Goal: Task Accomplishment & Management: Manage account settings

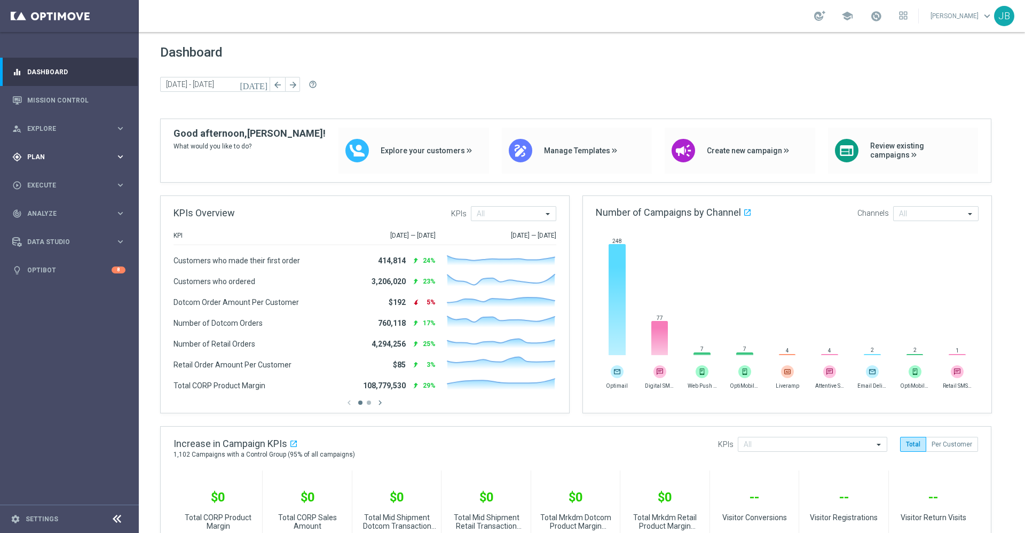
click at [59, 150] on div "gps_fixed Plan keyboard_arrow_right" at bounding box center [69, 157] width 138 height 28
click at [72, 180] on link "Target Groups" at bounding box center [69, 179] width 83 height 9
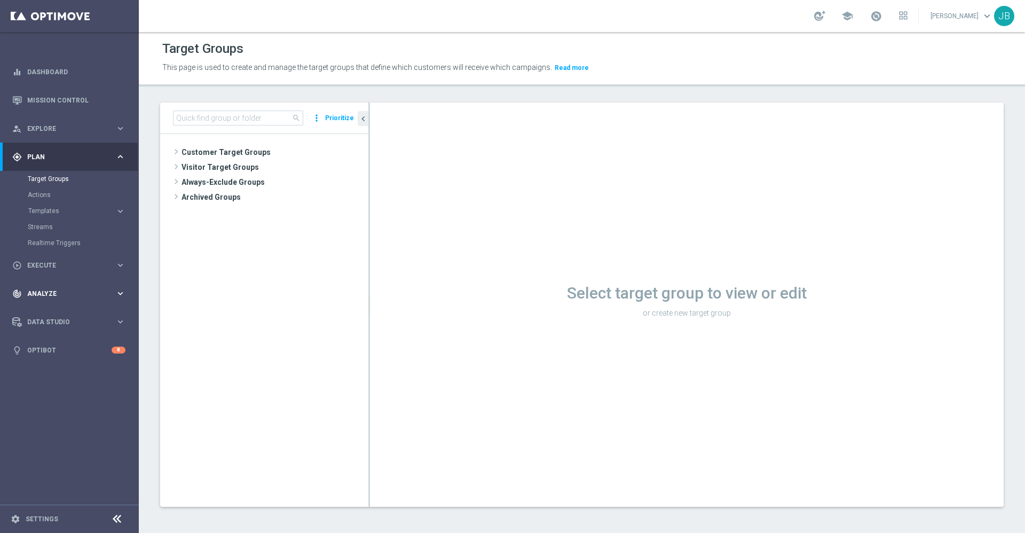
click at [51, 289] on div "track_changes Analyze" at bounding box center [63, 294] width 103 height 10
click at [49, 158] on span "Plan" at bounding box center [71, 157] width 88 height 6
click at [56, 215] on button "Templates keyboard_arrow_right" at bounding box center [77, 211] width 98 height 9
click at [54, 231] on link "Optimail" at bounding box center [72, 227] width 78 height 9
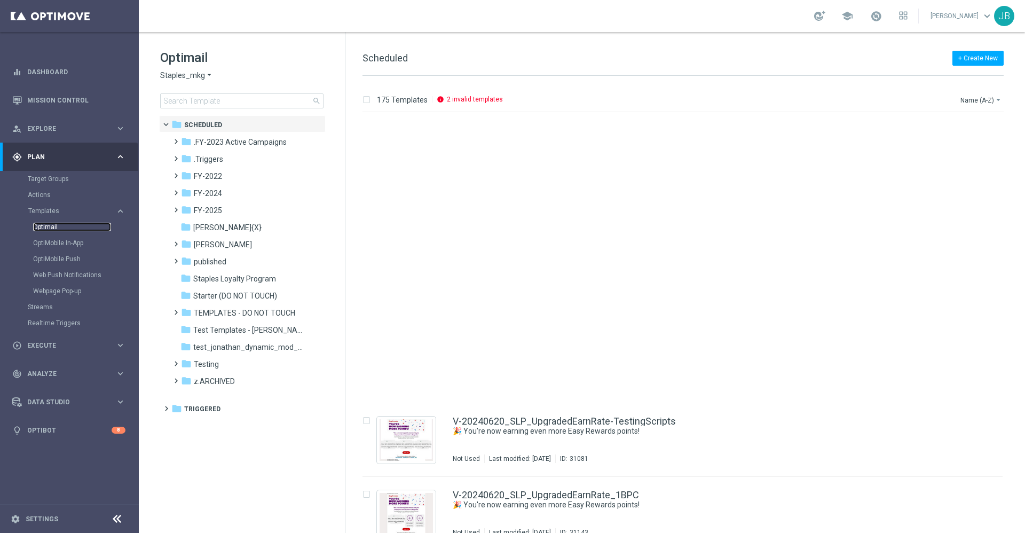
scroll to position [3876, 0]
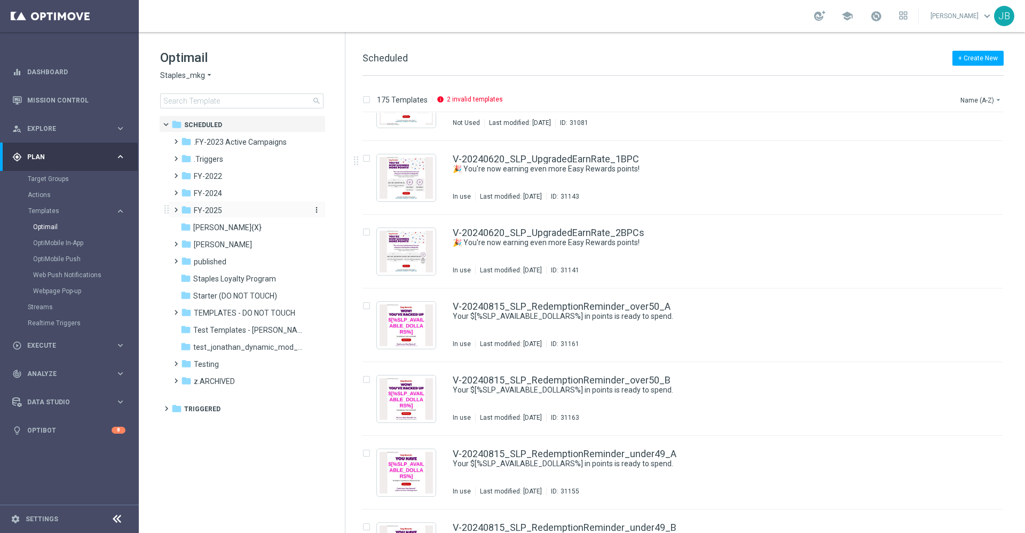
click at [220, 214] on span "FY-2025" at bounding box center [208, 211] width 28 height 10
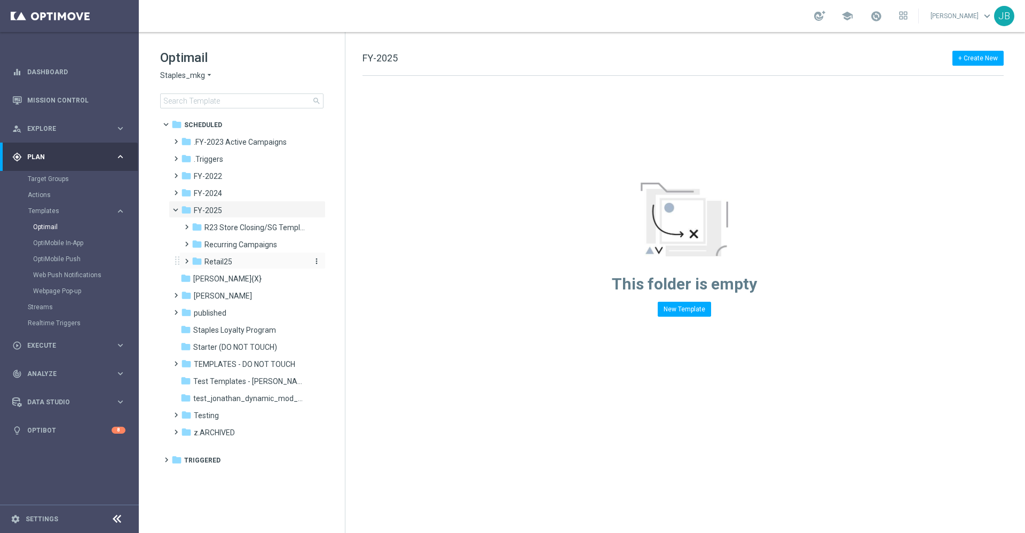
click at [227, 263] on span "Retail25" at bounding box center [218, 262] width 28 height 10
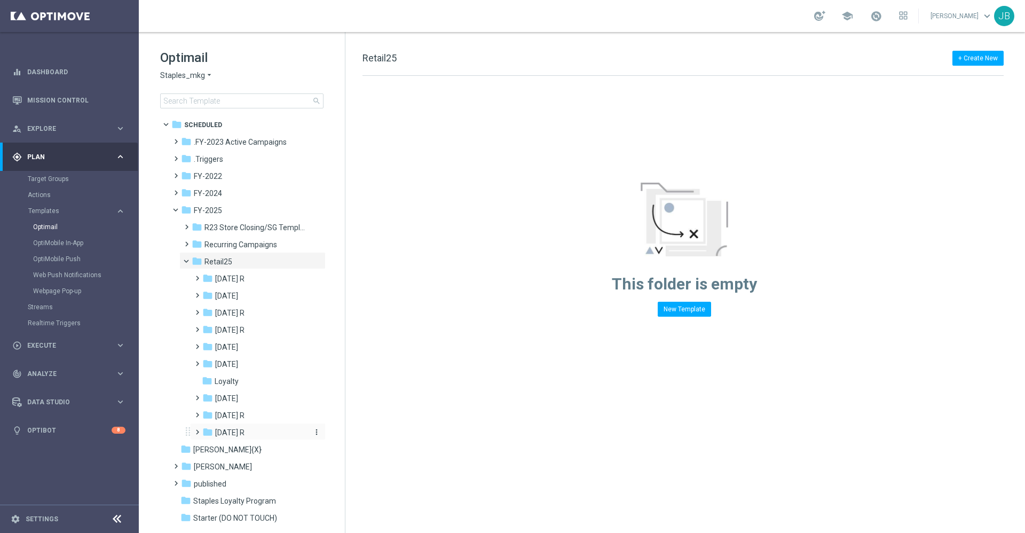
click at [236, 434] on span "Sept 25 R" at bounding box center [229, 433] width 29 height 10
click at [314, 431] on icon "more_vert" at bounding box center [316, 432] width 9 height 9
click at [356, 386] on span "New Folder" at bounding box center [358, 389] width 33 height 9
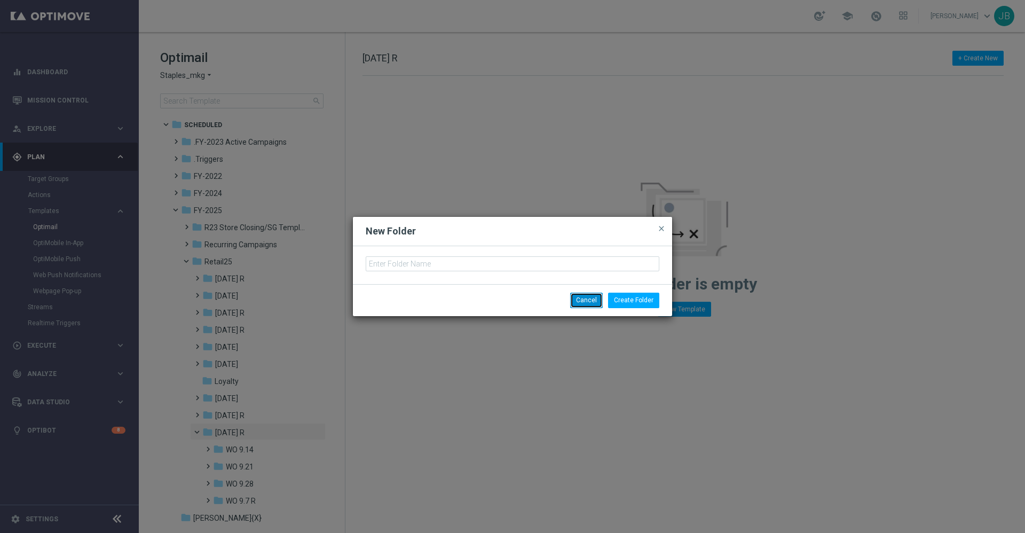
click at [583, 296] on button "Cancel" at bounding box center [586, 300] width 33 height 15
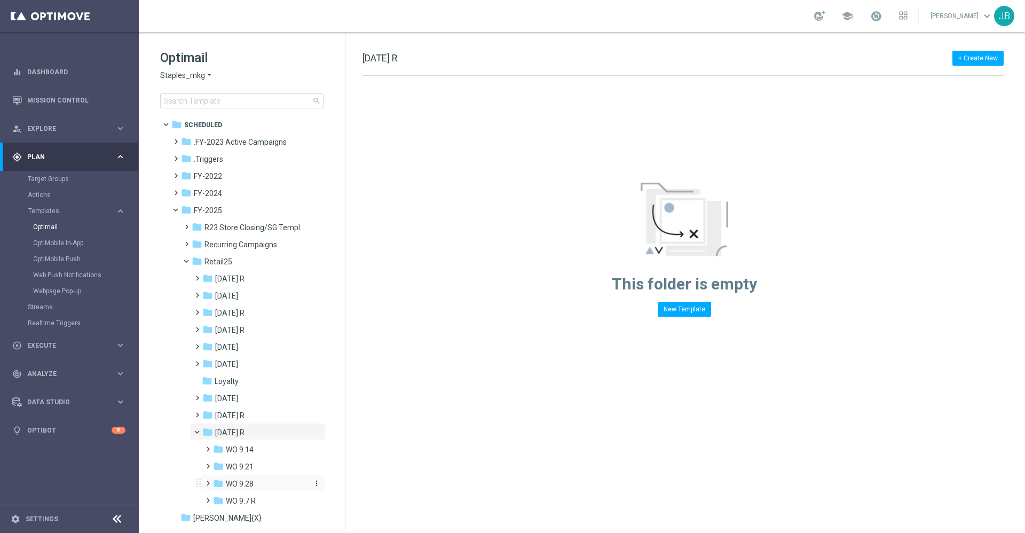
click at [238, 483] on span "WO 9.28" at bounding box center [240, 484] width 28 height 10
click at [259, 500] on span "Tues 9.30" at bounding box center [252, 501] width 33 height 10
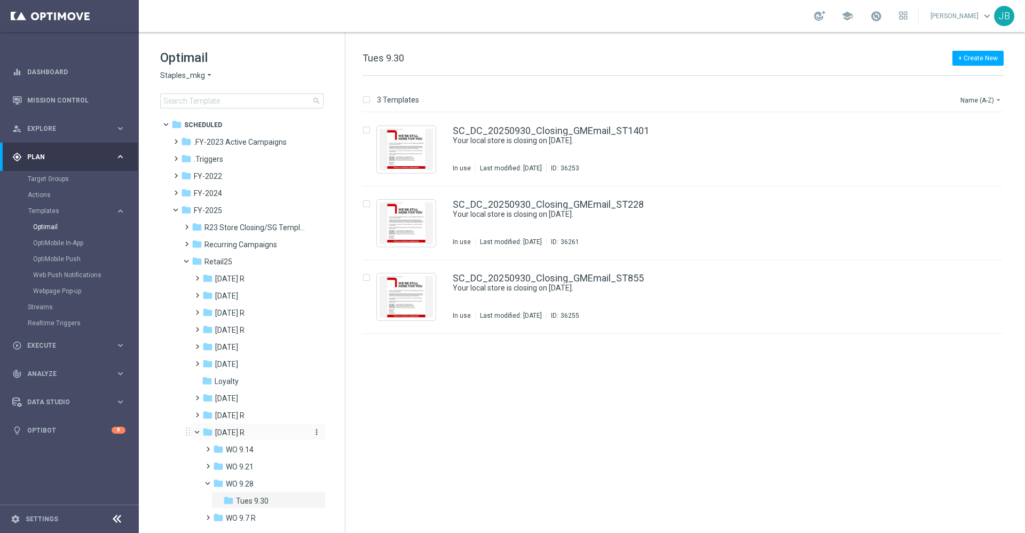
click at [313, 432] on icon "more_vert" at bounding box center [316, 432] width 9 height 9
click at [351, 390] on span "New Folder" at bounding box center [358, 389] width 33 height 9
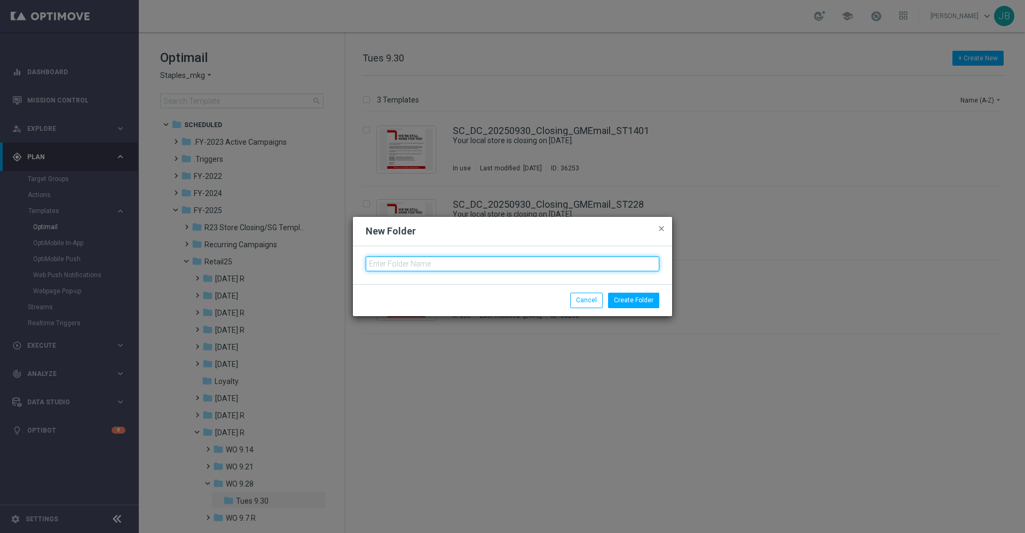
click at [445, 266] on input "text" at bounding box center [513, 263] width 294 height 15
type input "Oct 25 R"
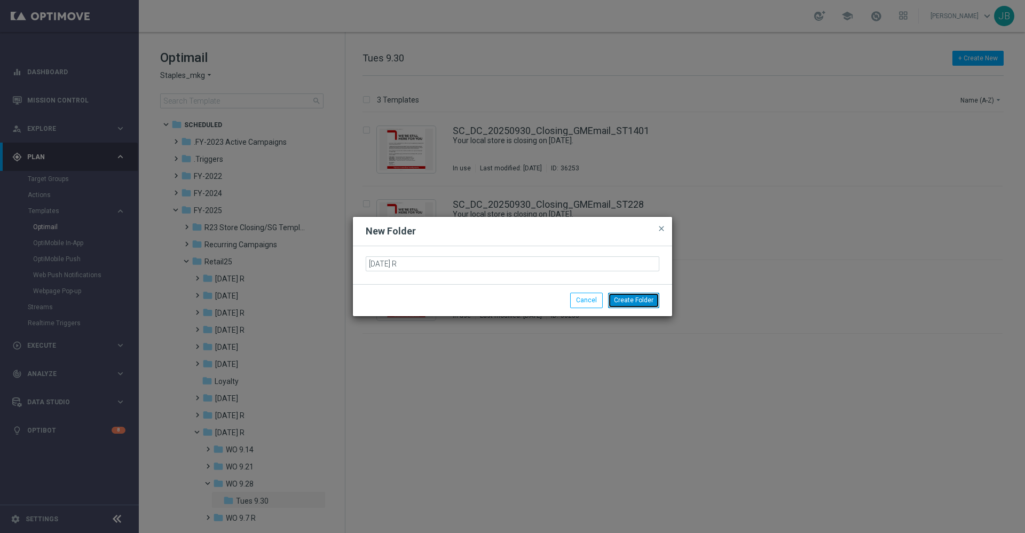
click at [648, 299] on button "Create Folder" at bounding box center [633, 300] width 51 height 15
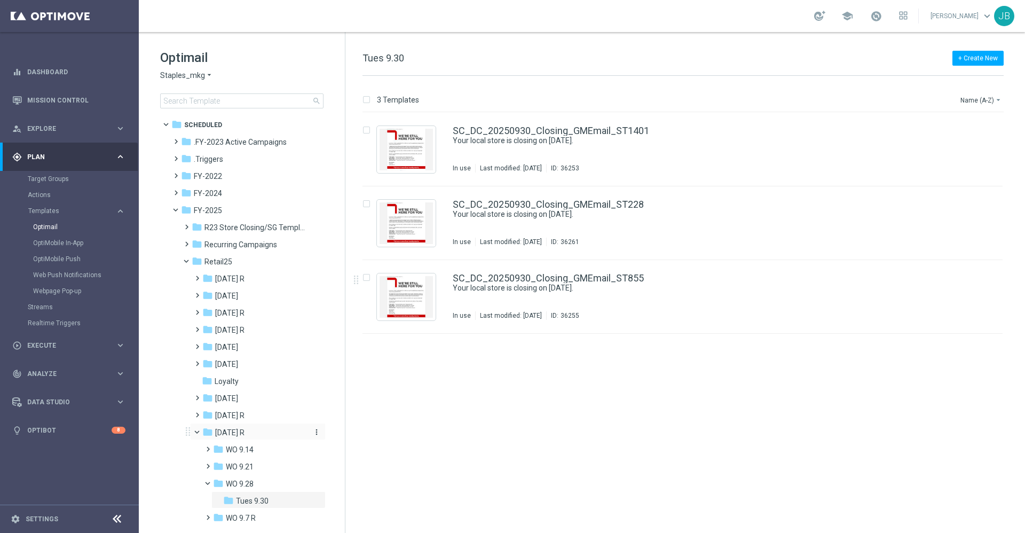
scroll to position [45, 0]
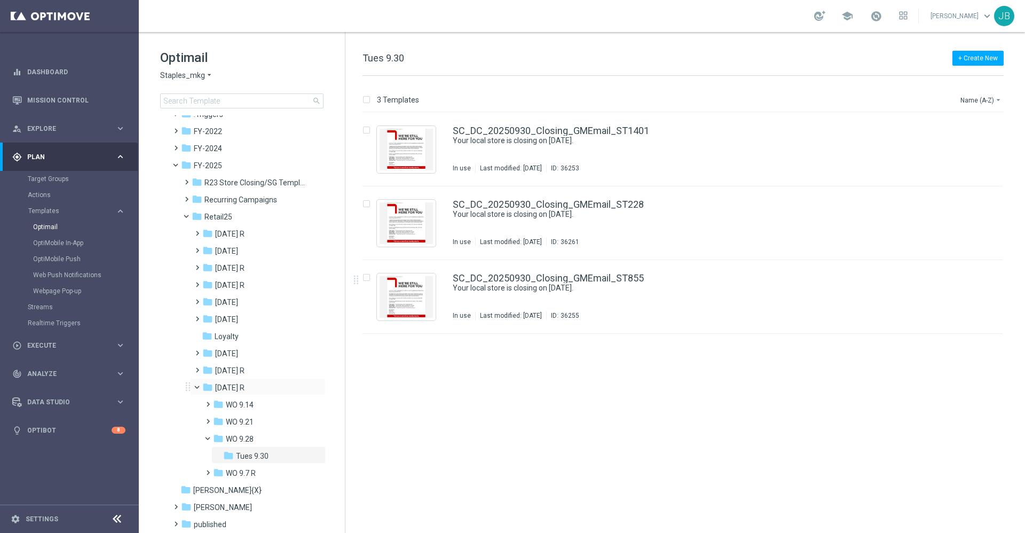
click at [200, 387] on span at bounding box center [202, 384] width 4 height 5
click at [200, 386] on span at bounding box center [202, 384] width 4 height 5
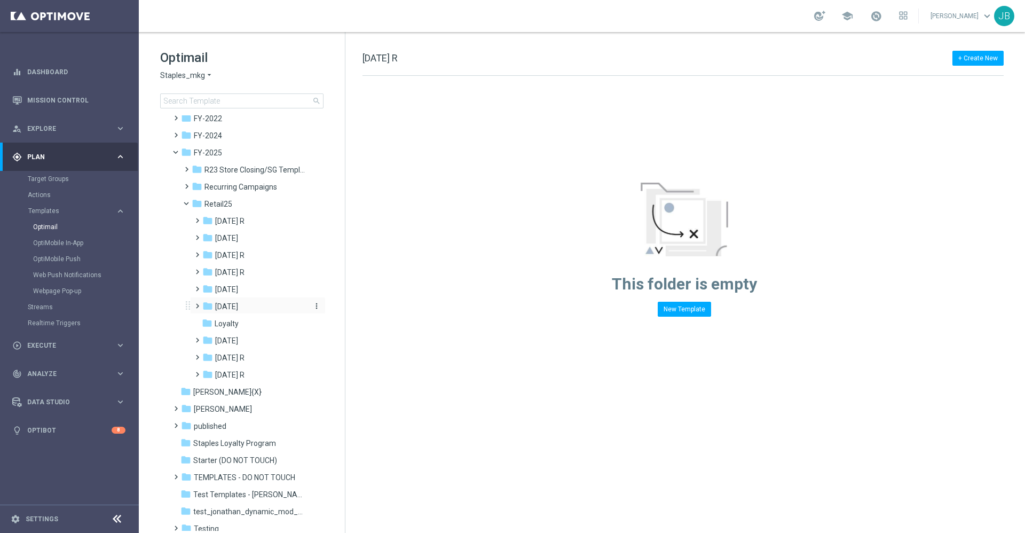
scroll to position [53, 0]
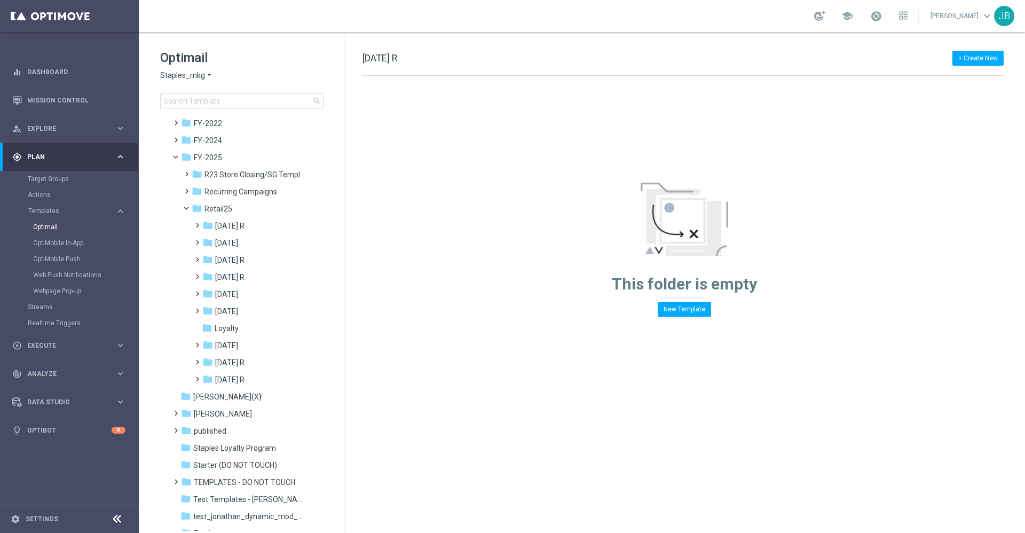
click at [415, 292] on div "This folder is empty New Template" at bounding box center [683, 196] width 677 height 241
click at [235, 382] on span "Sept 25 R" at bounding box center [229, 380] width 29 height 10
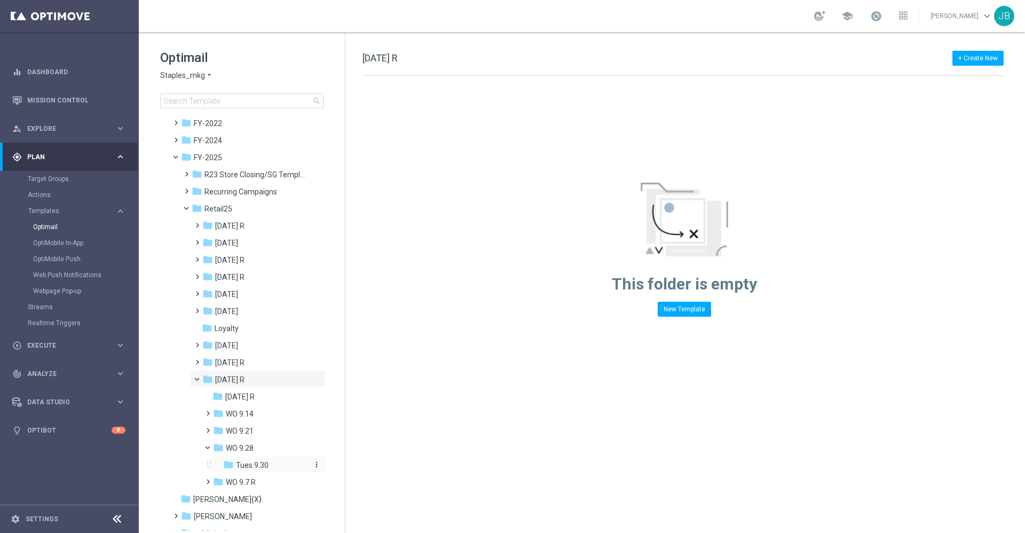
click at [246, 464] on span "Tues 9.30" at bounding box center [252, 465] width 33 height 10
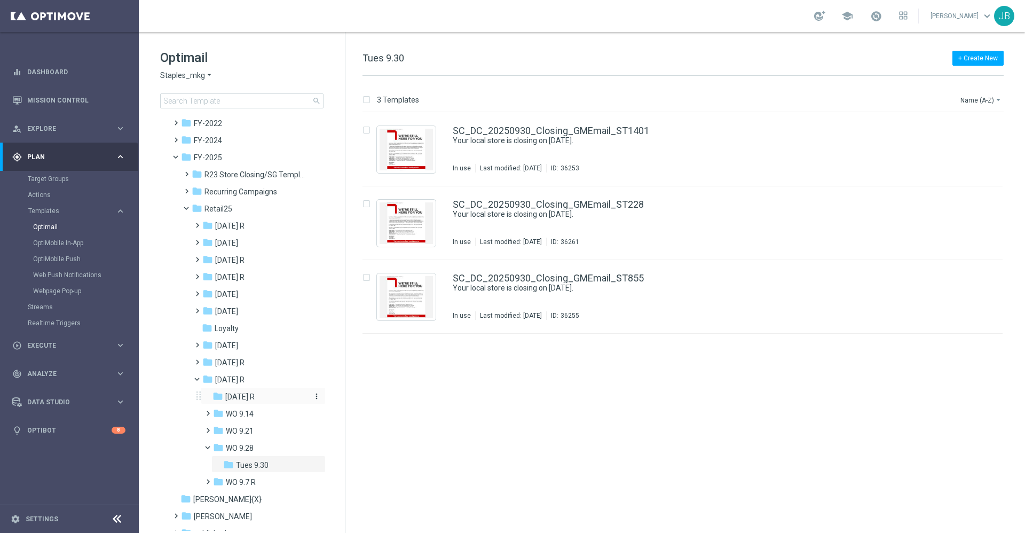
click at [314, 394] on icon "more_vert" at bounding box center [316, 396] width 9 height 9
click at [343, 438] on span "Delete" at bounding box center [351, 436] width 19 height 9
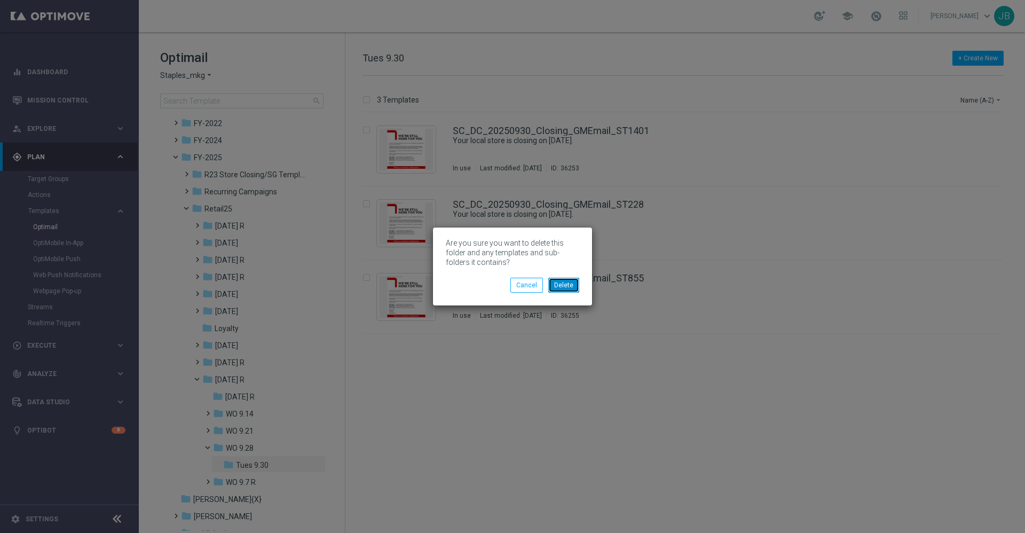
click at [572, 286] on button "Delete" at bounding box center [563, 285] width 31 height 15
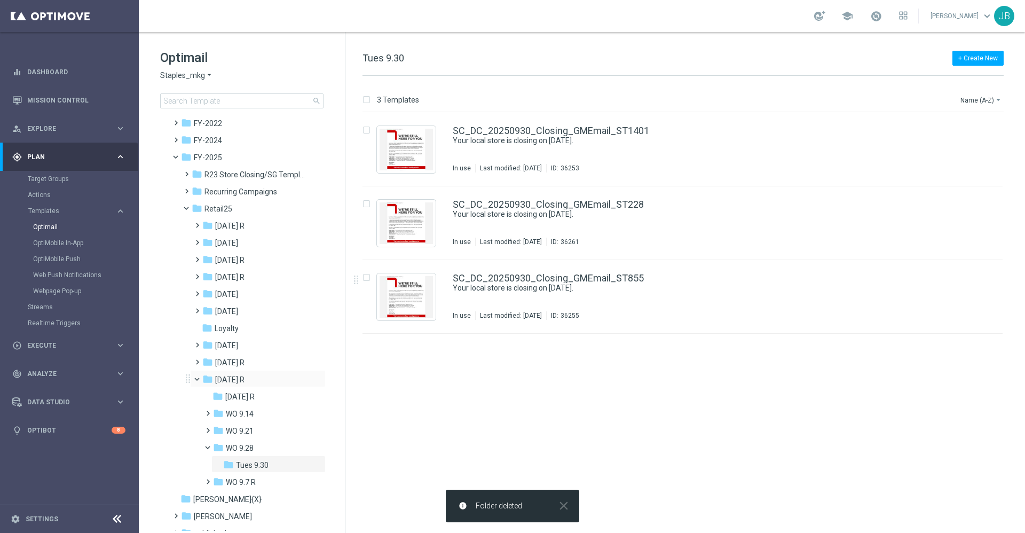
click at [200, 379] on span at bounding box center [202, 376] width 4 height 5
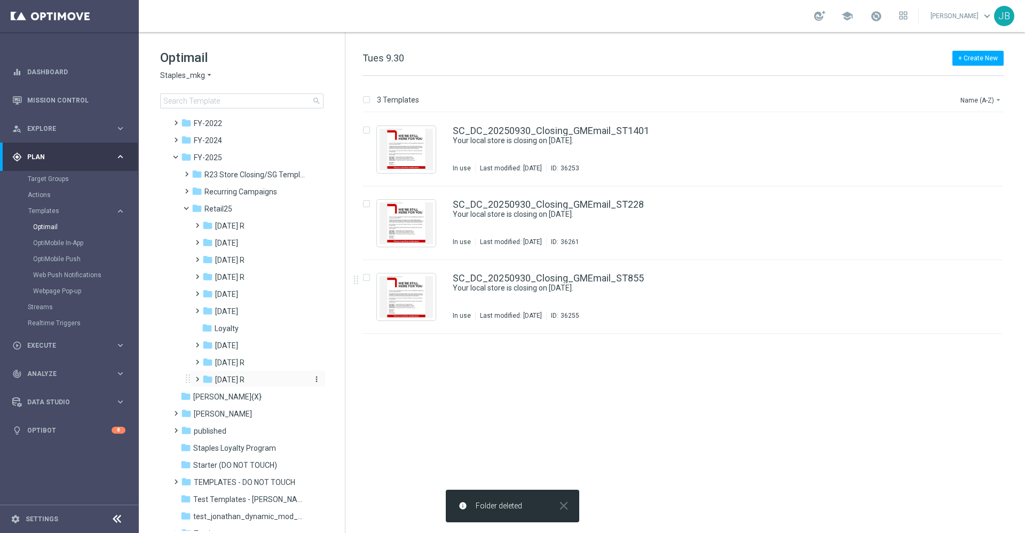
click at [314, 377] on icon "more_vert" at bounding box center [316, 379] width 9 height 9
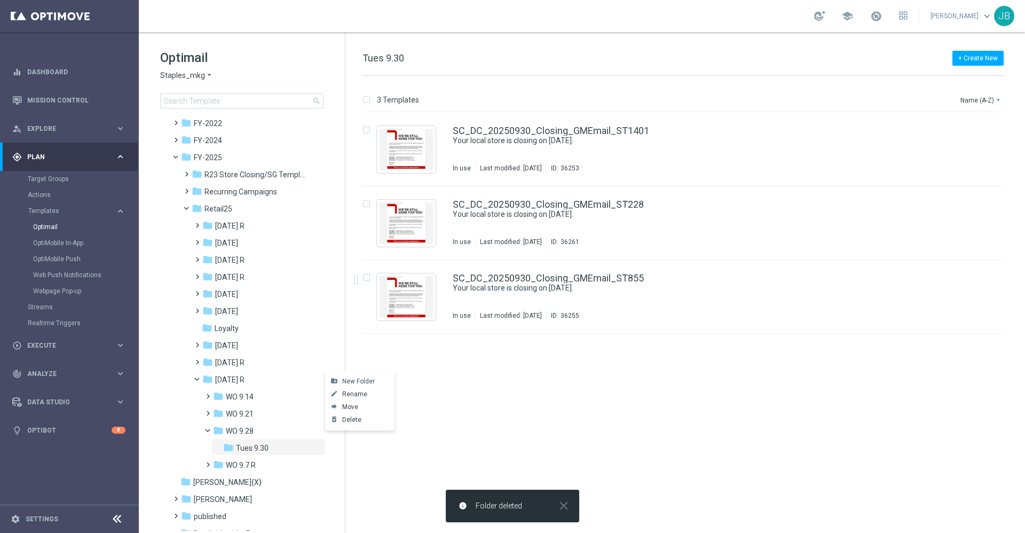
click at [346, 382] on span "New Folder" at bounding box center [358, 381] width 33 height 9
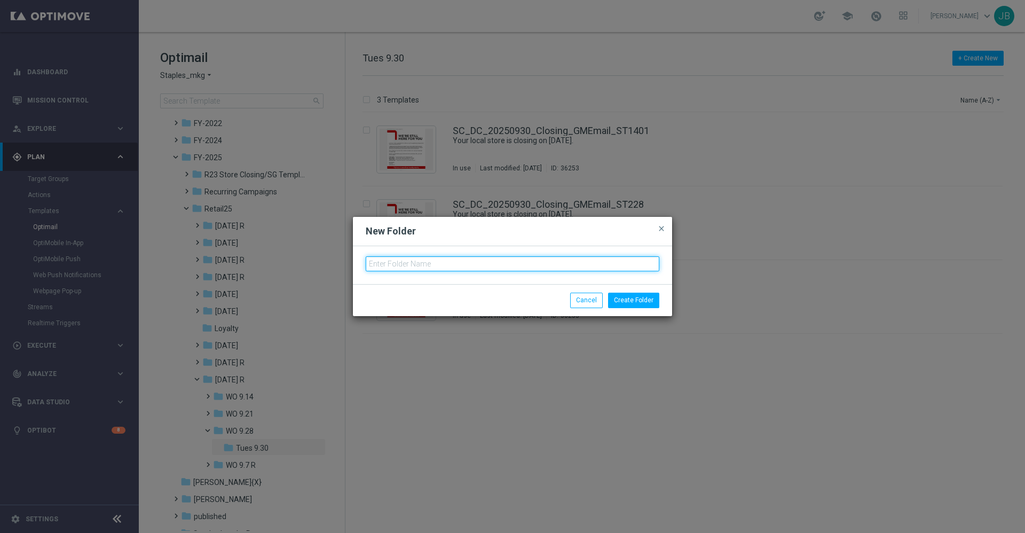
click at [438, 257] on input "text" at bounding box center [513, 263] width 294 height 15
type input "Oct 25 R"
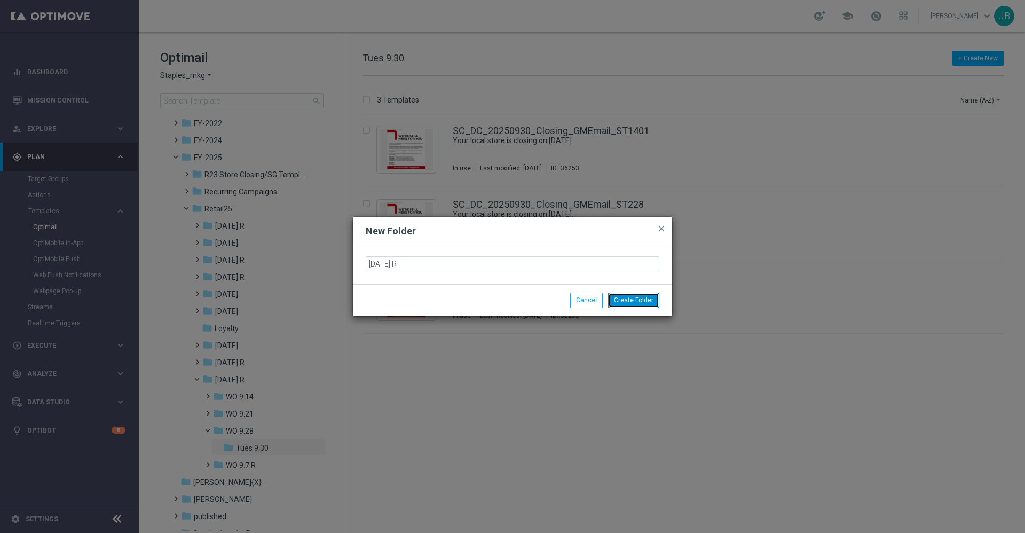
click at [652, 300] on button "Create Folder" at bounding box center [633, 300] width 51 height 15
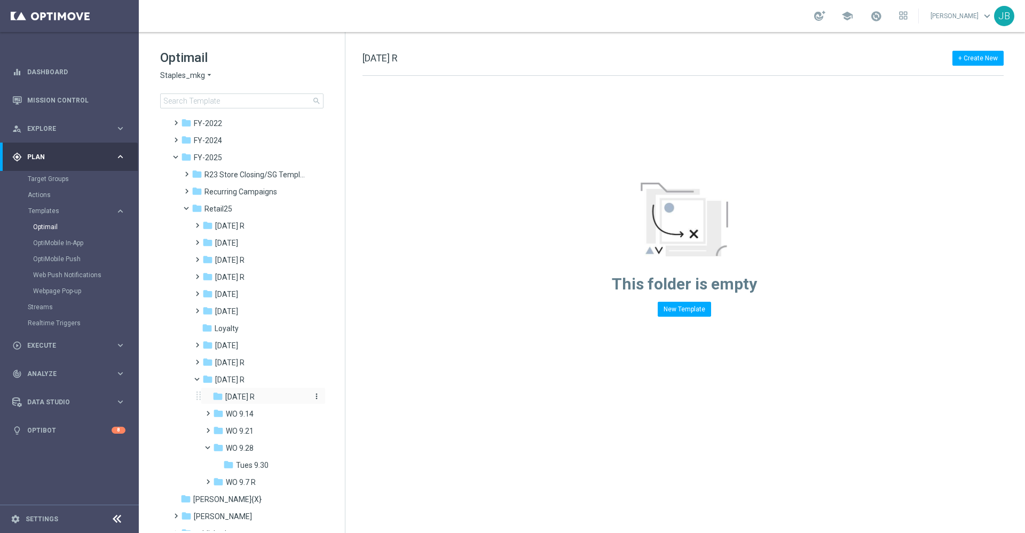
click at [243, 393] on span "Oct 25 R" at bounding box center [239, 397] width 29 height 10
click at [313, 396] on icon "more_vert" at bounding box center [316, 396] width 9 height 9
click at [352, 398] on span "New Folder" at bounding box center [358, 398] width 33 height 9
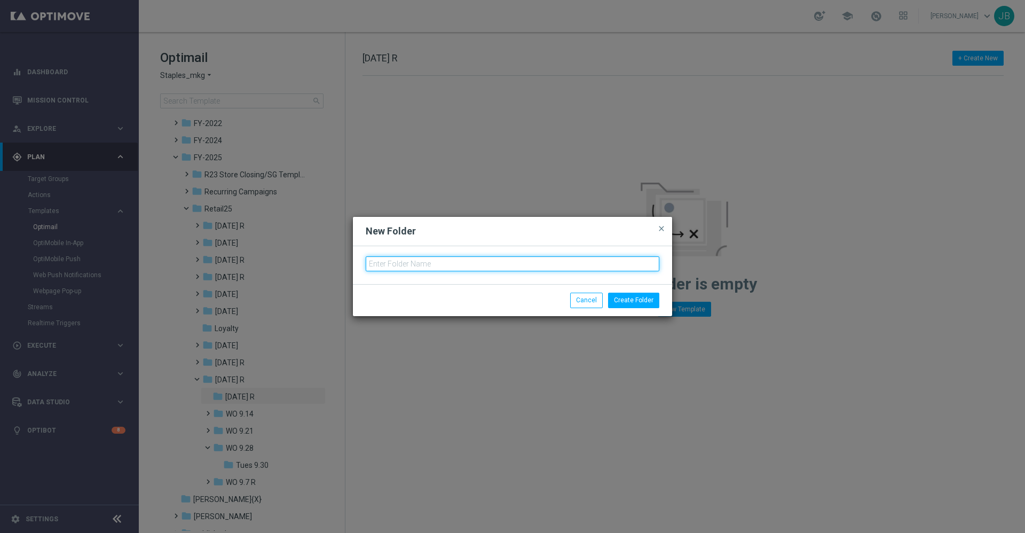
click at [409, 264] on input "text" at bounding box center [513, 263] width 294 height 15
click at [427, 262] on input "WO" at bounding box center [513, 263] width 294 height 15
type input "WO 10.5"
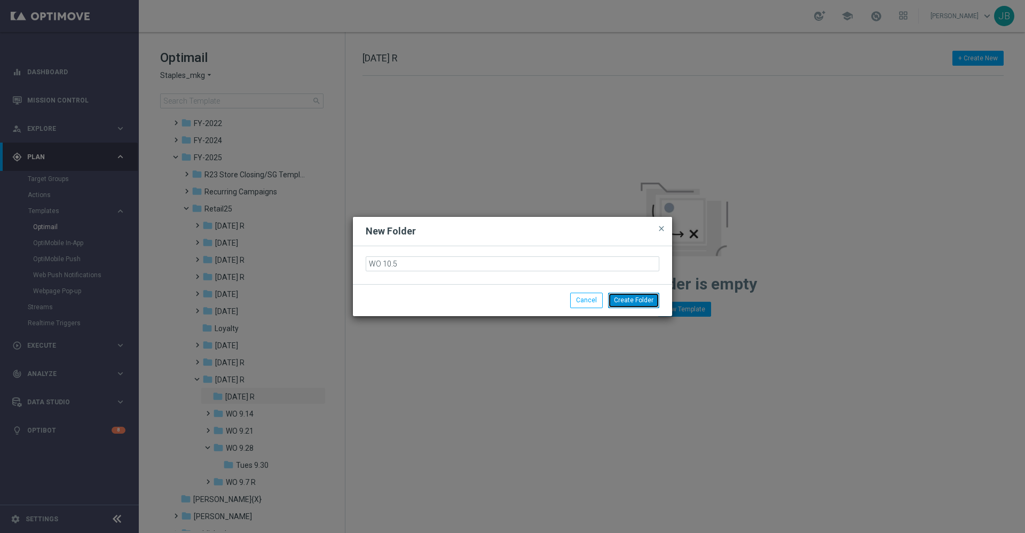
click at [622, 302] on button "Create Folder" at bounding box center [633, 300] width 51 height 15
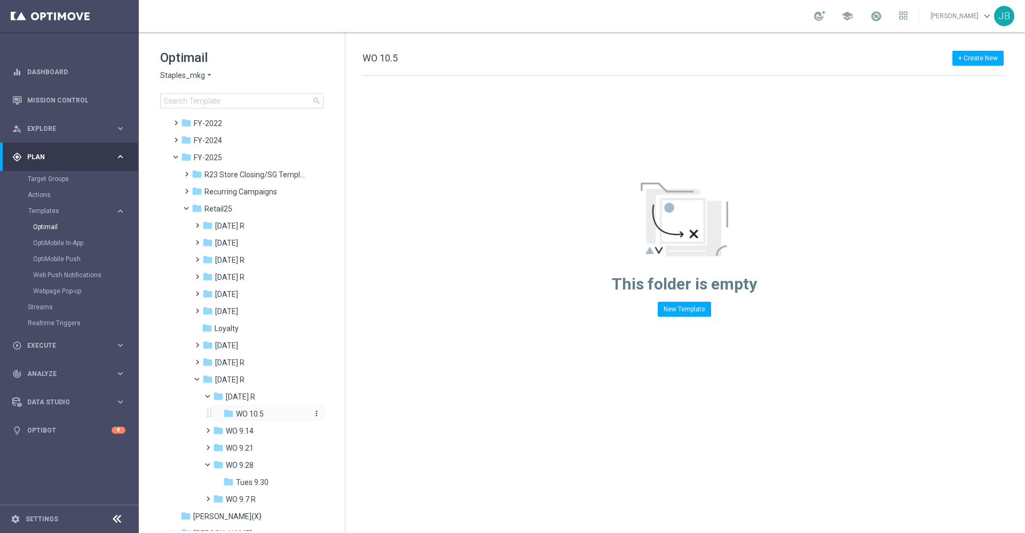
click at [312, 412] on icon "more_vert" at bounding box center [316, 413] width 9 height 9
click at [346, 372] on span "New Folder" at bounding box center [358, 371] width 33 height 9
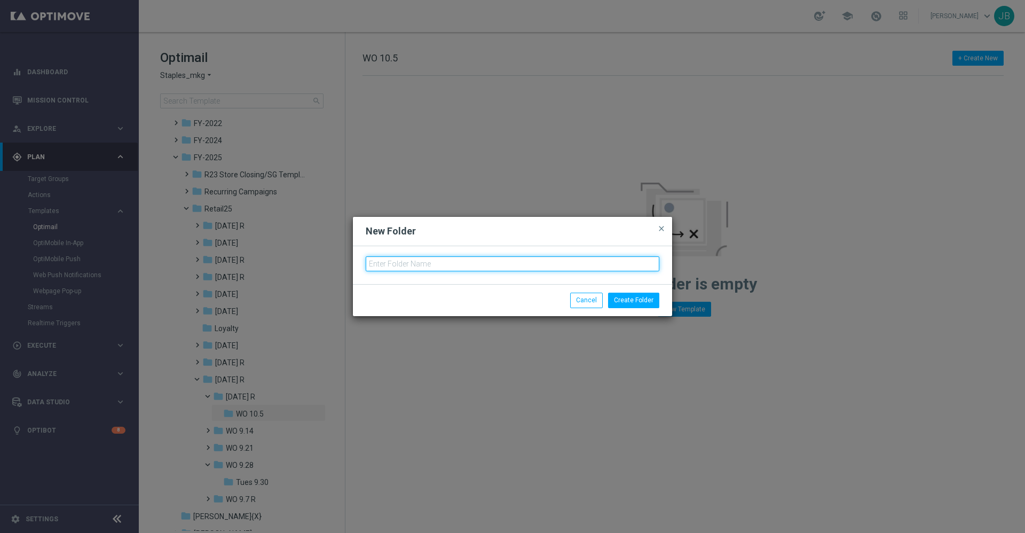
click at [408, 264] on input "text" at bounding box center [513, 263] width 294 height 15
type input "Tues 10.7"
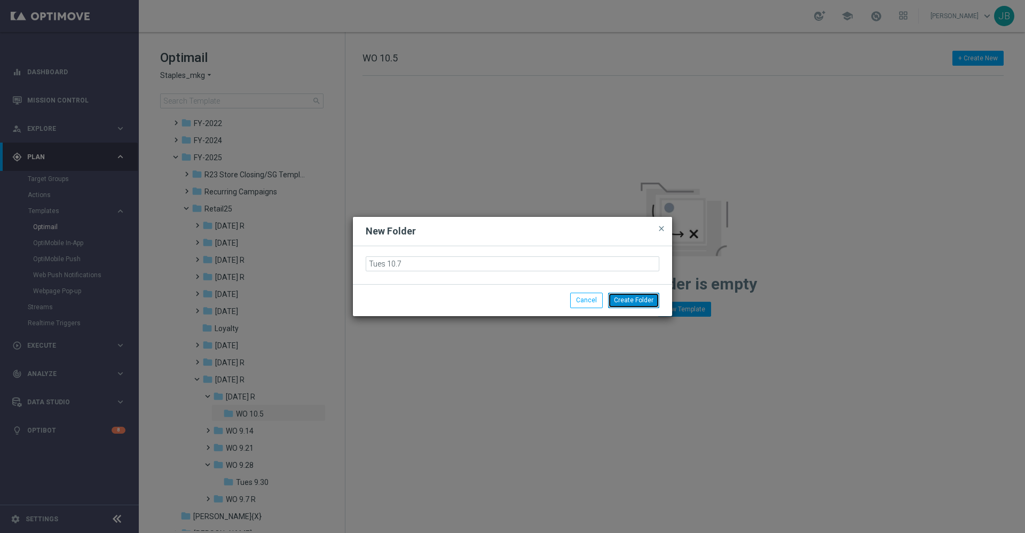
click at [628, 301] on button "Create Folder" at bounding box center [633, 300] width 51 height 15
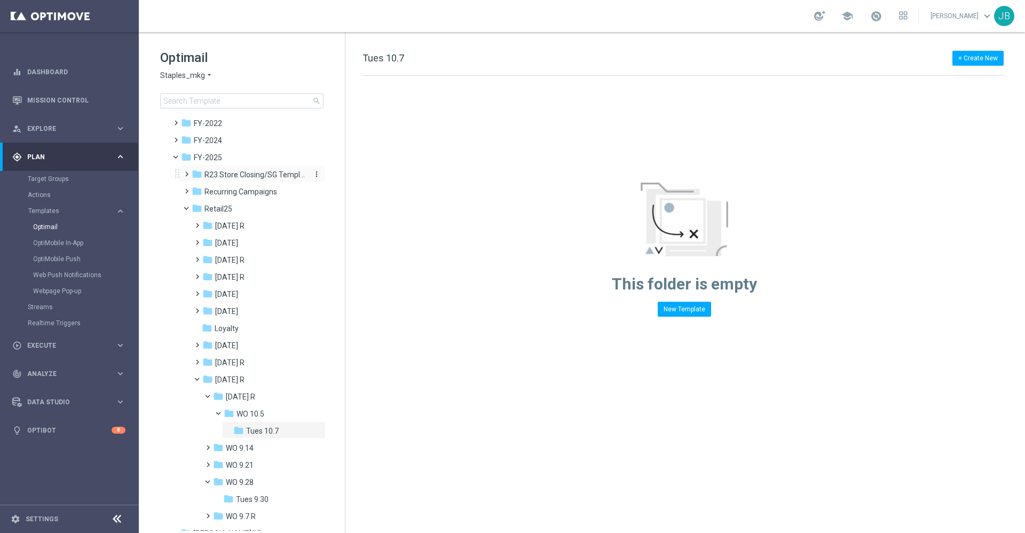
click at [234, 177] on span "R23 Store Closing/SG Templates" at bounding box center [254, 175] width 101 height 10
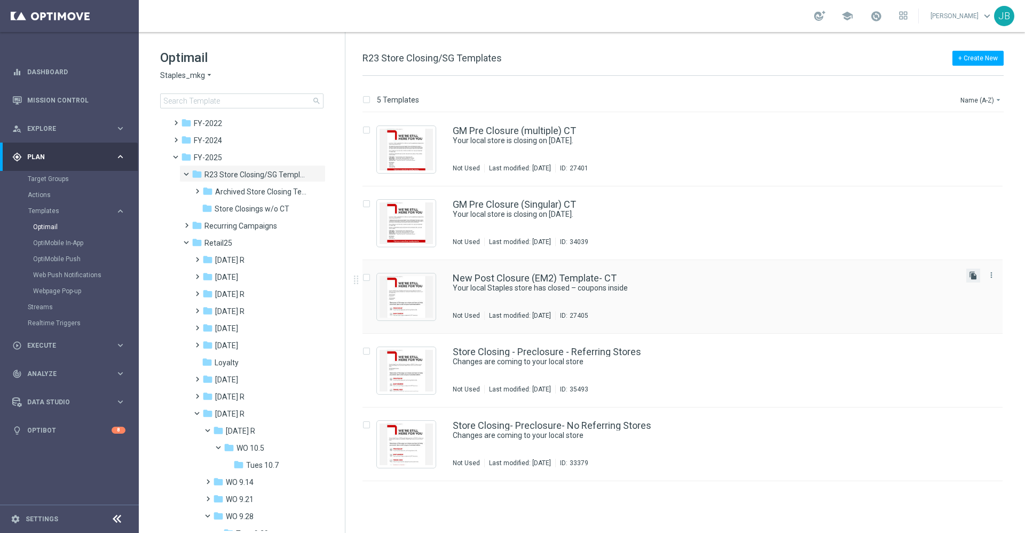
click at [969, 277] on icon "file_copy" at bounding box center [973, 275] width 9 height 9
click at [277, 465] on span "Tues 10.7" at bounding box center [262, 465] width 33 height 10
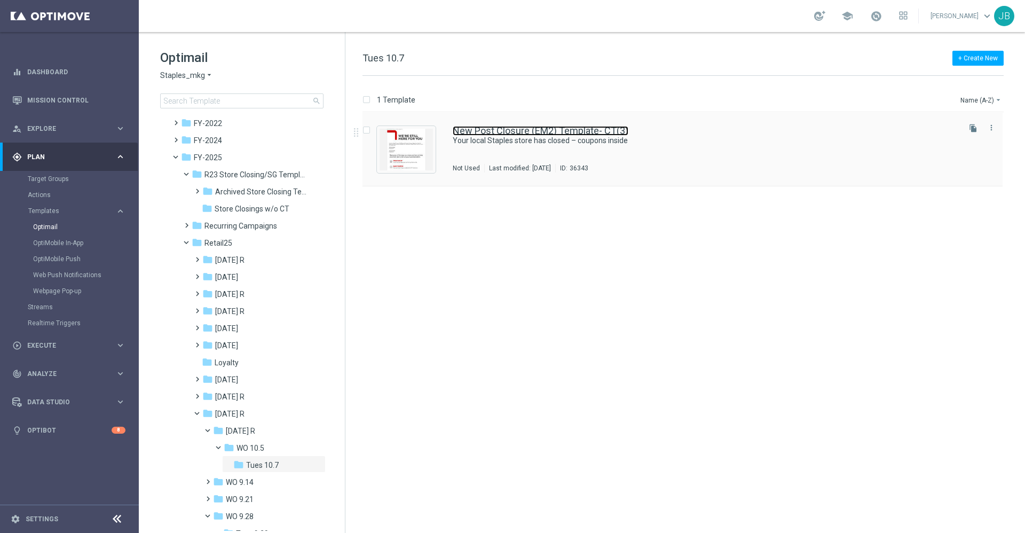
click at [517, 129] on link "New Post Closure (EM2) Template- CT(3)" at bounding box center [541, 131] width 176 height 10
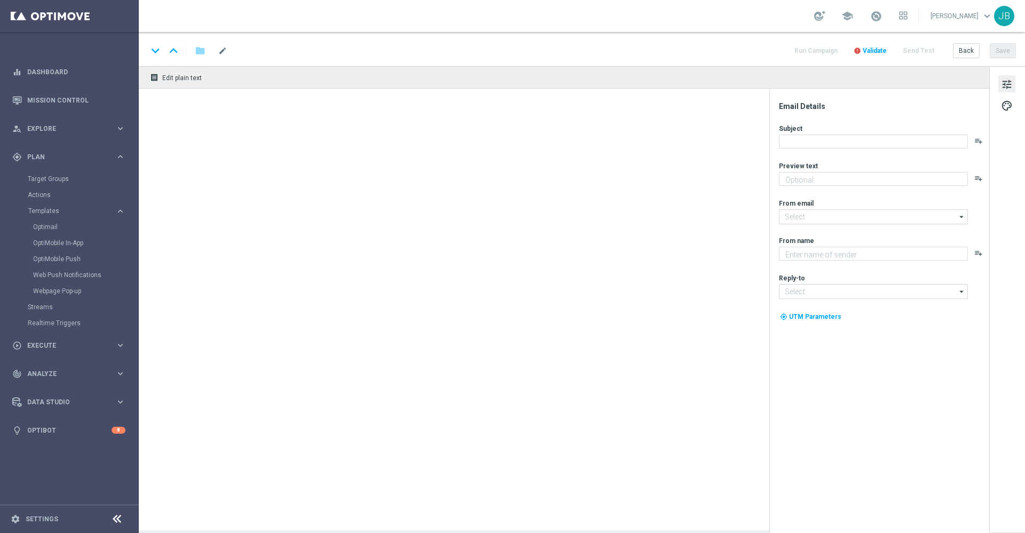
type textarea "Your store at 4343 MacArthur Blvd. has closed."
type textarea "Staples"
type input "staples@connected.staples.com"
type input "info@staples.com"
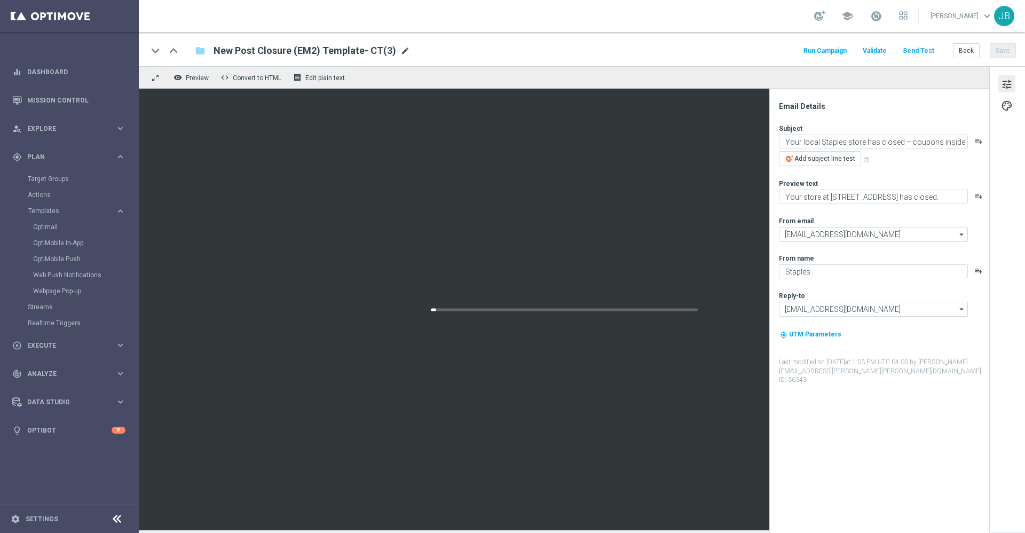
click at [401, 50] on span "mode_edit" at bounding box center [405, 51] width 10 height 10
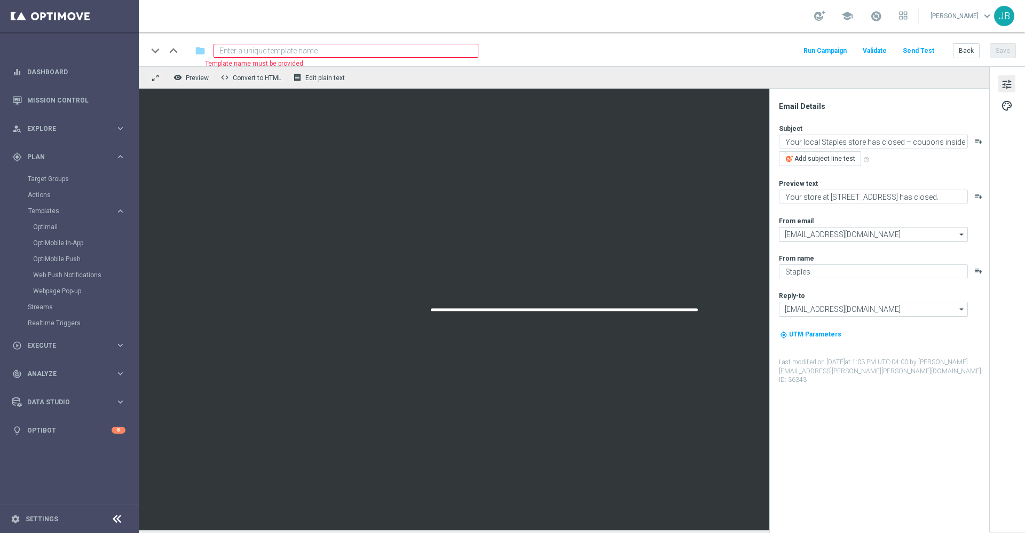
paste input "SC_DC_20251007_Closing_PostClosure_ST545_10.7.2025"
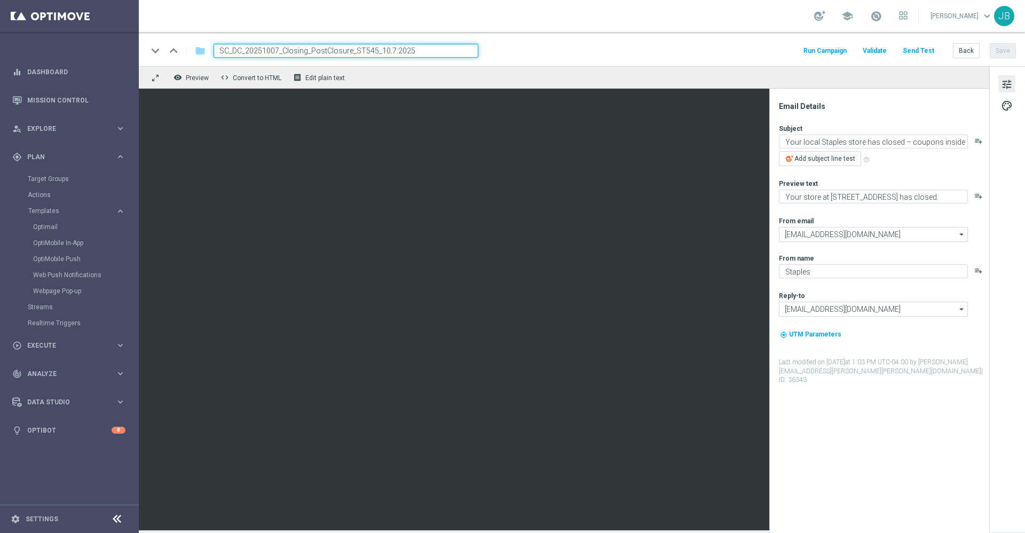
drag, startPoint x: 423, startPoint y: 50, endPoint x: 375, endPoint y: 54, distance: 48.8
click at [375, 54] on input "SC_DC_20251007_Closing_PostClosure_ST545_10.7.2025" at bounding box center [346, 51] width 265 height 14
type input "SC_DC_20251007_Closing_PostClosure_ST545"
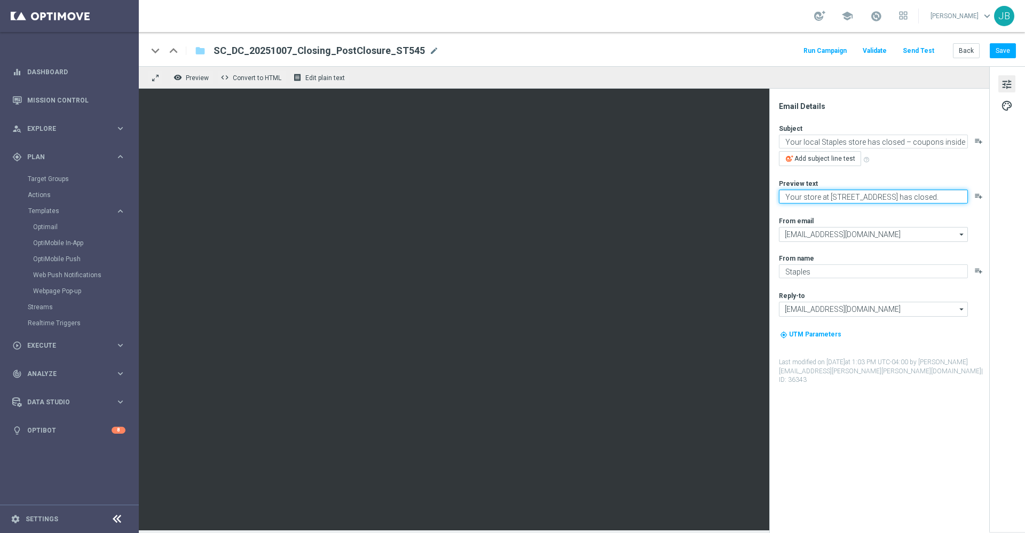
drag, startPoint x: 938, startPoint y: 196, endPoint x: 779, endPoint y: 171, distance: 161.5
click at [779, 171] on div "Subject Your local Staples store has closed – coupons inside playlist_add Add s…" at bounding box center [883, 254] width 209 height 261
paste textarea "Your store at 4514 Rt. 9 South has closed."
click at [785, 198] on textarea "Your store at 4514 Rt. 9 South has closed." at bounding box center [873, 197] width 189 height 14
type textarea "Your store at 4514 Rt. 9 South has closed."
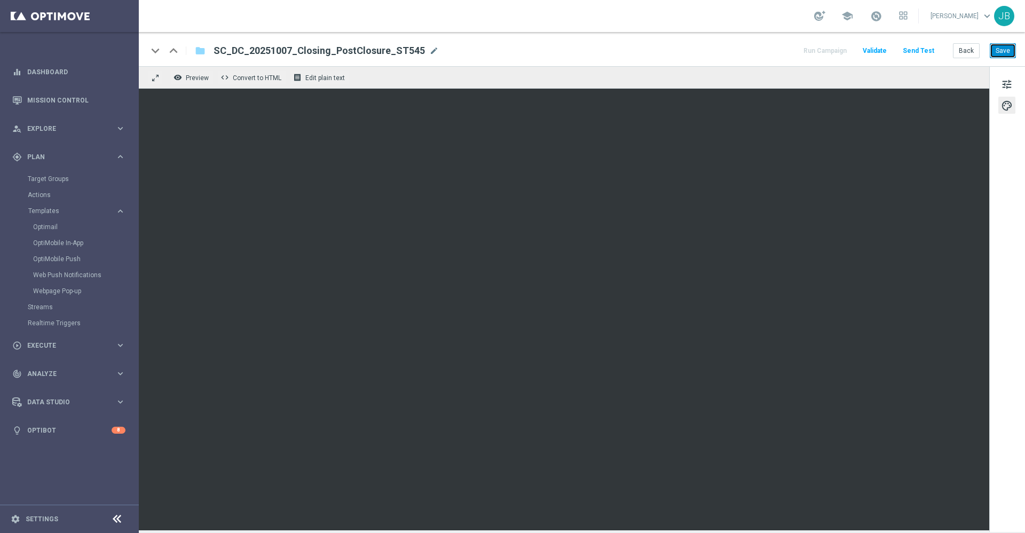
click at [1006, 46] on button "Save" at bounding box center [1003, 50] width 26 height 15
click at [1013, 52] on button "Save" at bounding box center [1003, 50] width 26 height 15
click at [968, 53] on button "Back" at bounding box center [966, 50] width 27 height 15
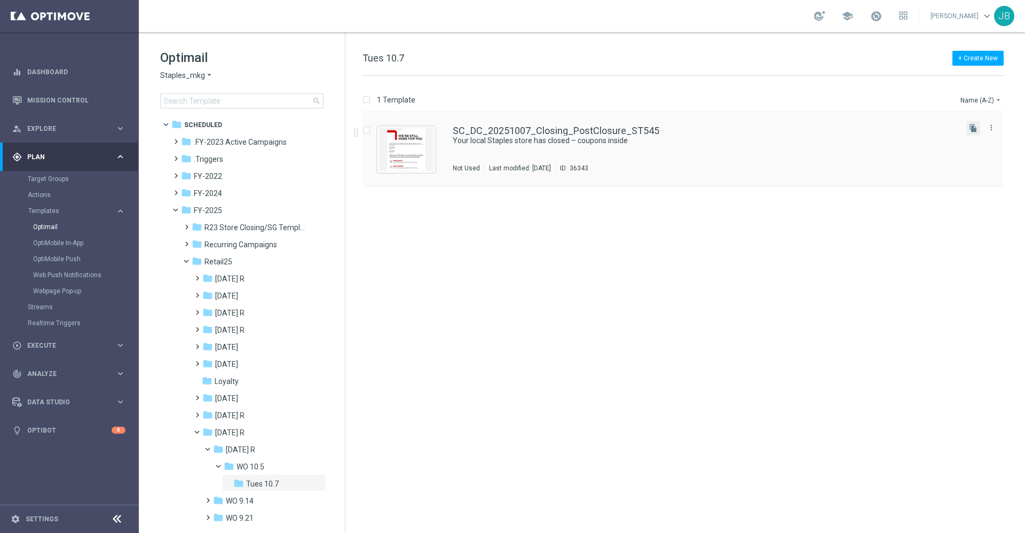
click at [968, 125] on button "file_copy" at bounding box center [973, 128] width 14 height 14
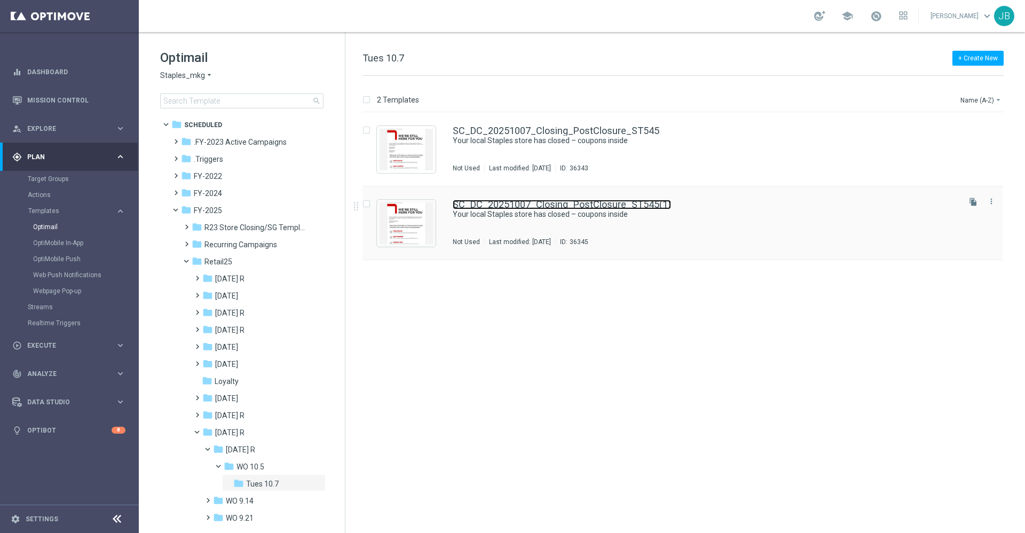
click at [520, 204] on link "SC_DC_20251007_Closing_PostClosure_ST545(1)" at bounding box center [562, 205] width 218 height 10
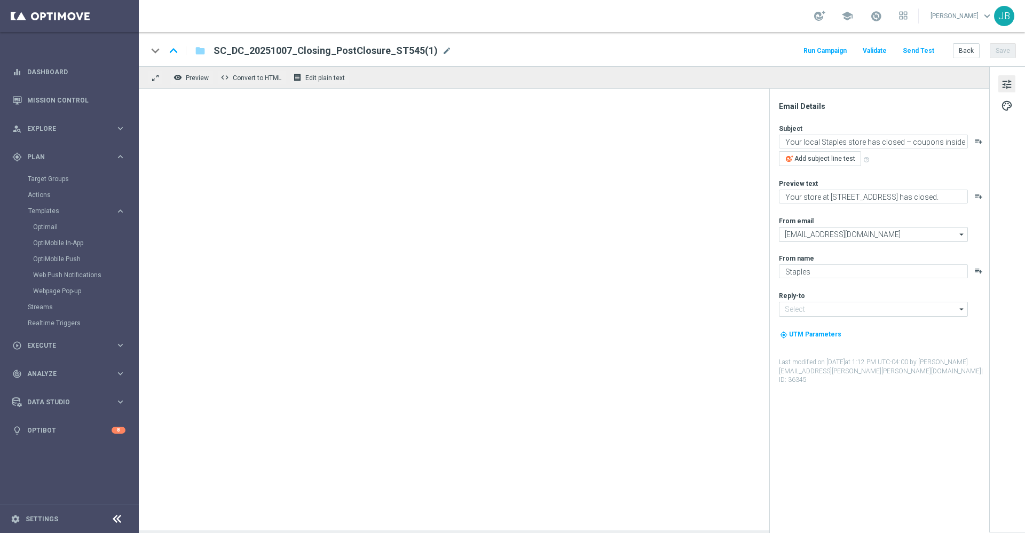
type input "info@staples.com"
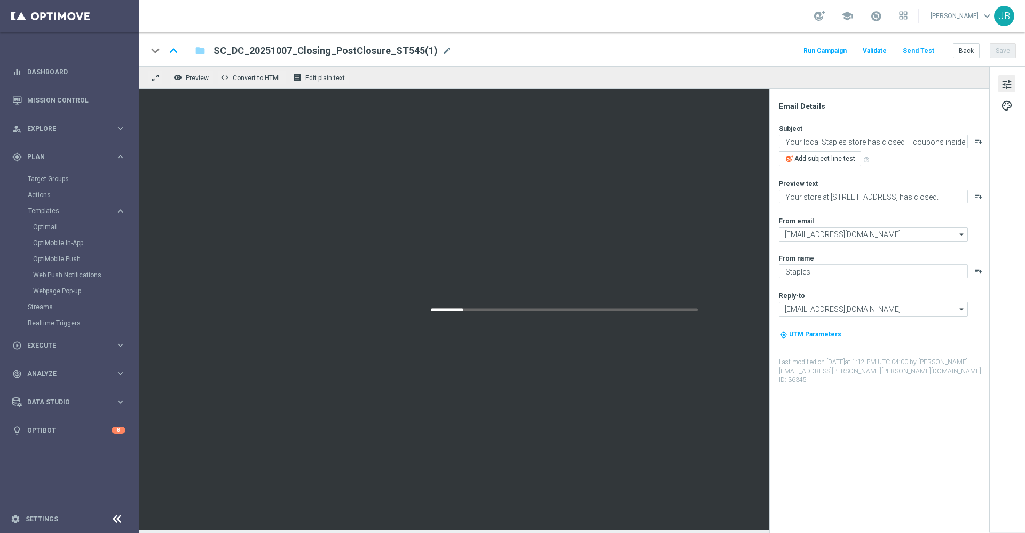
click at [441, 56] on div "SC_DC_20251007_Closing_PostClosure_ST545(1) mode_edit" at bounding box center [333, 51] width 238 height 14
paste input "SC_DC_20251007_Closing_PostClosure_ST1630"
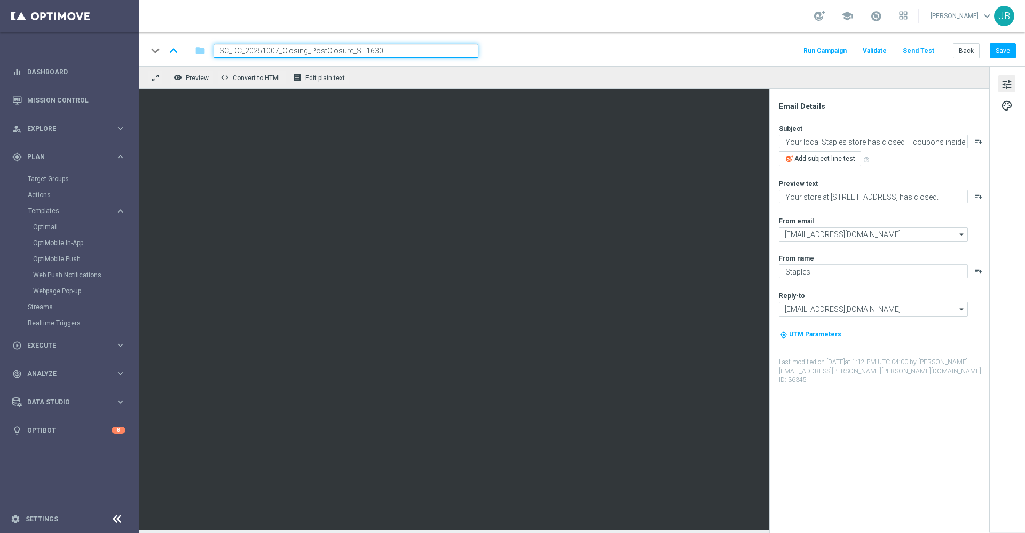
type input "SC_DC_20251007_Closing_PostClosure_ST1630"
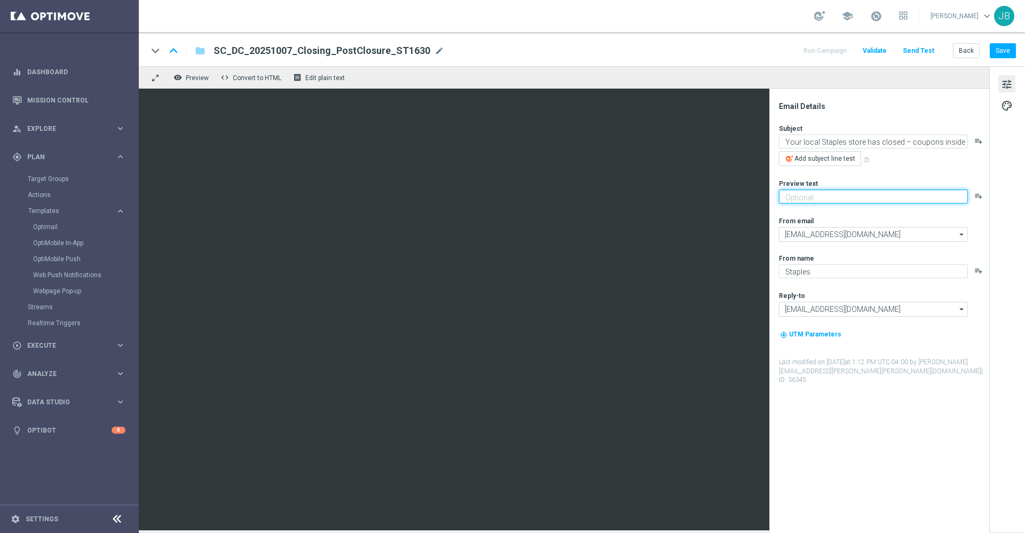
paste textarea "Your store att 610 Meacham Road has closed."
type textarea "Your store att 610 Meacham Road has closed."
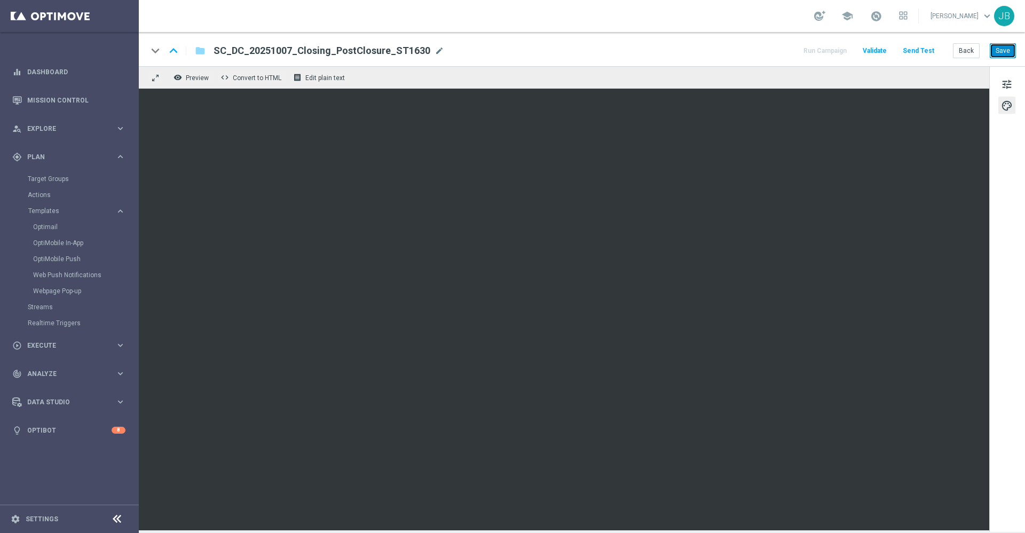
click at [998, 48] on button "Save" at bounding box center [1003, 50] width 26 height 15
click at [1003, 84] on span "tune" at bounding box center [1007, 84] width 12 height 14
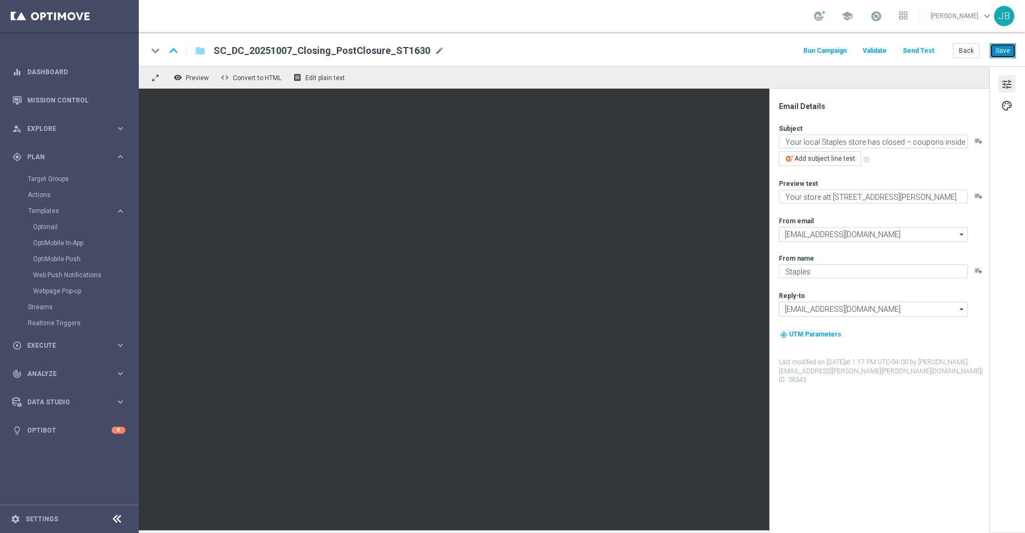
click at [1000, 48] on button "Save" at bounding box center [1003, 50] width 26 height 15
click at [963, 50] on button "Back" at bounding box center [966, 50] width 27 height 15
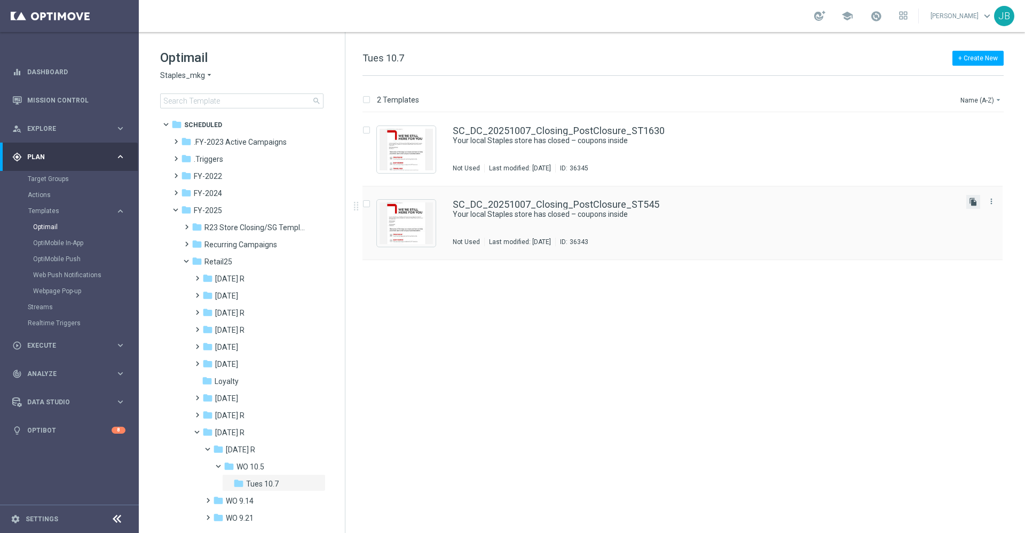
click at [974, 204] on icon "file_copy" at bounding box center [973, 202] width 9 height 9
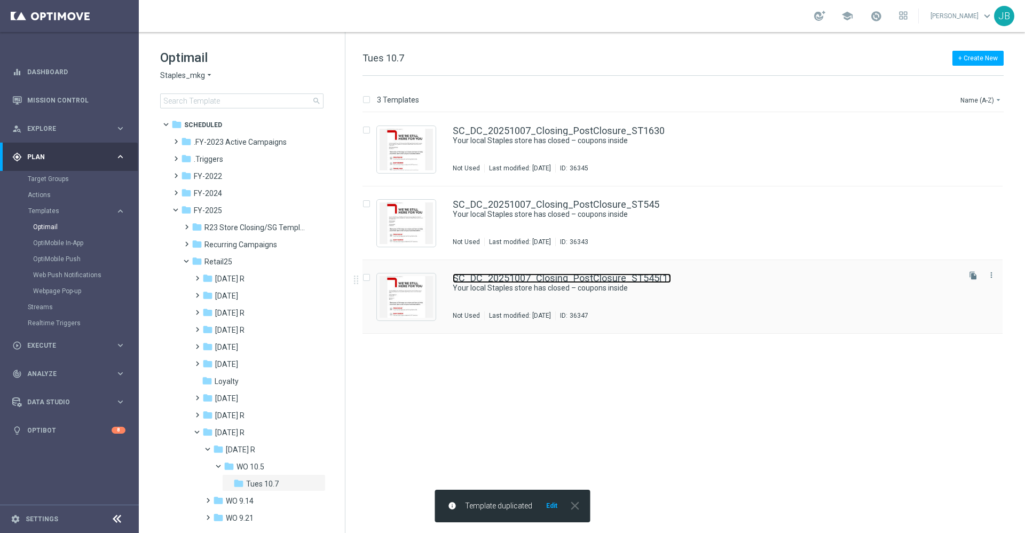
click at [571, 278] on link "SC_DC_20251007_Closing_PostClosure_ST545(1)" at bounding box center [562, 278] width 218 height 10
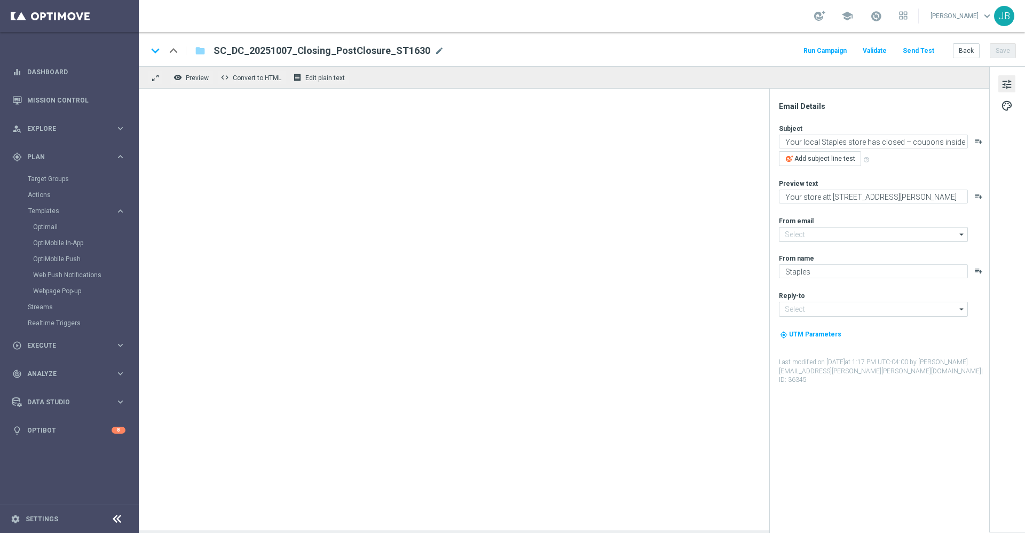
type textarea "Your store at 4514 Rt. 9 South has closed."
type input "[EMAIL_ADDRESS][DOMAIN_NAME]"
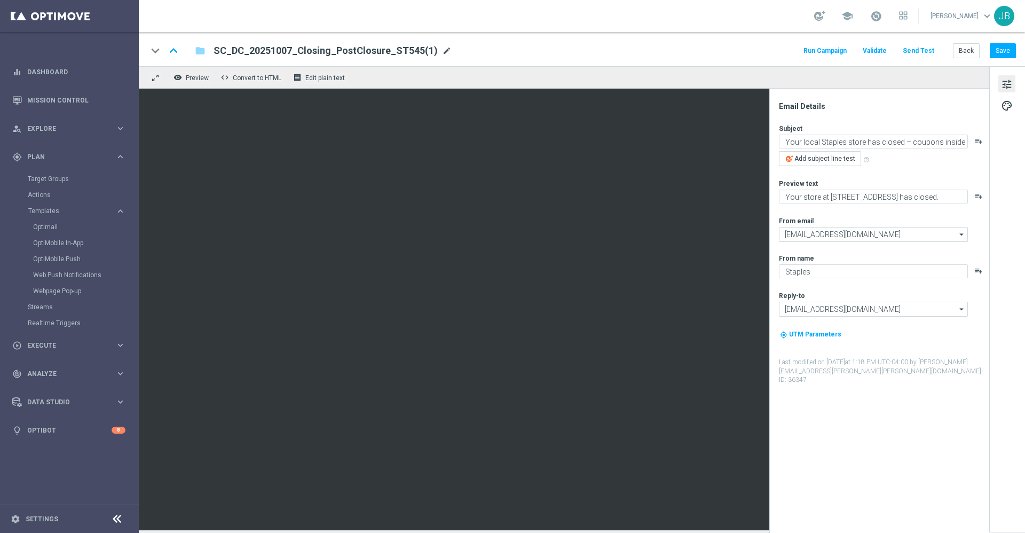
click at [442, 50] on span "mode_edit" at bounding box center [447, 51] width 10 height 10
click at [442, 49] on span "mode_edit" at bounding box center [447, 51] width 10 height 10
paste input "SC_DC_20251007_Closing_PostClosure_ST334_10.7.2025"
drag, startPoint x: 417, startPoint y: 50, endPoint x: 378, endPoint y: 49, distance: 39.0
click at [378, 49] on input "SC_DC_20251007_Closing_PostClosure_ST334_10.7.2025" at bounding box center [346, 51] width 265 height 14
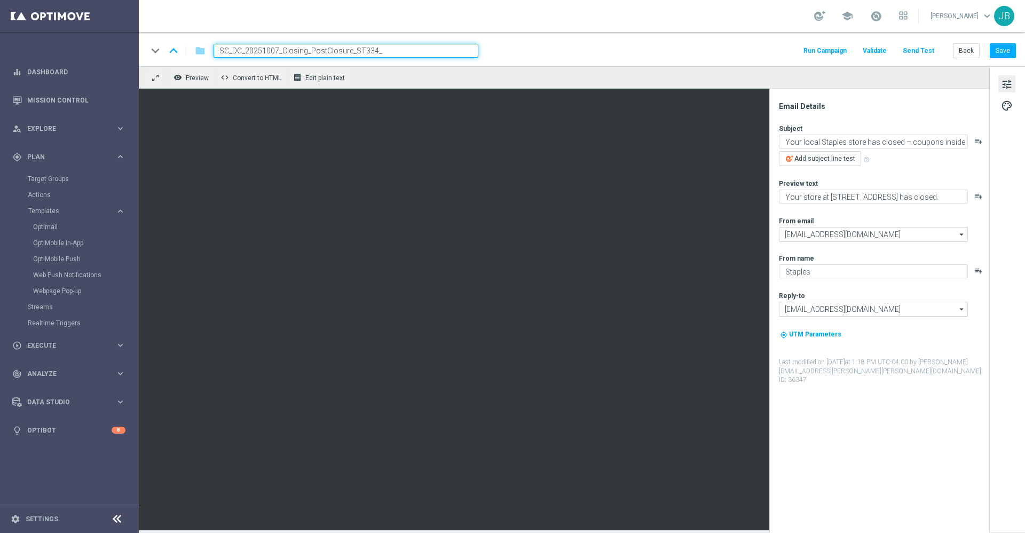
type input "SC_DC_20251007_Closing_PostClosure_ST334"
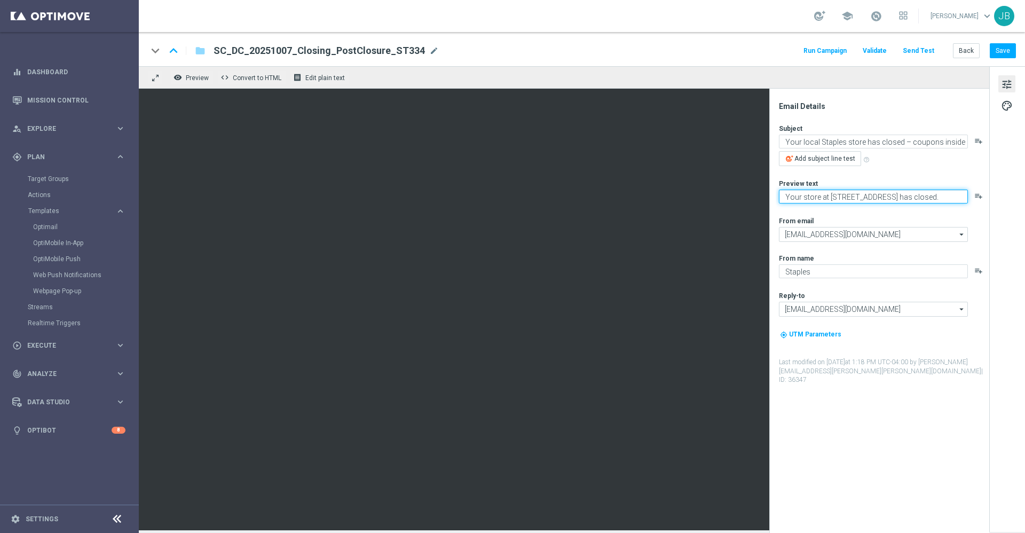
drag, startPoint x: 924, startPoint y: 195, endPoint x: 771, endPoint y: 192, distance: 152.7
click at [771, 192] on div "Email Details Subject Your local Staples store has closed – coupons inside play…" at bounding box center [879, 311] width 220 height 444
paste textarea "Your store at 654 North West End Boulevard has closed."
type textarea "Your store at 654 North West End Boulevard has closed."
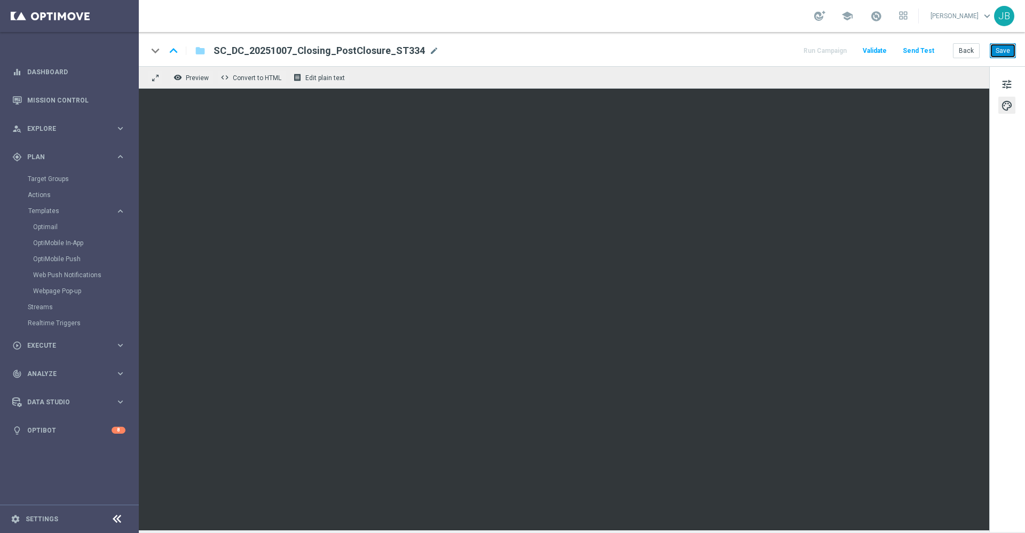
click at [998, 51] on button "Save" at bounding box center [1003, 50] width 26 height 15
click at [1005, 45] on button "Save" at bounding box center [1003, 50] width 26 height 15
click at [1007, 85] on span "tune" at bounding box center [1007, 84] width 12 height 14
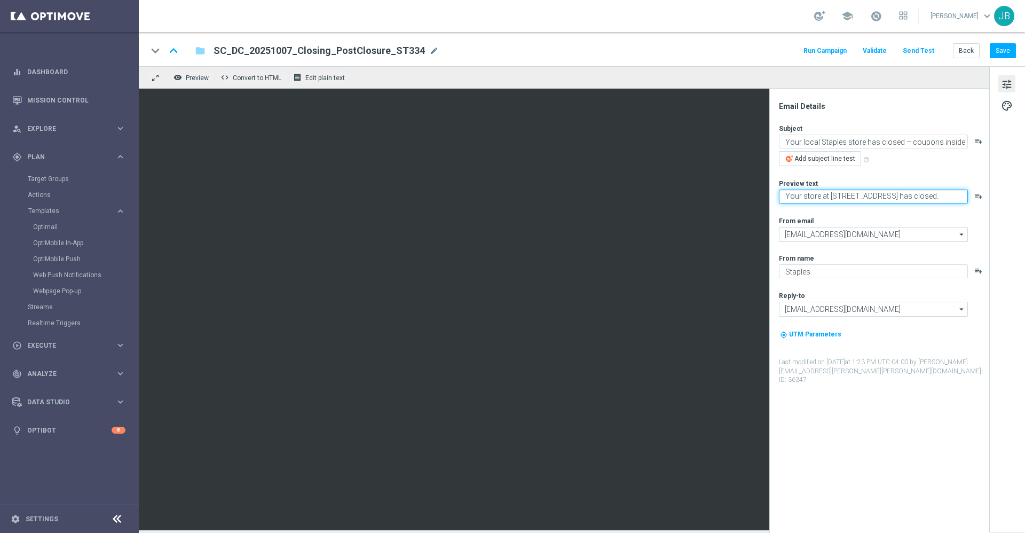
drag, startPoint x: 835, startPoint y: 201, endPoint x: 800, endPoint y: 184, distance: 38.7
click at [800, 184] on div "Preview text Your store at 654 North West End Boulevard has closed. playlist_add" at bounding box center [883, 191] width 209 height 25
click at [815, 200] on textarea "Your store at 654 North West End Boulevard has closed." at bounding box center [873, 197] width 189 height 14
drag, startPoint x: 835, startPoint y: 195, endPoint x: 923, endPoint y: 194, distance: 87.5
click at [923, 194] on textarea "Your store at 654 North West End Boulevard has closed." at bounding box center [873, 197] width 189 height 14
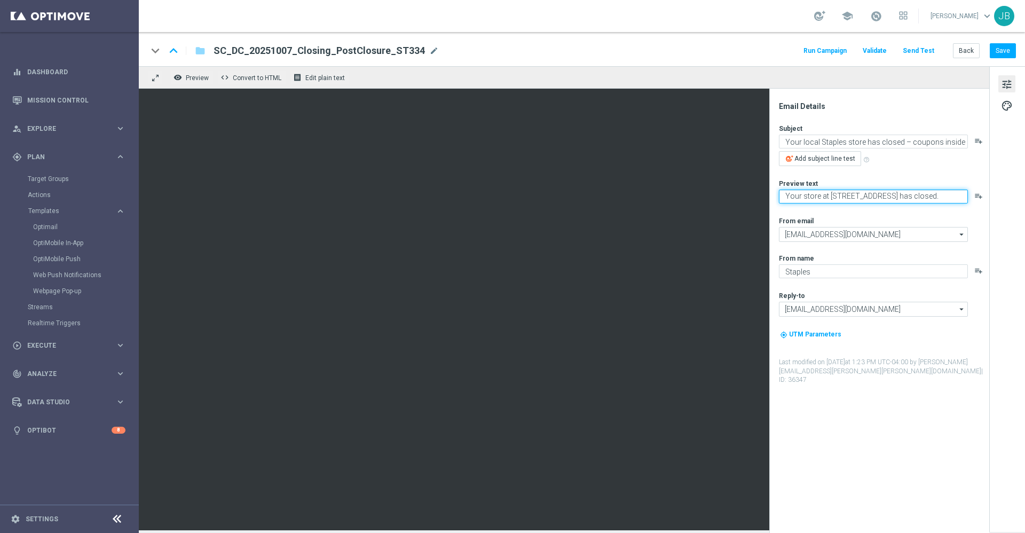
click at [865, 198] on textarea "Your store at 654 North West End Boulevard has closed." at bounding box center [873, 197] width 189 height 14
click at [1001, 55] on button "Save" at bounding box center [1003, 50] width 26 height 15
click at [1009, 52] on button "Save" at bounding box center [1003, 50] width 26 height 15
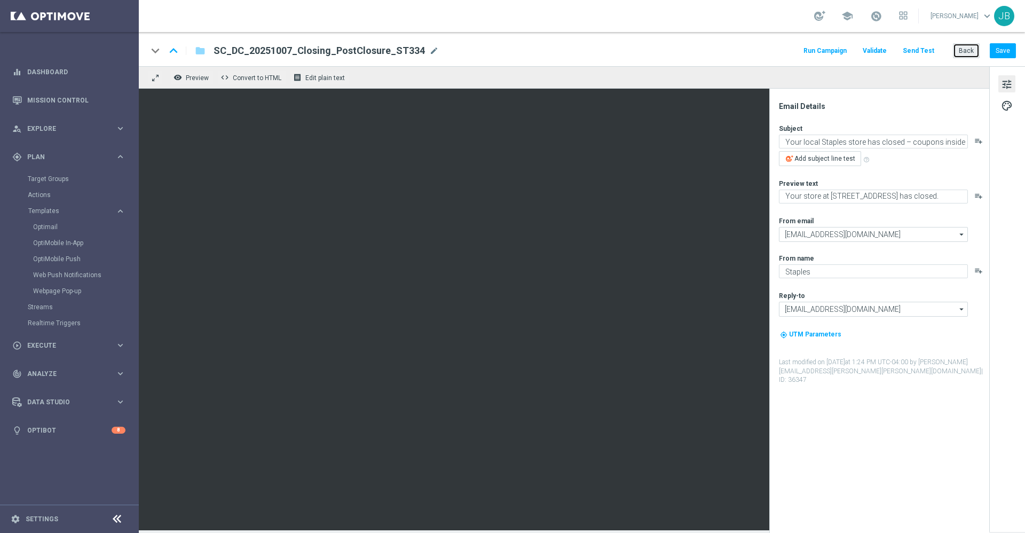
click at [974, 54] on button "Back" at bounding box center [966, 50] width 27 height 15
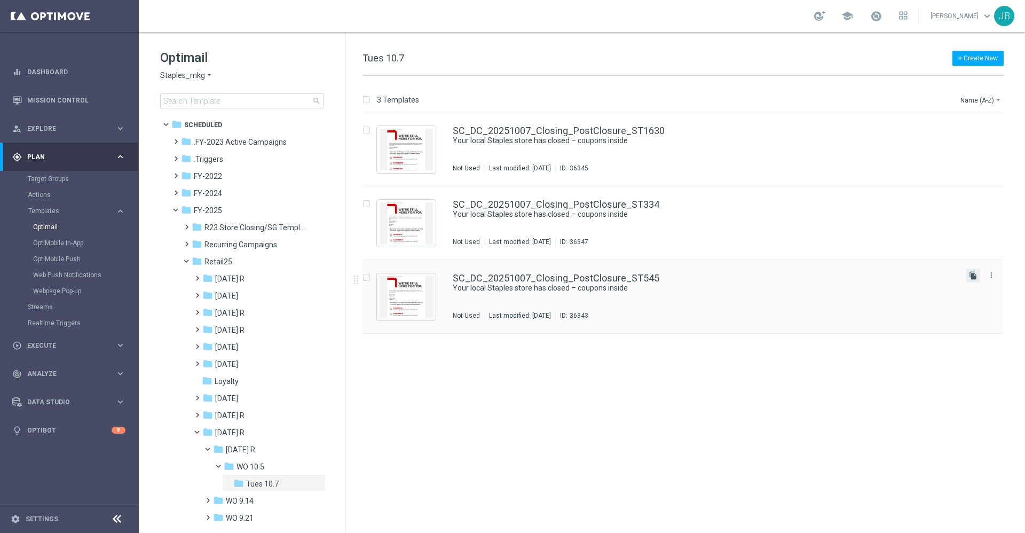
click at [973, 278] on icon "file_copy" at bounding box center [973, 275] width 9 height 9
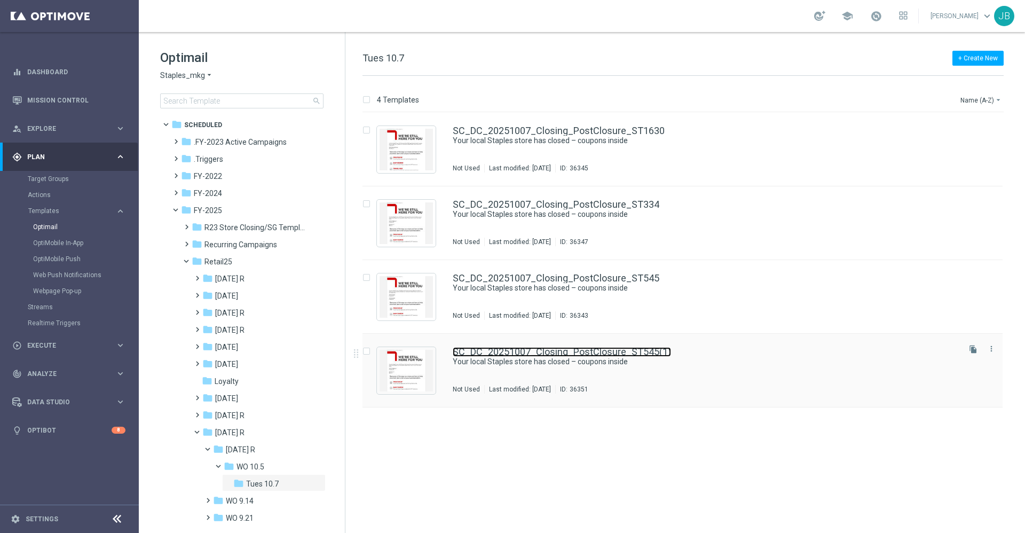
click at [527, 352] on link "SC_DC_20251007_Closing_PostClosure_ST545(1)" at bounding box center [562, 352] width 218 height 10
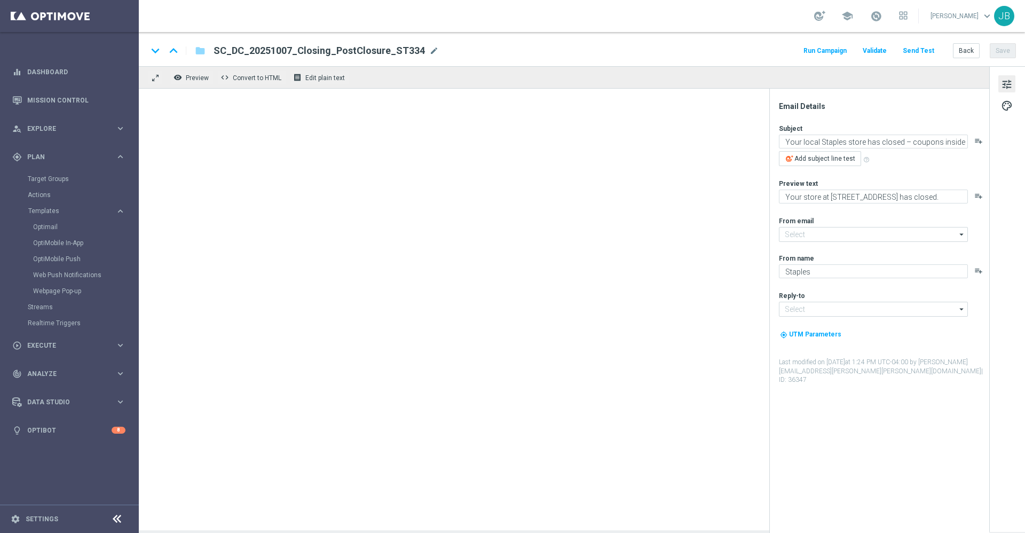
type input "staples@connected.staples.com"
type input "info@staples.com"
type textarea "Your store at 4514 Rt. 9 South has closed."
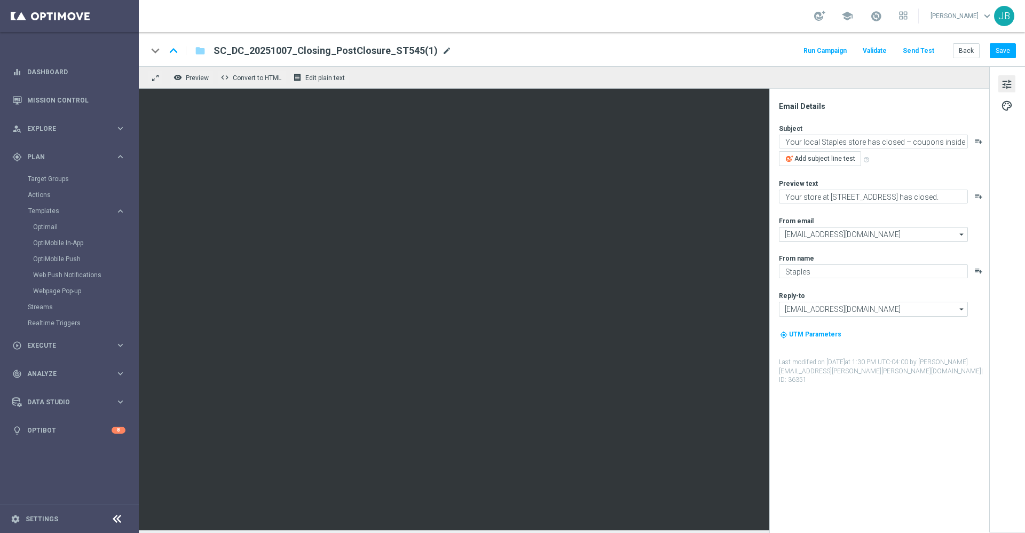
click at [442, 53] on span "mode_edit" at bounding box center [447, 51] width 10 height 10
paste input "SC_DC_20251007_Closing_PreClosure_ST1705"
type input "SC_DC_20251007_Closing_PreClosure_ST1705"
paste textarea "Your store at 241 Route 9W is closing on 11/21/2025"
type textarea "Your store at 241 Route 9W is closing on 11/21/2025"
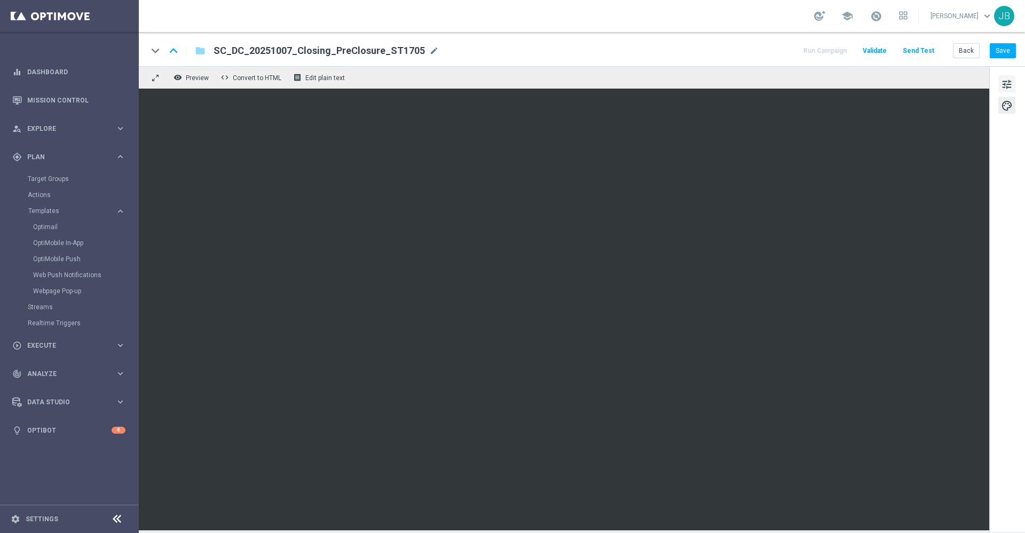
click at [1005, 84] on span "tune" at bounding box center [1007, 84] width 12 height 14
click at [962, 49] on button "Back" at bounding box center [966, 50] width 27 height 15
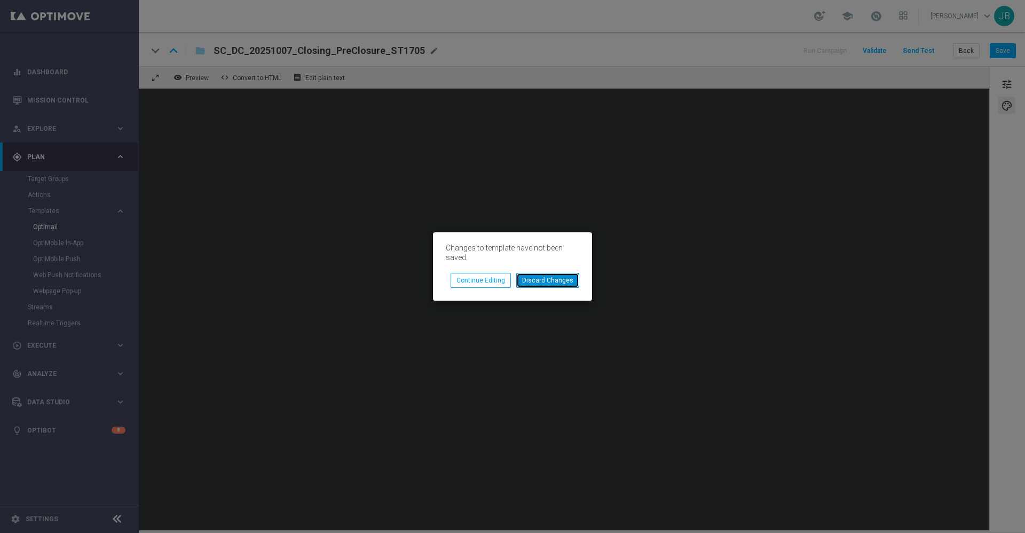
click at [528, 281] on button "Discard Changes" at bounding box center [547, 280] width 63 height 15
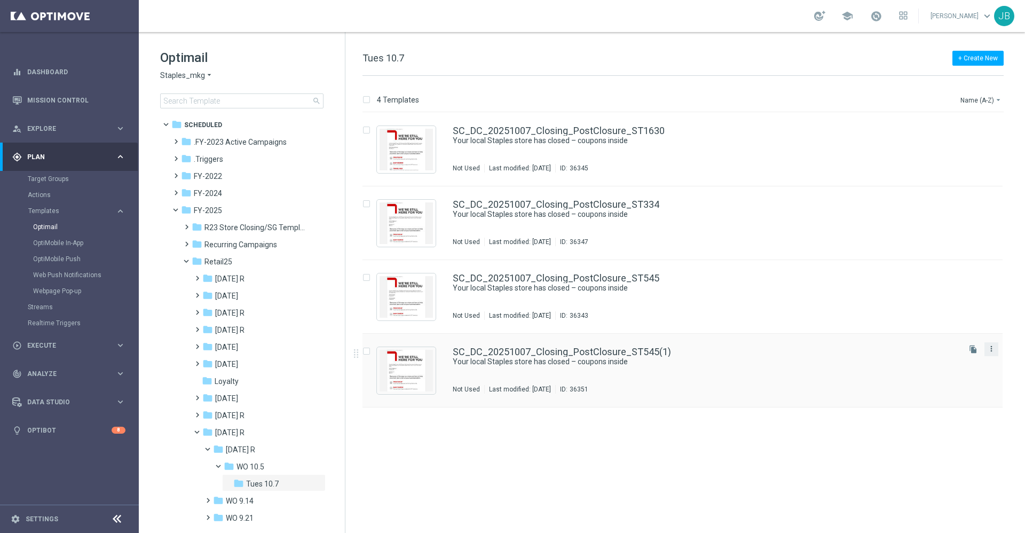
click at [990, 350] on icon "more_vert" at bounding box center [991, 348] width 9 height 9
click at [928, 392] on span "Delete" at bounding box center [927, 389] width 20 height 7
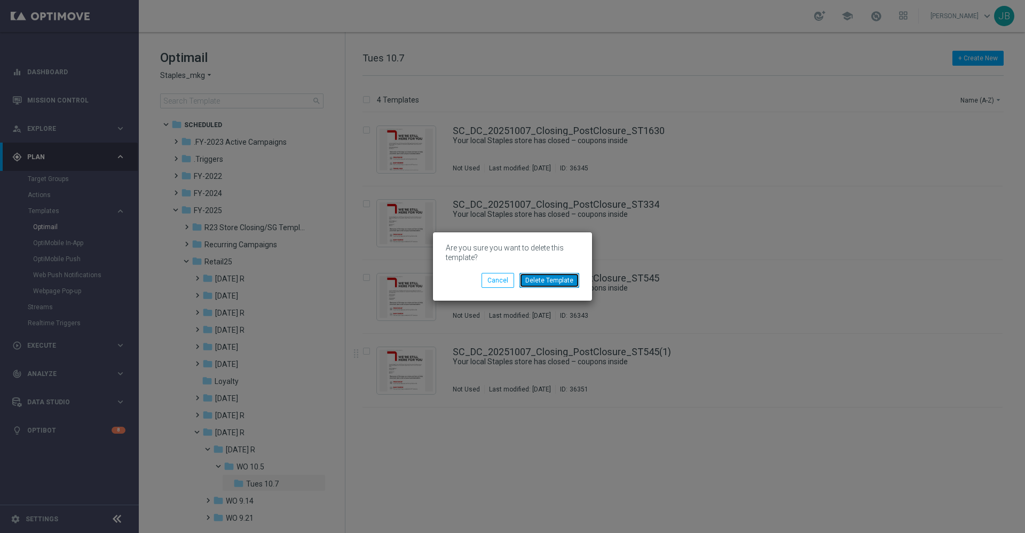
click at [558, 283] on button "Delete Template" at bounding box center [549, 280] width 60 height 15
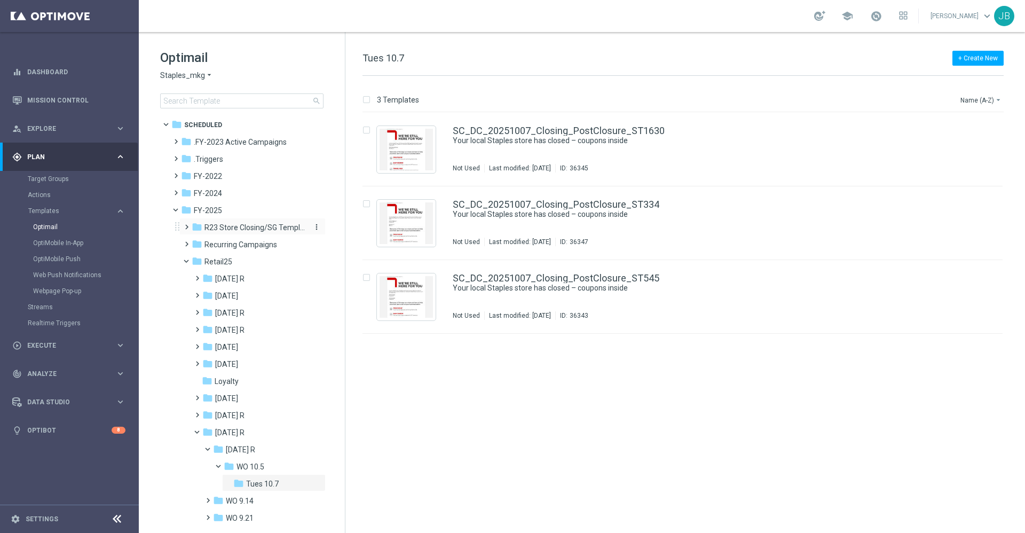
click at [242, 227] on span "R23 Store Closing/SG Templates" at bounding box center [254, 228] width 101 height 10
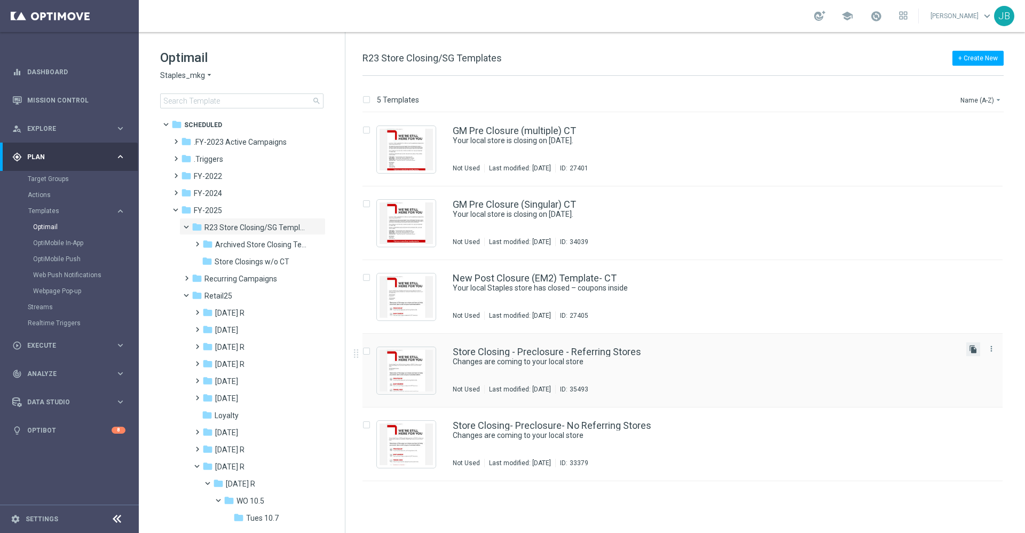
click at [970, 350] on icon "file_copy" at bounding box center [973, 349] width 9 height 9
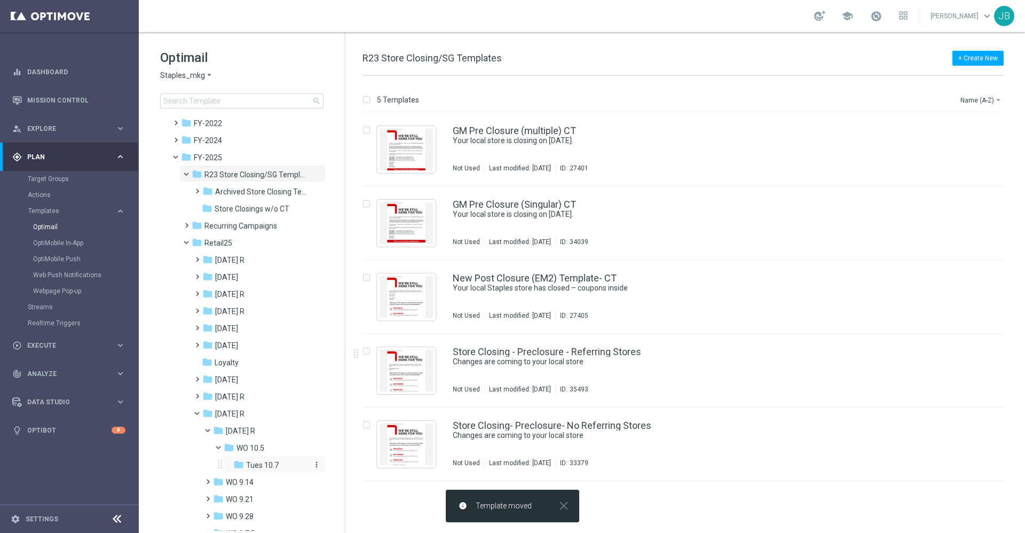
click at [271, 465] on span "Tues 10.7" at bounding box center [262, 465] width 33 height 10
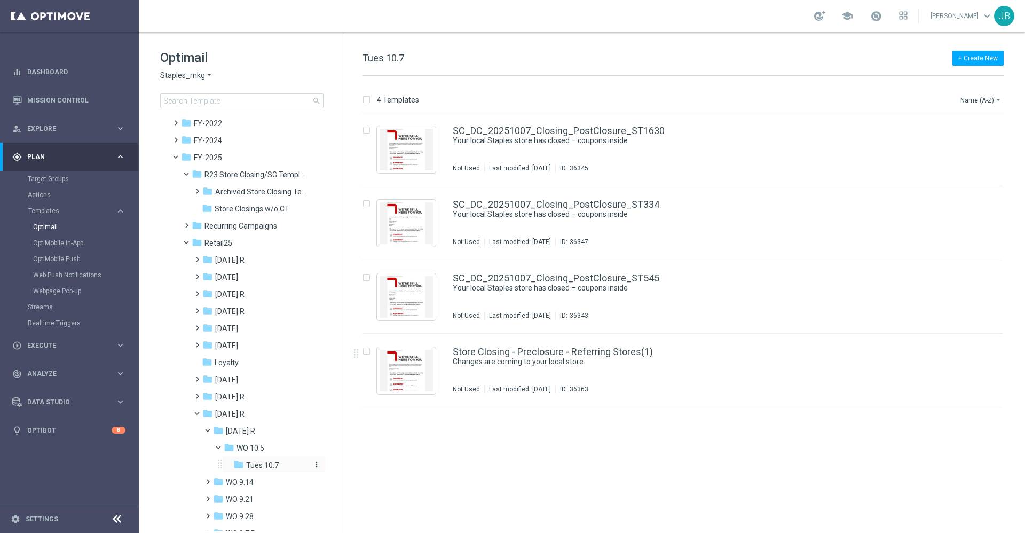
click at [255, 461] on span "Tues 10.7" at bounding box center [262, 465] width 33 height 10
click at [531, 350] on link "Store Closing - Preclosure - Referring Stores(1)" at bounding box center [553, 352] width 200 height 10
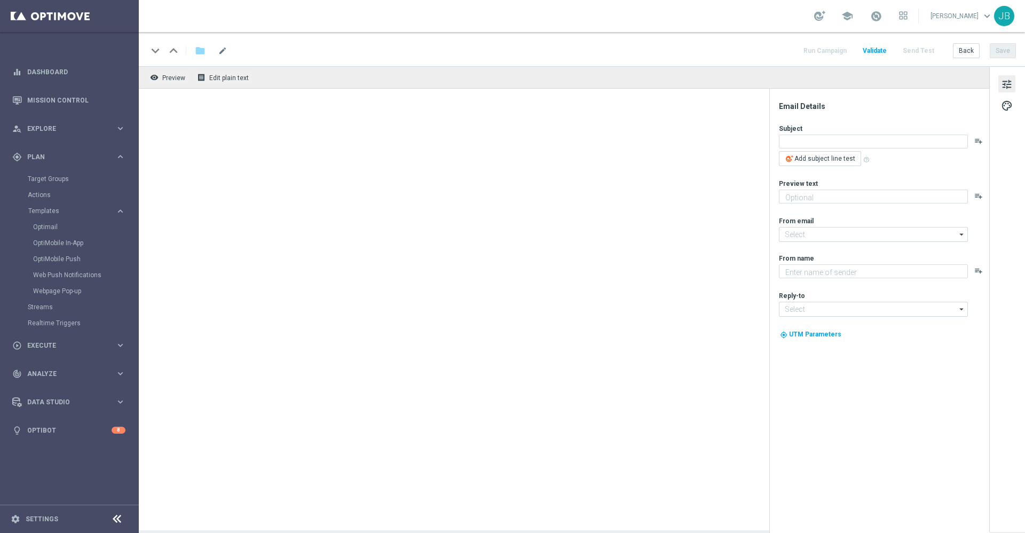
type textarea "Changes are coming to your local store"
type textarea "Your store at 654 Main Ave is closing on 8/8/2025"
type input "staples@connected.staples.com"
type textarea "Staples"
type input "info@staples.com"
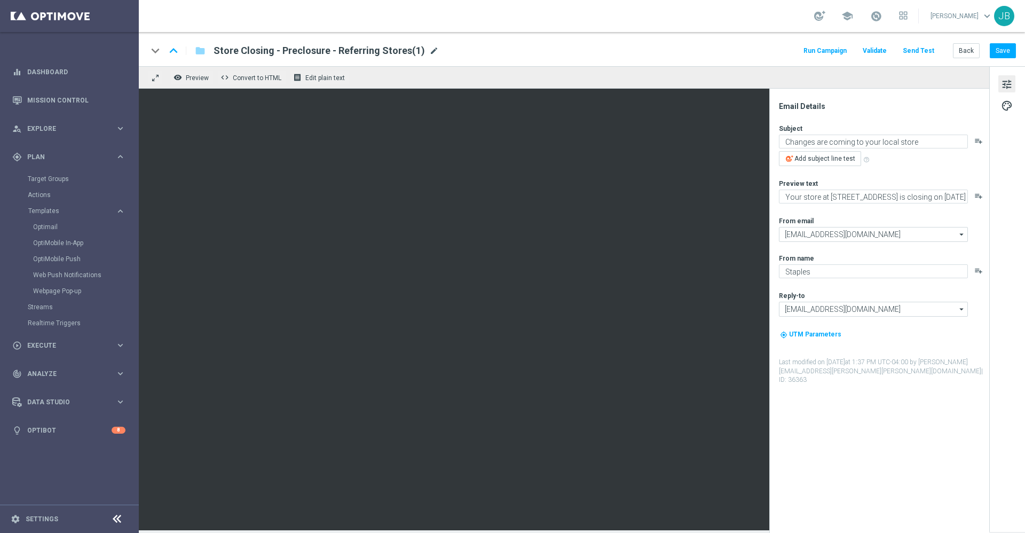
click at [429, 51] on span "mode_edit" at bounding box center [434, 51] width 10 height 10
paste input "SC_DC_20251007_Closing_PreClosure_ST1705"
type input "SC_DC_20251007_Closing_PreClosure_ST1705"
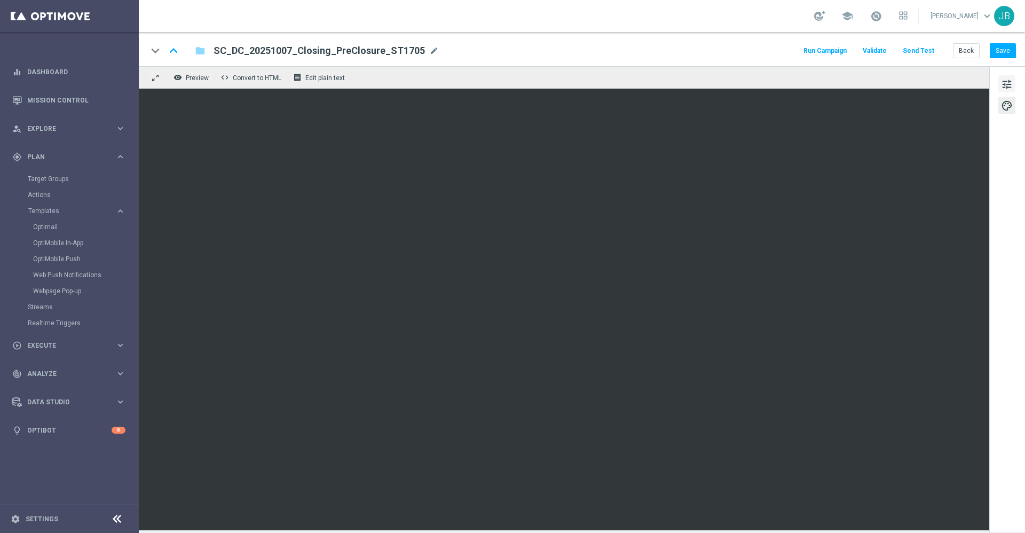
click at [1014, 82] on button "tune" at bounding box center [1006, 83] width 17 height 17
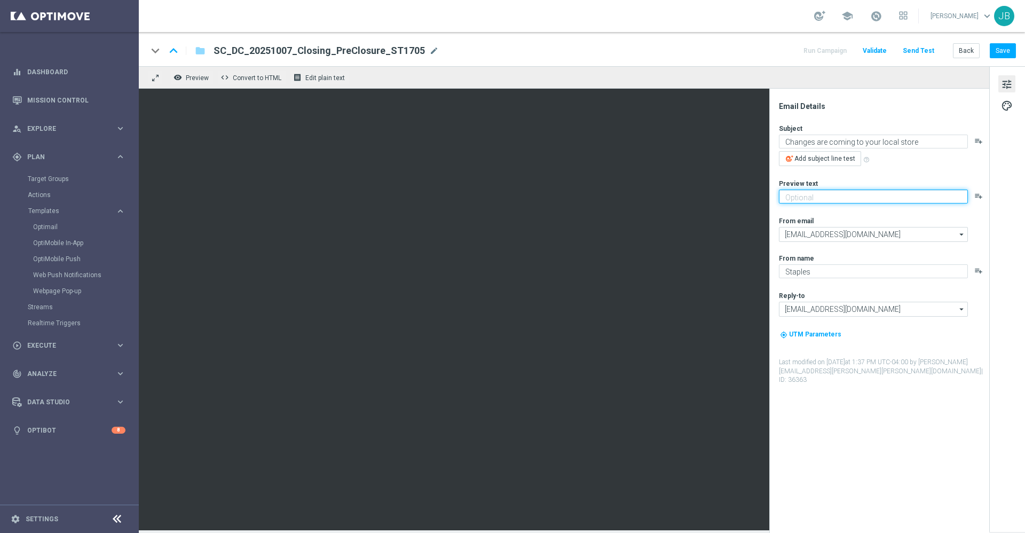
paste textarea "Your store at 241 Route 9W is closing on 11/21/2025"
type textarea "Your store at 241 Route 9W is closing on 11/21/2025"
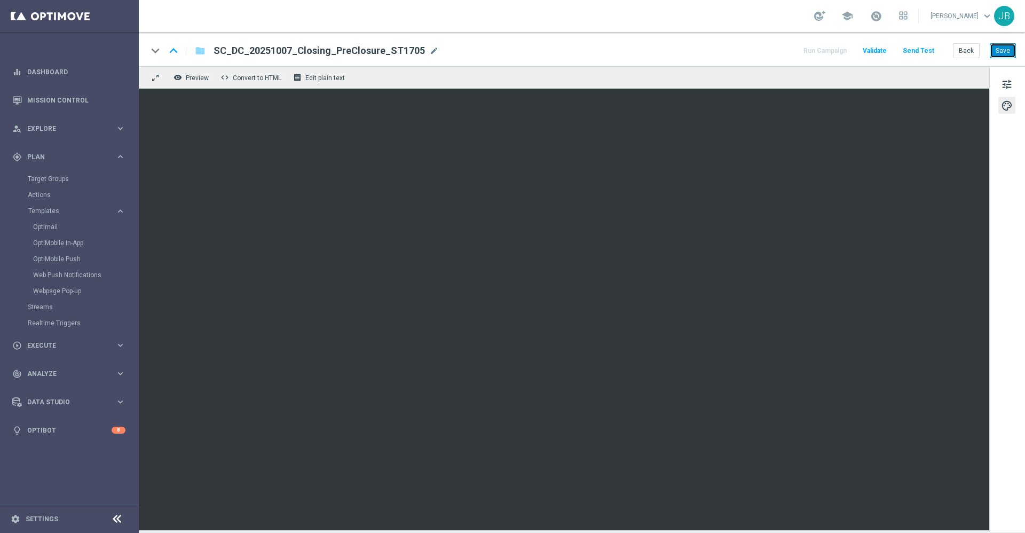
click at [1003, 50] on button "Save" at bounding box center [1003, 50] width 26 height 15
click at [1007, 49] on button "Save" at bounding box center [1003, 50] width 26 height 15
click at [999, 50] on button "Save" at bounding box center [1003, 50] width 26 height 15
click at [960, 50] on button "Back" at bounding box center [966, 50] width 27 height 15
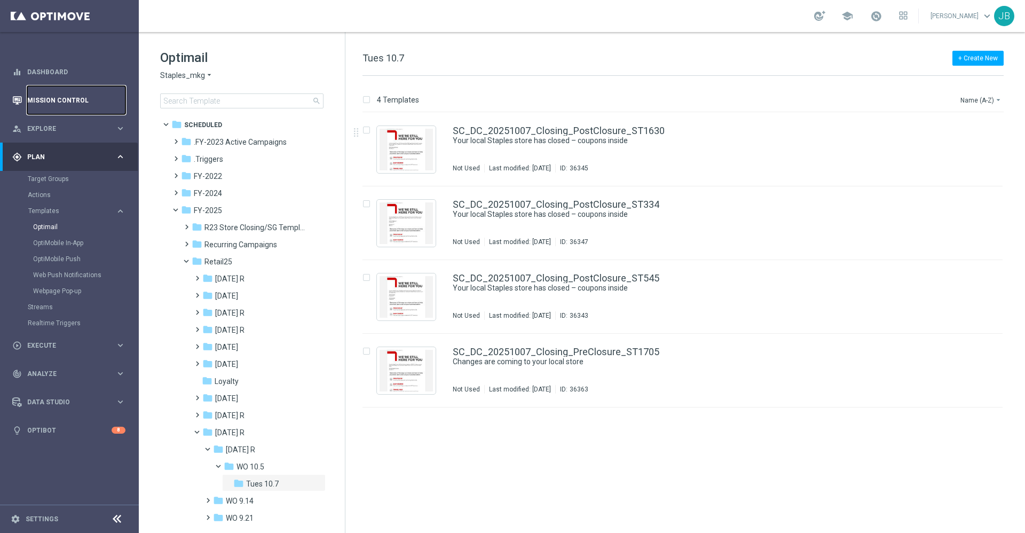
click at [46, 100] on link "Mission Control" at bounding box center [76, 100] width 98 height 28
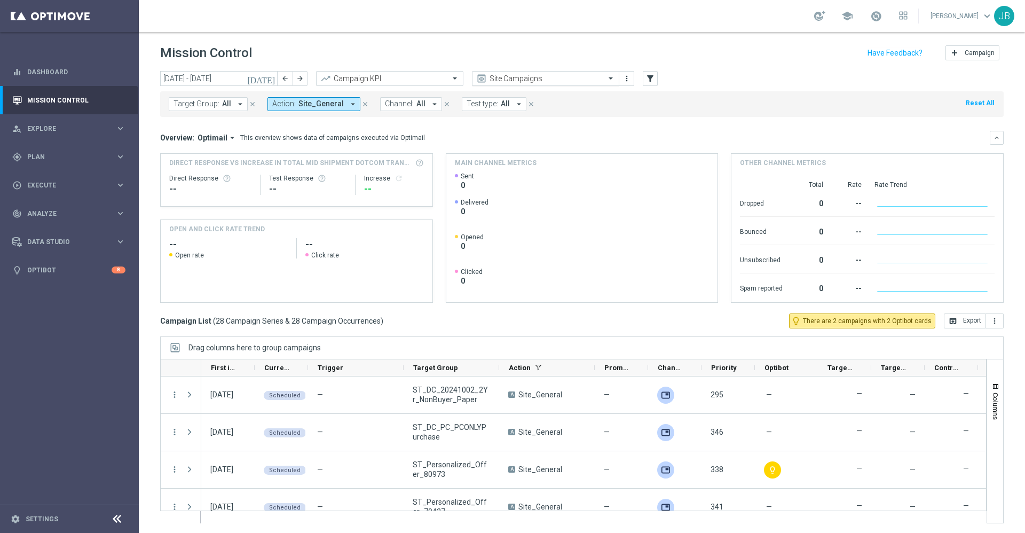
click at [551, 78] on input "text" at bounding box center [535, 78] width 114 height 9
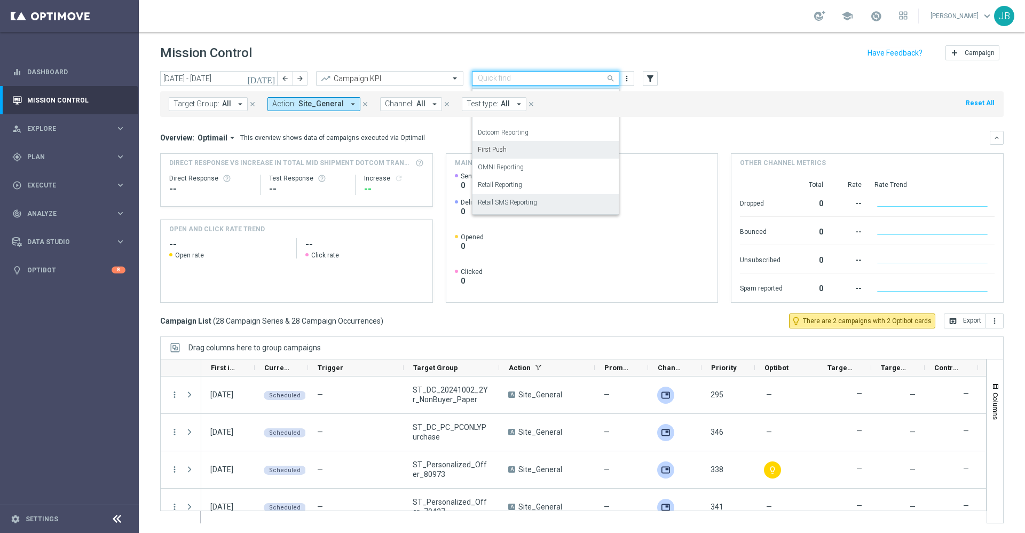
scroll to position [48, 0]
click at [528, 180] on div "OMNI Reporting" at bounding box center [546, 187] width 136 height 18
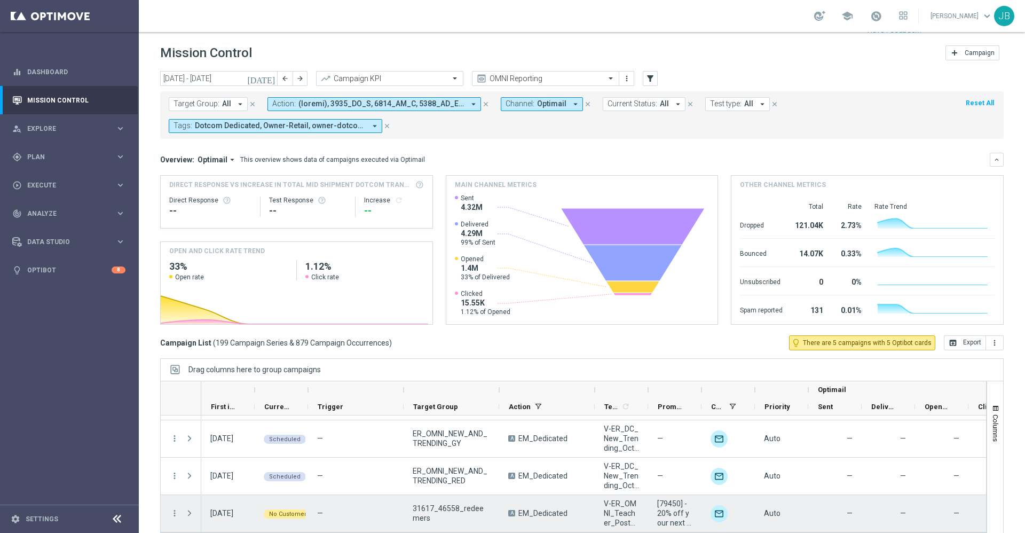
scroll to position [23, 0]
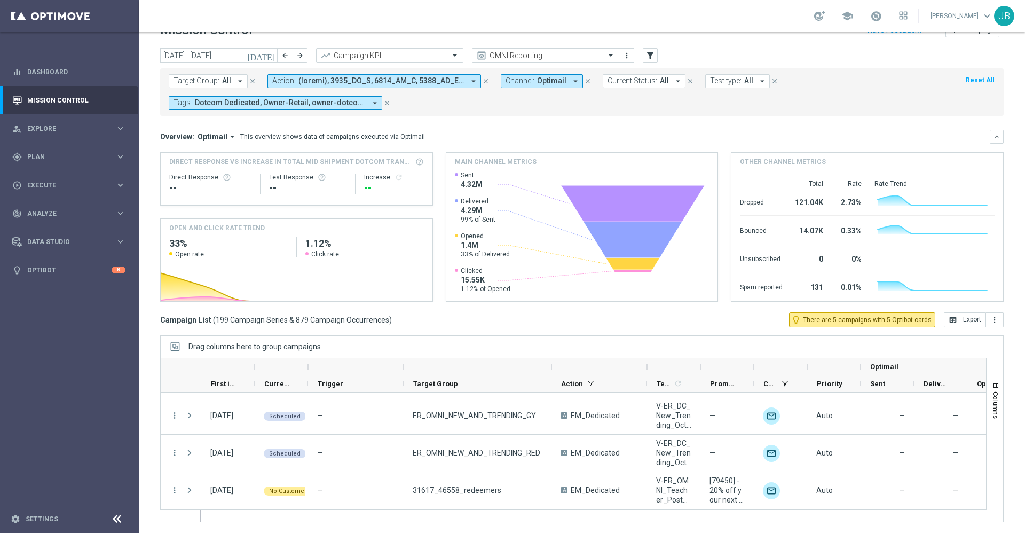
drag, startPoint x: 499, startPoint y: 366, endPoint x: 550, endPoint y: 366, distance: 51.8
click at [550, 366] on div at bounding box center [551, 366] width 4 height 17
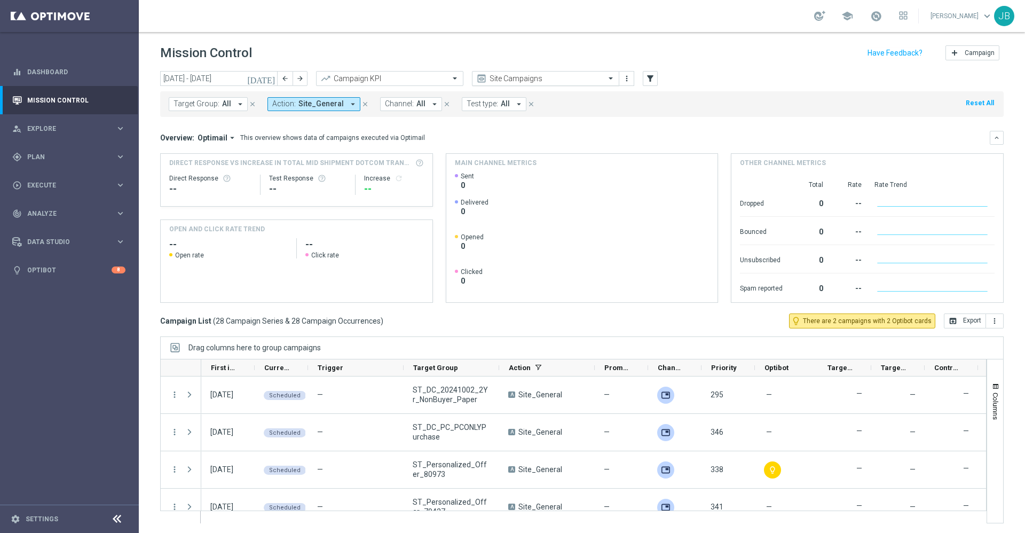
click at [588, 74] on div "Site Campaigns" at bounding box center [548, 78] width 116 height 9
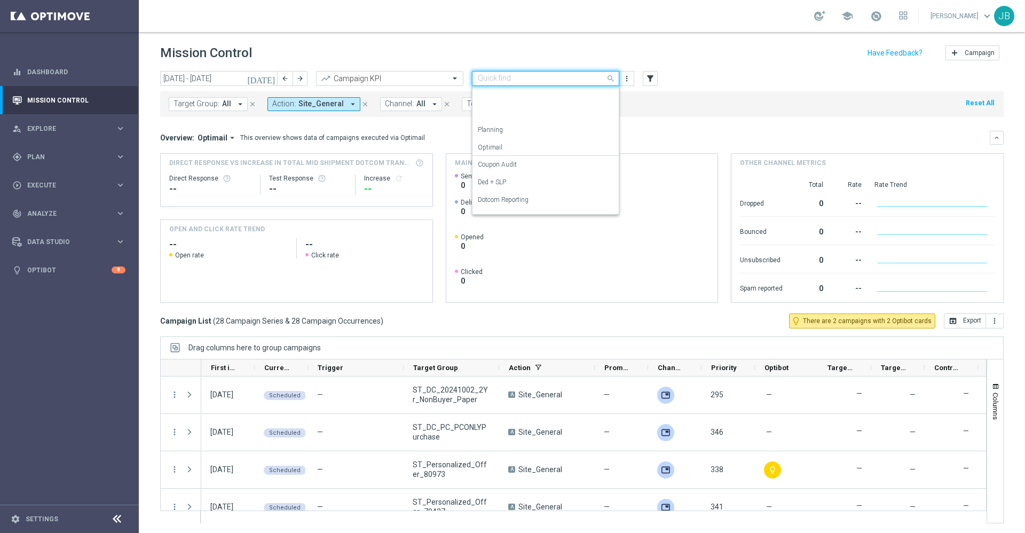
scroll to position [119, 0]
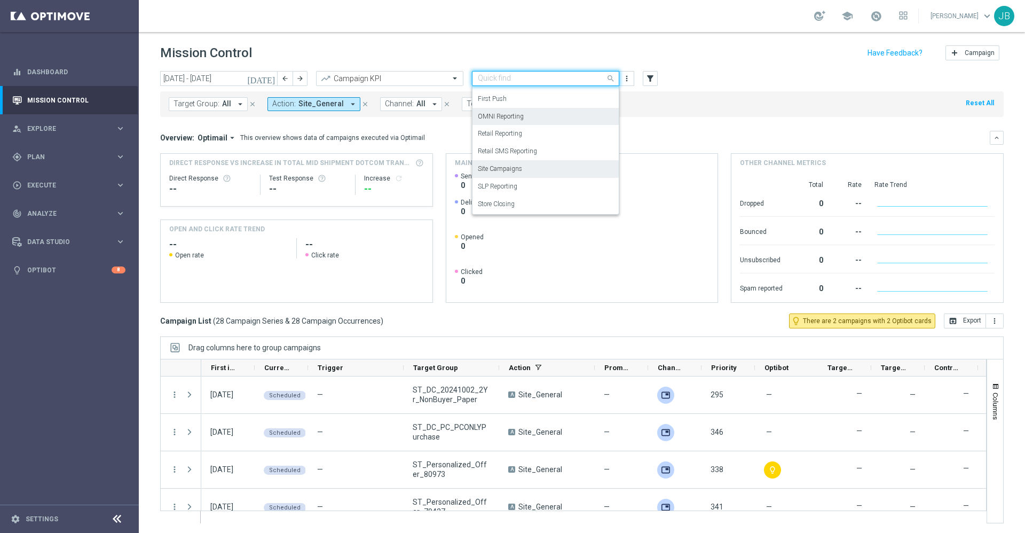
click at [544, 116] on div "OMNI Reporting" at bounding box center [546, 117] width 136 height 18
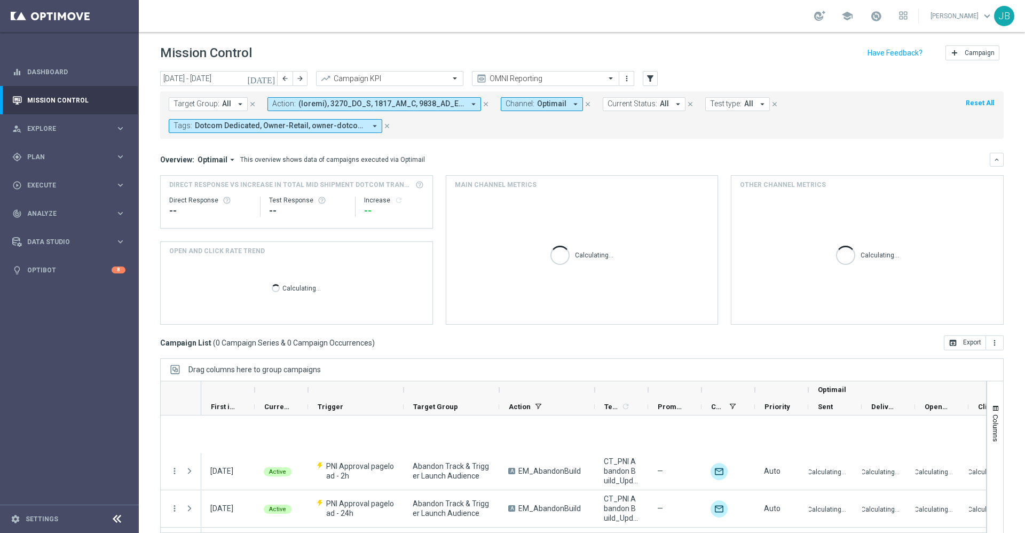
click at [222, 106] on span "All" at bounding box center [226, 103] width 9 height 9
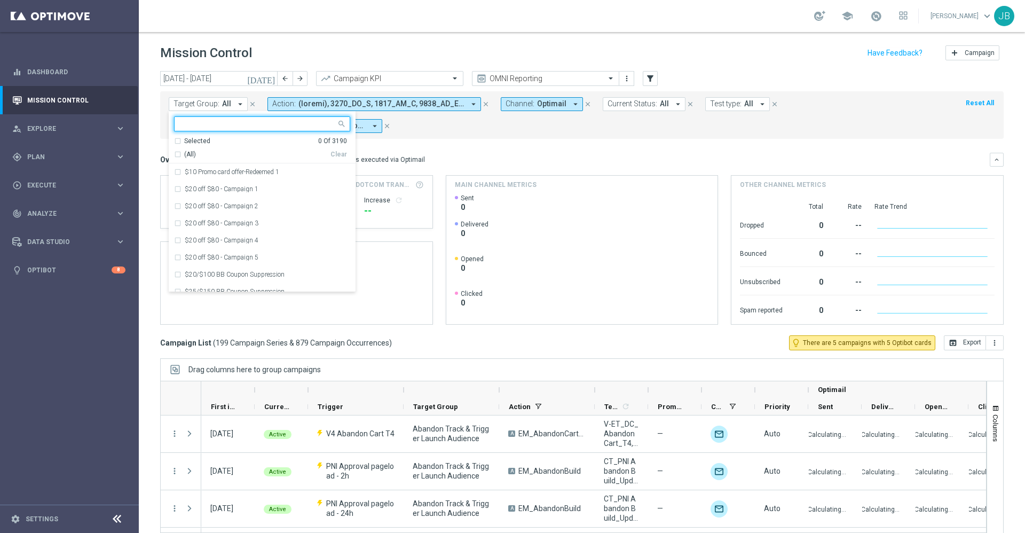
click at [224, 124] on input "text" at bounding box center [258, 124] width 156 height 9
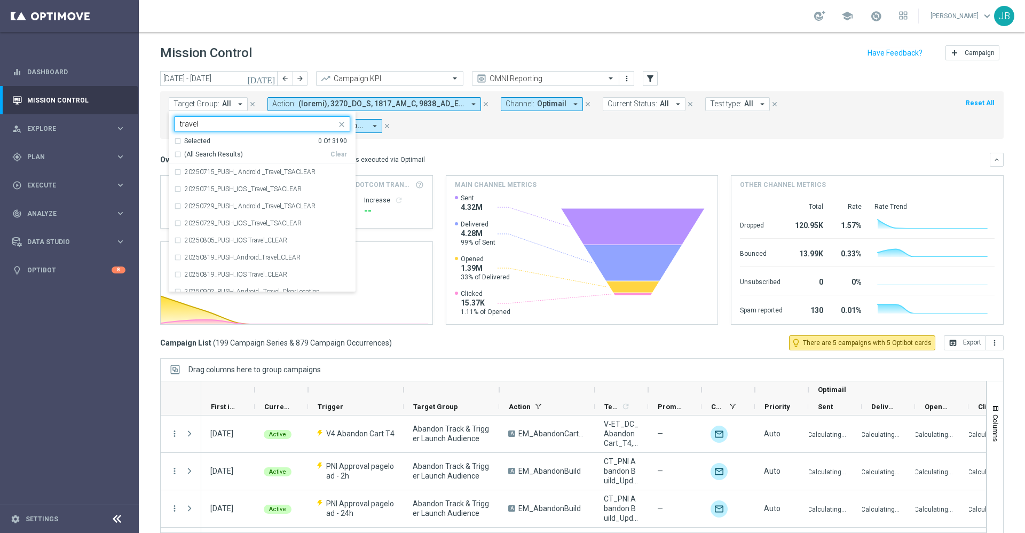
click at [177, 154] on div "(All Search Results)" at bounding box center [252, 154] width 156 height 9
type input "travel"
click at [460, 143] on mini-dashboard "Overview: Optimail arrow_drop_down This overview shows data of campaigns execut…" at bounding box center [581, 237] width 843 height 196
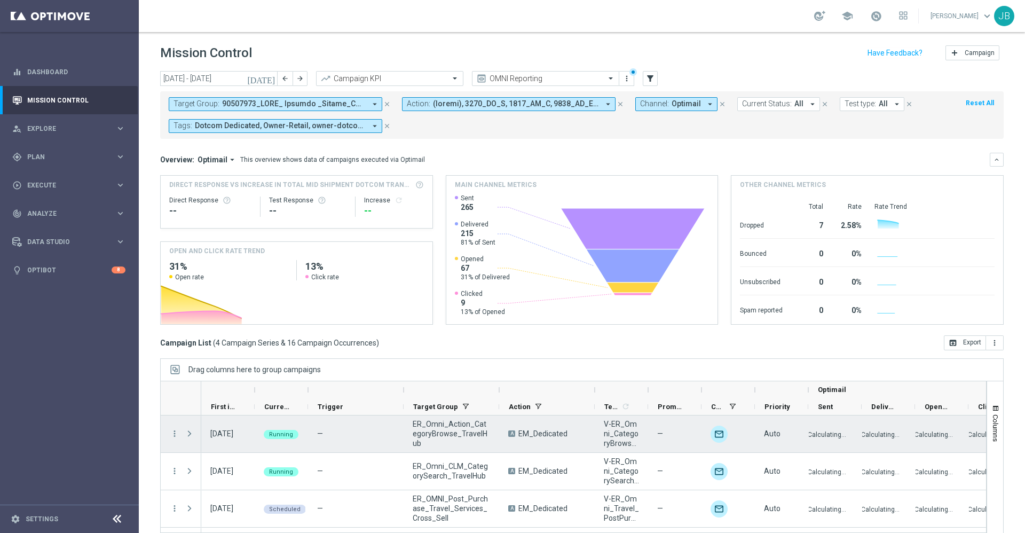
scroll to position [33, 0]
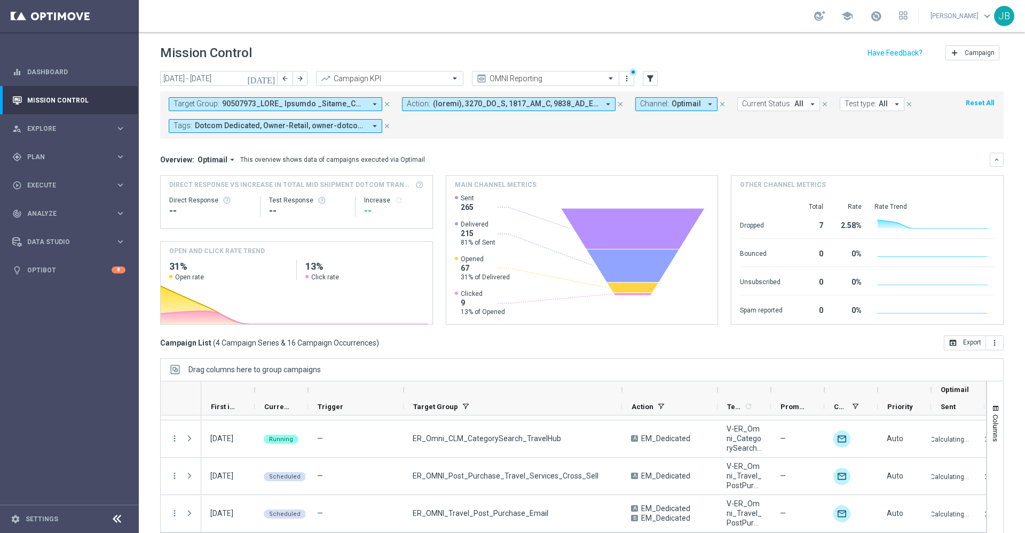
drag, startPoint x: 500, startPoint y: 390, endPoint x: 622, endPoint y: 394, distance: 122.9
click at [622, 394] on div at bounding box center [622, 389] width 4 height 17
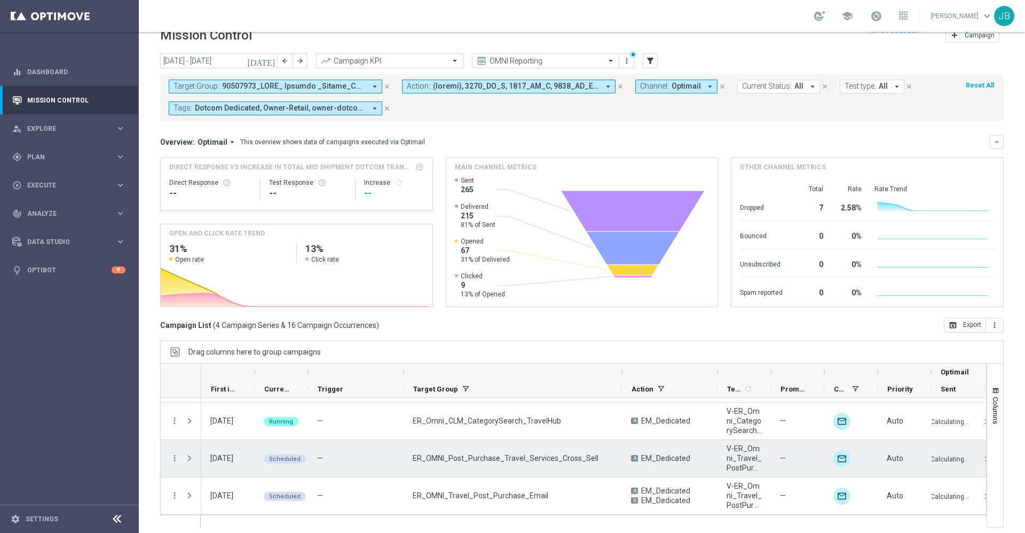
scroll to position [23, 0]
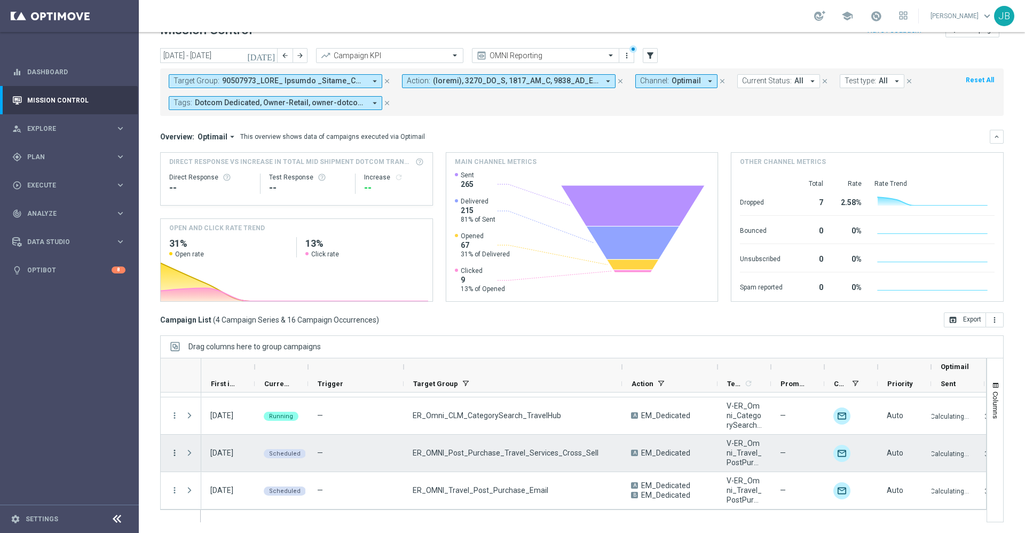
click at [175, 456] on icon "more_vert" at bounding box center [175, 453] width 10 height 10
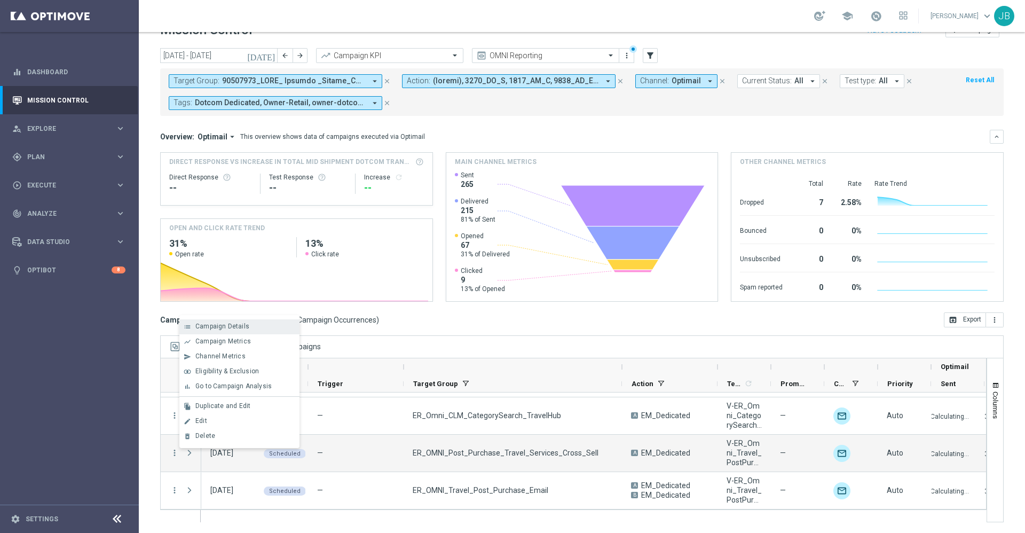
click at [245, 332] on div "list Campaign Details" at bounding box center [239, 326] width 120 height 15
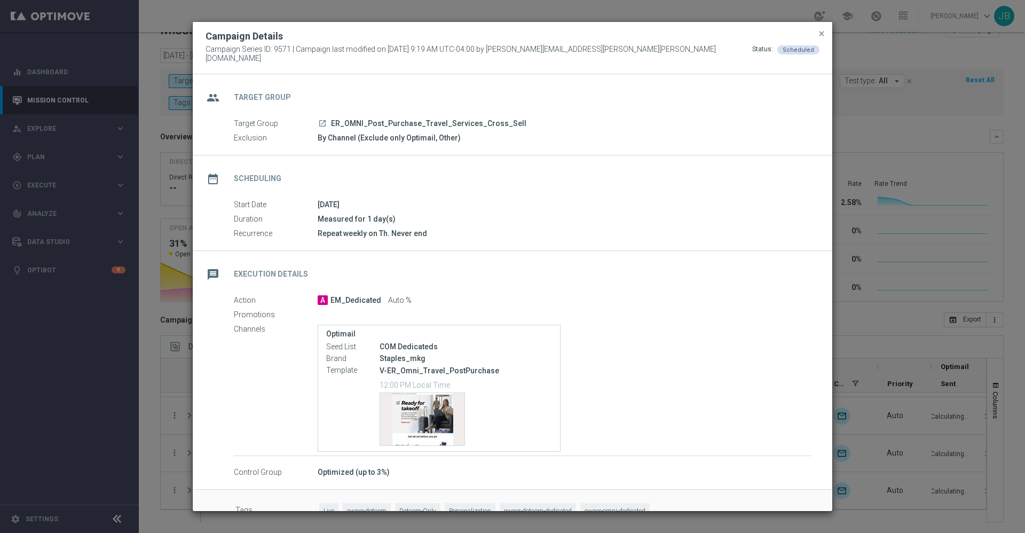
click at [321, 123] on link "launch" at bounding box center [323, 124] width 10 height 10
click at [825, 38] on span "close" at bounding box center [821, 33] width 9 height 9
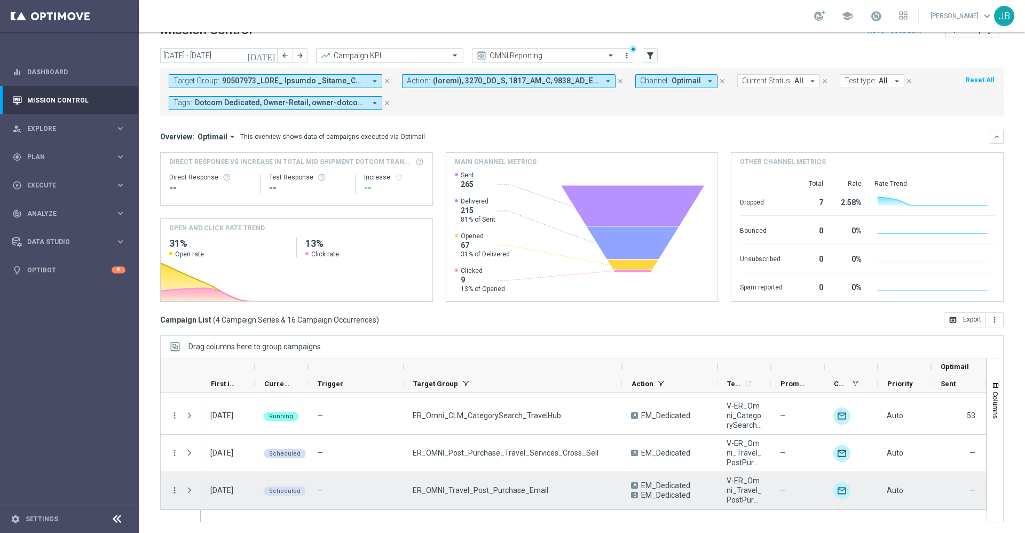
click at [172, 492] on icon "more_vert" at bounding box center [175, 490] width 10 height 10
click at [250, 361] on div "Campaign Details" at bounding box center [244, 363] width 99 height 7
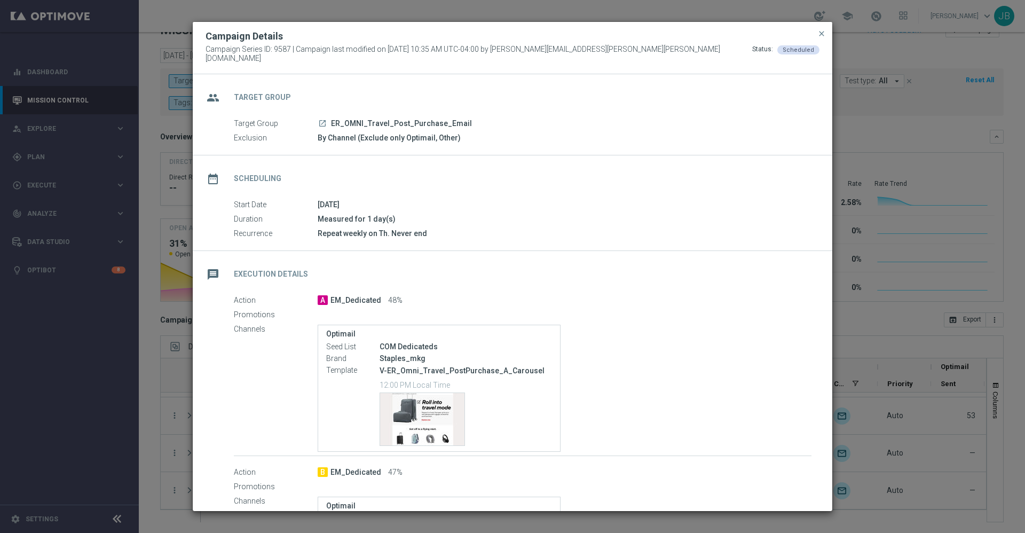
click at [321, 121] on icon "launch" at bounding box center [322, 123] width 9 height 9
click at [819, 38] on span "close" at bounding box center [821, 33] width 9 height 9
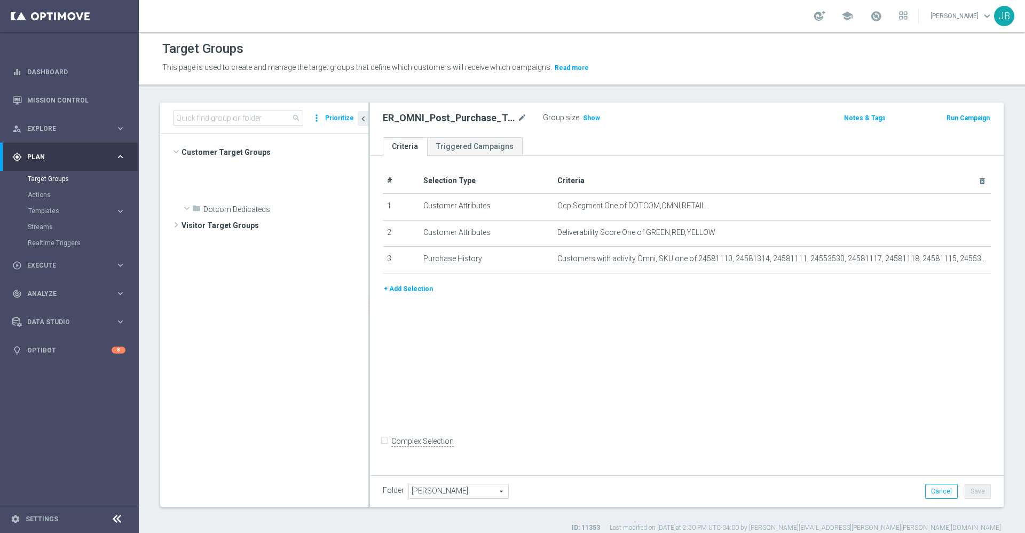
scroll to position [1244, 0]
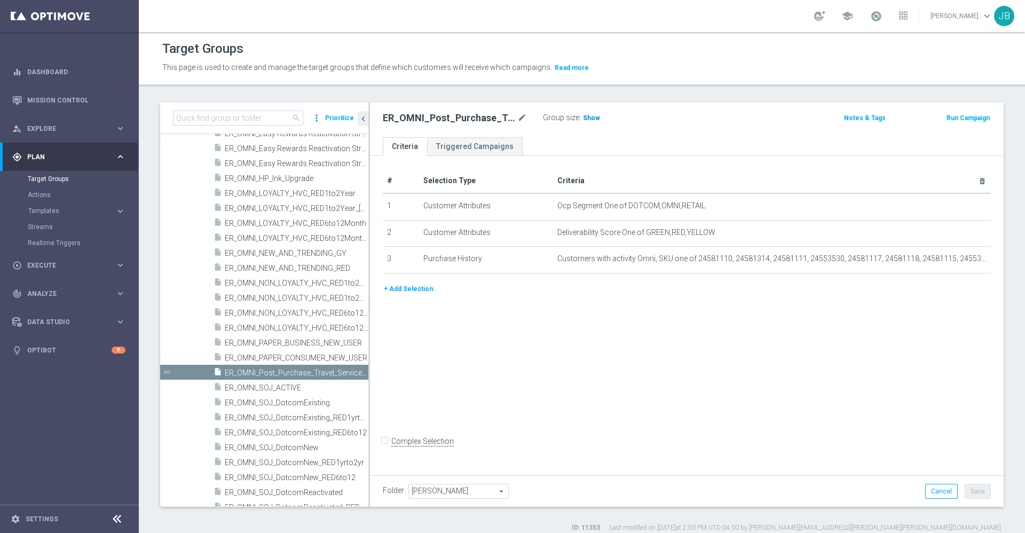
click at [590, 116] on span "Show" at bounding box center [591, 117] width 17 height 7
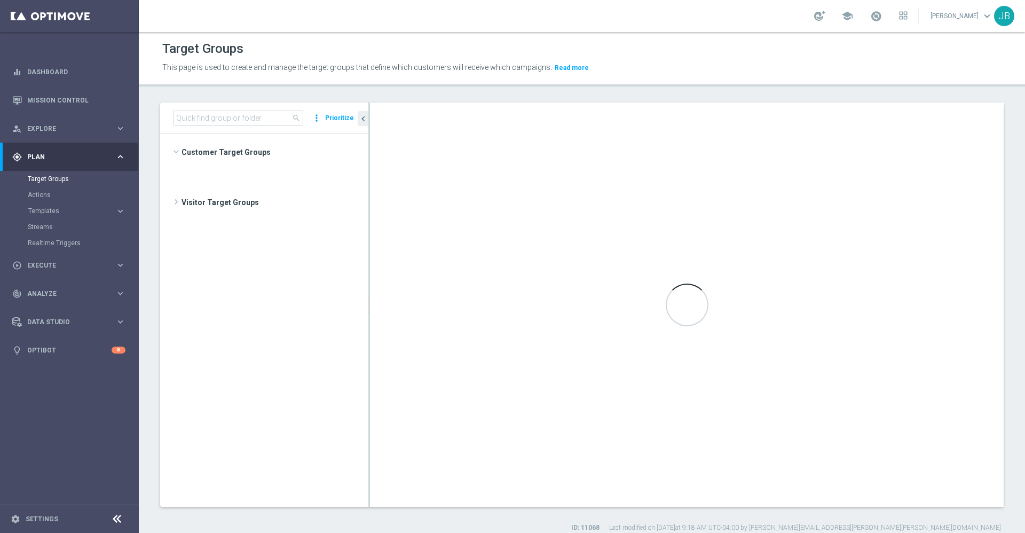
scroll to position [1507, 0]
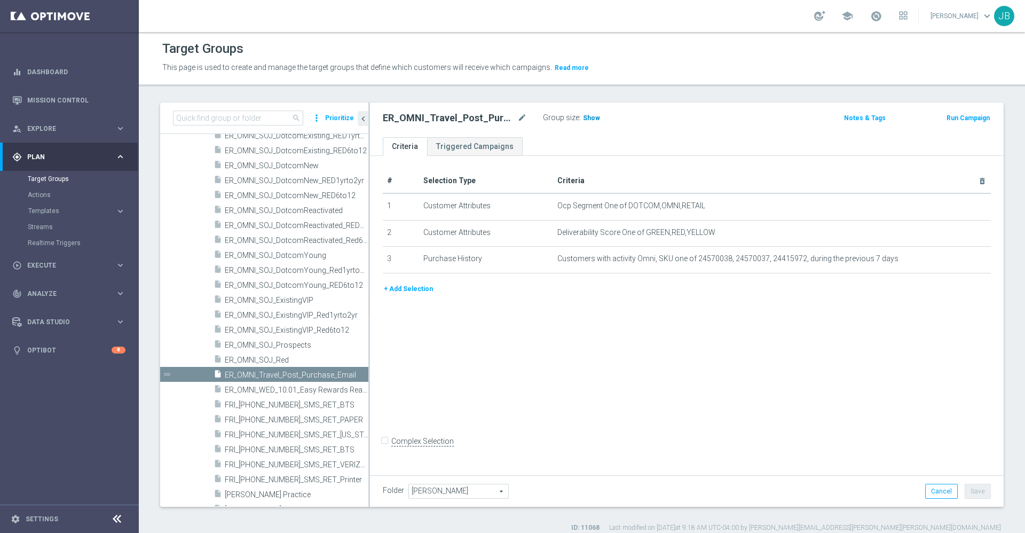
click at [596, 120] on span "Show" at bounding box center [591, 117] width 17 height 7
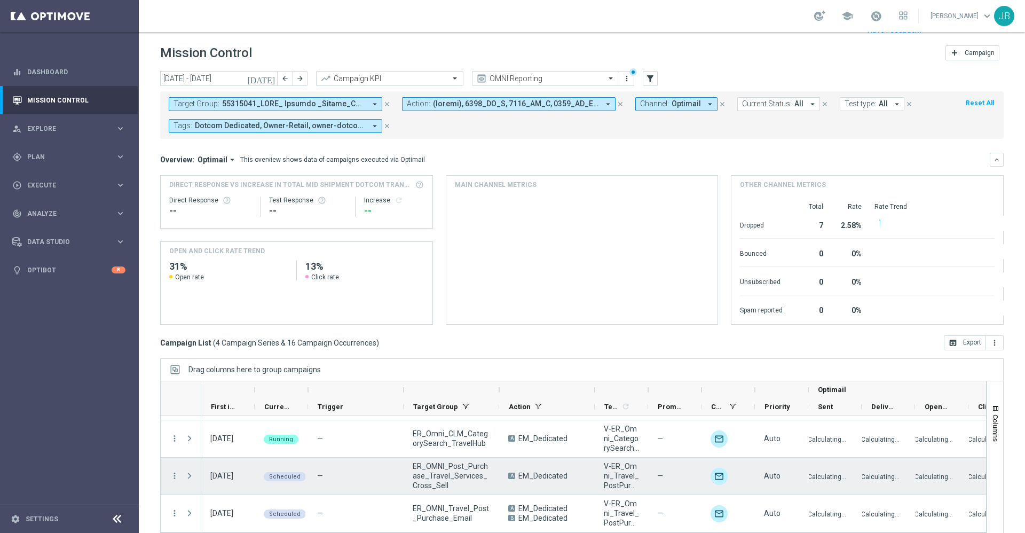
scroll to position [23, 0]
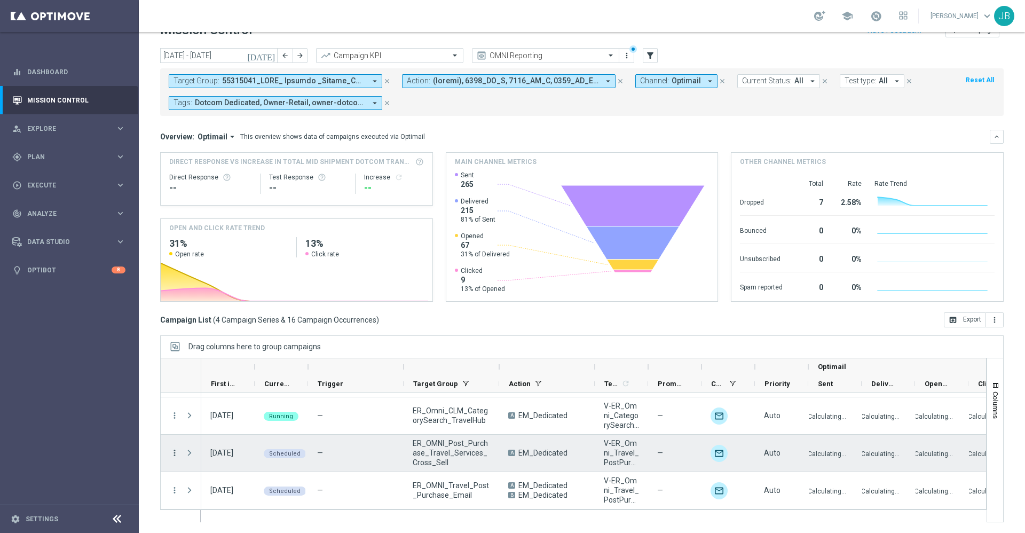
click at [174, 455] on icon "more_vert" at bounding box center [175, 453] width 10 height 10
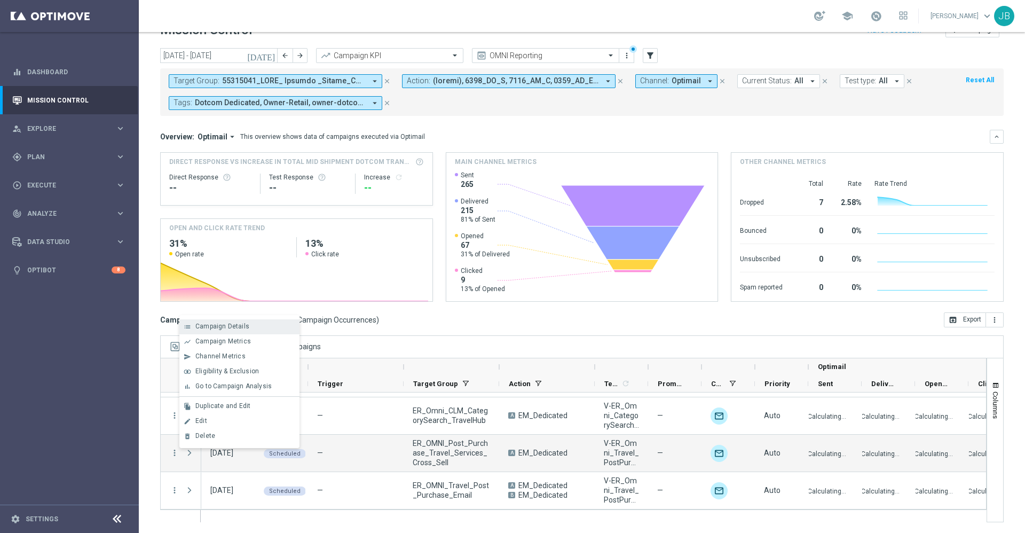
click at [248, 328] on div "Campaign Details" at bounding box center [244, 325] width 99 height 7
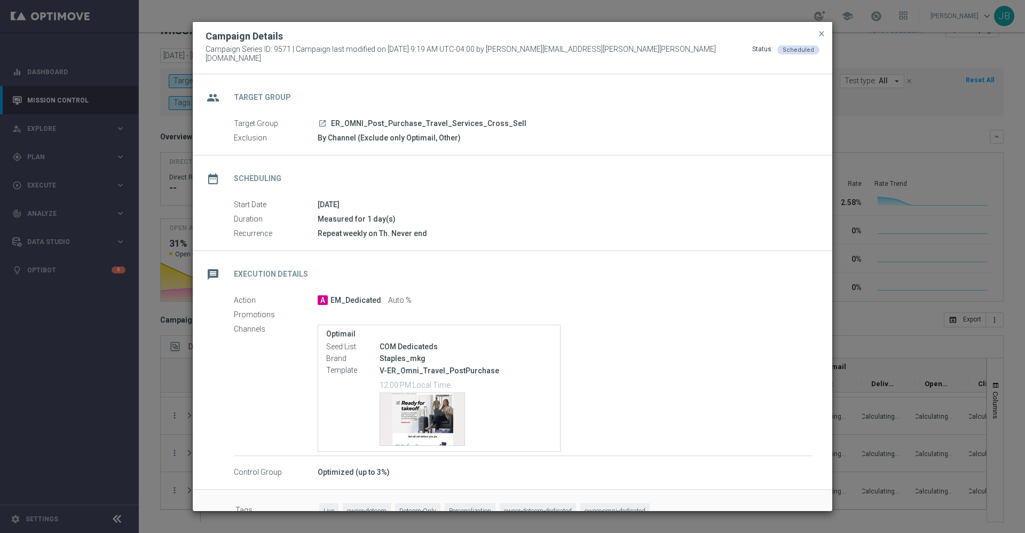
click at [322, 121] on icon "launch" at bounding box center [322, 123] width 9 height 9
click at [819, 38] on span "close" at bounding box center [821, 33] width 9 height 9
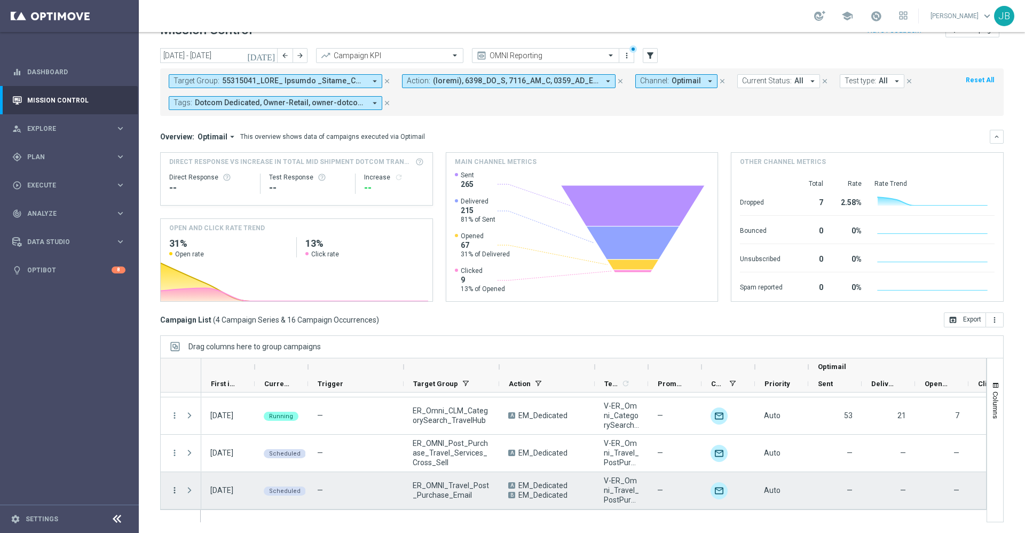
click at [176, 492] on icon "more_vert" at bounding box center [175, 490] width 10 height 10
click at [224, 365] on span "Campaign Details" at bounding box center [222, 363] width 54 height 7
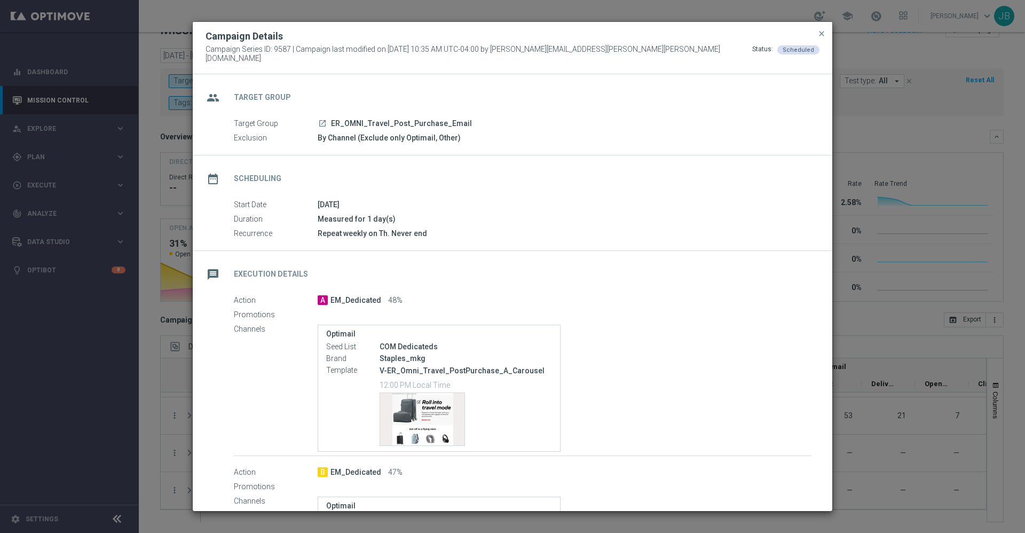
click at [323, 119] on icon "launch" at bounding box center [322, 123] width 9 height 9
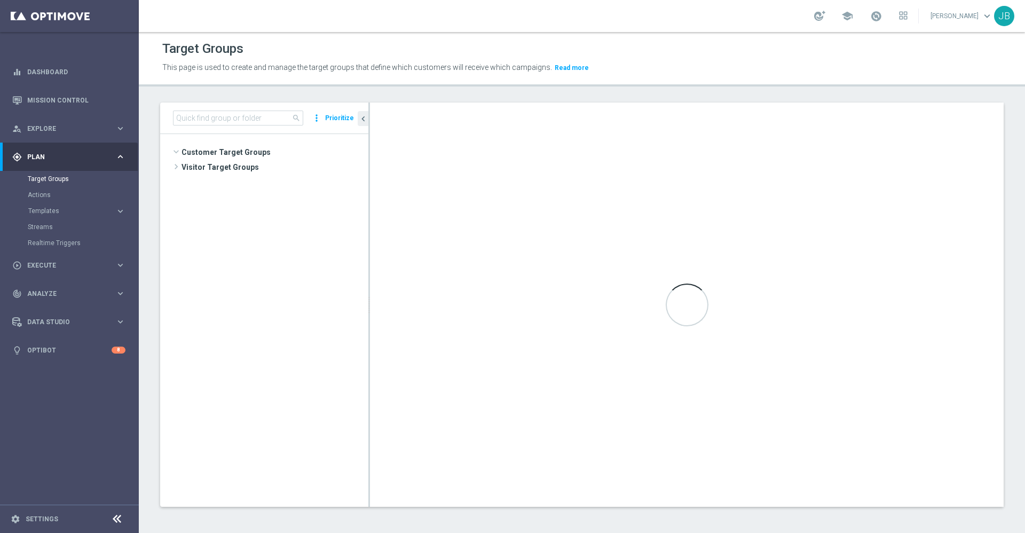
scroll to position [1244, 0]
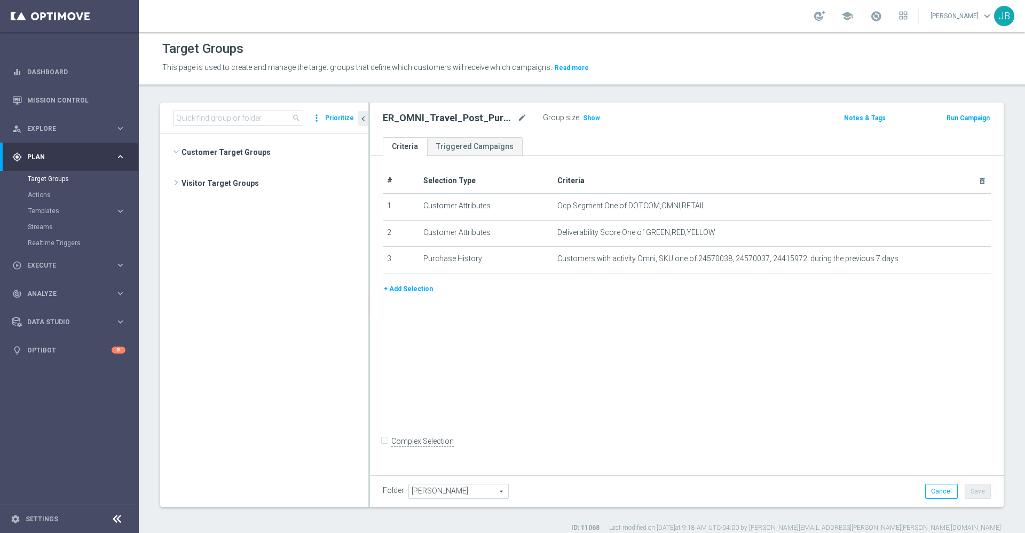
scroll to position [1507, 0]
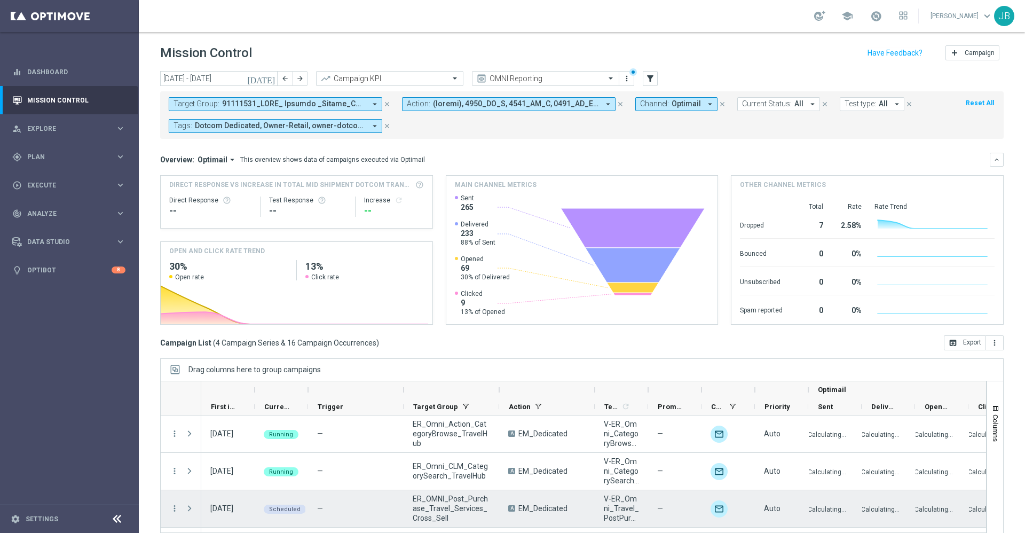
scroll to position [33, 0]
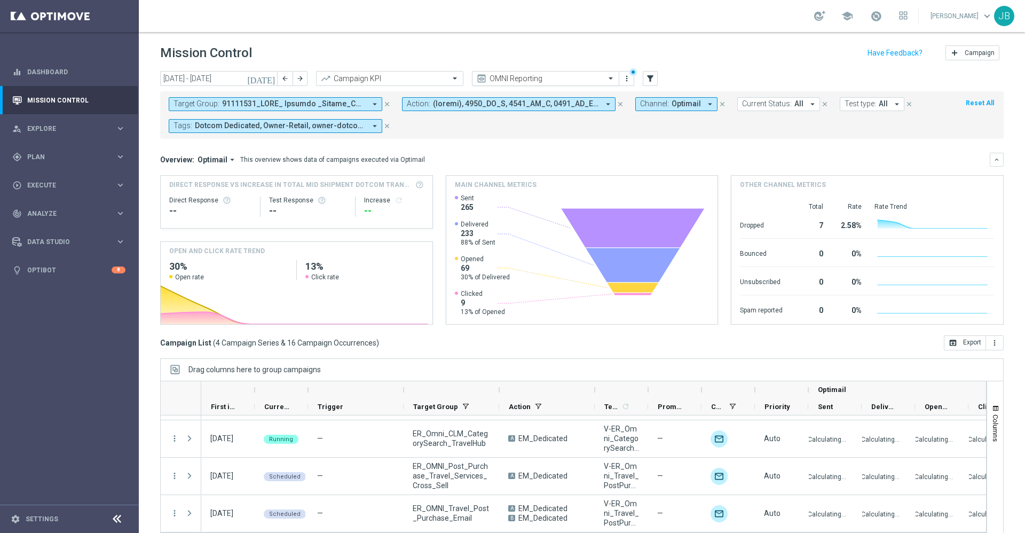
click at [534, 80] on input "text" at bounding box center [535, 78] width 114 height 9
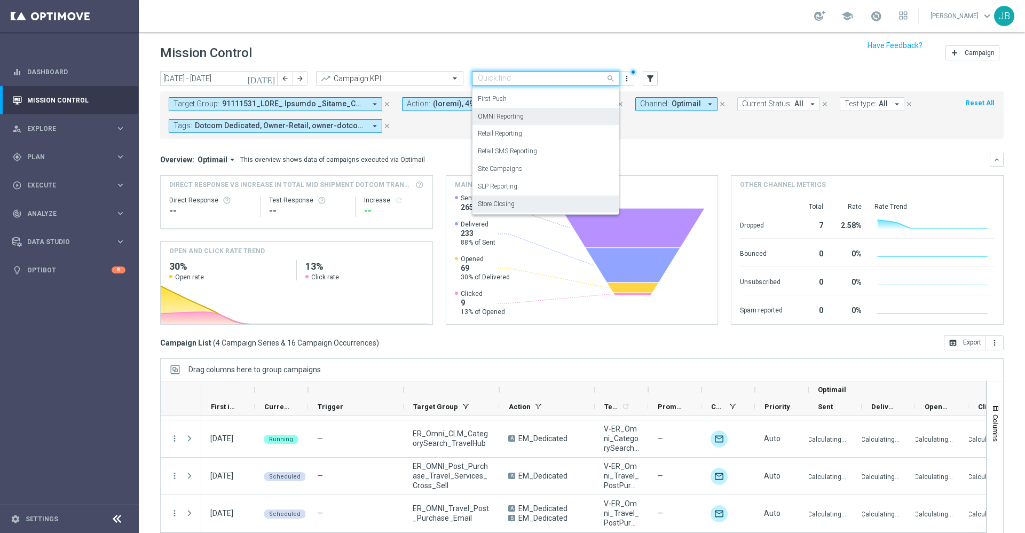
scroll to position [23, 0]
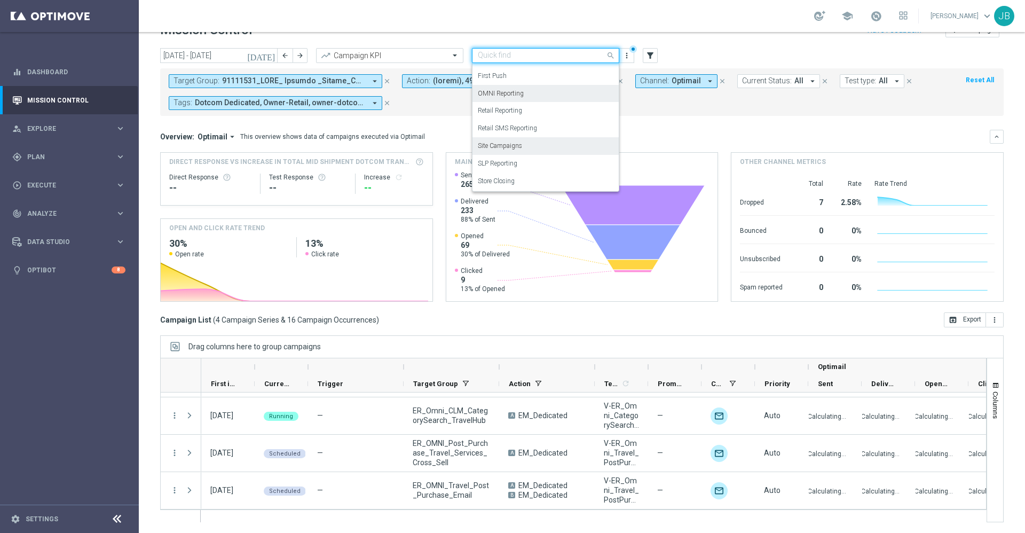
click at [515, 143] on label "Site Campaigns" at bounding box center [500, 145] width 44 height 9
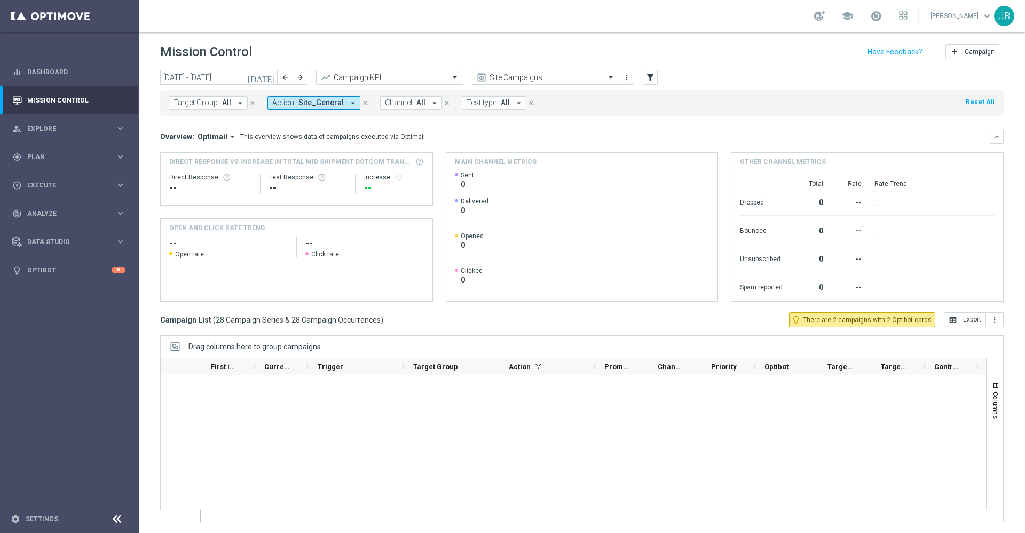
scroll to position [912, 0]
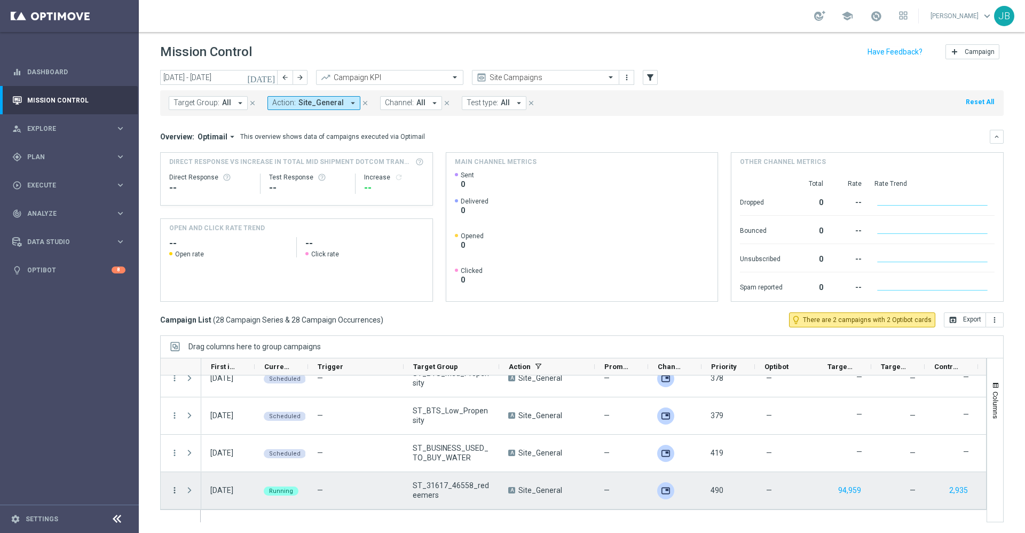
click at [175, 491] on icon "more_vert" at bounding box center [175, 490] width 10 height 10
click at [222, 365] on span "Campaign Details" at bounding box center [222, 363] width 54 height 7
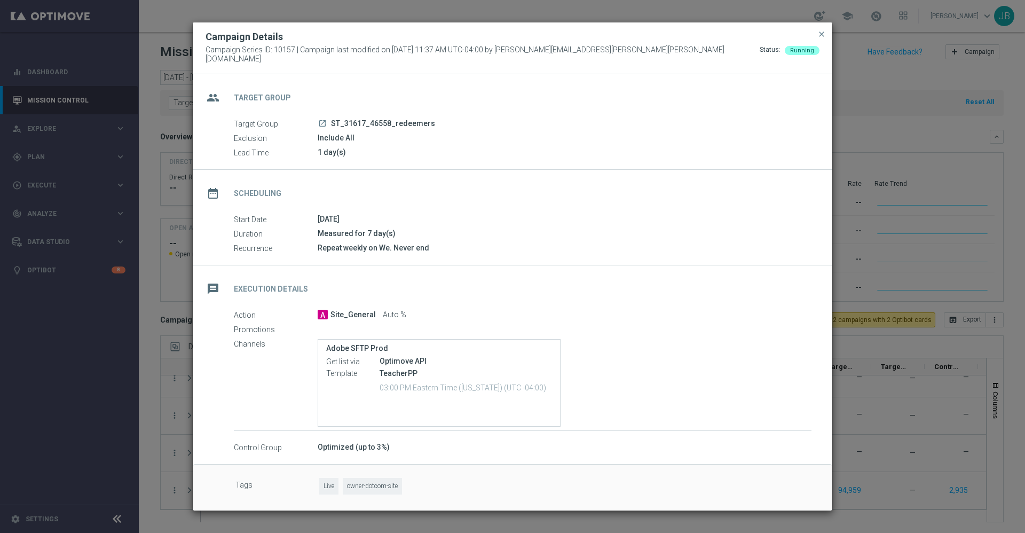
click at [322, 120] on icon "launch" at bounding box center [322, 123] width 9 height 9
click at [819, 38] on span "close" at bounding box center [821, 34] width 9 height 9
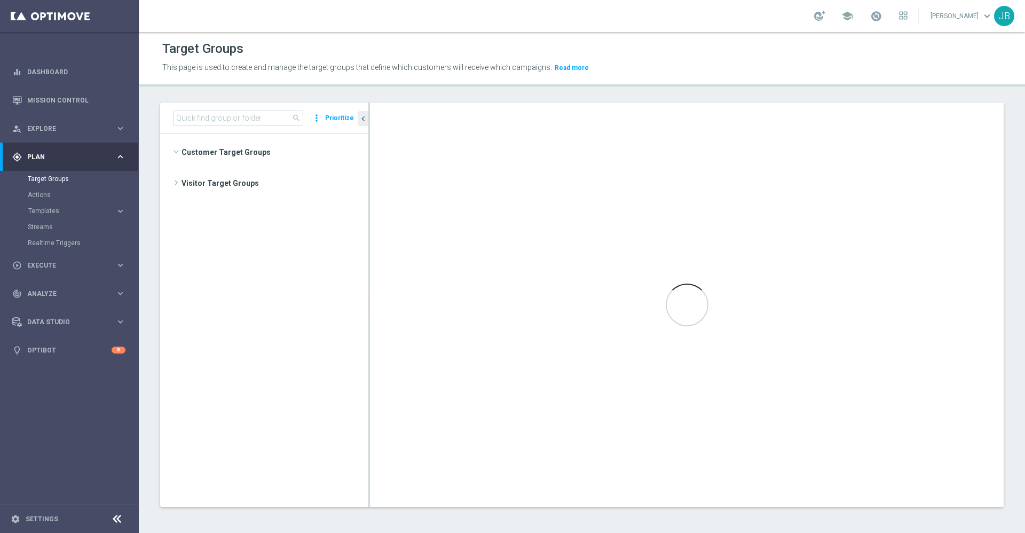
scroll to position [897, 0]
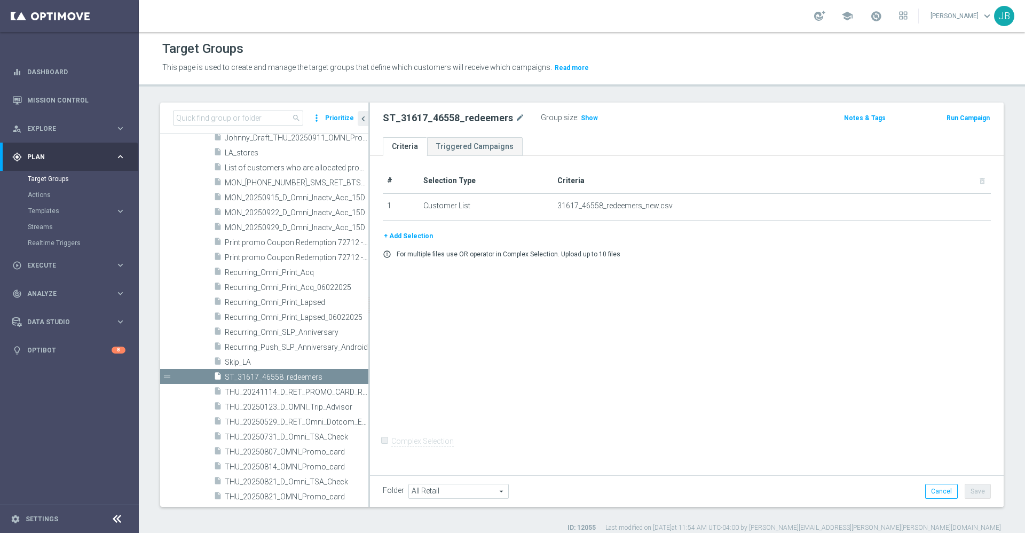
click at [420, 239] on button "+ Add Selection" at bounding box center [408, 236] width 51 height 12
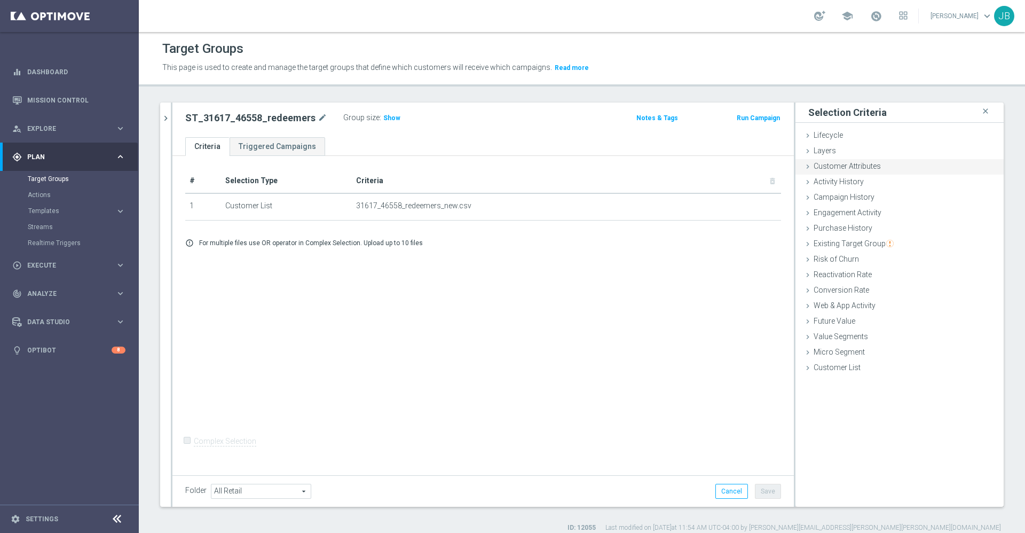
click at [844, 170] on span "Customer Attributes" at bounding box center [847, 166] width 67 height 9
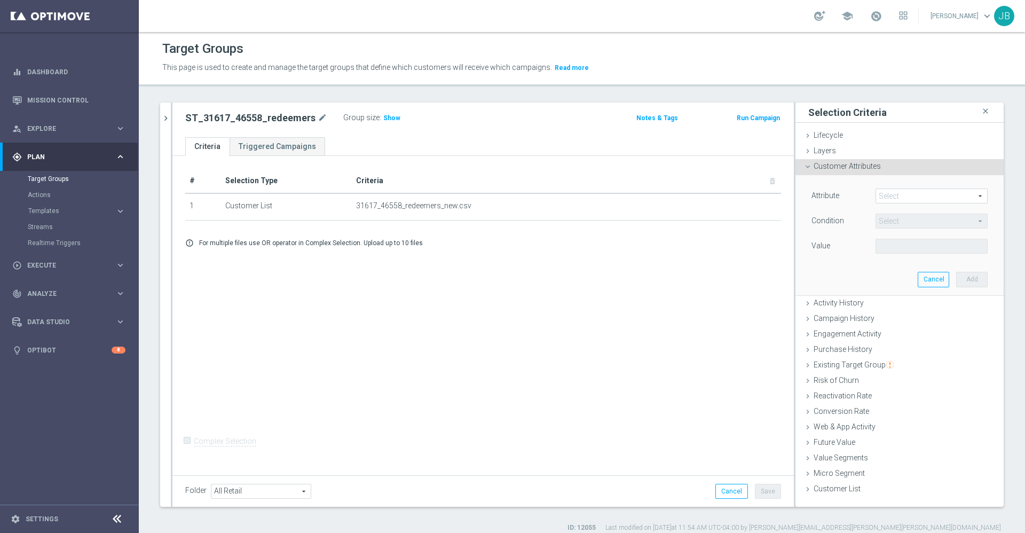
click at [883, 195] on span at bounding box center [931, 196] width 111 height 14
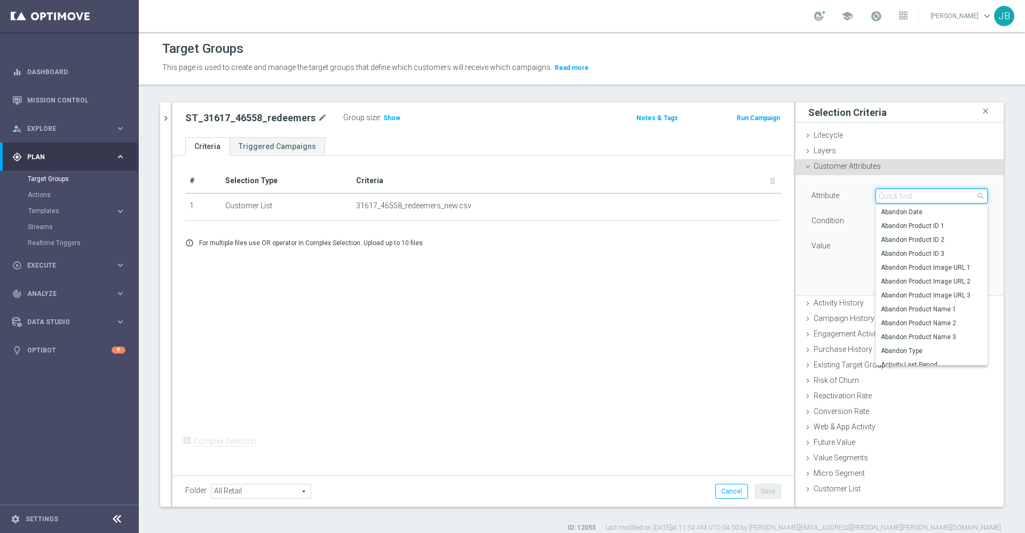
click at [883, 195] on input "search" at bounding box center [931, 195] width 112 height 15
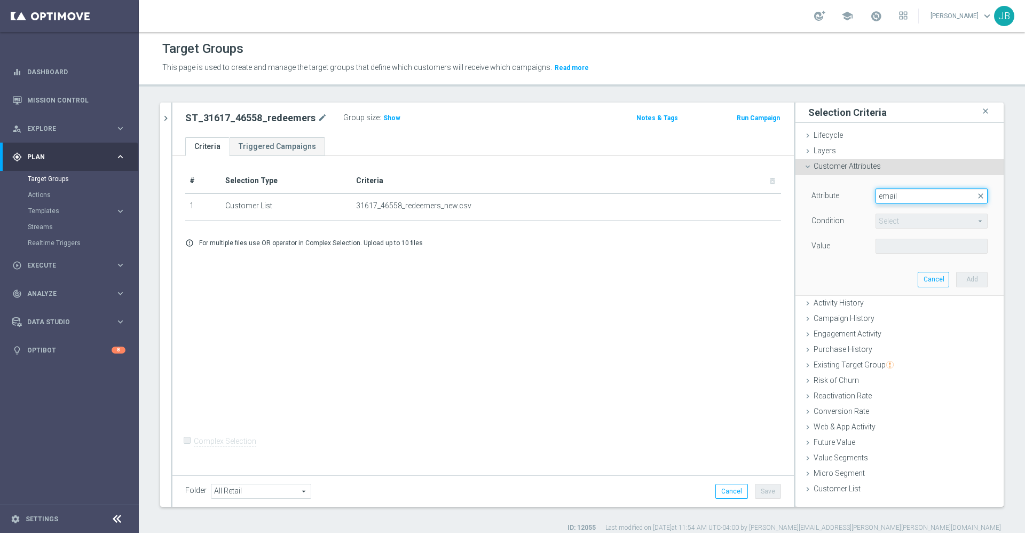
type input "email"
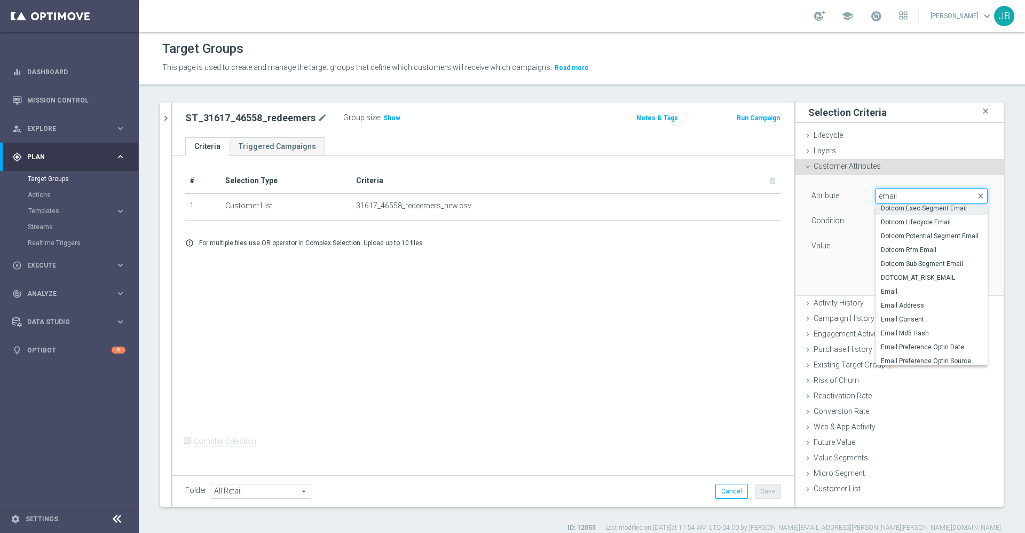
scroll to position [71, 0]
click at [902, 301] on span "Email Address" at bounding box center [931, 305] width 101 height 9
type input "Email Address"
type input "Equals"
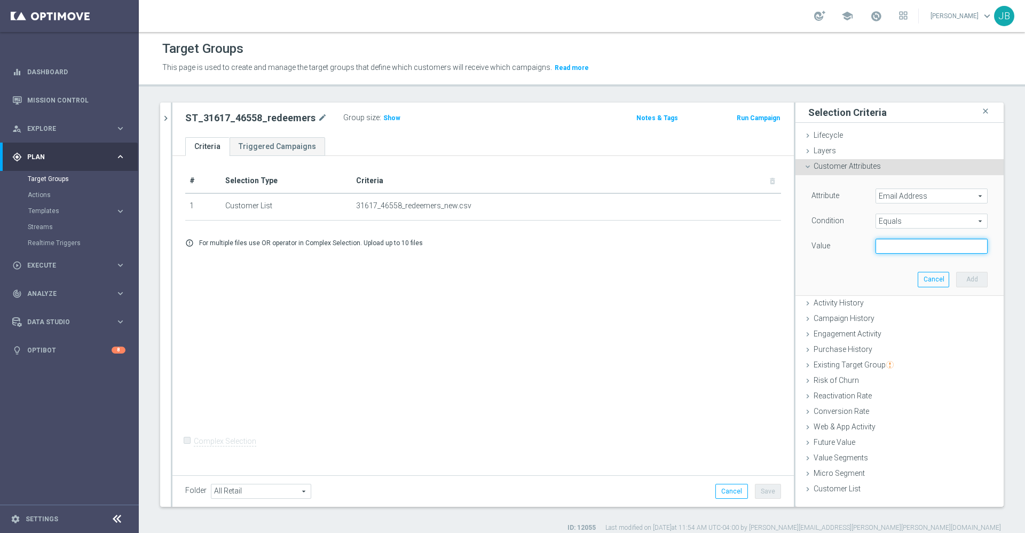
click at [886, 249] on input "text" at bounding box center [931, 246] width 112 height 15
click at [883, 244] on input "text" at bounding box center [931, 246] width 112 height 15
paste input "ddsteamtest04@gmail.com"
type input "ddsteamtest04@gmail.com"
click at [956, 278] on button "Add" at bounding box center [971, 279] width 31 height 15
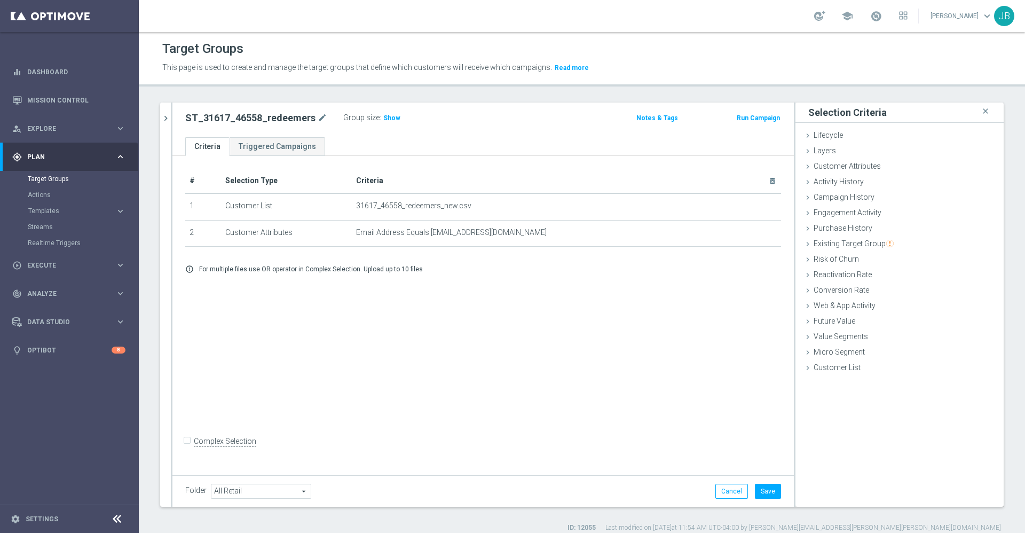
click at [188, 449] on input "Complex Selection" at bounding box center [188, 442] width 7 height 15
checkbox input "true"
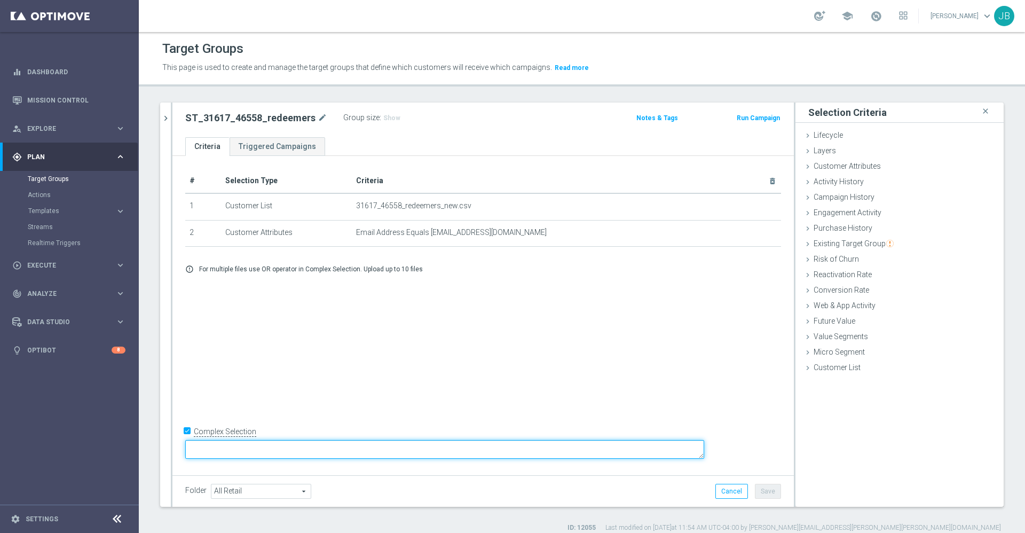
click at [289, 452] on textarea at bounding box center [444, 449] width 519 height 19
click at [267, 449] on textarea "1 or 2)" at bounding box center [444, 449] width 519 height 19
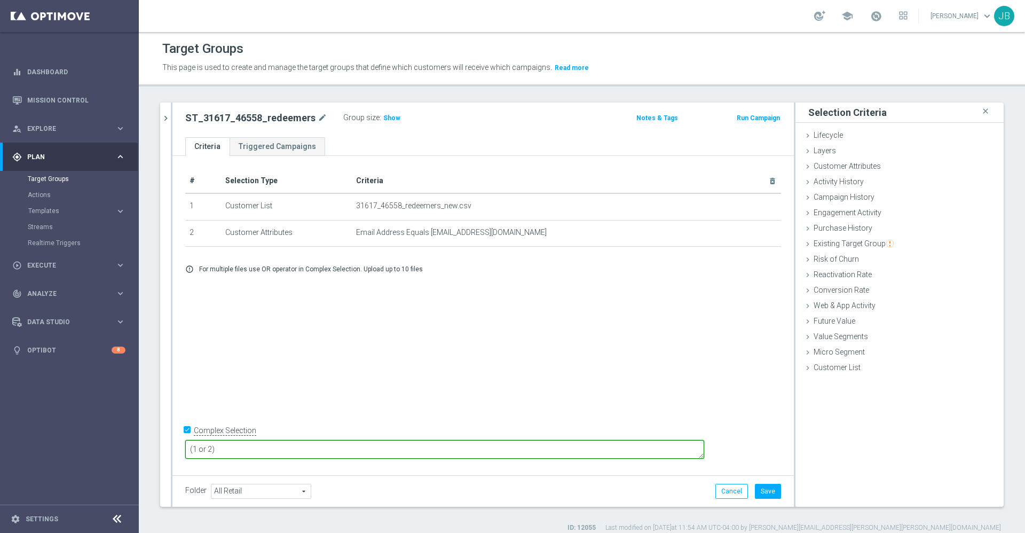
type textarea "(1 or 2)"
click at [391, 403] on div "# Selection Type Criteria delete_forever 1 Customer List 31617_46558_redeemers_…" at bounding box center [482, 314] width 621 height 316
click at [755, 488] on button "Save" at bounding box center [768, 491] width 26 height 15
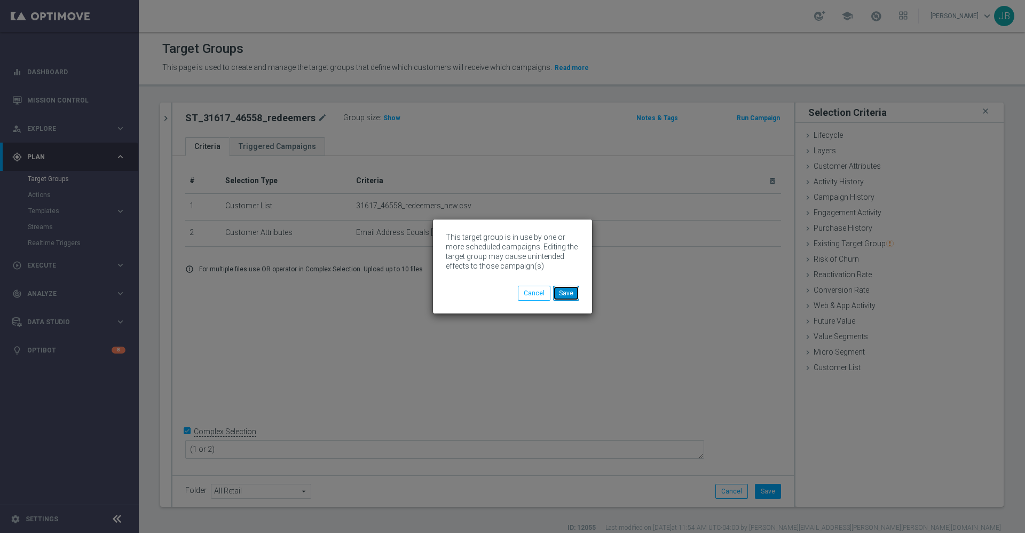
click at [564, 291] on button "Save" at bounding box center [566, 293] width 26 height 15
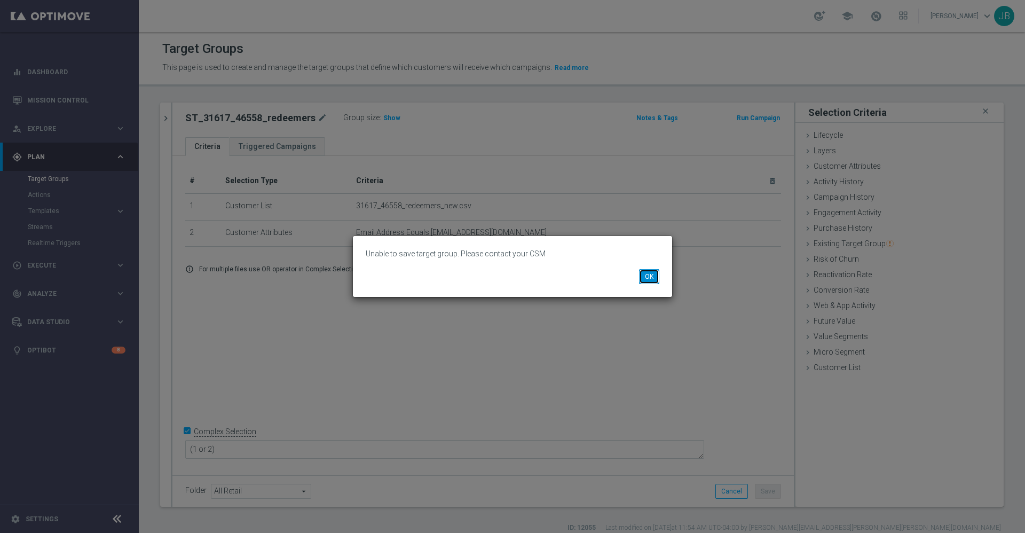
click at [652, 274] on button "OK" at bounding box center [649, 276] width 20 height 15
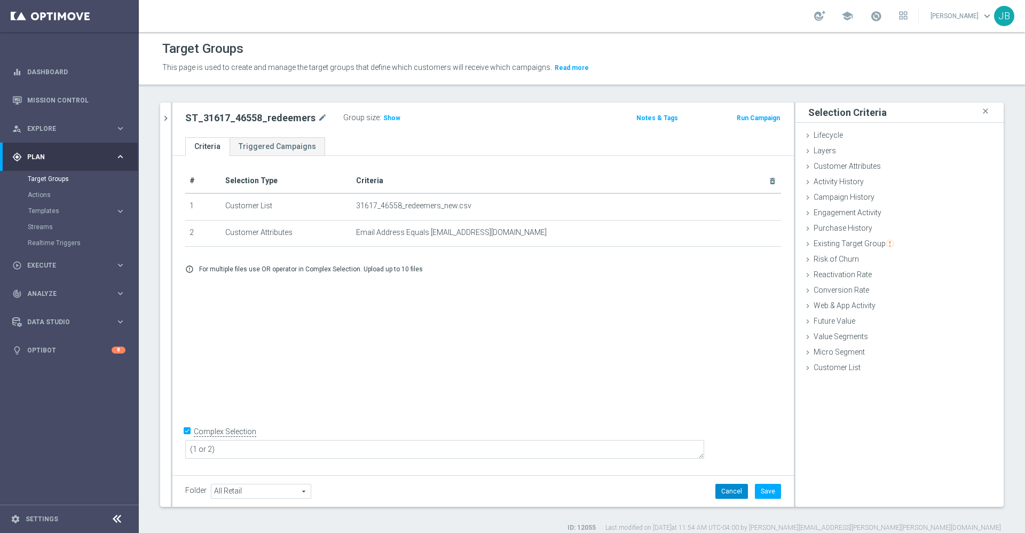
click at [715, 488] on button "Cancel" at bounding box center [731, 491] width 33 height 15
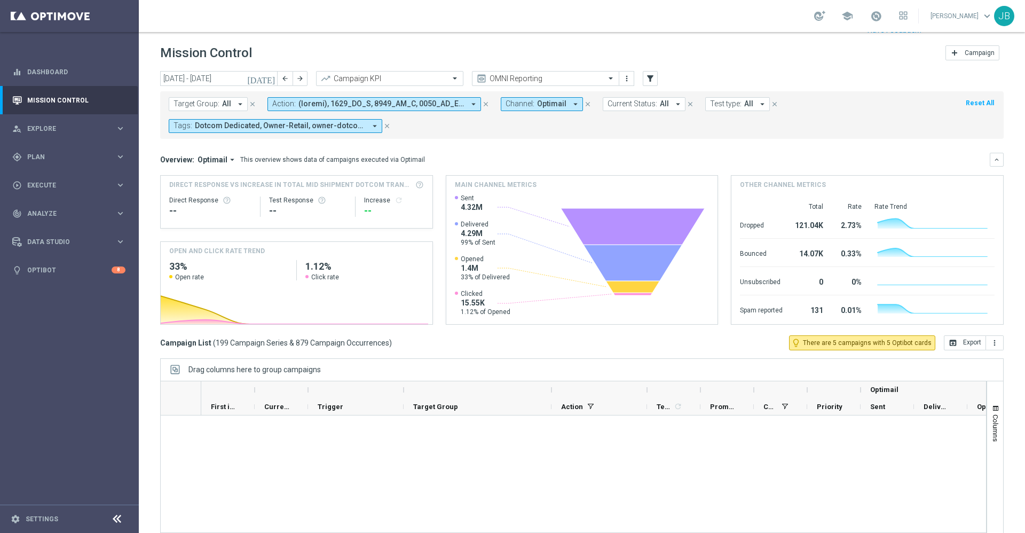
scroll to position [7319, 0]
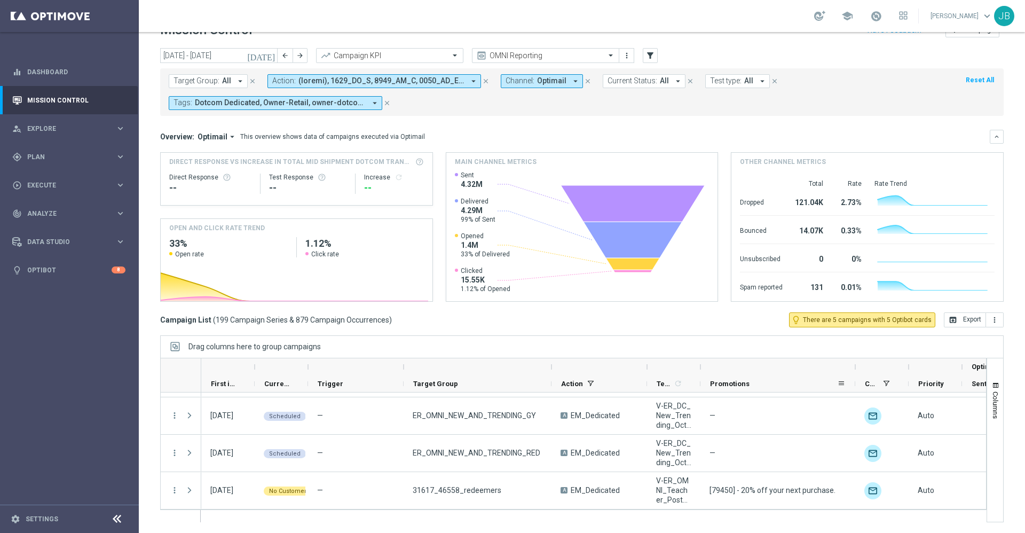
drag, startPoint x: 753, startPoint y: 366, endPoint x: 855, endPoint y: 382, distance: 102.7
click at [855, 382] on div "Optimail First in Range" at bounding box center [716, 375] width 1030 height 34
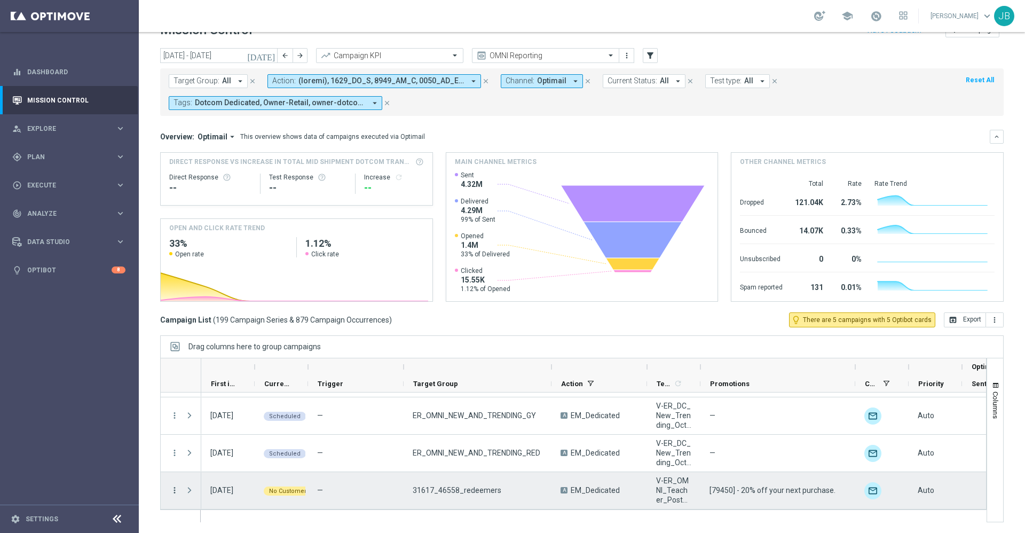
click at [174, 490] on icon "more_vert" at bounding box center [175, 490] width 10 height 10
click at [240, 364] on span "Campaign Details" at bounding box center [222, 363] width 54 height 7
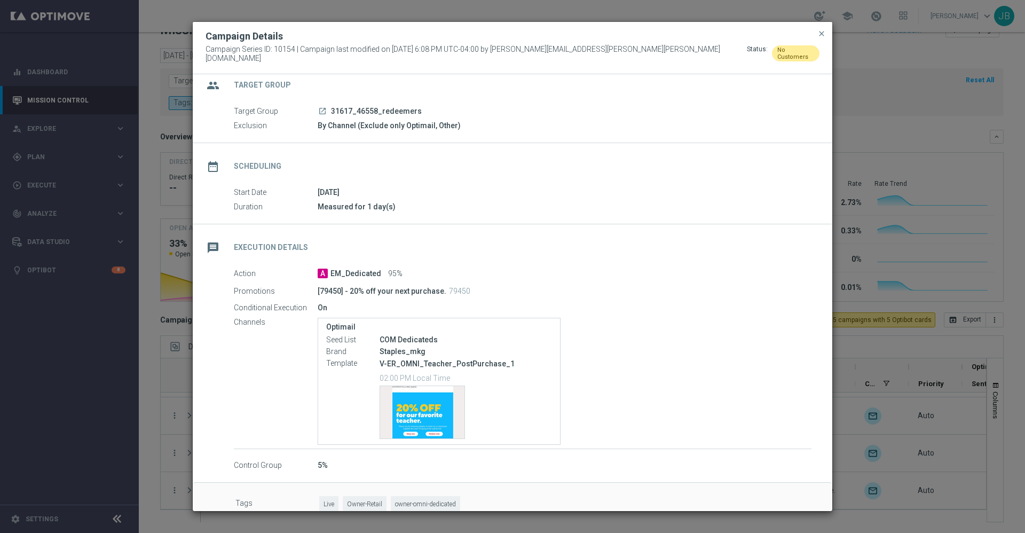
scroll to position [15, 0]
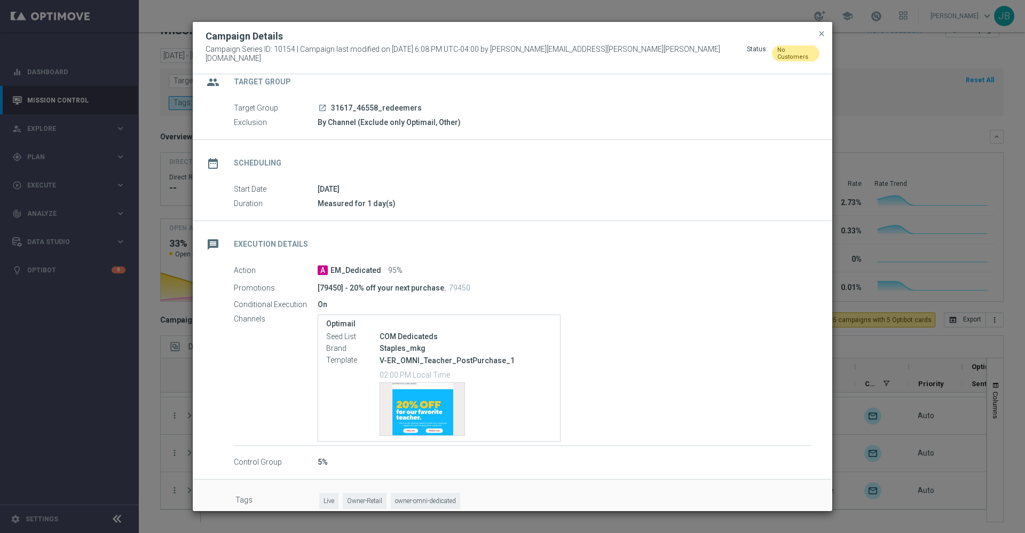
click at [323, 104] on icon "launch" at bounding box center [322, 108] width 9 height 9
drag, startPoint x: 504, startPoint y: 350, endPoint x: 377, endPoint y: 353, distance: 127.6
click at [377, 354] on div "Template V-ER_OMNI_Teacher_PostPurchase_1 02:00 PM Local Time Template preview" at bounding box center [439, 395] width 226 height 82
copy div "V-ER_OMNI_Teacher_PostPurchase_1"
click at [820, 37] on span "close" at bounding box center [821, 33] width 9 height 9
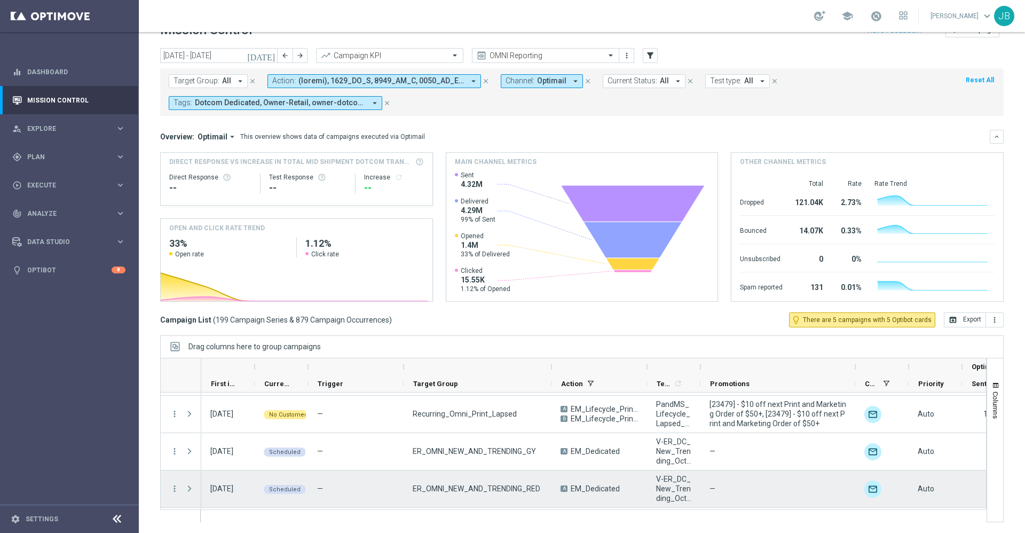
scroll to position [7282, 0]
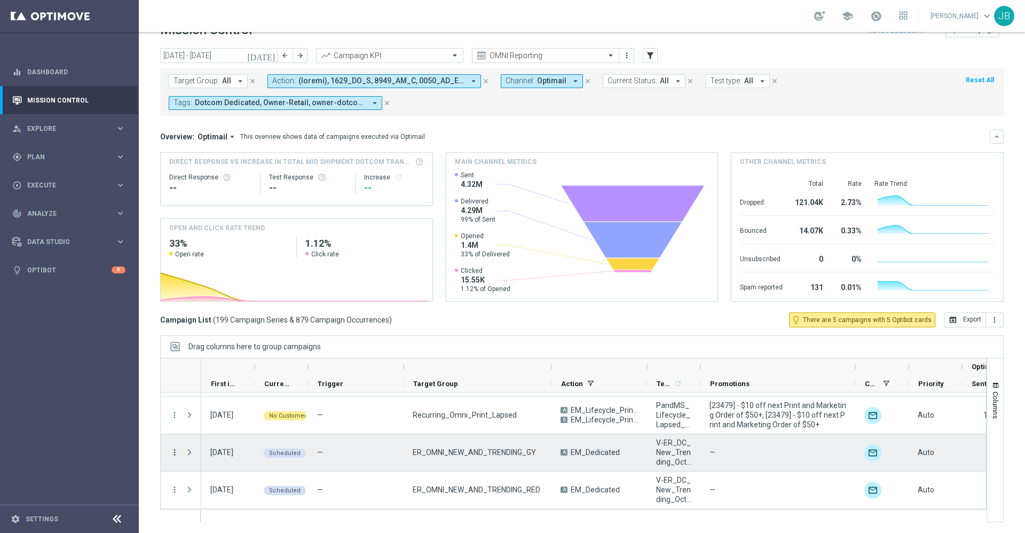
click at [175, 452] on icon "more_vert" at bounding box center [175, 452] width 10 height 10
click at [238, 402] on span "Duplicate and Edit" at bounding box center [222, 404] width 55 height 7
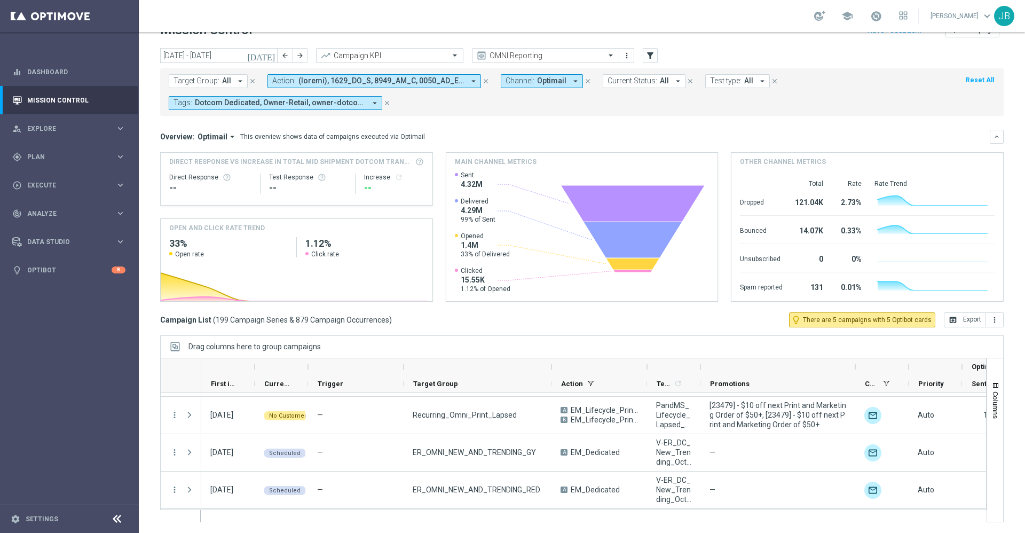
click at [452, 113] on div "Target Group: All arrow_drop_down close Action: arrow_drop_down close Channel: …" at bounding box center [581, 92] width 843 height 48
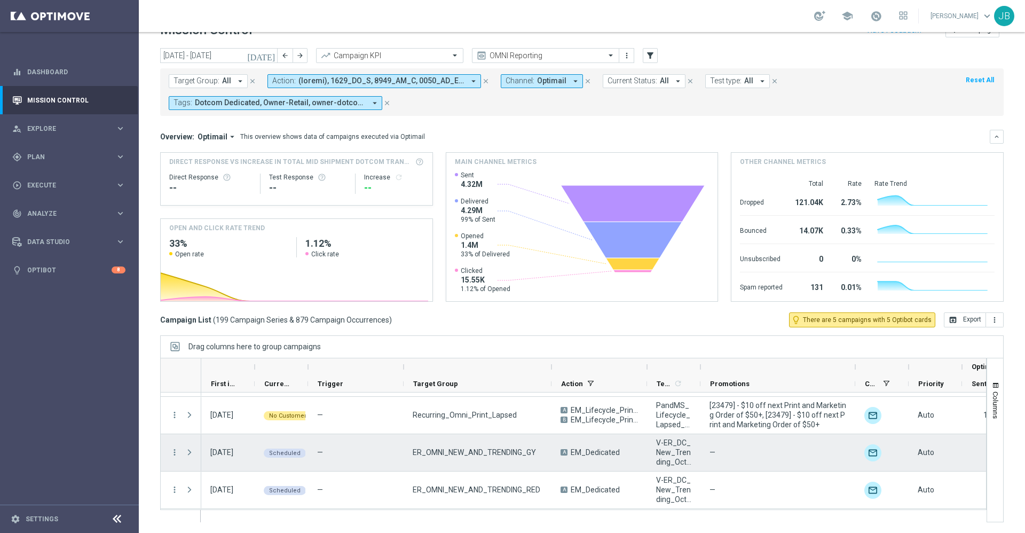
scroll to position [7319, 0]
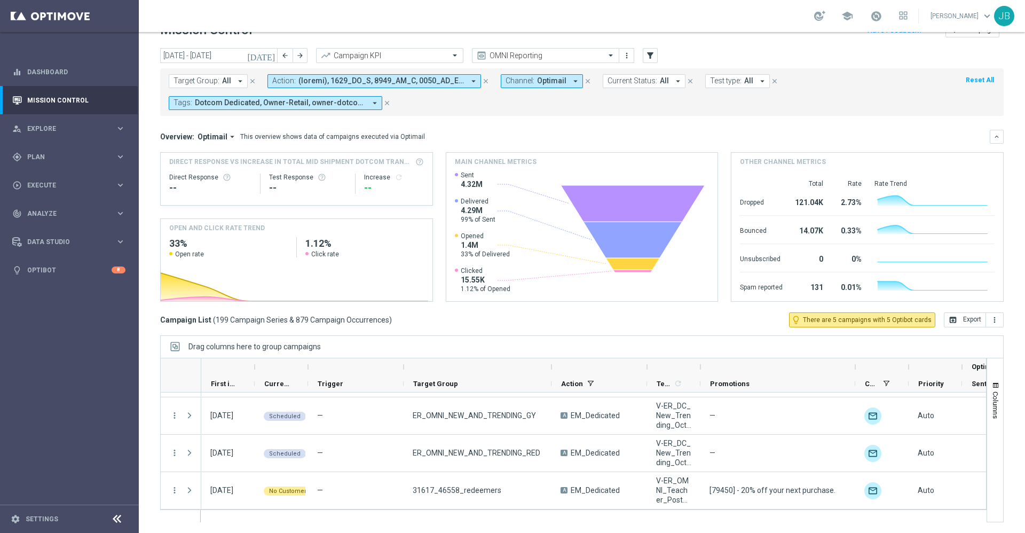
drag, startPoint x: 323, startPoint y: 359, endPoint x: 255, endPoint y: -4, distance: 368.8
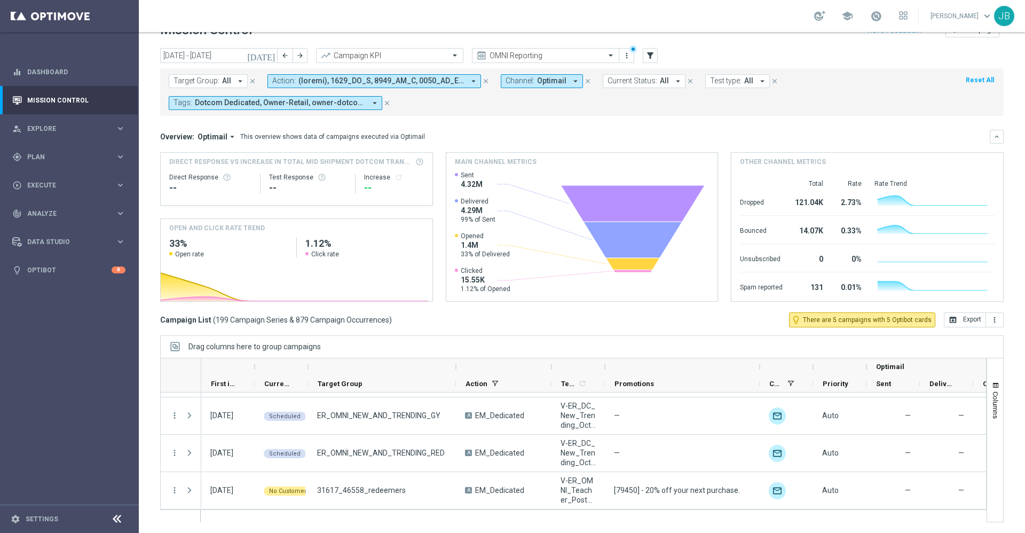
click at [267, 56] on icon "[DATE]" at bounding box center [261, 56] width 29 height 10
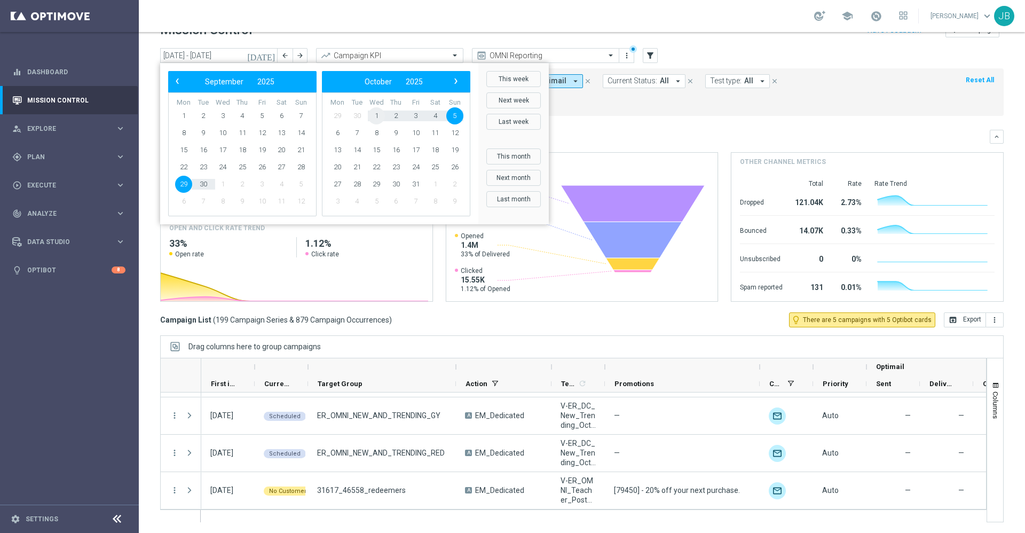
click at [379, 119] on span "1" at bounding box center [376, 115] width 17 height 17
click at [222, 114] on span "1" at bounding box center [222, 115] width 17 height 17
type input "[DATE] - [DATE]"
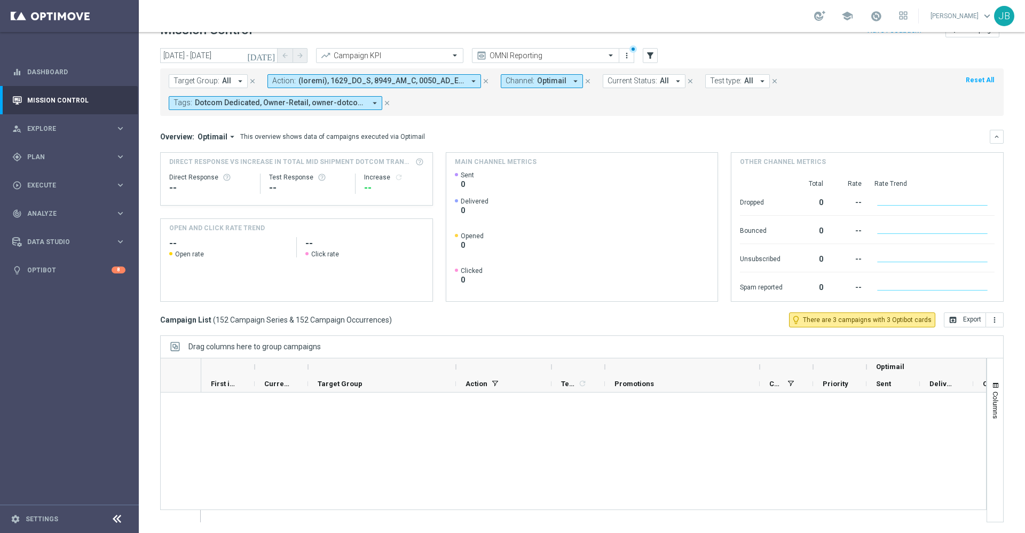
scroll to position [5563, 0]
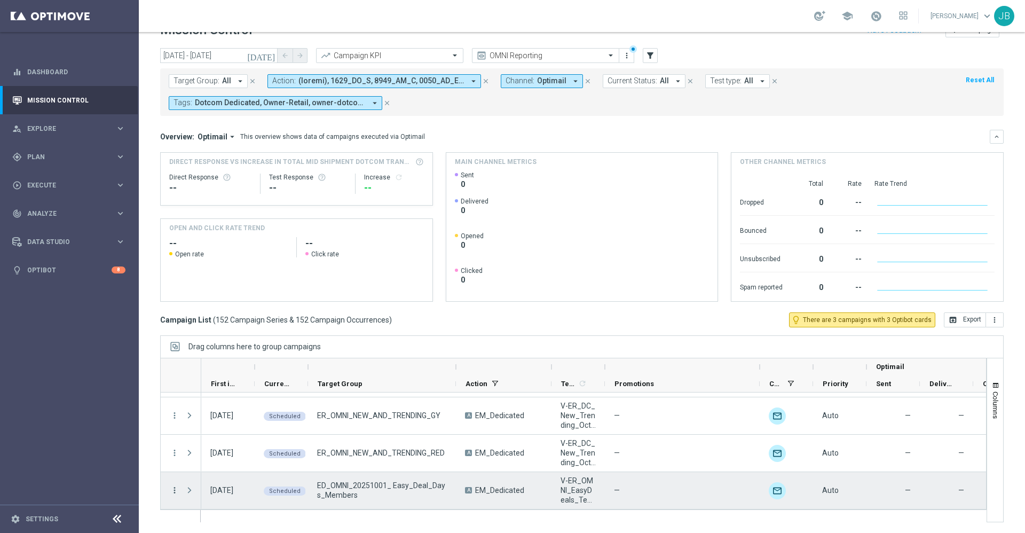
click at [175, 489] on icon "more_vert" at bounding box center [175, 490] width 10 height 10
click at [219, 443] on span "Duplicate and Edit" at bounding box center [222, 442] width 55 height 7
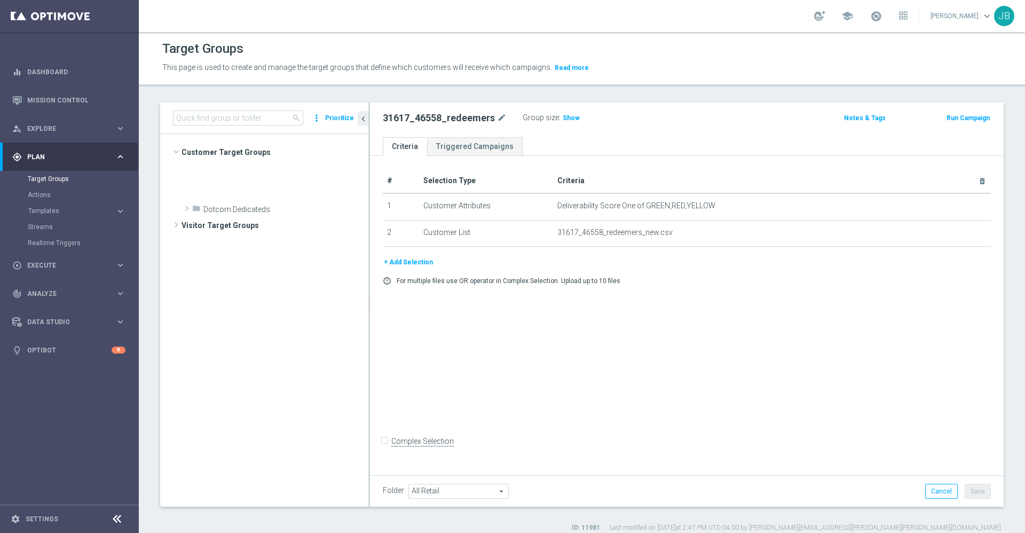
scroll to position [286, 0]
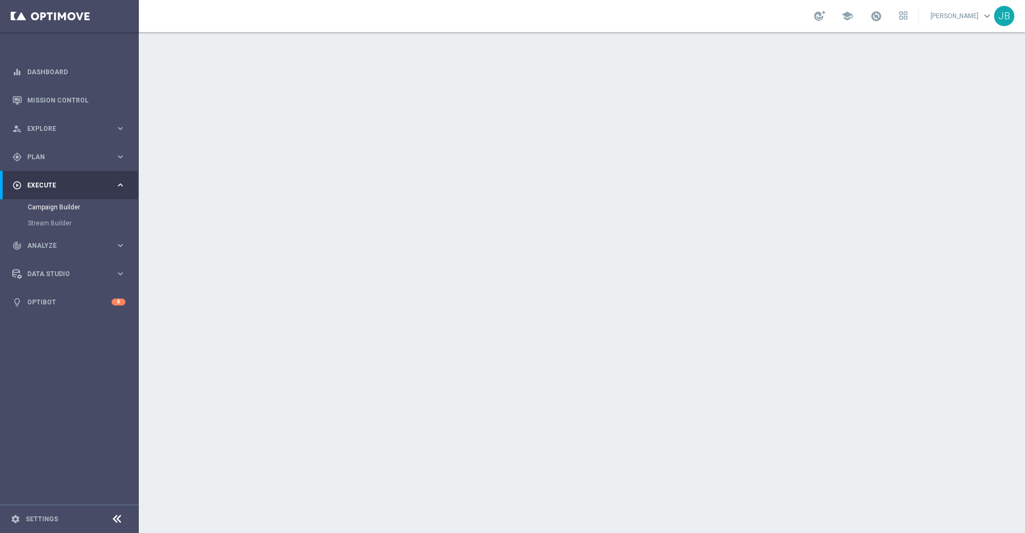
click at [340, 116] on h2 "Target Group" at bounding box center [341, 116] width 57 height 10
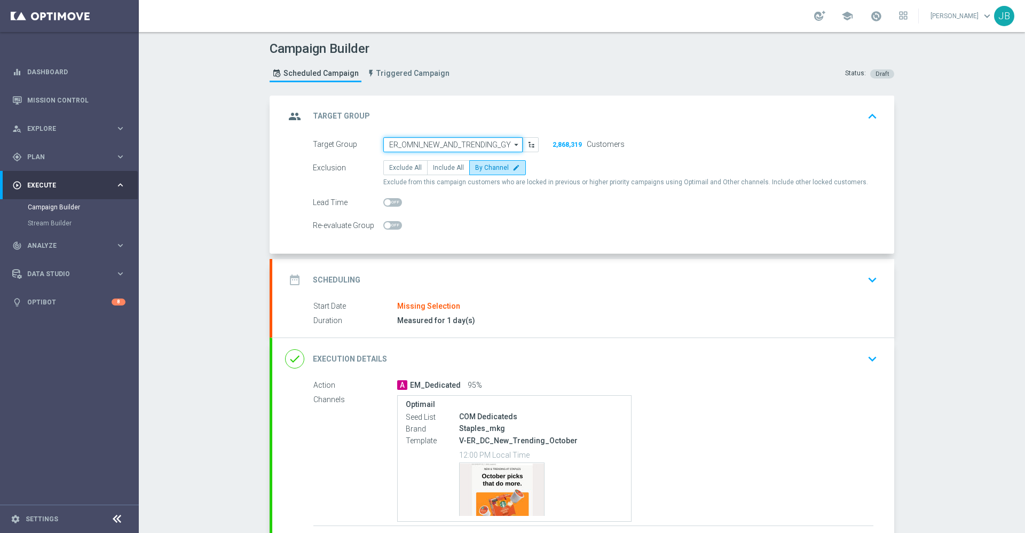
click at [436, 140] on input "ER_OMNI_NEW_AND_TRENDING_GY" at bounding box center [452, 144] width 139 height 15
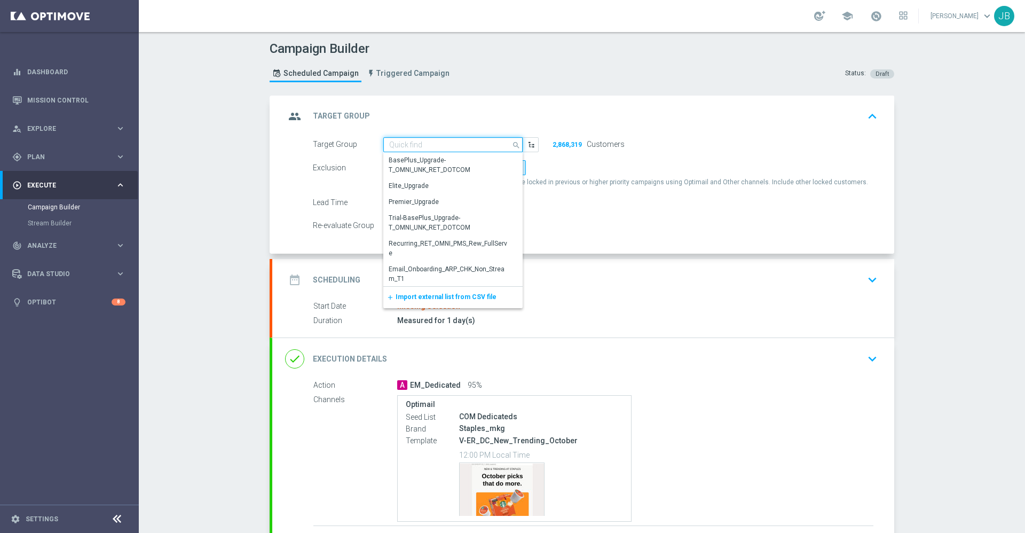
paste input "ED_OMNI_20251001_ Easy_Deal_Days_Members"
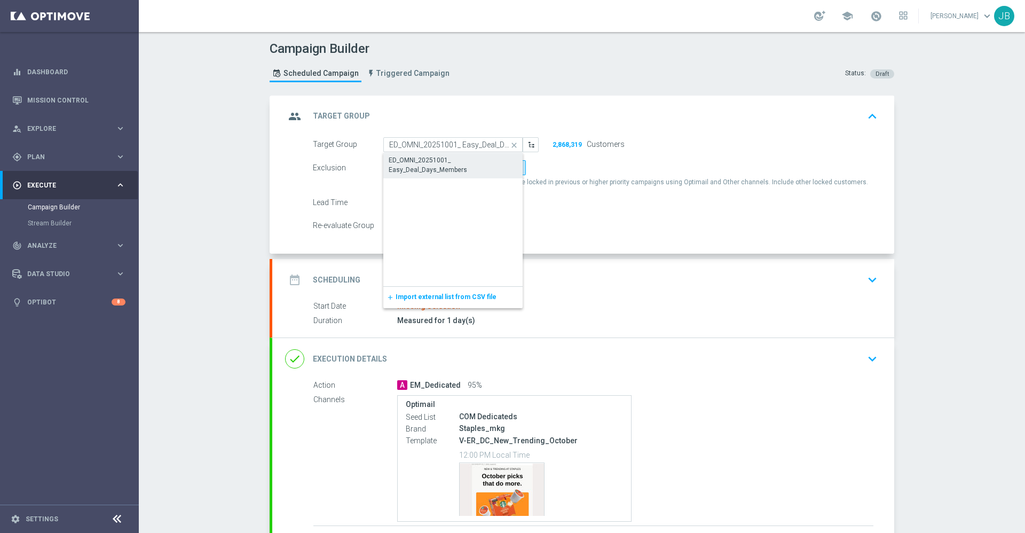
click at [442, 161] on div "ED_OMNI_20251001_ Easy_Deal_Days_Members" at bounding box center [453, 164] width 129 height 19
type input "ED_OMNI_20251001_ Easy_Deal_Days_Members"
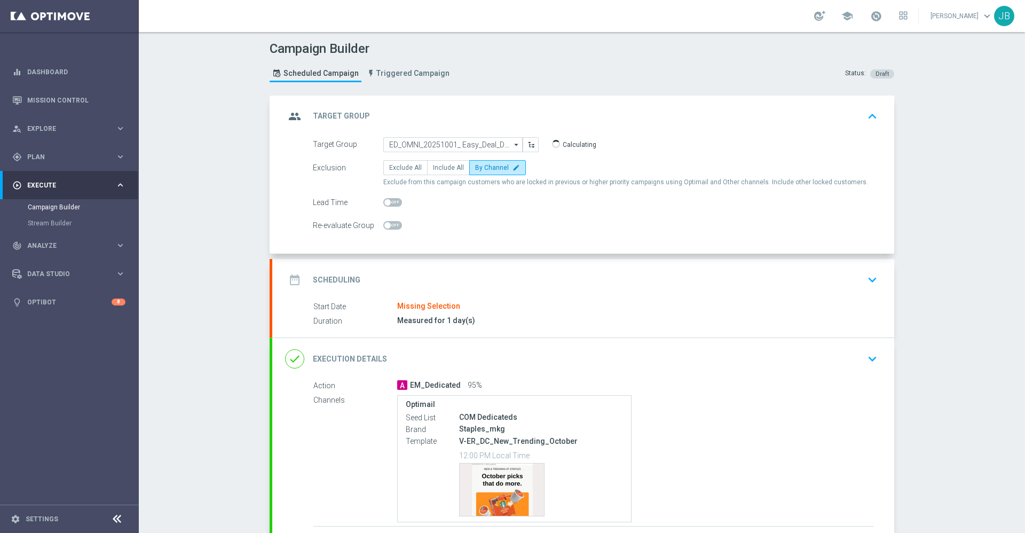
click at [326, 277] on h2 "Scheduling" at bounding box center [337, 280] width 48 height 10
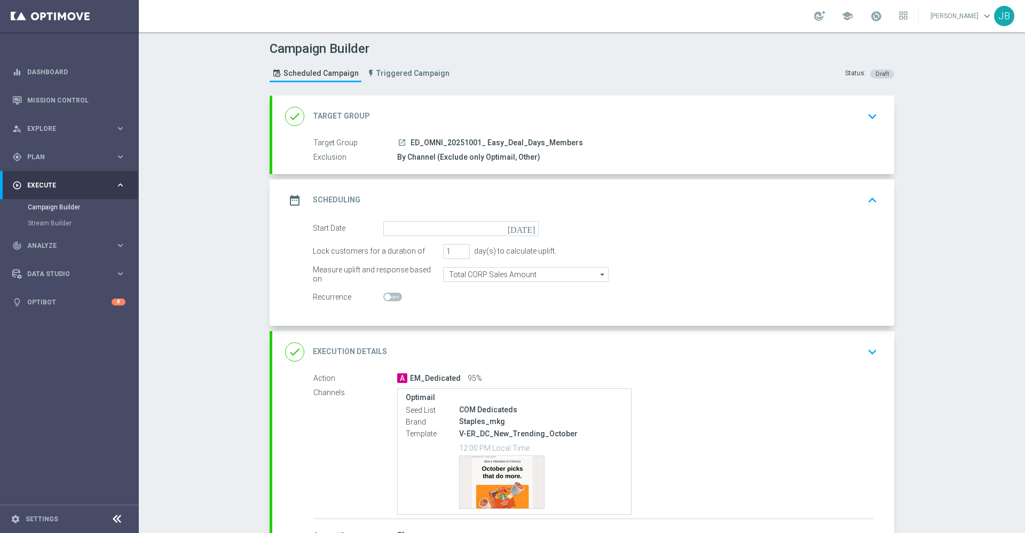
click at [523, 228] on icon "[DATE]" at bounding box center [523, 227] width 31 height 12
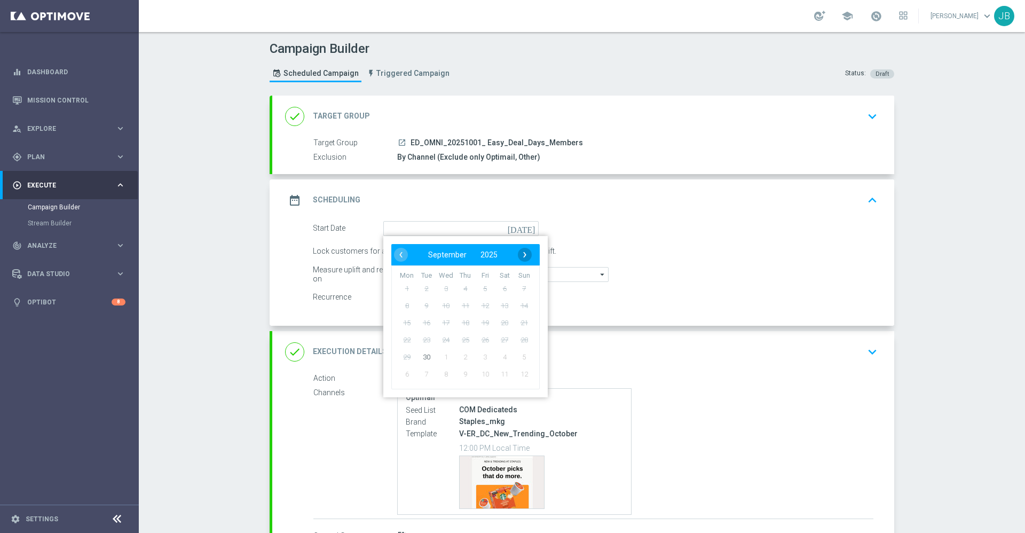
click at [518, 256] on span "›" at bounding box center [525, 255] width 14 height 14
click at [437, 289] on span "1" at bounding box center [445, 288] width 17 height 17
type input "[DATE]"
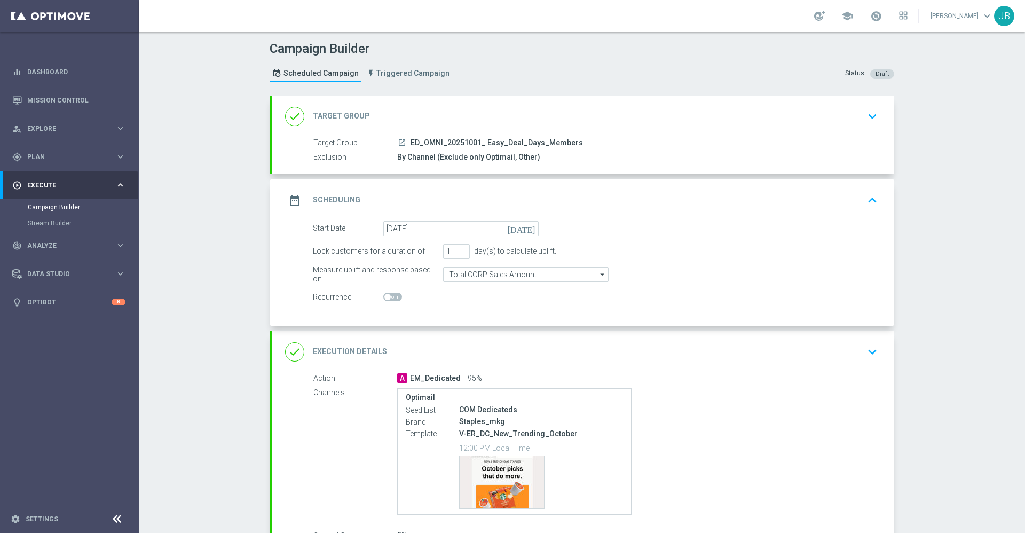
scroll to position [77, 0]
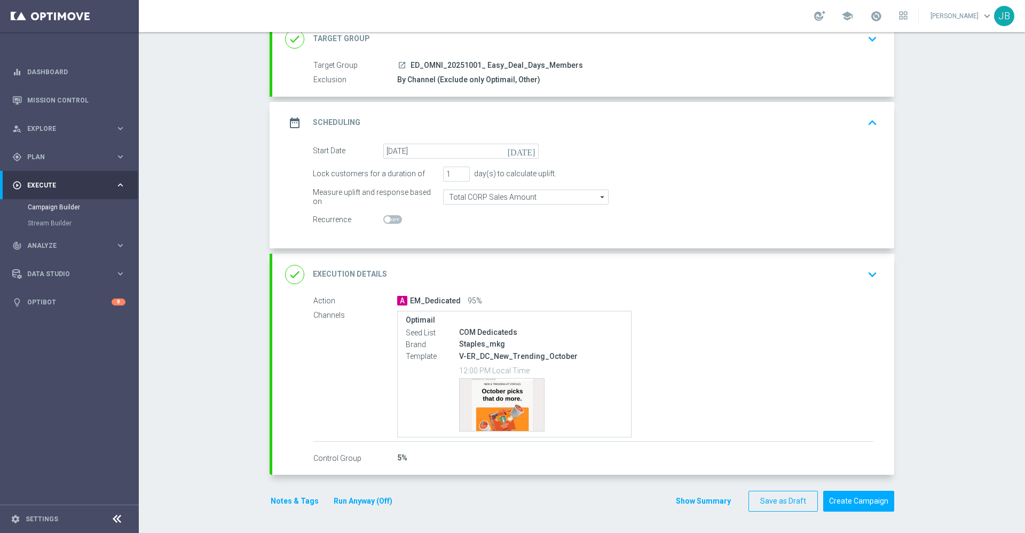
click at [364, 275] on h2 "Execution Details" at bounding box center [350, 274] width 74 height 10
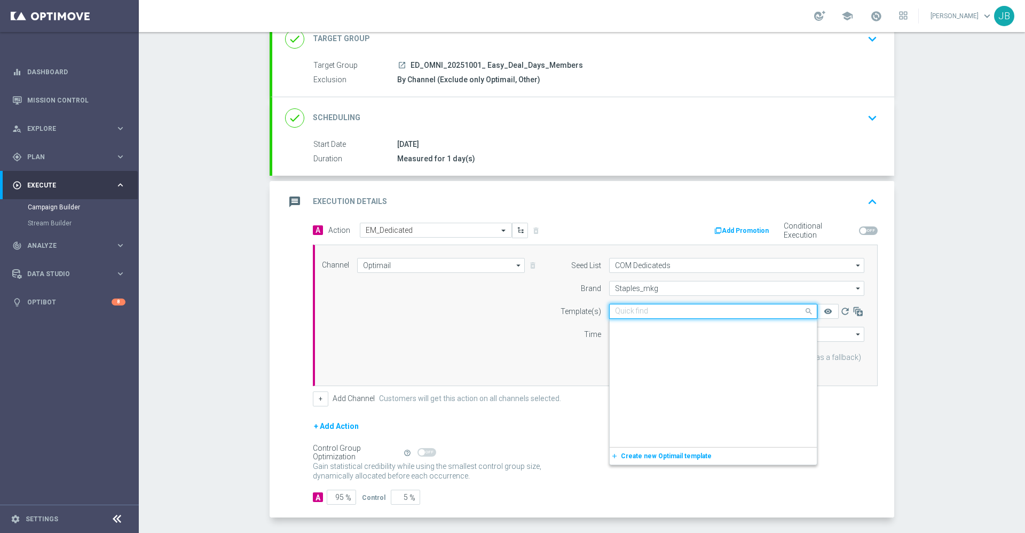
click at [651, 313] on input "text" at bounding box center [702, 311] width 175 height 9
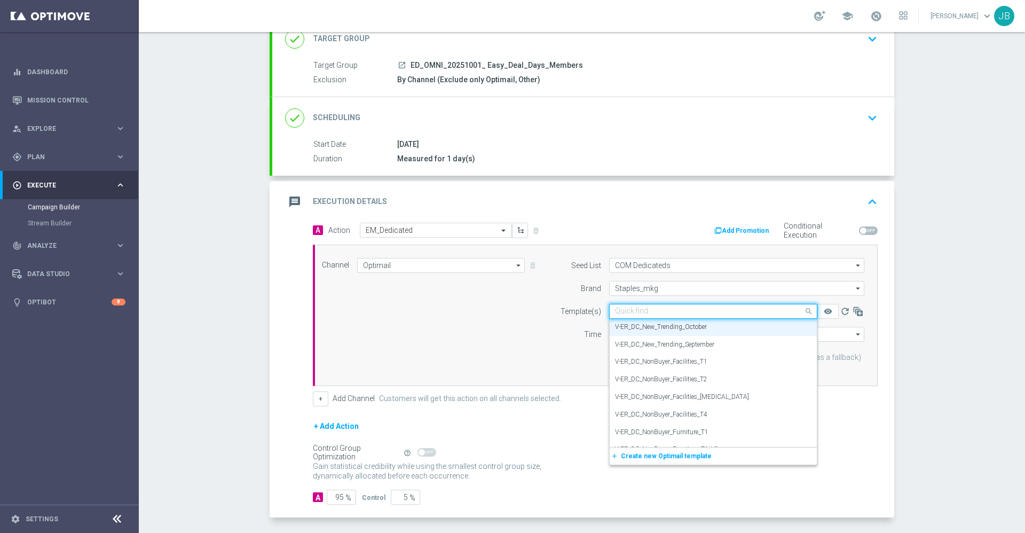
click at [615, 311] on input "text" at bounding box center [702, 311] width 175 height 9
paste input "V-ER_OMNI_EasyDeals_Teaser_Members"
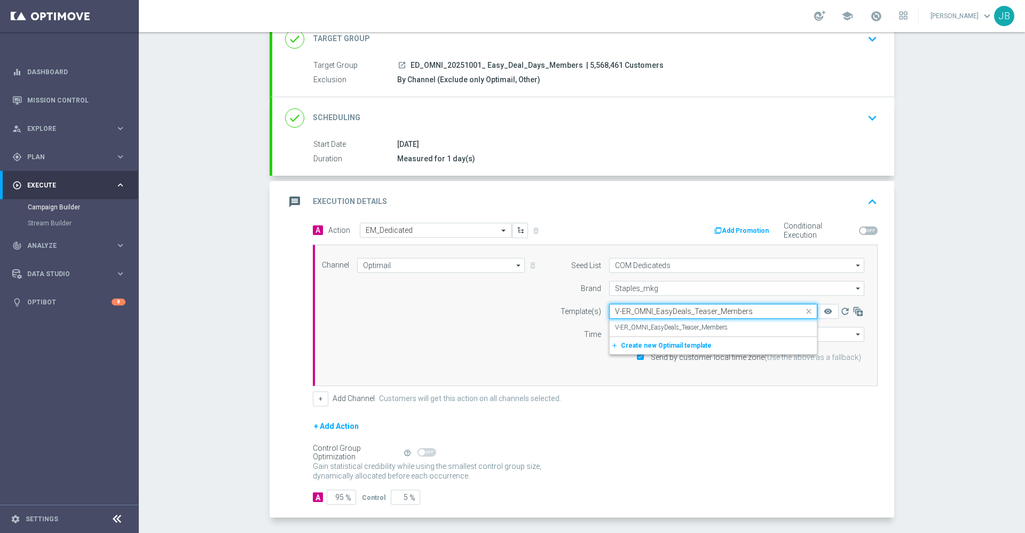
click at [615, 311] on input "V-ER_OMNI_EasyDeals_Teaser_Members" at bounding box center [702, 311] width 175 height 9
click at [628, 325] on label "V-ER_OMNI_EasyDeals_Teaser_Members" at bounding box center [671, 327] width 113 height 9
type input "V-ER_OMNI_EasyDeals_Teaser_Members"
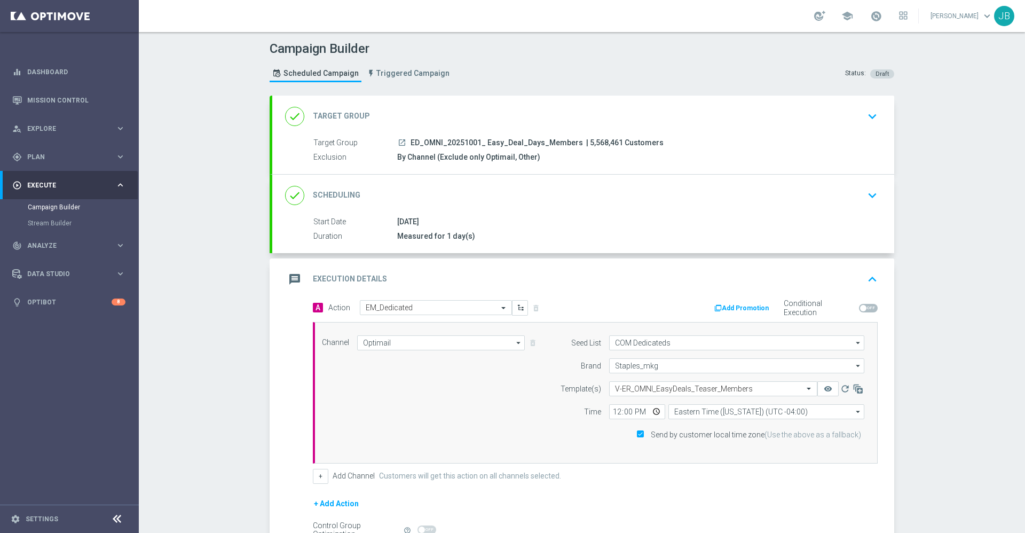
click at [352, 116] on h2 "Target Group" at bounding box center [341, 116] width 57 height 10
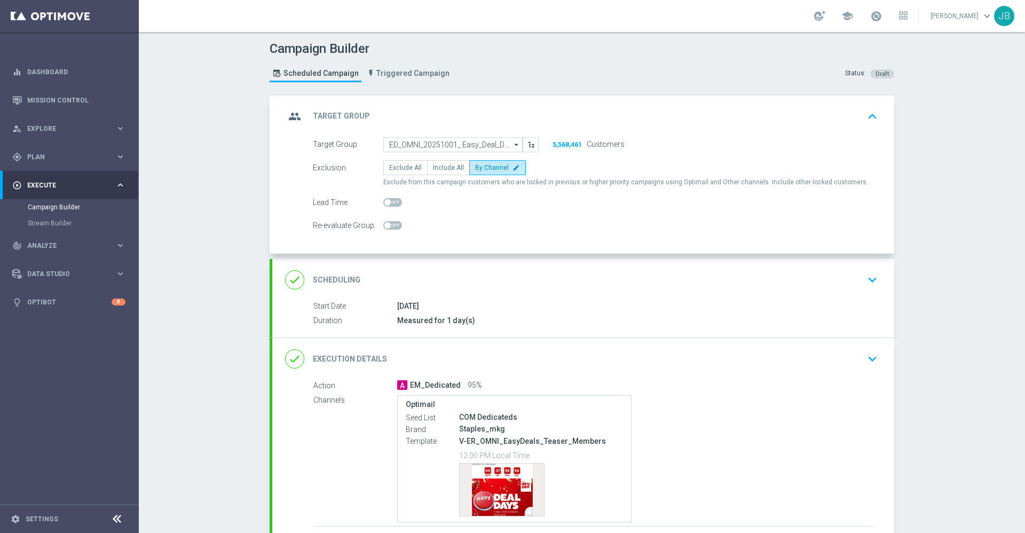
click at [352, 114] on h2 "Target Group" at bounding box center [341, 116] width 57 height 10
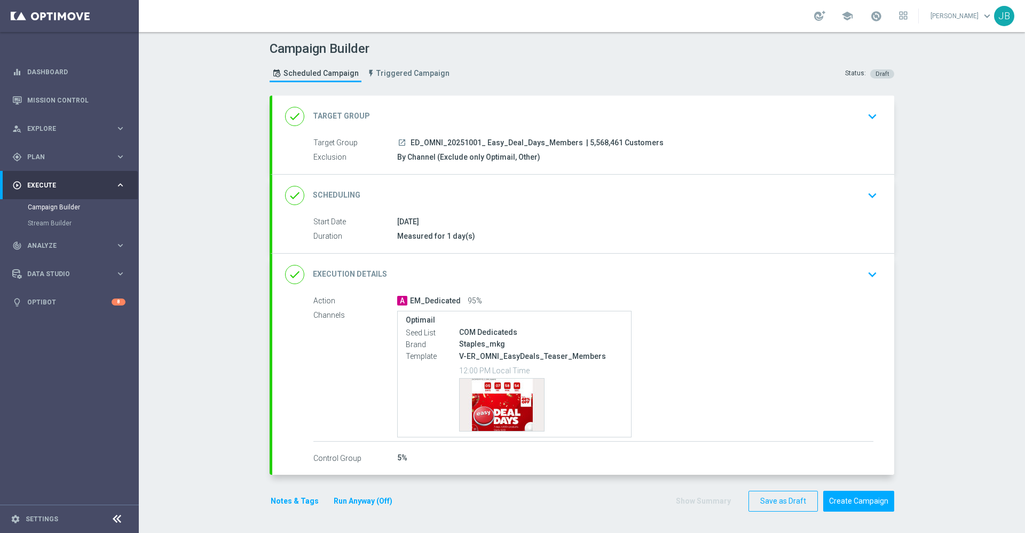
click at [331, 197] on h2 "Scheduling" at bounding box center [337, 195] width 48 height 10
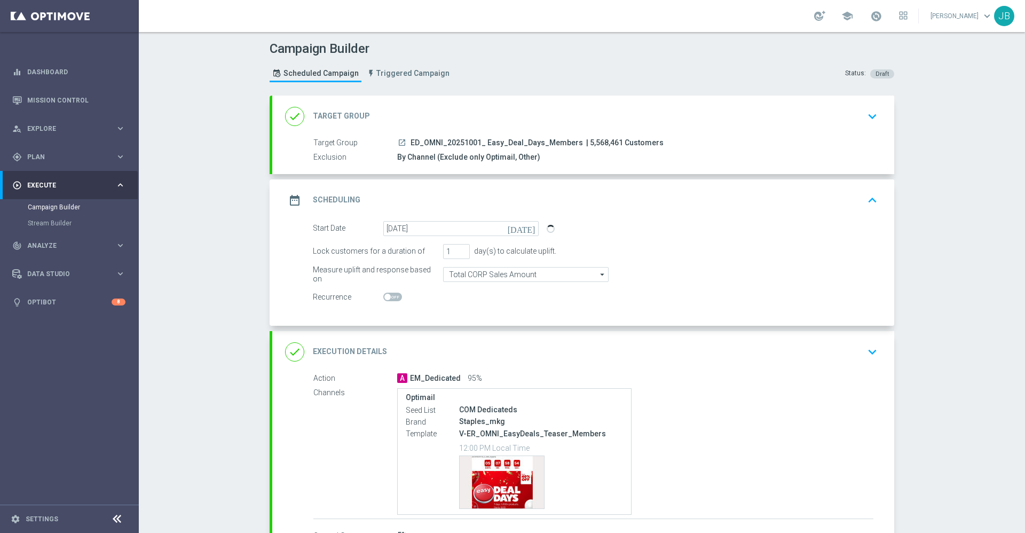
click at [333, 113] on h2 "Target Group" at bounding box center [341, 116] width 57 height 10
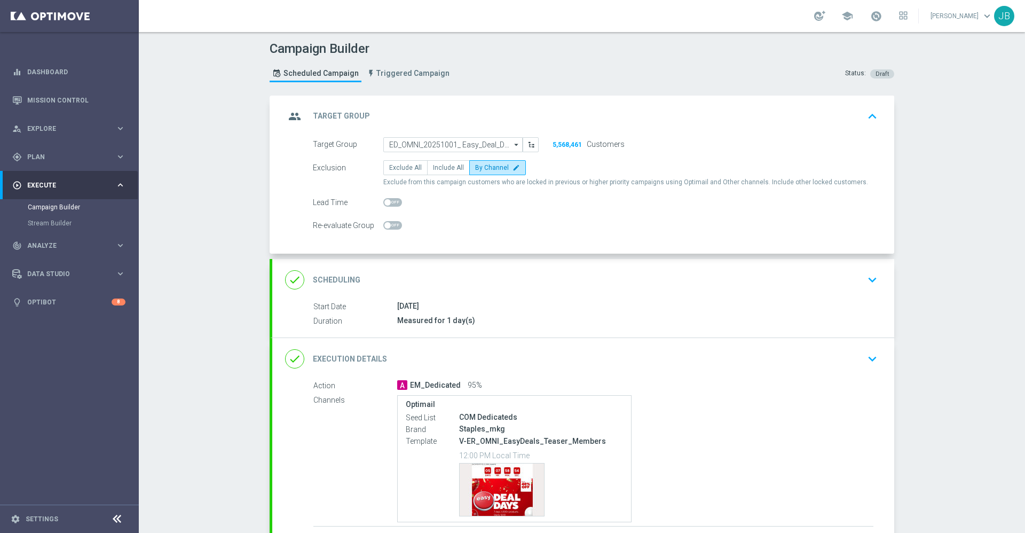
click at [326, 287] on div "done Scheduling" at bounding box center [322, 279] width 75 height 19
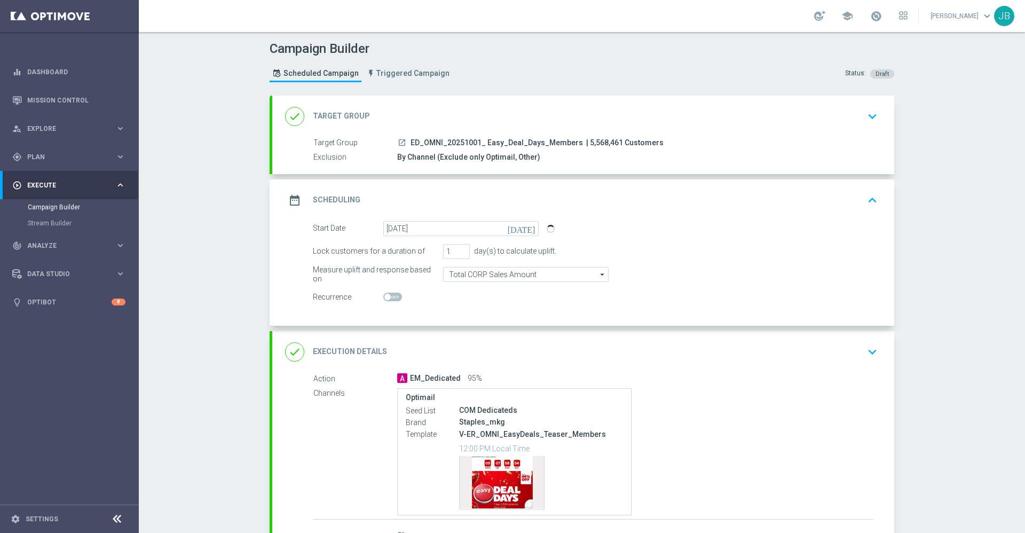
scroll to position [77, 0]
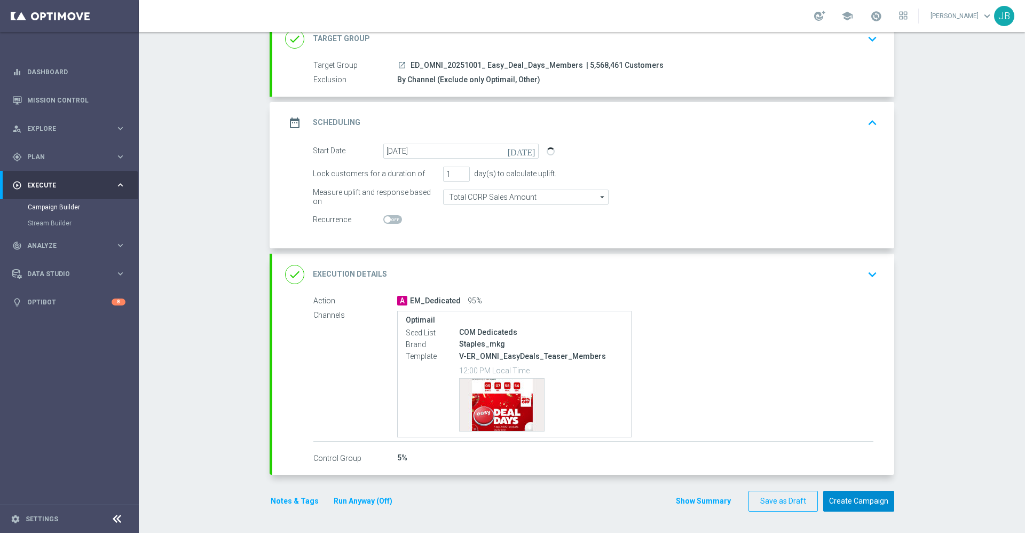
click at [842, 500] on button "Create Campaign" at bounding box center [858, 501] width 71 height 21
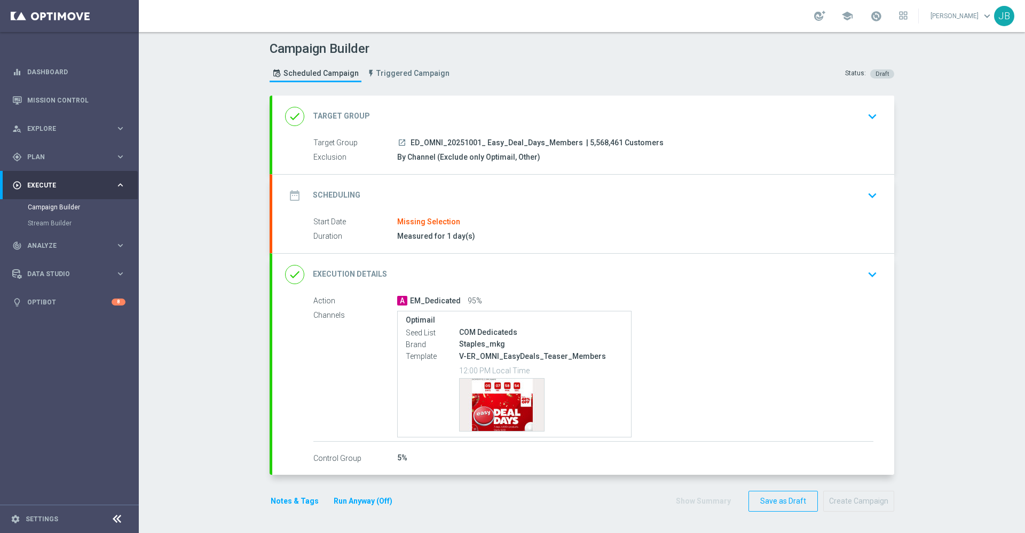
click at [339, 119] on h2 "Target Group" at bounding box center [341, 116] width 57 height 10
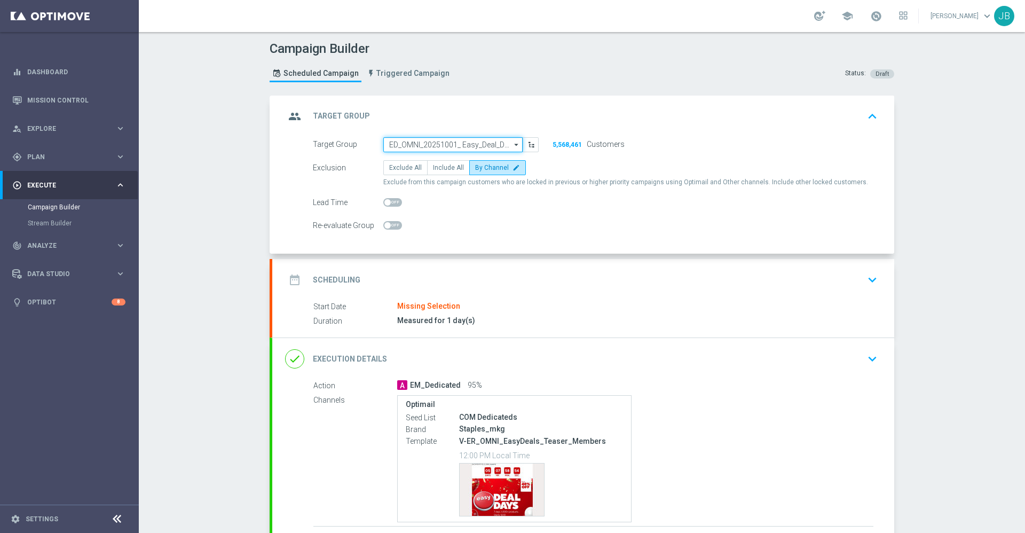
click at [439, 146] on input "ED_OMNI_20251001_ Easy_Deal_Days_Members" at bounding box center [452, 144] width 139 height 15
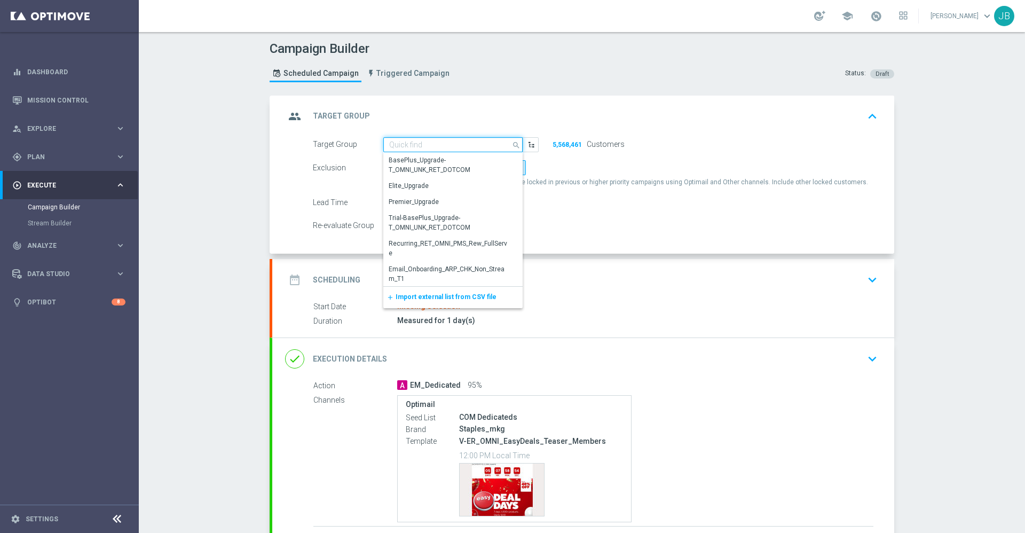
click at [400, 144] on input at bounding box center [452, 144] width 139 height 15
paste input "ED_OMNI_20251001_ Easy_Deal_Days_Non_Members"
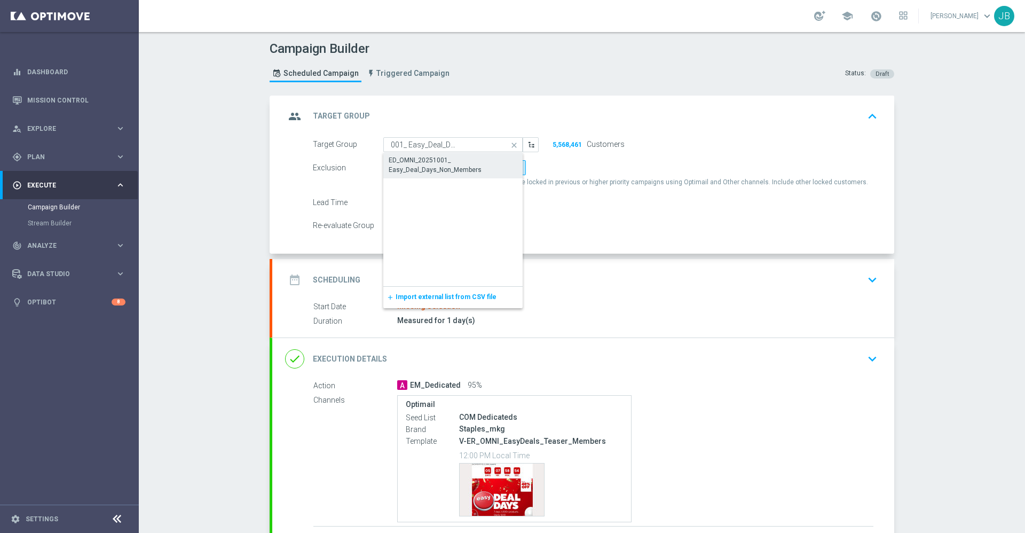
click at [417, 167] on div "ED_OMNI_20251001_ Easy_Deal_Days_Non_Members" at bounding box center [453, 164] width 129 height 19
type input "ED_OMNI_20251001_ Easy_Deal_Days_Non_Members"
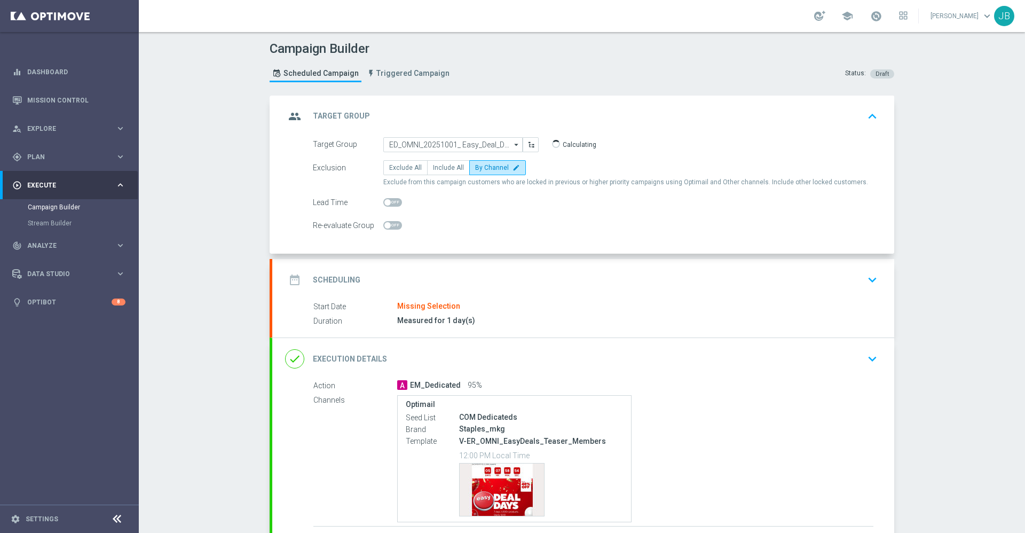
click at [339, 275] on h2 "Scheduling" at bounding box center [337, 280] width 48 height 10
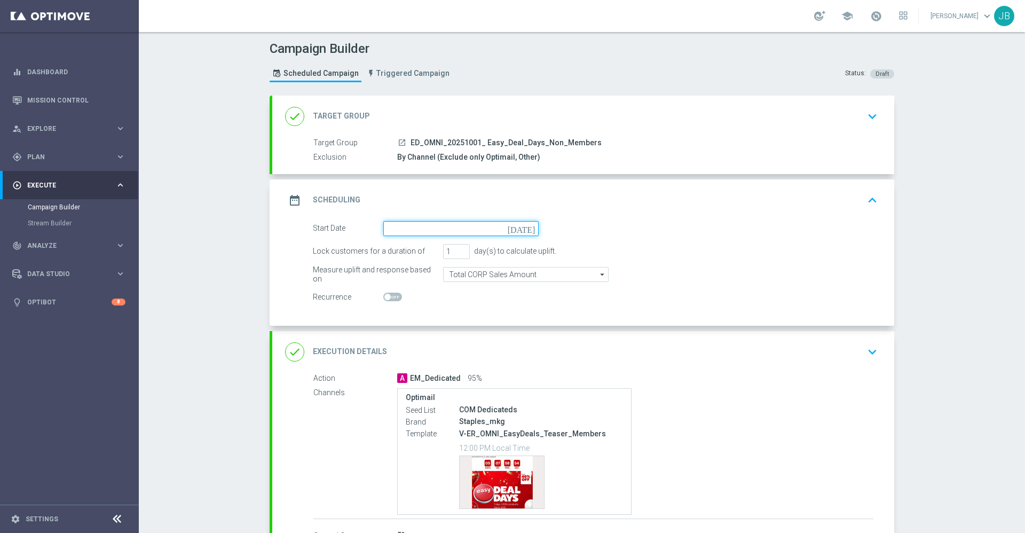
click at [524, 233] on input at bounding box center [460, 228] width 155 height 15
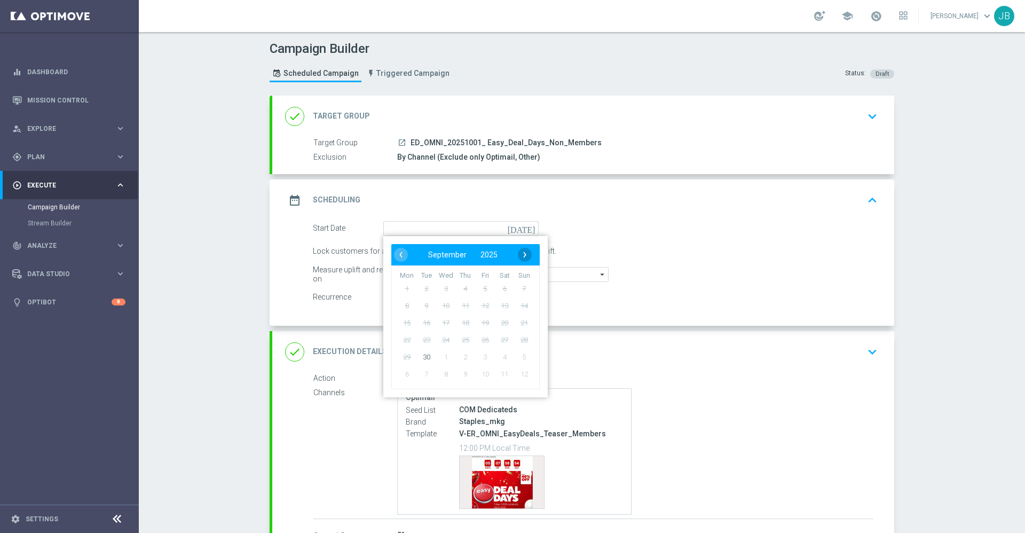
click at [519, 257] on span "›" at bounding box center [525, 255] width 14 height 14
click at [441, 288] on span "1" at bounding box center [445, 288] width 17 height 17
type input "[DATE]"
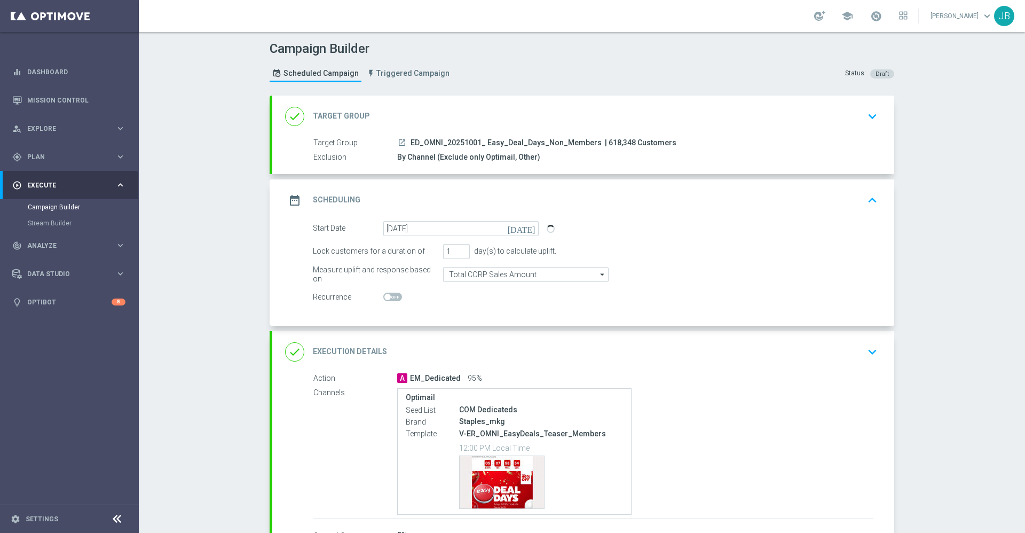
click at [348, 353] on h2 "Execution Details" at bounding box center [350, 351] width 74 height 10
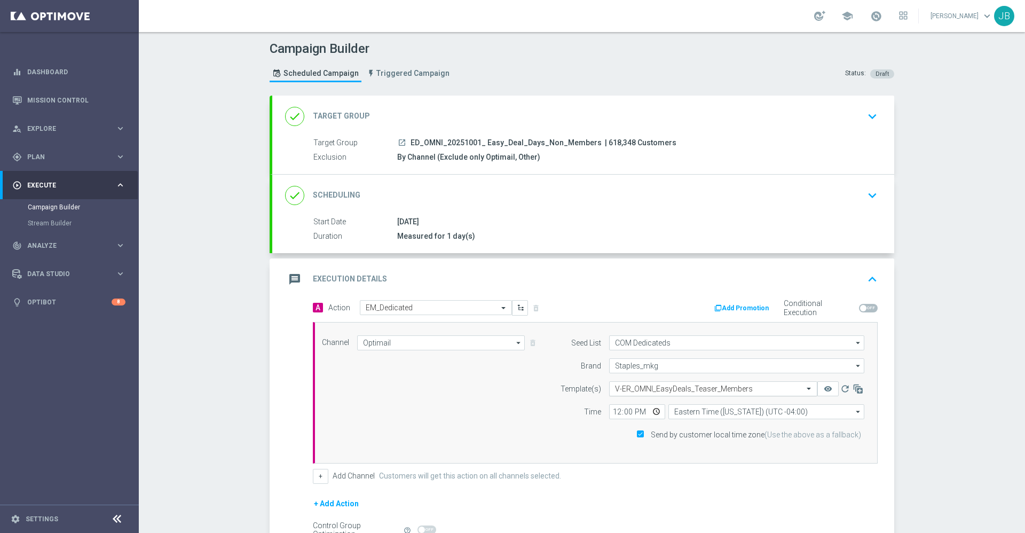
click at [653, 387] on input "text" at bounding box center [702, 388] width 175 height 9
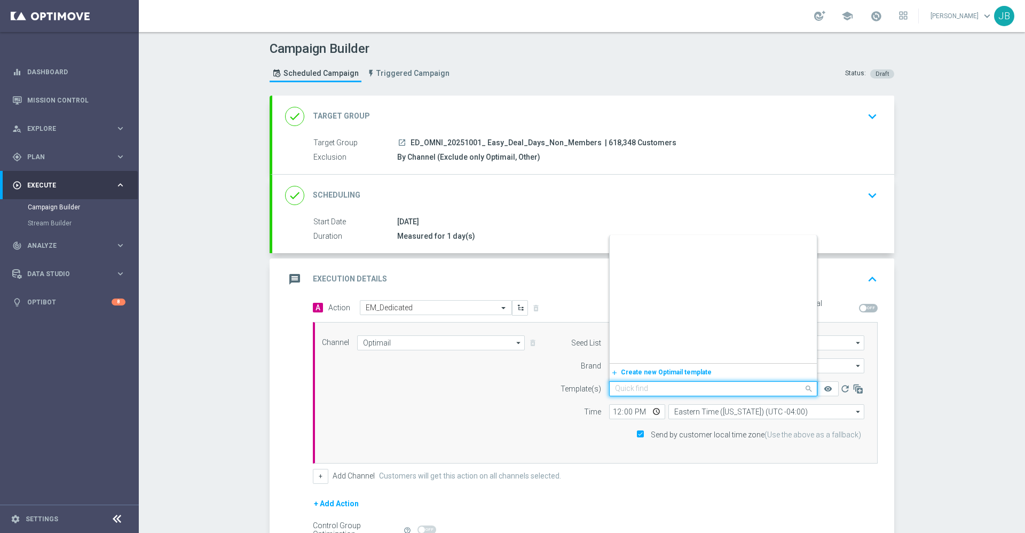
scroll to position [243399, 0]
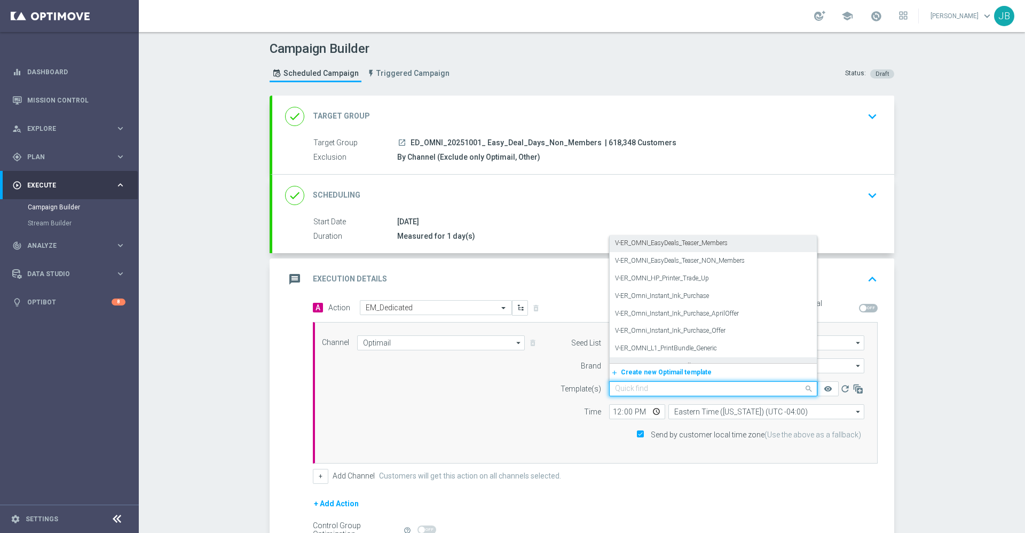
click at [615, 391] on input "text" at bounding box center [702, 388] width 175 height 9
paste input "V-ER_OMNI_EasyDeals_Teaser_NON_Members"
type input "V-ER_OMNI_EasyDeals_Teaser_NON_Members"
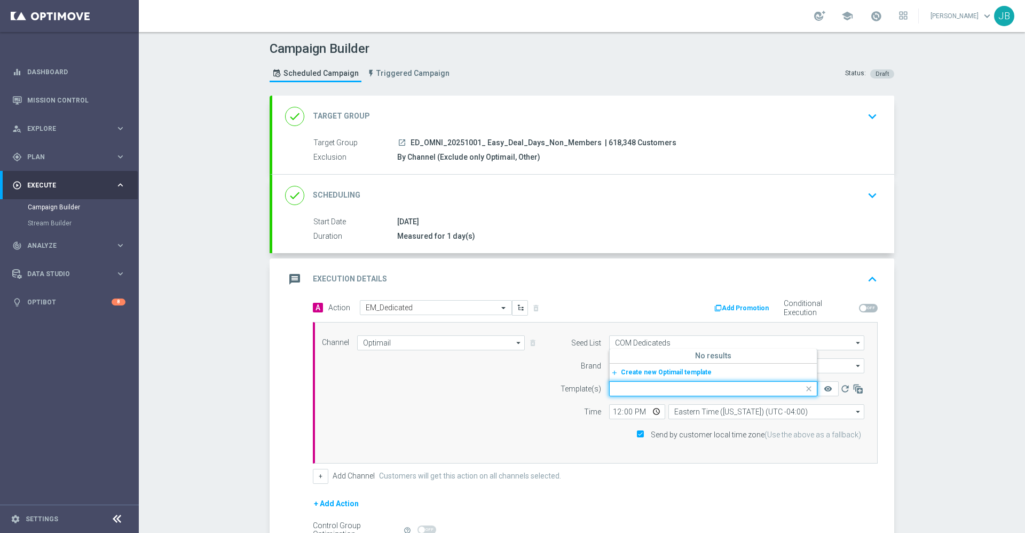
click at [912, 377] on div "Campaign Builder Scheduled Campaign Triggered Campaign Status: Draft done Targe…" at bounding box center [582, 282] width 886 height 501
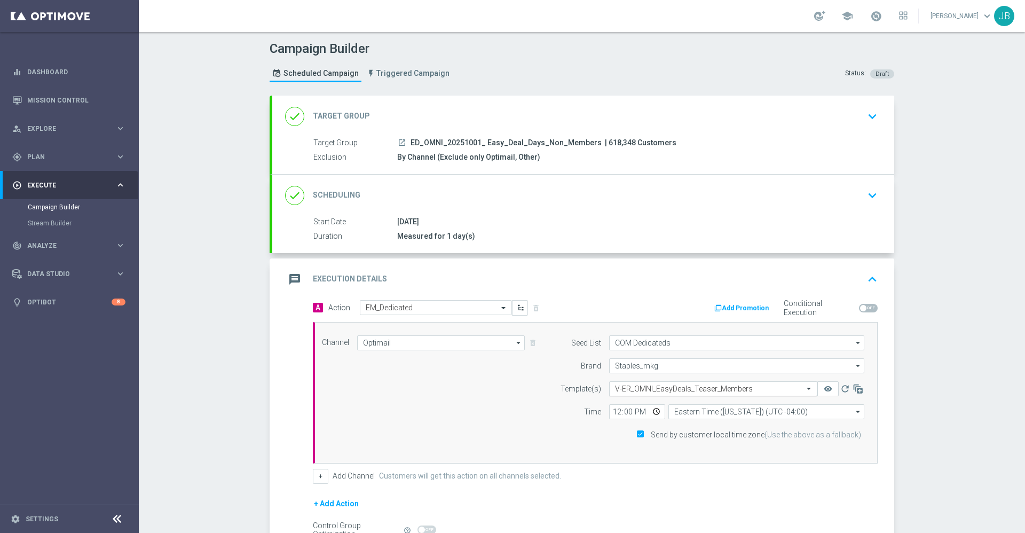
click at [615, 388] on input "text" at bounding box center [702, 388] width 175 height 9
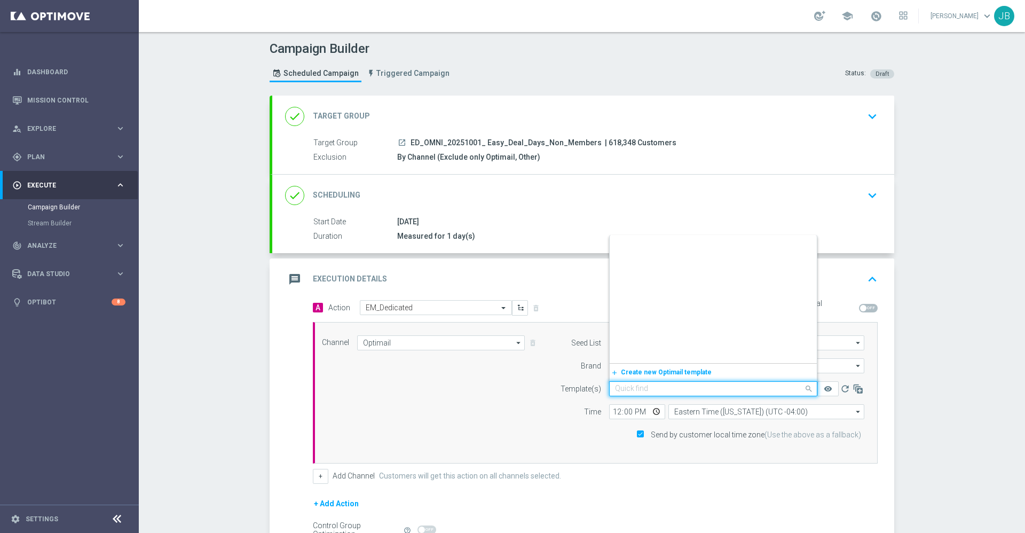
scroll to position [243399, 0]
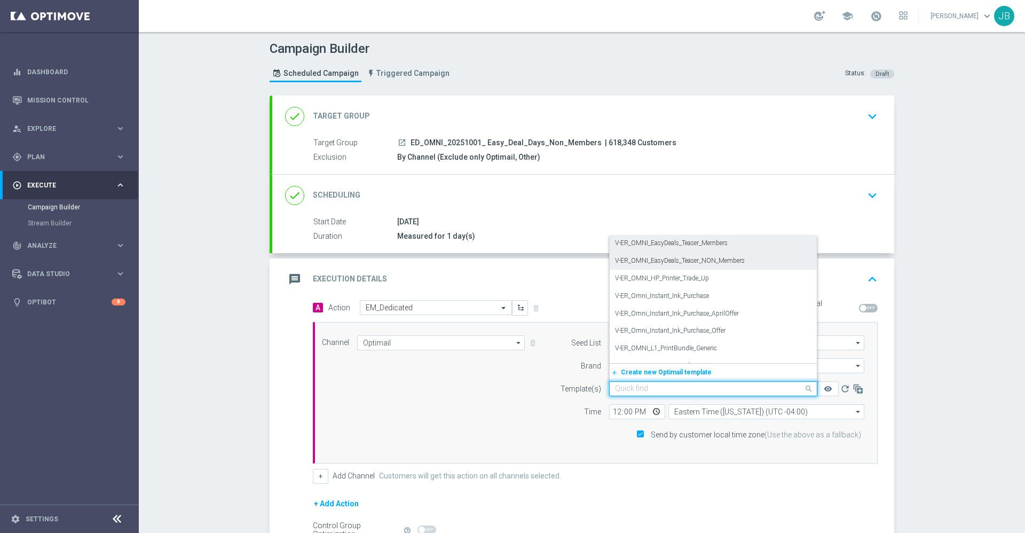
click at [645, 263] on label "V-ER_OMNI_EasyDeals_Teaser_NON_Members" at bounding box center [680, 260] width 130 height 9
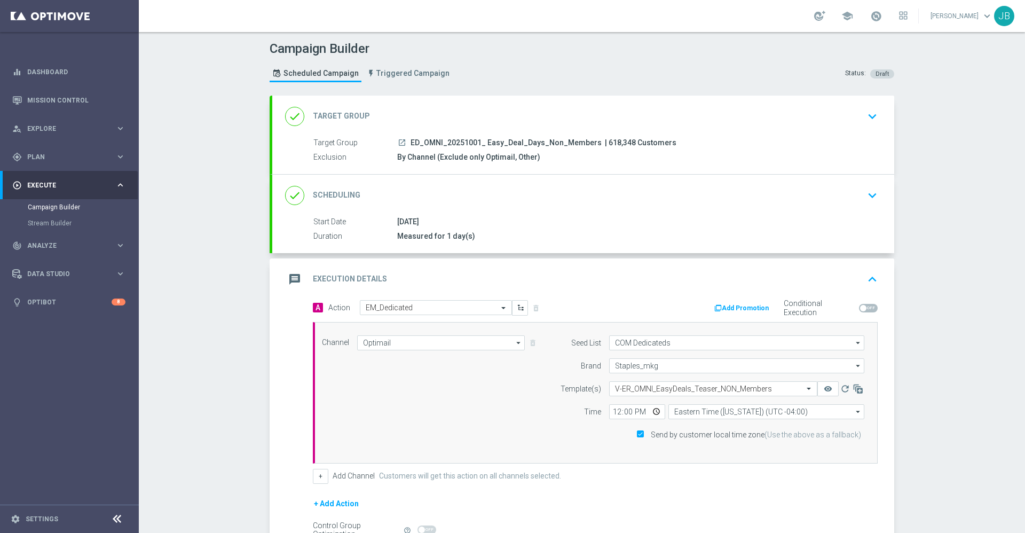
click at [338, 109] on div "done Target Group" at bounding box center [327, 116] width 85 height 19
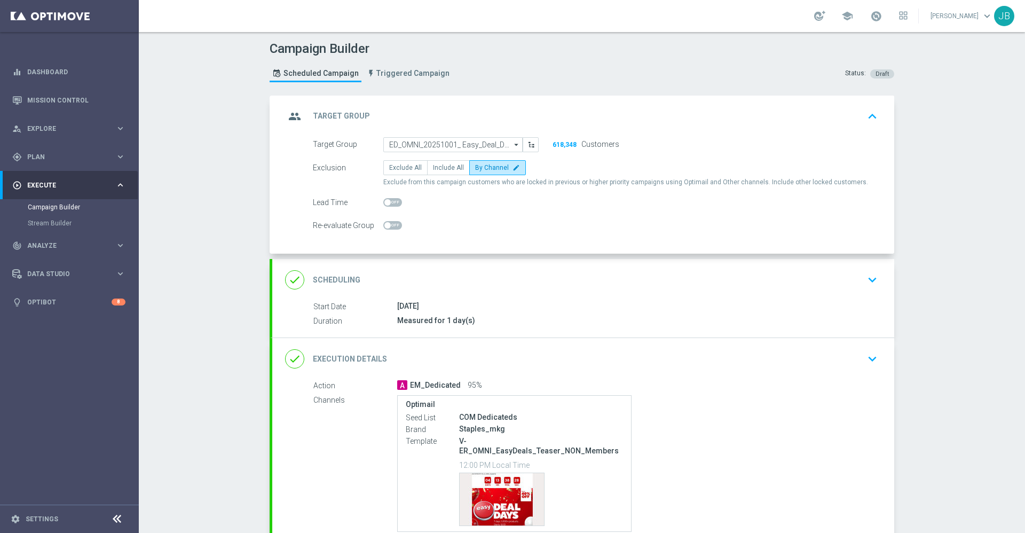
click at [343, 277] on h2 "Scheduling" at bounding box center [337, 280] width 48 height 10
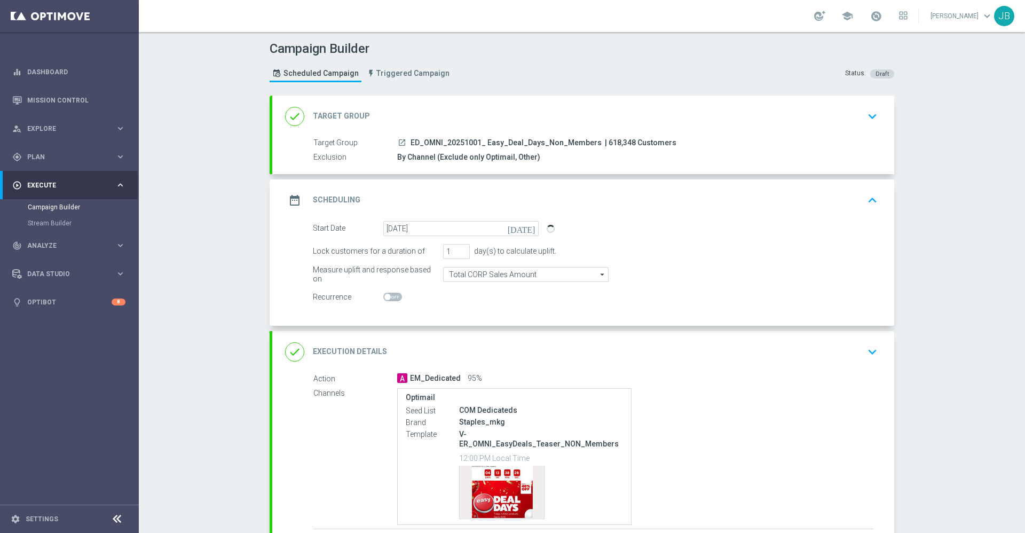
scroll to position [51, 0]
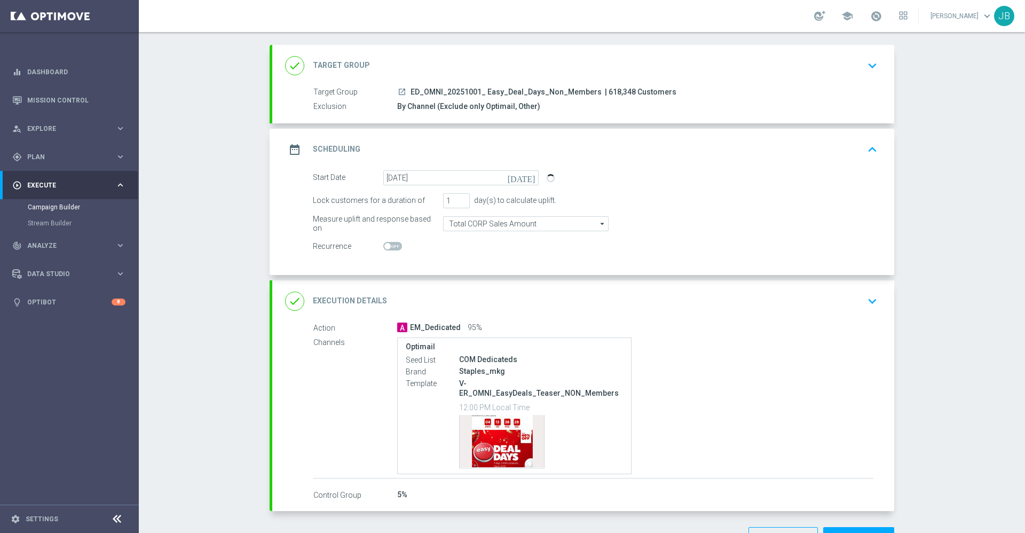
click at [359, 298] on h2 "Execution Details" at bounding box center [350, 301] width 74 height 10
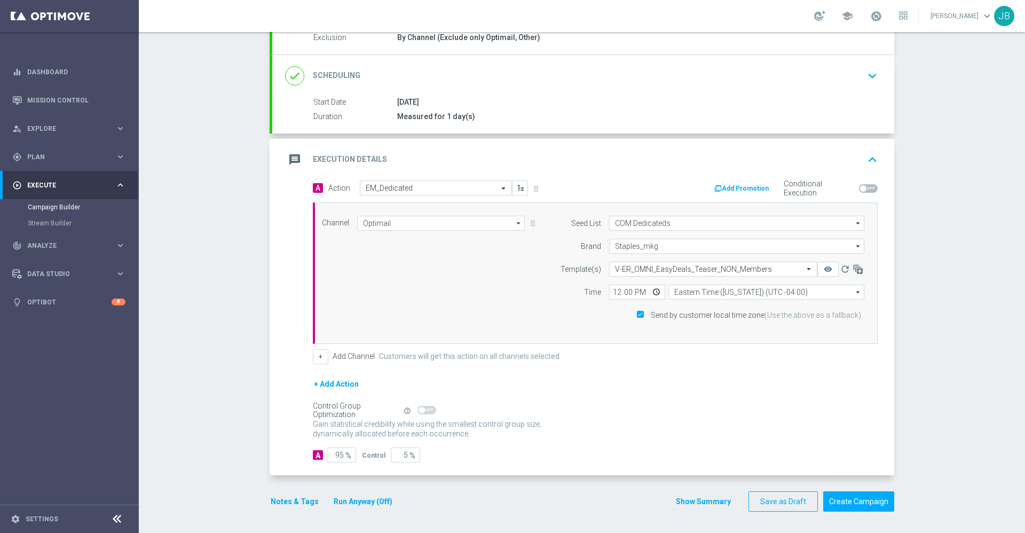
scroll to position [0, 0]
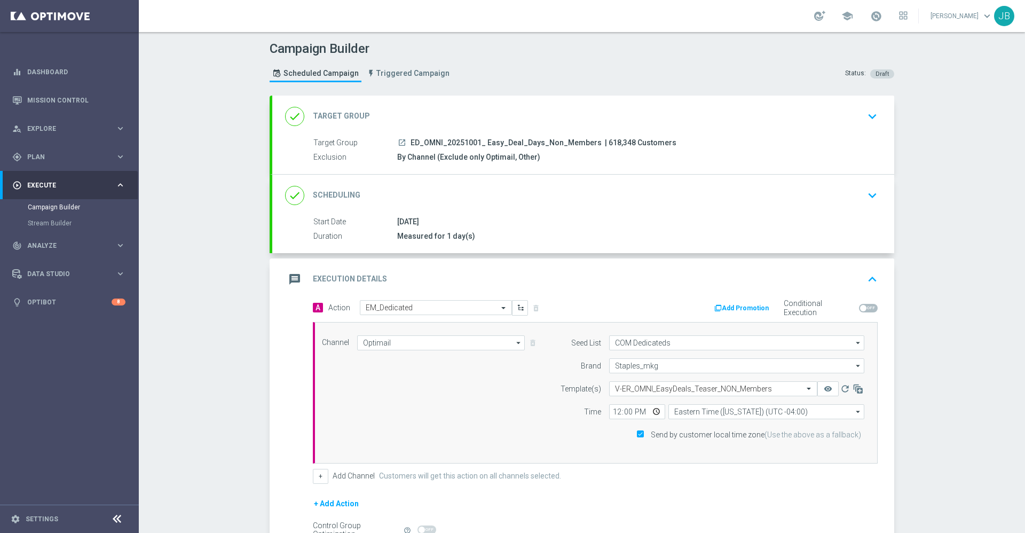
click at [341, 117] on h2 "Target Group" at bounding box center [341, 116] width 57 height 10
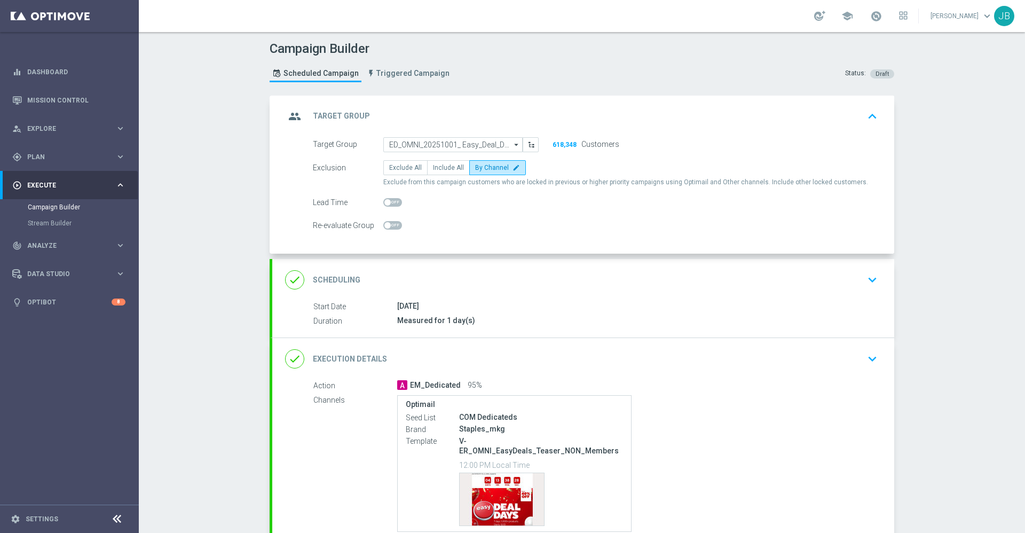
click at [345, 277] on h2 "Scheduling" at bounding box center [337, 280] width 48 height 10
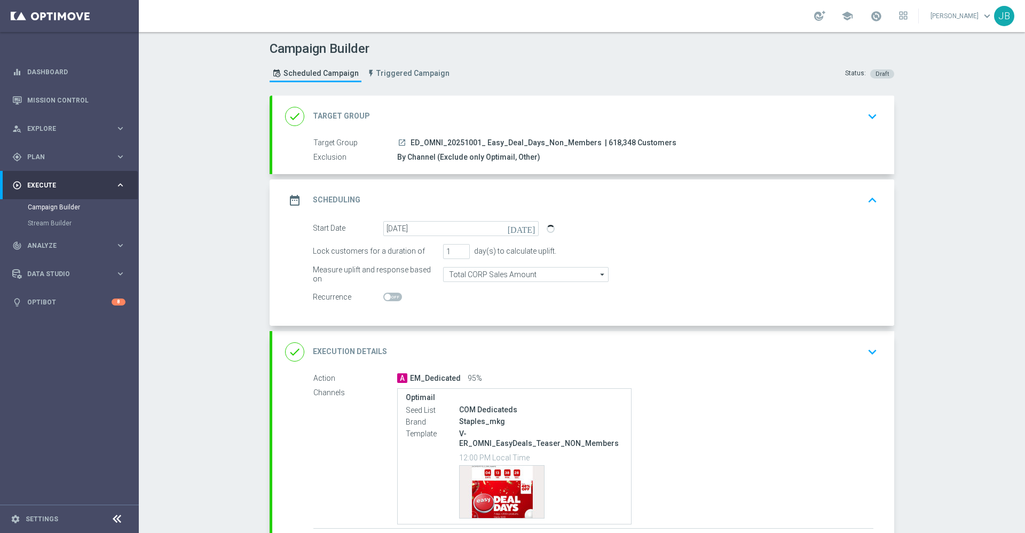
click at [372, 350] on h2 "Execution Details" at bounding box center [350, 351] width 74 height 10
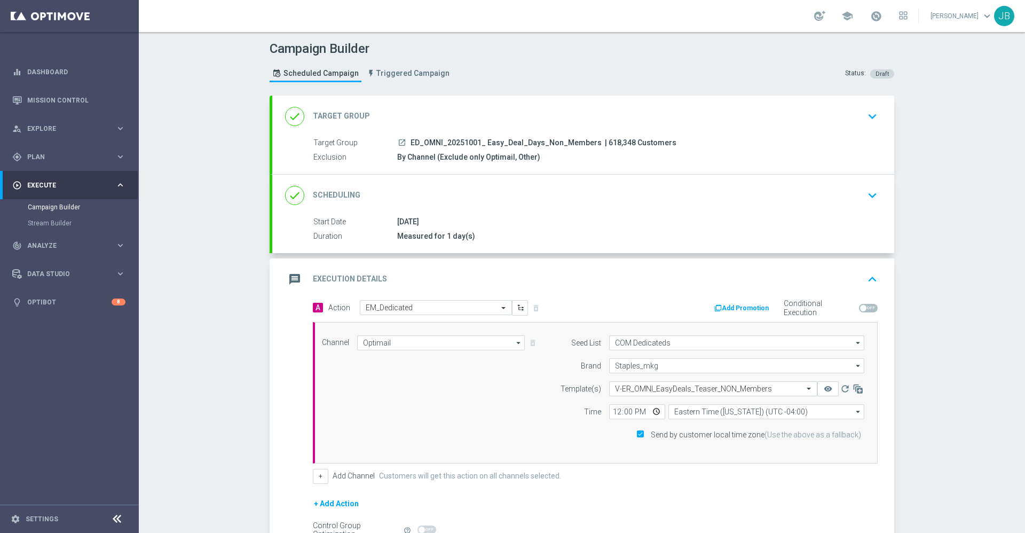
click at [349, 121] on h2 "Target Group" at bounding box center [341, 116] width 57 height 10
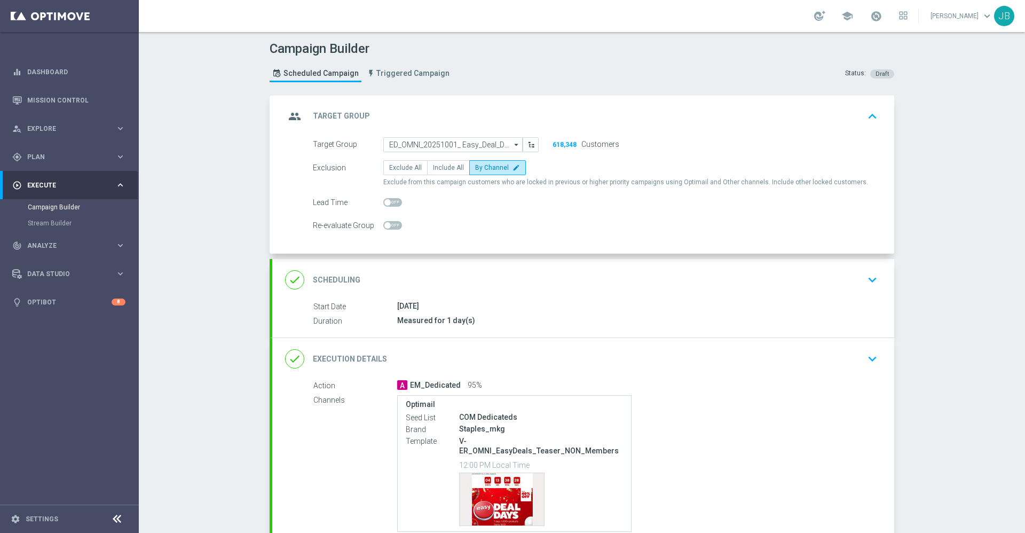
click at [330, 275] on h2 "Scheduling" at bounding box center [337, 280] width 48 height 10
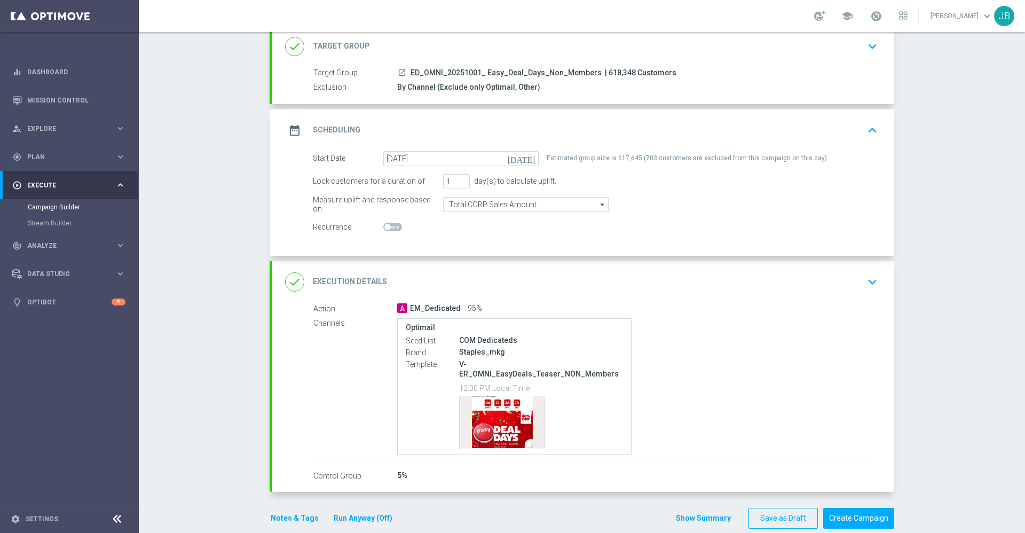
scroll to position [77, 0]
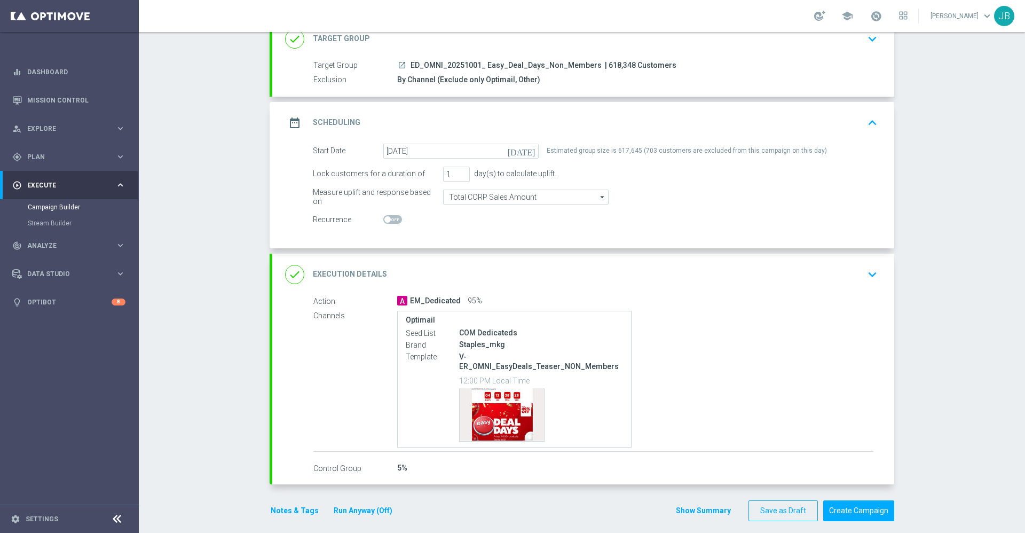
click at [353, 278] on h2 "Execution Details" at bounding box center [350, 274] width 74 height 10
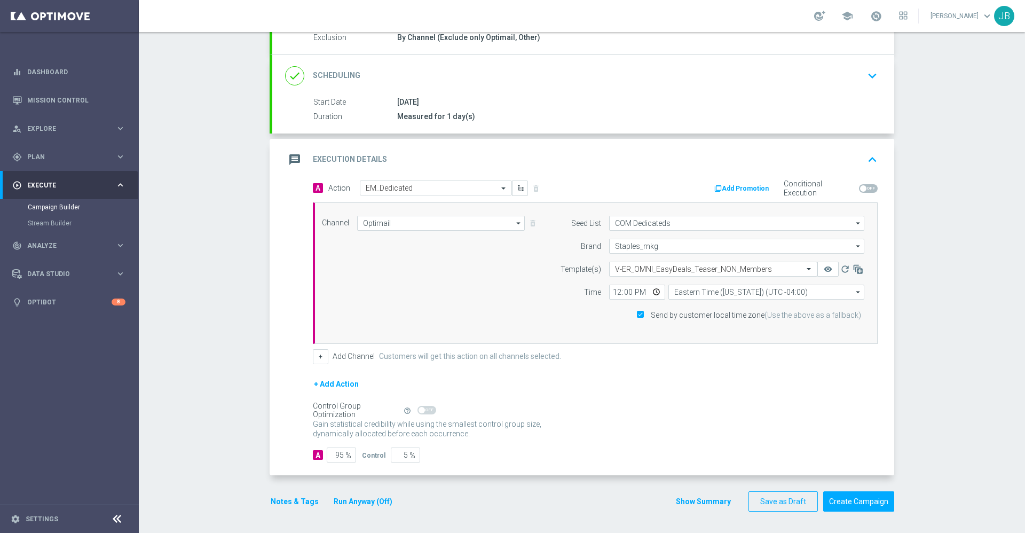
scroll to position [0, 0]
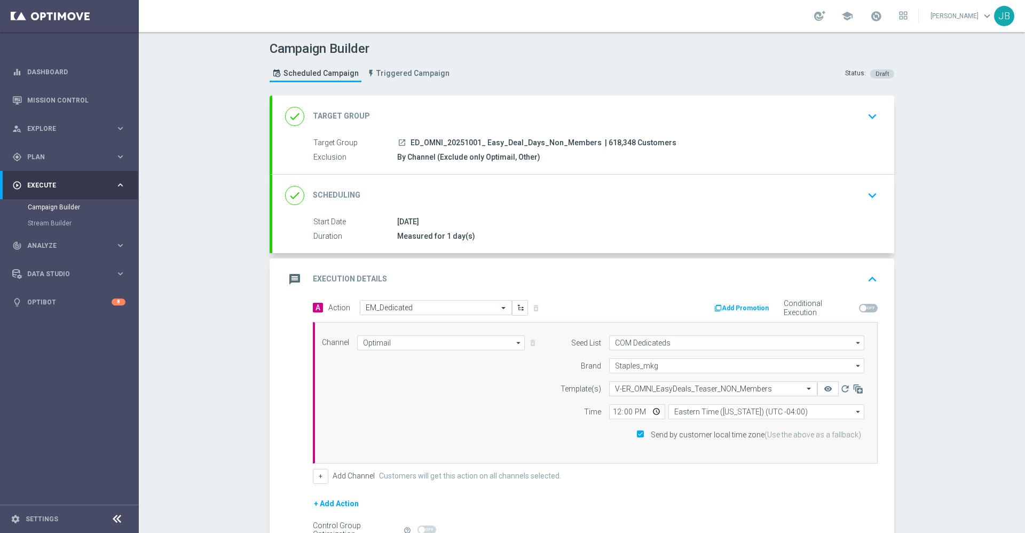
click at [345, 118] on h2 "Target Group" at bounding box center [341, 116] width 57 height 10
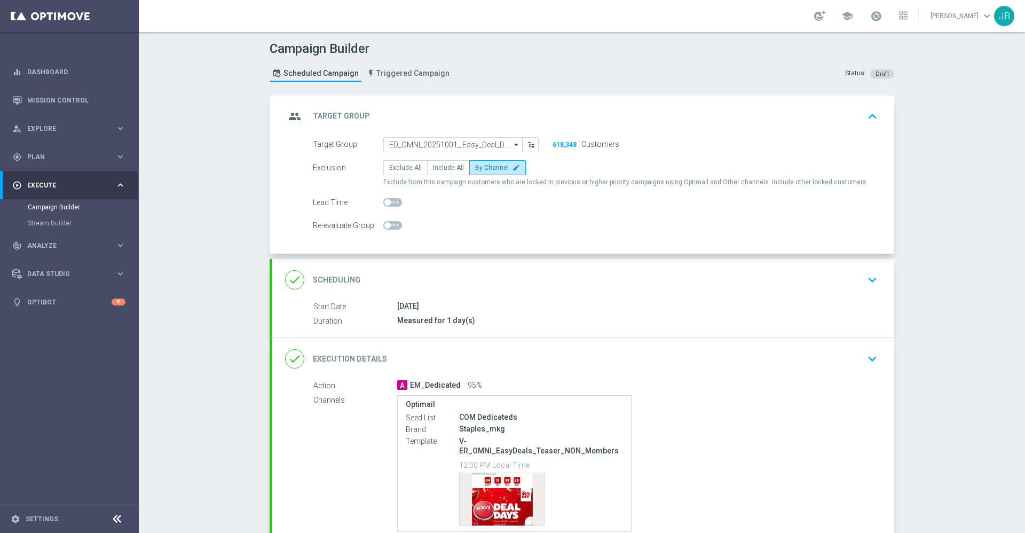
click at [346, 280] on h2 "Scheduling" at bounding box center [337, 280] width 48 height 10
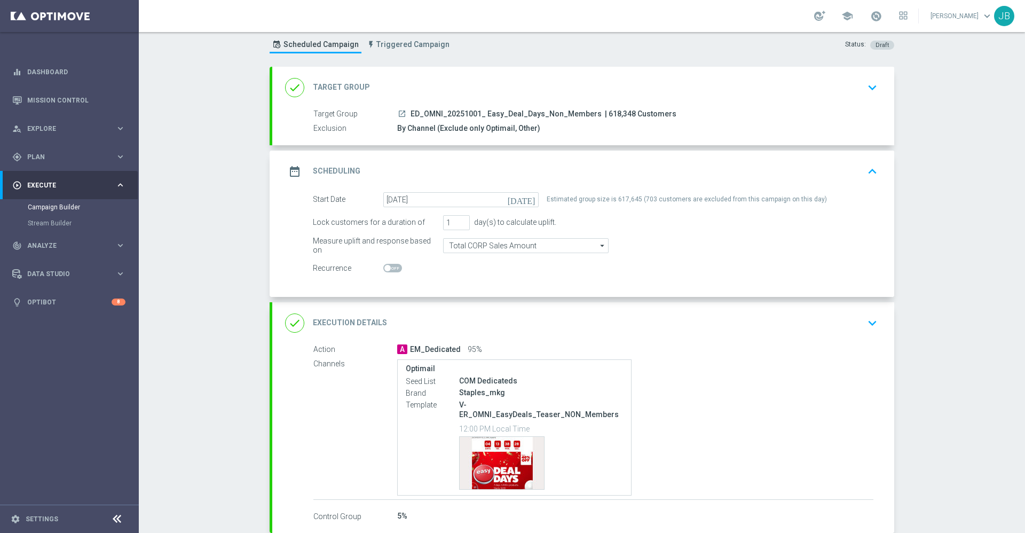
scroll to position [77, 0]
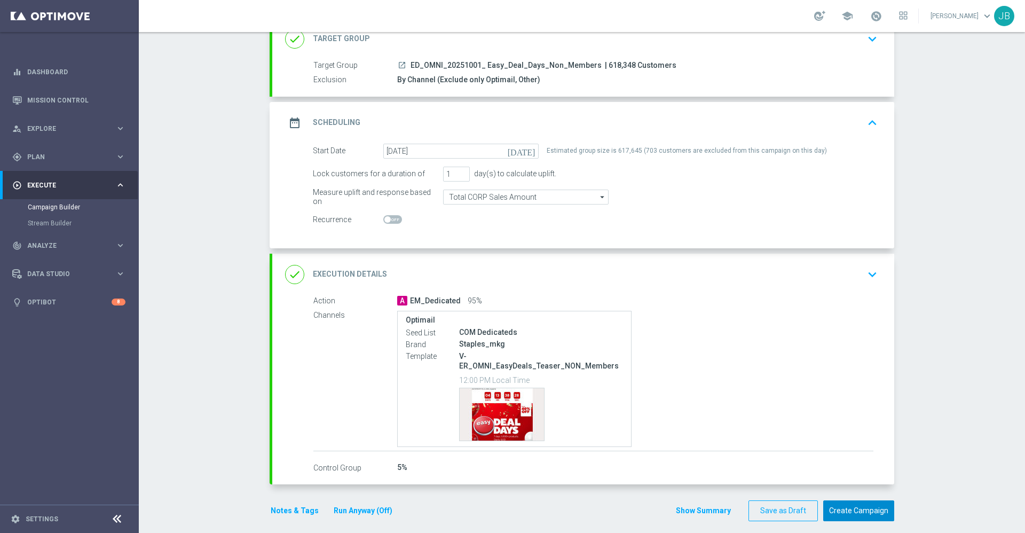
click at [854, 501] on button "Create Campaign" at bounding box center [858, 510] width 71 height 21
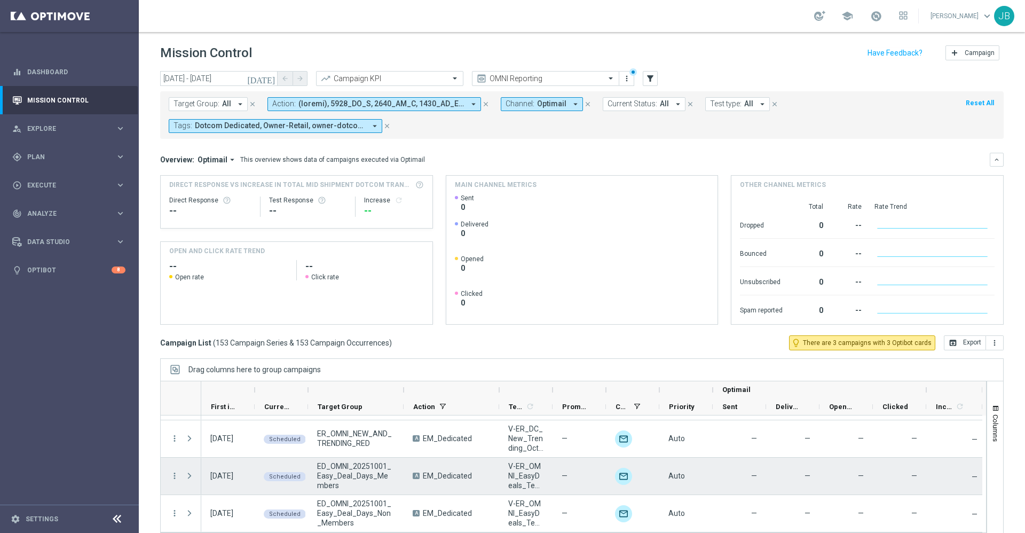
scroll to position [23, 0]
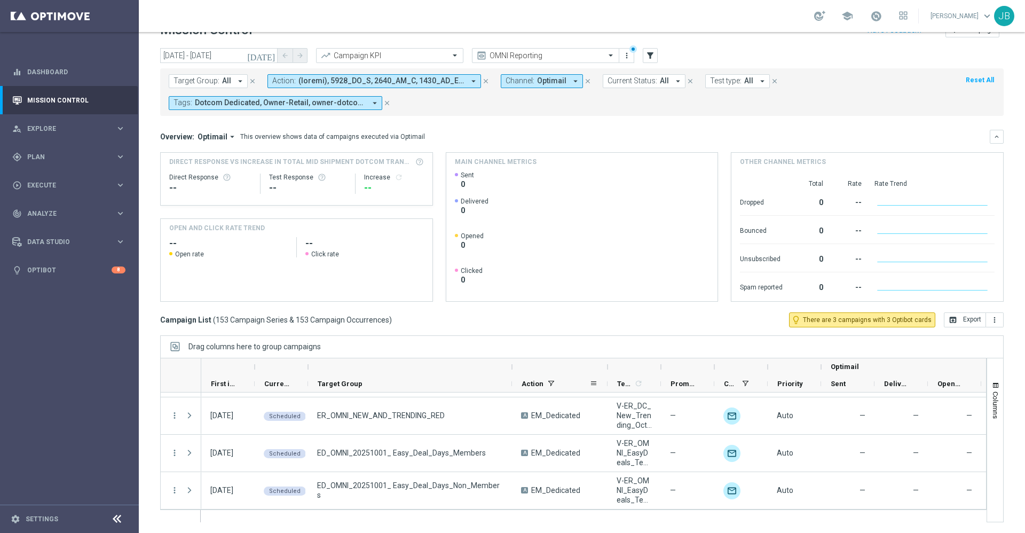
drag, startPoint x: 405, startPoint y: 367, endPoint x: 513, endPoint y: 384, distance: 109.7
click at [513, 384] on div "Optimail First in Range" at bounding box center [645, 375] width 889 height 34
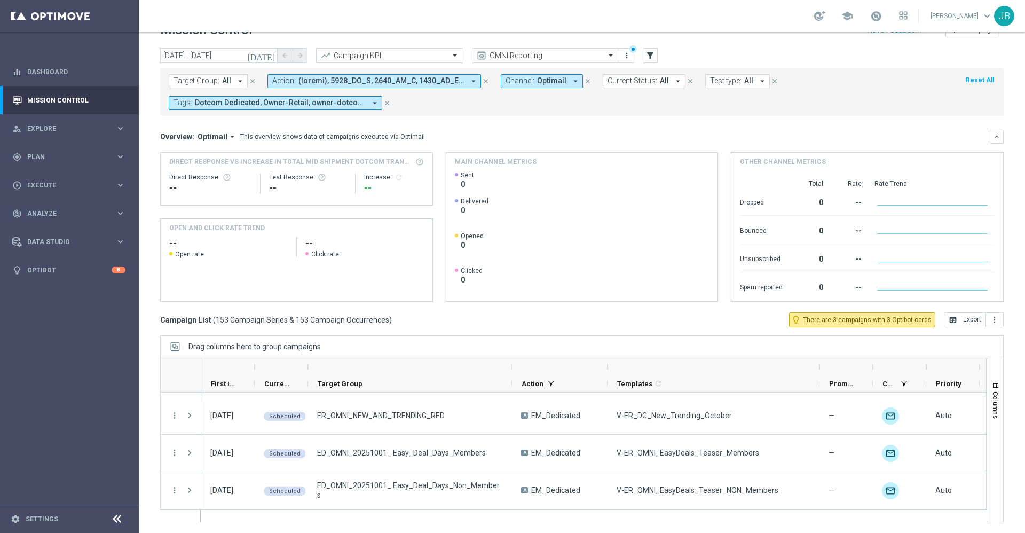
drag, startPoint x: 659, startPoint y: 366, endPoint x: 818, endPoint y: 369, distance: 158.6
click at [818, 369] on div at bounding box center [819, 366] width 4 height 17
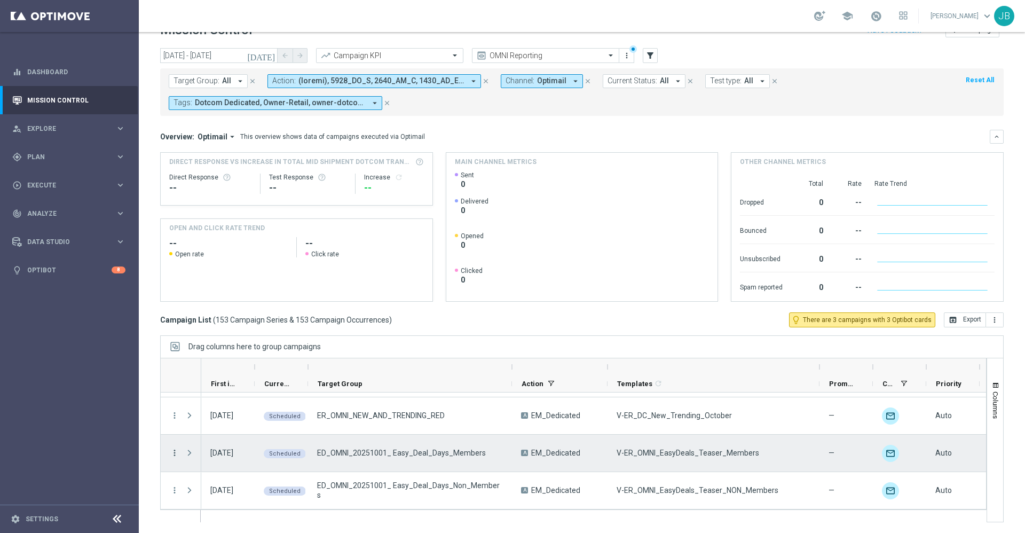
click at [173, 453] on icon "more_vert" at bounding box center [175, 453] width 10 height 10
click at [235, 343] on span "Campaign Details" at bounding box center [222, 340] width 54 height 7
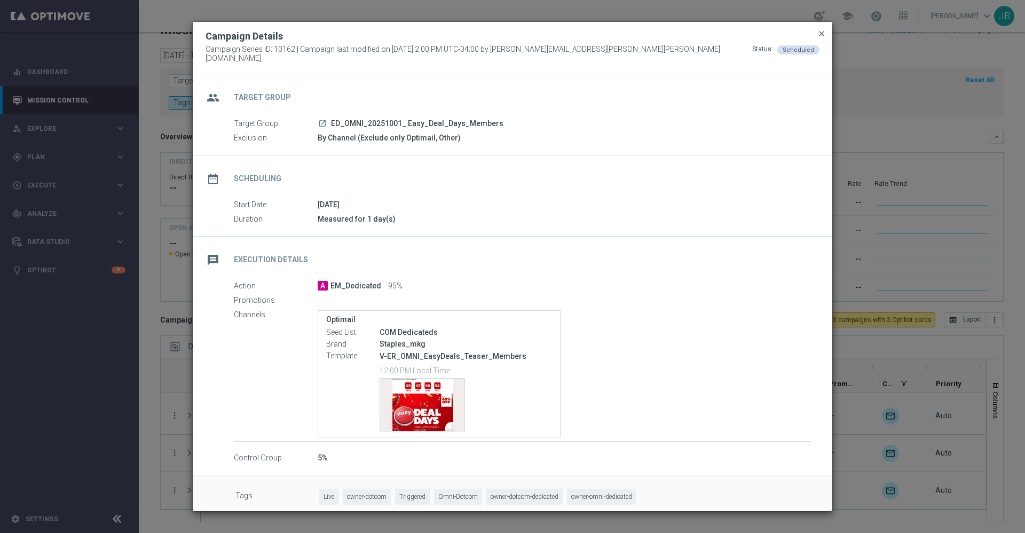
click at [819, 38] on span "close" at bounding box center [821, 33] width 9 height 9
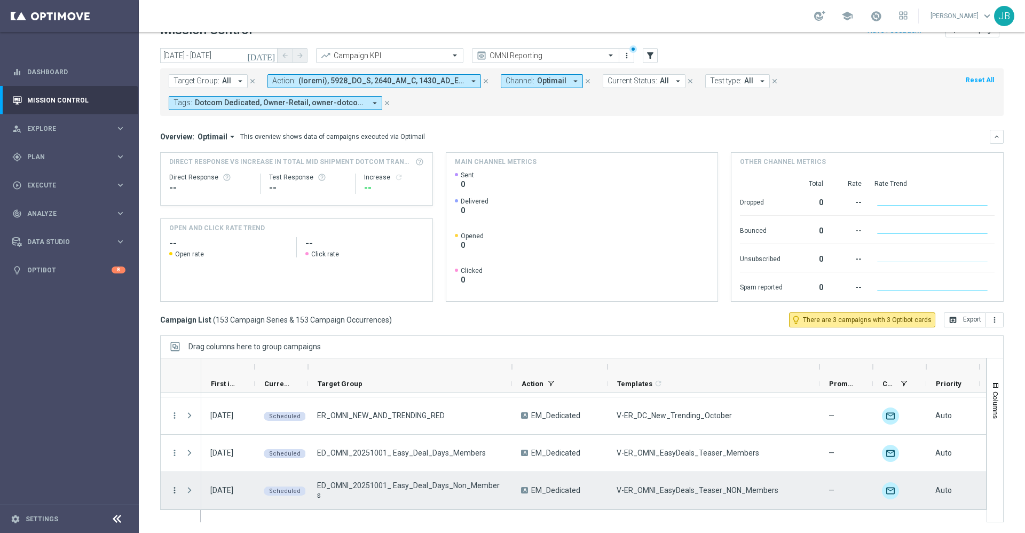
click at [173, 488] on icon "more_vert" at bounding box center [175, 490] width 10 height 10
click at [235, 382] on div "Campaign Details" at bounding box center [244, 378] width 99 height 7
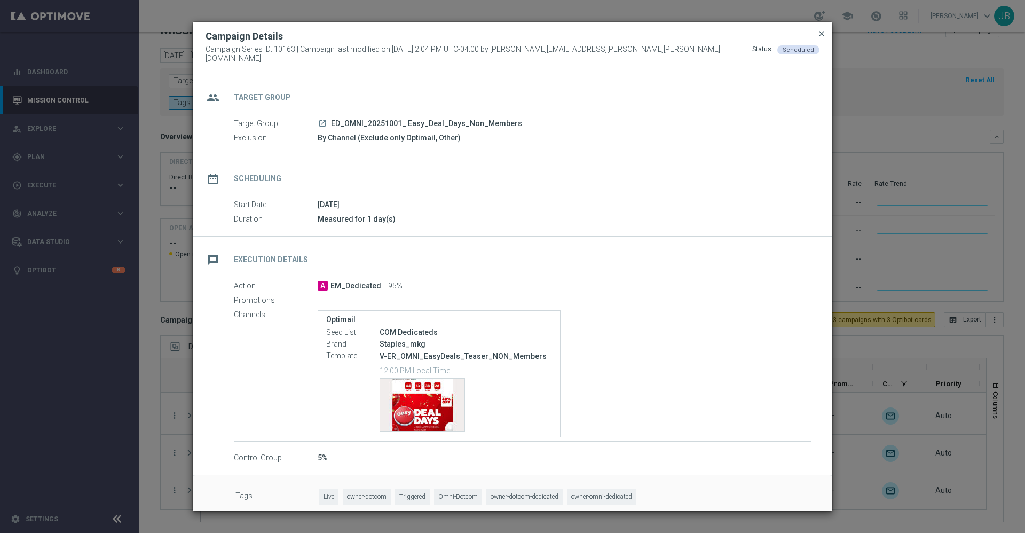
click at [823, 38] on span "close" at bounding box center [821, 33] width 9 height 9
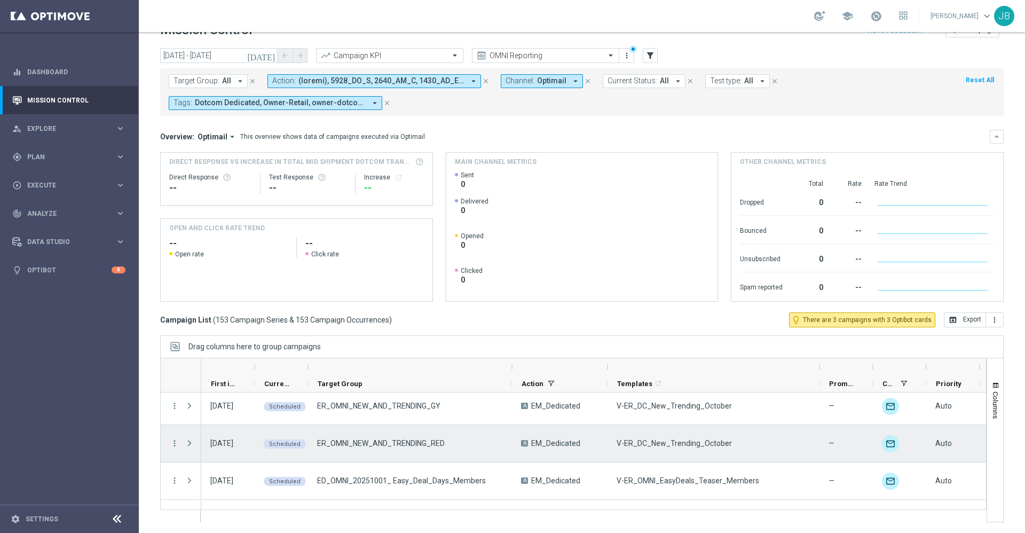
scroll to position [5600, 0]
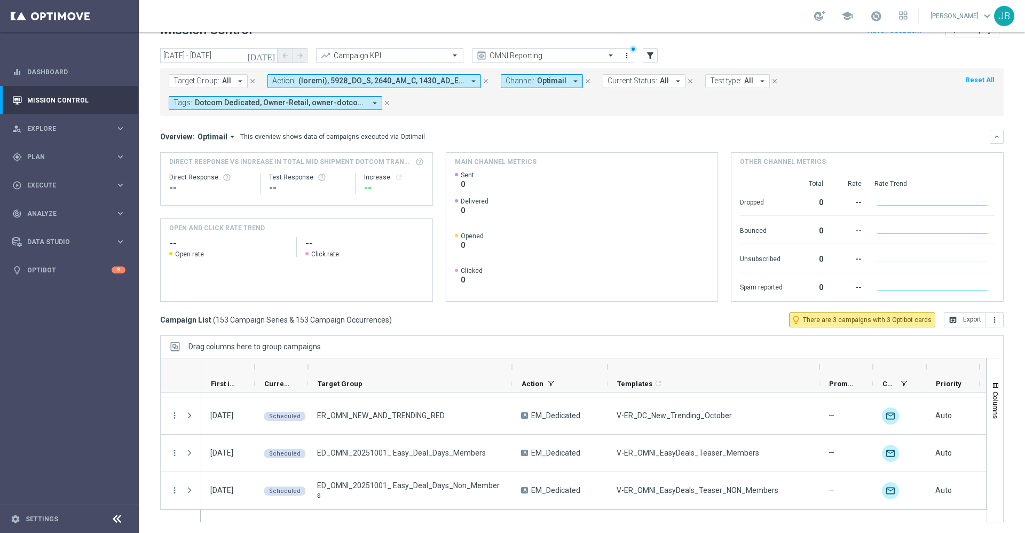
click at [250, 366] on div at bounding box center [227, 366] width 53 height 17
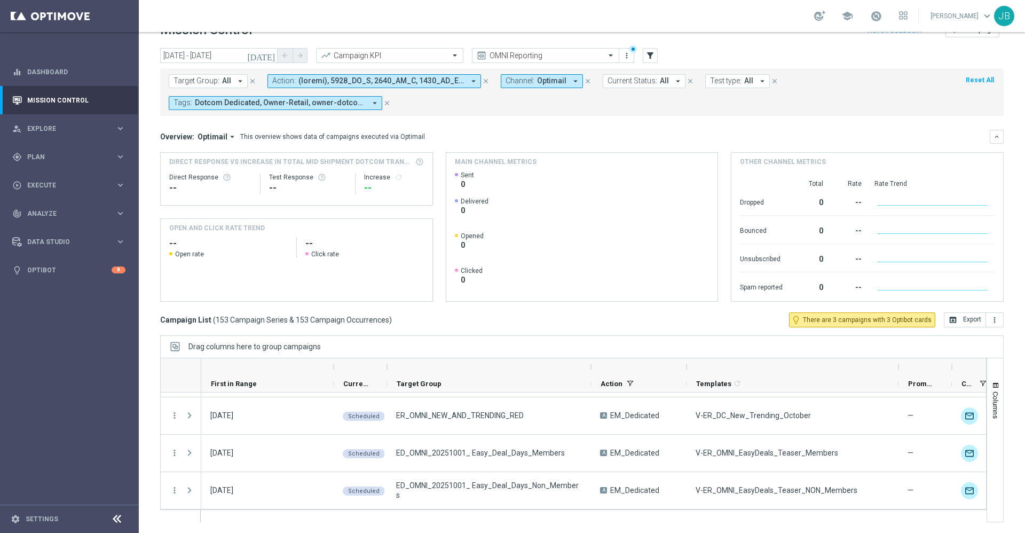
drag, startPoint x: 255, startPoint y: 367, endPoint x: 334, endPoint y: 373, distance: 79.7
click at [334, 373] on div at bounding box center [333, 366] width 4 height 17
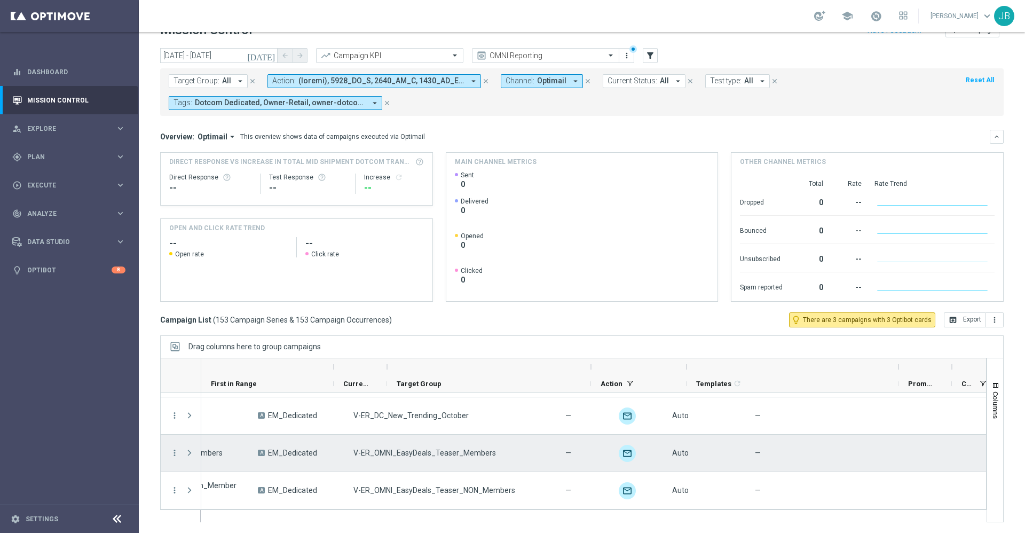
scroll to position [0, 0]
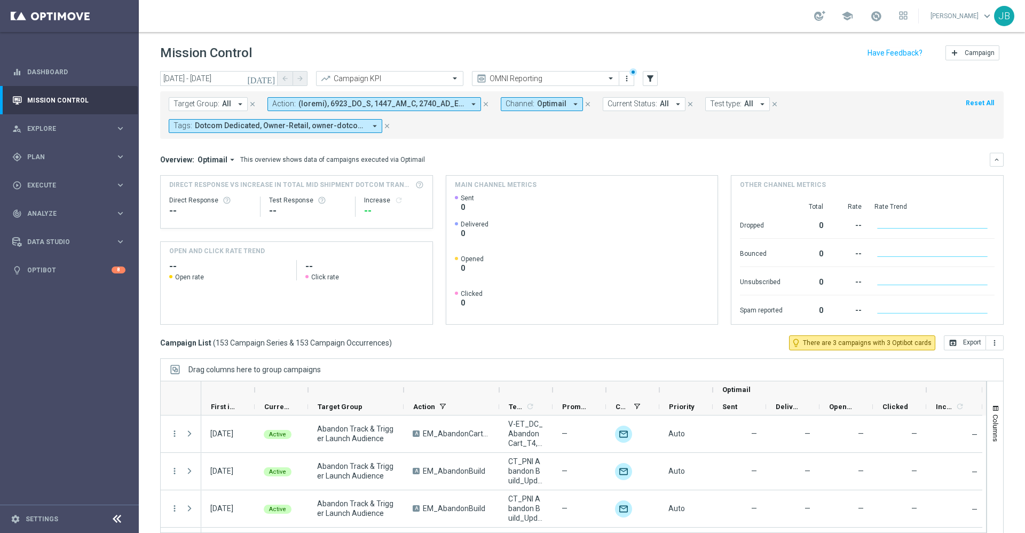
click at [269, 77] on icon "[DATE]" at bounding box center [261, 79] width 29 height 10
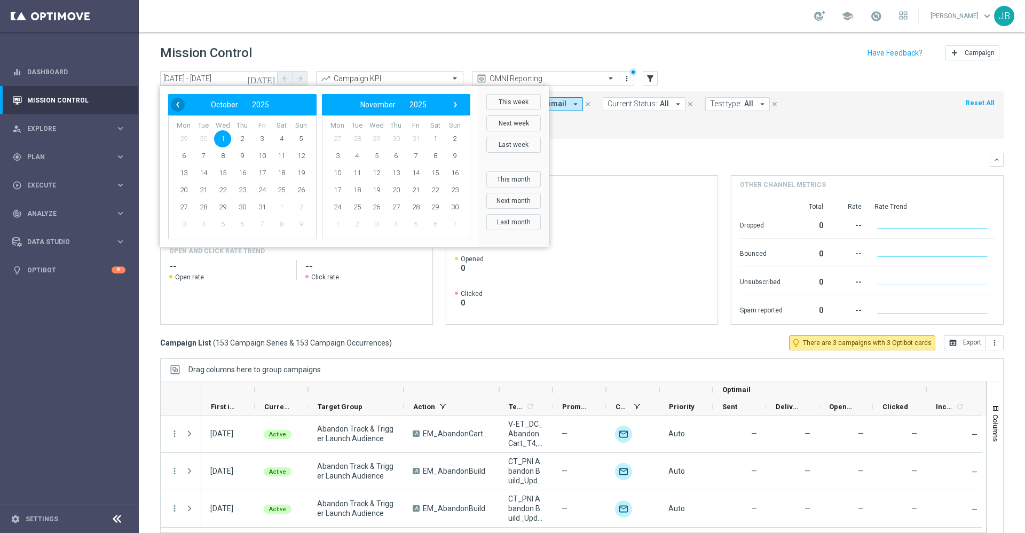
click at [180, 108] on span "‹" at bounding box center [178, 105] width 14 height 14
click at [207, 205] on span "30" at bounding box center [203, 207] width 17 height 17
click at [571, 402] on span "Promotions" at bounding box center [575, 406] width 26 height 8
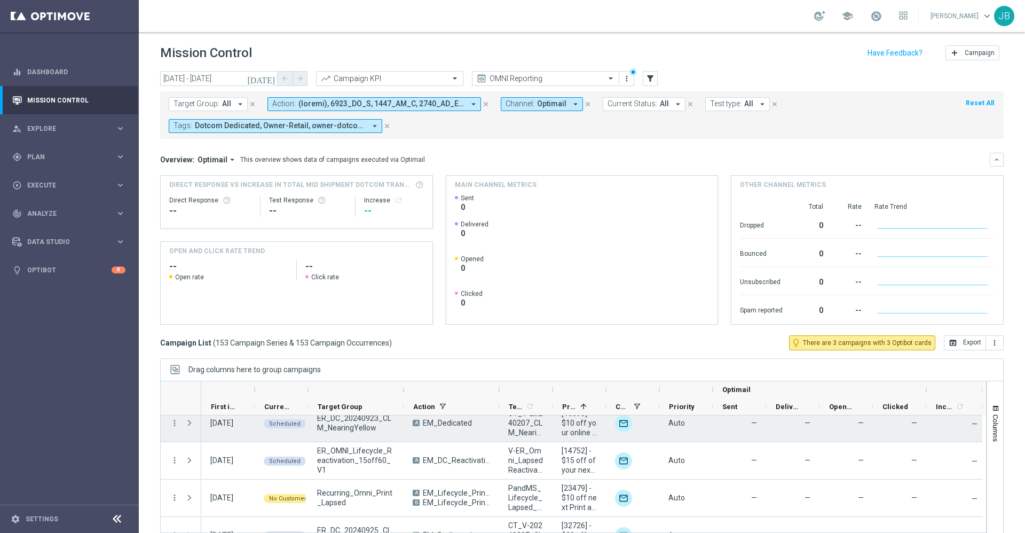
scroll to position [13, 0]
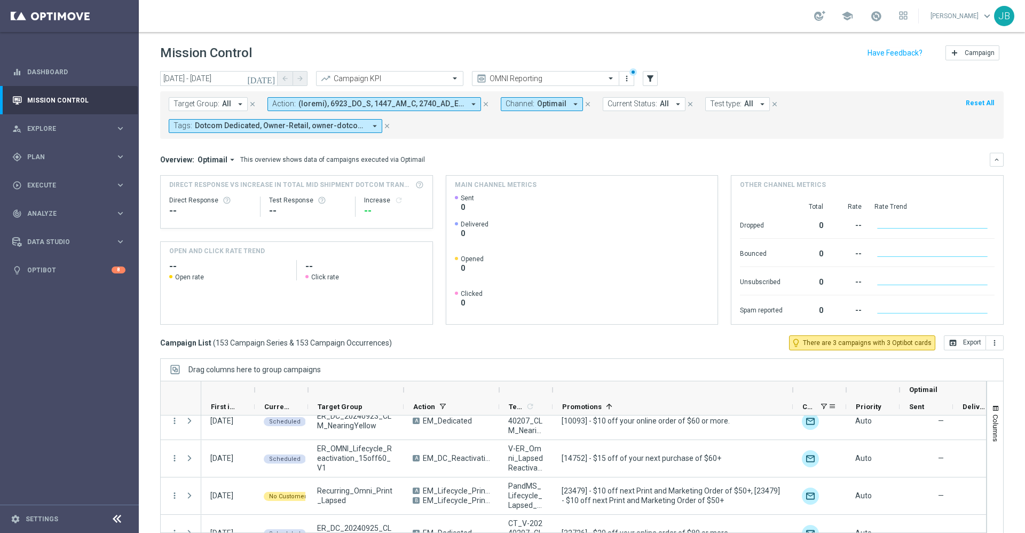
drag, startPoint x: 607, startPoint y: 388, endPoint x: 795, endPoint y: 399, distance: 188.8
click at [795, 399] on div "Optimail First in Range" at bounding box center [685, 398] width 968 height 34
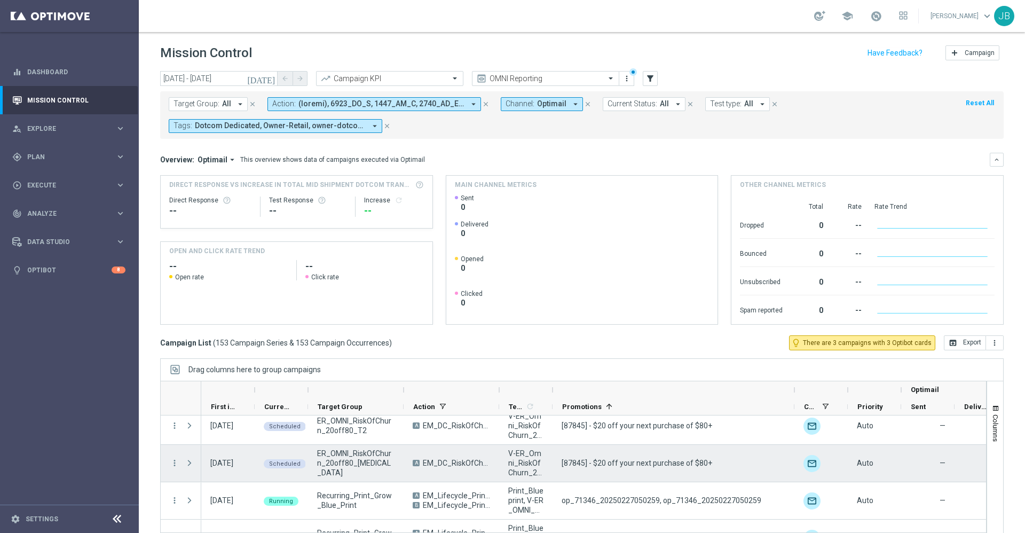
scroll to position [330, 0]
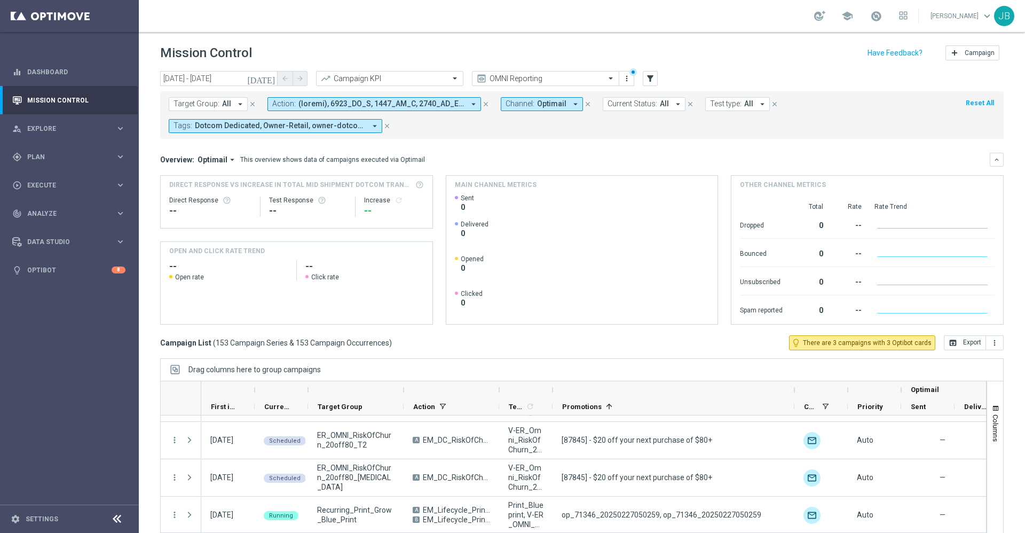
click at [270, 78] on icon "[DATE]" at bounding box center [261, 79] width 29 height 10
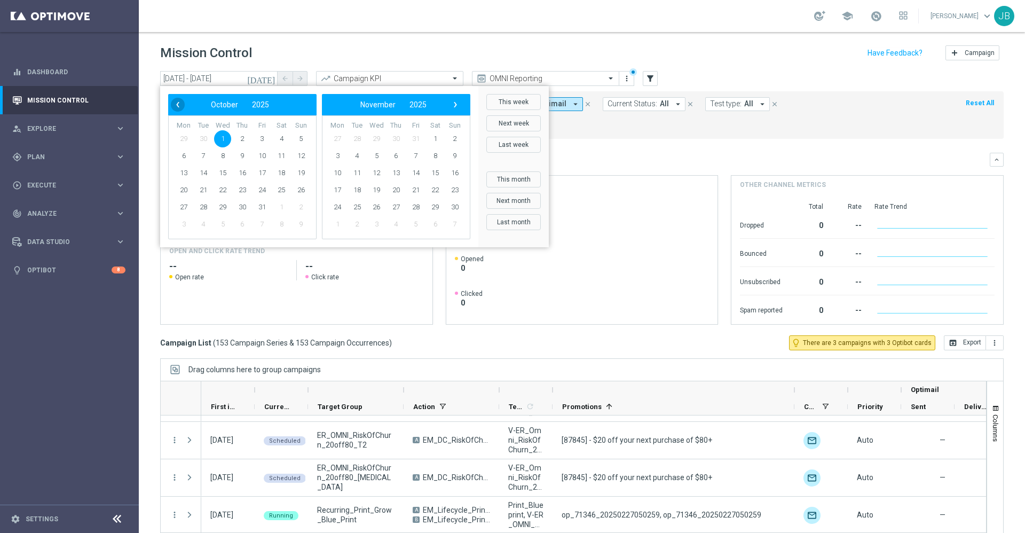
click at [178, 99] on span "‹" at bounding box center [178, 105] width 14 height 14
click at [204, 203] on span "30" at bounding box center [203, 207] width 17 height 17
type input "30 Sep 2025 - 30 Sep 2025"
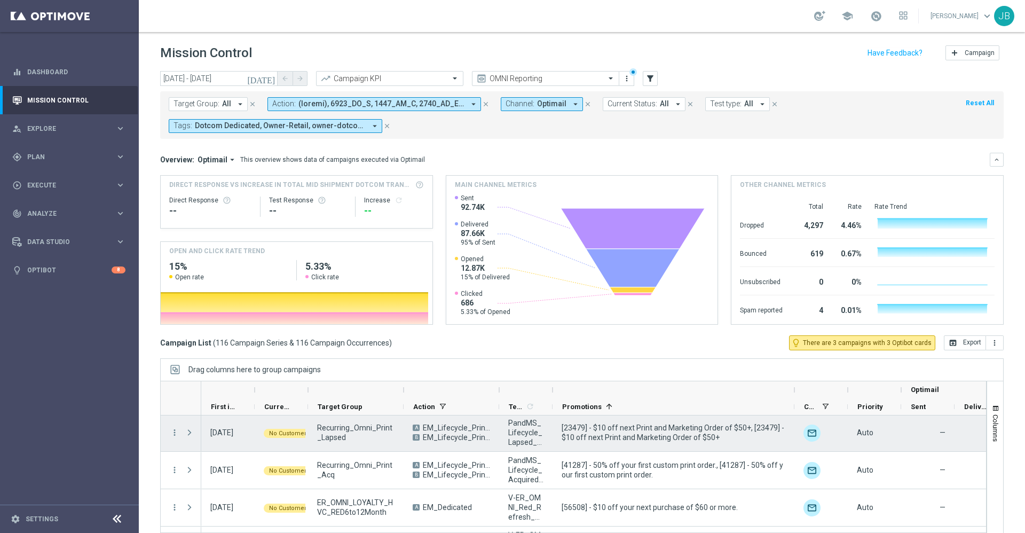
scroll to position [0, 0]
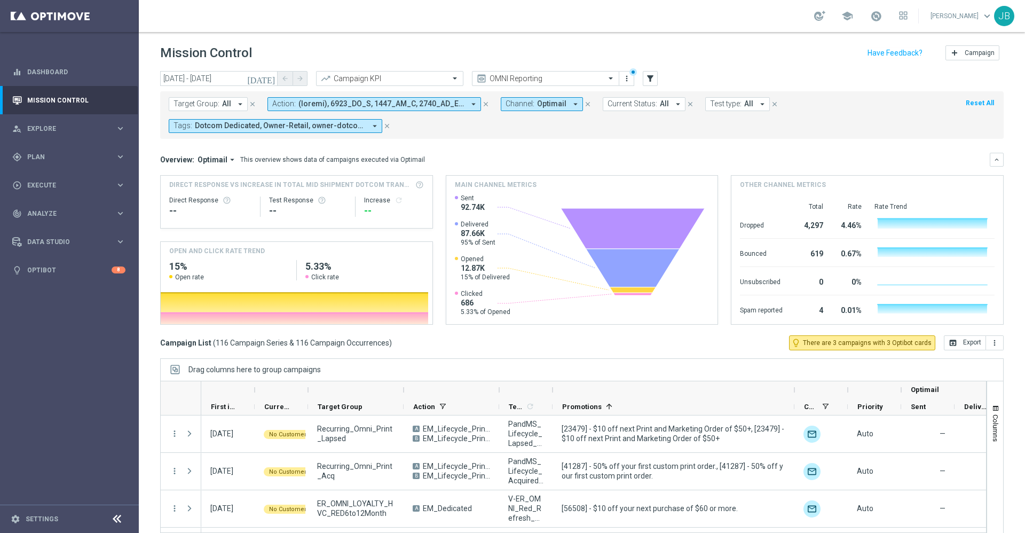
drag, startPoint x: 791, startPoint y: 388, endPoint x: 846, endPoint y: 389, distance: 55.0
click at [846, 389] on div "Optimail" at bounding box center [685, 389] width 969 height 17
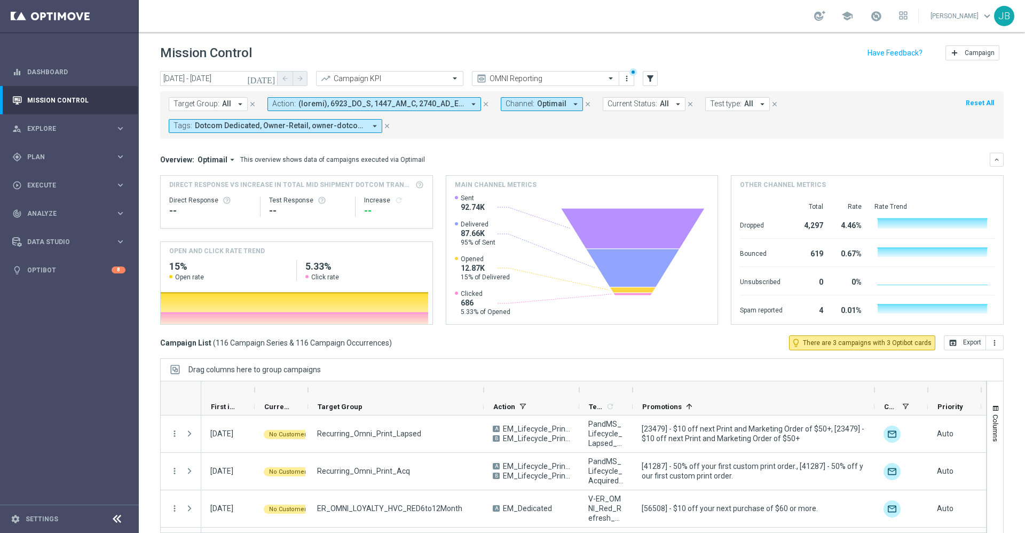
drag, startPoint x: 401, startPoint y: 390, endPoint x: 496, endPoint y: 399, distance: 95.5
click at [496, 399] on div "Optimail First in Range" at bounding box center [725, 398] width 1049 height 34
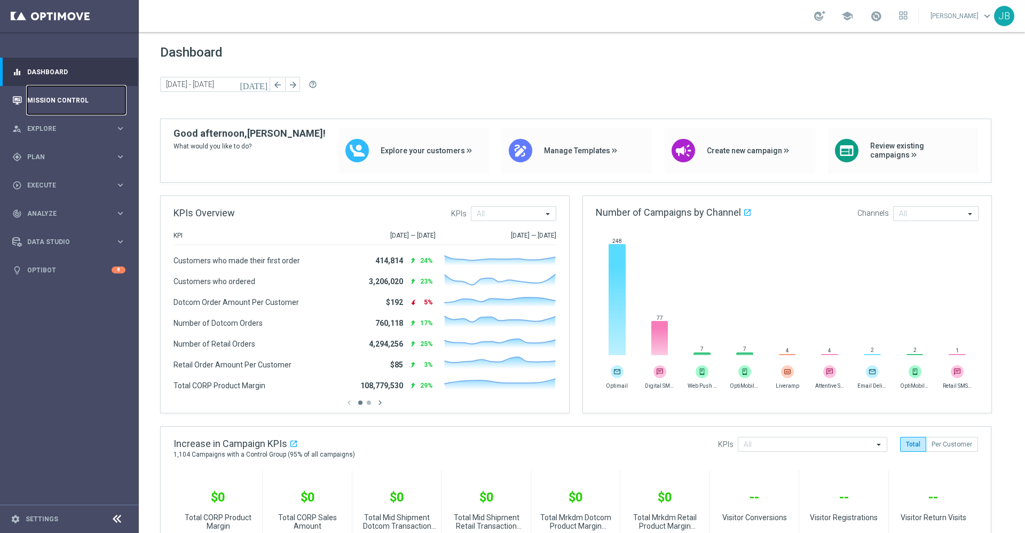
click at [78, 104] on link "Mission Control" at bounding box center [76, 100] width 98 height 28
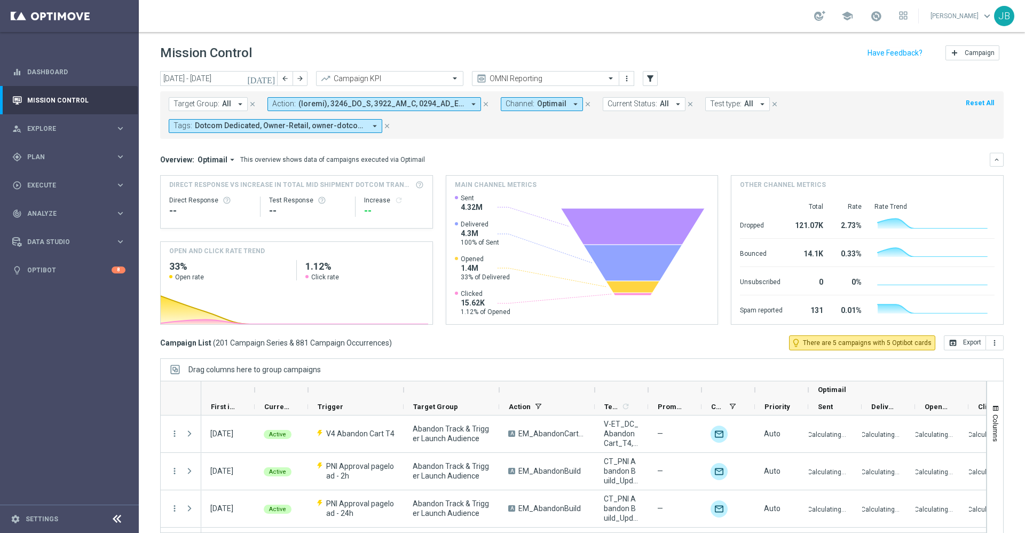
click at [269, 80] on icon "[DATE]" at bounding box center [261, 79] width 29 height 10
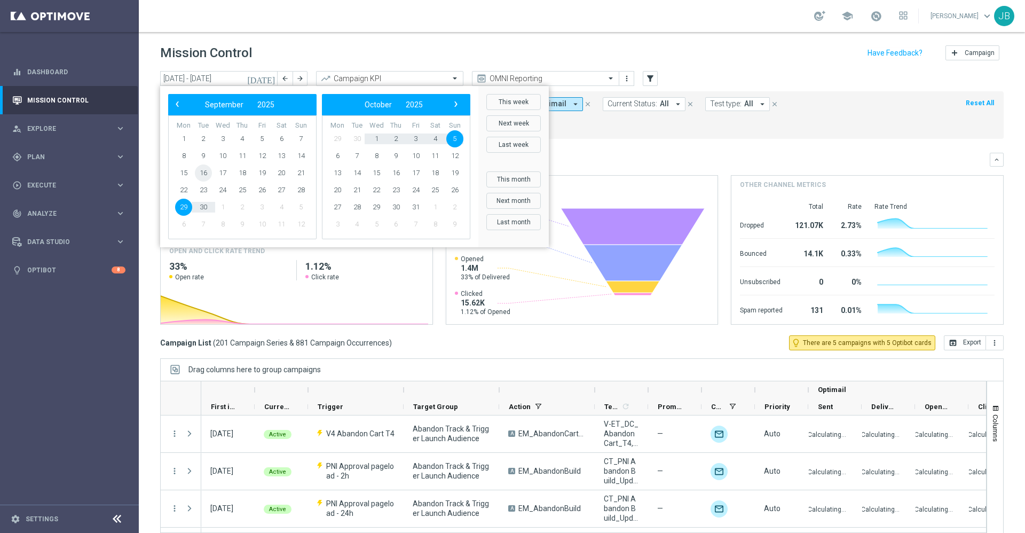
click at [203, 171] on span "16" at bounding box center [203, 172] width 17 height 17
type input "16 Sep 2025 - 16 Sep 2025"
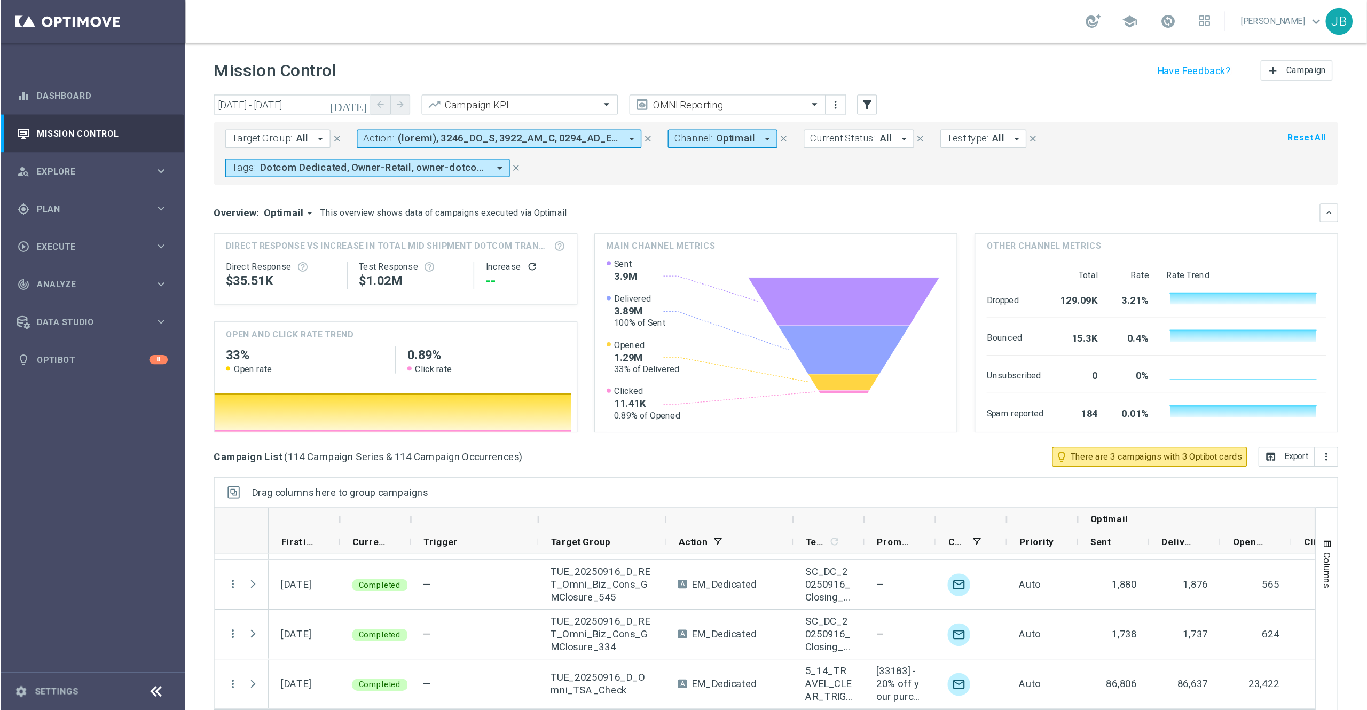
scroll to position [23, 0]
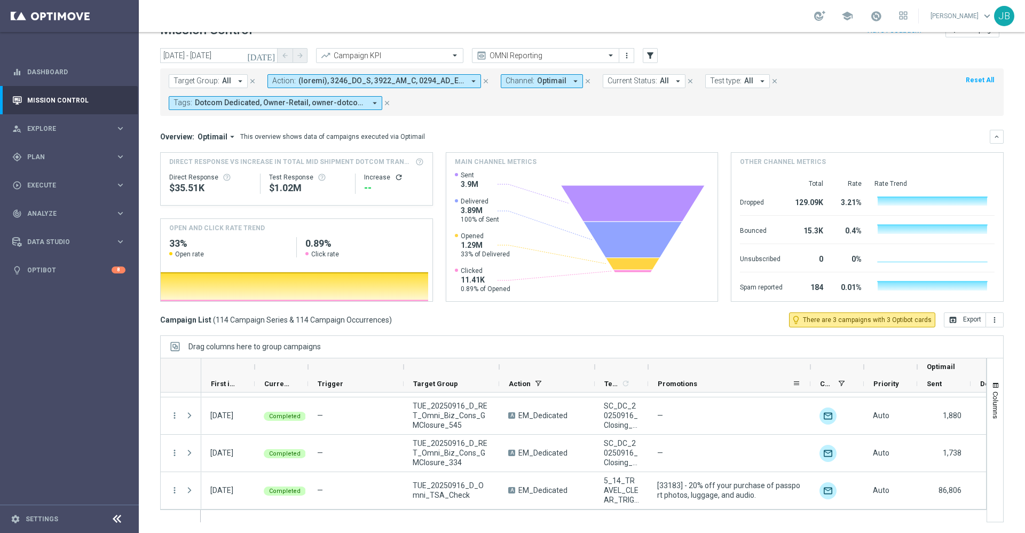
drag, startPoint x: 699, startPoint y: 368, endPoint x: 808, endPoint y: 382, distance: 109.7
click at [808, 382] on div "Optimail First in Range" at bounding box center [693, 375] width 985 height 34
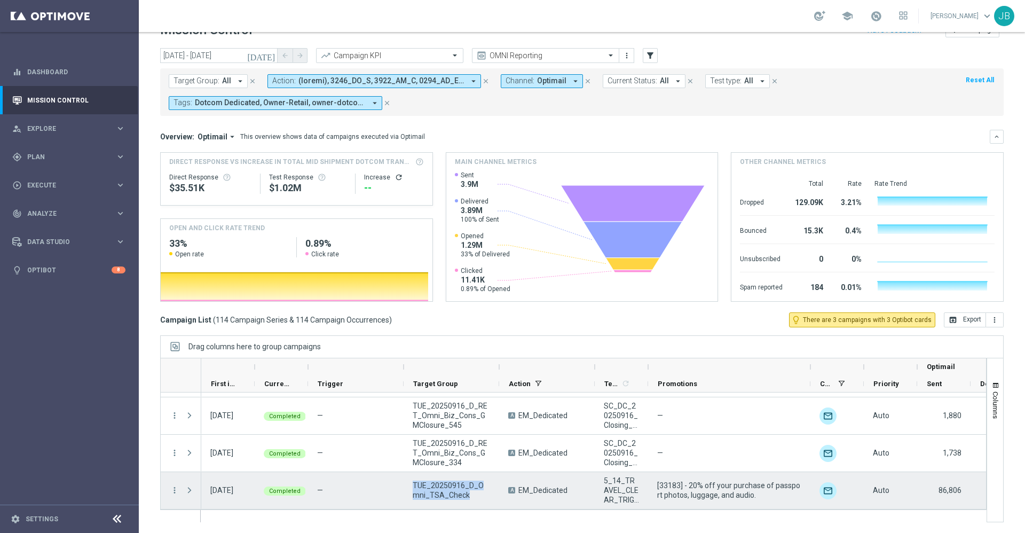
drag, startPoint x: 463, startPoint y: 495, endPoint x: 412, endPoint y: 483, distance: 52.8
click at [412, 483] on div "TUE_20250916_D_Omni_TSA_Check" at bounding box center [452, 490] width 96 height 37
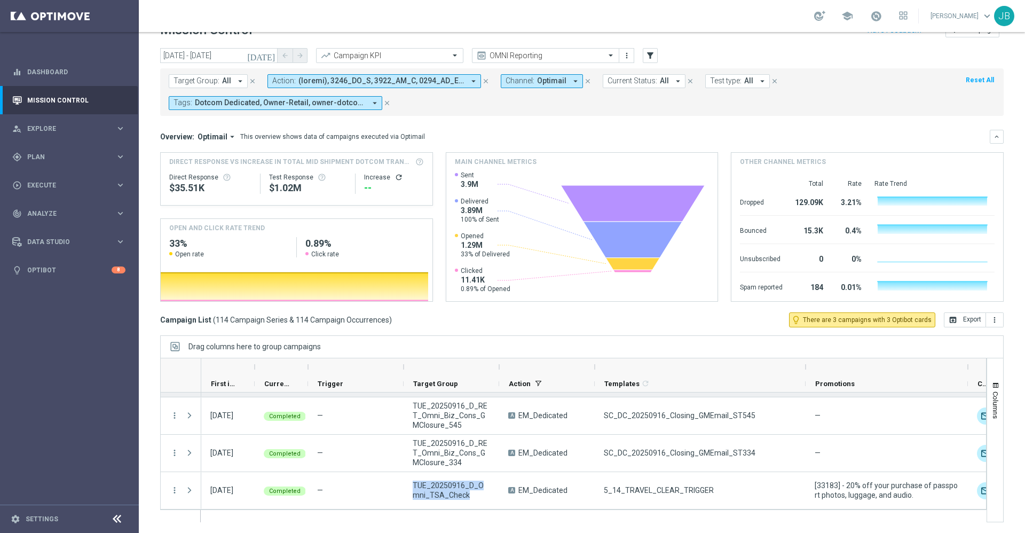
drag, startPoint x: 650, startPoint y: 364, endPoint x: 807, endPoint y: 394, distance: 160.3
click at [807, 394] on div at bounding box center [573, 440] width 826 height 164
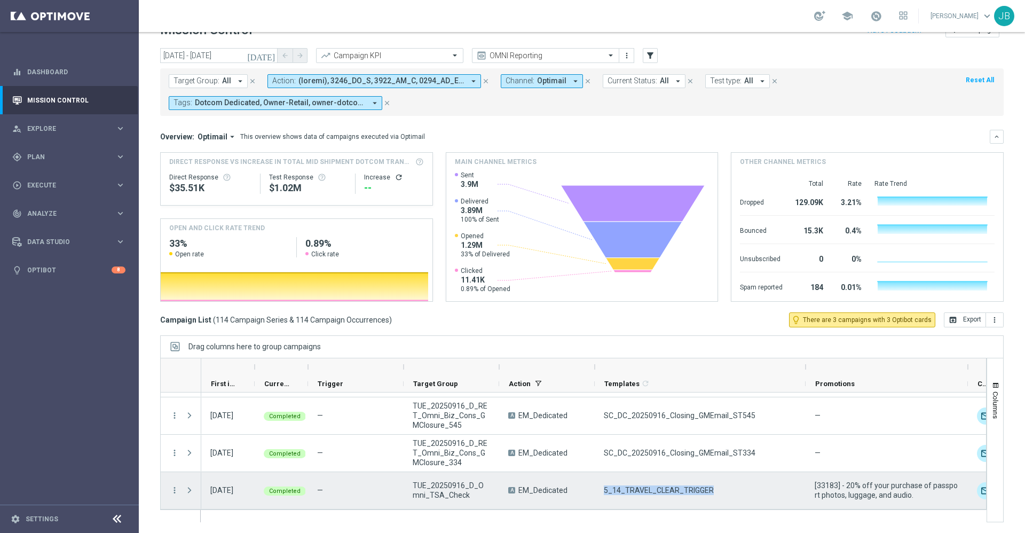
drag, startPoint x: 710, startPoint y: 488, endPoint x: 595, endPoint y: 494, distance: 114.9
click at [595, 494] on div "5_14_TRAVEL_CLEAR_TRIGGER" at bounding box center [700, 490] width 211 height 37
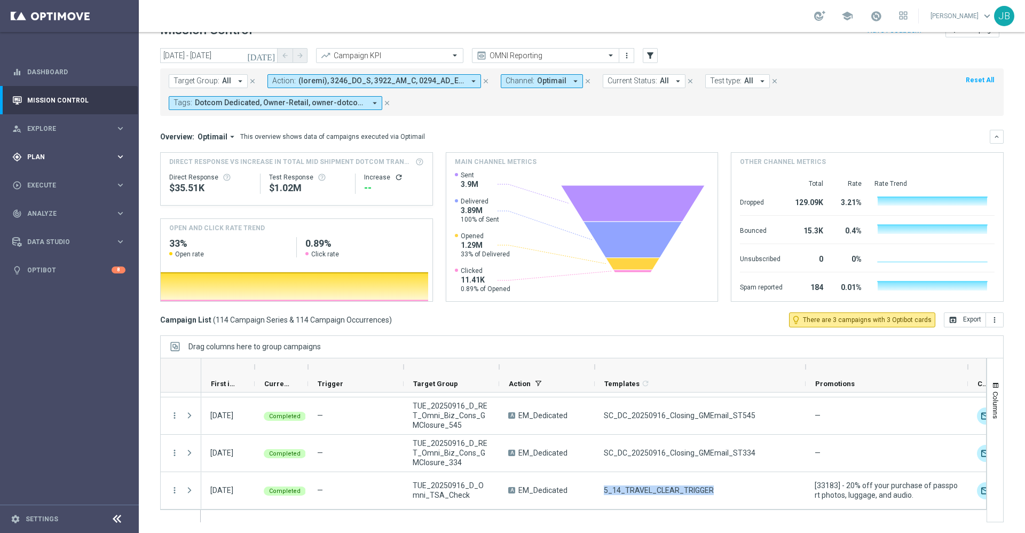
click at [56, 160] on div "gps_fixed Plan" at bounding box center [63, 157] width 103 height 10
click at [55, 213] on span "Templates" at bounding box center [66, 211] width 76 height 6
click at [54, 228] on link "Optimail" at bounding box center [72, 227] width 78 height 9
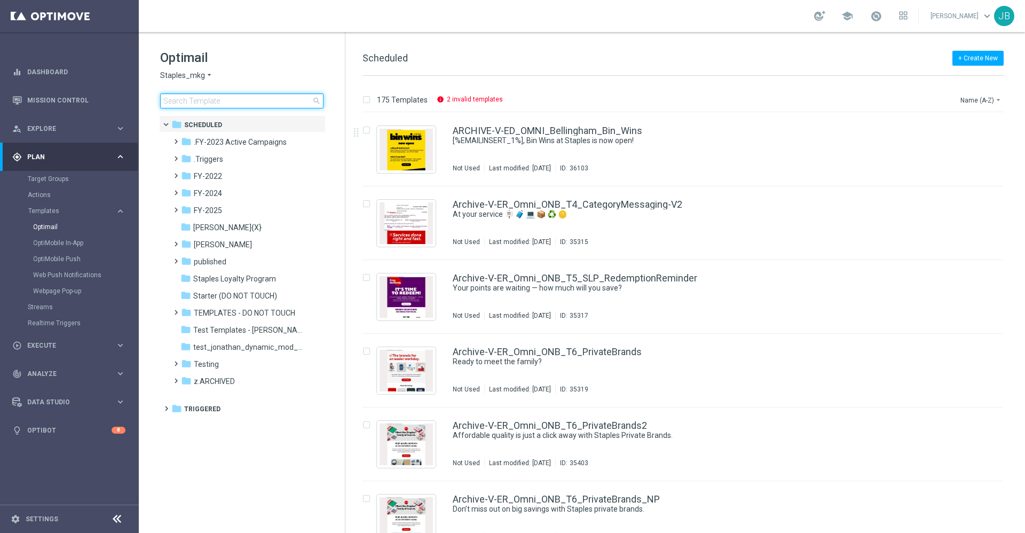
click at [261, 99] on input at bounding box center [241, 100] width 163 height 15
type input "5_14_TRAVEL_CLEAR_TRIGGER"
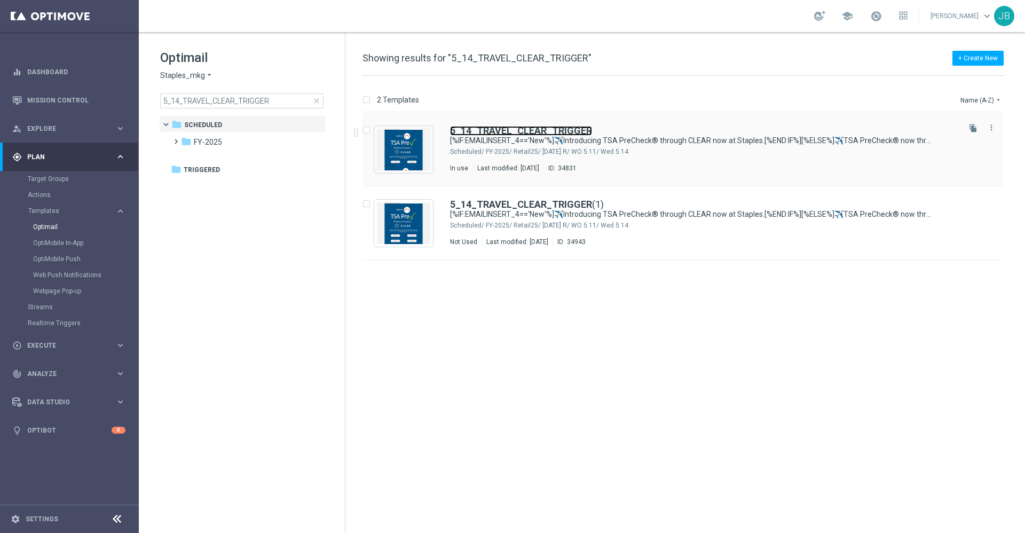
click at [523, 130] on b "5_14_TRAVEL_CLEAR_TRIGGER" at bounding box center [521, 130] width 142 height 11
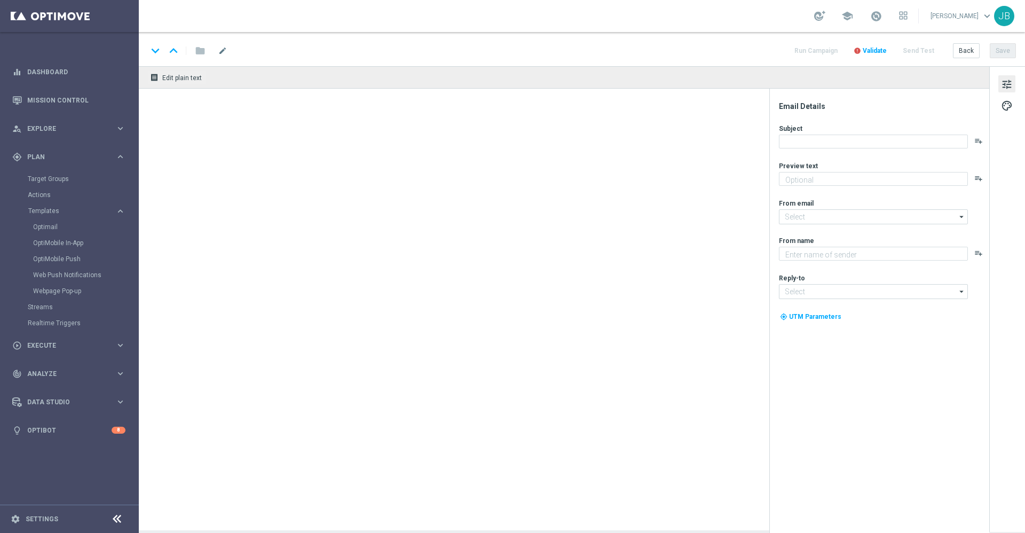
type textarea "[%IF:EMAILINSERT_4=='New'%]Fly through security.[%END:IF%][%ELSE%]Make security…"
type input "staples@connected.staples.com"
type textarea "Staples"
type input "info@staples.com"
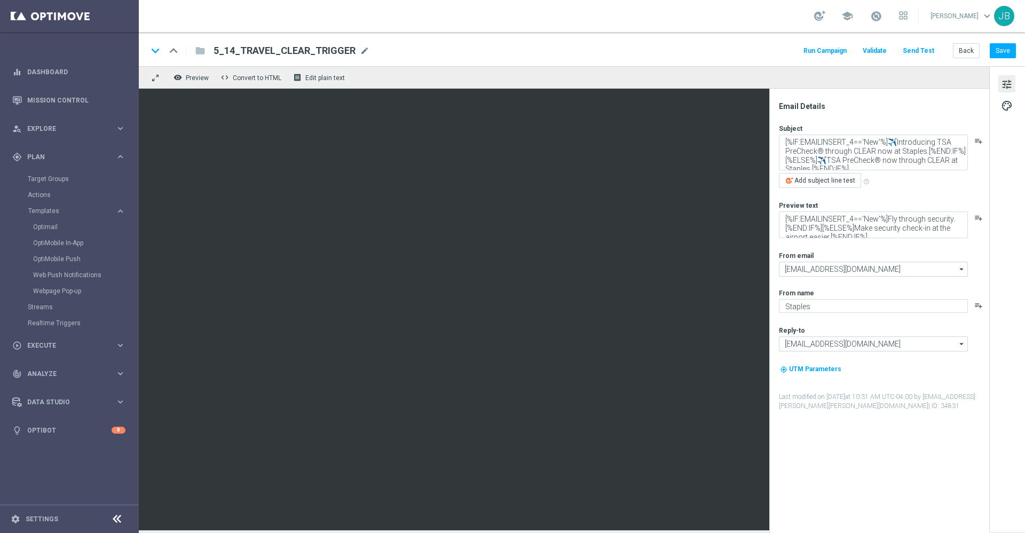
click at [922, 49] on button "Send Test" at bounding box center [918, 51] width 35 height 14
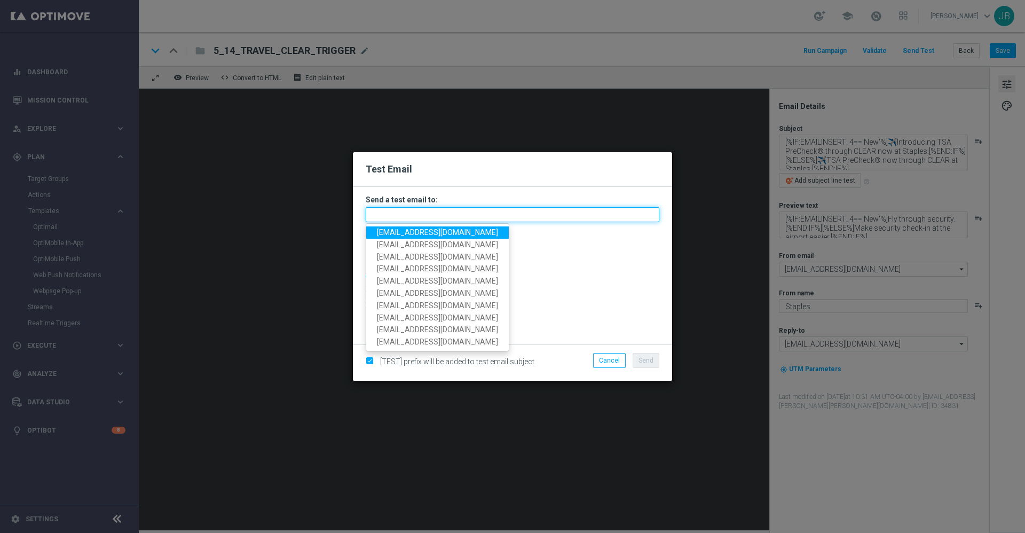
click at [385, 217] on input "text" at bounding box center [513, 214] width 294 height 15
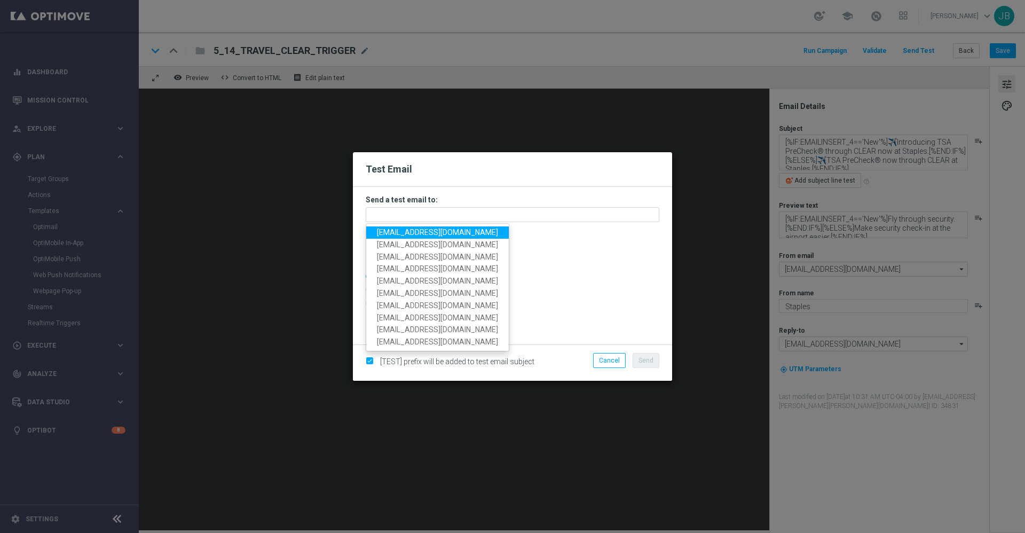
click at [396, 229] on span "staples.336a@litmusemail.com" at bounding box center [437, 232] width 121 height 9
type input "staples.336a@litmusemail.com"
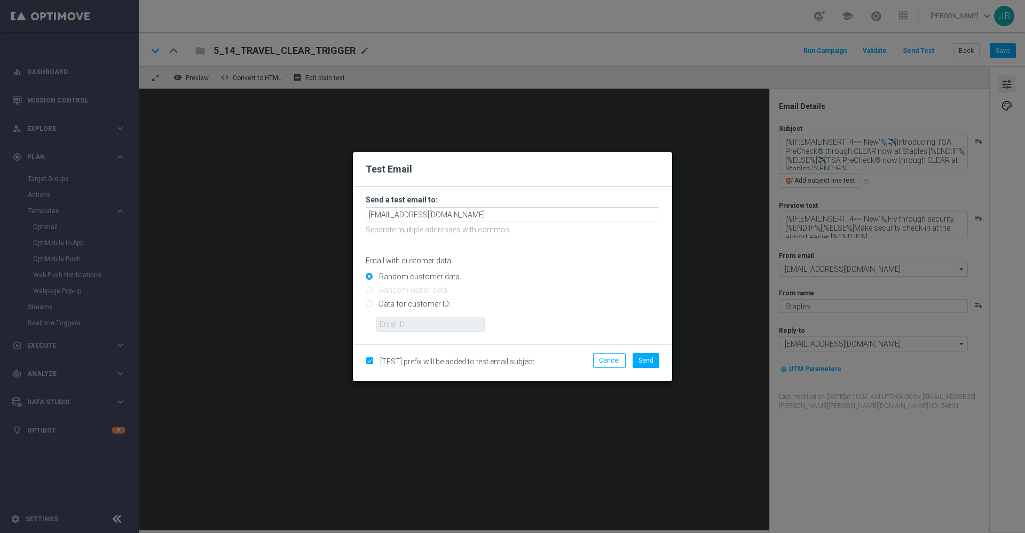
click at [368, 304] on input "Data for customer ID:" at bounding box center [513, 308] width 294 height 15
radio input "true"
click at [405, 326] on input "text" at bounding box center [430, 324] width 108 height 15
click at [415, 326] on input "text" at bounding box center [430, 324] width 108 height 15
paste input "10000133741"
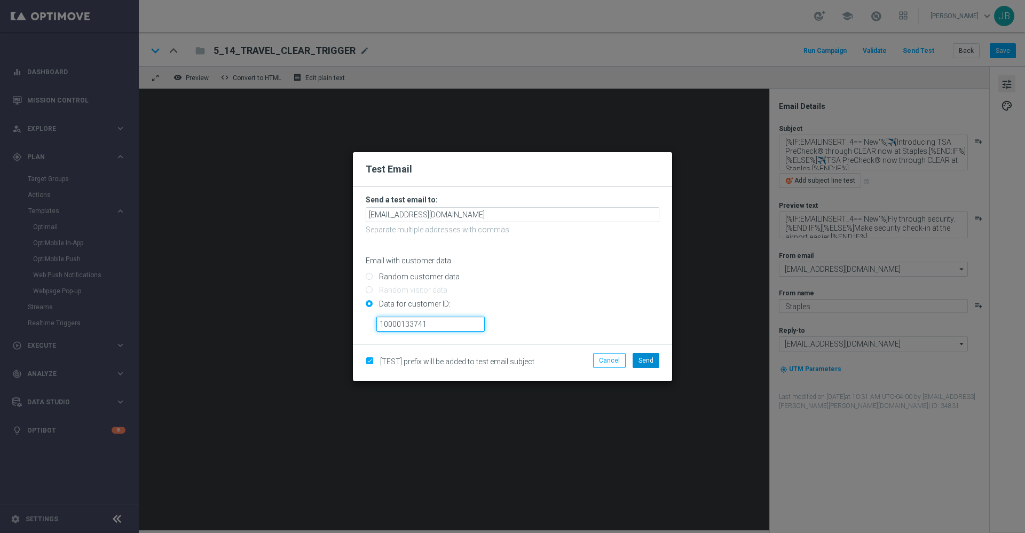
type input "10000133741"
click at [642, 359] on span "Send" at bounding box center [645, 360] width 15 height 7
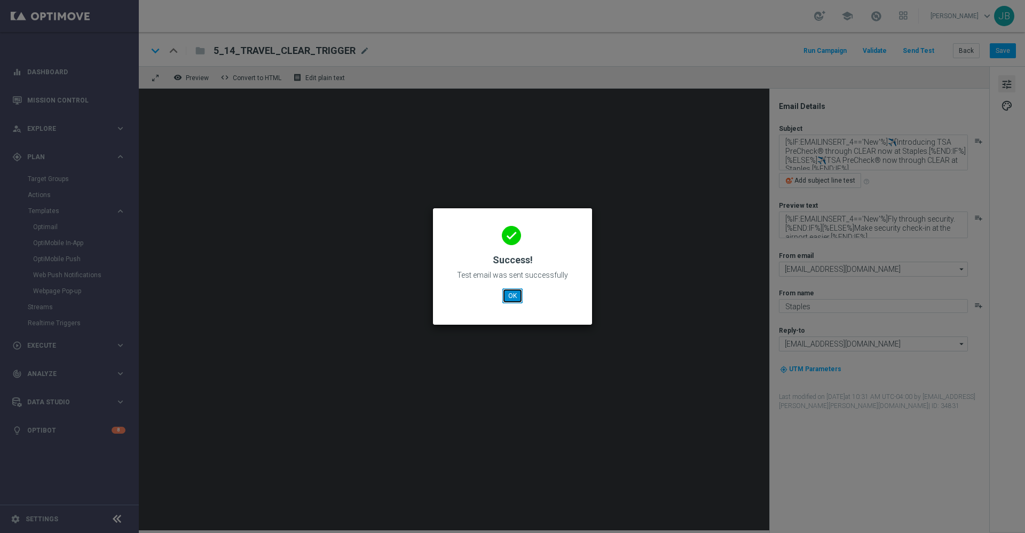
click at [512, 295] on button "OK" at bounding box center [512, 295] width 20 height 15
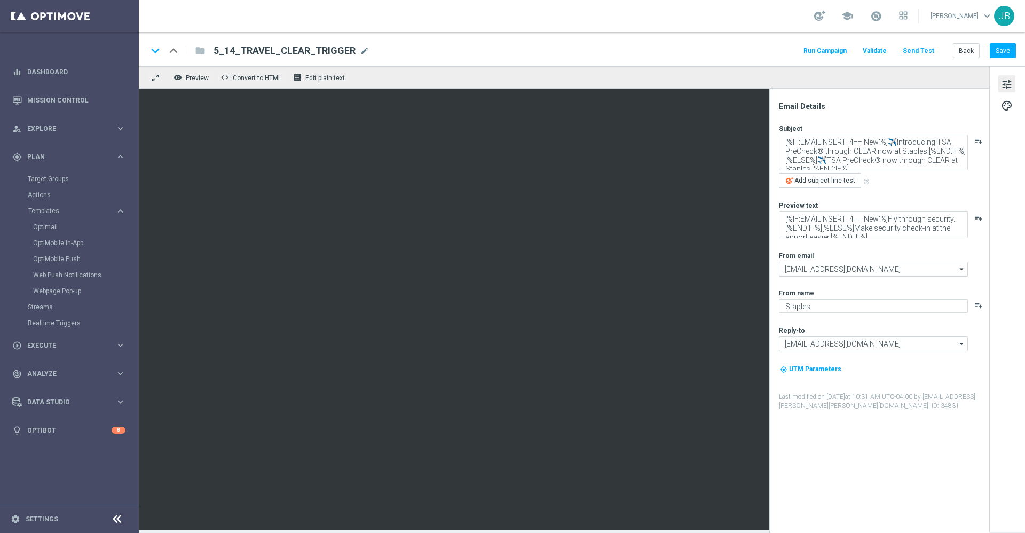
click at [929, 51] on button "Send Test" at bounding box center [918, 51] width 35 height 14
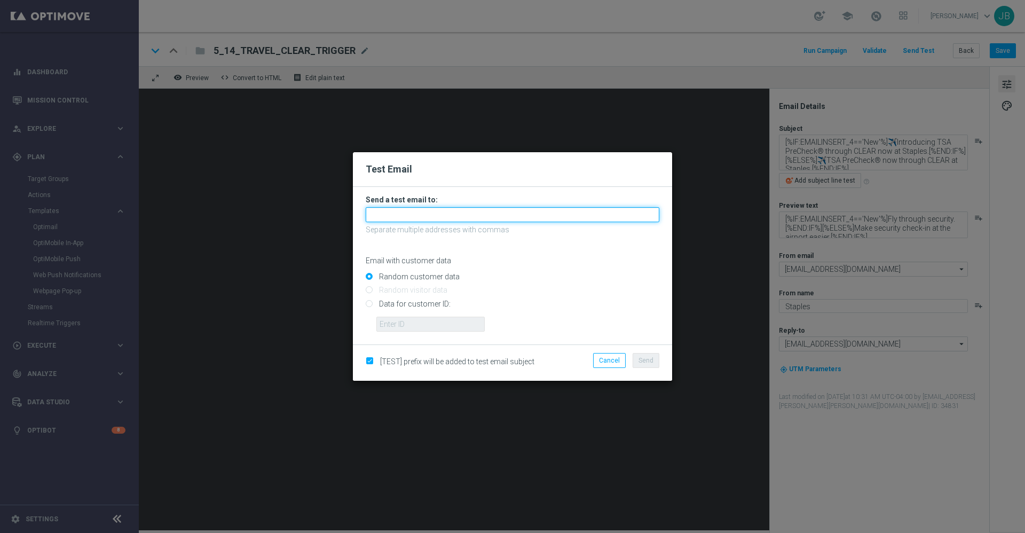
click at [432, 213] on input "text" at bounding box center [513, 214] width 294 height 15
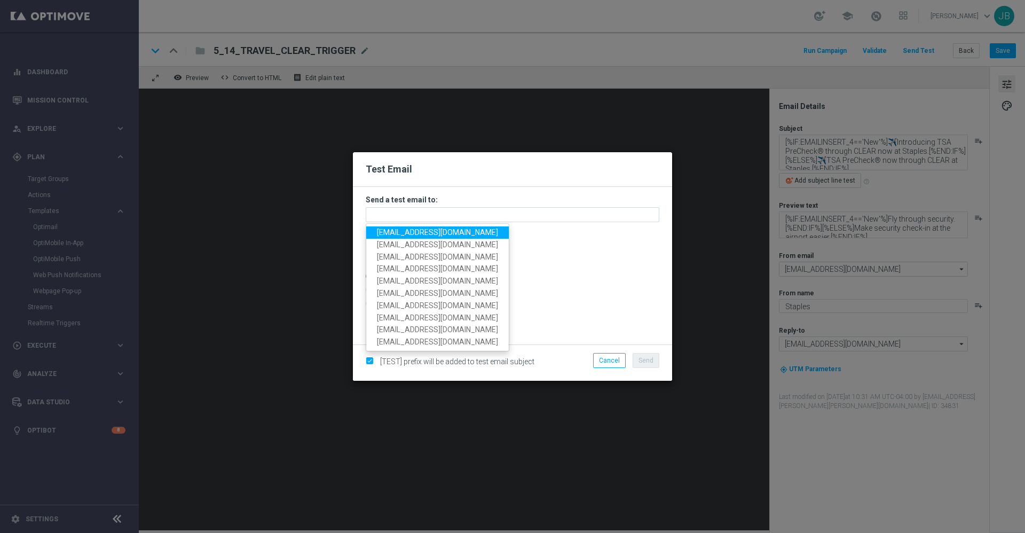
click at [425, 233] on span "staples.336a@litmusemail.com" at bounding box center [437, 232] width 121 height 9
type input "staples.336a@litmusemail.com"
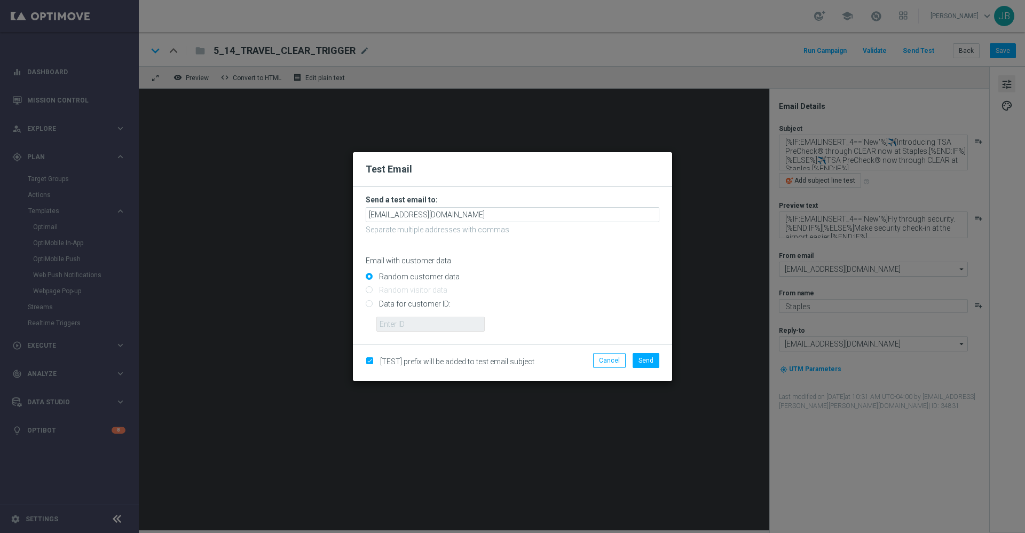
click at [369, 304] on input "Data for customer ID:" at bounding box center [513, 308] width 294 height 15
radio input "true"
click at [411, 322] on input "text" at bounding box center [430, 324] width 108 height 15
paste input "10000001800"
type input "10000001800"
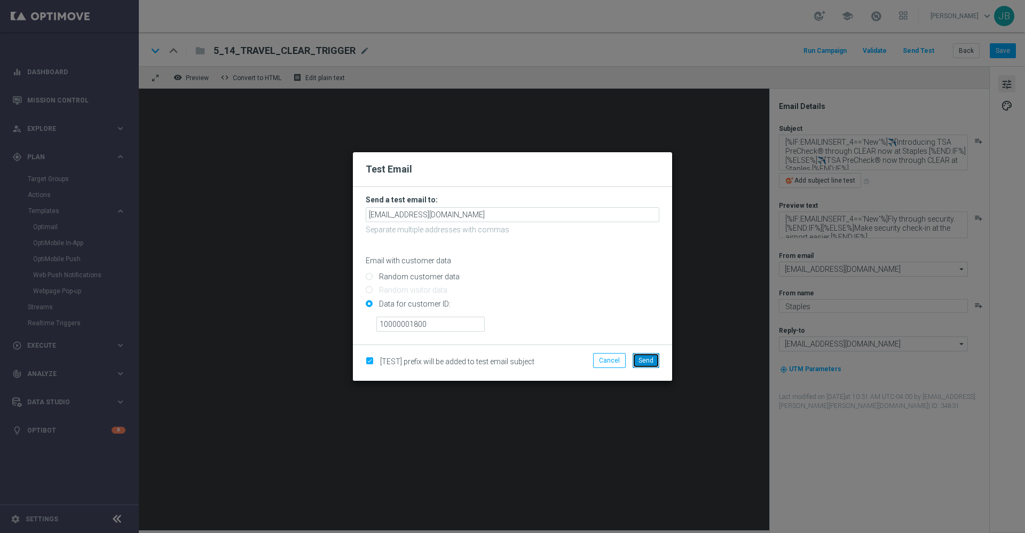
click at [639, 365] on button "Send" at bounding box center [646, 360] width 27 height 15
click at [646, 360] on span "Send" at bounding box center [645, 360] width 15 height 7
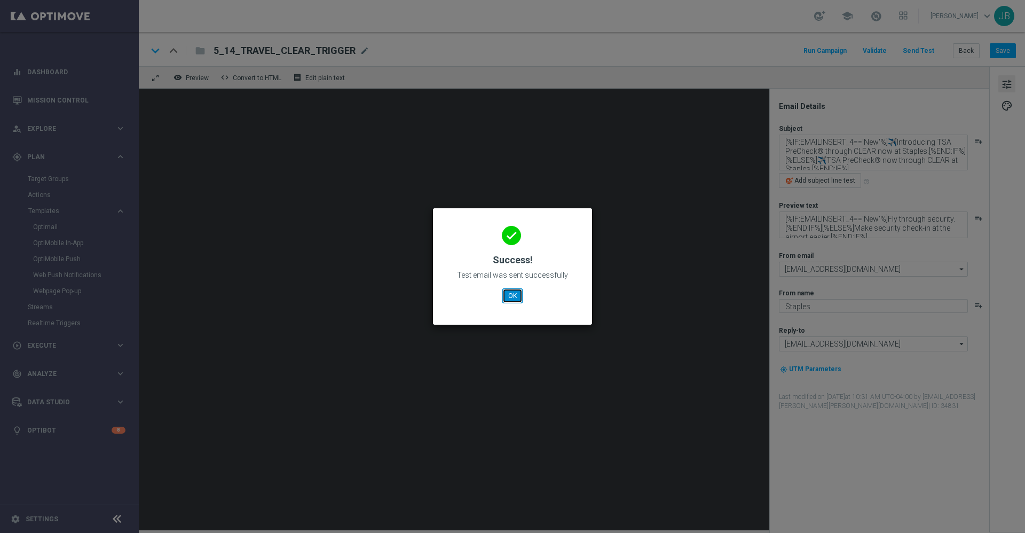
click at [513, 301] on button "OK" at bounding box center [512, 295] width 20 height 15
click at [511, 294] on button "OK" at bounding box center [512, 295] width 20 height 15
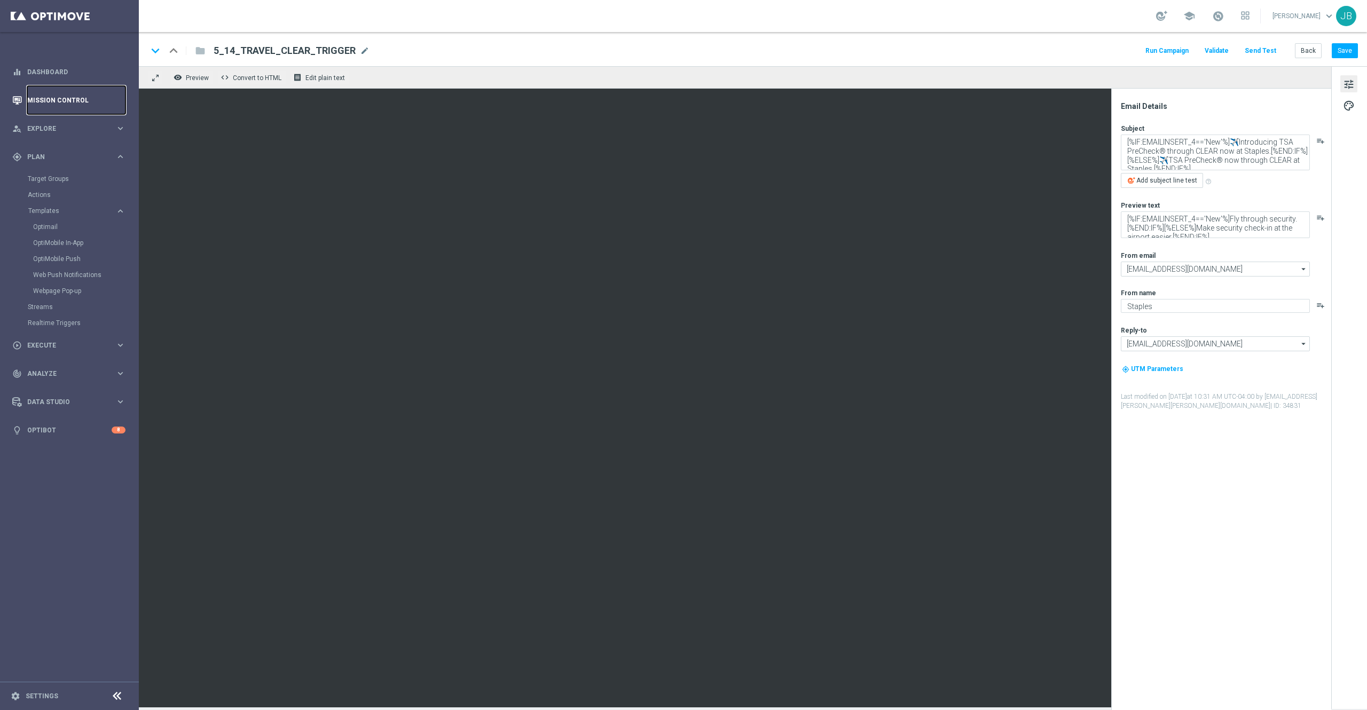
click at [73, 99] on link "Mission Control" at bounding box center [76, 100] width 98 height 28
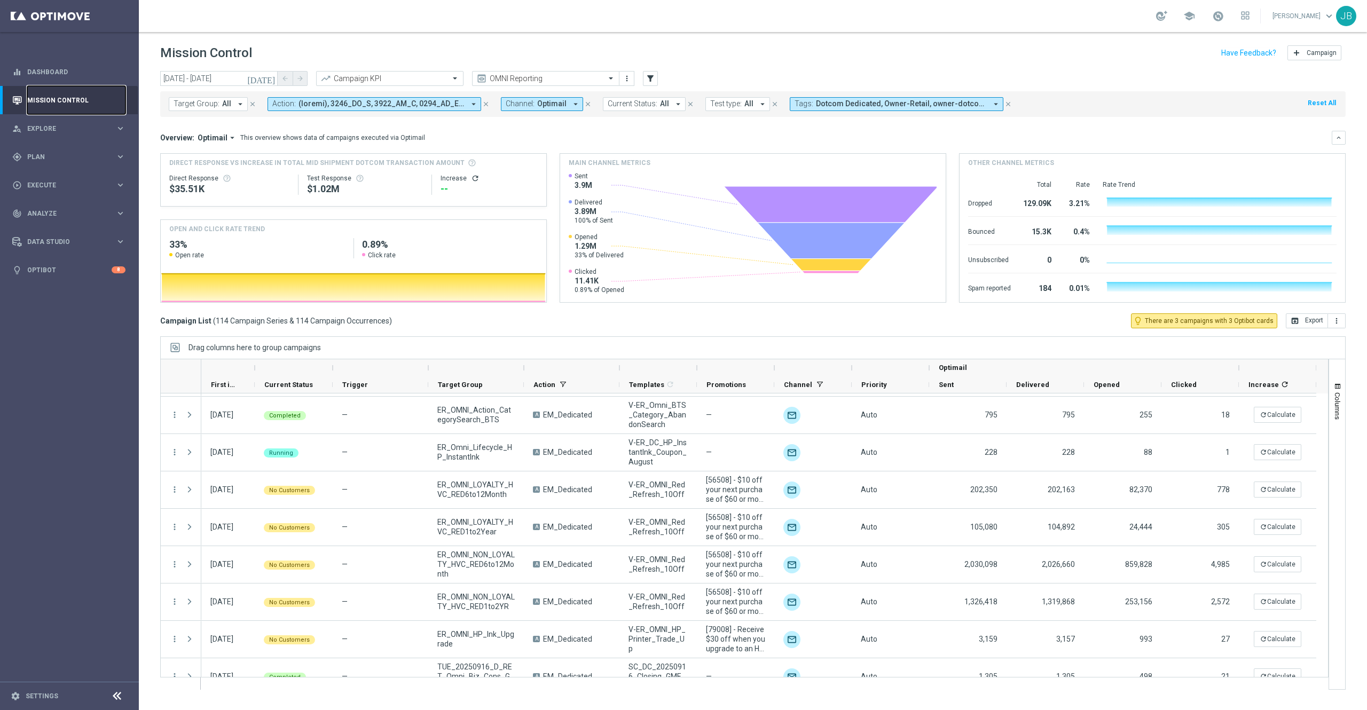
scroll to position [3976, 0]
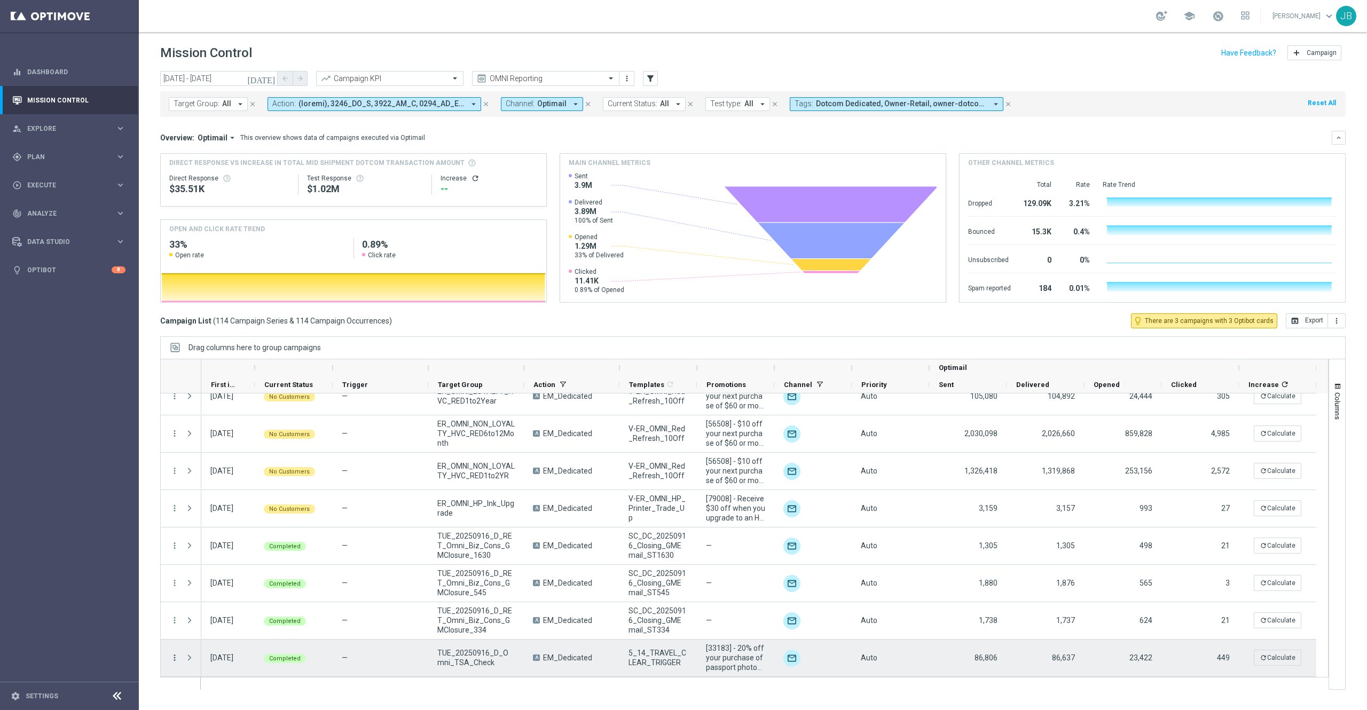
click at [173, 532] on icon "more_vert" at bounding box center [175, 658] width 10 height 10
click at [233, 532] on span "Duplicate and Edit" at bounding box center [223, 610] width 55 height 7
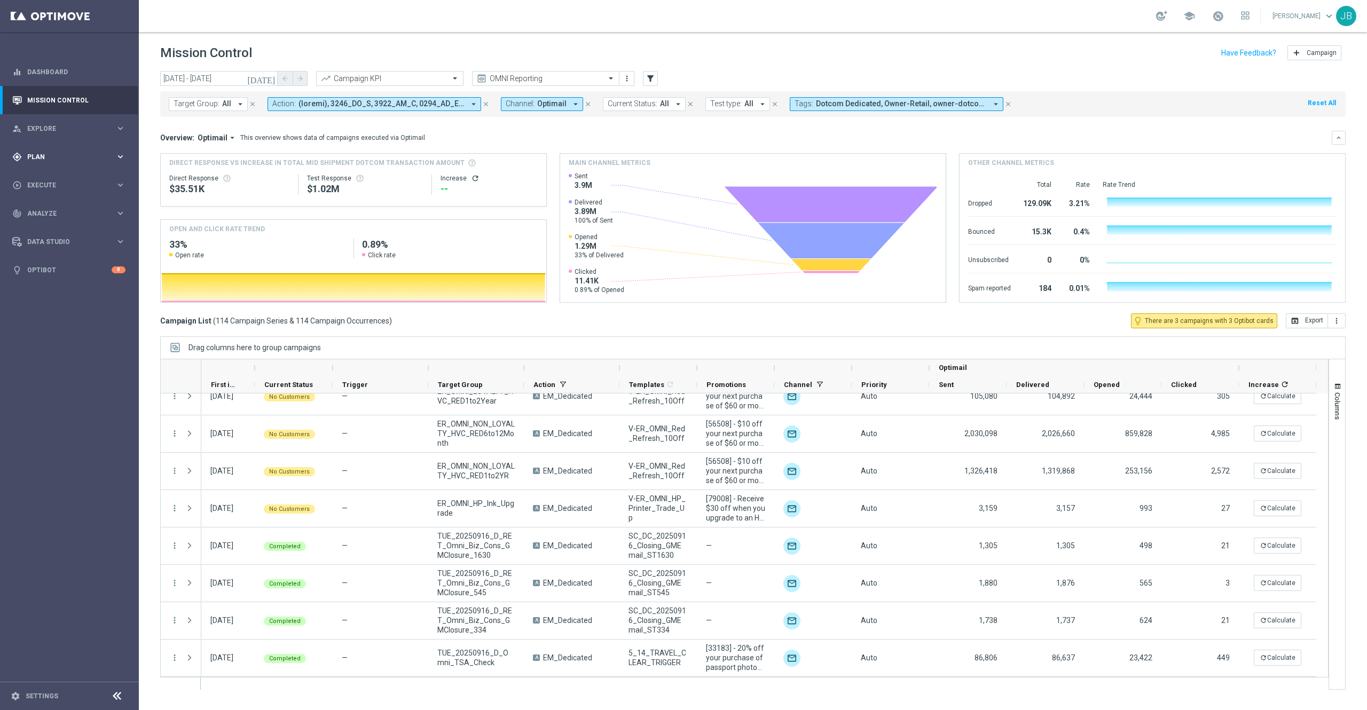
click at [39, 159] on span "Plan" at bounding box center [71, 157] width 88 height 6
click at [60, 179] on link "Target Groups" at bounding box center [69, 179] width 83 height 9
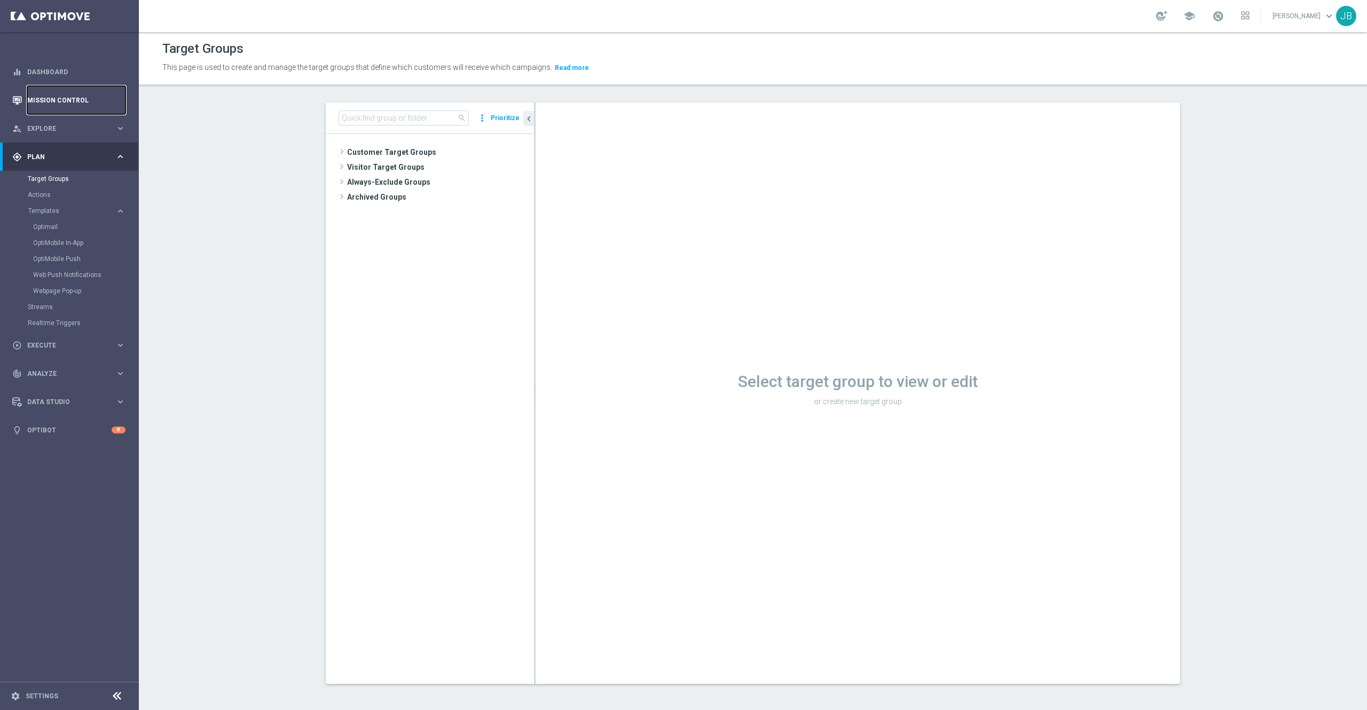
click at [56, 97] on link "Mission Control" at bounding box center [76, 100] width 98 height 28
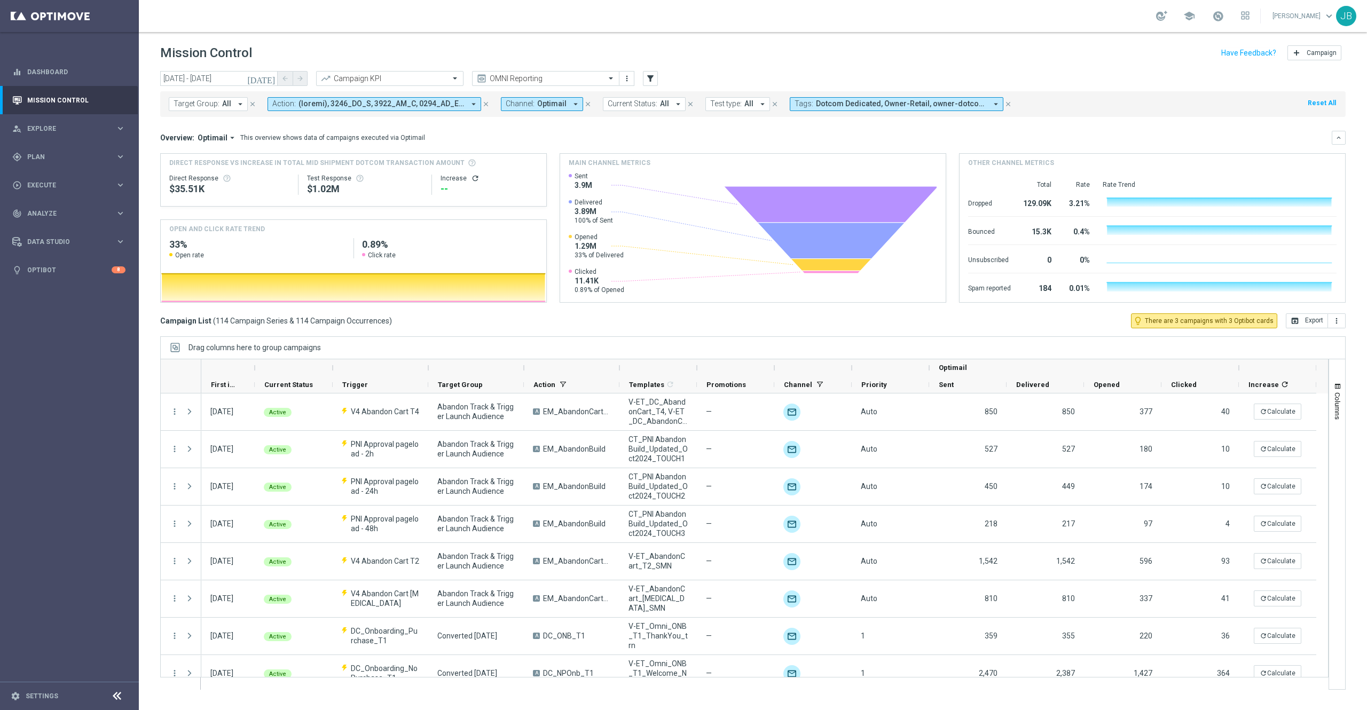
click at [270, 74] on icon "[DATE]" at bounding box center [261, 79] width 29 height 10
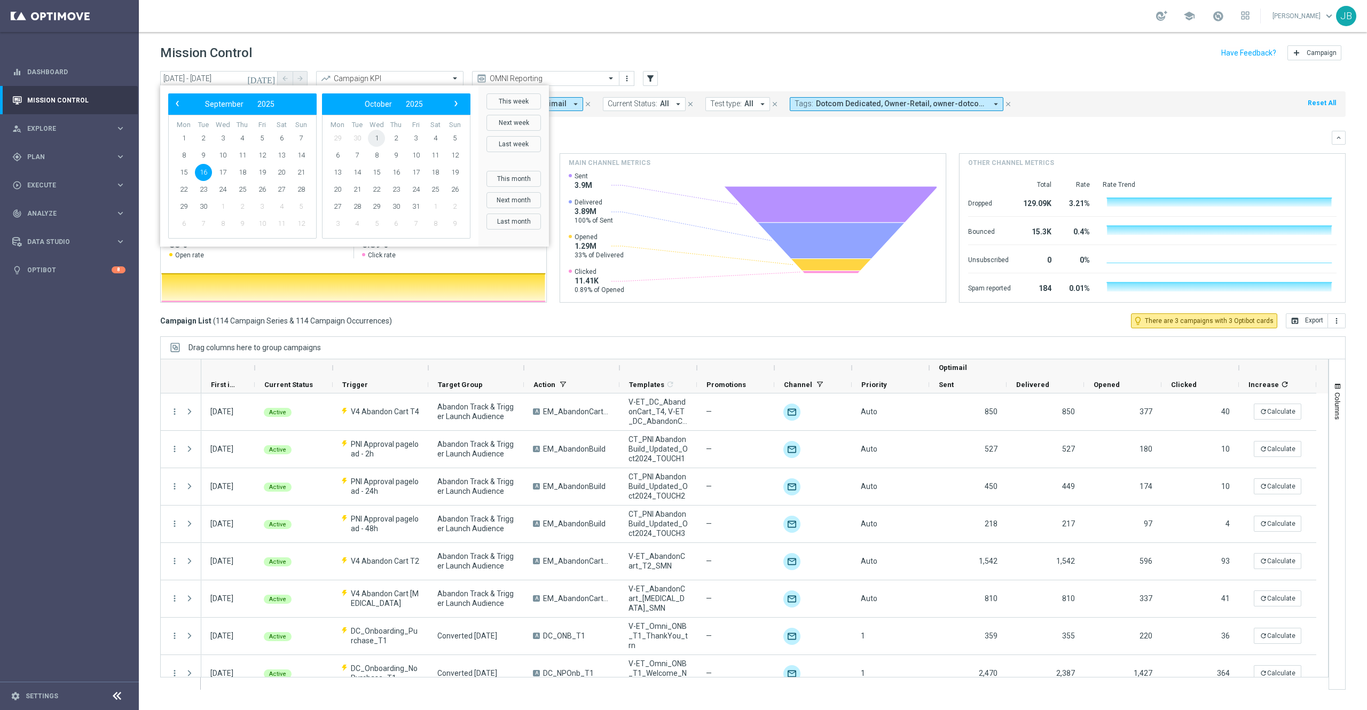
click at [376, 138] on span "1" at bounding box center [376, 138] width 17 height 17
click at [224, 138] on span "1" at bounding box center [222, 138] width 17 height 17
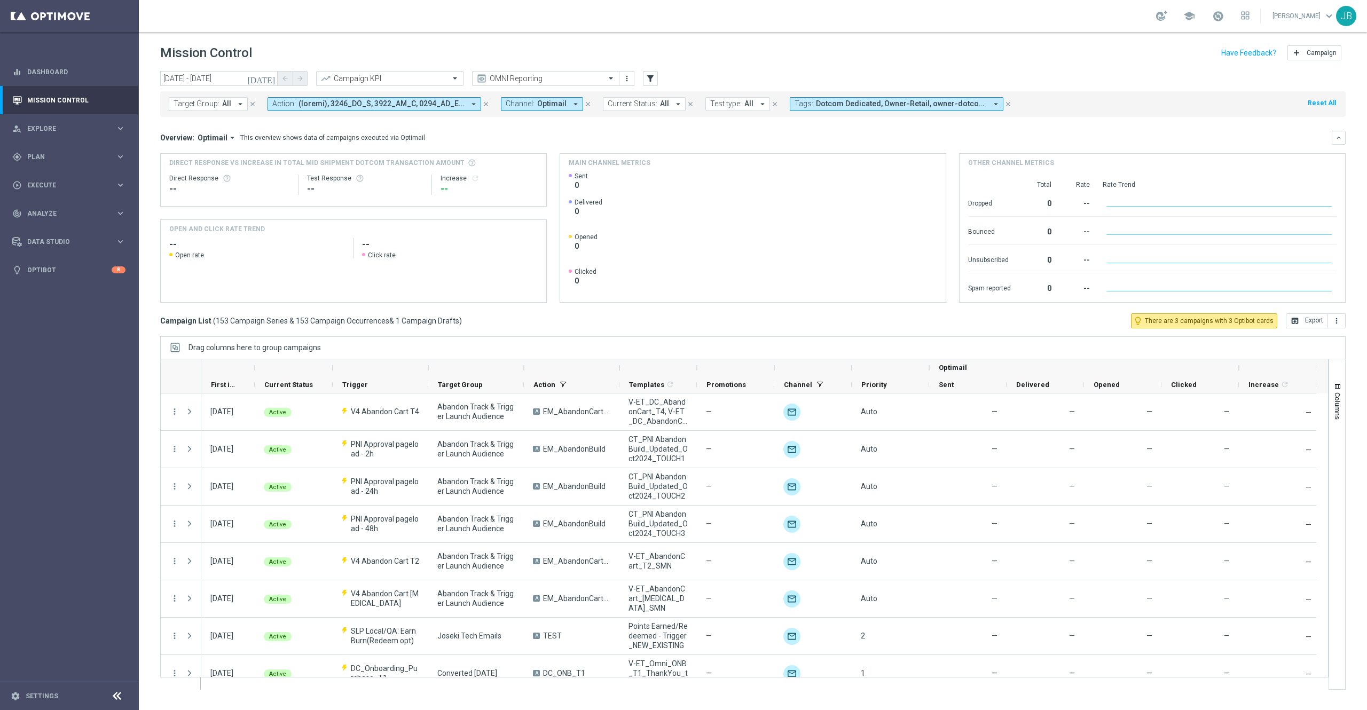
click at [267, 78] on icon "[DATE]" at bounding box center [261, 79] width 29 height 10
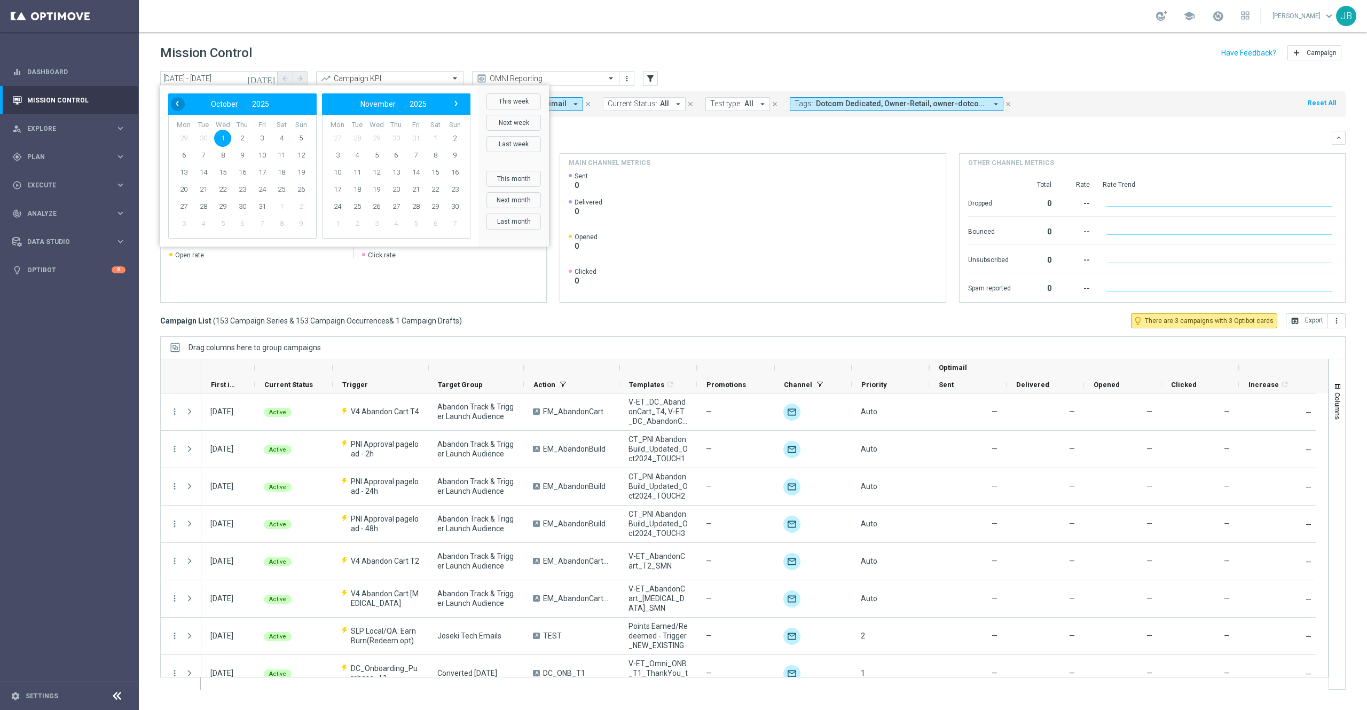
click at [178, 101] on span "‹" at bounding box center [177, 104] width 14 height 14
click at [183, 136] on span "1" at bounding box center [183, 138] width 17 height 17
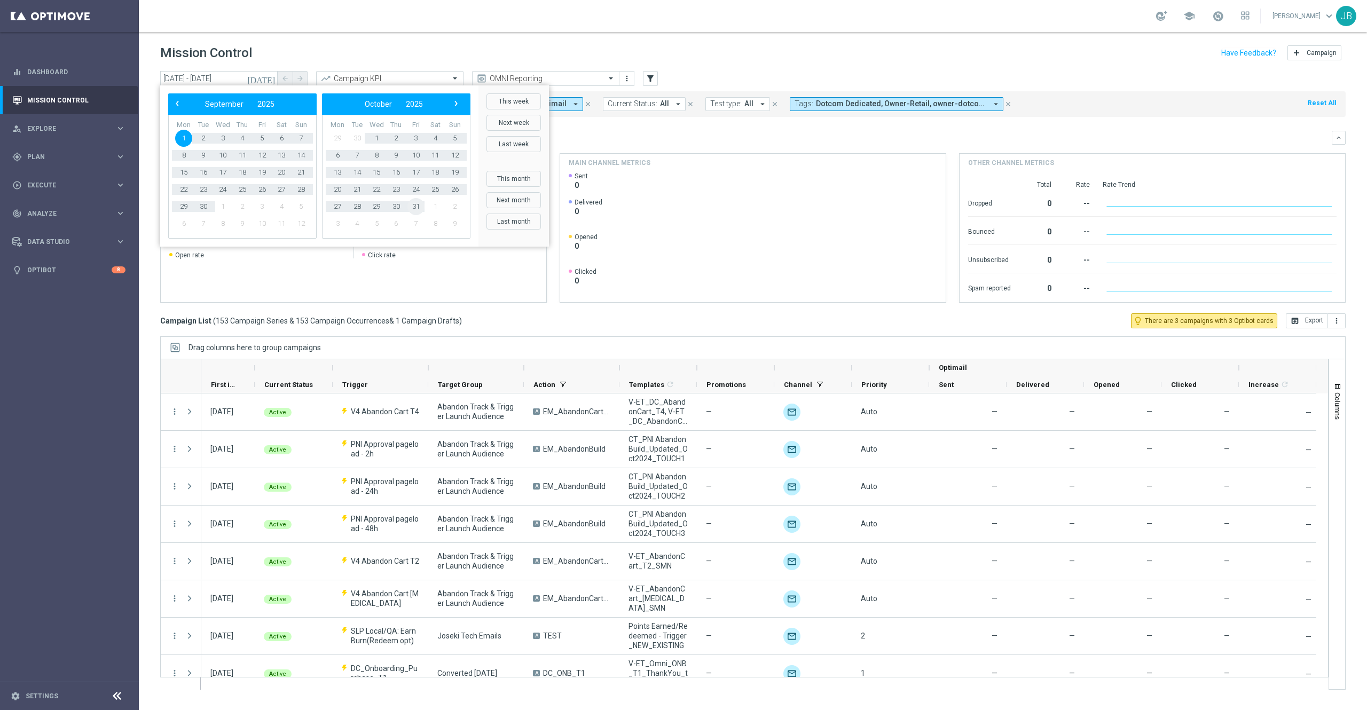
click at [414, 206] on span "31" at bounding box center [415, 206] width 17 height 17
type input "01 Sep 2025 - 31 Oct 2025"
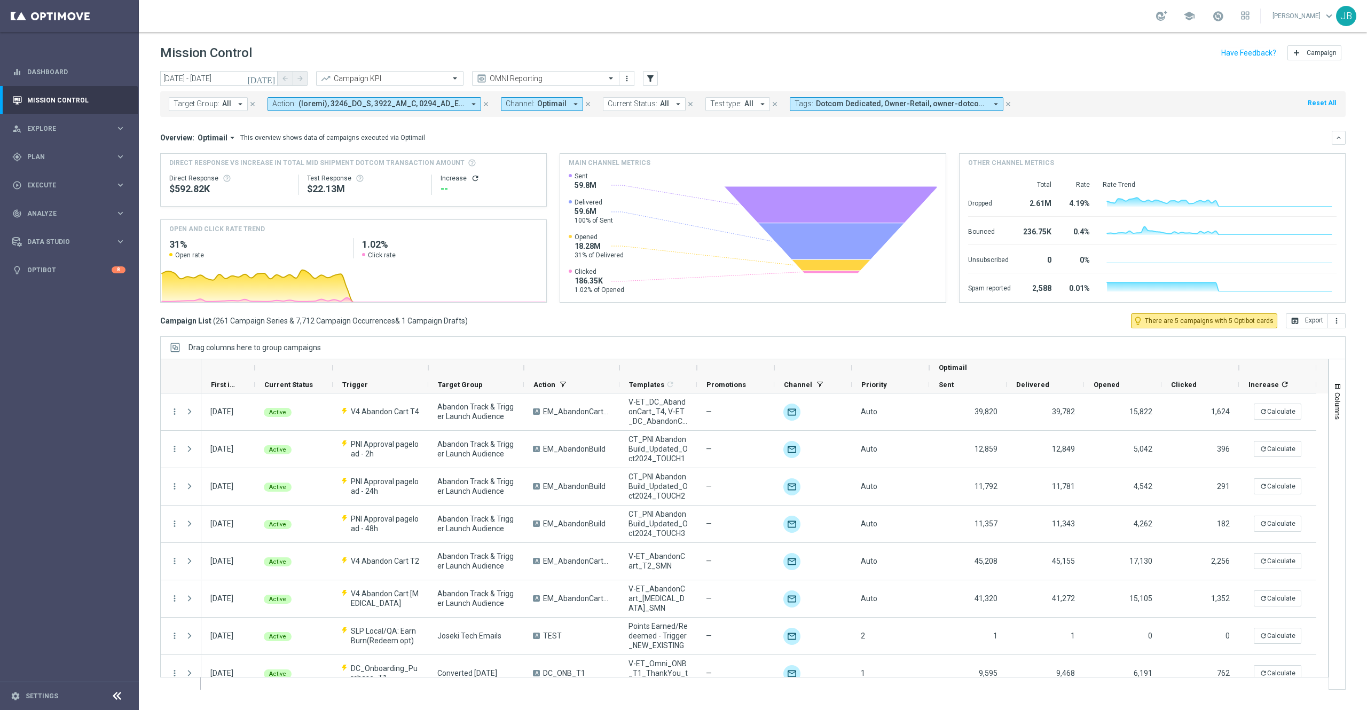
click at [235, 104] on icon "arrow_drop_down" at bounding box center [240, 104] width 10 height 10
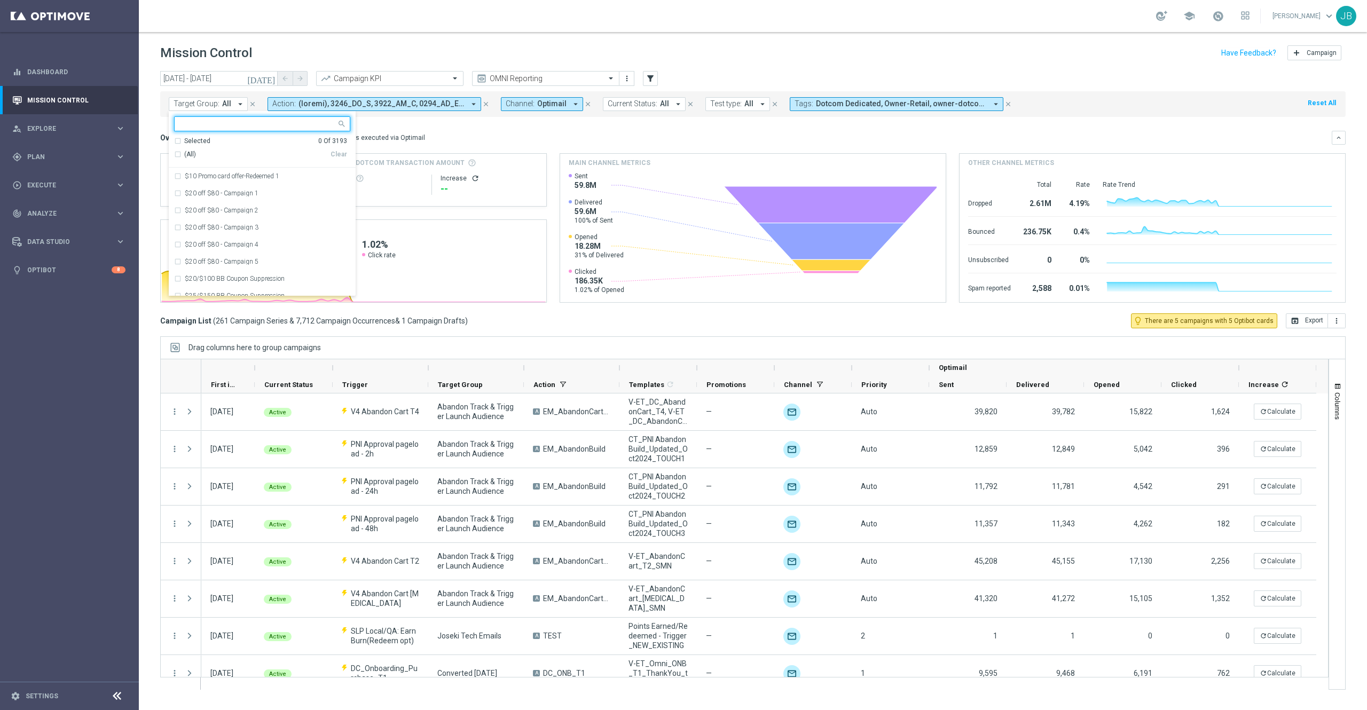
click at [211, 123] on input "text" at bounding box center [258, 124] width 156 height 9
click at [179, 155] on div "(All Search Results)" at bounding box center [252, 154] width 156 height 9
type input "ars"
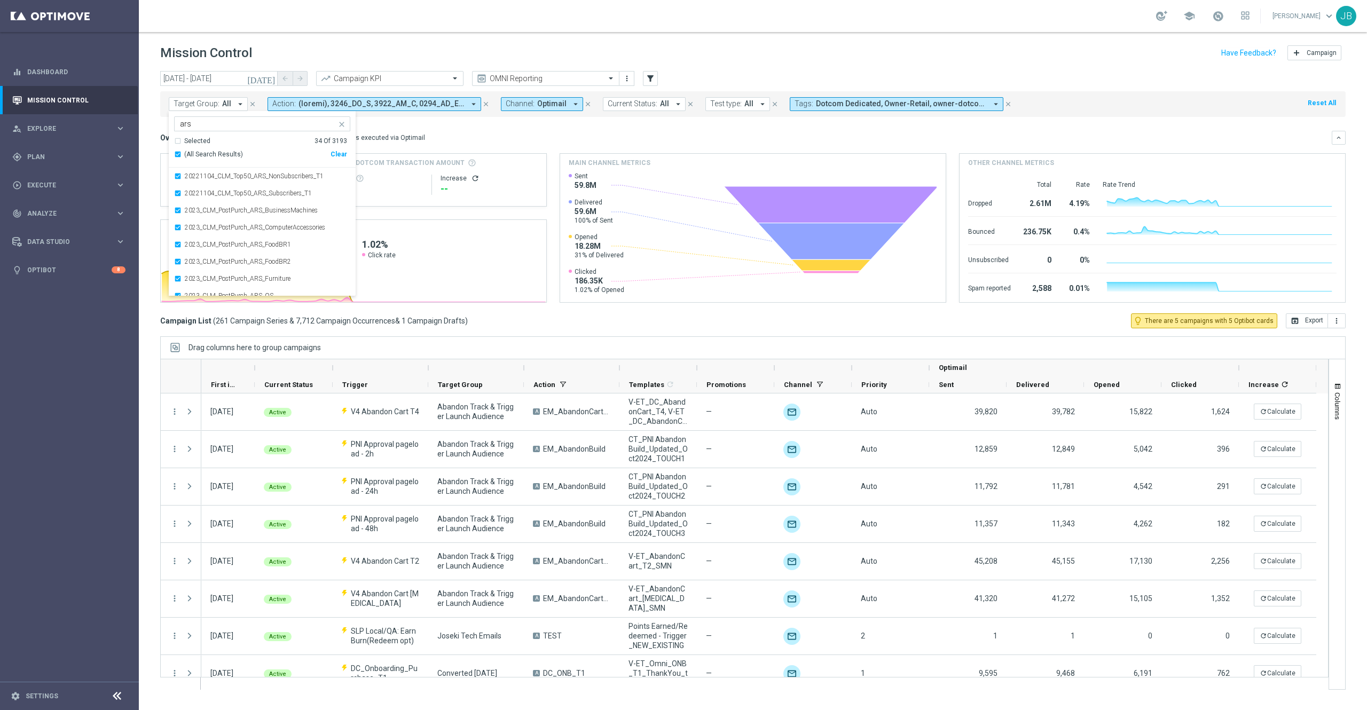
click at [471, 130] on mini-dashboard "Overview: Optimail arrow_drop_down This overview shows data of campaigns execut…" at bounding box center [752, 215] width 1185 height 196
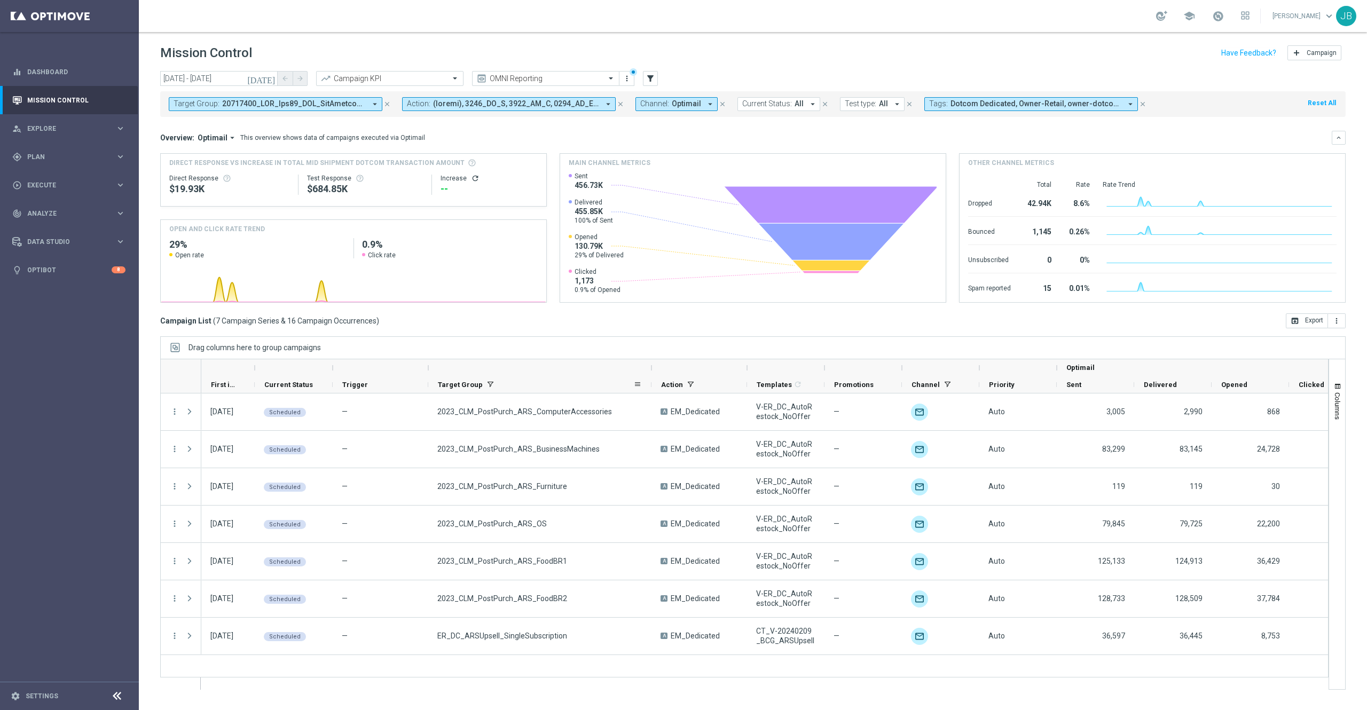
drag, startPoint x: 523, startPoint y: 367, endPoint x: 651, endPoint y: 388, distance: 129.8
click at [651, 388] on div "Optimail First in Range" at bounding box center [822, 376] width 1242 height 34
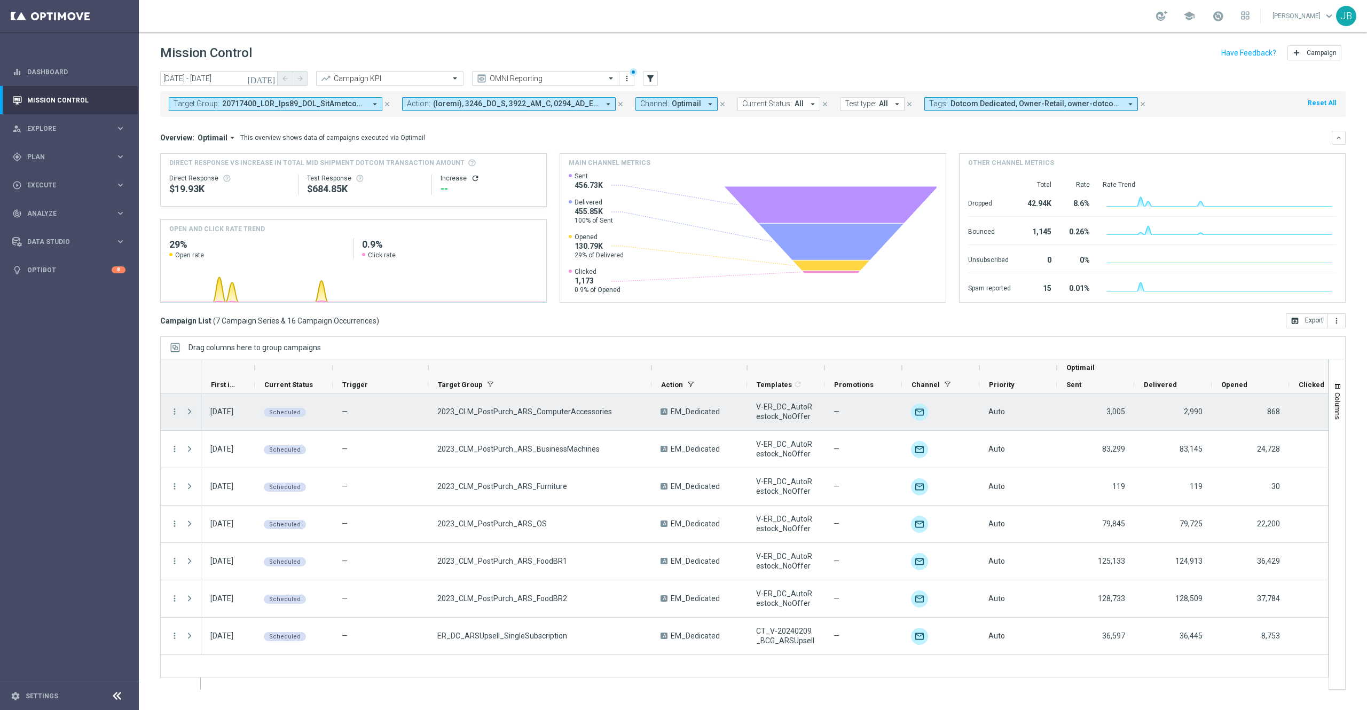
click at [186, 409] on span at bounding box center [190, 411] width 10 height 9
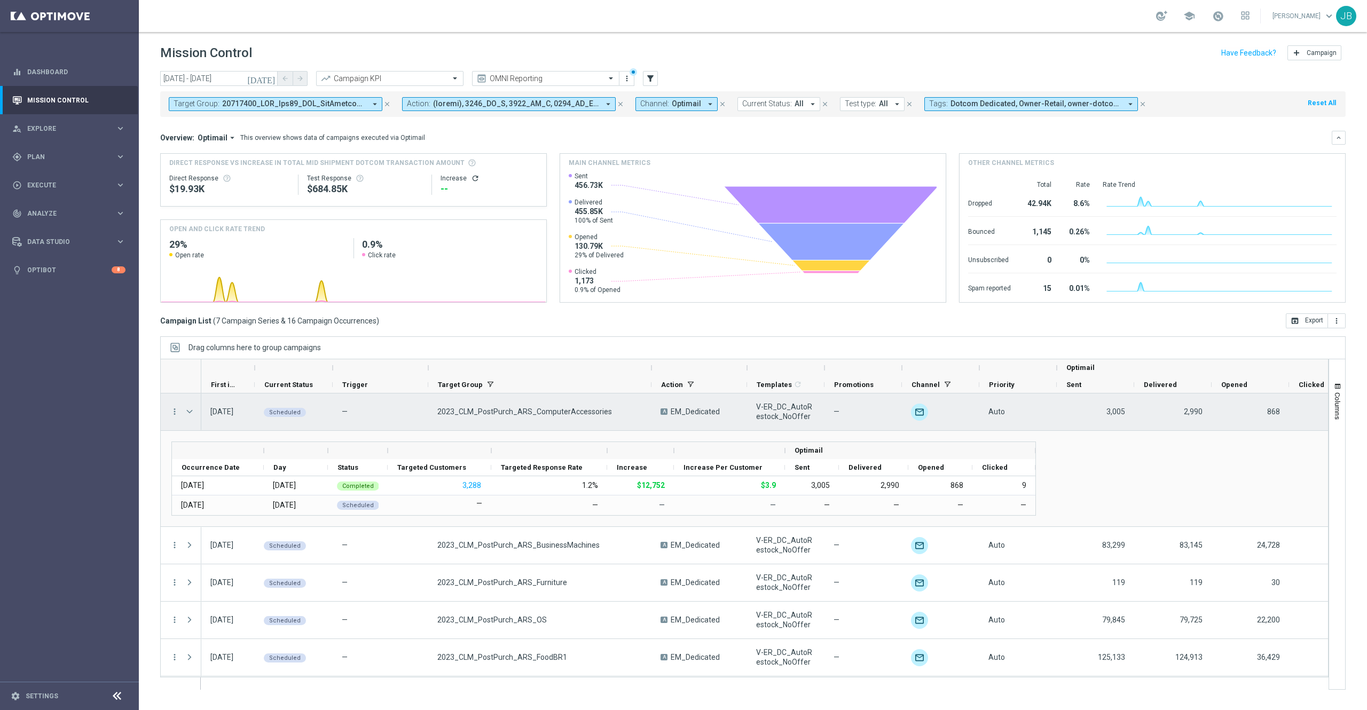
click at [186, 409] on span at bounding box center [190, 411] width 10 height 9
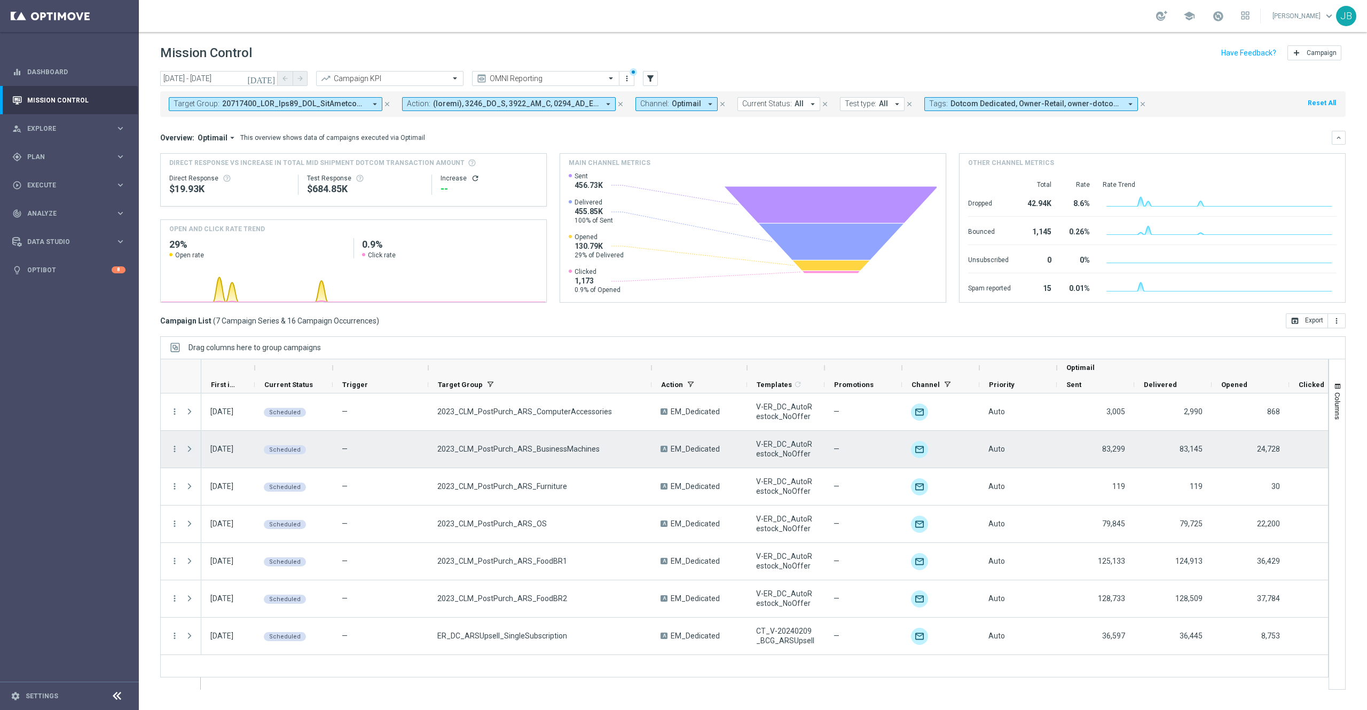
click at [193, 451] on span at bounding box center [190, 449] width 10 height 9
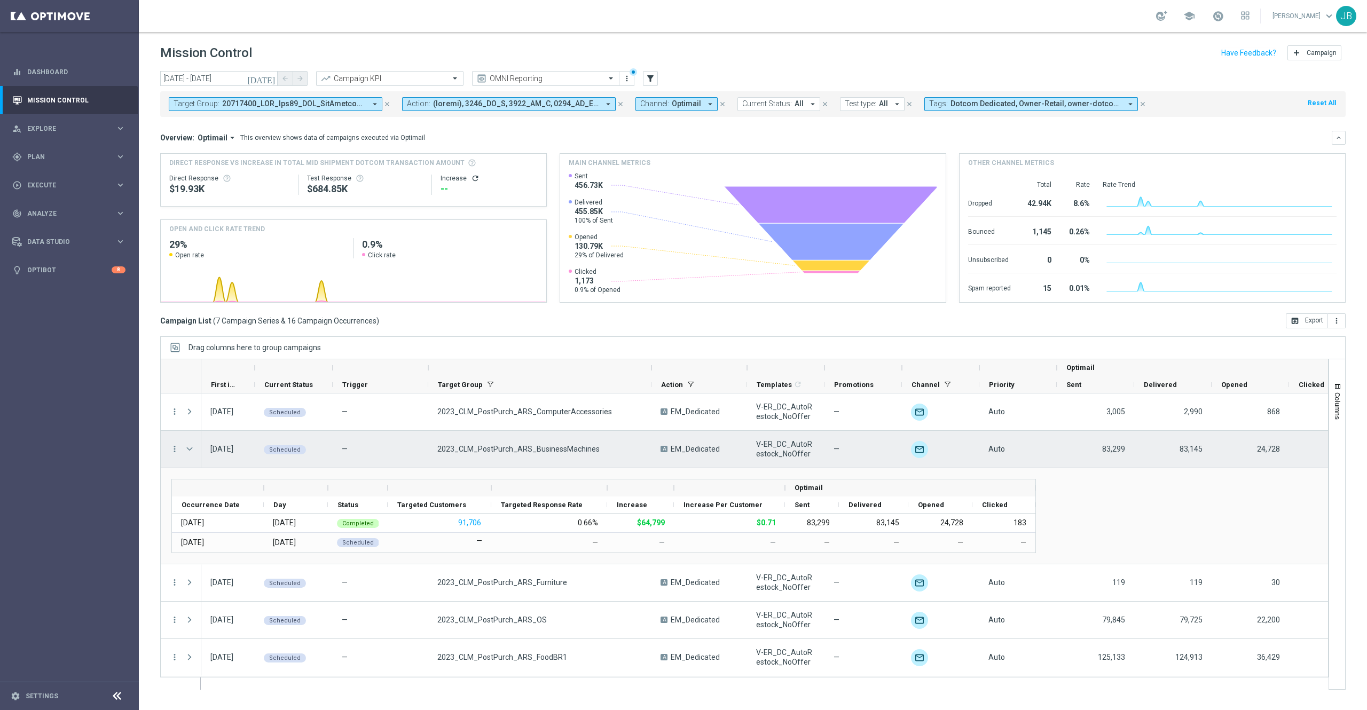
click at [192, 451] on span at bounding box center [190, 449] width 10 height 9
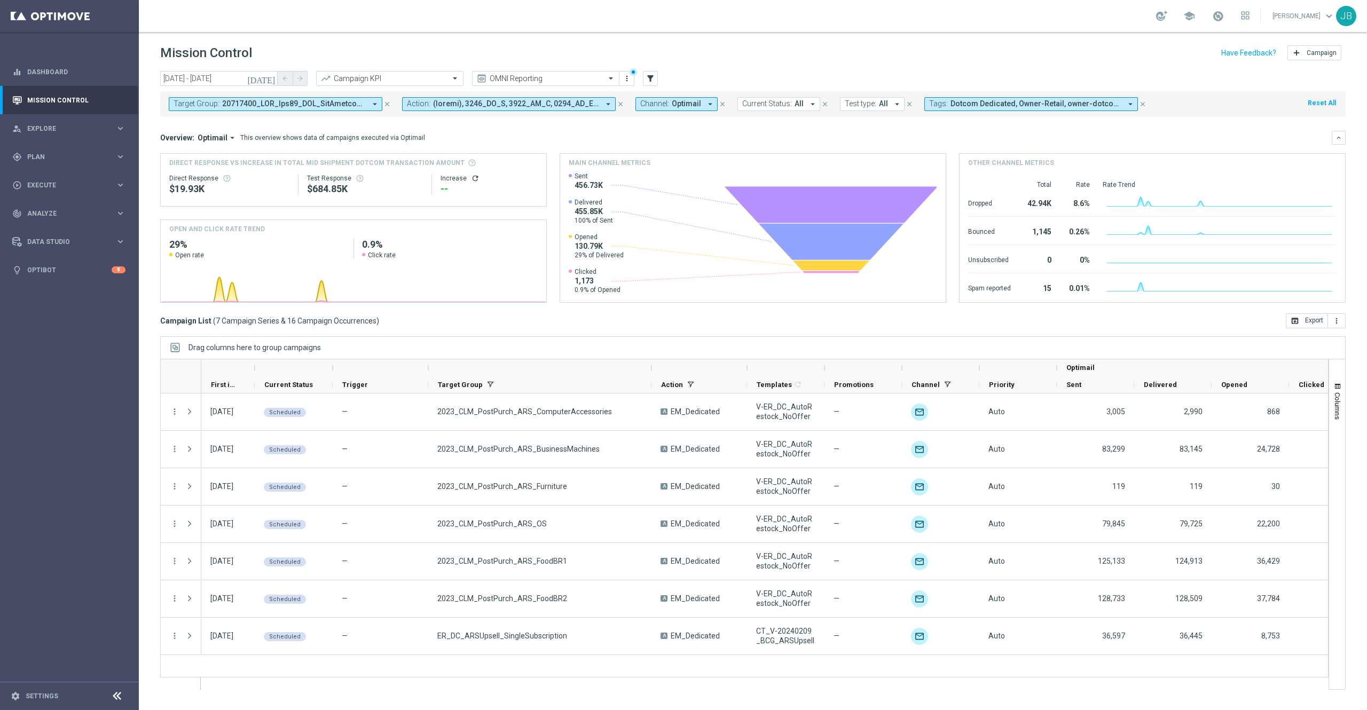
click at [388, 105] on icon "close" at bounding box center [386, 103] width 7 height 7
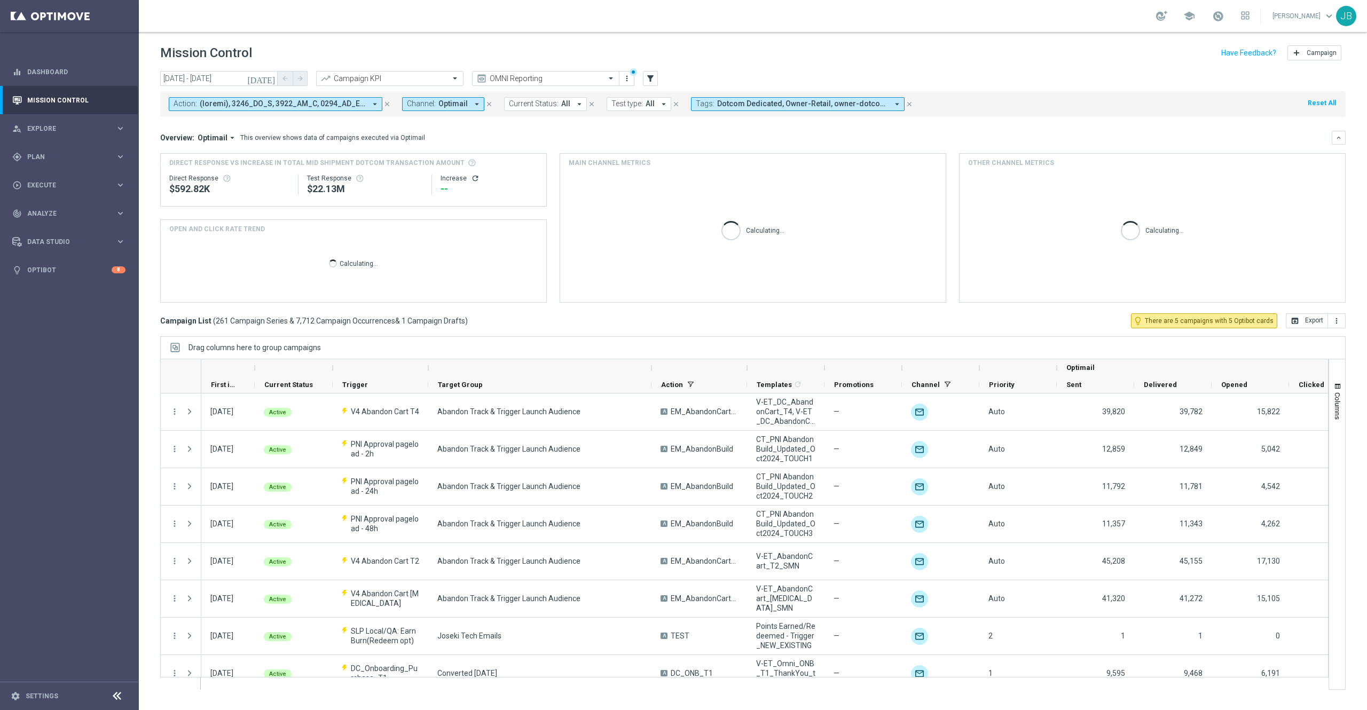
click at [270, 81] on icon "[DATE]" at bounding box center [261, 79] width 29 height 10
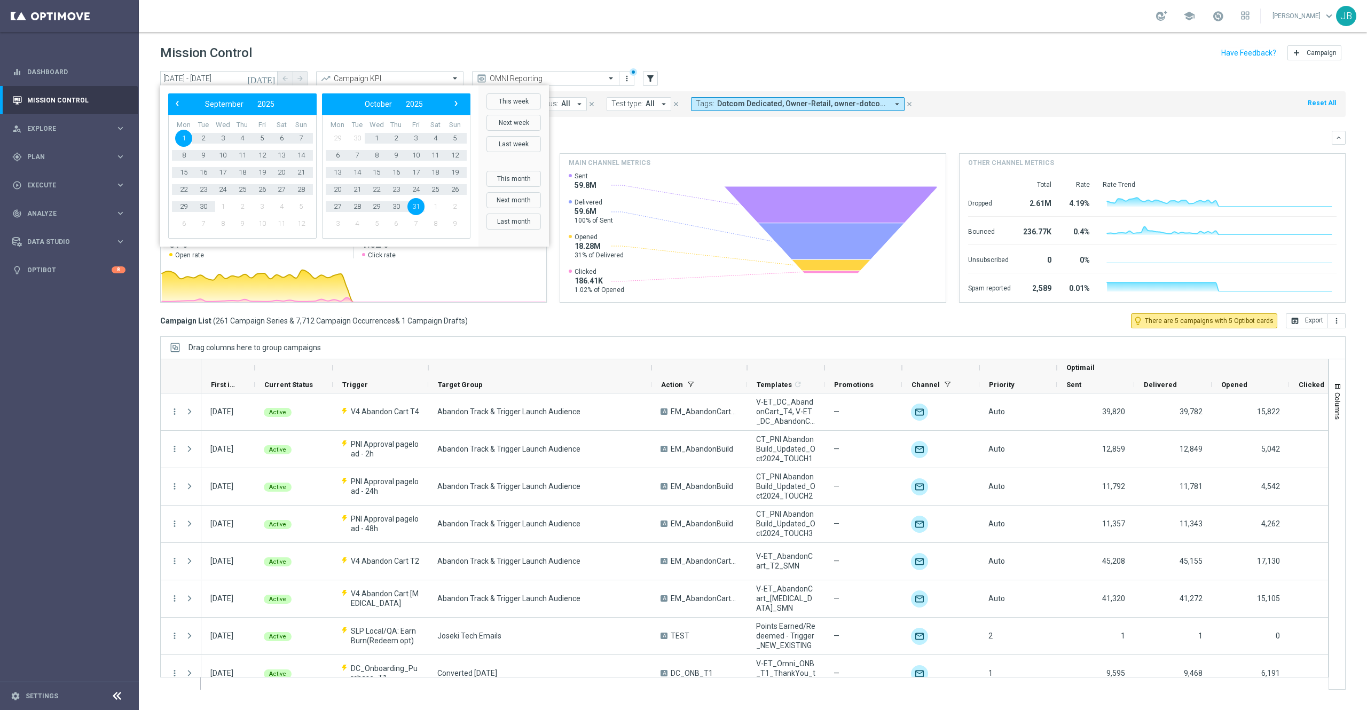
click at [561, 321] on div "Campaign List ( 261 Campaign Series & 7,712 Campaign Occurrences & 1 Campaign D…" at bounding box center [752, 320] width 1185 height 15
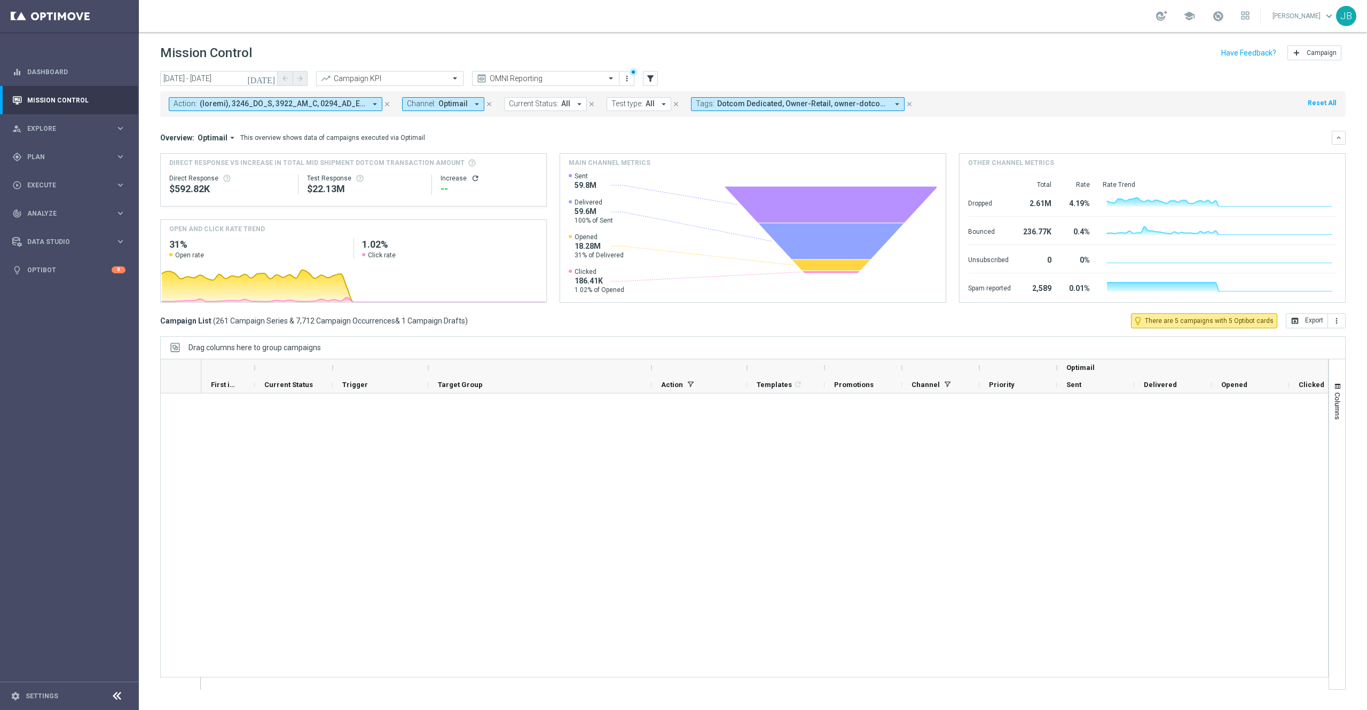
scroll to position [9507, 0]
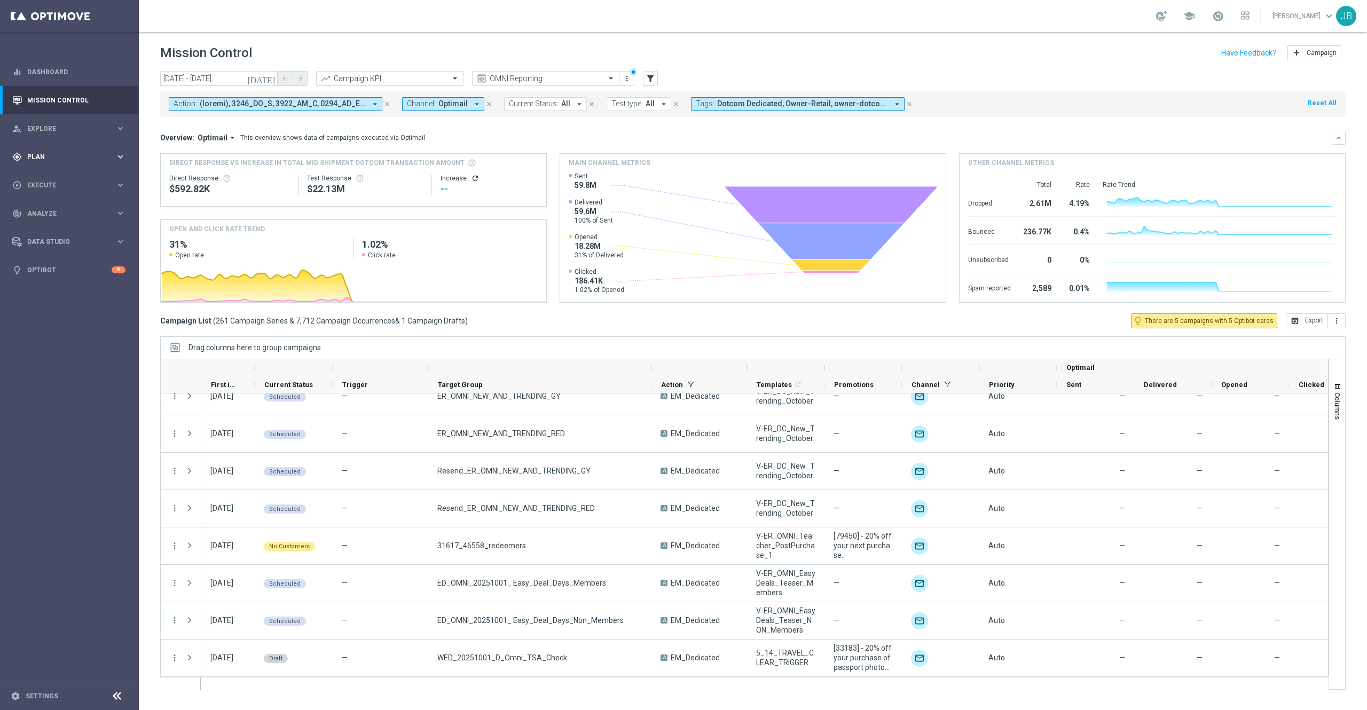
click at [62, 156] on span "Plan" at bounding box center [71, 157] width 88 height 6
click at [54, 178] on link "Target Groups" at bounding box center [69, 179] width 83 height 9
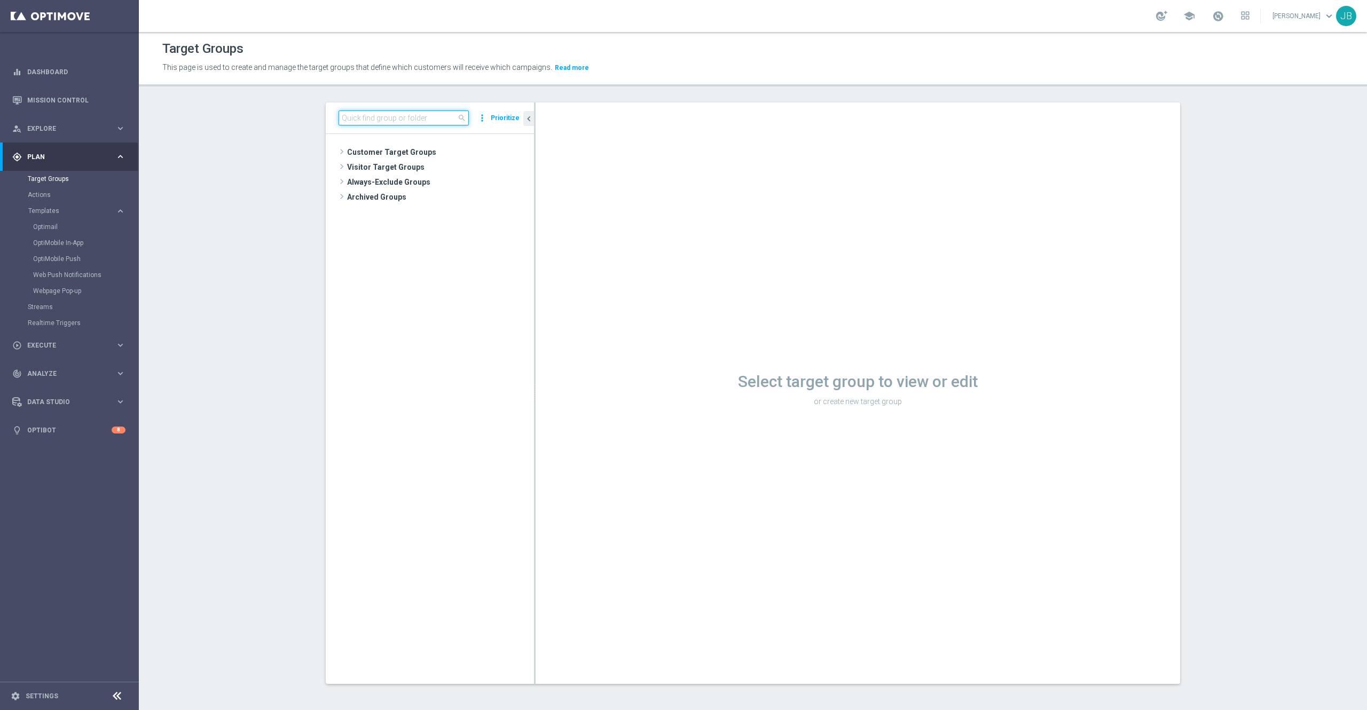
click at [383, 116] on input at bounding box center [403, 117] width 130 height 15
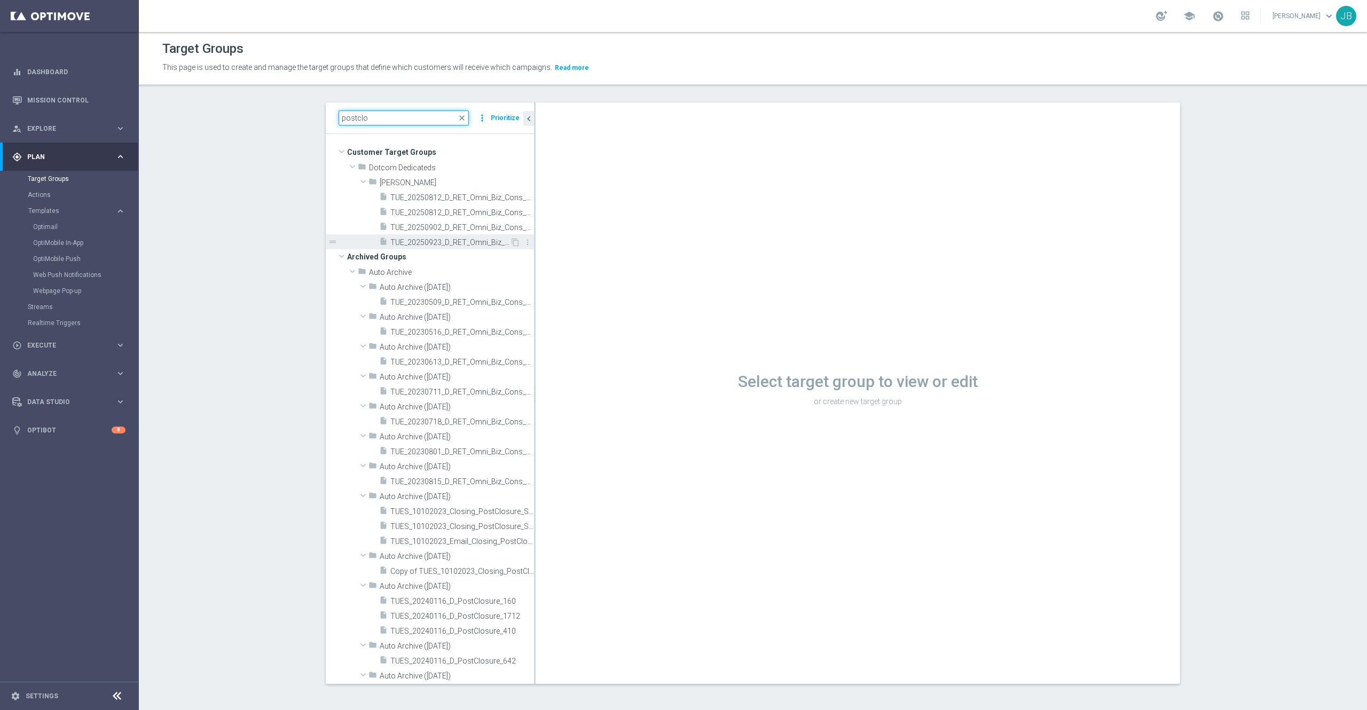
type input "postclo"
click at [441, 247] on span "TUE_20250923_D_RET_Omni_Biz_Cons_PostClosure_1165" at bounding box center [450, 242] width 120 height 9
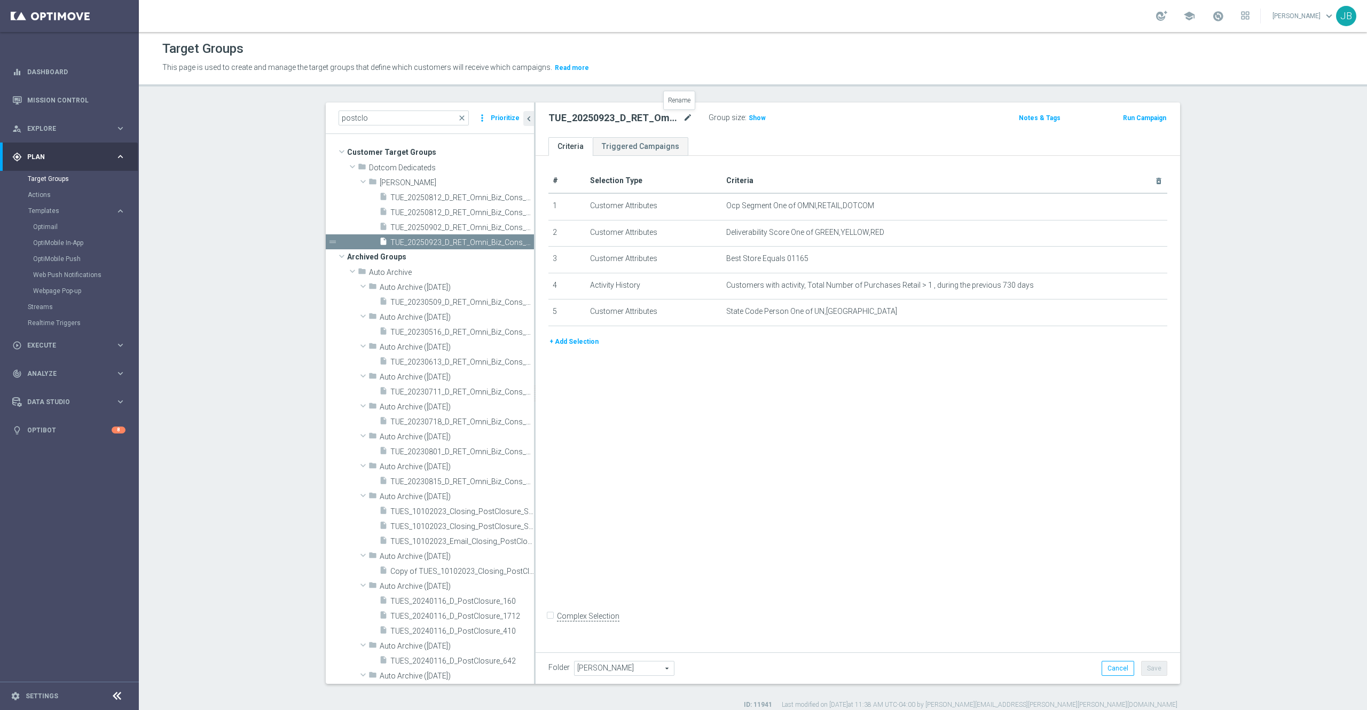
click at [683, 119] on icon "mode_edit" at bounding box center [688, 118] width 10 height 13
click at [703, 135] on div "TUE_20250923_D_RET_Omni_Biz_Cons_PostClosure_1165 Group size : Show Notes & Tag…" at bounding box center [857, 119] width 644 height 35
click at [511, 241] on icon "content_copy" at bounding box center [515, 242] width 9 height 9
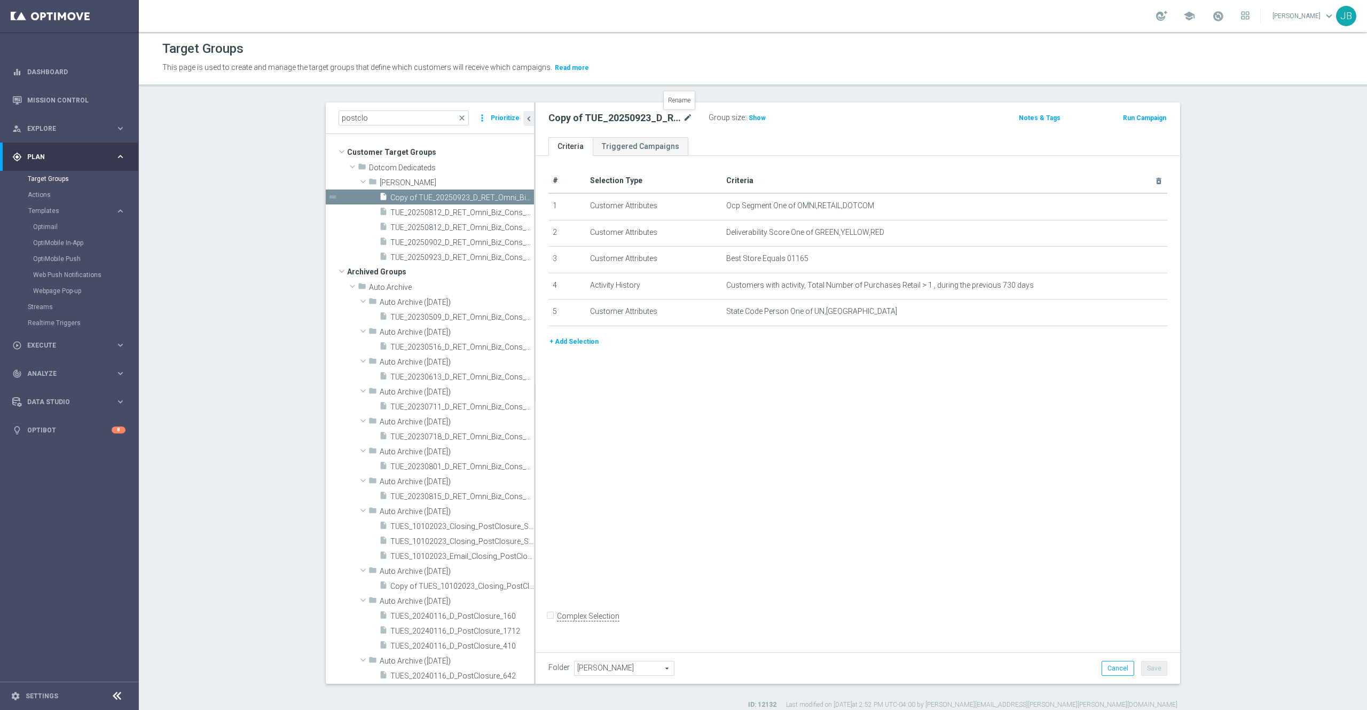
click at [683, 119] on icon "mode_edit" at bounding box center [688, 118] width 10 height 13
click at [572, 123] on input "Copy of TUE_20250923_D_RET_Omni_Biz_Cons_PostClosure_1165" at bounding box center [620, 119] width 144 height 15
drag, startPoint x: 562, startPoint y: 119, endPoint x: 523, endPoint y: 115, distance: 39.2
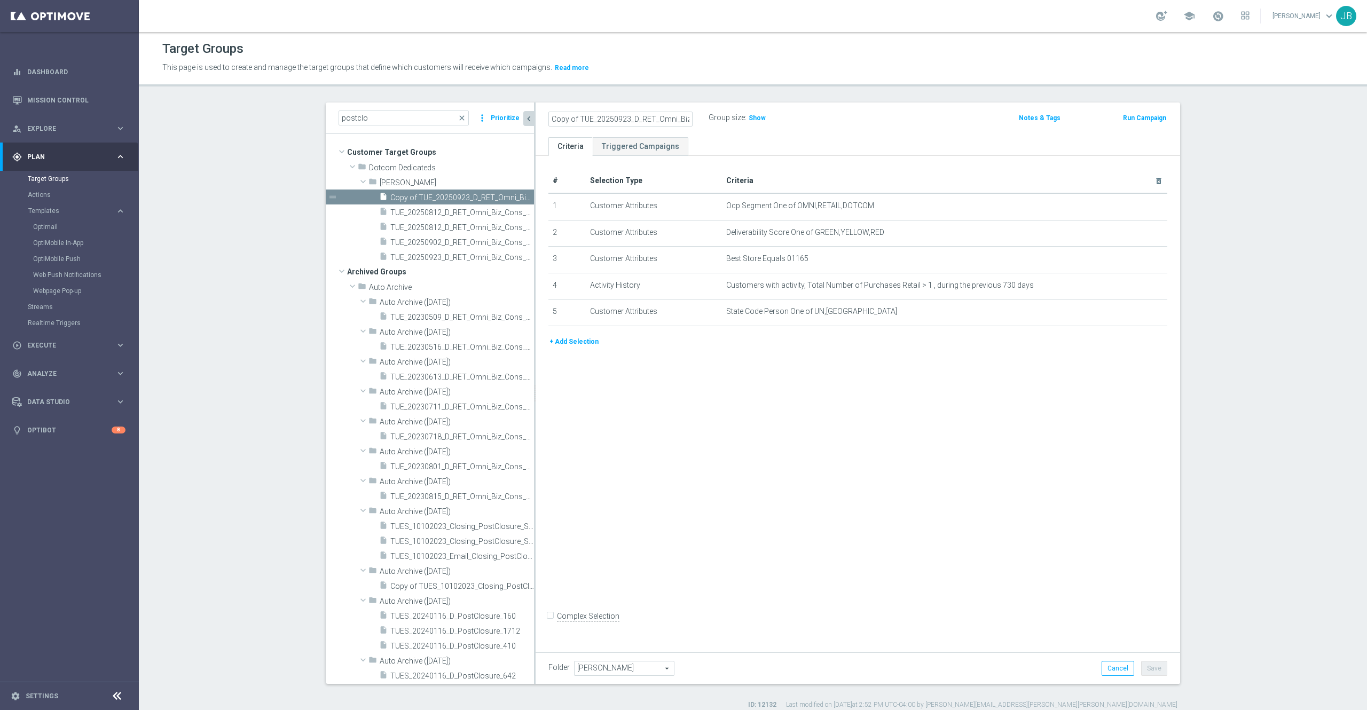
click at [523, 115] on as-split "postclo close more_vert Prioritize Customer Target Groups library_add create_ne…" at bounding box center [753, 392] width 854 height 581
click at [571, 115] on input "Copy of TUE_20250923_D_RET_Omni_Biz_Cons_PostClosure_1165" at bounding box center [620, 119] width 144 height 15
type input "TUE_20251007_D_RET_Omni_Biz_Cons_PostClosure_545"
click at [1024, 262] on icon "mode_edit" at bounding box center [1132, 259] width 9 height 9
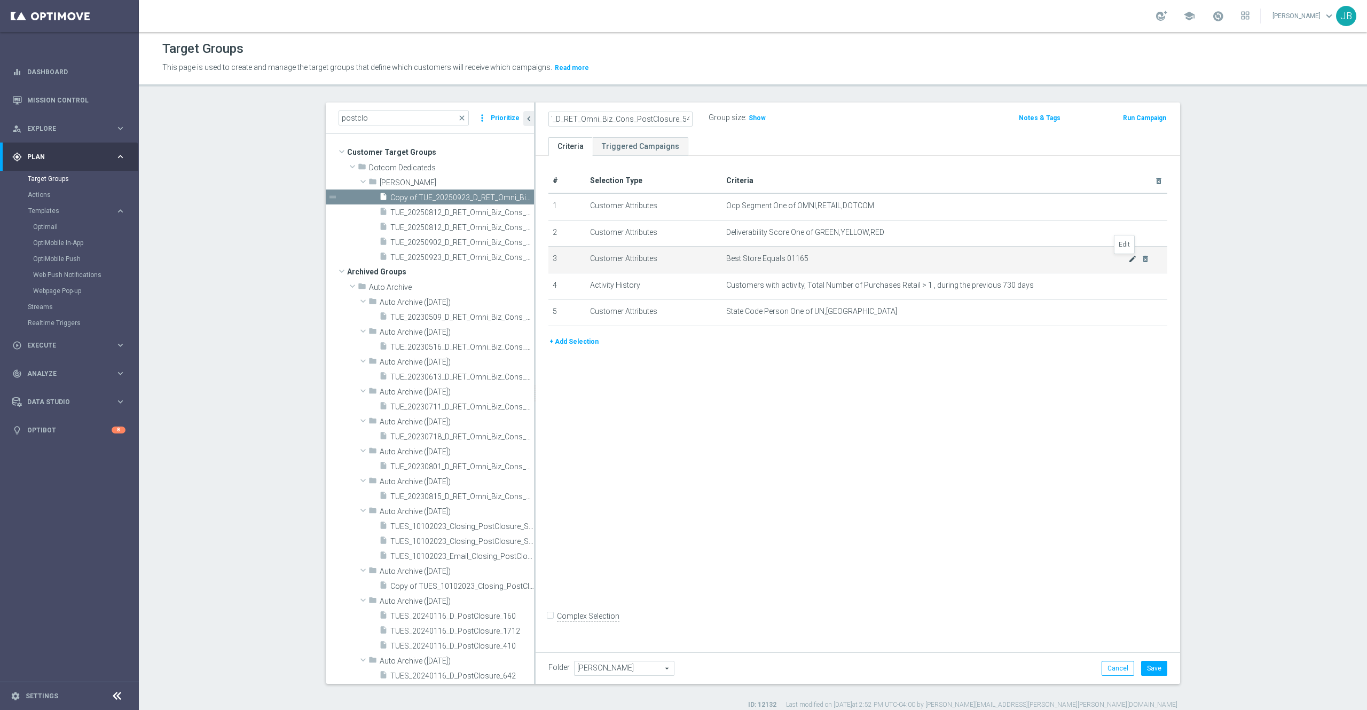
scroll to position [0, 0]
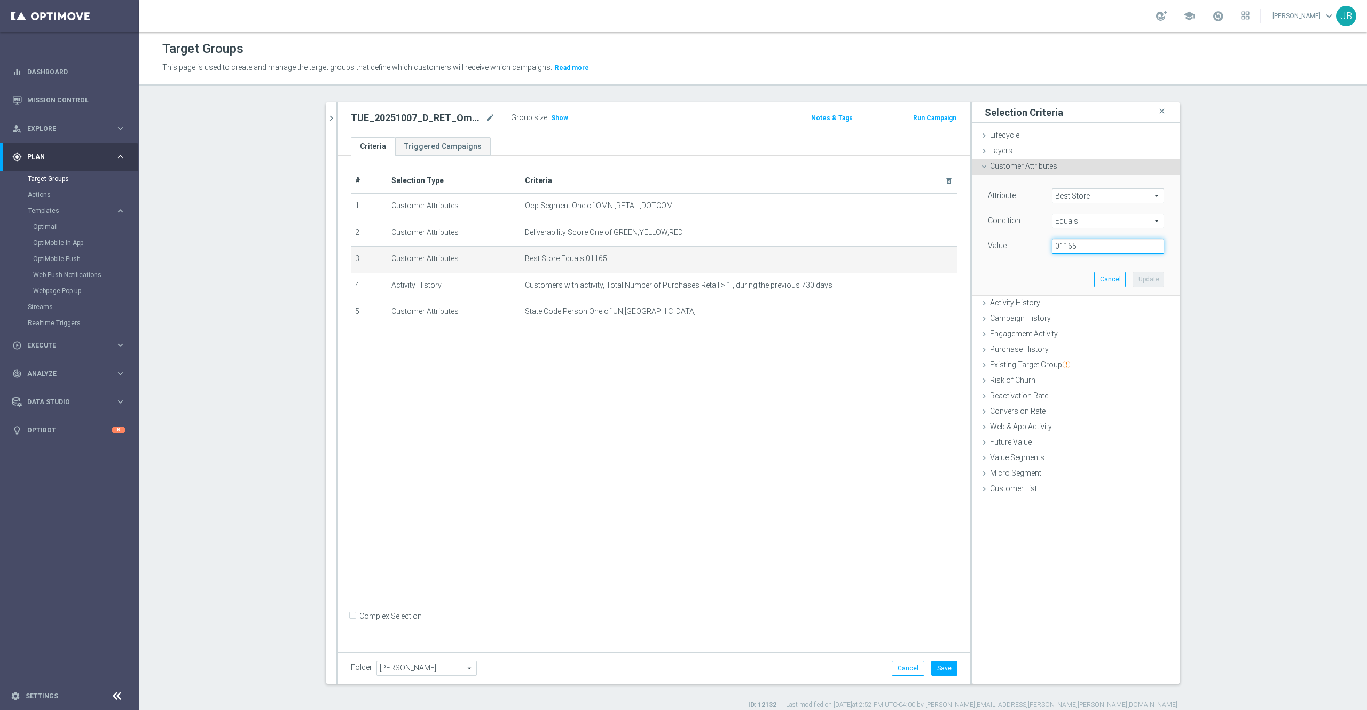
click at [1024, 249] on input "01165" at bounding box center [1108, 246] width 112 height 15
type input "00545"
click at [1024, 281] on button "Update" at bounding box center [1147, 279] width 31 height 15
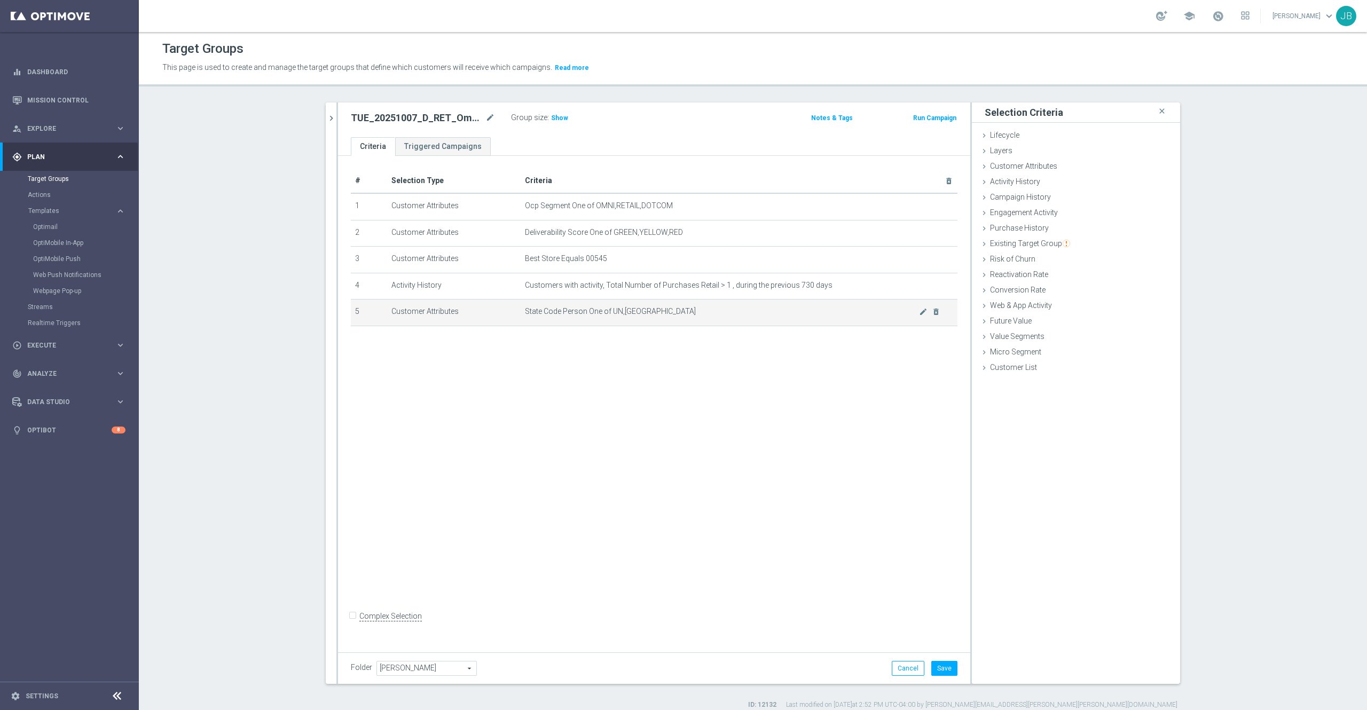
click at [908, 316] on span "State Code Person One of UN,NY" at bounding box center [722, 311] width 394 height 9
click at [1024, 172] on div "Customer Attributes done selection updated" at bounding box center [1076, 167] width 208 height 16
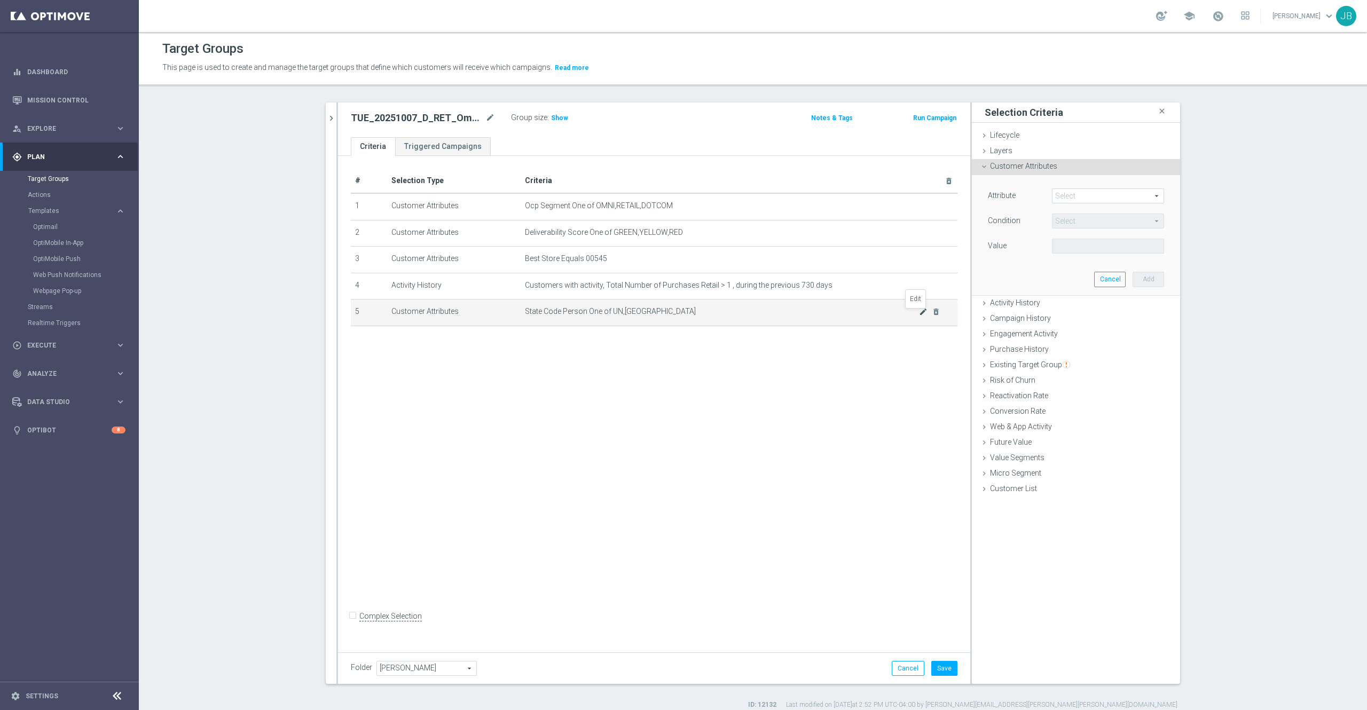
click at [919, 315] on icon "mode_edit" at bounding box center [923, 311] width 9 height 9
click at [1024, 248] on span at bounding box center [1107, 246] width 111 height 14
click at [1024, 269] on input "Show Selected" at bounding box center [1059, 269] width 7 height 7
checkbox input "true"
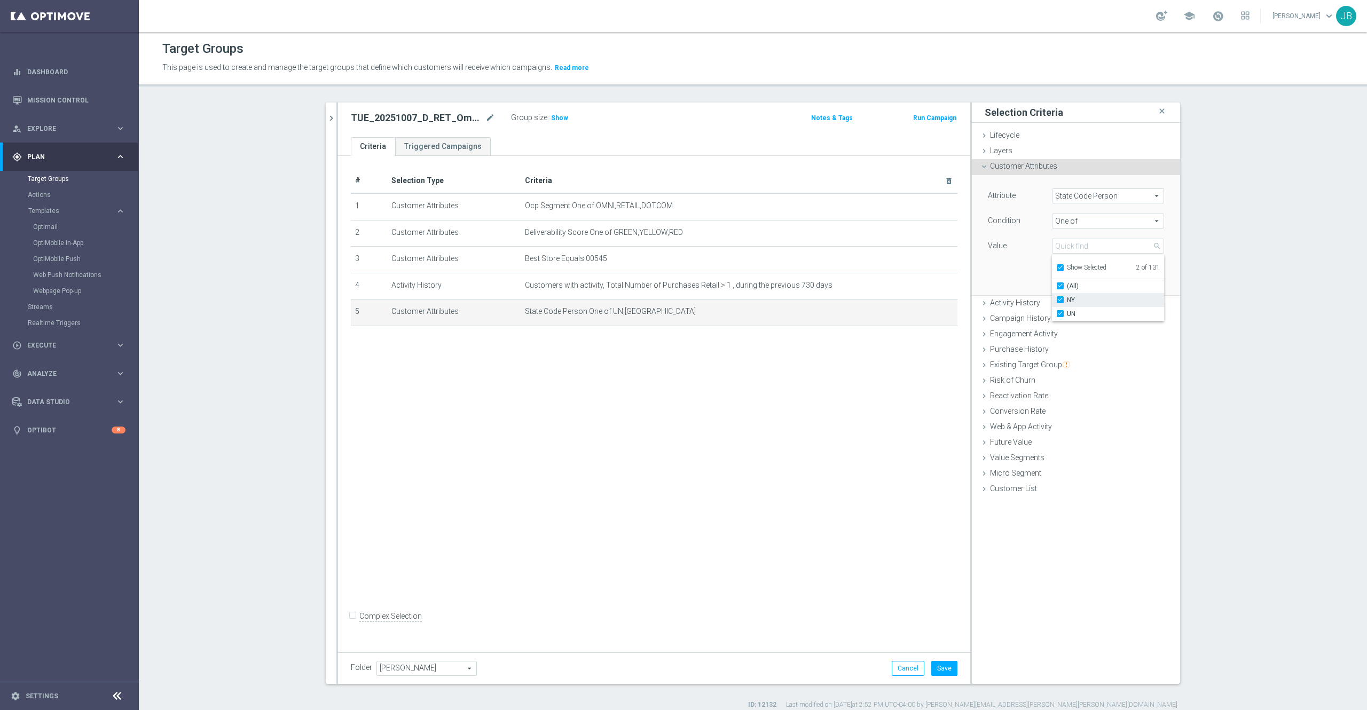
click at [1024, 298] on input "NY" at bounding box center [1063, 300] width 7 height 7
checkbox input "false"
type input "UN"
checkbox input "false"
click at [1024, 270] on input "Show Selected" at bounding box center [1059, 269] width 7 height 7
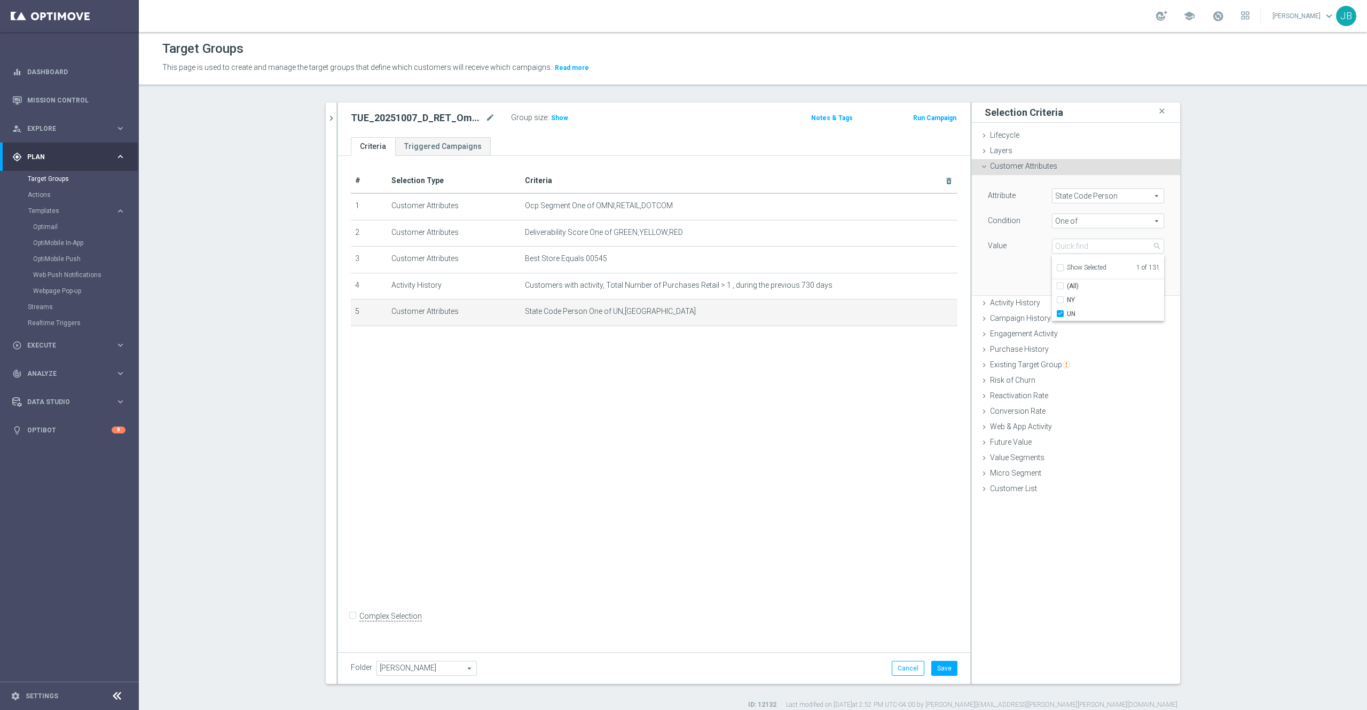
checkbox input "false"
click at [1024, 249] on input "search" at bounding box center [1108, 246] width 112 height 15
type input "nj"
checkbox input "true"
type input "nj"
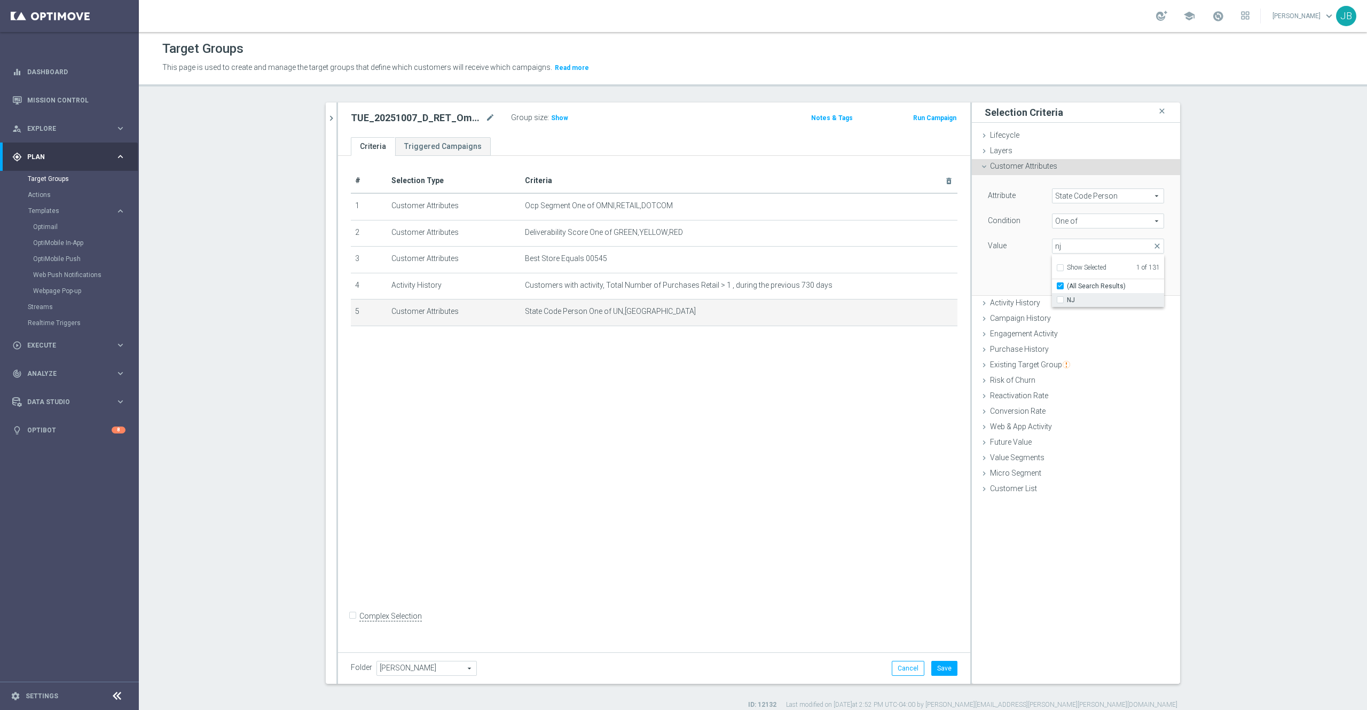
click at [1024, 300] on span "NJ" at bounding box center [1115, 300] width 97 height 9
click at [1024, 300] on input "NJ" at bounding box center [1063, 300] width 7 height 7
checkbox input "true"
type input "Selected 2 of 131"
checkbox input "false"
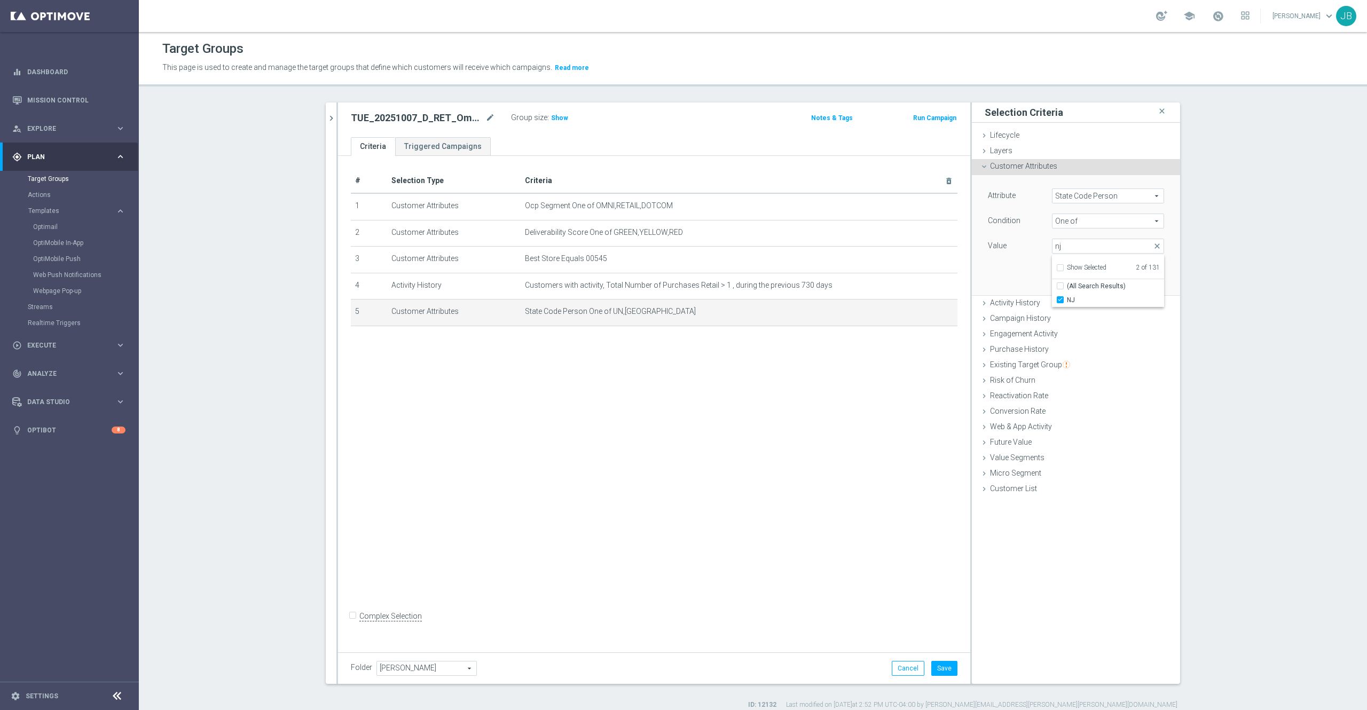
click at [1015, 281] on div "Attribute State Code Person State Code Person arrow_drop_down search Condition …" at bounding box center [1076, 235] width 192 height 120
click at [1024, 281] on button "Update" at bounding box center [1147, 279] width 31 height 15
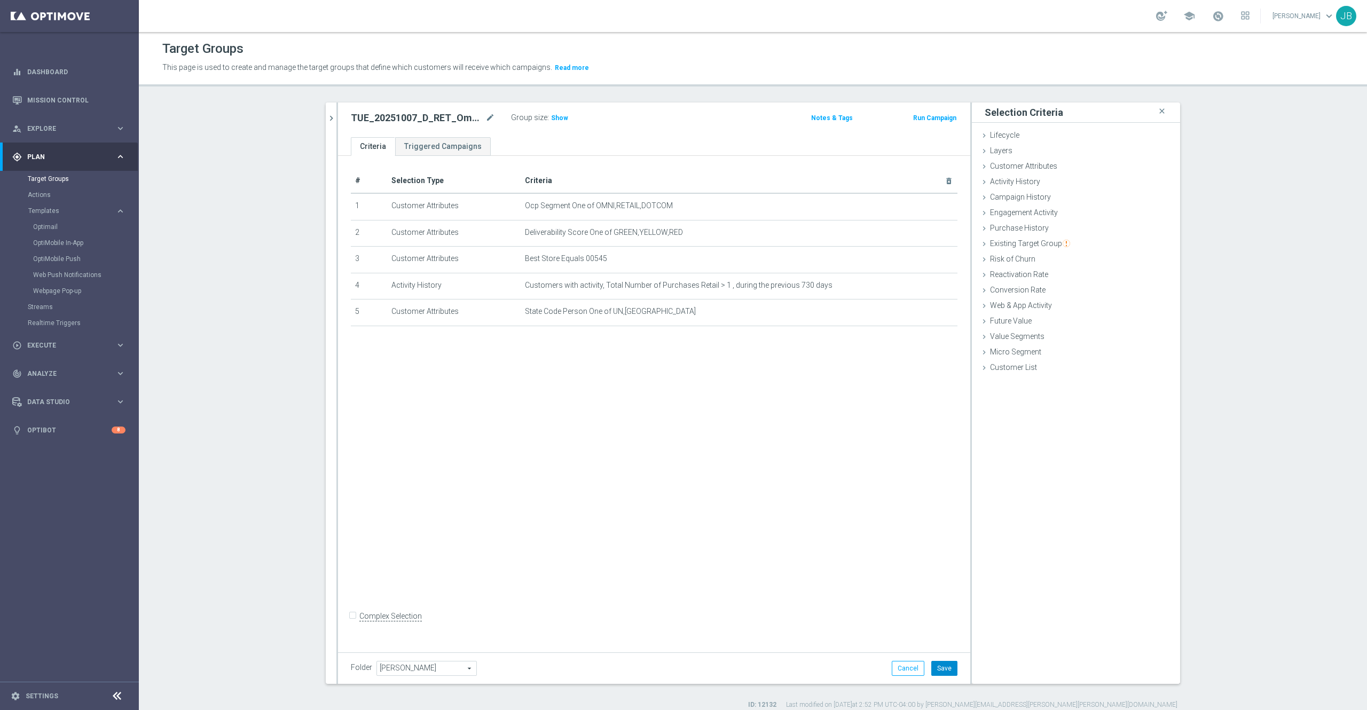
click at [940, 532] on button "Save" at bounding box center [944, 668] width 26 height 15
click at [556, 119] on span "Show" at bounding box center [559, 117] width 17 height 7
click at [326, 121] on icon "chevron_right" at bounding box center [331, 118] width 10 height 10
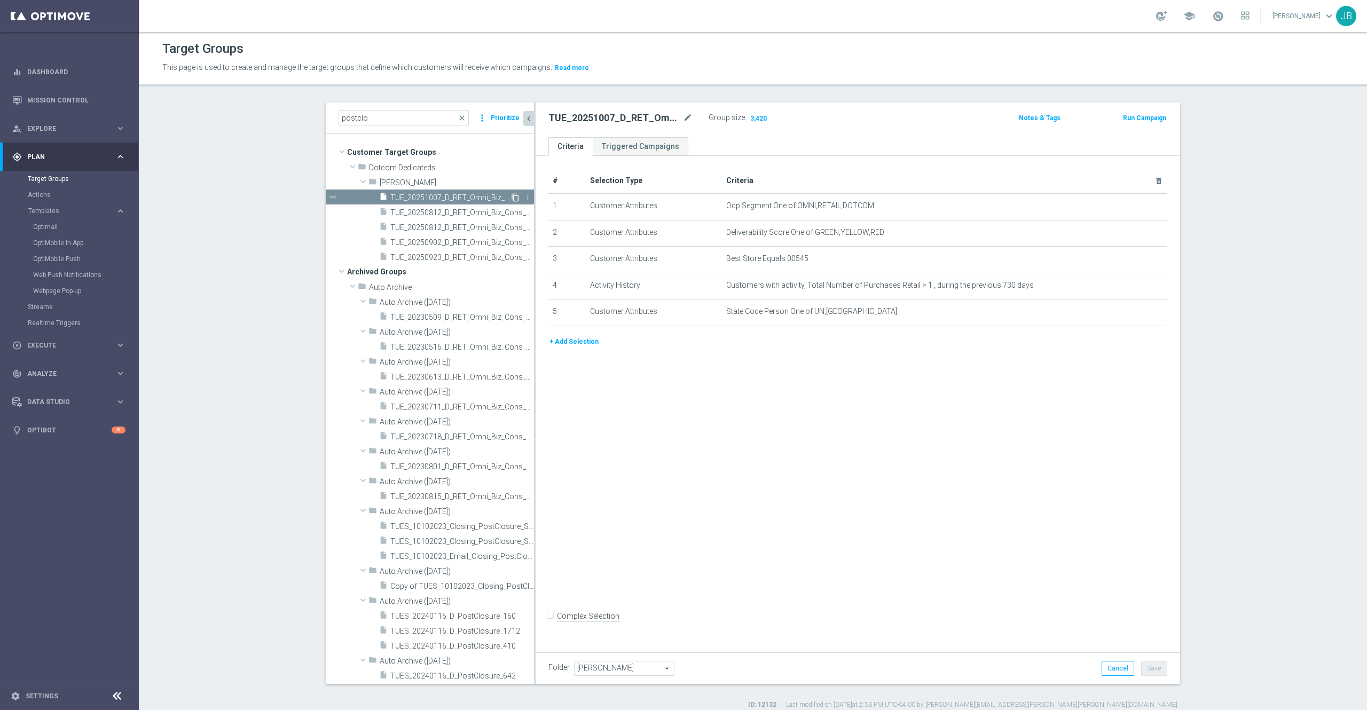
click at [511, 198] on icon "content_copy" at bounding box center [515, 197] width 9 height 9
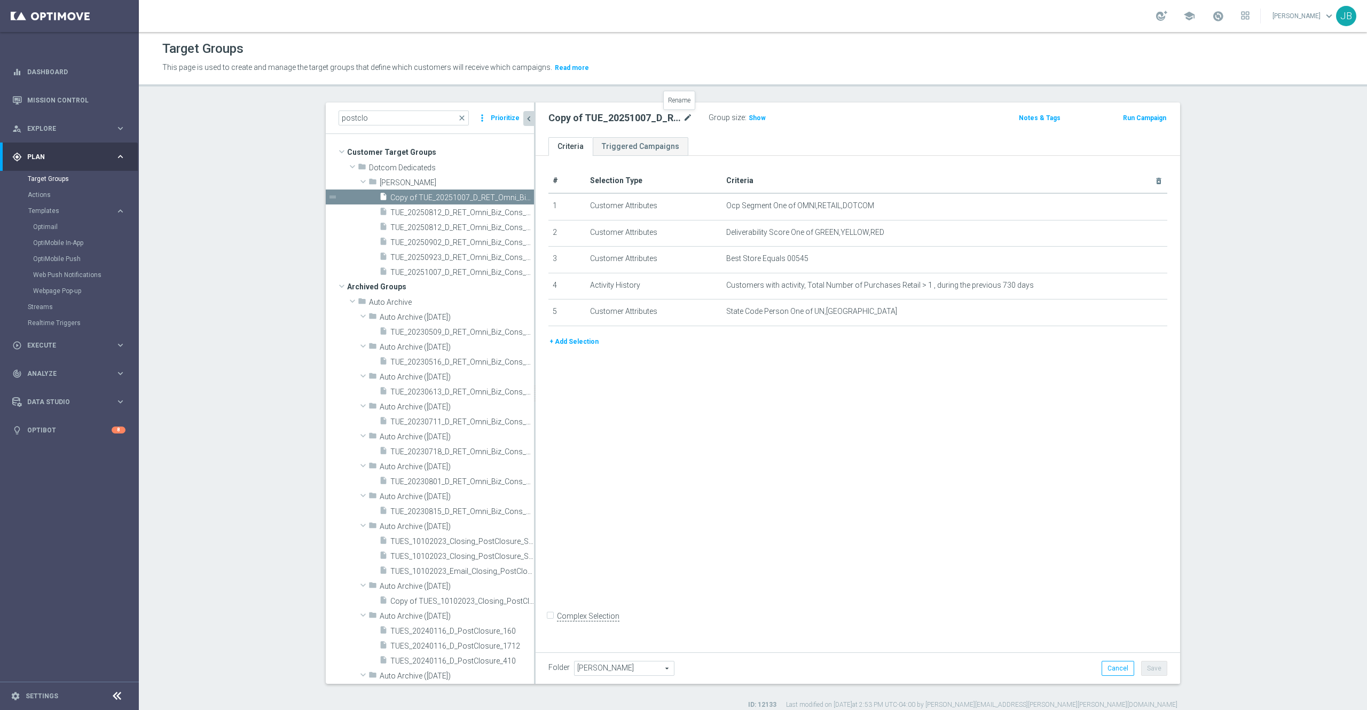
click at [683, 123] on icon "mode_edit" at bounding box center [688, 118] width 10 height 13
click at [561, 119] on input "Copy of TUE_20251007_D_RET_Omni_Biz_Cons_PostClosure_545" at bounding box center [620, 119] width 144 height 15
type input "TUE_20251007_D_RET_Omni_Biz_Cons_PostClosure_1630"
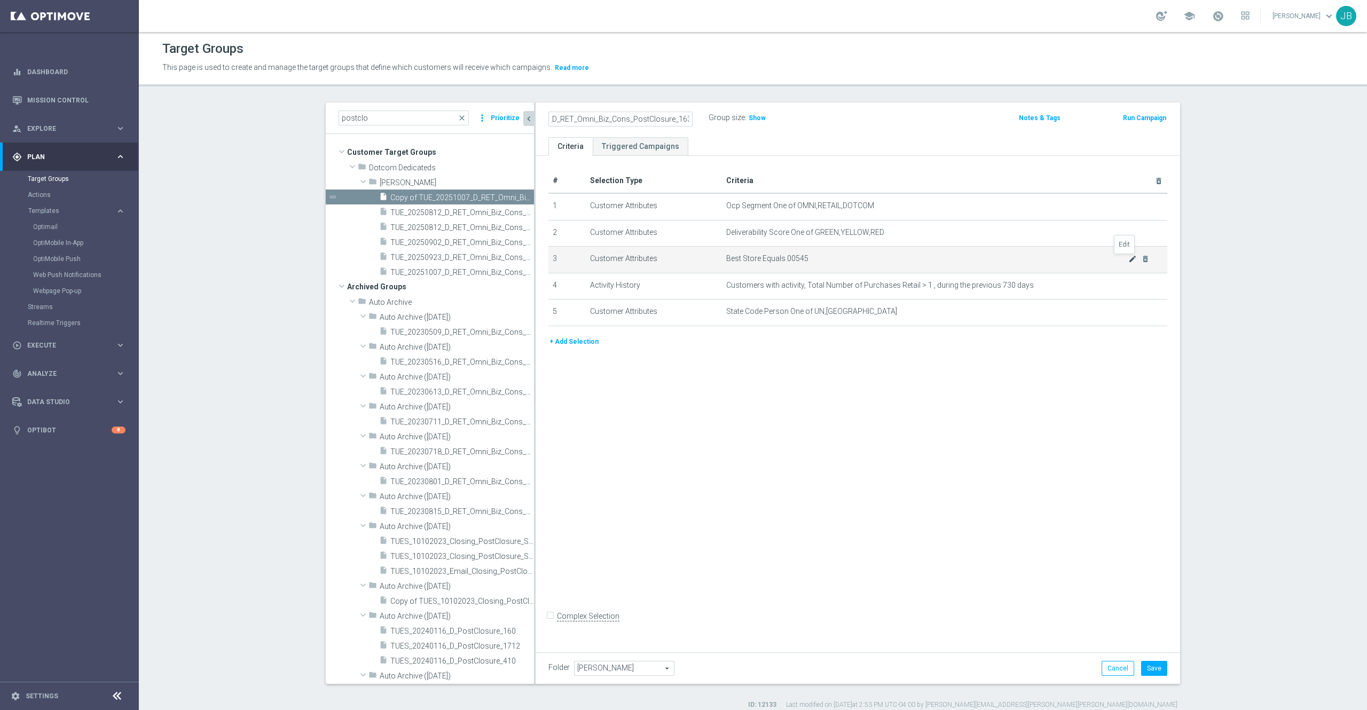
scroll to position [0, 0]
click at [1024, 263] on icon "mode_edit" at bounding box center [1132, 259] width 9 height 9
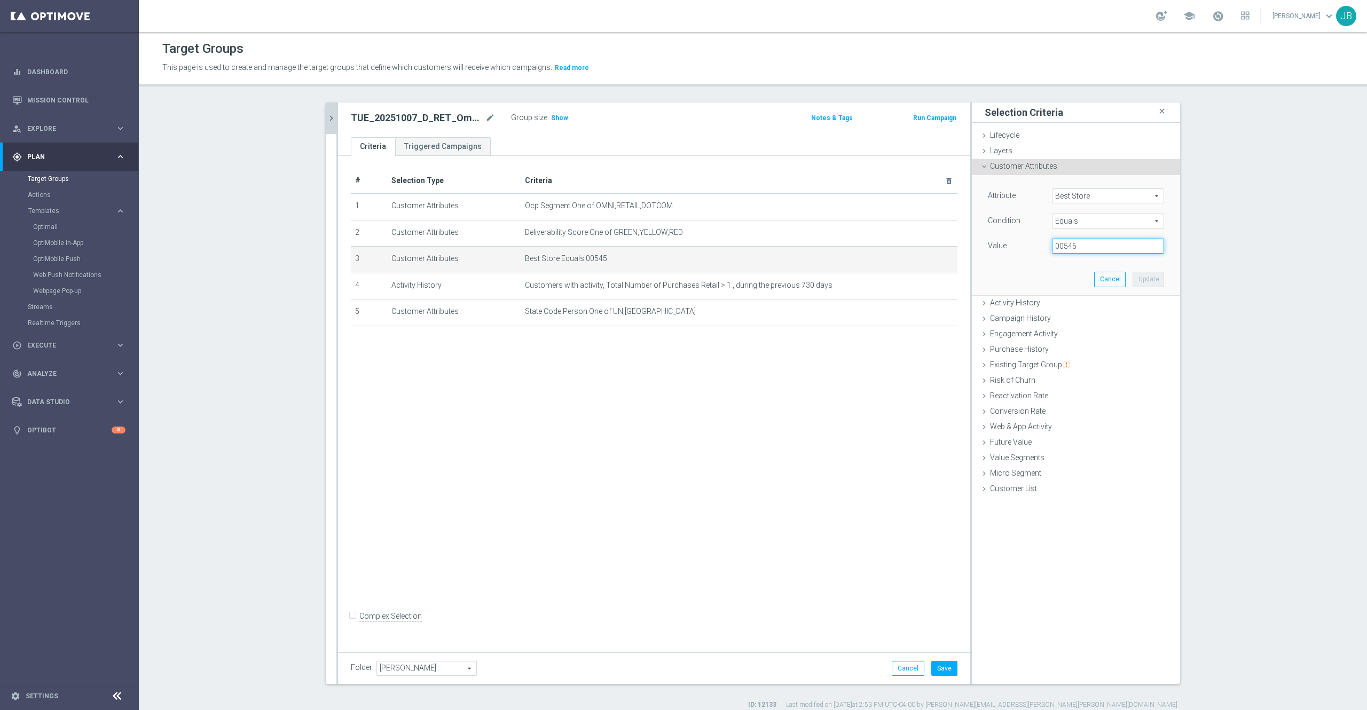
click at [1024, 251] on input "00545" at bounding box center [1108, 246] width 112 height 15
type input "01630"
click at [1024, 282] on button "Update" at bounding box center [1147, 279] width 31 height 15
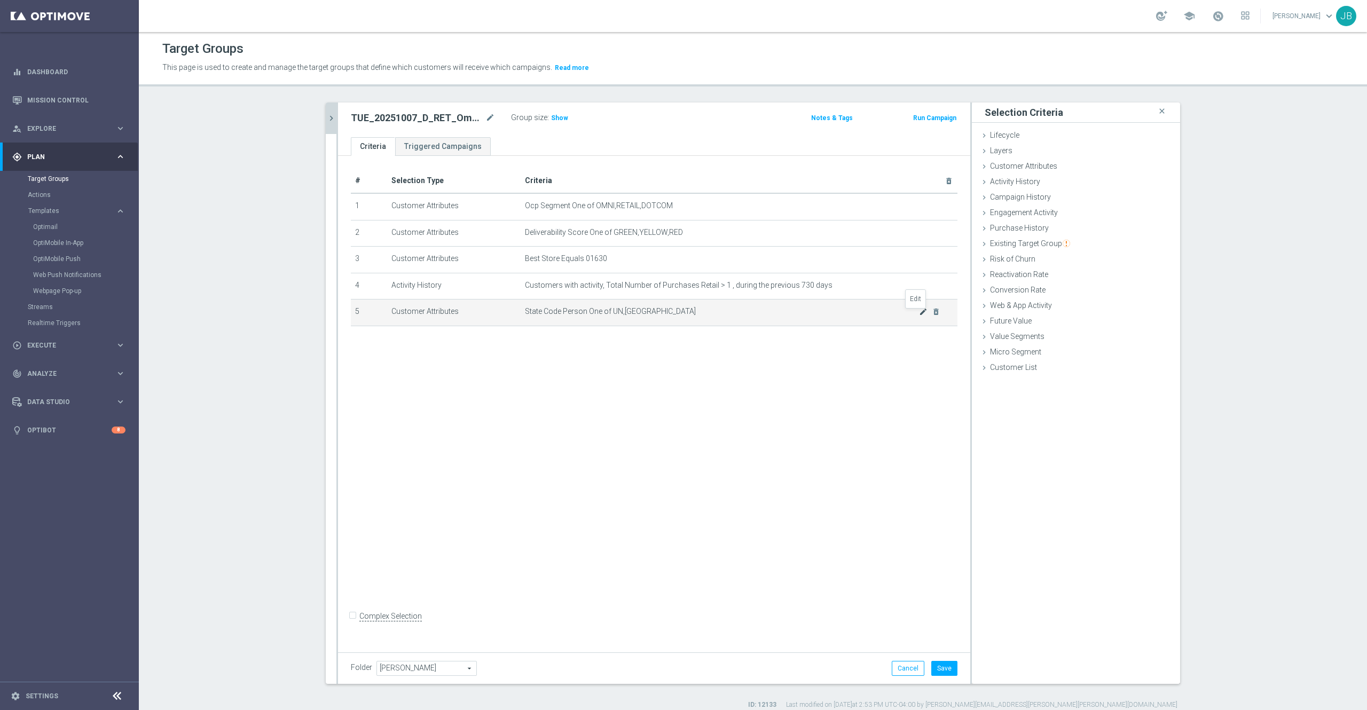
click at [919, 316] on icon "mode_edit" at bounding box center [923, 311] width 9 height 9
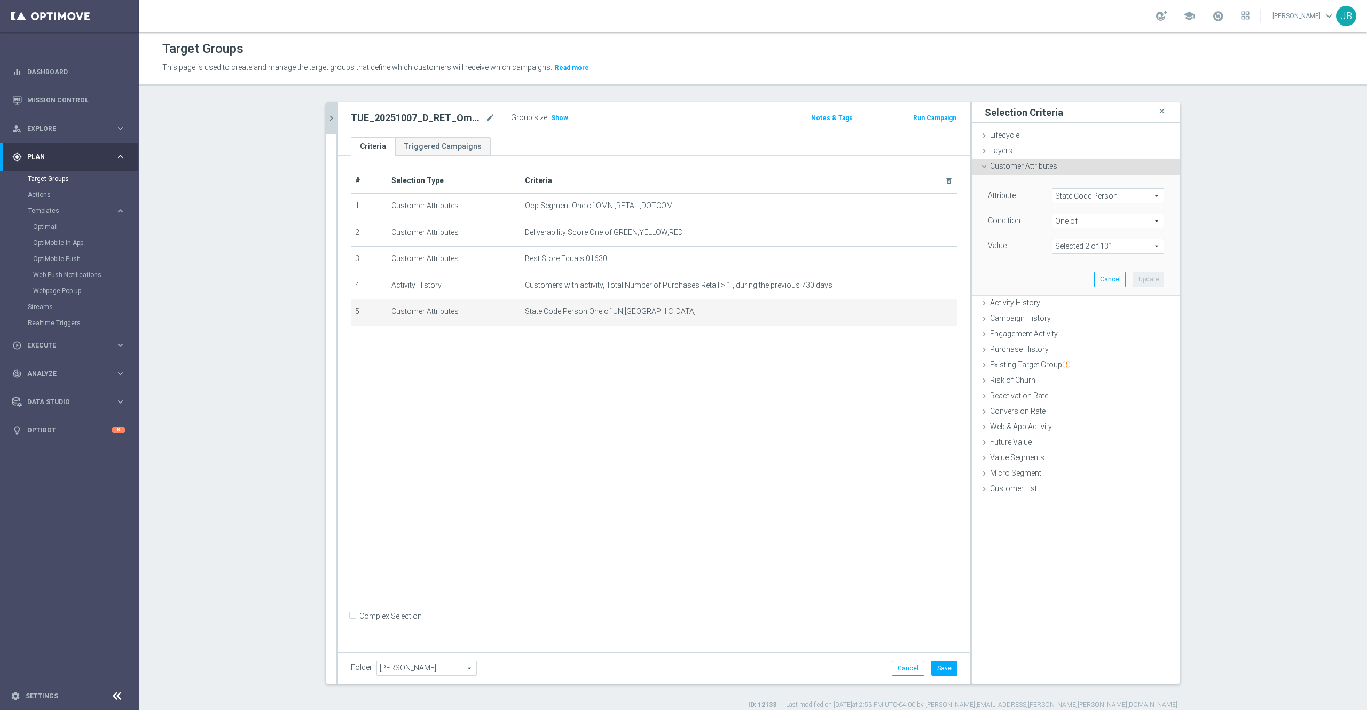
click at [1024, 246] on span at bounding box center [1107, 246] width 111 height 14
click at [1024, 269] on input "Show Selected" at bounding box center [1059, 269] width 7 height 7
checkbox input "true"
click at [1024, 301] on label "NJ" at bounding box center [1115, 300] width 97 height 14
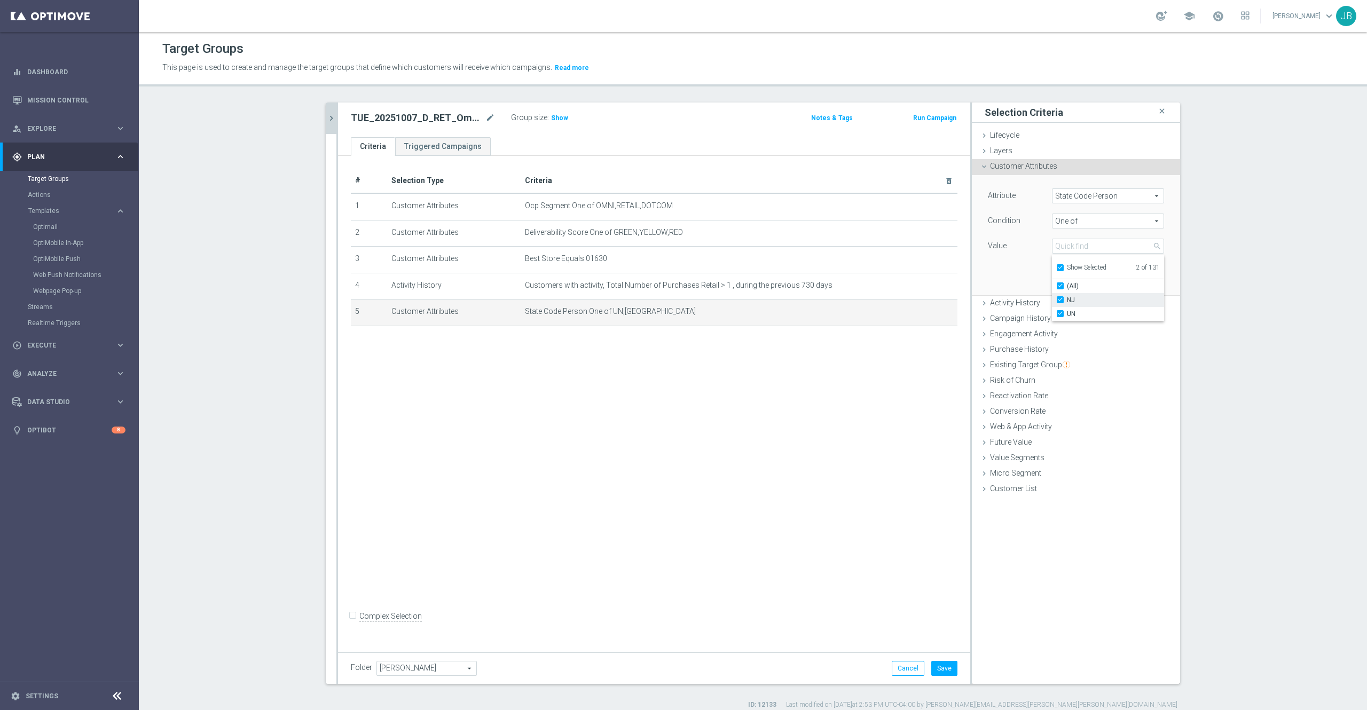
click at [1024, 301] on input "NJ" at bounding box center [1063, 300] width 7 height 7
checkbox input "false"
type input "UN"
checkbox input "false"
click at [1024, 249] on input "search" at bounding box center [1108, 246] width 112 height 15
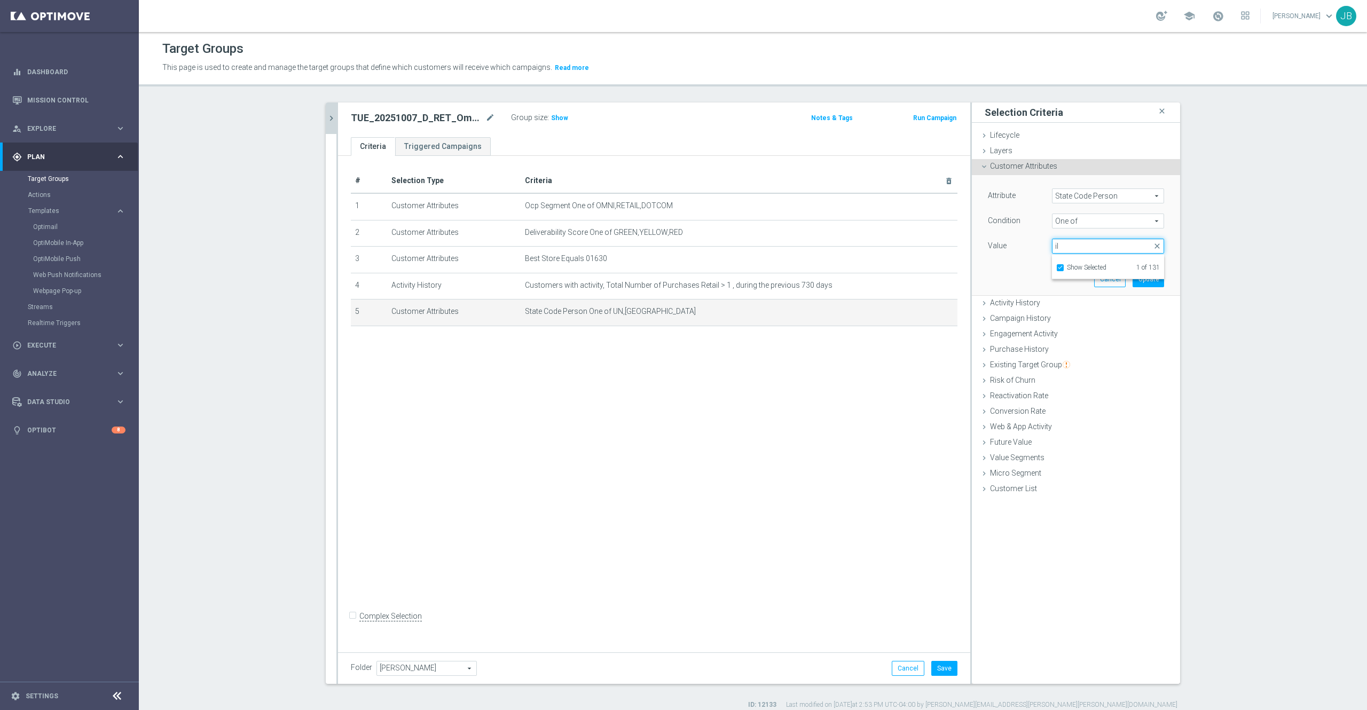
type input "il"
click at [1024, 268] on input "Show Selected" at bounding box center [1059, 269] width 7 height 7
checkbox input "false"
click at [1024, 302] on input "IL" at bounding box center [1063, 300] width 7 height 7
checkbox input "true"
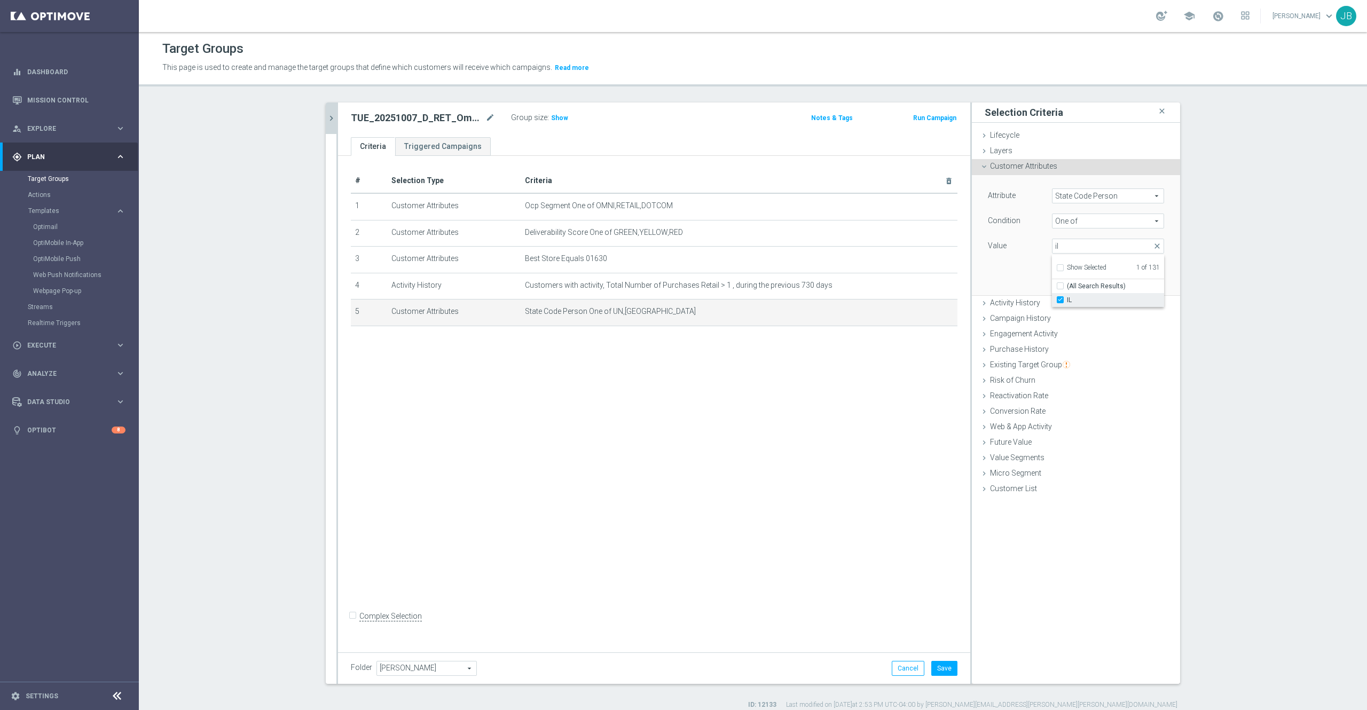
type input "Selected 2 of 131"
checkbox input "false"
click at [995, 270] on div "Attribute State Code Person State Code Person arrow_drop_down search Condition …" at bounding box center [1076, 235] width 192 height 120
click at [1024, 280] on button "Update" at bounding box center [1147, 279] width 31 height 15
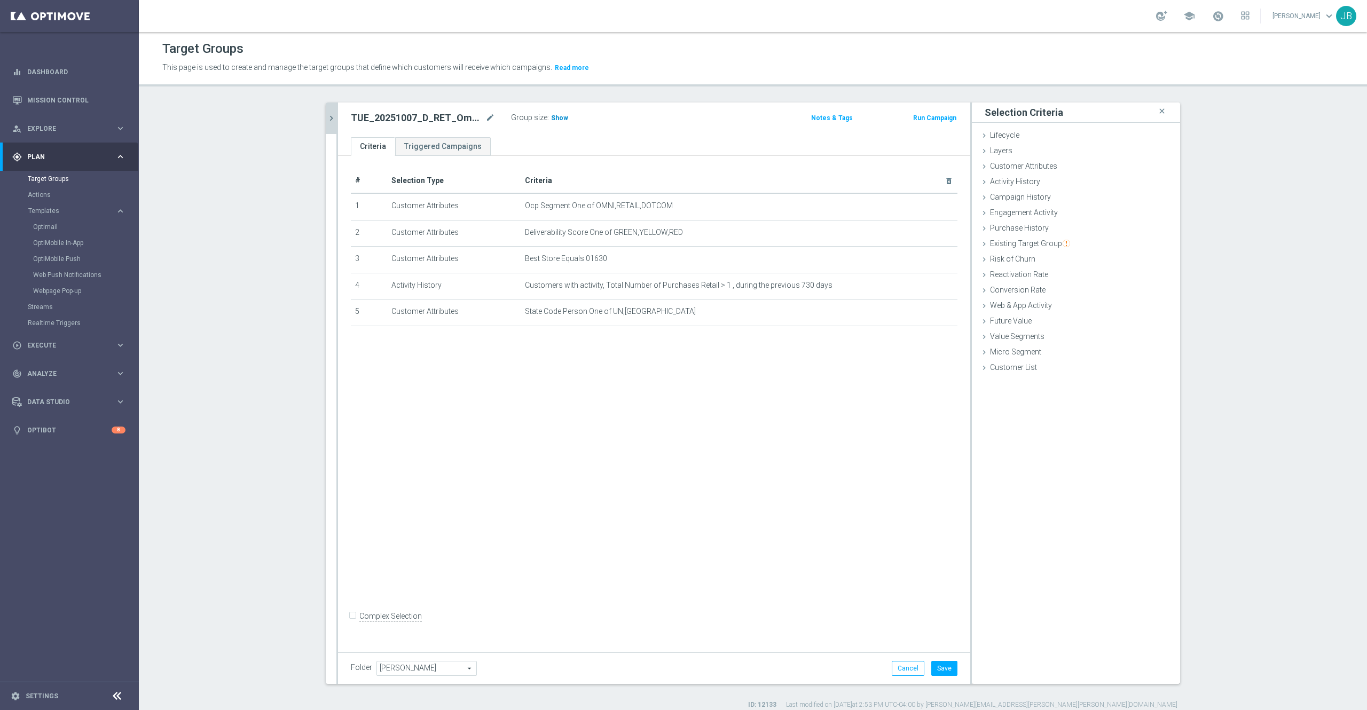
click at [552, 119] on span "Show" at bounding box center [559, 117] width 17 height 7
click at [940, 532] on button "Save" at bounding box center [944, 668] width 26 height 15
click at [326, 120] on icon "chevron_right" at bounding box center [331, 118] width 10 height 10
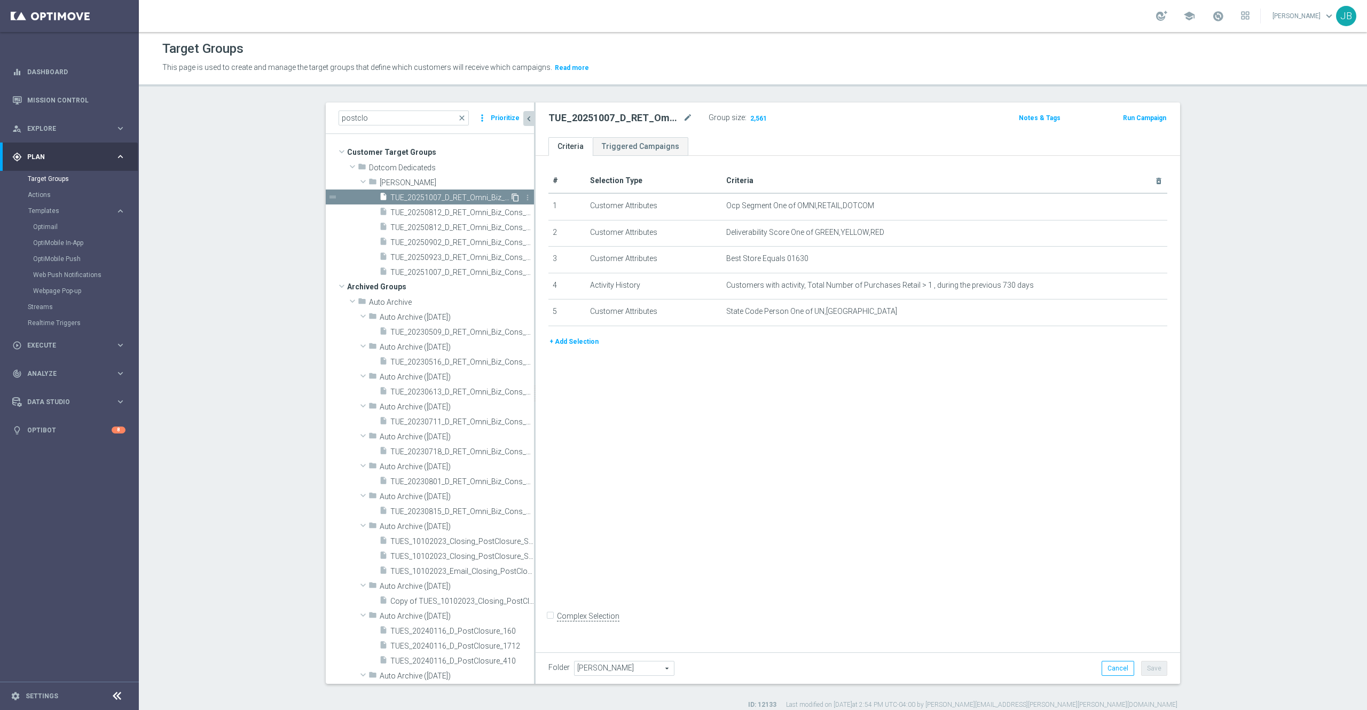
click at [511, 196] on icon "content_copy" at bounding box center [515, 197] width 9 height 9
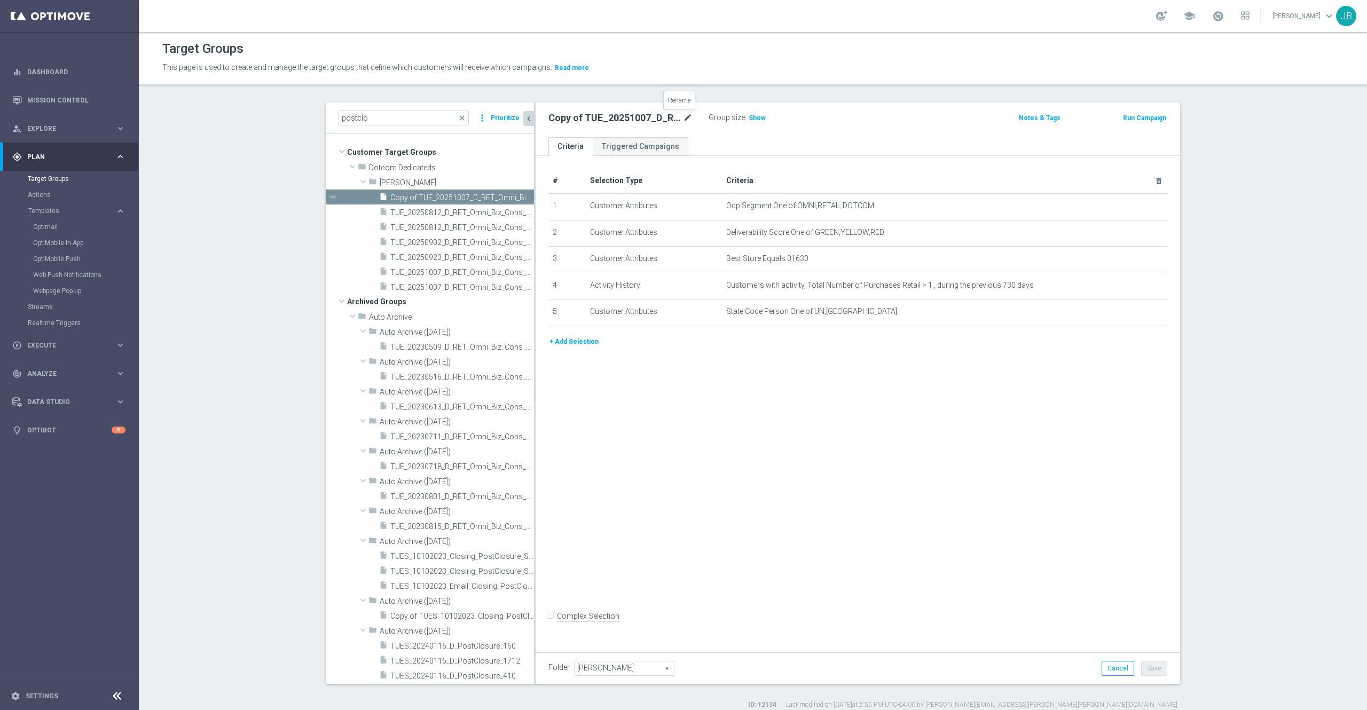
click at [683, 121] on icon "mode_edit" at bounding box center [688, 118] width 10 height 13
click at [553, 119] on input "Copy of TUE_20251007_D_RET_Omni_Biz_Cons_PostClosure_1630" at bounding box center [620, 119] width 144 height 15
type input "TUE_20251007_D_RET_Omni_Biz_Cons_PostClosure_334"
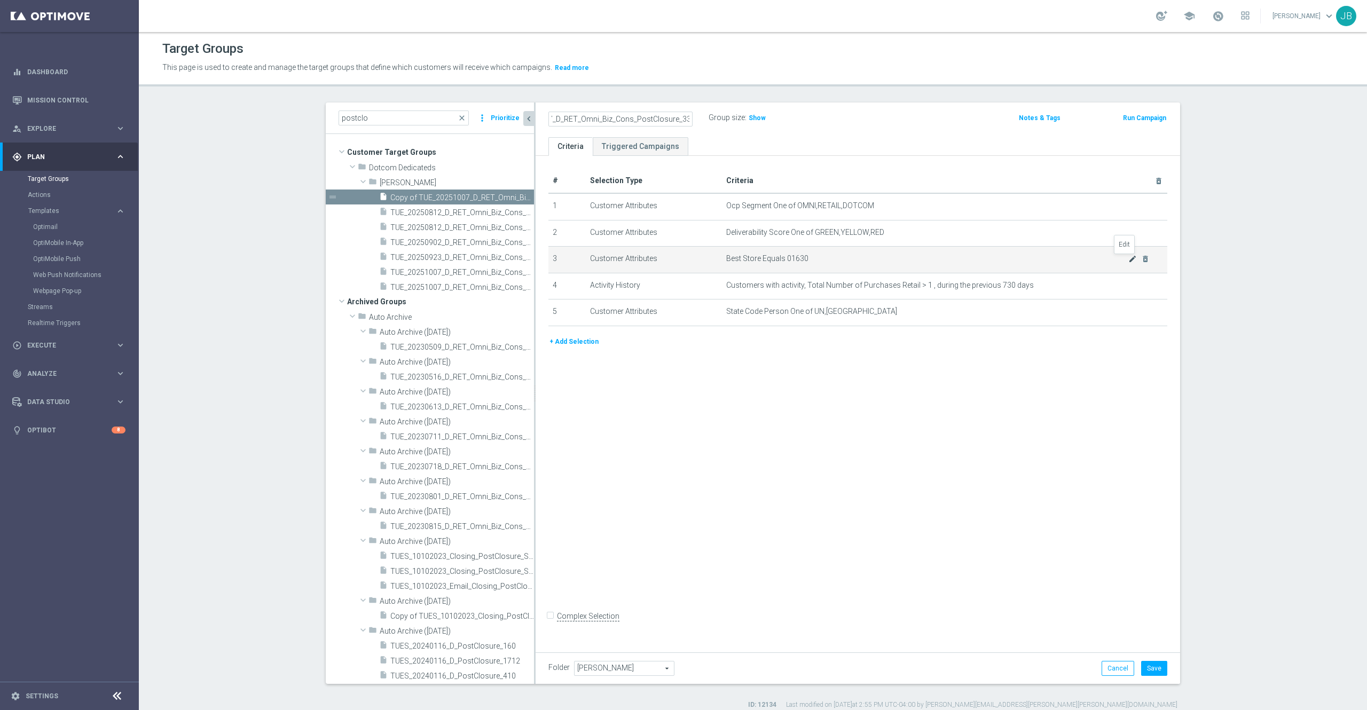
click at [1024, 260] on icon "mode_edit" at bounding box center [1132, 259] width 9 height 9
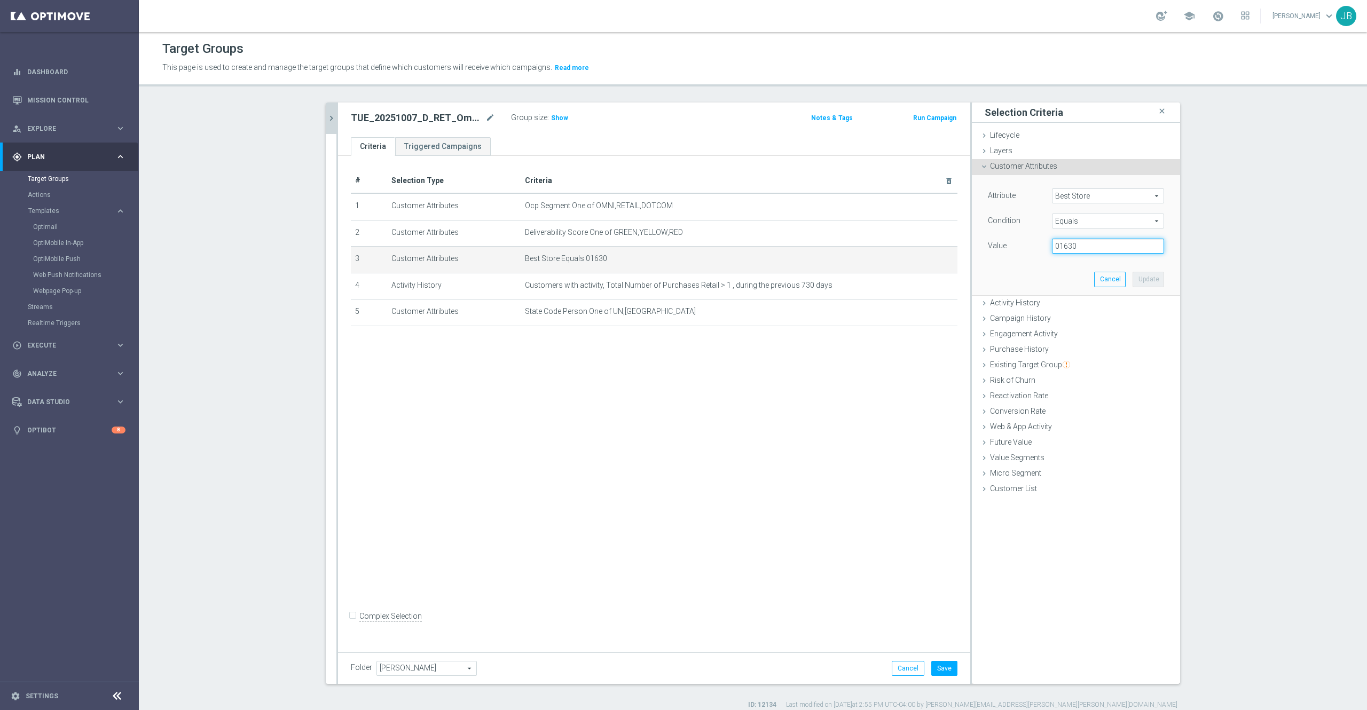
click at [1024, 245] on input "01630" at bounding box center [1108, 246] width 112 height 15
type input "00334"
click at [1024, 281] on button "Update" at bounding box center [1147, 279] width 31 height 15
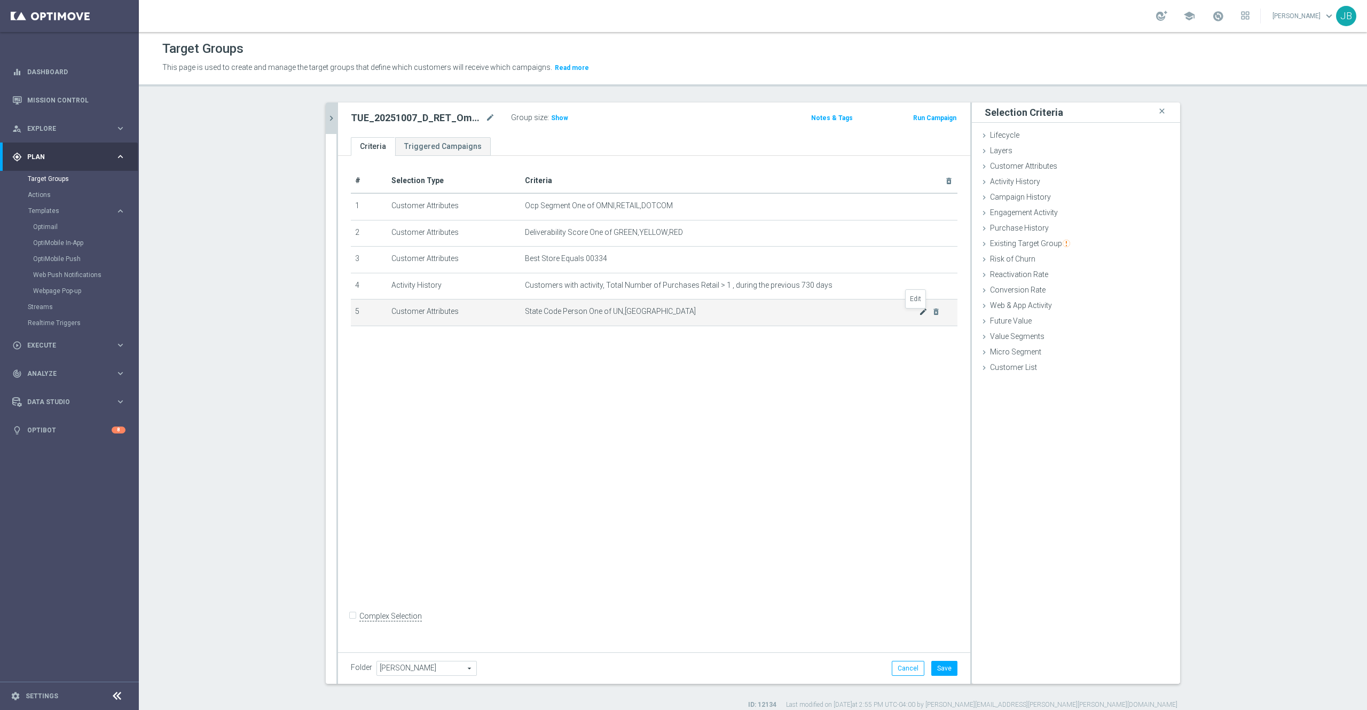
click at [919, 315] on icon "mode_edit" at bounding box center [923, 311] width 9 height 9
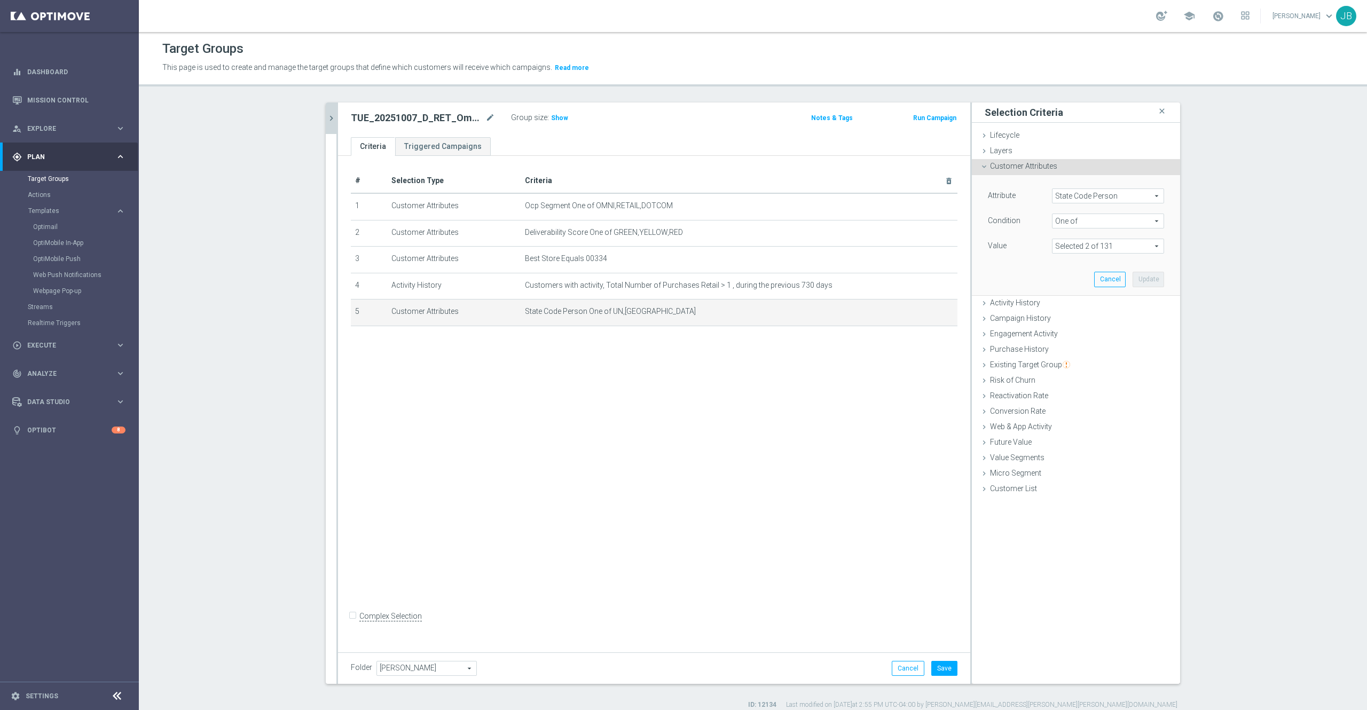
click at [1024, 243] on span at bounding box center [1107, 246] width 111 height 14
click at [1024, 266] on input "Show Selected" at bounding box center [1059, 269] width 7 height 7
checkbox input "true"
click at [1024, 301] on label "IL" at bounding box center [1115, 300] width 97 height 14
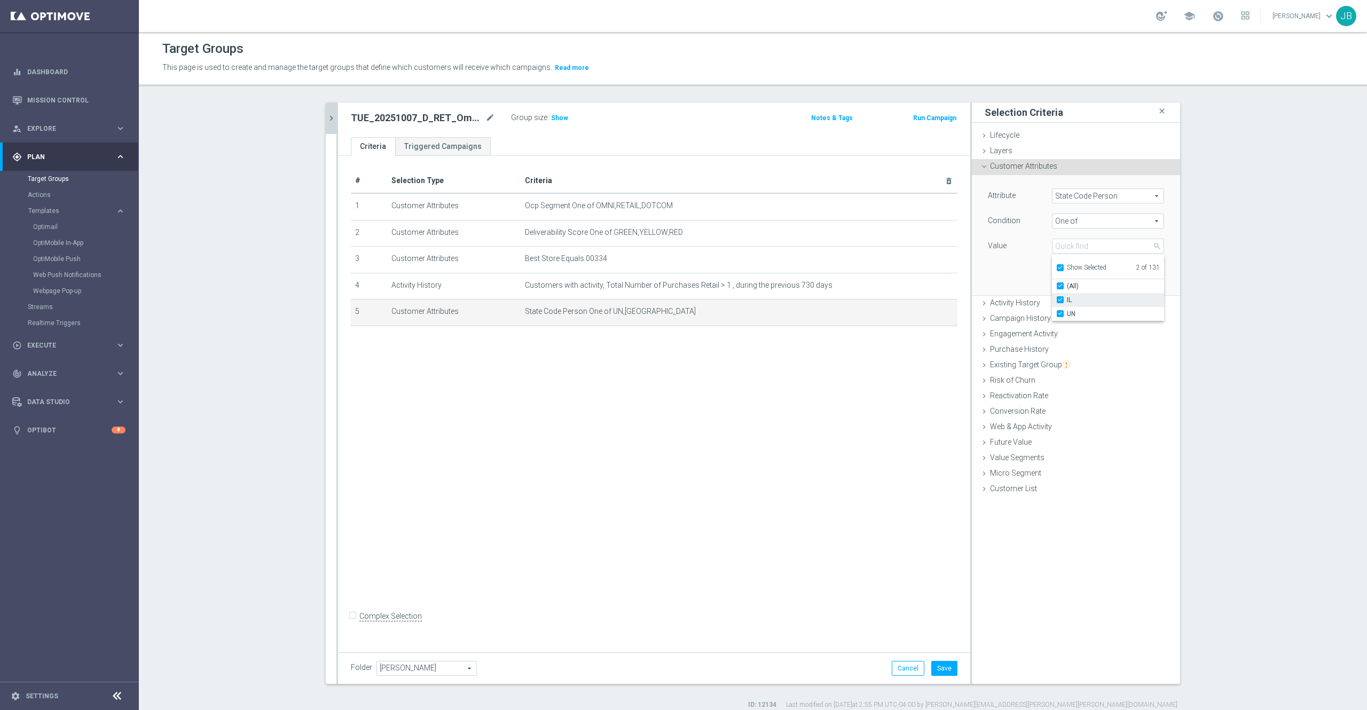
click at [1024, 301] on input "IL" at bounding box center [1063, 300] width 7 height 7
checkbox input "false"
type input "UN"
checkbox input "false"
click at [1024, 250] on input "search" at bounding box center [1108, 246] width 112 height 15
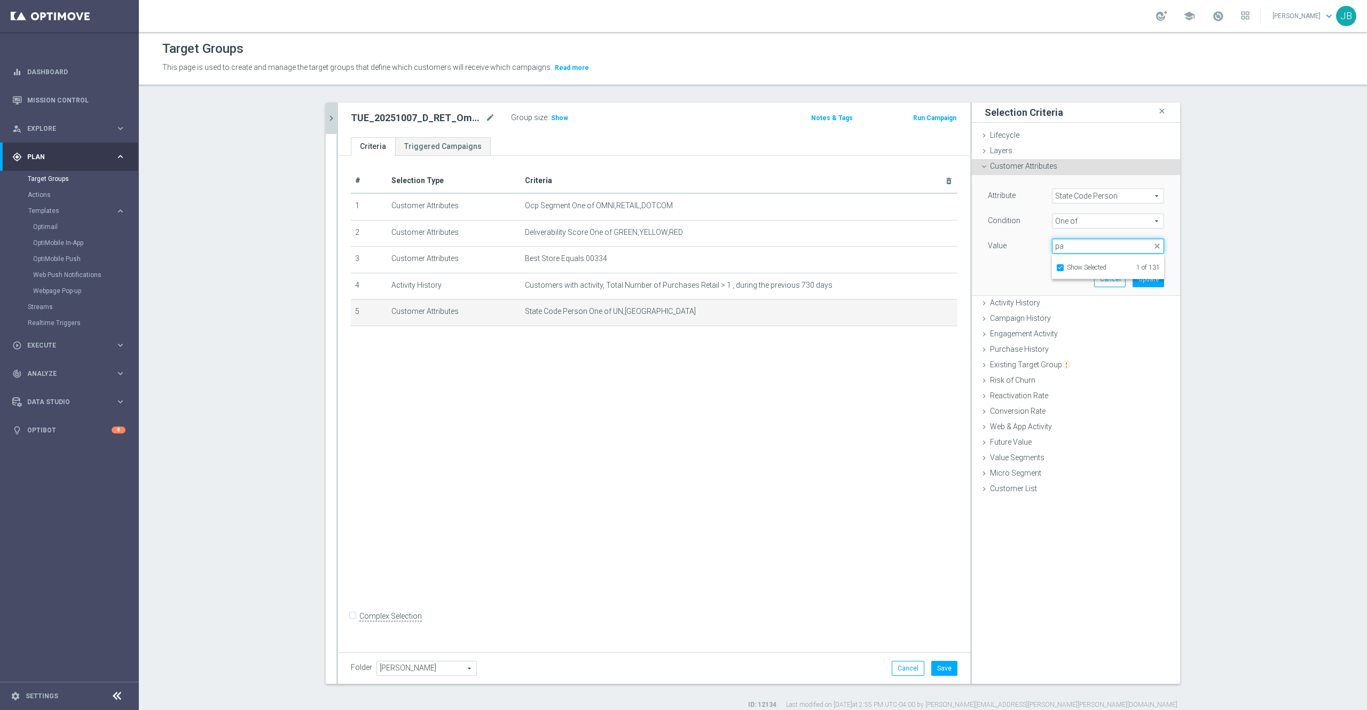
type input "pa"
click at [1024, 270] on span "Show Selected" at bounding box center [1087, 267] width 40 height 7
click at [1024, 270] on input "Show Selected" at bounding box center [1059, 269] width 7 height 7
checkbox input "false"
click at [1024, 301] on input "PA" at bounding box center [1063, 300] width 7 height 7
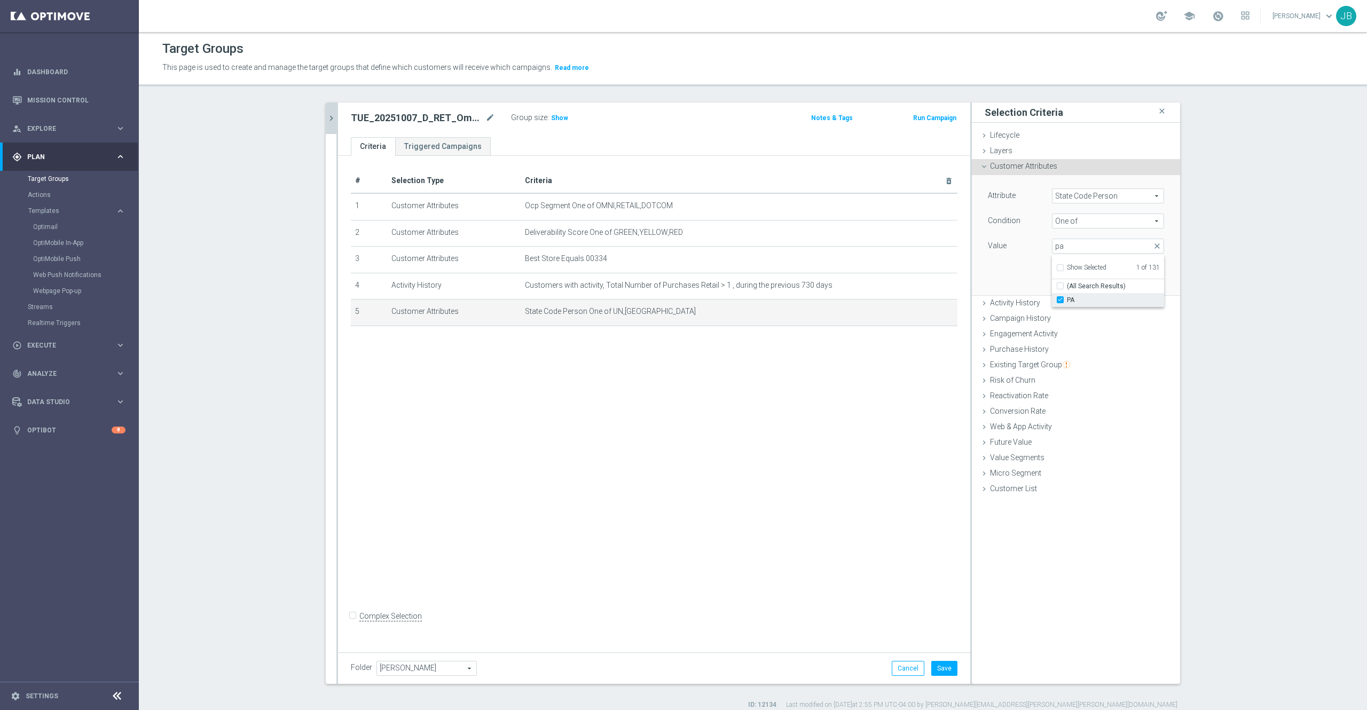
checkbox input "true"
type input "Selected 2 of 131"
checkbox input "false"
click at [991, 253] on div "Value" at bounding box center [1012, 247] width 64 height 17
click at [1024, 284] on button "Update" at bounding box center [1147, 279] width 31 height 15
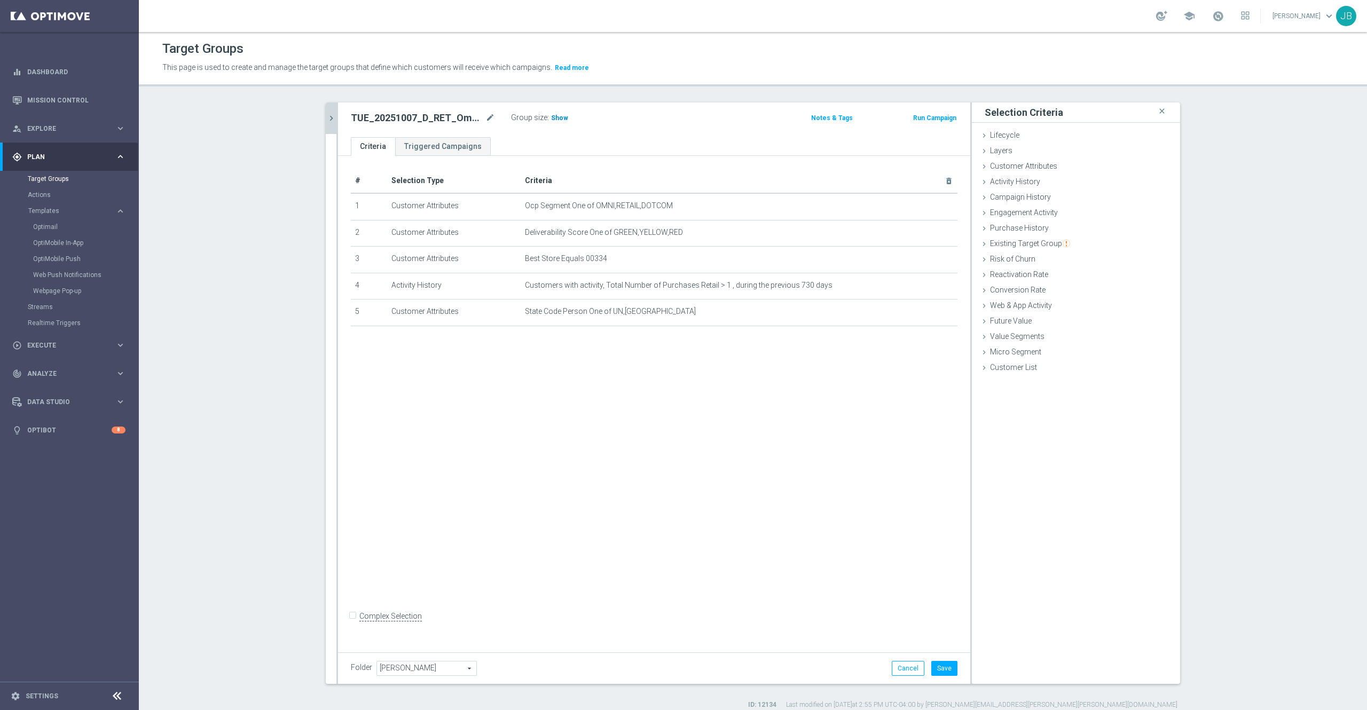
click at [551, 119] on span "Show" at bounding box center [559, 117] width 17 height 7
click at [941, 532] on button "Save" at bounding box center [944, 668] width 26 height 15
click at [326, 121] on icon "chevron_right" at bounding box center [331, 118] width 10 height 10
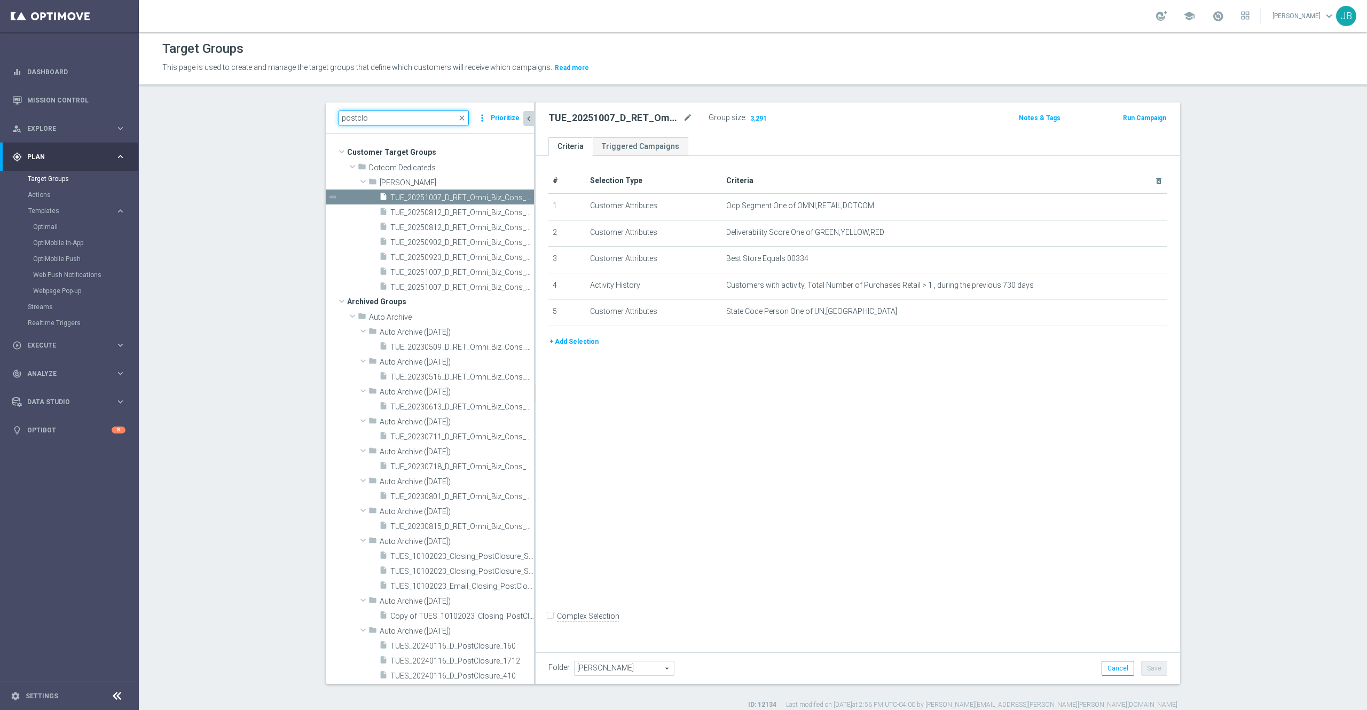
click at [404, 119] on input "postclo" at bounding box center [403, 117] width 130 height 15
type input "p"
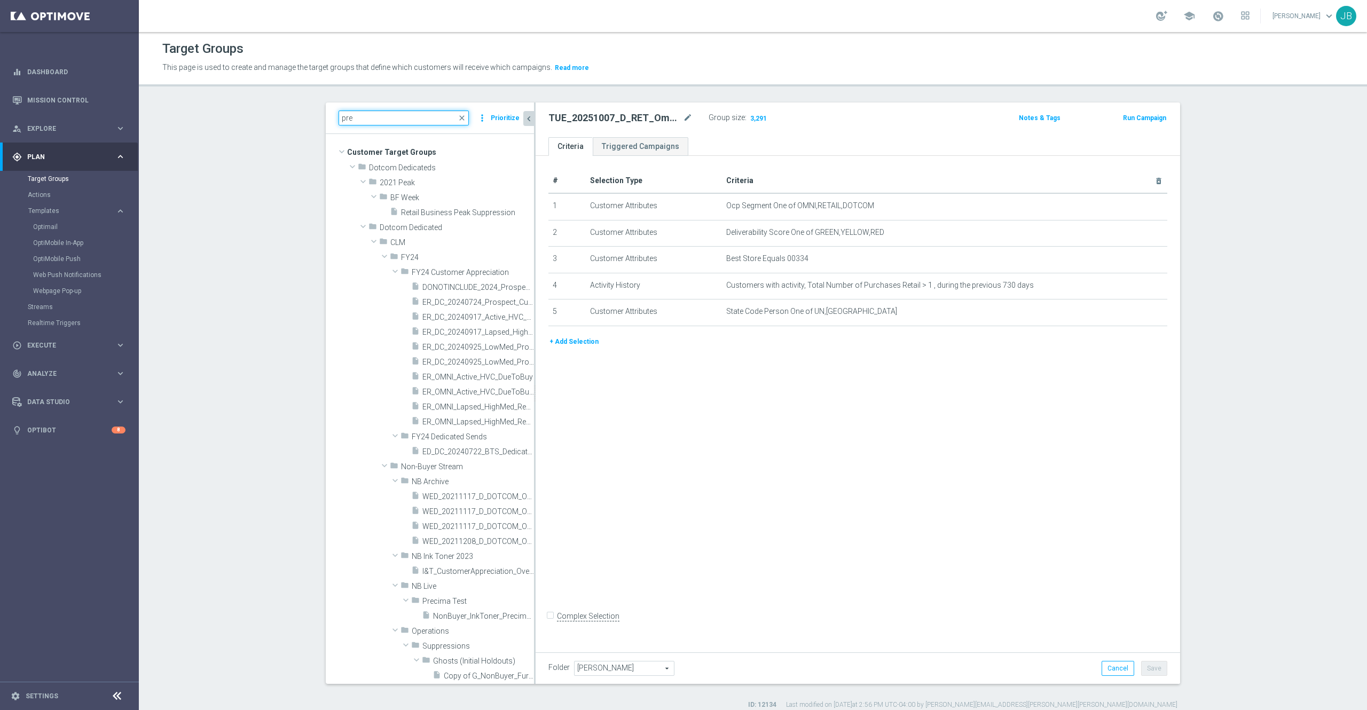
click at [375, 119] on input "pre" at bounding box center [403, 117] width 130 height 15
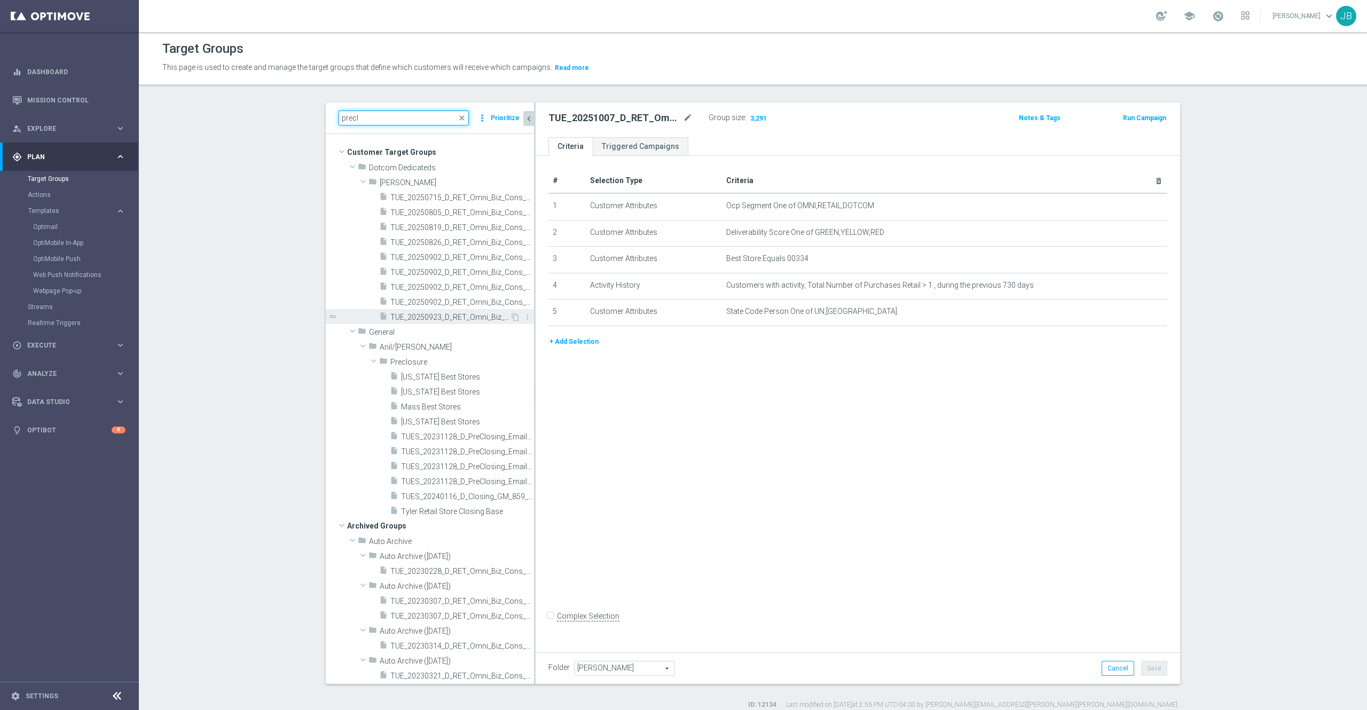
type input "precl"
click at [423, 316] on span "TUE_20250923_D_RET_Omni_Biz_Cons_PreClosure_1842" at bounding box center [450, 317] width 120 height 9
click at [511, 315] on icon "content_copy" at bounding box center [515, 317] width 9 height 9
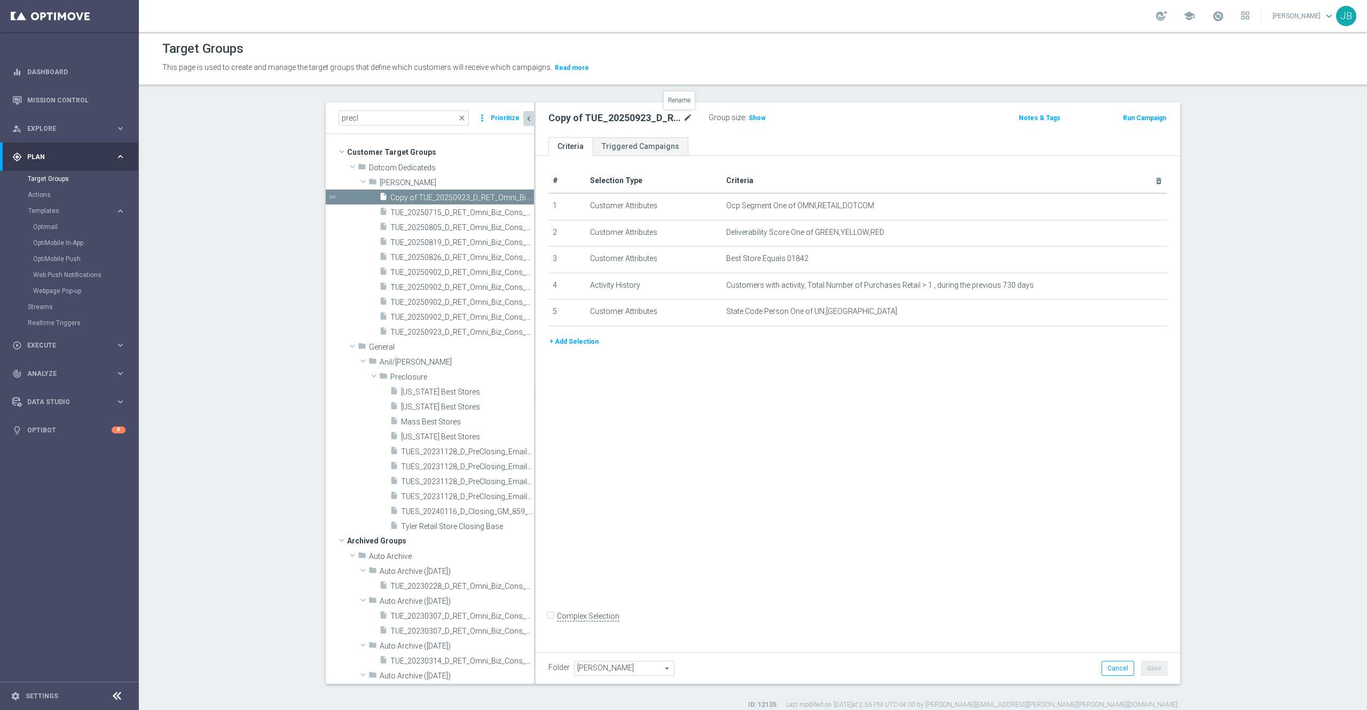
click at [684, 121] on icon "mode_edit" at bounding box center [688, 118] width 10 height 13
click at [592, 123] on input "Copy of TUE_20250923_D_RET_Omni_Biz_Cons_PreClosure_1842" at bounding box center [620, 119] width 144 height 15
type input "TUE_20251007_D_RET_Omni_Biz_Cons_PreClosure_1705"
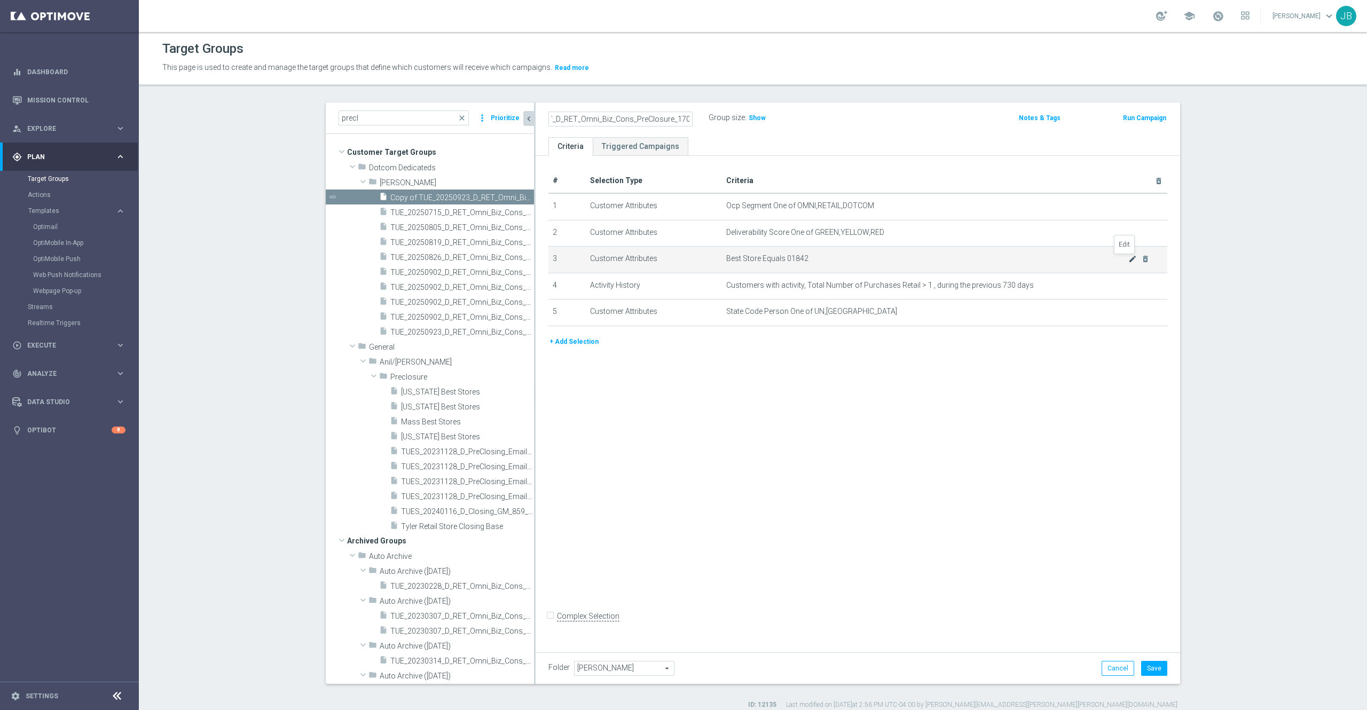
scroll to position [0, 0]
click at [1024, 262] on icon "mode_edit" at bounding box center [1132, 259] width 9 height 9
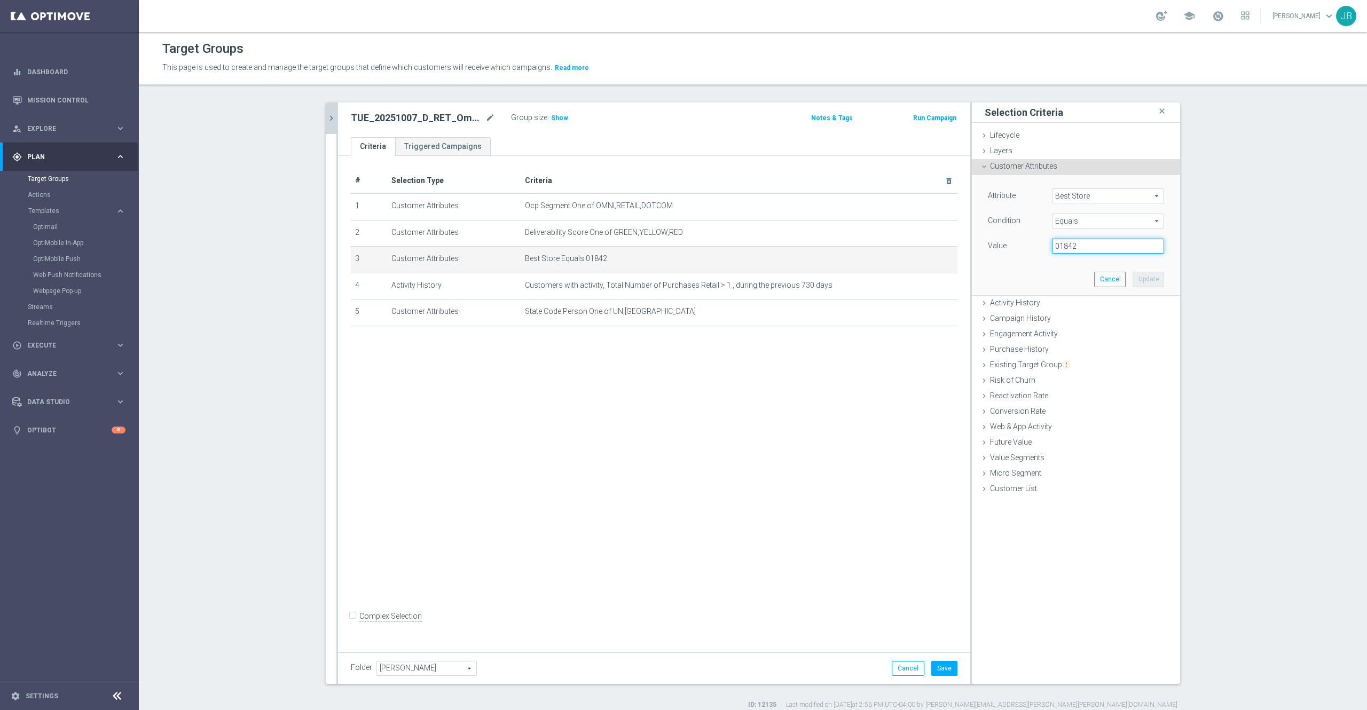
click at [1024, 247] on input "01842" at bounding box center [1108, 246] width 112 height 15
type input "01705"
click at [1024, 278] on button "Update" at bounding box center [1147, 279] width 31 height 15
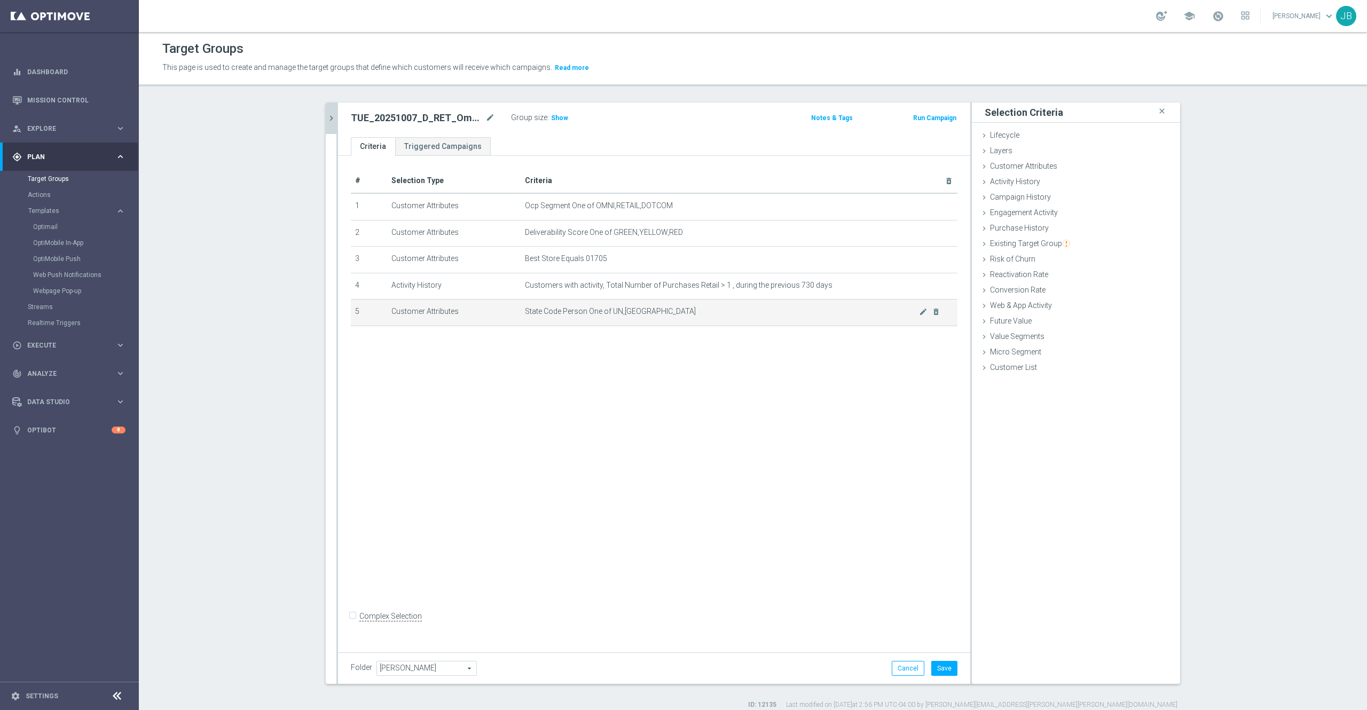
click at [910, 316] on span "State Code Person One of UN,TX" at bounding box center [722, 311] width 394 height 9
click at [919, 316] on icon "mode_edit" at bounding box center [923, 311] width 9 height 9
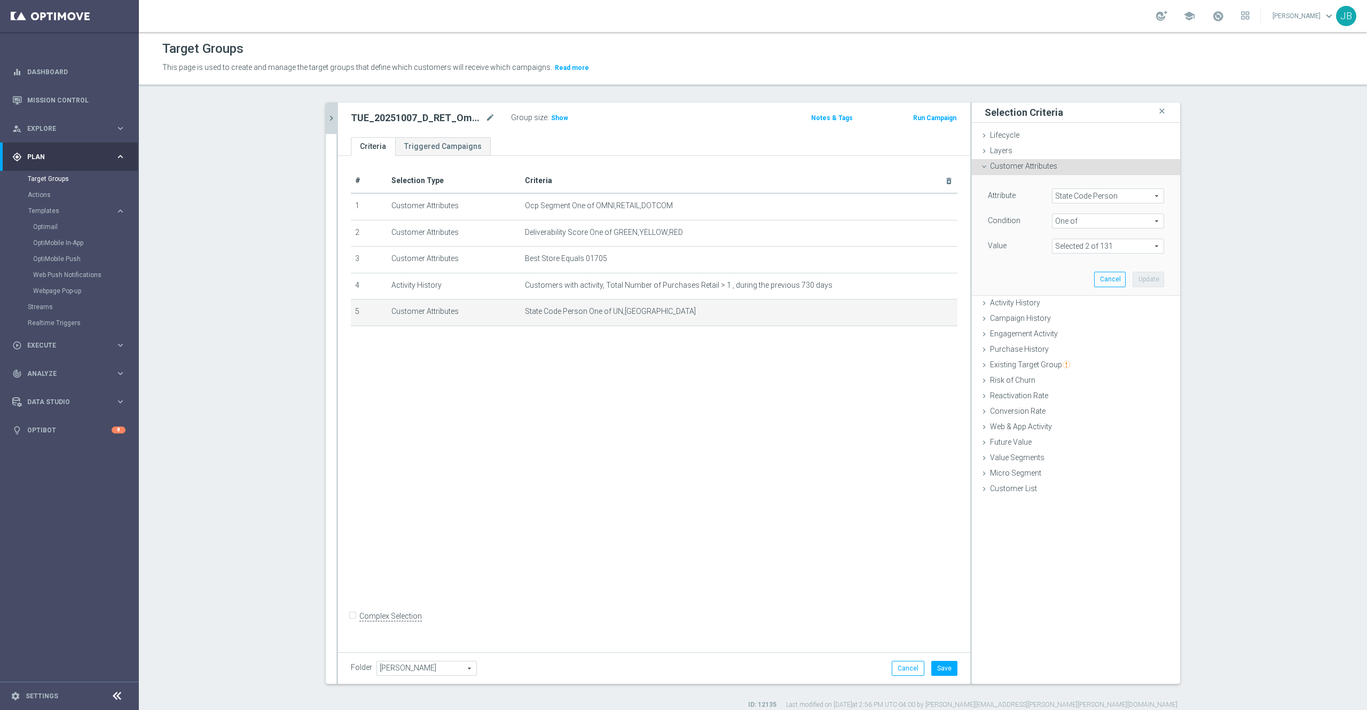
click at [1024, 243] on span at bounding box center [1107, 246] width 111 height 14
click at [1024, 267] on input "Show Selected" at bounding box center [1059, 269] width 7 height 7
checkbox input "true"
click at [1024, 301] on input "TX" at bounding box center [1063, 300] width 7 height 7
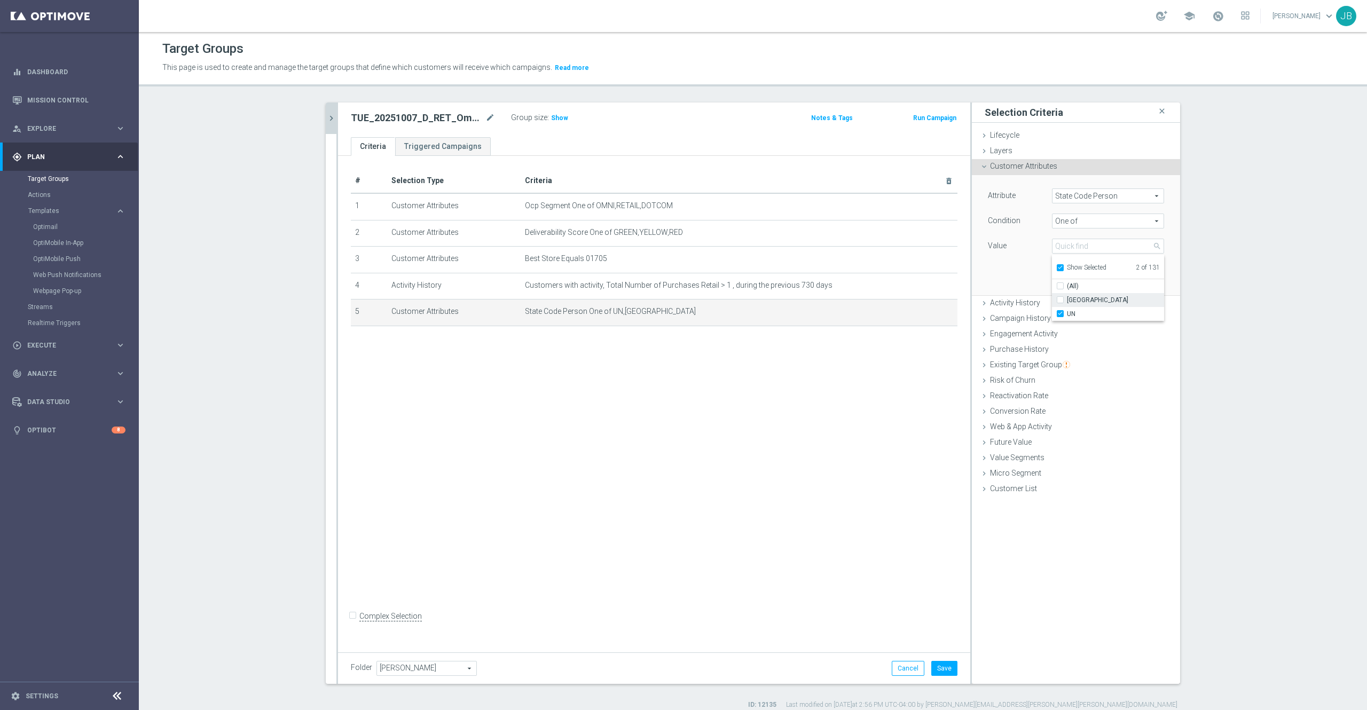
checkbox input "false"
type input "UN"
checkbox input "false"
click at [994, 268] on div "Attribute State Code Person State Code Person arrow_drop_down search Condition …" at bounding box center [1076, 235] width 192 height 120
click at [1024, 245] on span "UN" at bounding box center [1107, 246] width 111 height 14
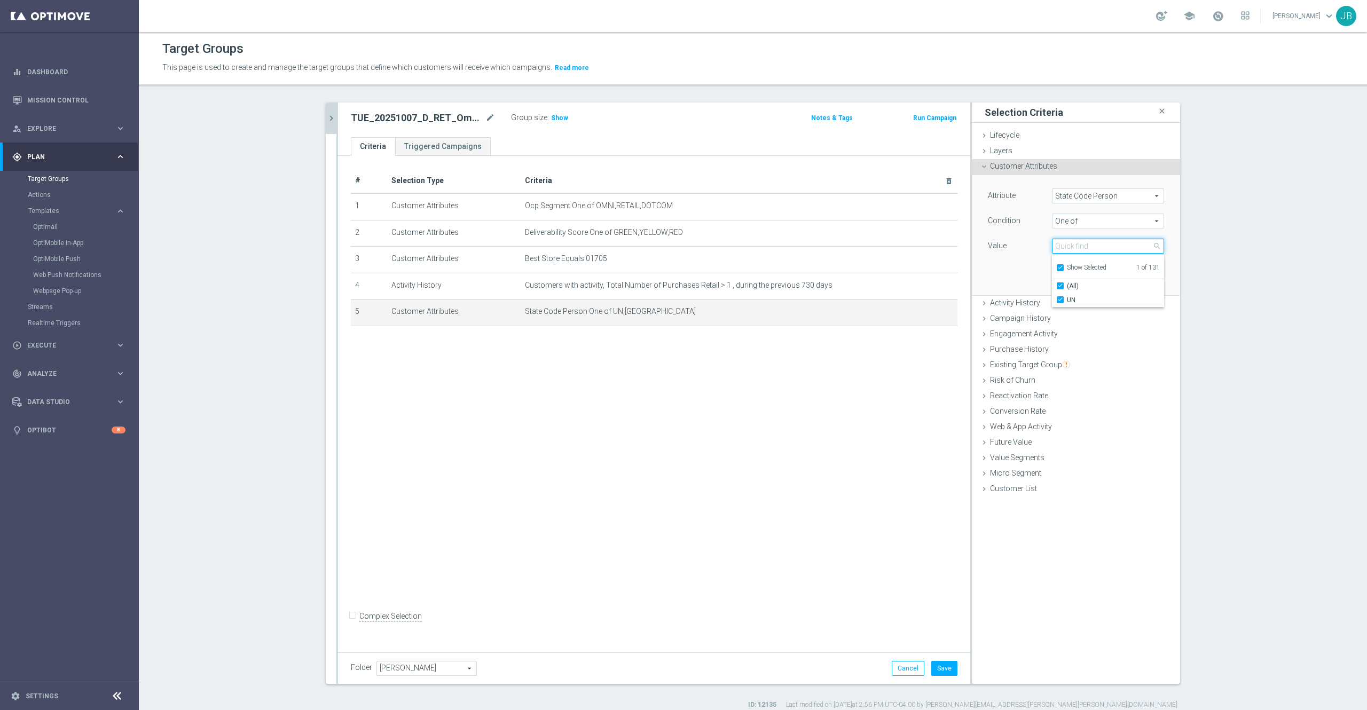
click at [1024, 250] on input "search" at bounding box center [1108, 246] width 112 height 15
type input "ny"
click at [1024, 270] on div "Show Selected" at bounding box center [1081, 266] width 50 height 13
click at [1024, 268] on input "Show Selected" at bounding box center [1059, 269] width 7 height 7
checkbox input "false"
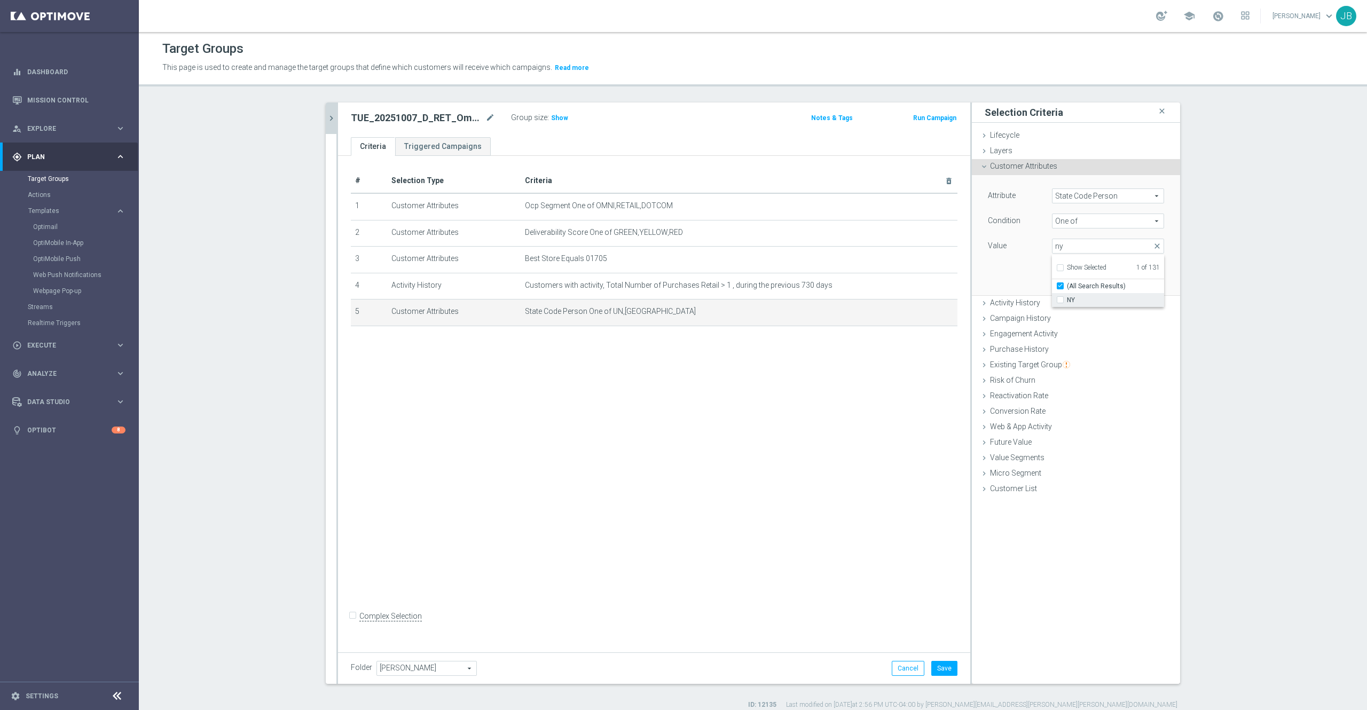
click at [1024, 300] on input "NY" at bounding box center [1063, 300] width 7 height 7
checkbox input "true"
type input "Selected 2 of 131"
checkbox input "false"
click at [1011, 262] on div "Attribute State Code Person State Code Person arrow_drop_down search Condition …" at bounding box center [1076, 235] width 192 height 120
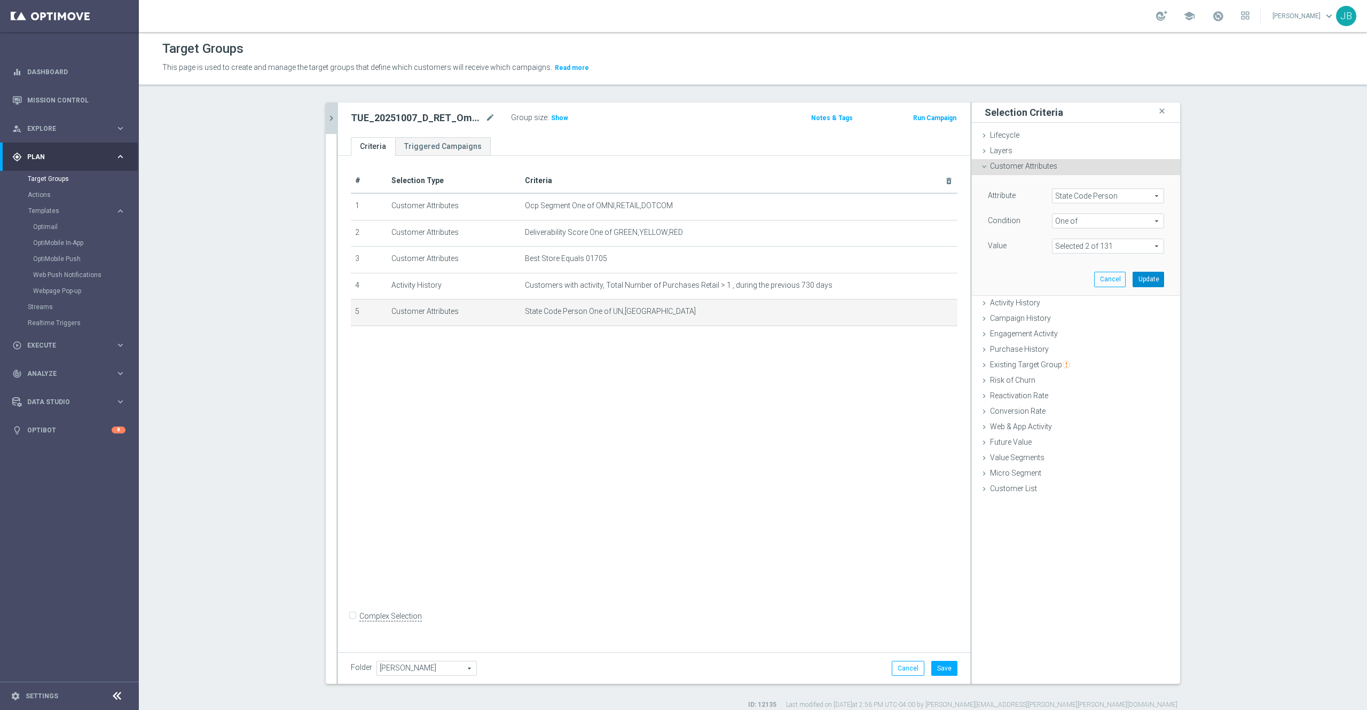
click at [1024, 283] on button "Update" at bounding box center [1147, 279] width 31 height 15
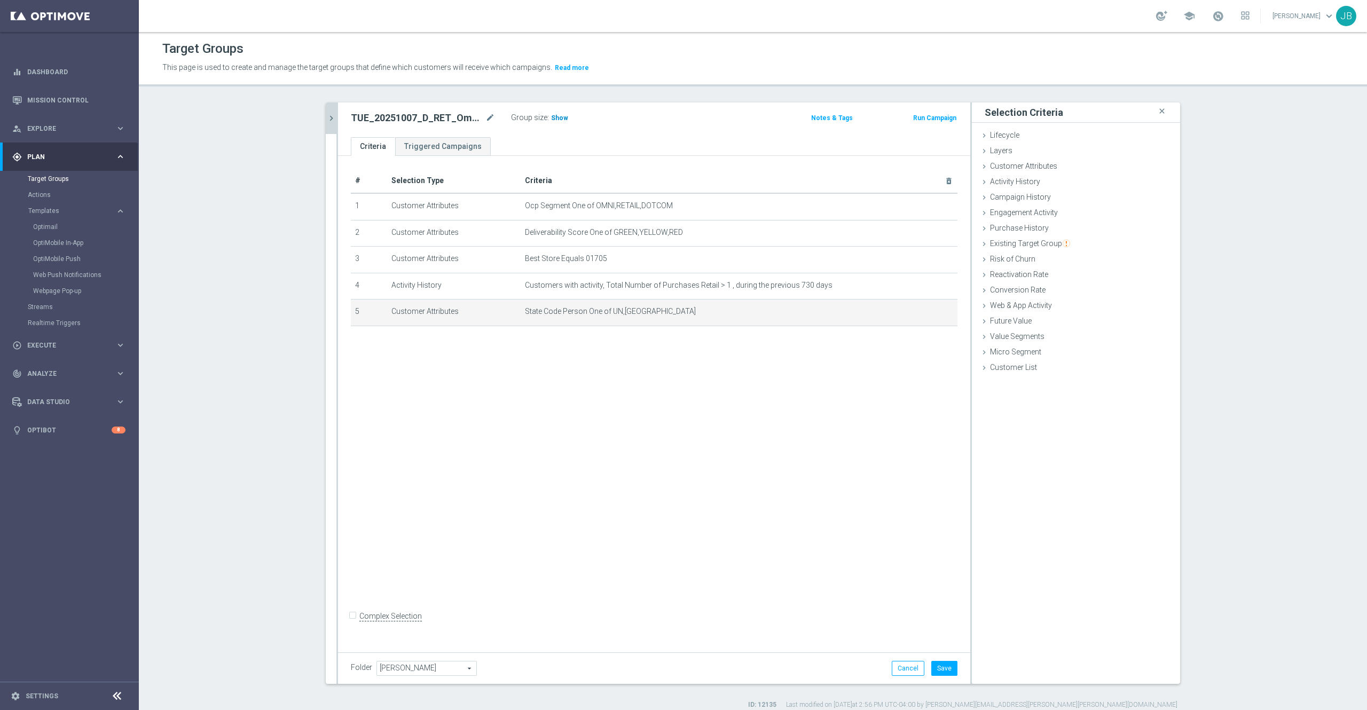
click at [550, 122] on h3 "Show" at bounding box center [559, 118] width 19 height 12
click at [938, 532] on button "Save" at bounding box center [944, 668] width 26 height 15
click at [571, 380] on div "# Selection Type Criteria delete_forever 1 Customer Attributes Ocp Segment One …" at bounding box center [654, 401] width 632 height 491
click at [485, 121] on icon "mode_edit" at bounding box center [490, 118] width 10 height 13
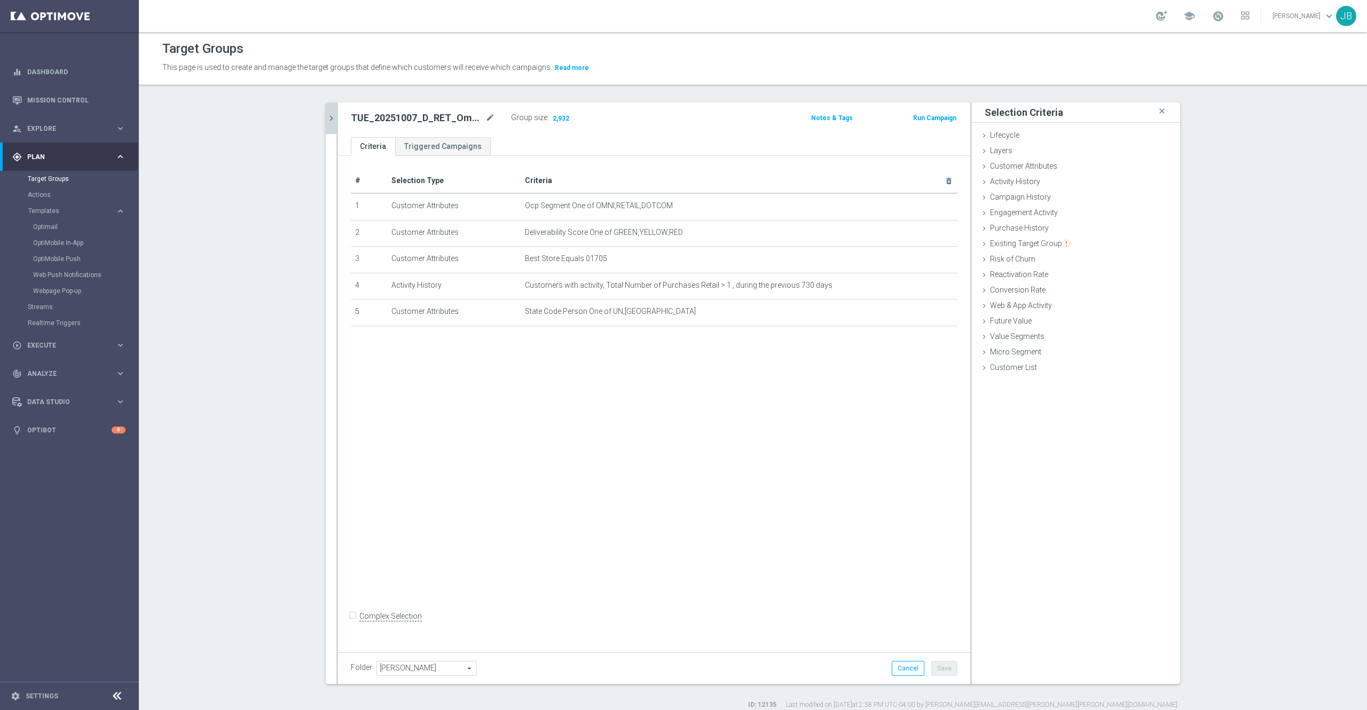
click at [577, 418] on div "# Selection Type Criteria delete_forever 1 Customer Attributes Ocp Segment One …" at bounding box center [654, 401] width 632 height 491
click at [326, 113] on button "chevron_right" at bounding box center [331, 117] width 11 height 31
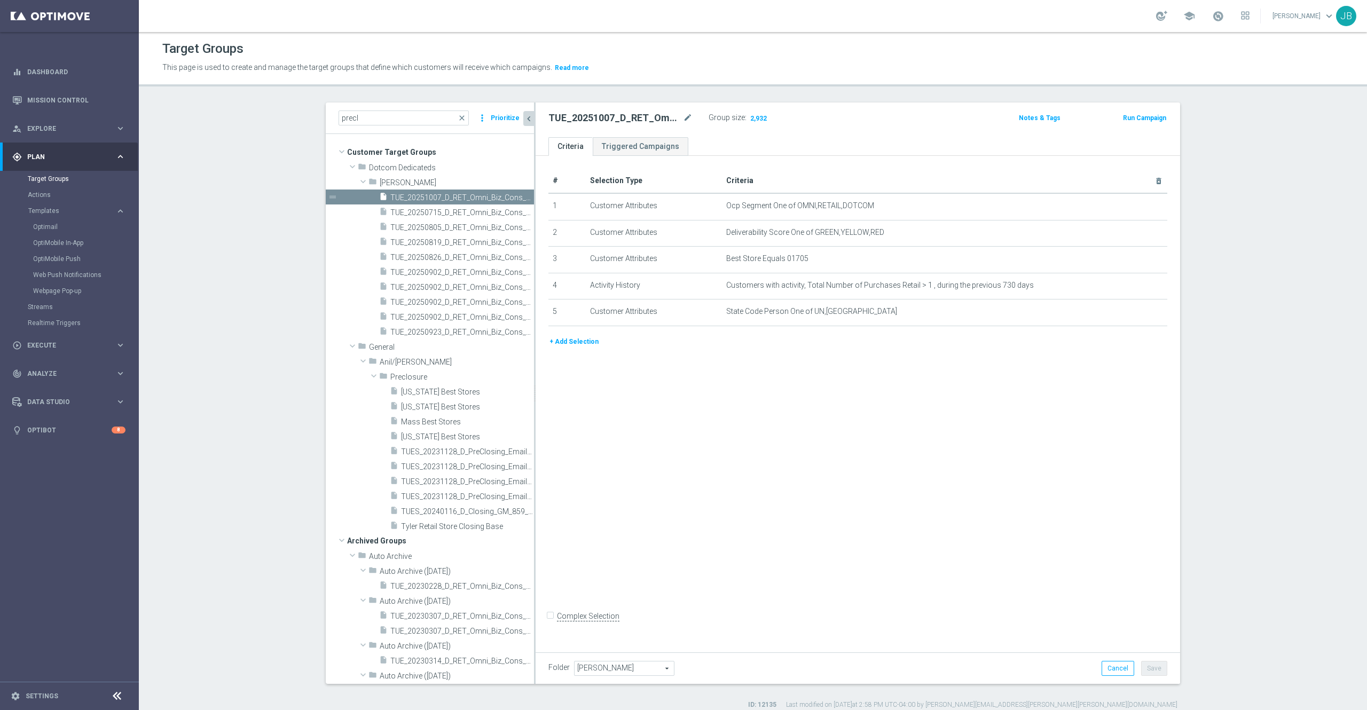
click at [524, 121] on icon "chevron_left" at bounding box center [529, 119] width 10 height 10
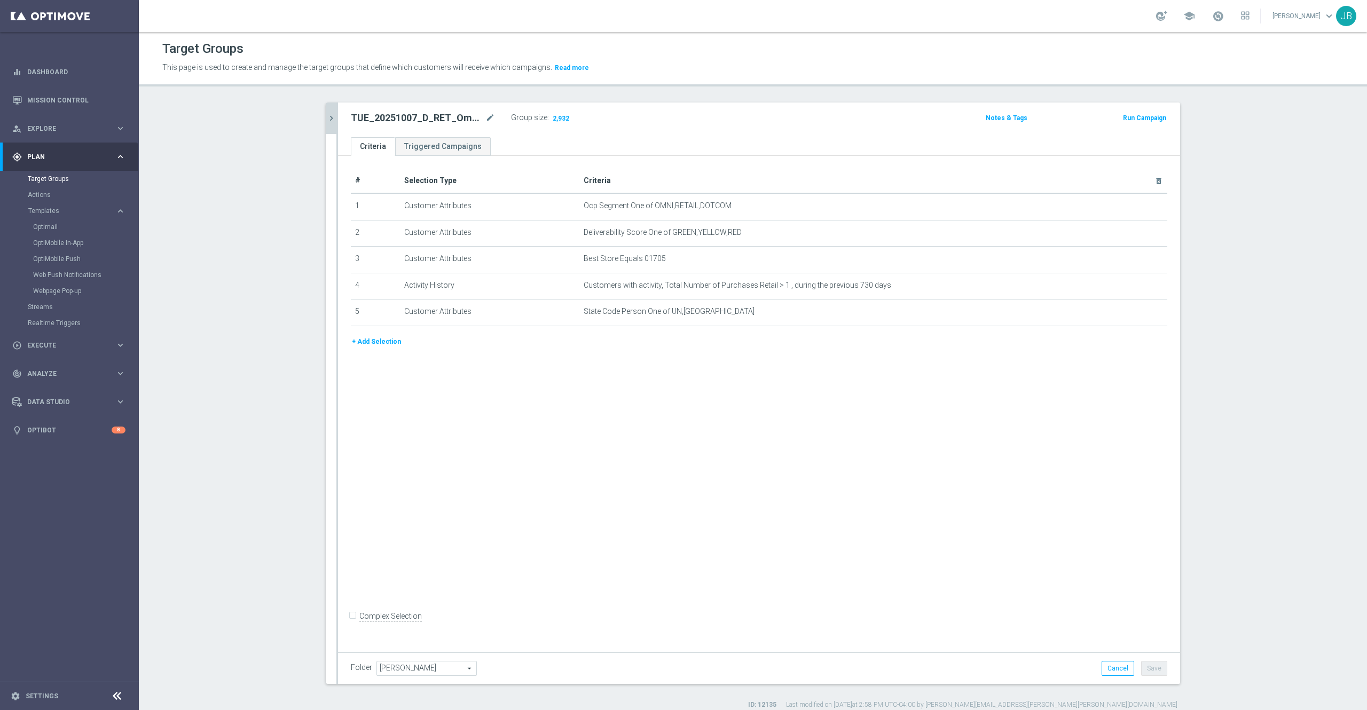
click at [683, 442] on div "# Selection Type Criteria delete_forever 1 Customer Attributes Ocp Segment One …" at bounding box center [759, 401] width 842 height 491
click at [693, 512] on div "# Selection Type Criteria delete_forever 1 Customer Attributes Ocp Segment One …" at bounding box center [759, 401] width 842 height 491
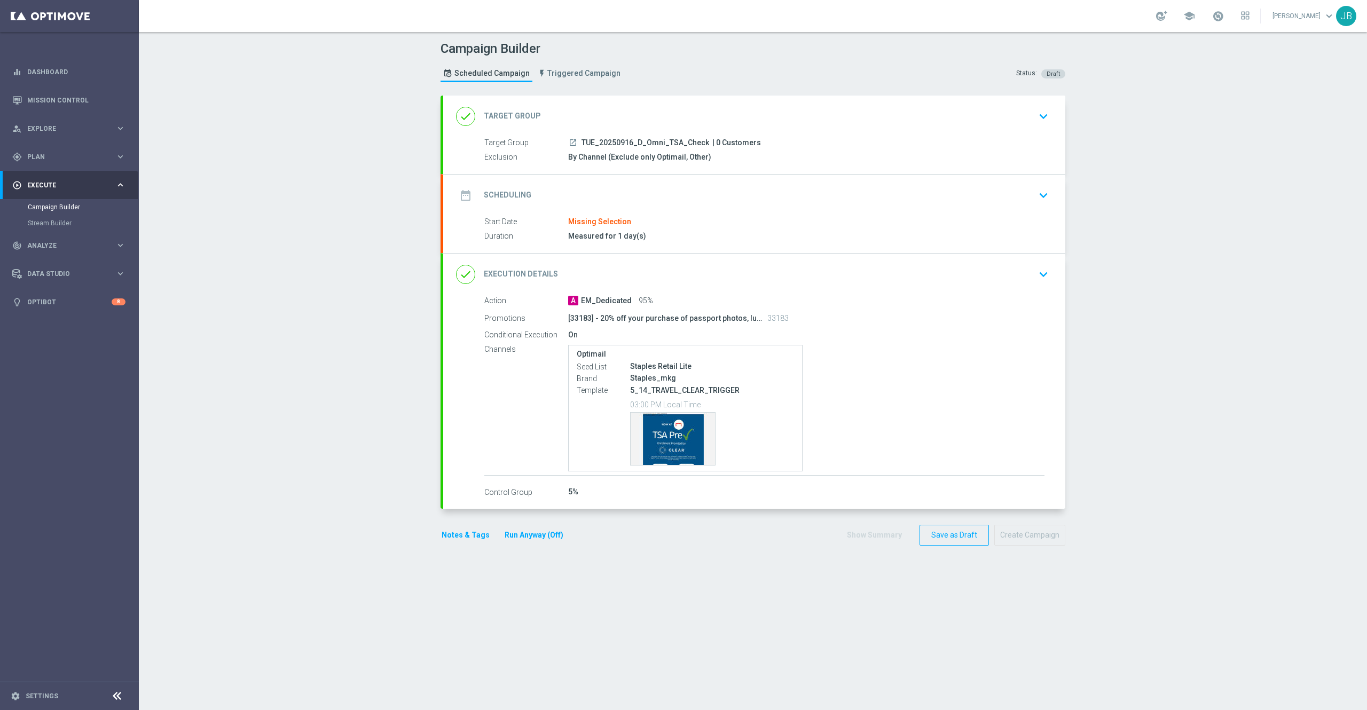
click at [506, 107] on div "done Target Group" at bounding box center [498, 116] width 85 height 19
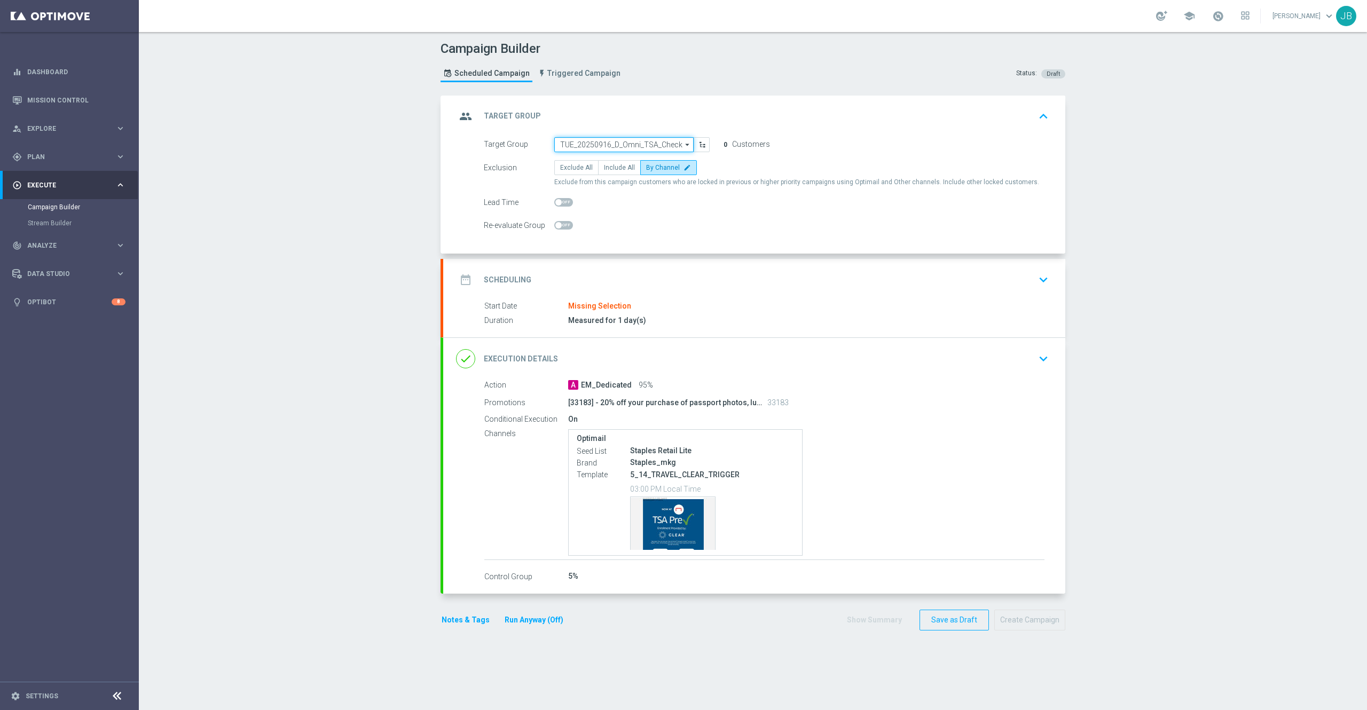
click at [628, 143] on input "TUE_20250916_D_Omni_TSA_Check" at bounding box center [623, 144] width 139 height 15
paste input "WED_20251001_D_Omni_TSA_Check"
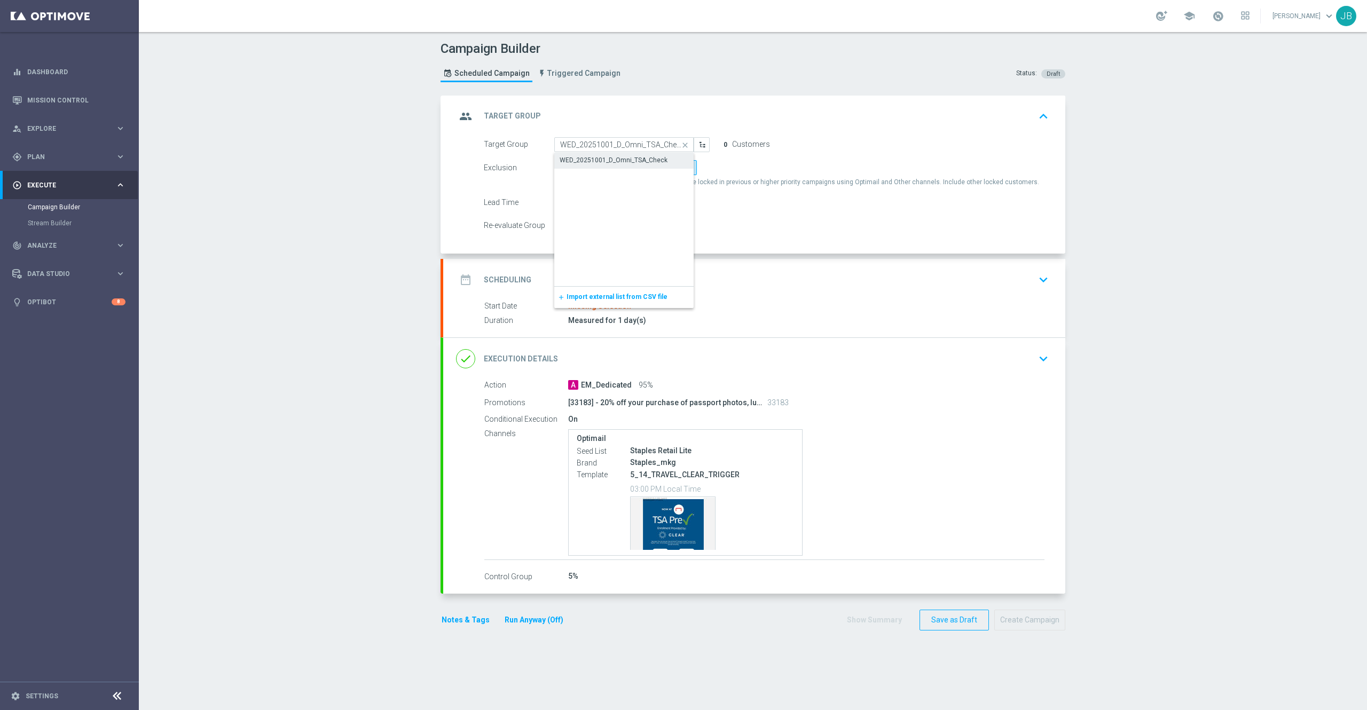
click at [627, 159] on div "WED_20251001_D_Omni_TSA_Check" at bounding box center [613, 160] width 108 height 10
type input "WED_20251001_D_Omni_TSA_Check"
click at [496, 281] on h2 "Scheduling" at bounding box center [508, 280] width 48 height 10
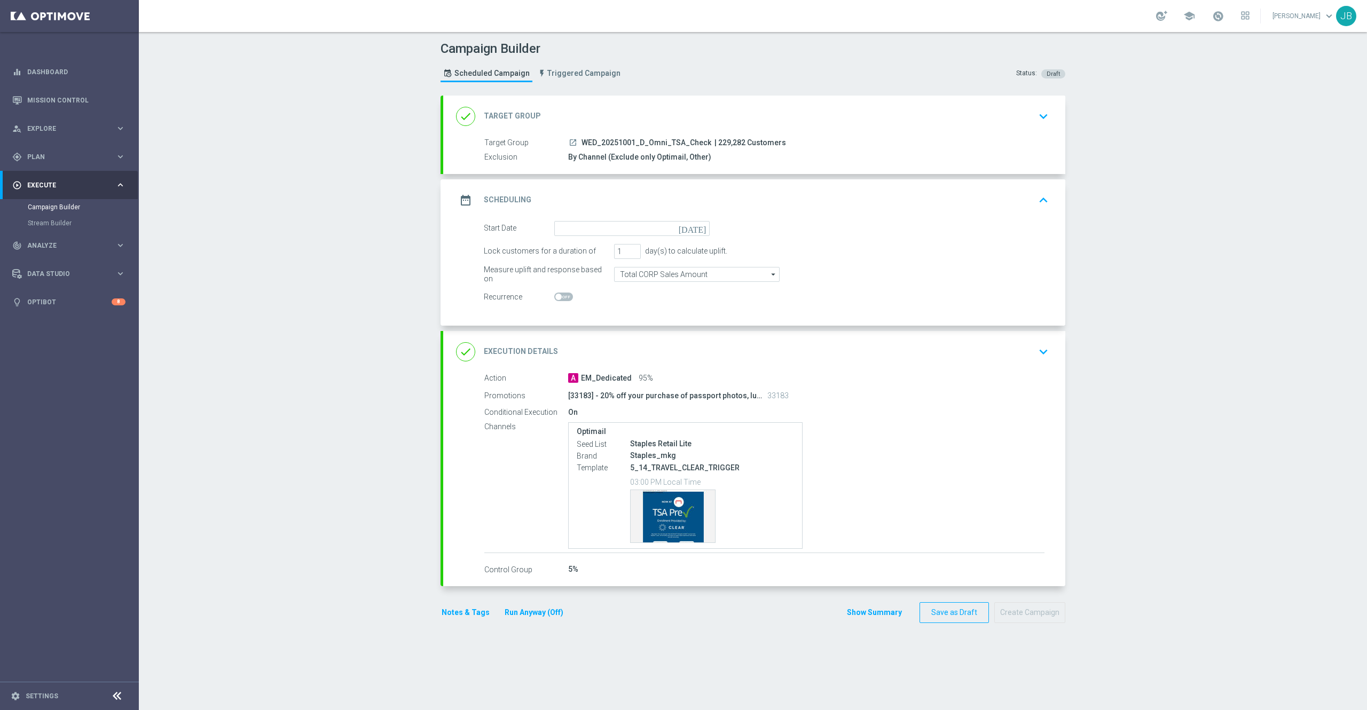
click at [689, 230] on icon "[DATE]" at bounding box center [693, 227] width 31 height 12
click at [689, 261] on span "›" at bounding box center [696, 255] width 14 height 14
click at [608, 291] on span "1" at bounding box center [616, 288] width 17 height 17
type input "[DATE]"
click at [513, 113] on h2 "Target Group" at bounding box center [512, 116] width 57 height 10
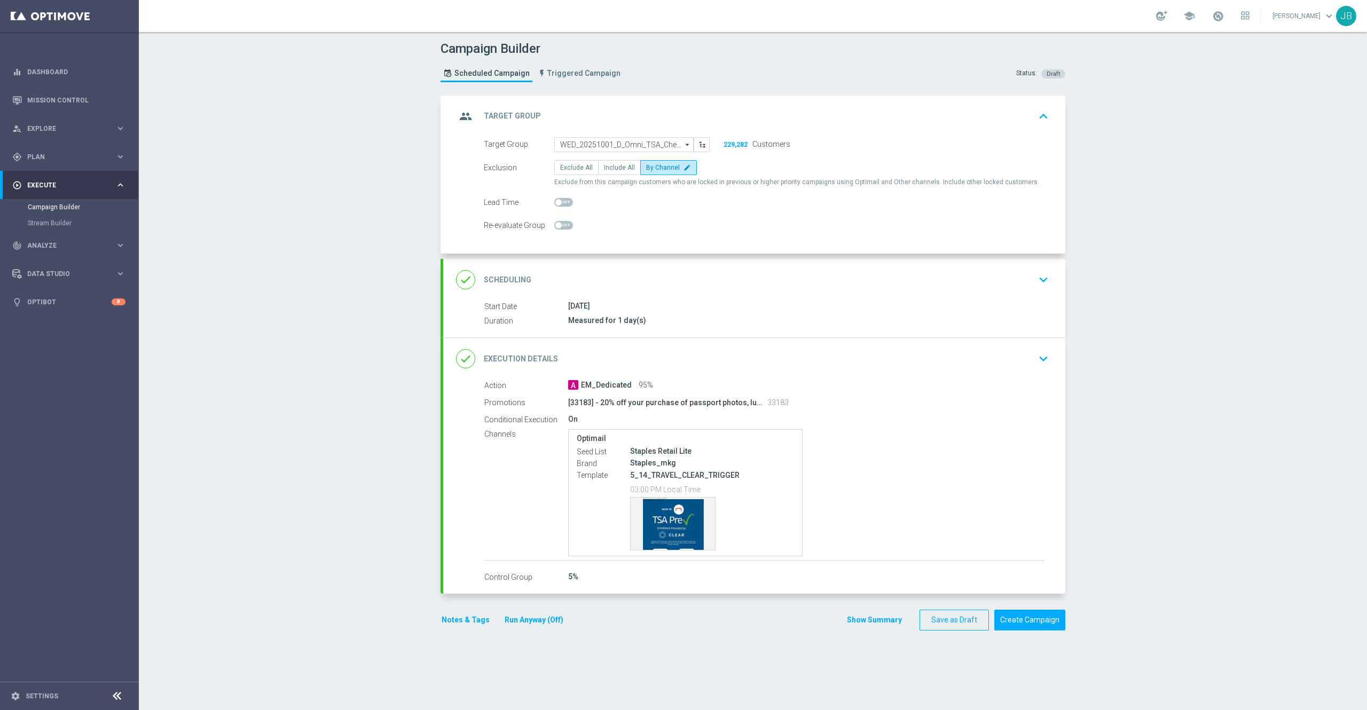
click at [513, 117] on h2 "Target Group" at bounding box center [512, 116] width 57 height 10
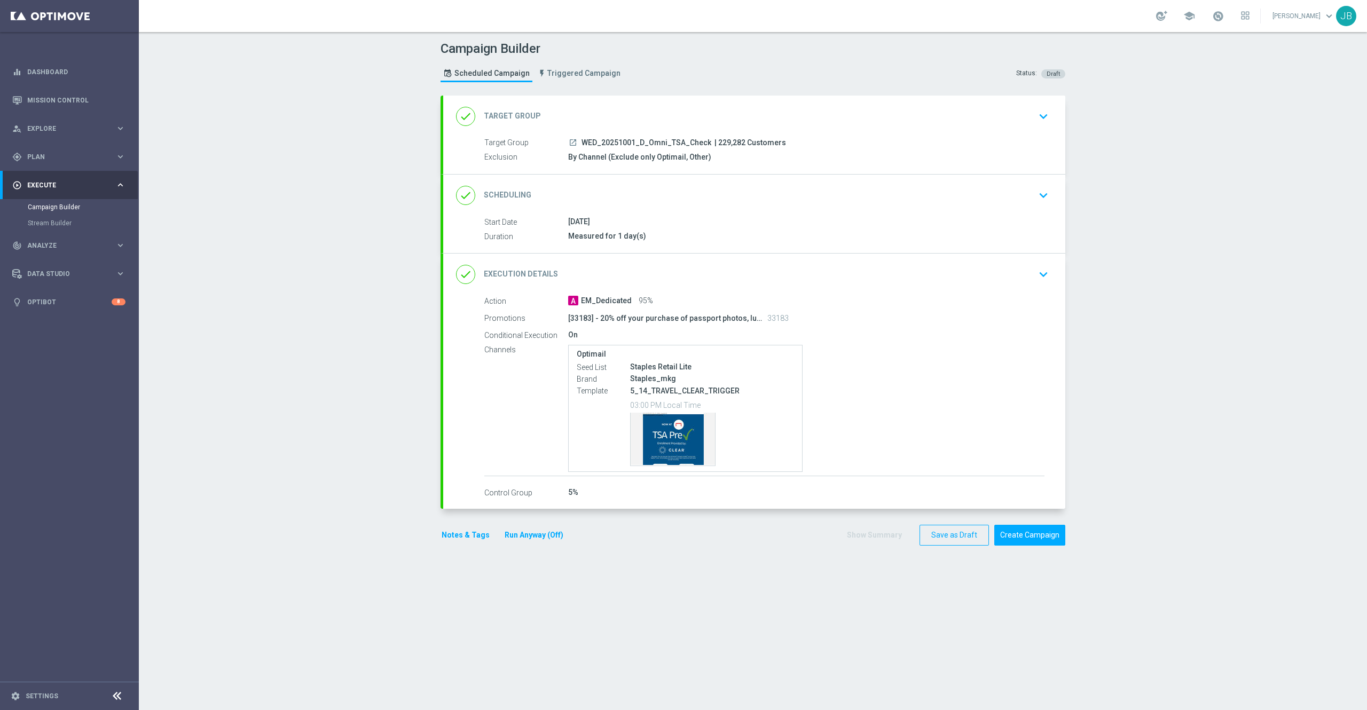
click at [507, 200] on h2 "Scheduling" at bounding box center [508, 195] width 48 height 10
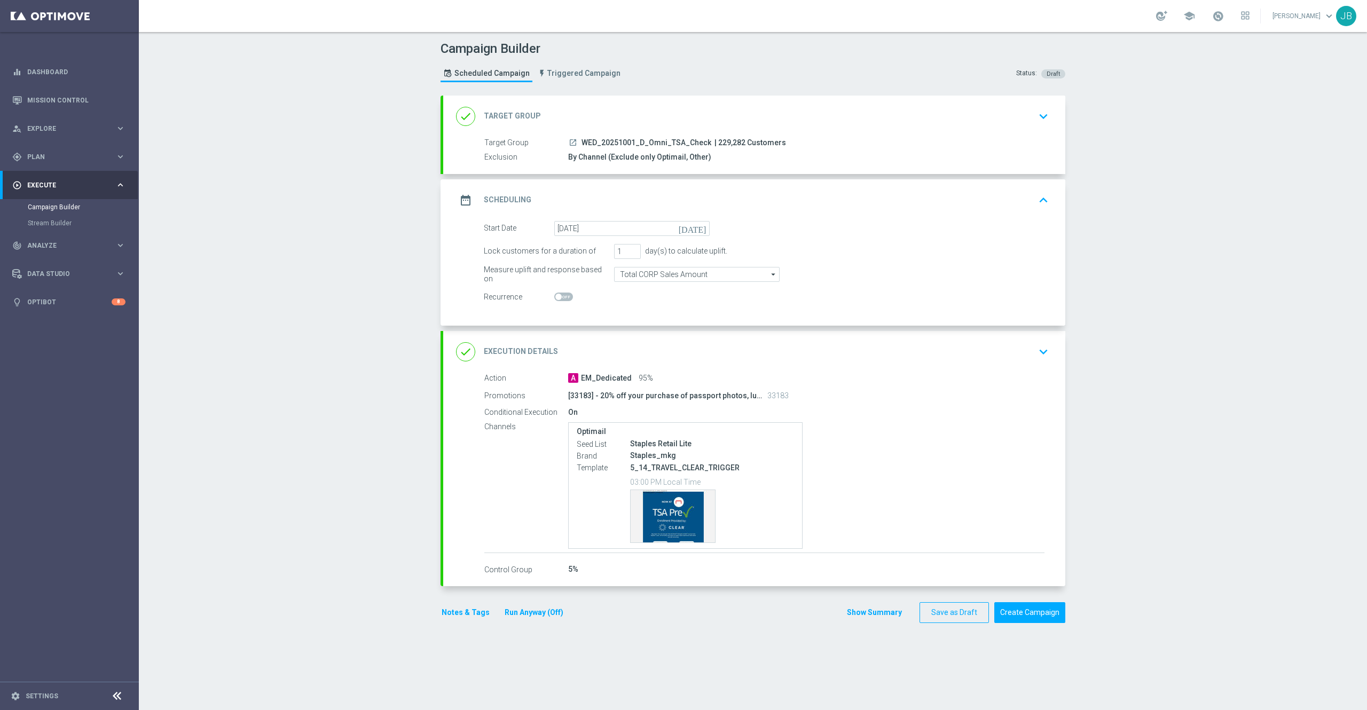
click at [512, 350] on h2 "Execution Details" at bounding box center [521, 351] width 74 height 10
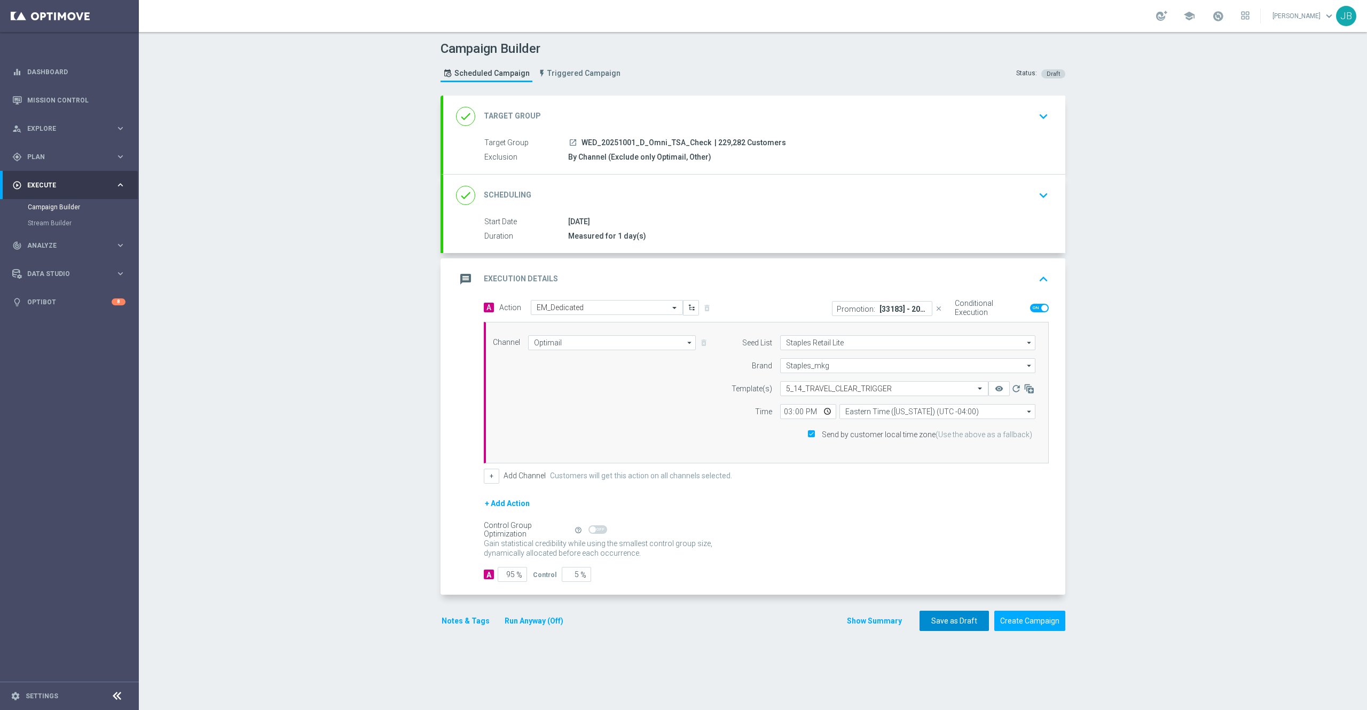
click at [953, 625] on button "Save as Draft" at bounding box center [953, 621] width 69 height 21
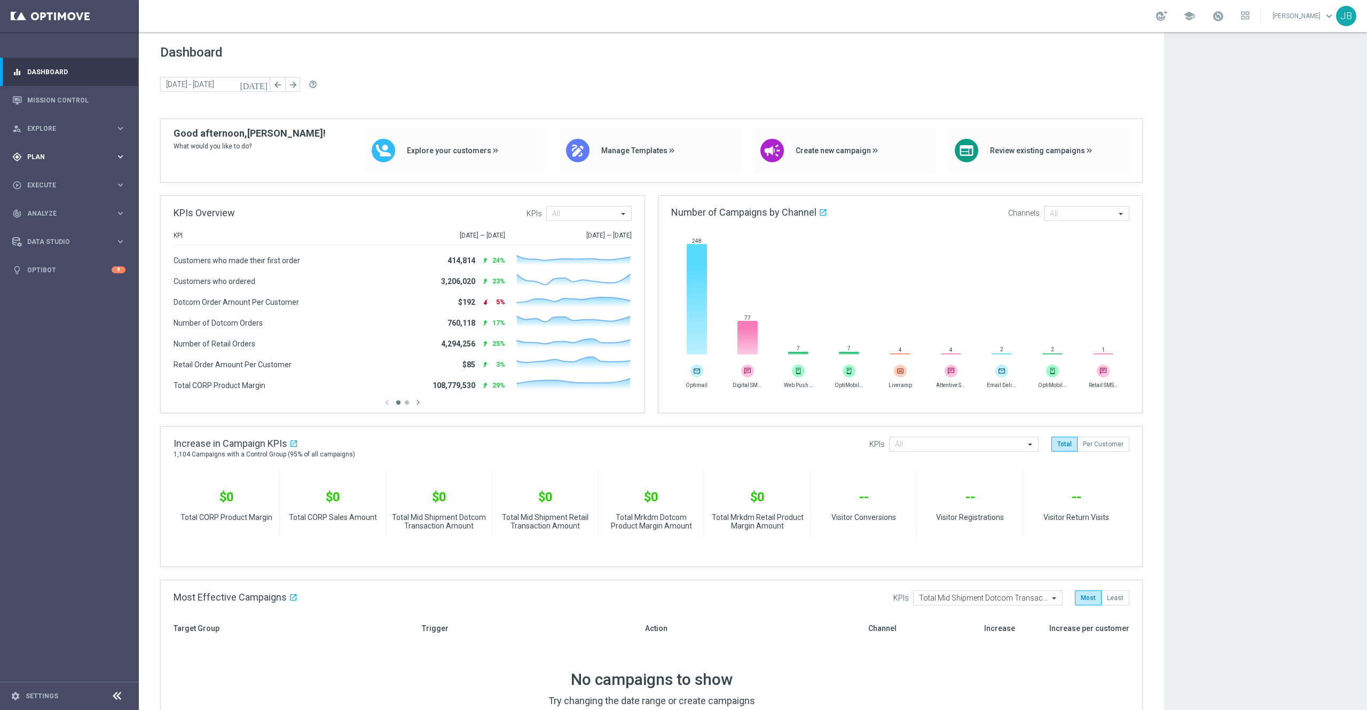
click at [41, 155] on span "Plan" at bounding box center [71, 157] width 88 height 6
click at [69, 100] on link "Mission Control" at bounding box center [76, 100] width 98 height 28
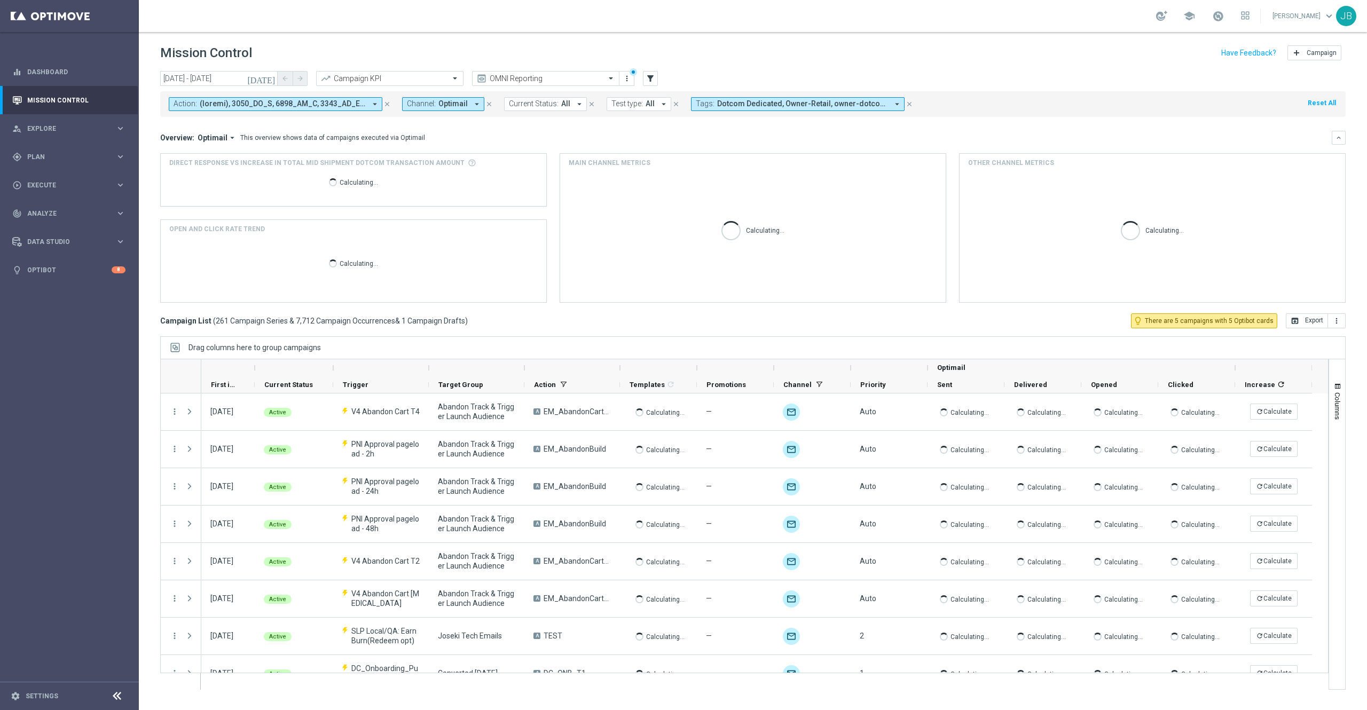
click at [269, 80] on icon "[DATE]" at bounding box center [261, 79] width 29 height 10
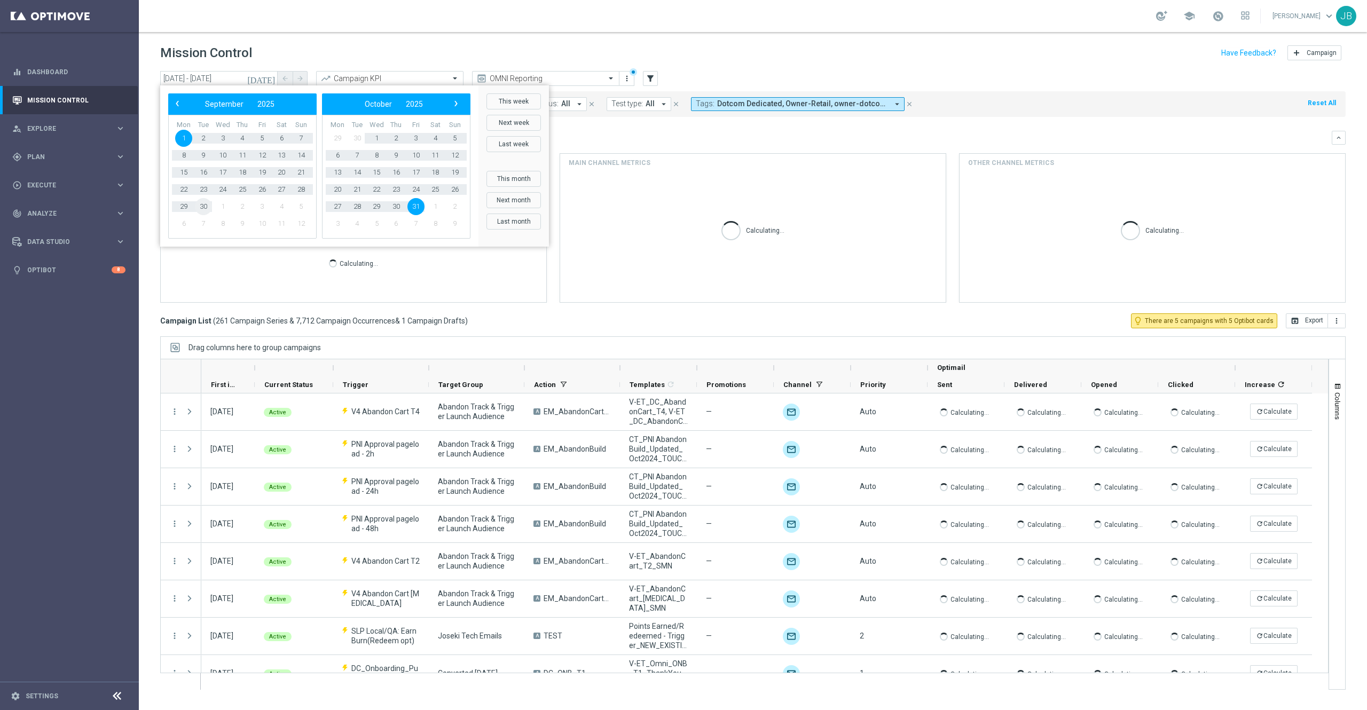
click at [203, 207] on span "30" at bounding box center [203, 206] width 17 height 17
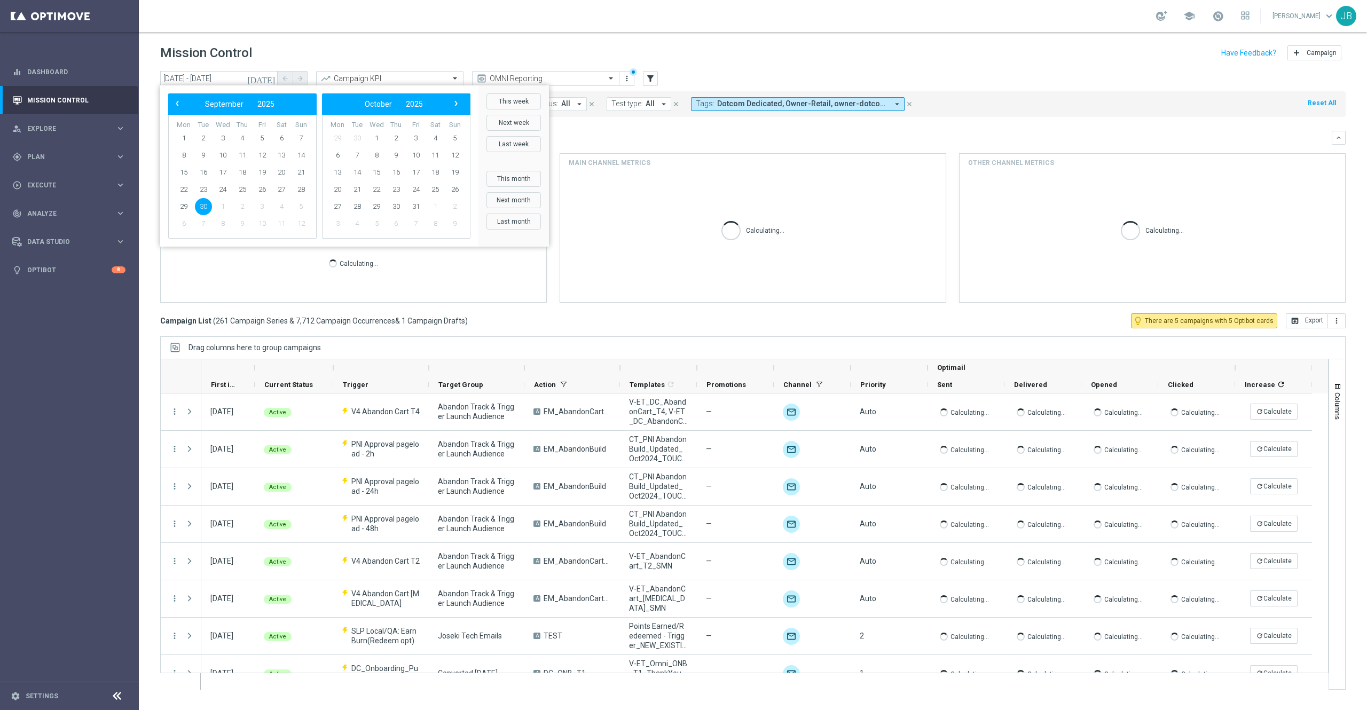
click at [203, 207] on span "30" at bounding box center [203, 206] width 17 height 17
type input "30 Sep 2025 - 30 Sep 2025"
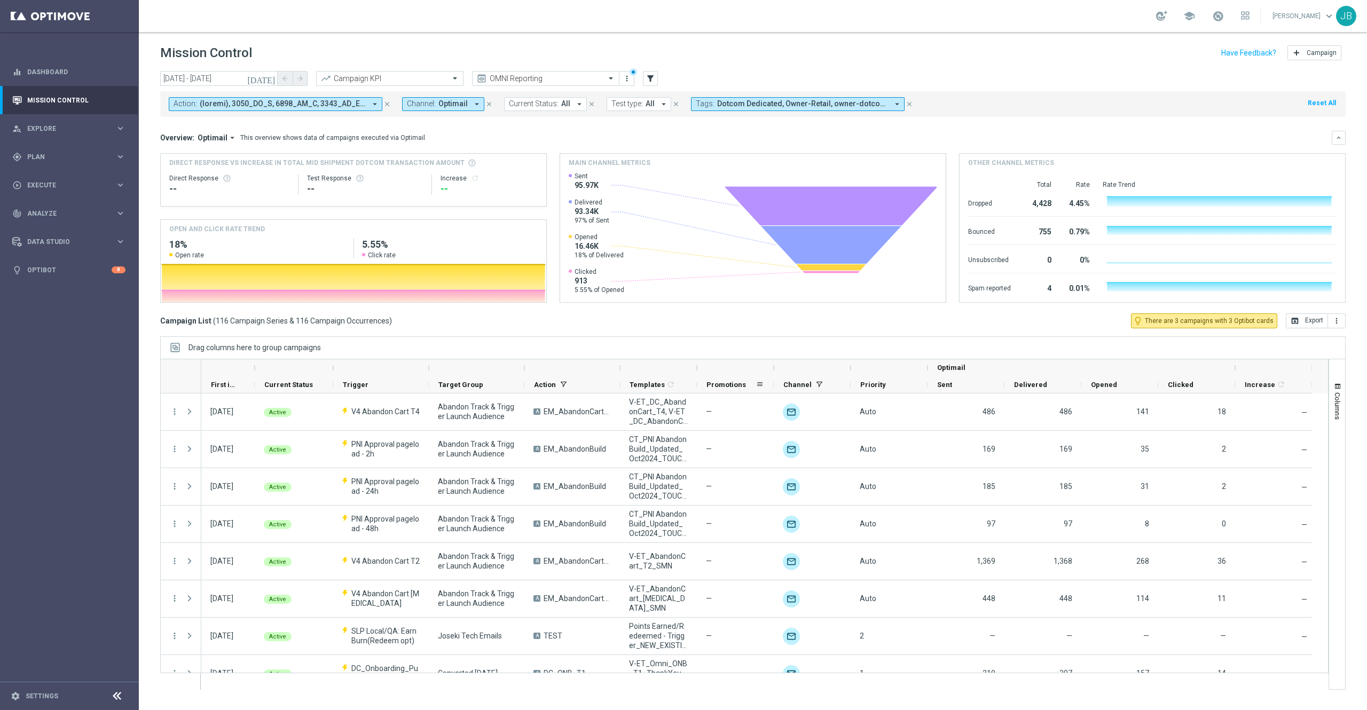
click at [729, 384] on span "Promotions" at bounding box center [726, 385] width 40 height 8
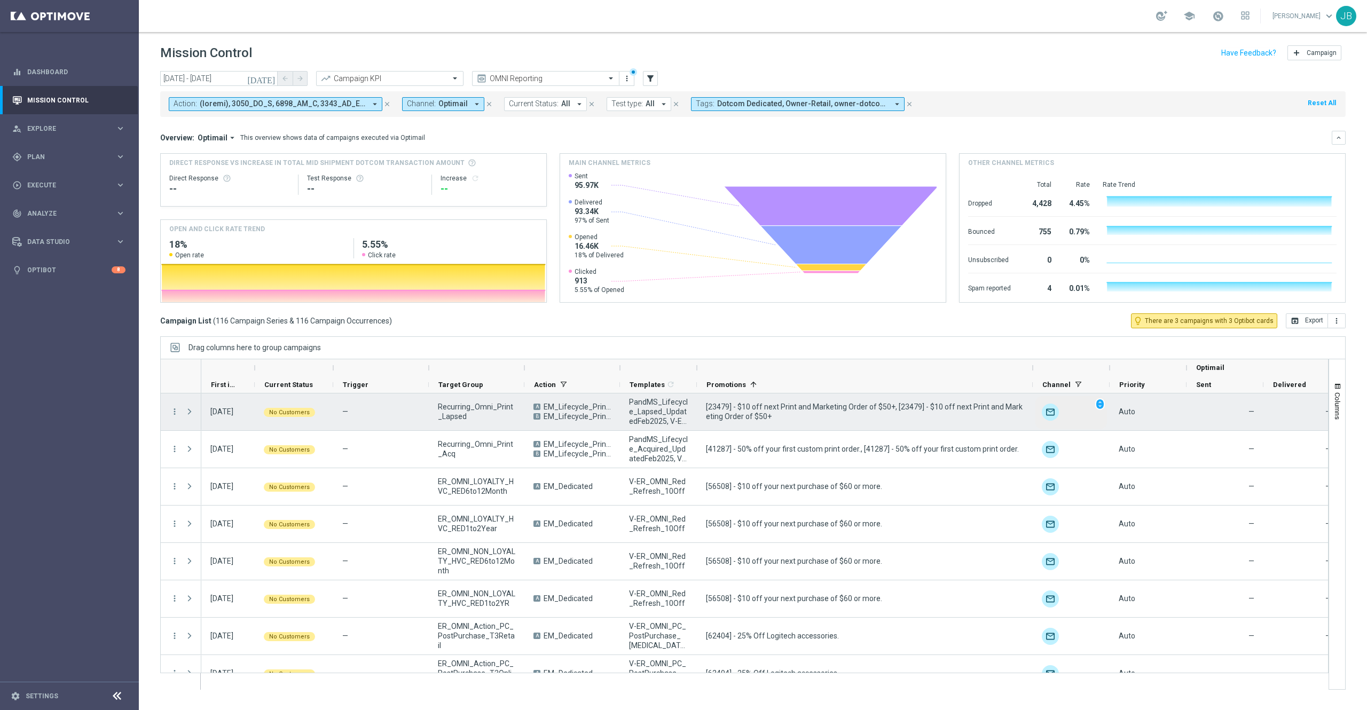
drag, startPoint x: 775, startPoint y: 368, endPoint x: 1034, endPoint y: 395, distance: 260.3
click at [1034, 395] on div at bounding box center [744, 524] width 1168 height 331
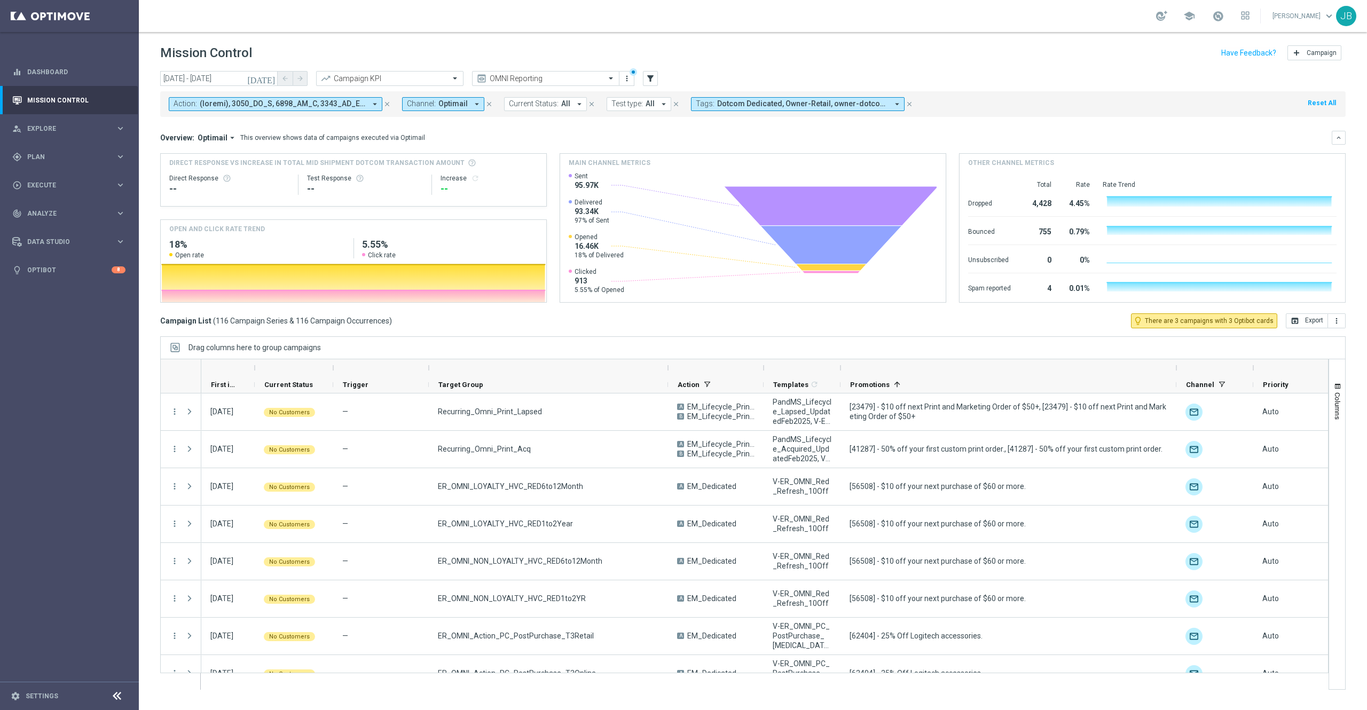
drag, startPoint x: 522, startPoint y: 371, endPoint x: 665, endPoint y: 376, distance: 143.7
click at [666, 376] on div at bounding box center [668, 367] width 4 height 17
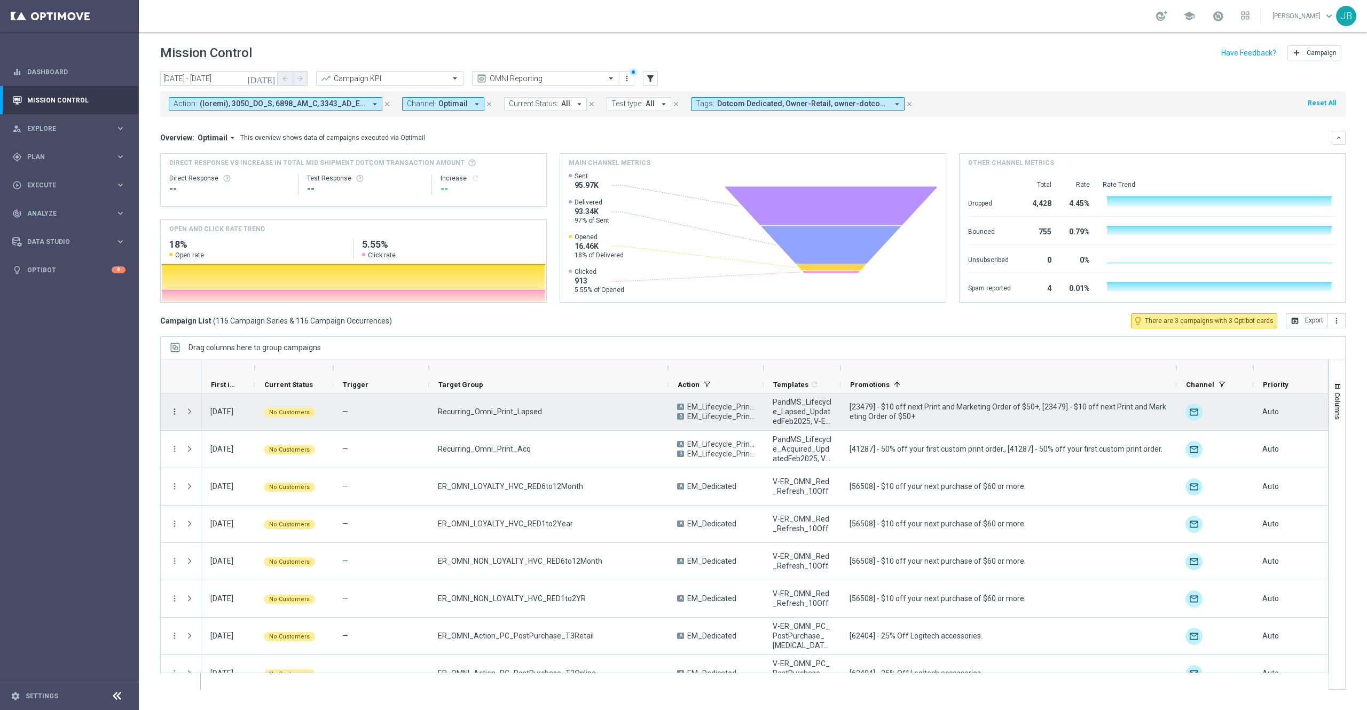
click at [173, 411] on icon "more_vert" at bounding box center [175, 412] width 10 height 10
click at [208, 499] on span "Duplicate and Edit" at bounding box center [223, 498] width 55 height 7
drag, startPoint x: 541, startPoint y: 414, endPoint x: 436, endPoint y: 416, distance: 105.7
click at [436, 416] on div "Recurring_Omni_Print_Lapsed" at bounding box center [548, 411] width 239 height 37
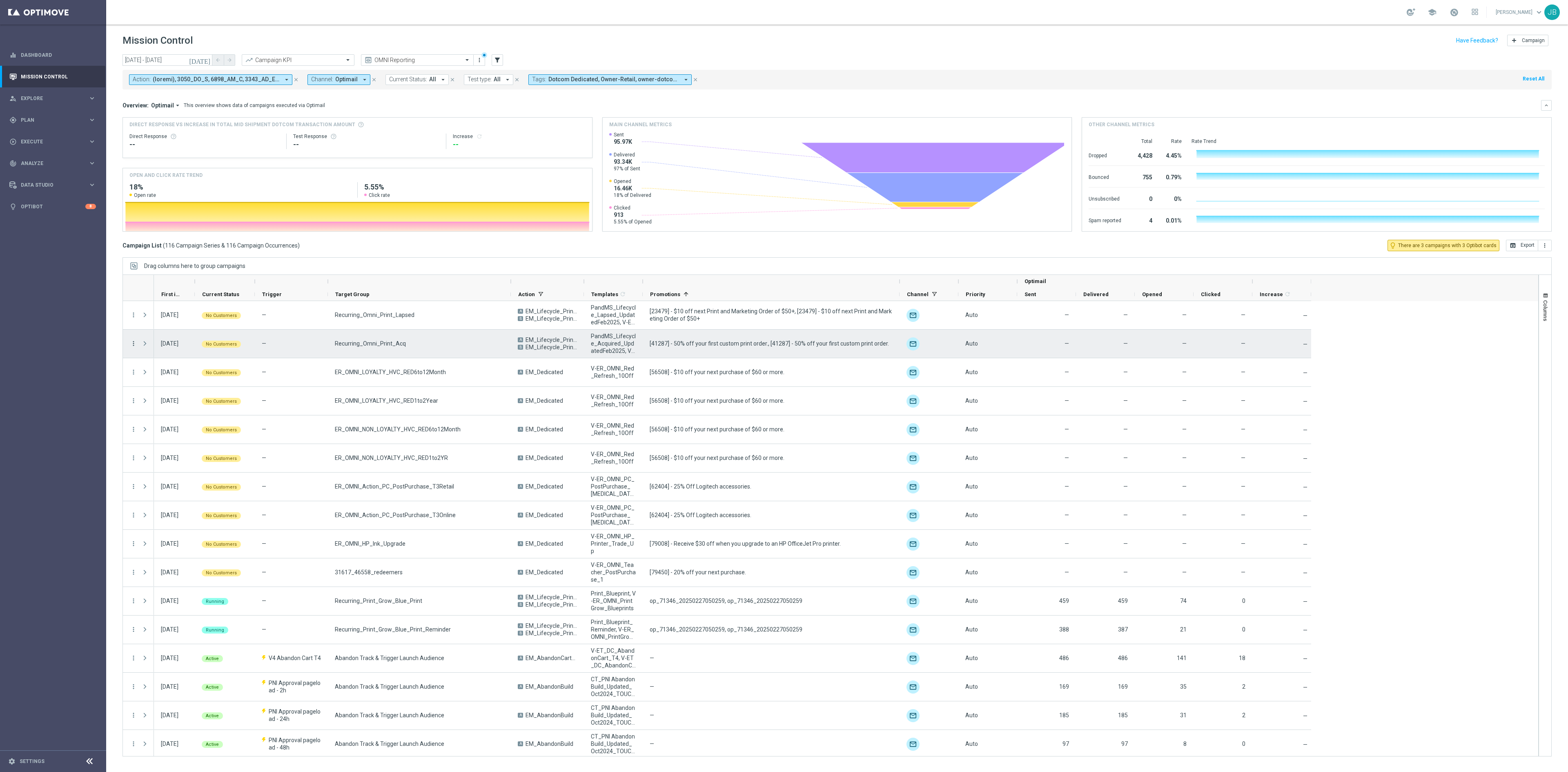
click at [135, 347] on icon "more_vert" at bounding box center [134, 344] width 8 height 8
click at [171, 409] on span "Duplicate and Edit" at bounding box center [171, 411] width 42 height 5
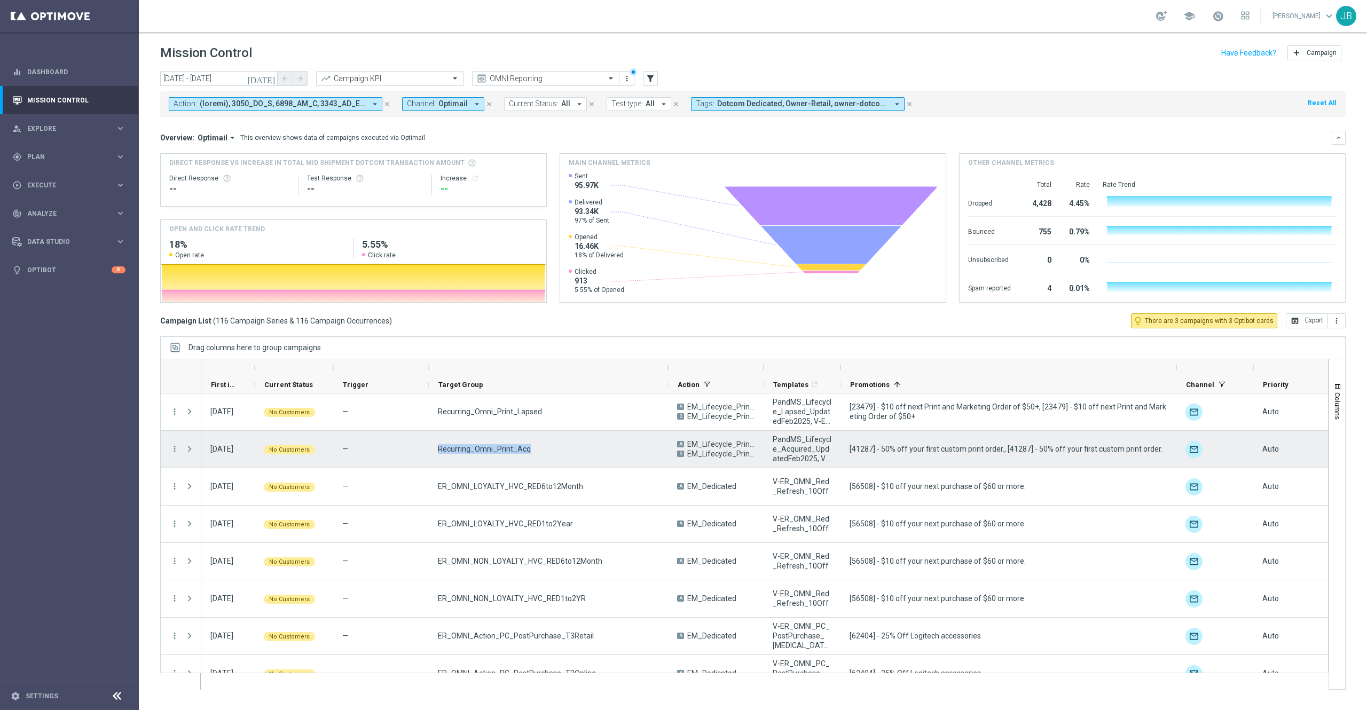
drag, startPoint x: 527, startPoint y: 448, endPoint x: 434, endPoint y: 448, distance: 93.4
click at [434, 448] on div "Recurring_Omni_Print_Acq" at bounding box center [548, 449] width 239 height 37
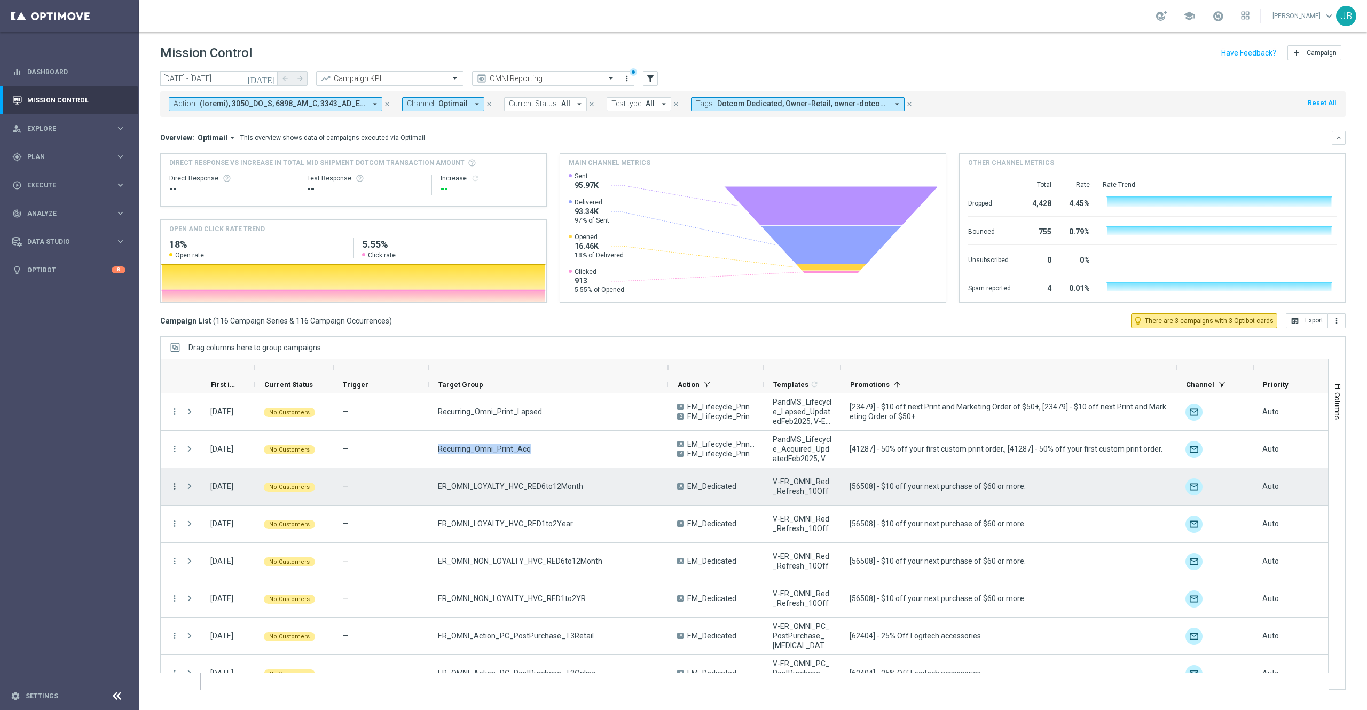
click at [173, 487] on icon "more_vert" at bounding box center [175, 487] width 10 height 10
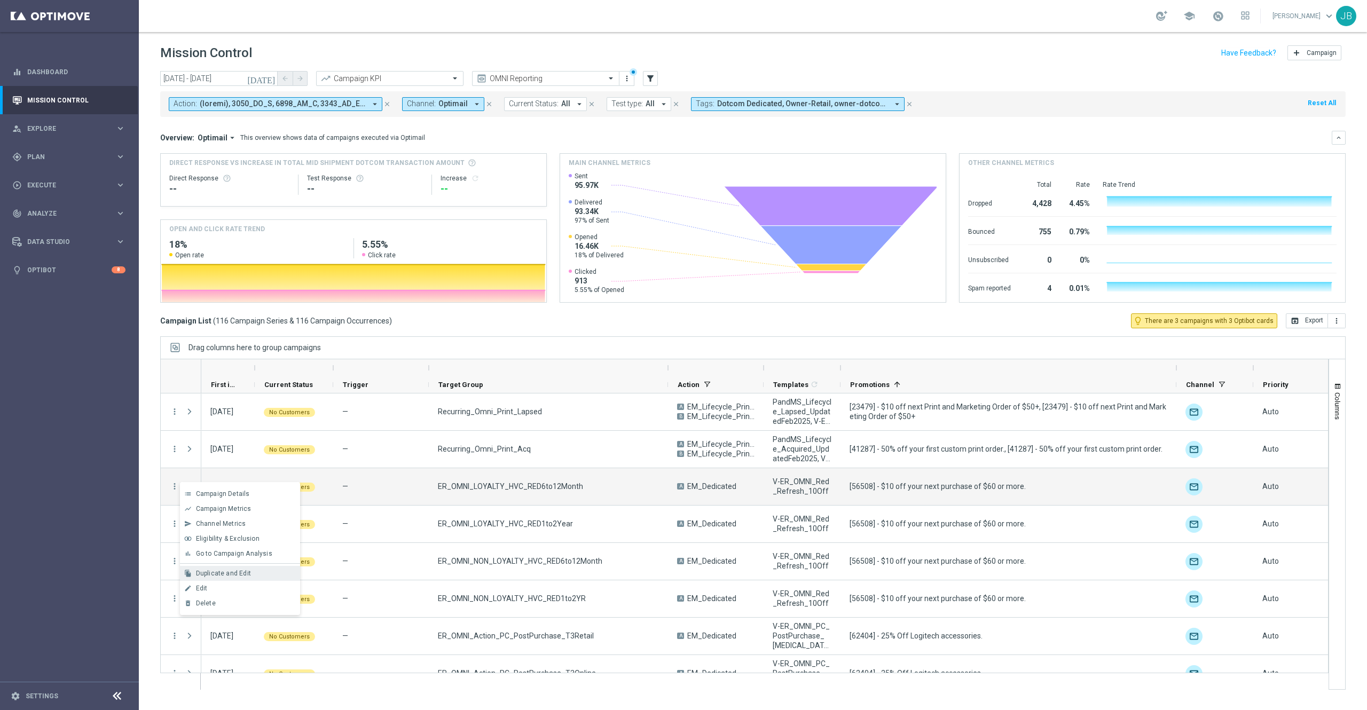
click at [223, 577] on div "Duplicate and Edit" at bounding box center [245, 573] width 99 height 7
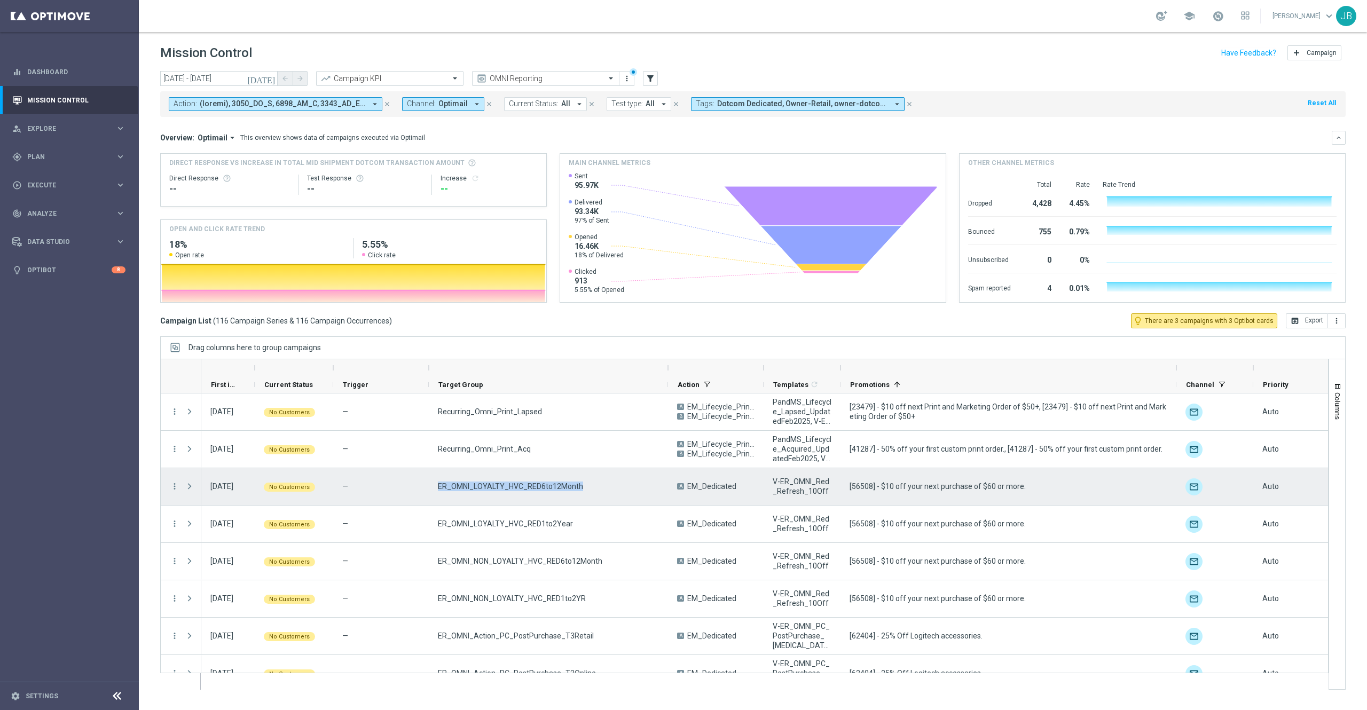
drag, startPoint x: 577, startPoint y: 486, endPoint x: 437, endPoint y: 486, distance: 139.9
click at [437, 486] on div "ER_OMNI_LOYALTY_HVC_RED6to12Month" at bounding box center [548, 486] width 239 height 37
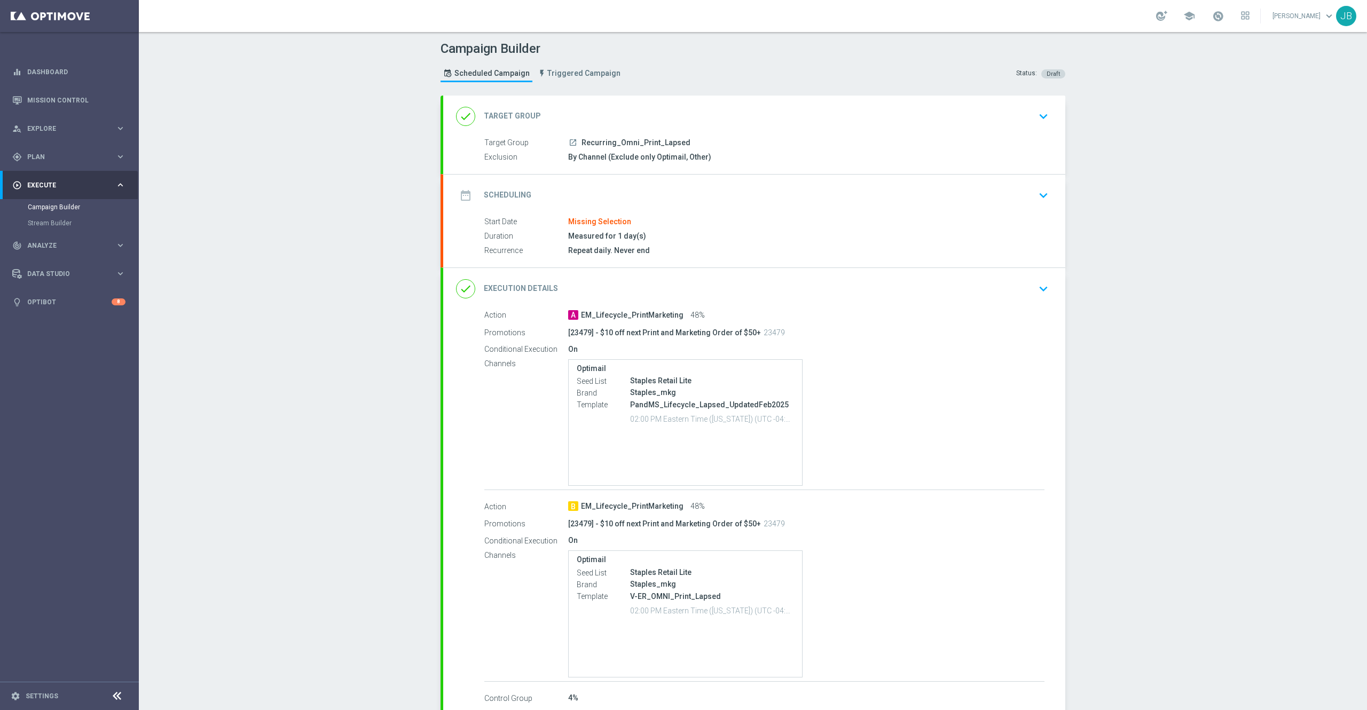
click at [516, 114] on h2 "Target Group" at bounding box center [512, 116] width 57 height 10
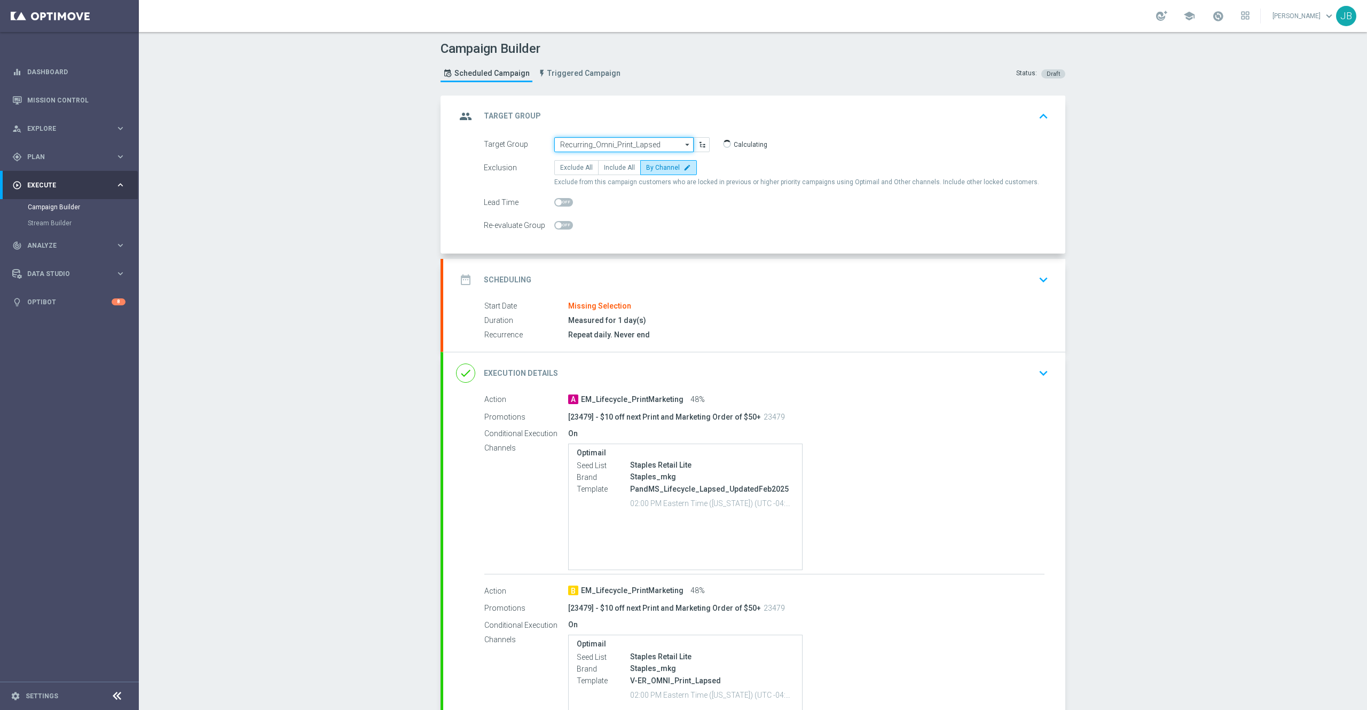
click at [609, 141] on input "Recurring_Omni_Print_Lapsed" at bounding box center [623, 144] width 139 height 15
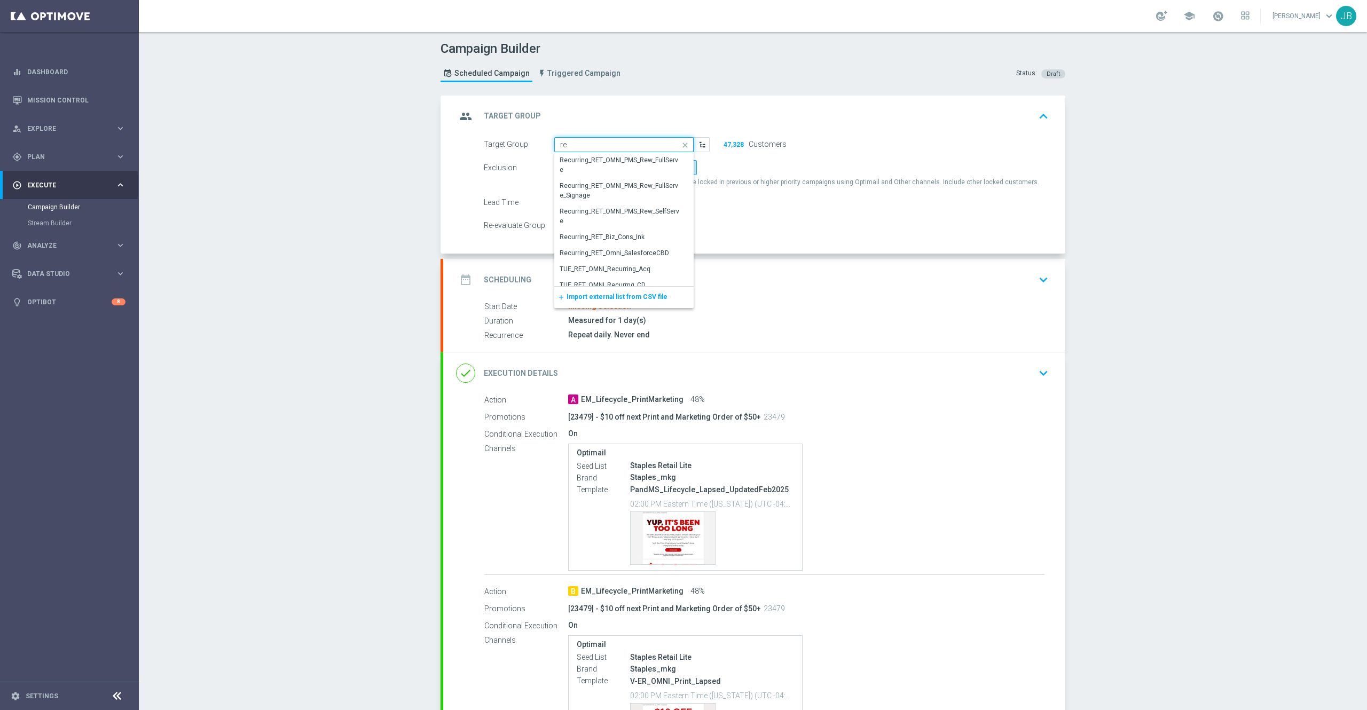
type input "r"
paste input "Recurring_Omni_Print_Lapsed"
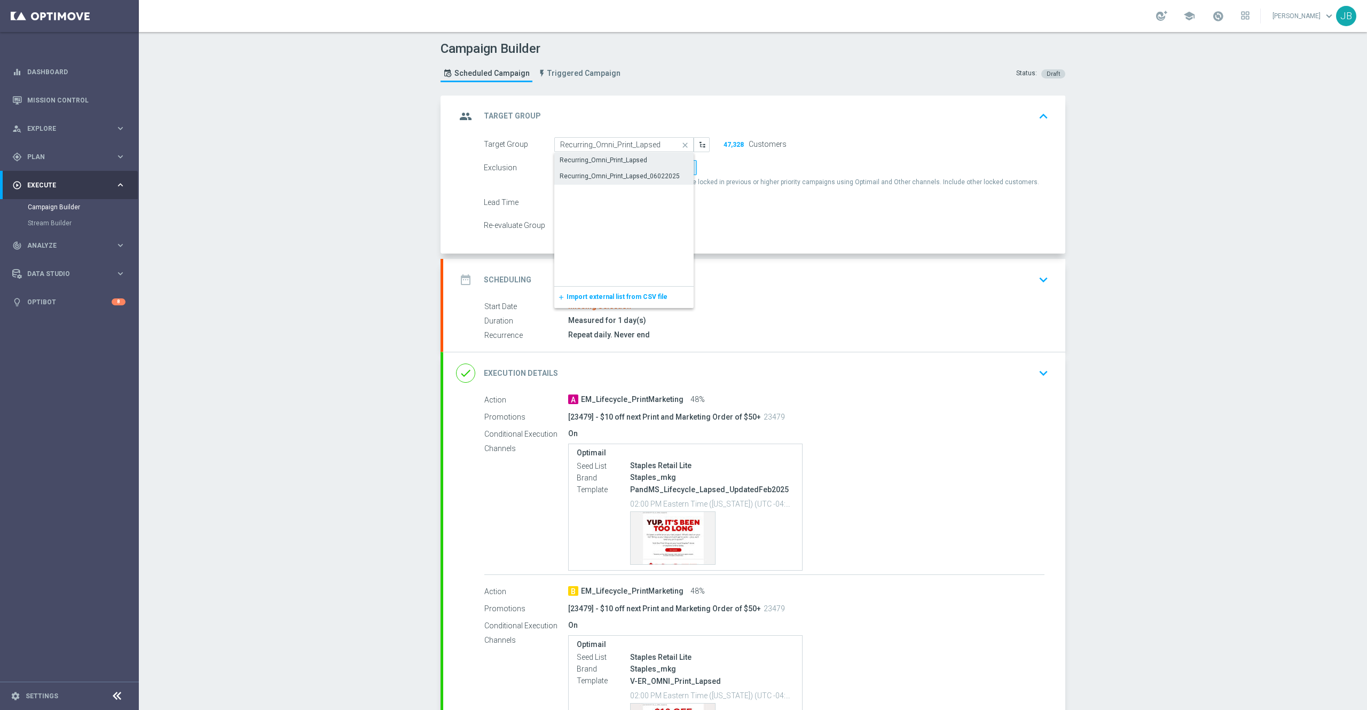
click at [630, 176] on div "Recurring_Omni_Print_Lapsed_06022025" at bounding box center [619, 176] width 120 height 10
type input "Recurring_Omni_Print_Lapsed_06022025"
click at [508, 116] on h2 "Target Group" at bounding box center [512, 116] width 57 height 10
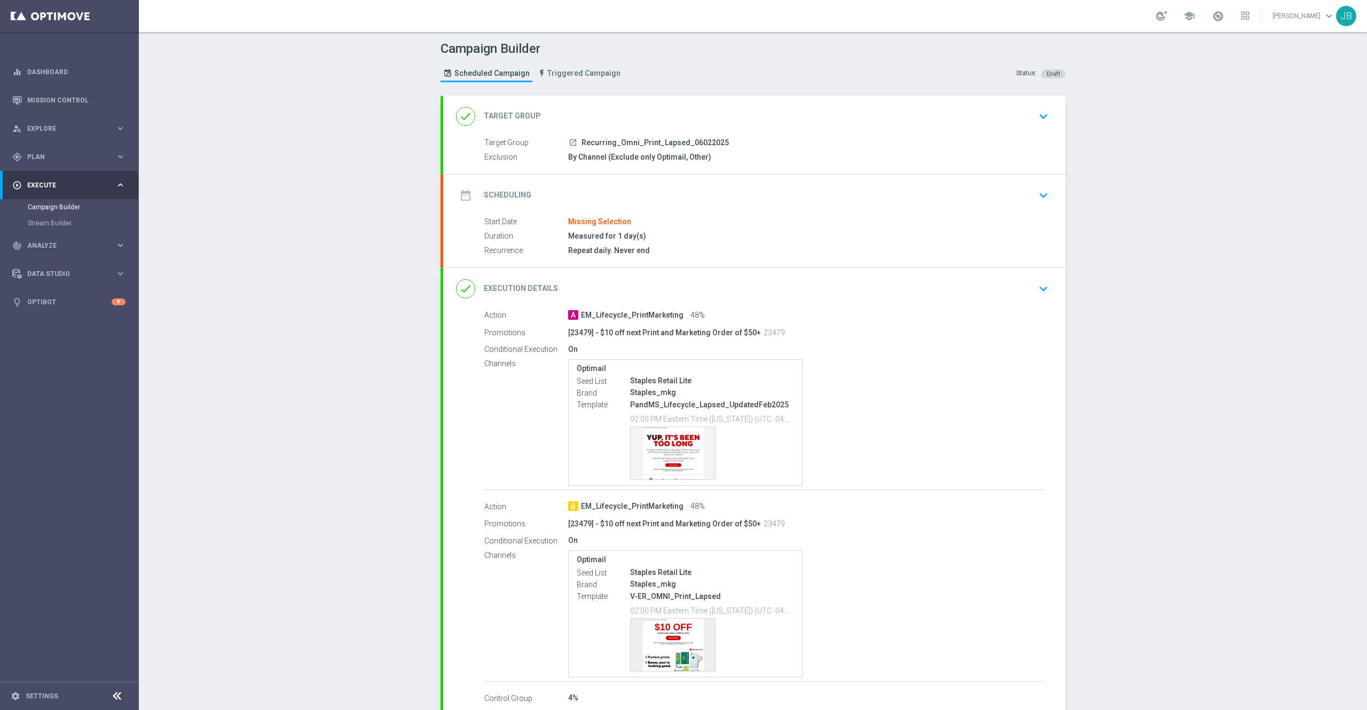
click at [508, 113] on h2 "Target Group" at bounding box center [512, 116] width 57 height 10
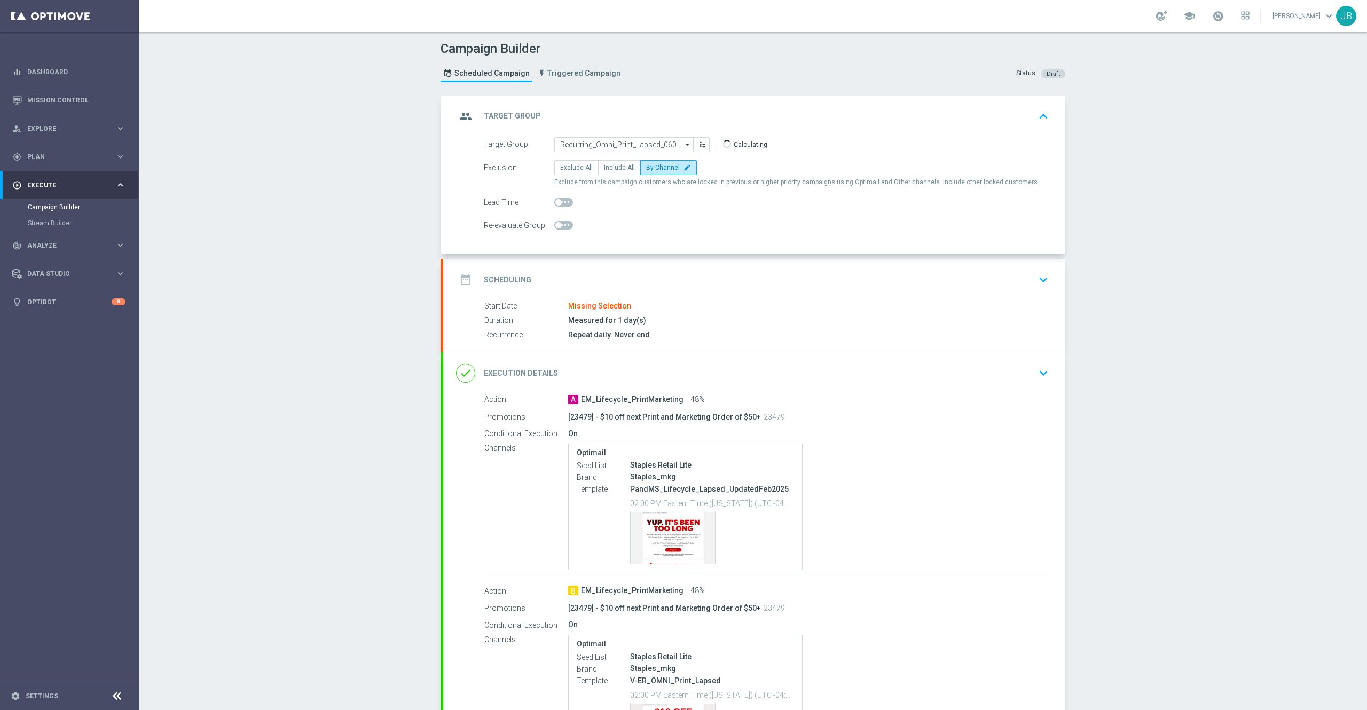
click at [501, 281] on h2 "Scheduling" at bounding box center [508, 280] width 48 height 10
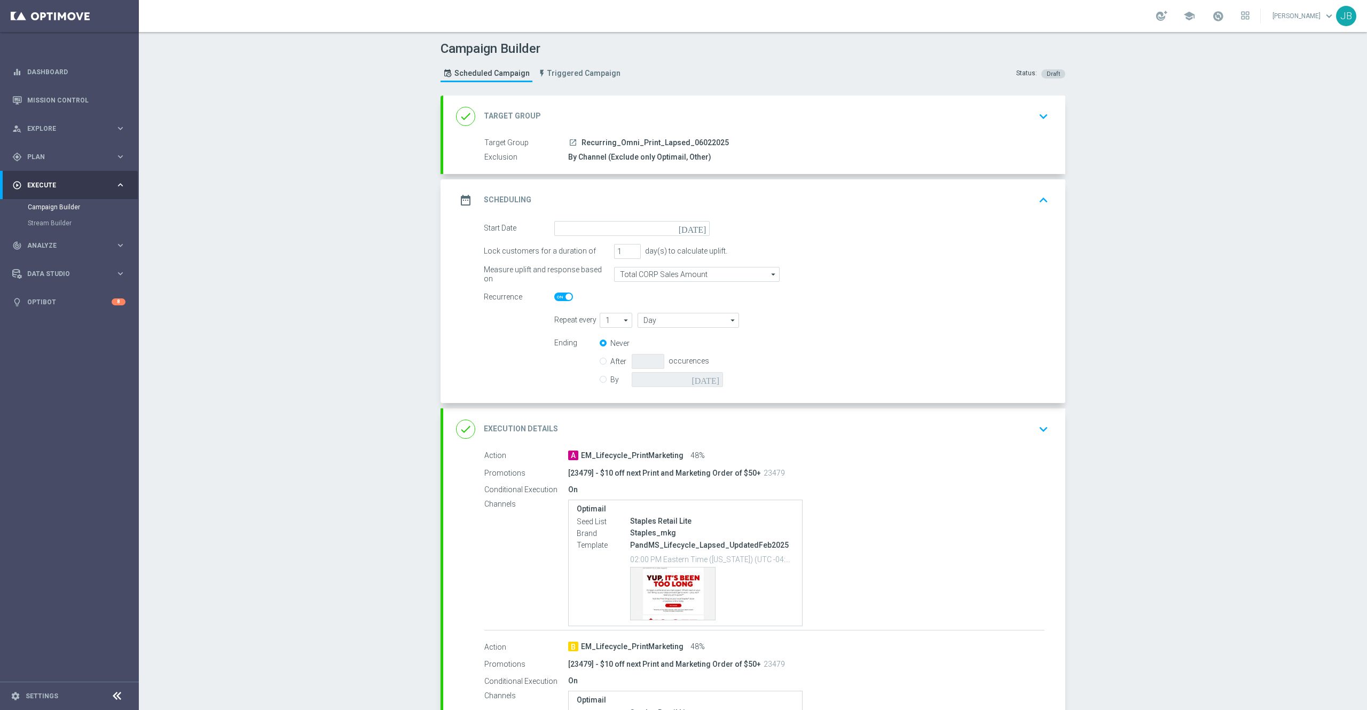
click at [689, 227] on icon "[DATE]" at bounding box center [693, 227] width 31 height 12
click at [589, 356] on span "30" at bounding box center [597, 356] width 17 height 17
type input "[DATE]"
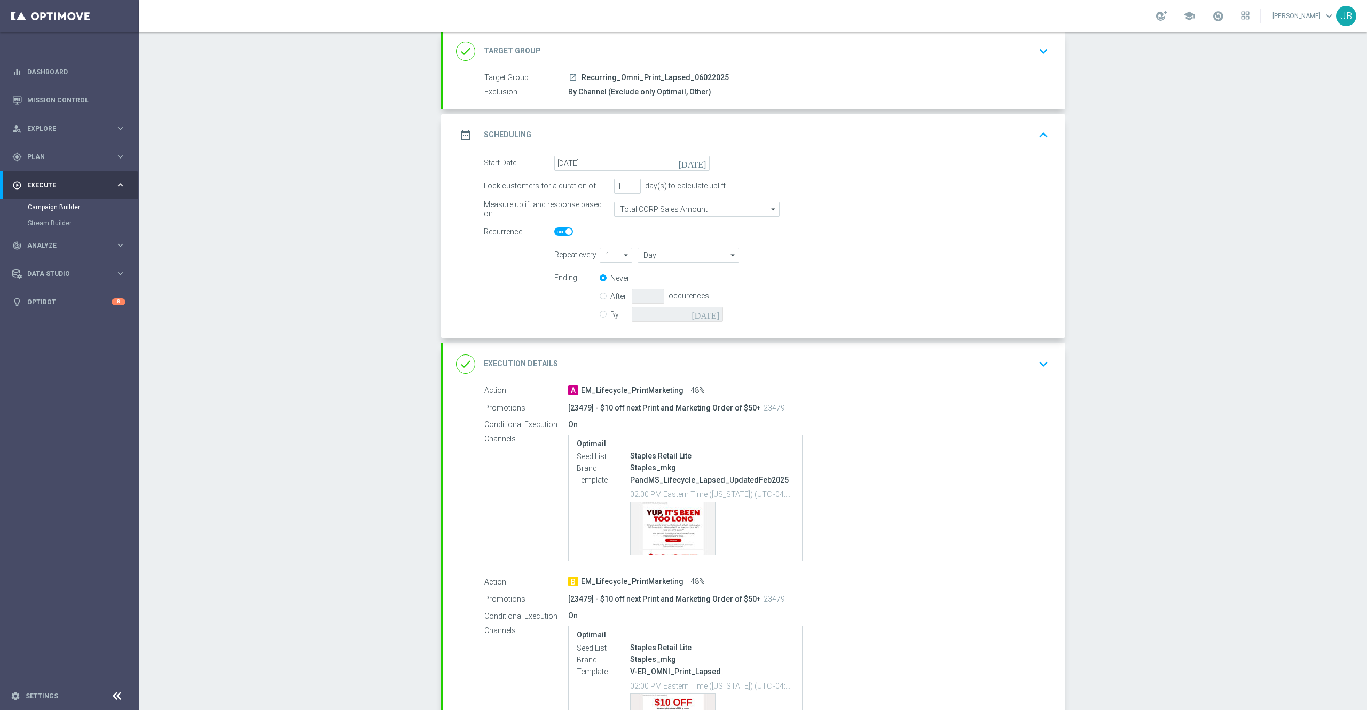
scroll to position [205, 0]
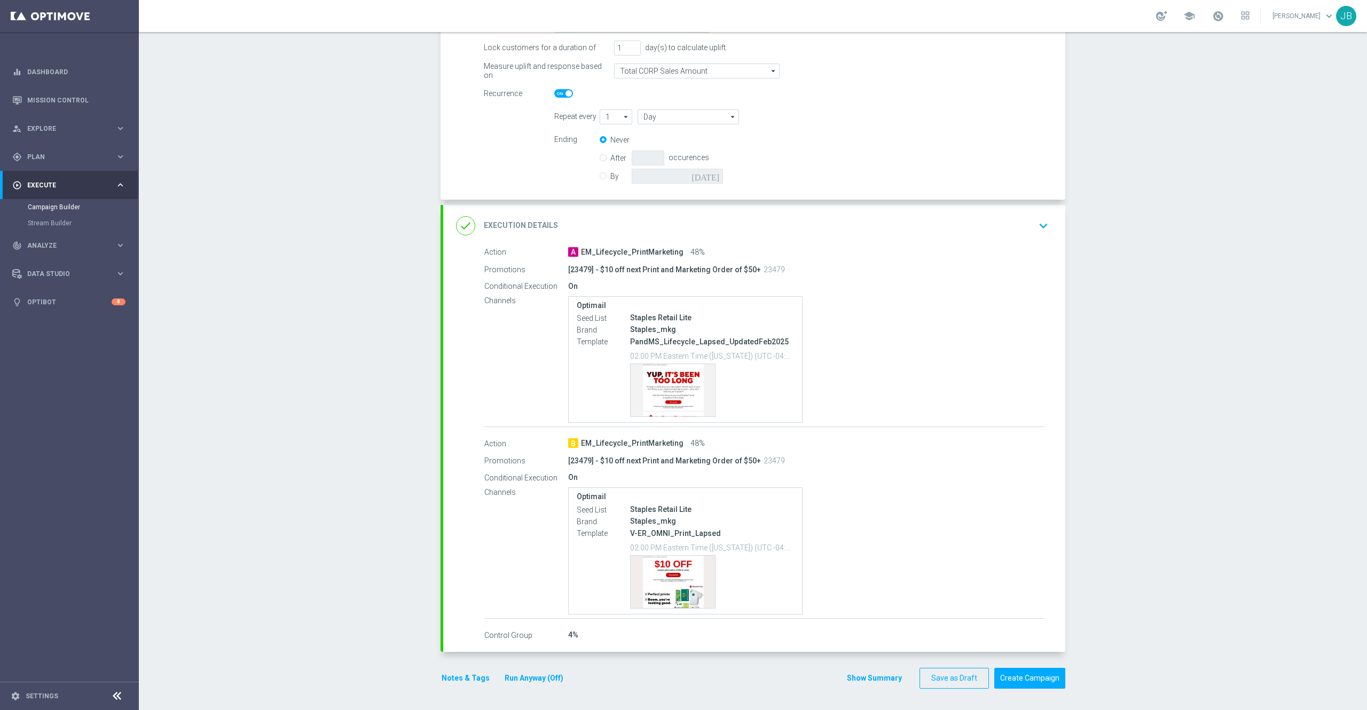
click at [530, 222] on h2 "Execution Details" at bounding box center [521, 225] width 74 height 10
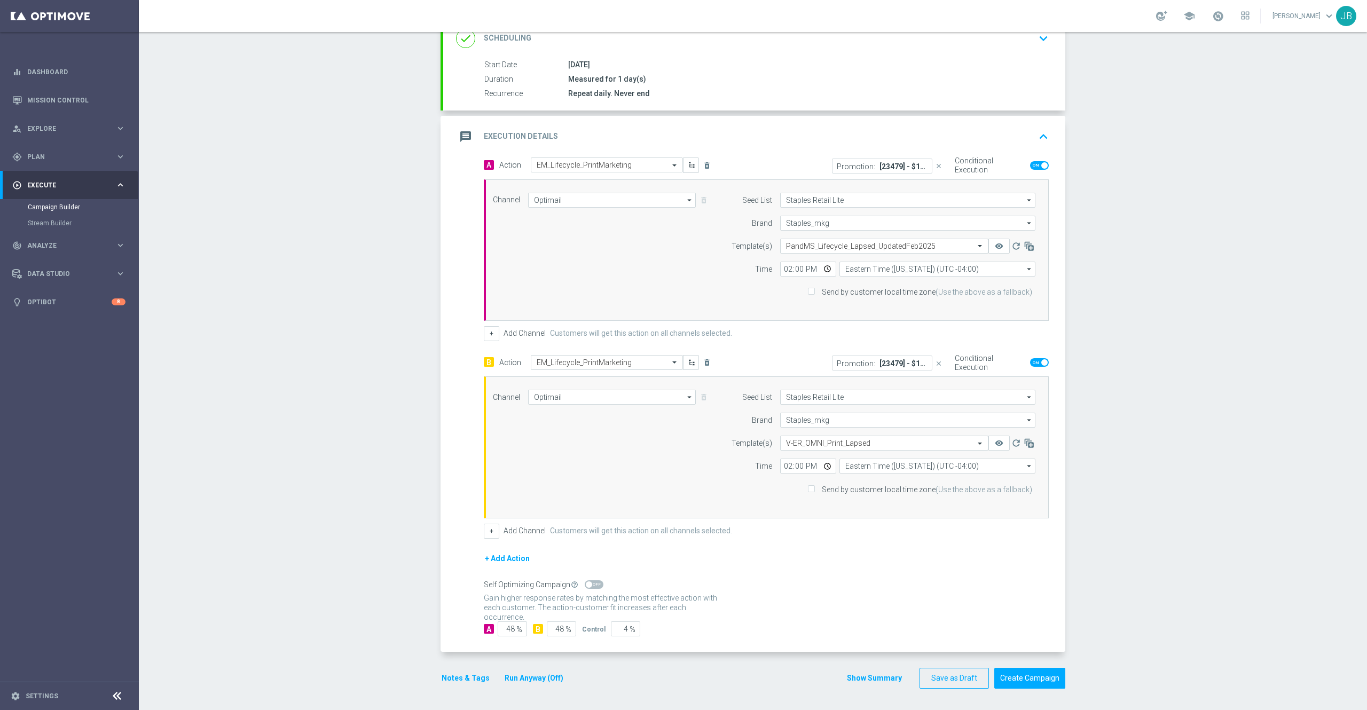
scroll to position [157, 0]
click at [780, 269] on input "14:00" at bounding box center [808, 271] width 56 height 15
type input "18:00"
click at [780, 470] on input "14:00" at bounding box center [808, 468] width 56 height 15
type input "18:00"
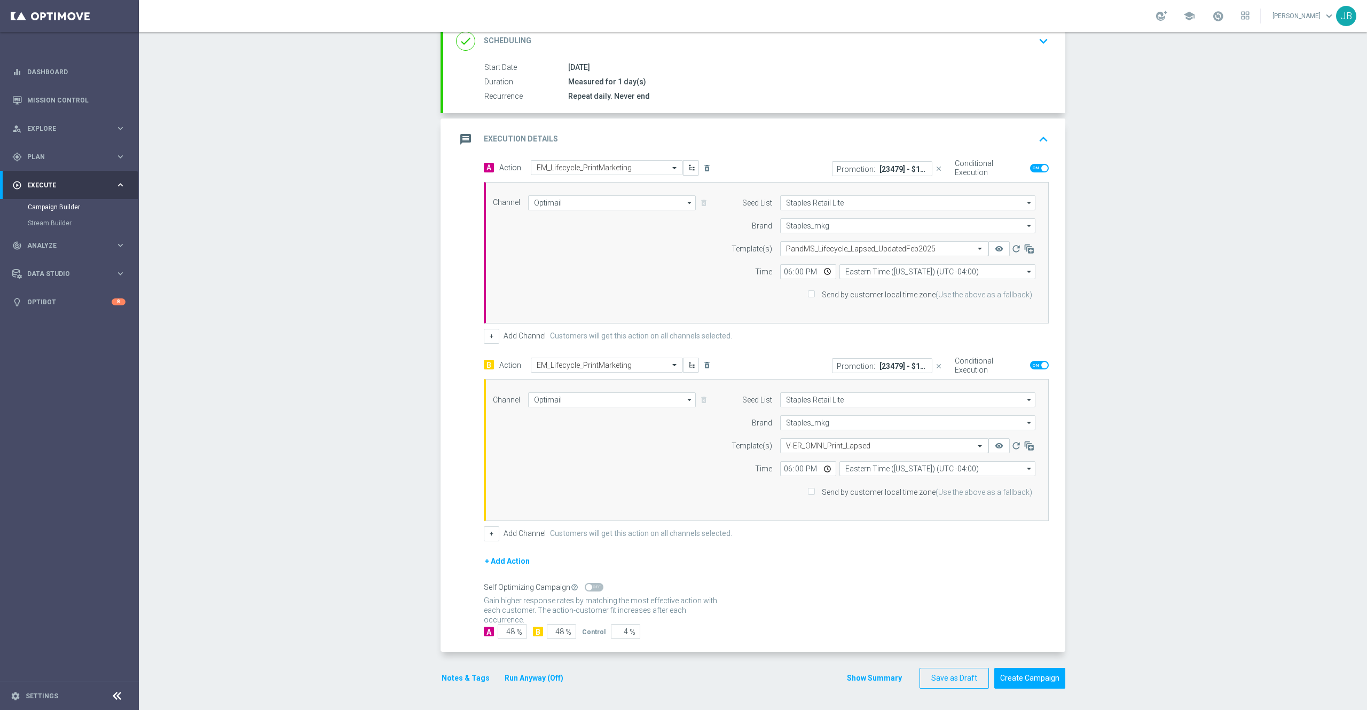
click at [816, 535] on div "+ Add Channel Customers will get this action on all channels selected." at bounding box center [766, 533] width 565 height 15
click at [1008, 676] on button "Create Campaign" at bounding box center [1029, 678] width 71 height 21
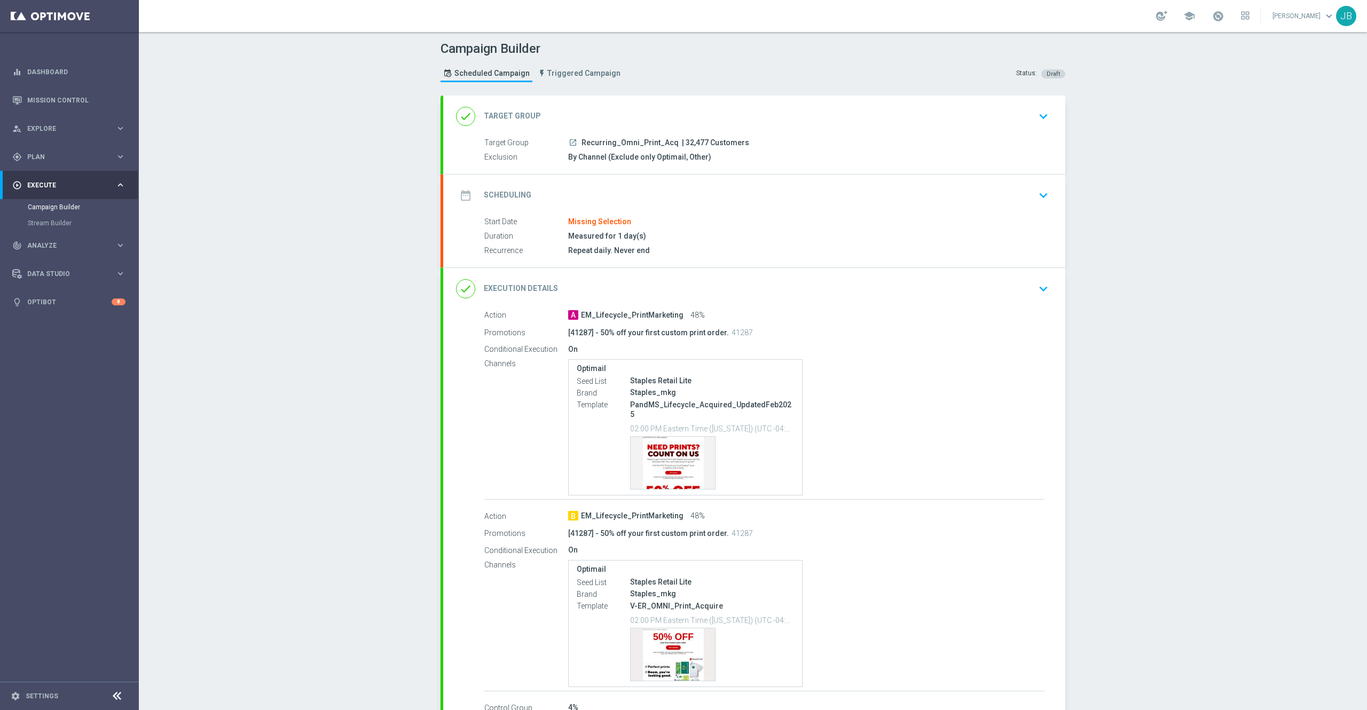
click at [504, 111] on h2 "Target Group" at bounding box center [512, 116] width 57 height 10
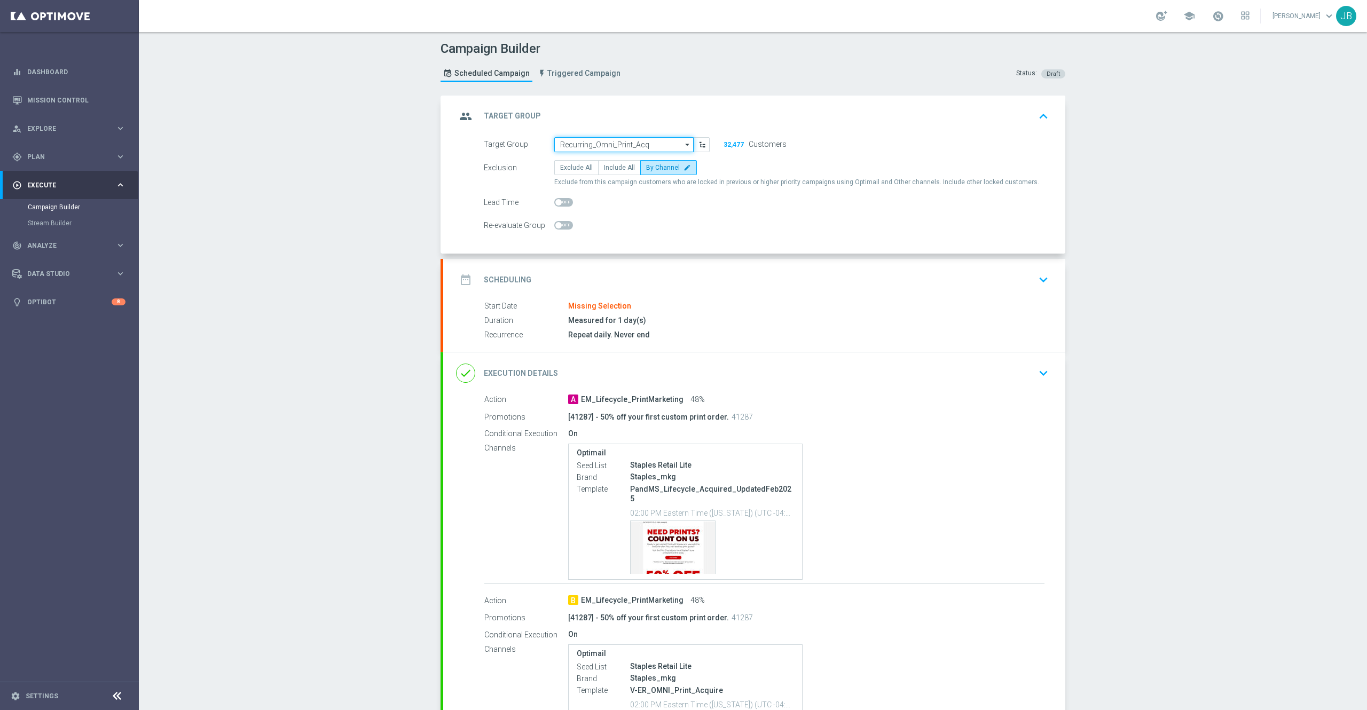
click at [607, 144] on input "Recurring_Omni_Print_Acq" at bounding box center [623, 144] width 139 height 15
paste input "Recurring_Omni_Print_Acq"
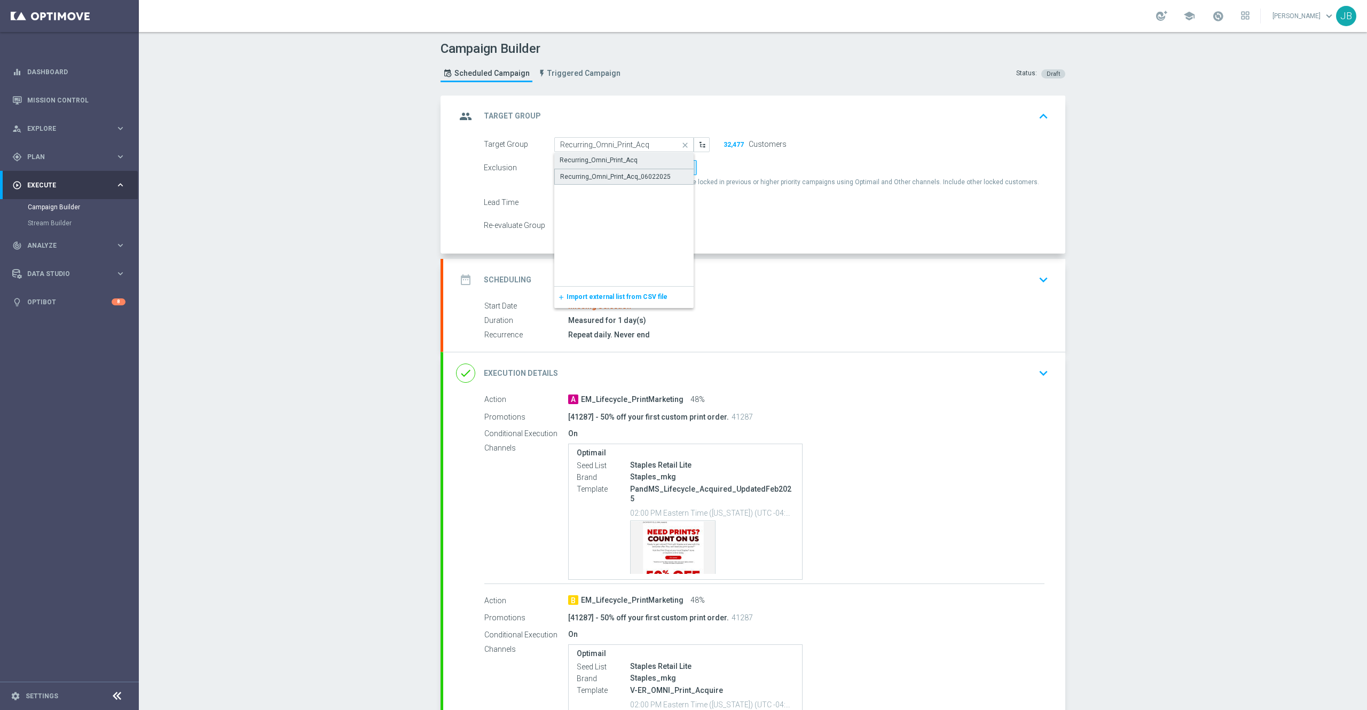
click at [619, 177] on div "Recurring_Omni_Print_Acq_06022025" at bounding box center [615, 177] width 110 height 10
type input "Recurring_Omni_Print_Acq_06022025"
click at [494, 280] on h2 "Scheduling" at bounding box center [508, 280] width 48 height 10
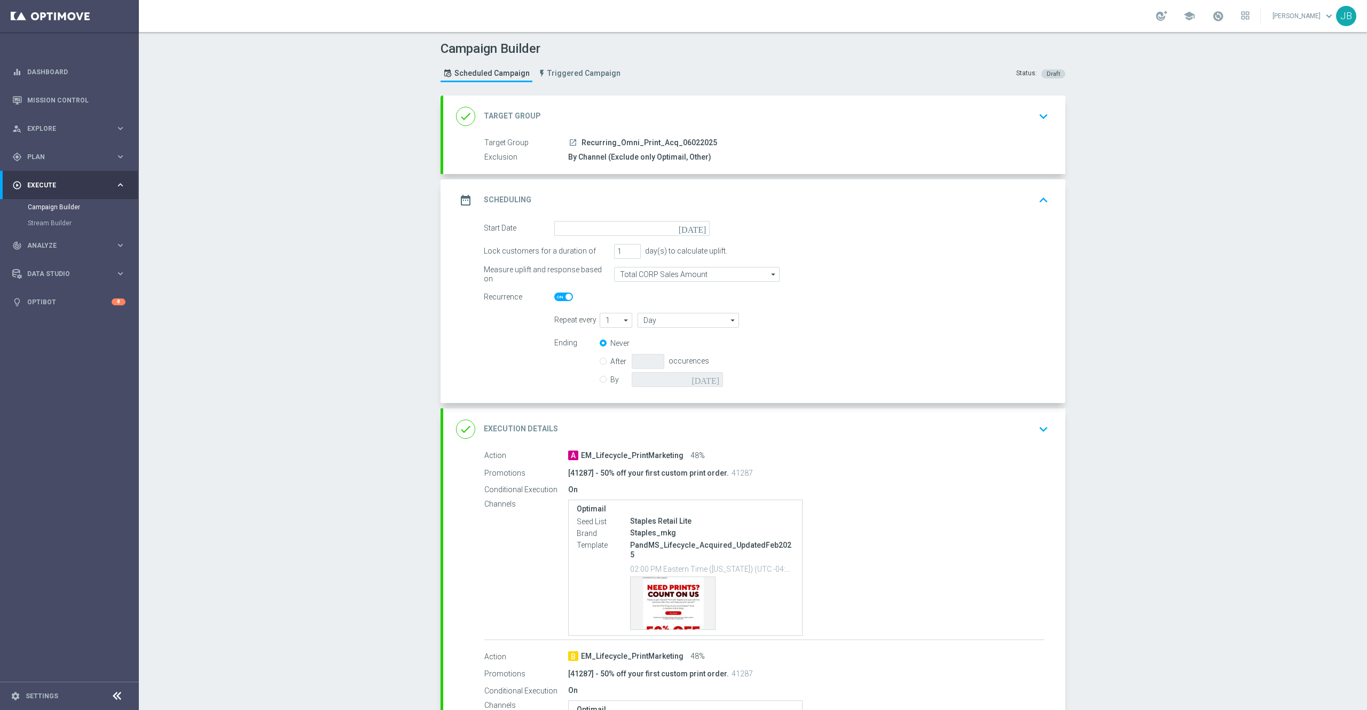
click at [689, 230] on icon "[DATE]" at bounding box center [693, 227] width 31 height 12
click at [589, 361] on span "30" at bounding box center [597, 356] width 17 height 17
type input "[DATE]"
click at [520, 428] on h2 "Execution Details" at bounding box center [521, 429] width 74 height 10
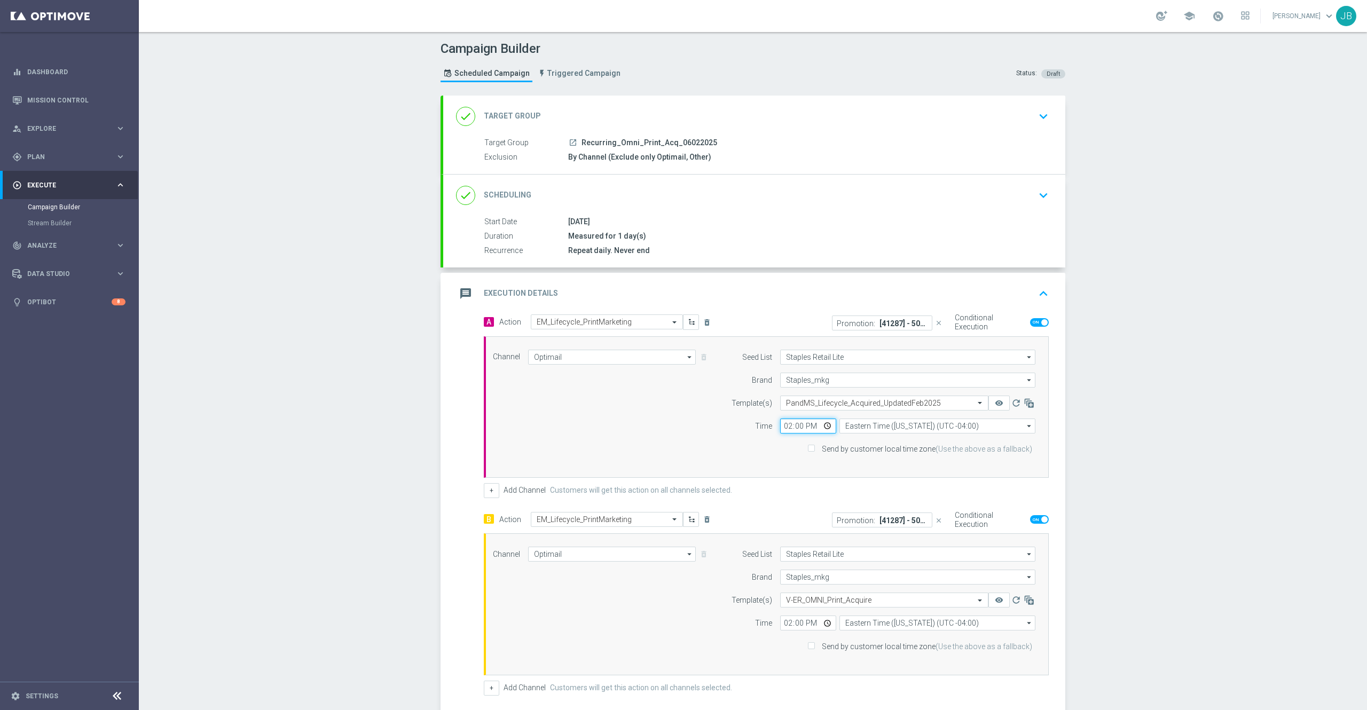
click at [780, 426] on input "14:00" at bounding box center [808, 426] width 56 height 15
type input "18:00"
click at [780, 627] on input "14:00" at bounding box center [808, 622] width 56 height 15
type input "18:00"
click at [516, 113] on h2 "Target Group" at bounding box center [512, 116] width 57 height 10
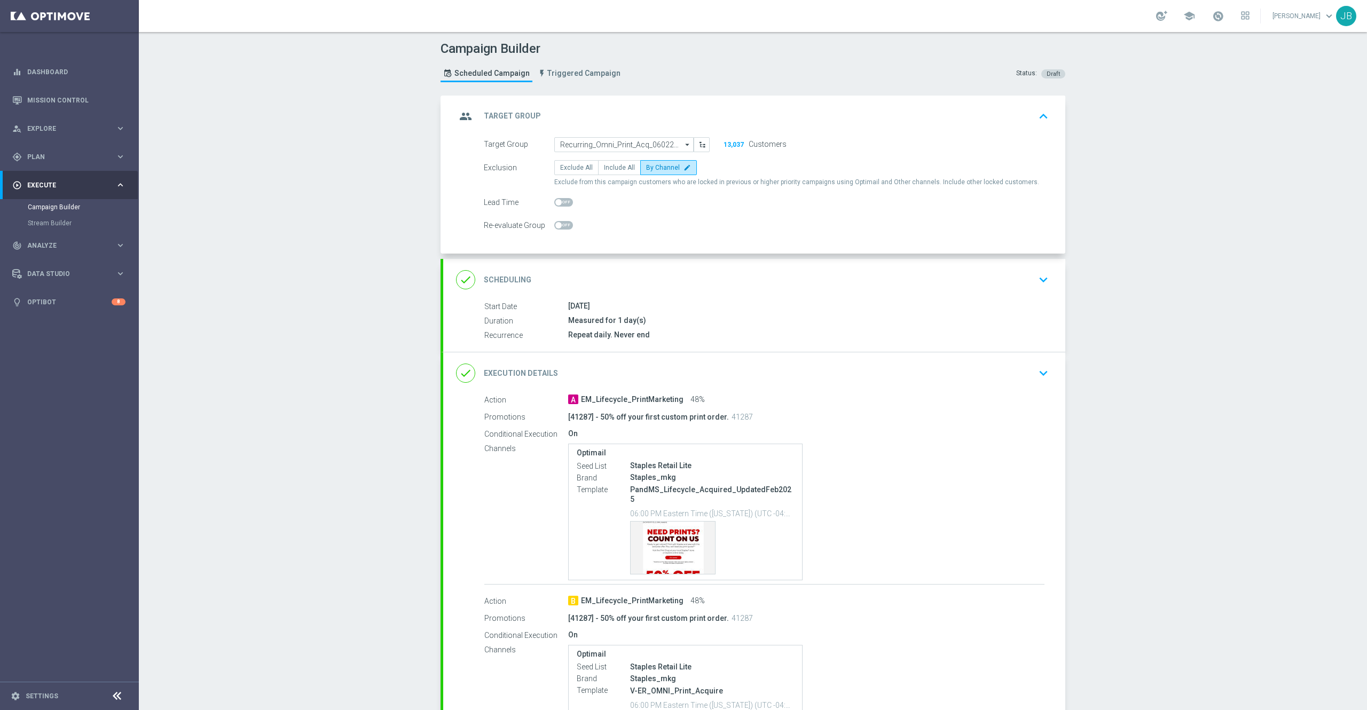
click at [504, 275] on h2 "Scheduling" at bounding box center [508, 280] width 48 height 10
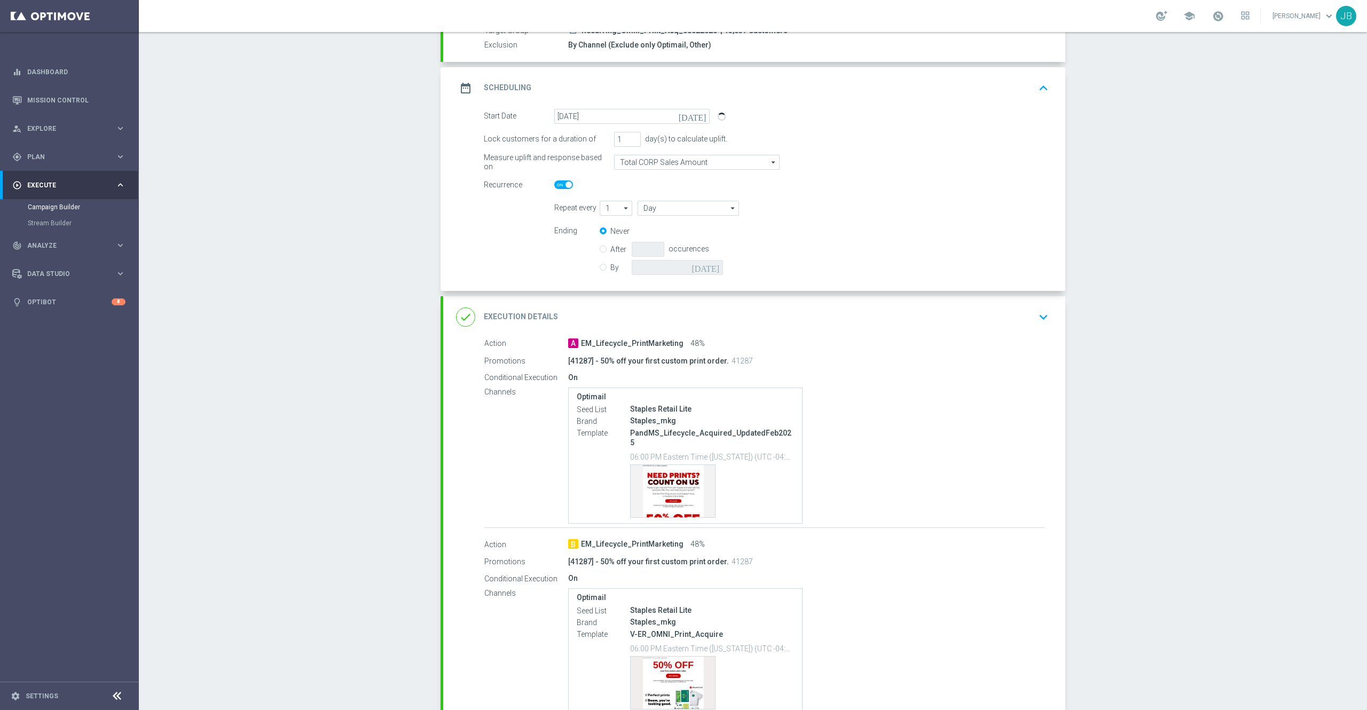
scroll to position [205, 0]
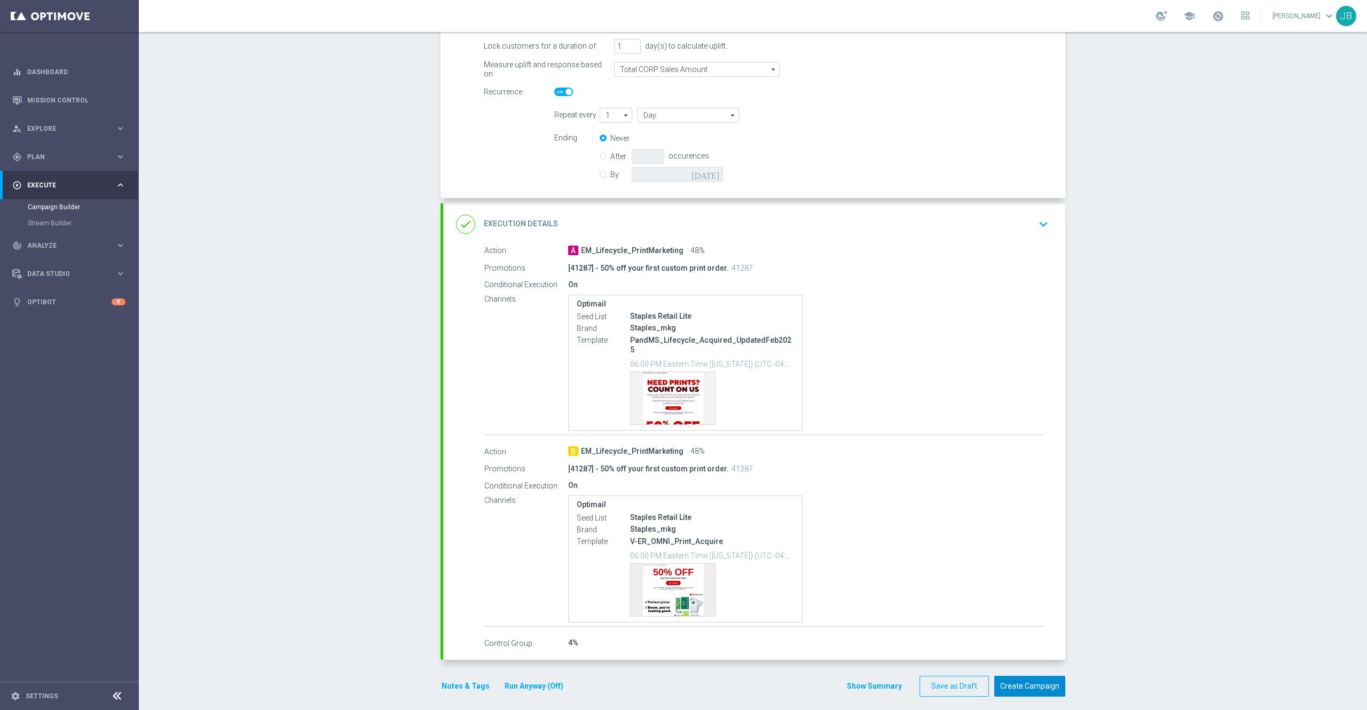
click at [1023, 681] on button "Create Campaign" at bounding box center [1029, 686] width 71 height 21
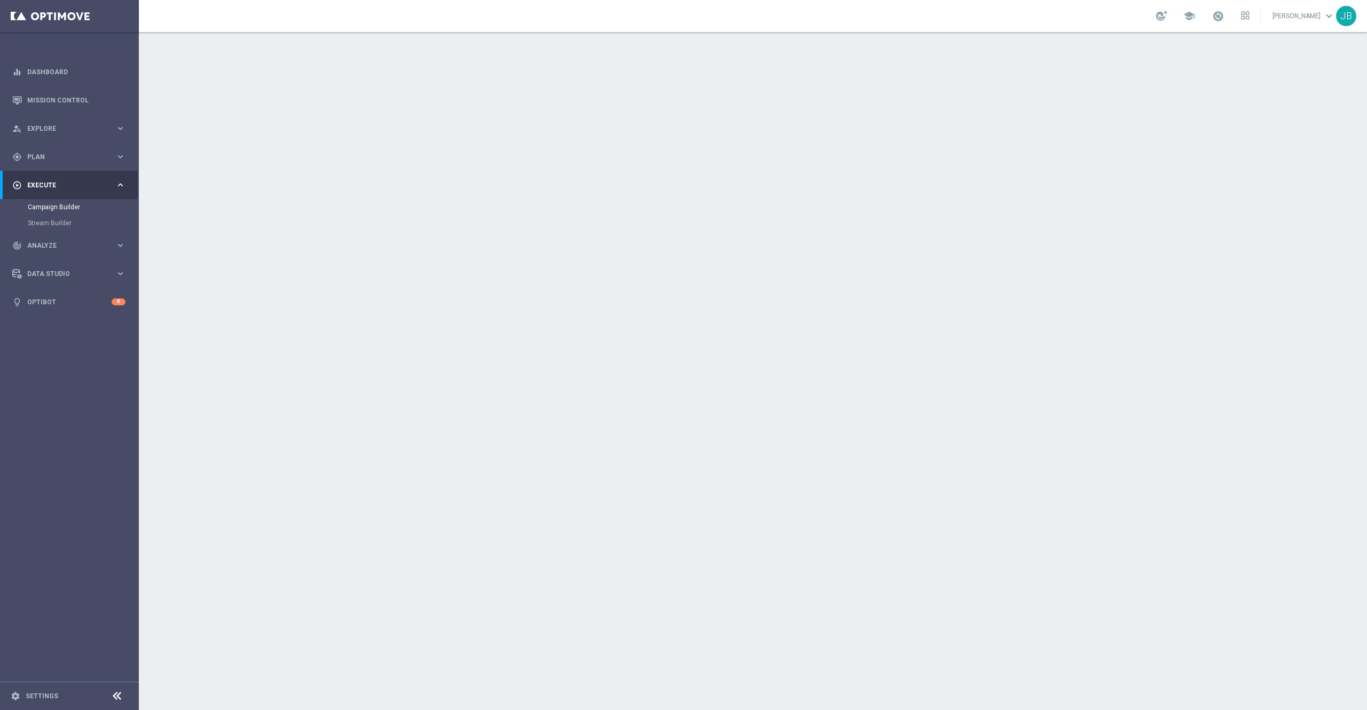
click at [514, 121] on div "done Target Group" at bounding box center [498, 116] width 85 height 19
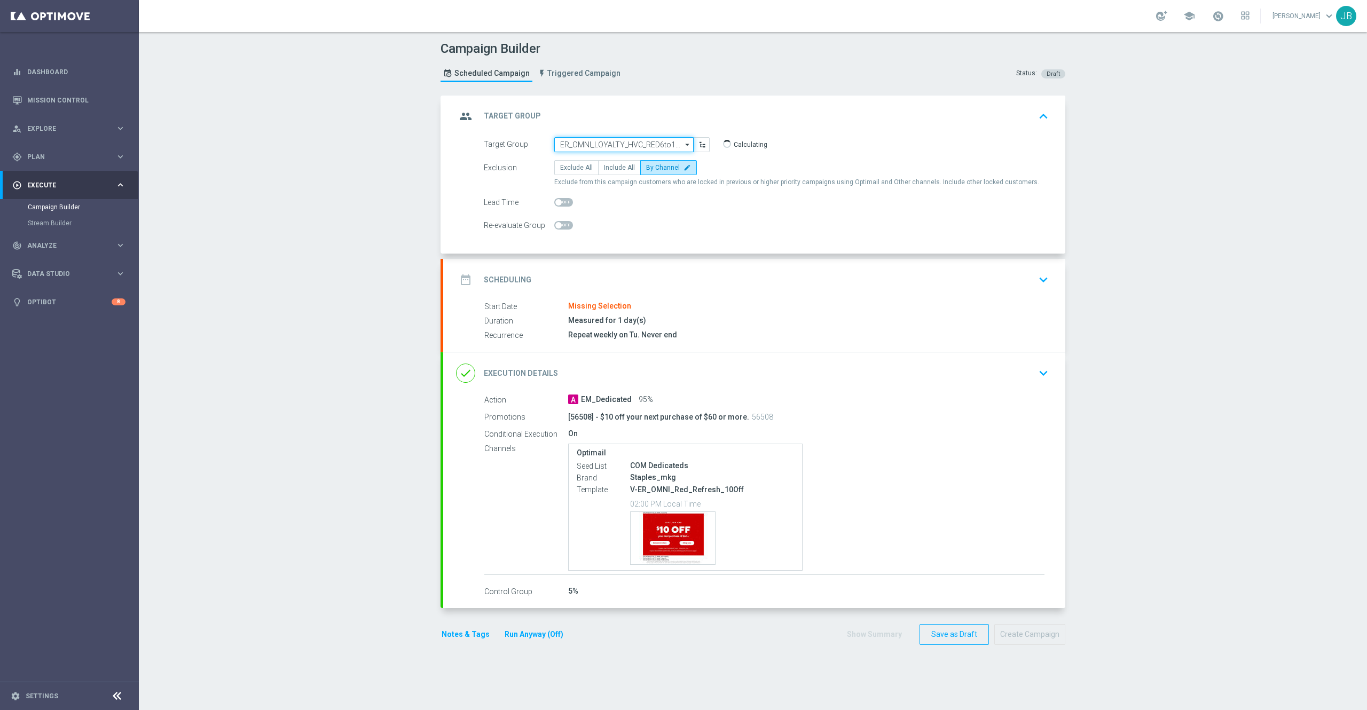
click at [615, 145] on input "ER_OMNI_LOYALTY_HVC_RED6to12Month" at bounding box center [623, 144] width 139 height 15
paste input "ER_OMNI_LOYALTY_HVC_RED6to12Month"
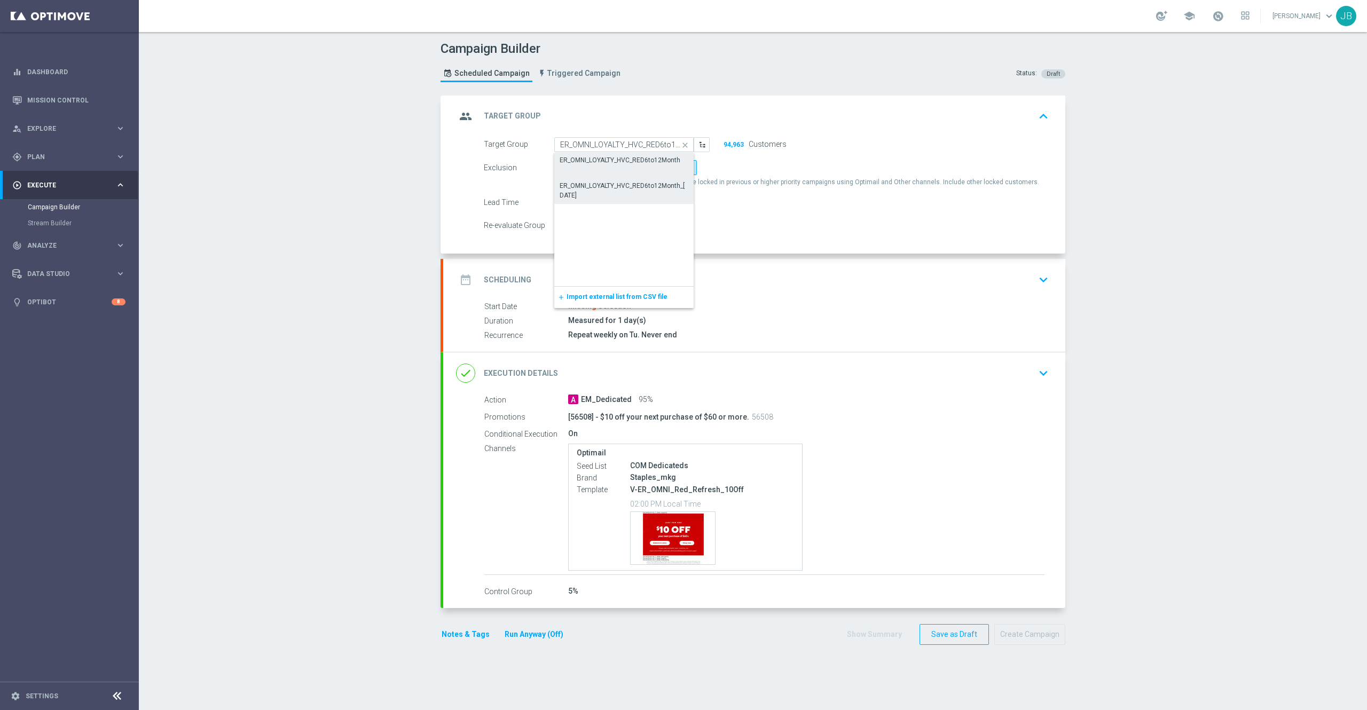
click at [603, 189] on div "ER_OMNI_LOYALTY_HVC_RED6to12Month_07.17.25" at bounding box center [623, 190] width 129 height 19
type input "ER_OMNI_LOYALTY_HVC_RED6to12Month_07.17.25"
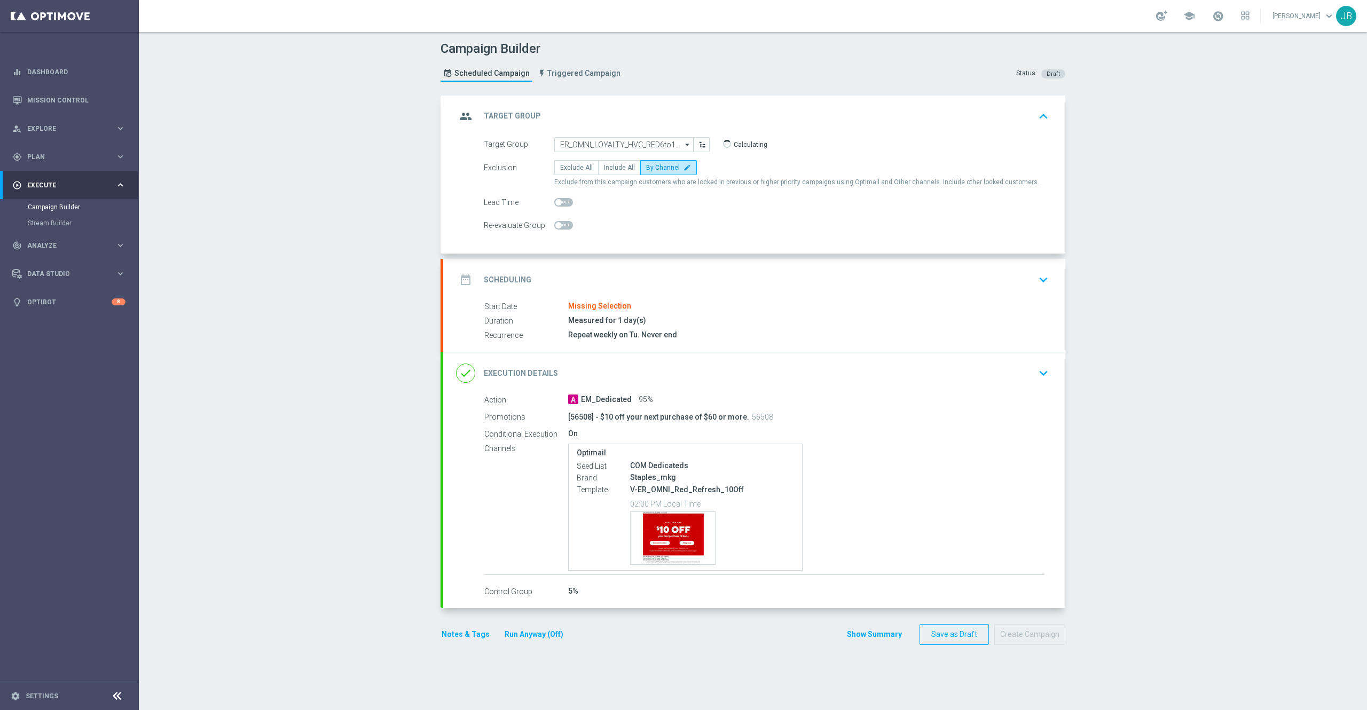
click at [511, 279] on h2 "Scheduling" at bounding box center [508, 280] width 48 height 10
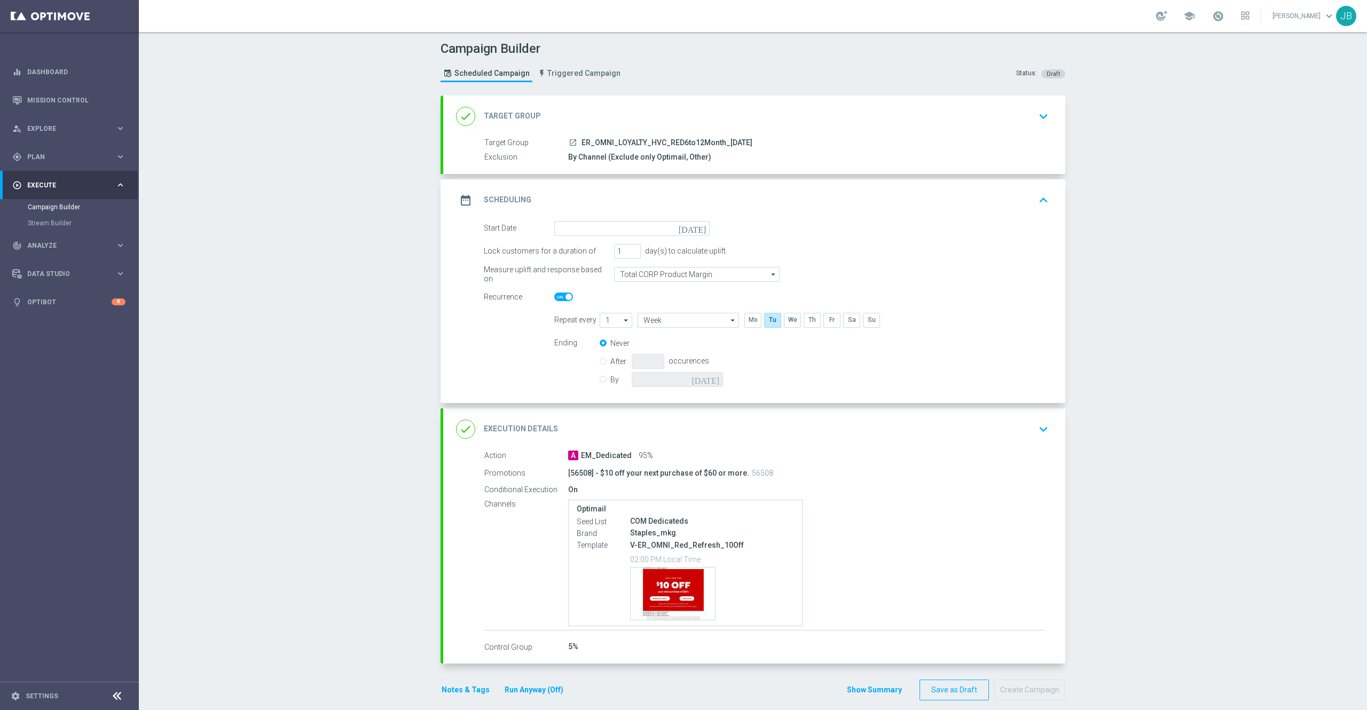
click at [694, 231] on icon "[DATE]" at bounding box center [693, 227] width 31 height 12
click at [590, 358] on span "30" at bounding box center [597, 356] width 17 height 17
type input "30 Sep 2025"
click at [565, 298] on span at bounding box center [568, 297] width 6 height 6
click at [559, 298] on input "checkbox" at bounding box center [563, 297] width 19 height 9
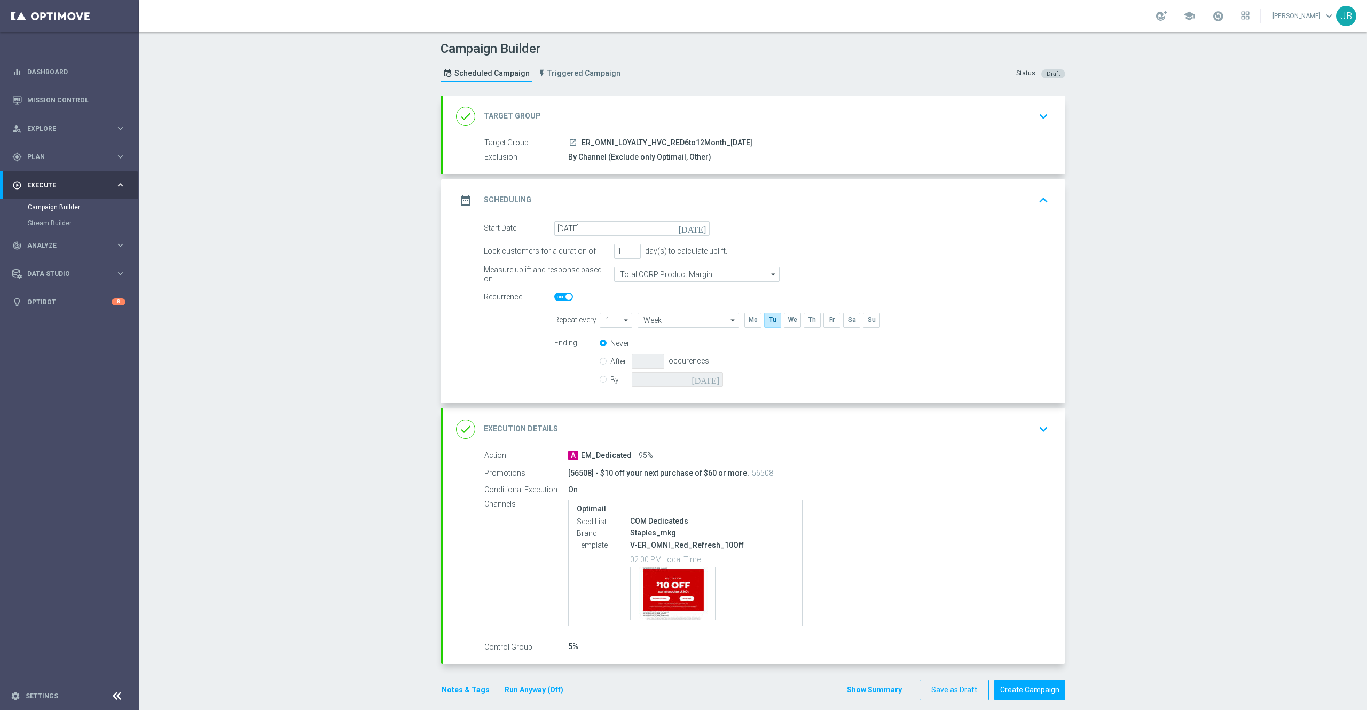
checkbox input "false"
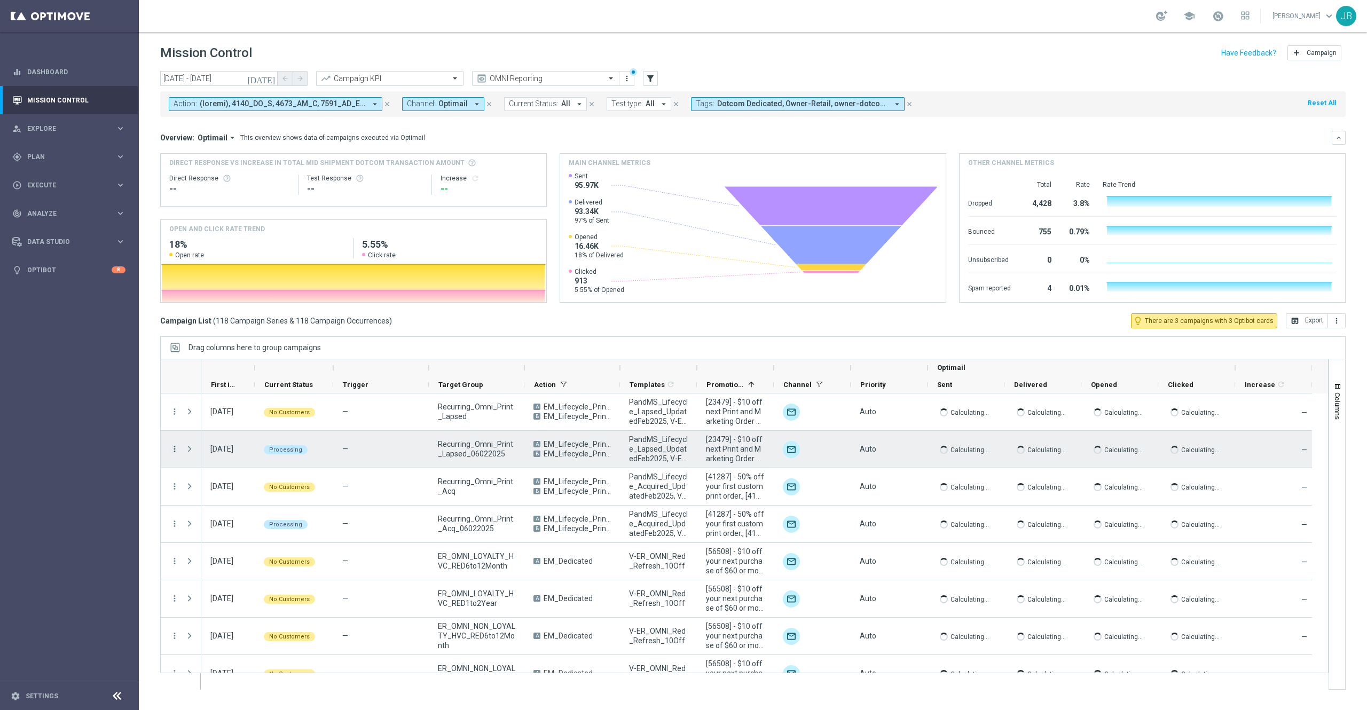
click at [173, 451] on icon "more_vert" at bounding box center [175, 449] width 10 height 10
click at [220, 550] on div "Edit" at bounding box center [245, 550] width 99 height 7
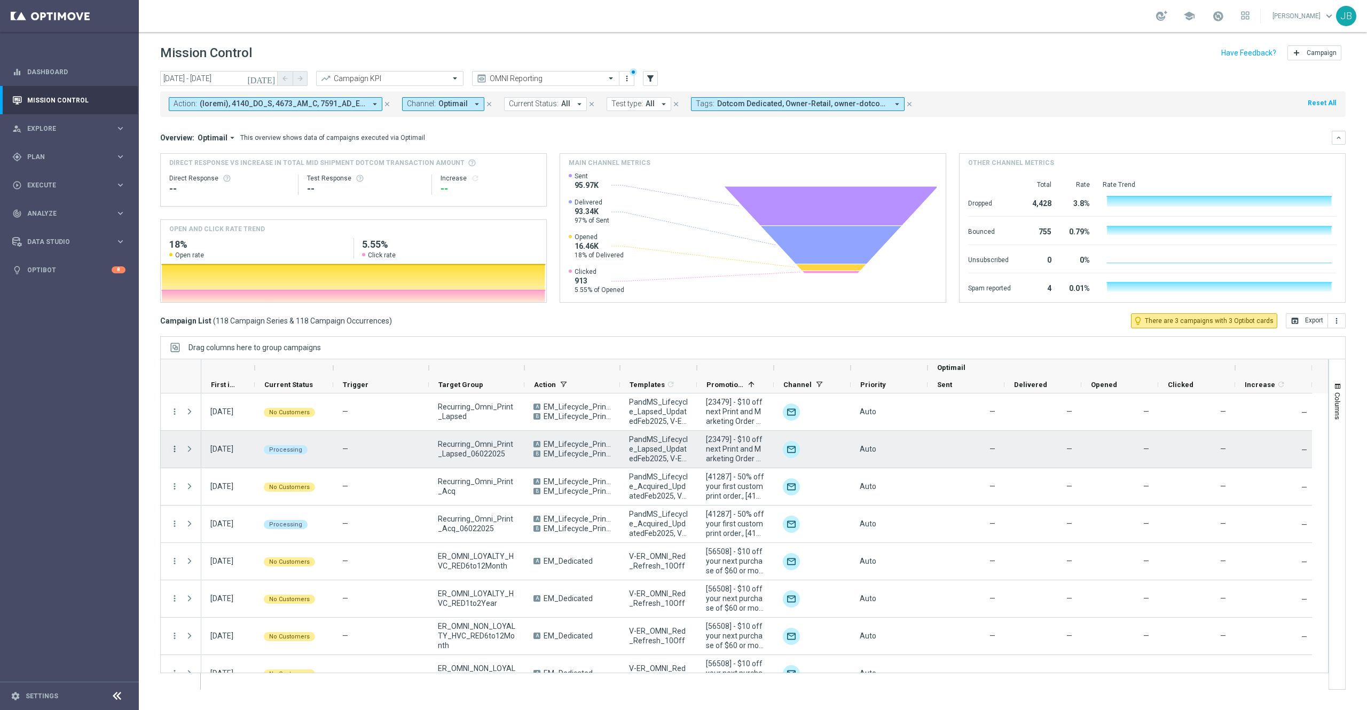
click at [175, 450] on icon "more_vert" at bounding box center [175, 449] width 10 height 10
click at [215, 570] on div "Delete" at bounding box center [245, 565] width 99 height 7
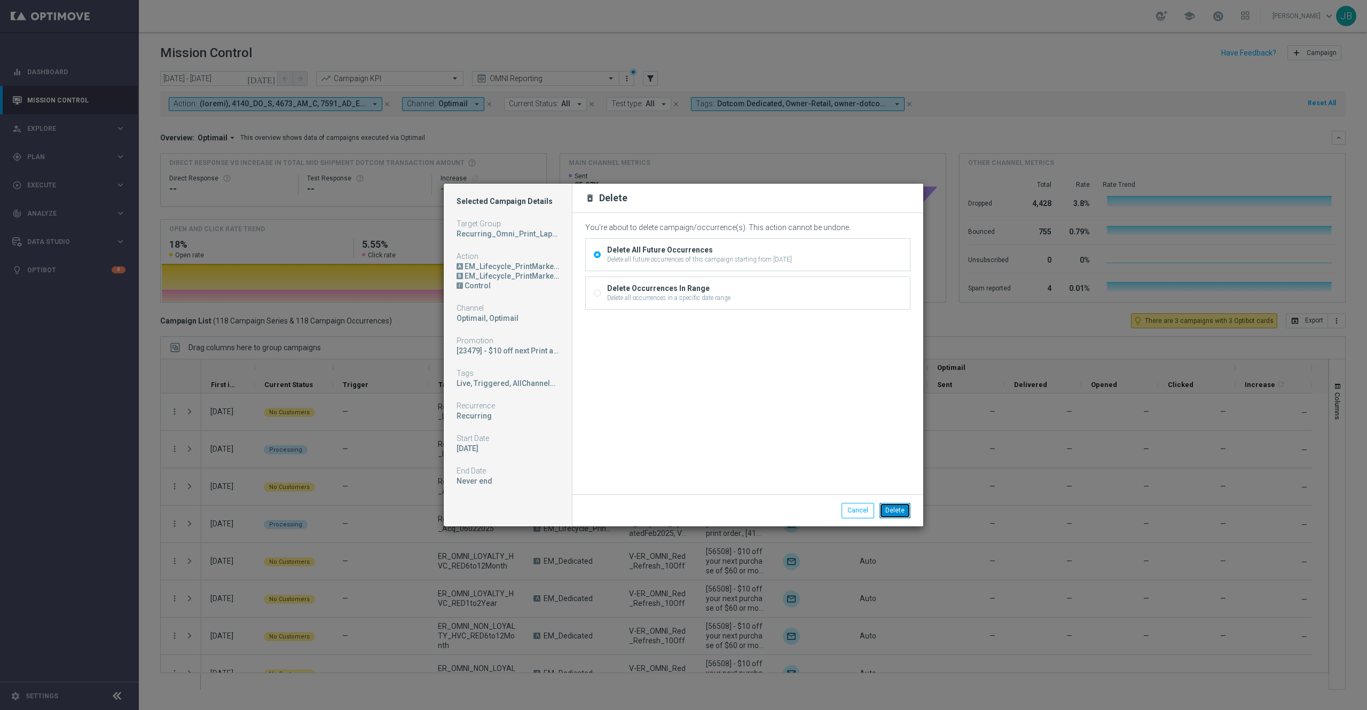
click at [895, 510] on button "Delete" at bounding box center [894, 510] width 31 height 15
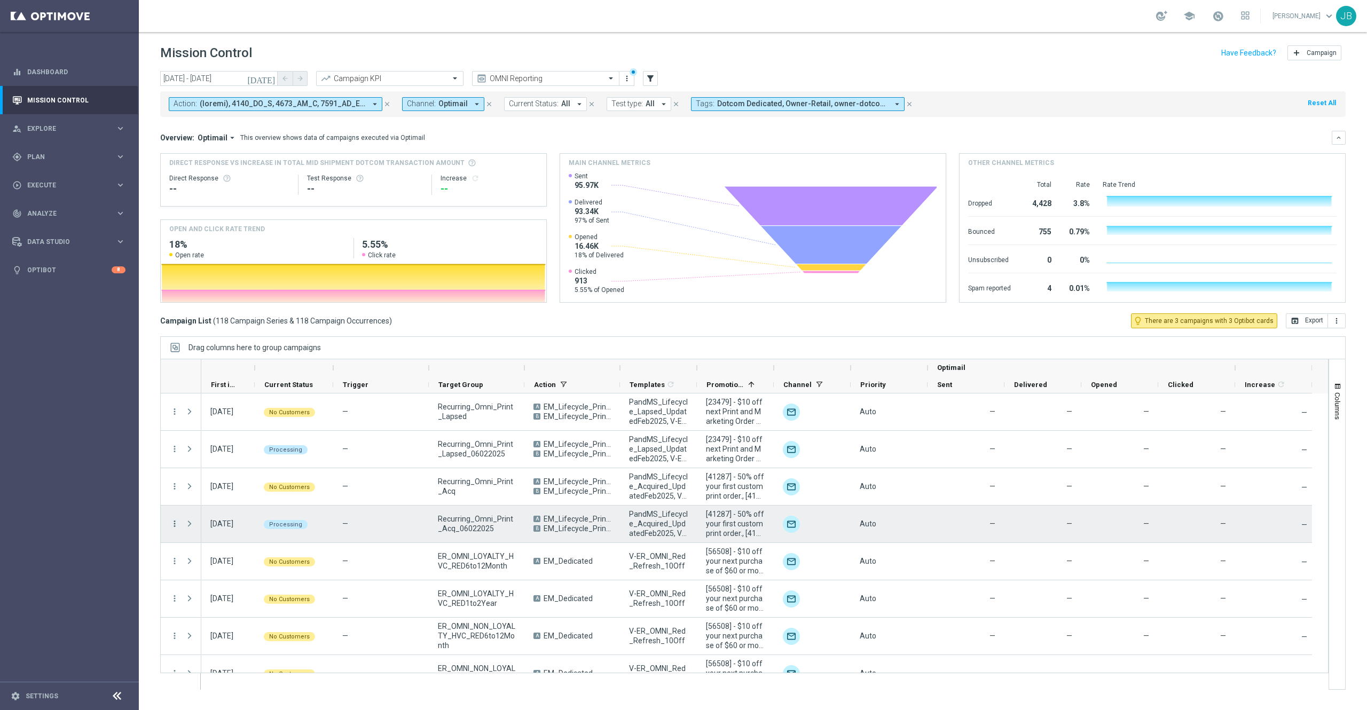
click at [175, 521] on icon "more_vert" at bounding box center [175, 524] width 10 height 10
click at [436, 510] on div "Recurring_Omni_Print_Acq_06022025" at bounding box center [477, 524] width 96 height 37
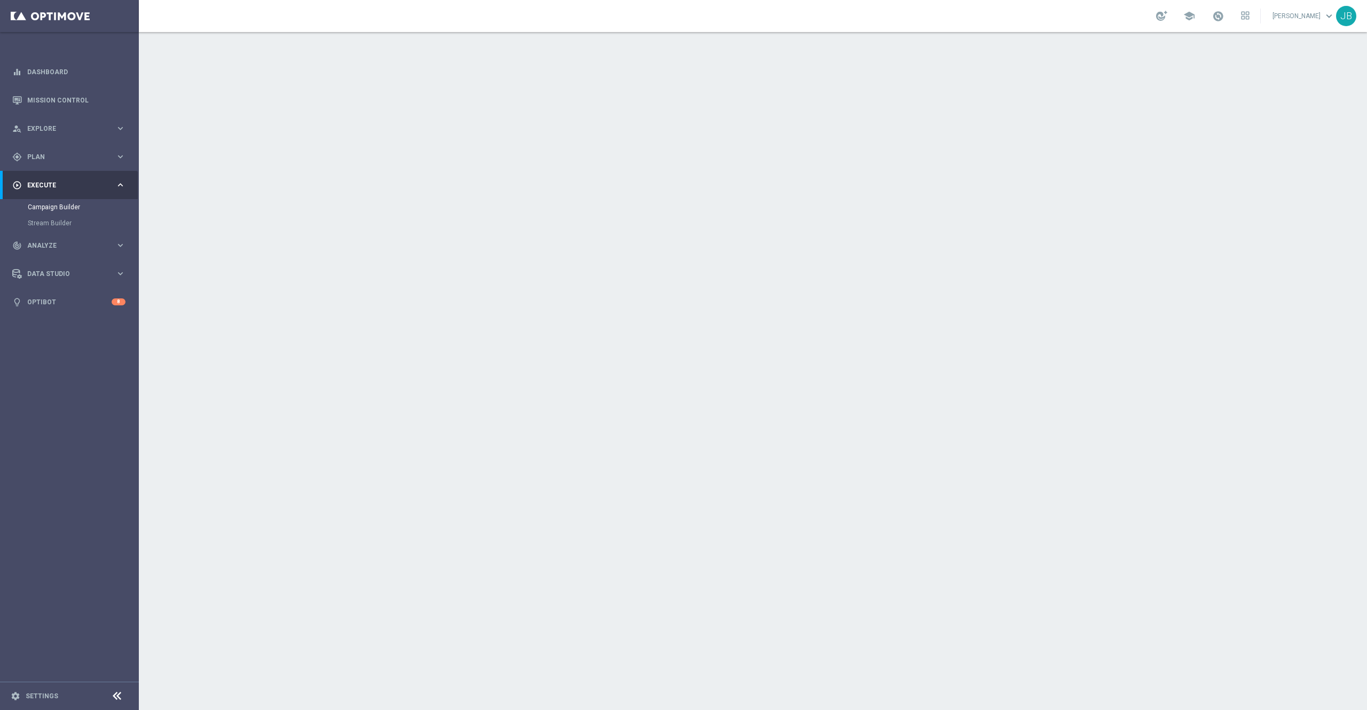
click at [508, 194] on h2 "Scheduling" at bounding box center [508, 195] width 48 height 10
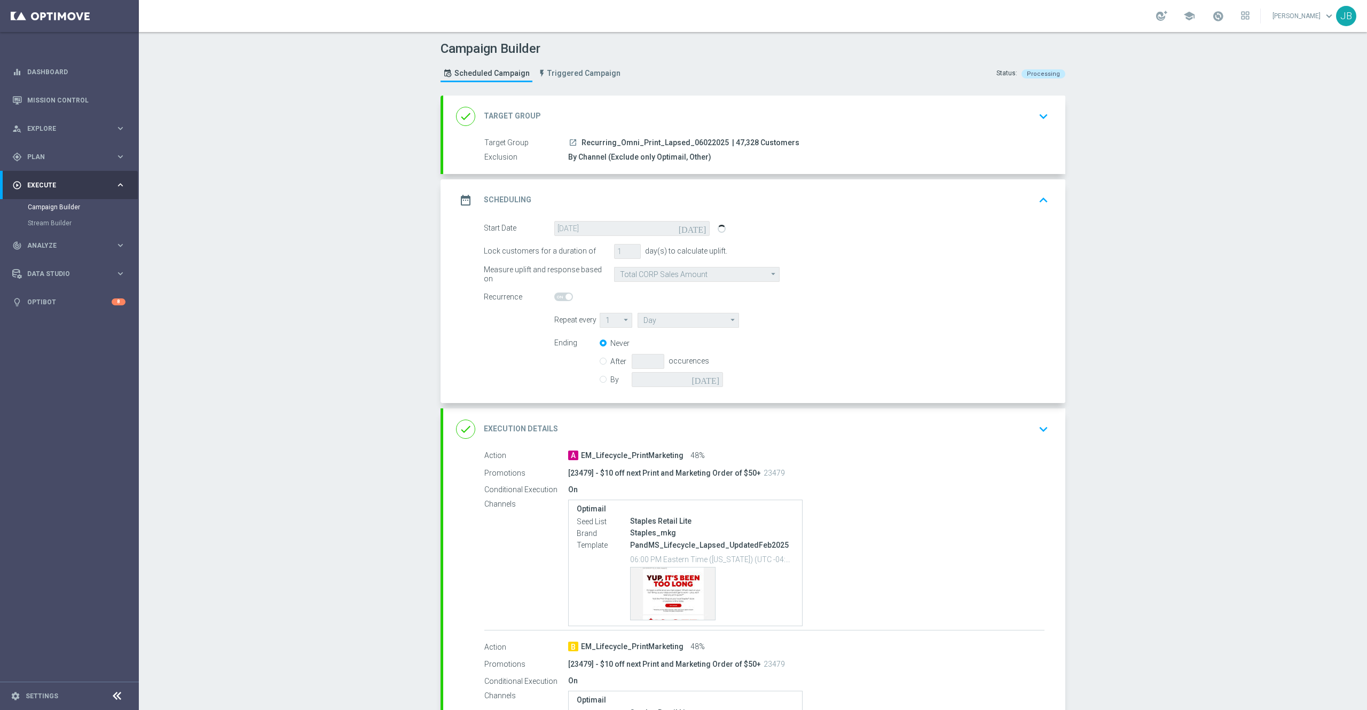
click at [731, 337] on div "Ending Never After occurences By today" at bounding box center [801, 363] width 510 height 54
click at [520, 332] on form "Start Date 30 Sep 2025 today Lock customers for a duration of 1 day(s) to calcu…" at bounding box center [766, 305] width 565 height 169
click at [571, 369] on div "Ending Never After occurences By today" at bounding box center [801, 363] width 510 height 54
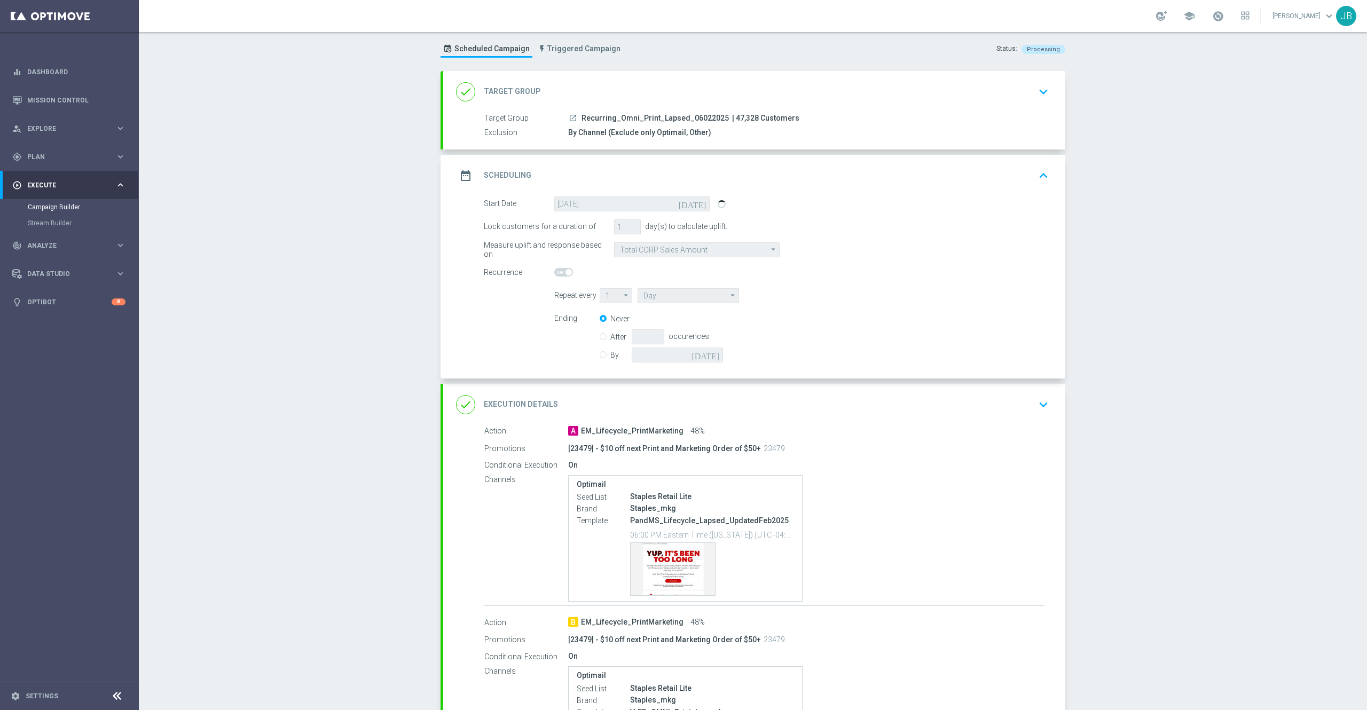
scroll to position [33, 0]
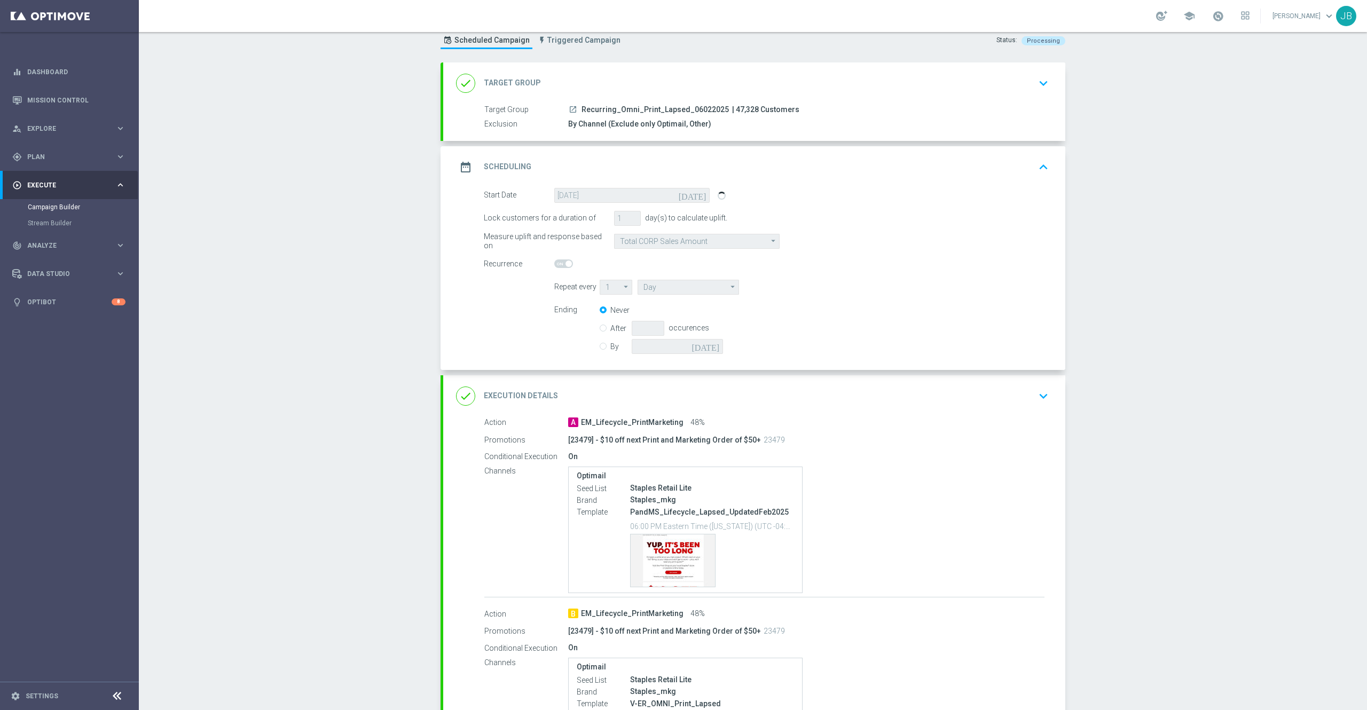
click at [565, 264] on span at bounding box center [568, 264] width 6 height 6
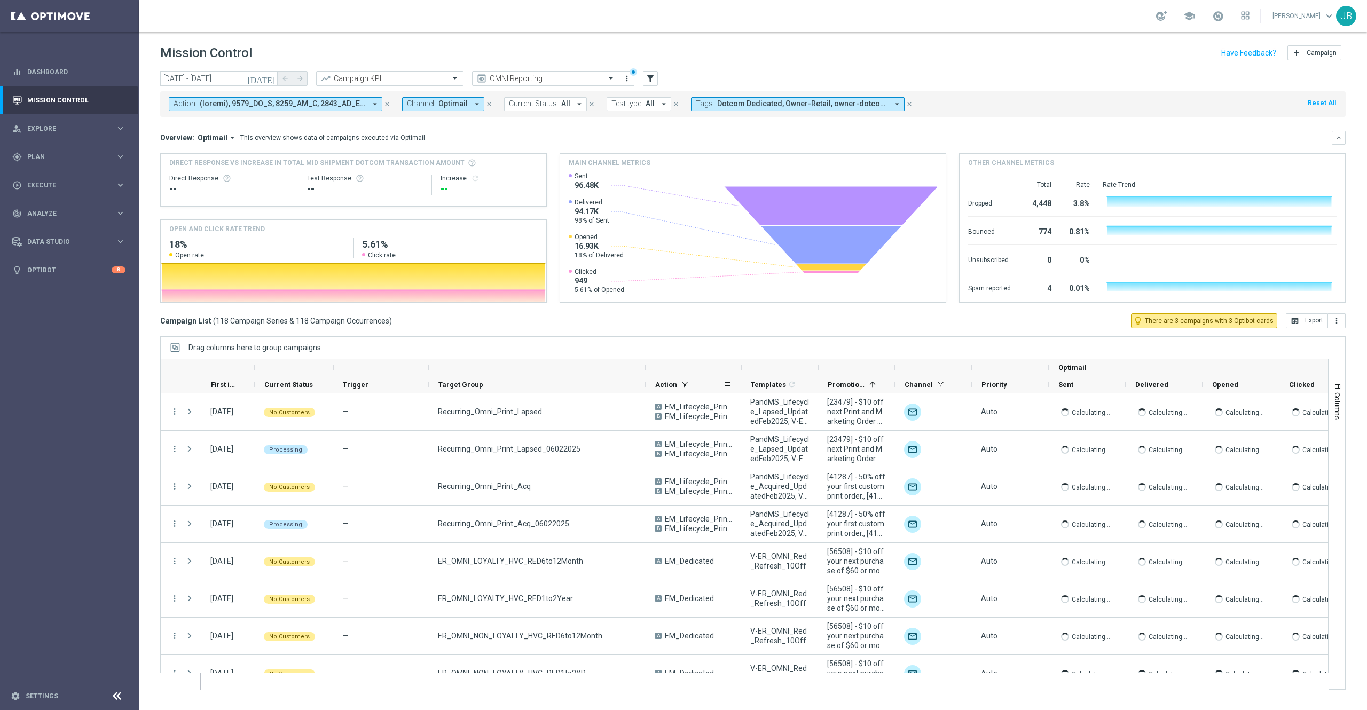
drag, startPoint x: 525, startPoint y: 367, endPoint x: 647, endPoint y: 386, distance: 123.2
click at [647, 386] on div "Optimail First in Range" at bounding box center [817, 376] width 1232 height 34
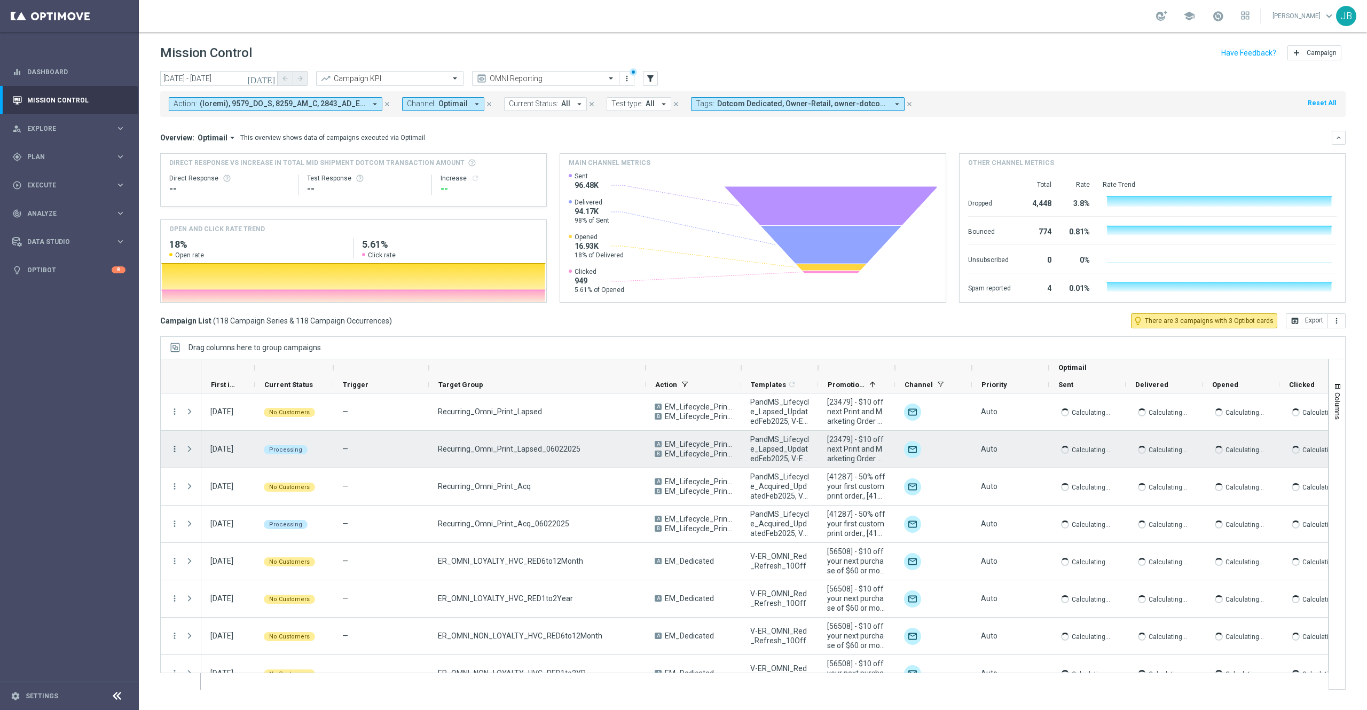
click at [176, 452] on icon "more_vert" at bounding box center [175, 449] width 10 height 10
click at [233, 570] on div "Delete" at bounding box center [245, 565] width 99 height 7
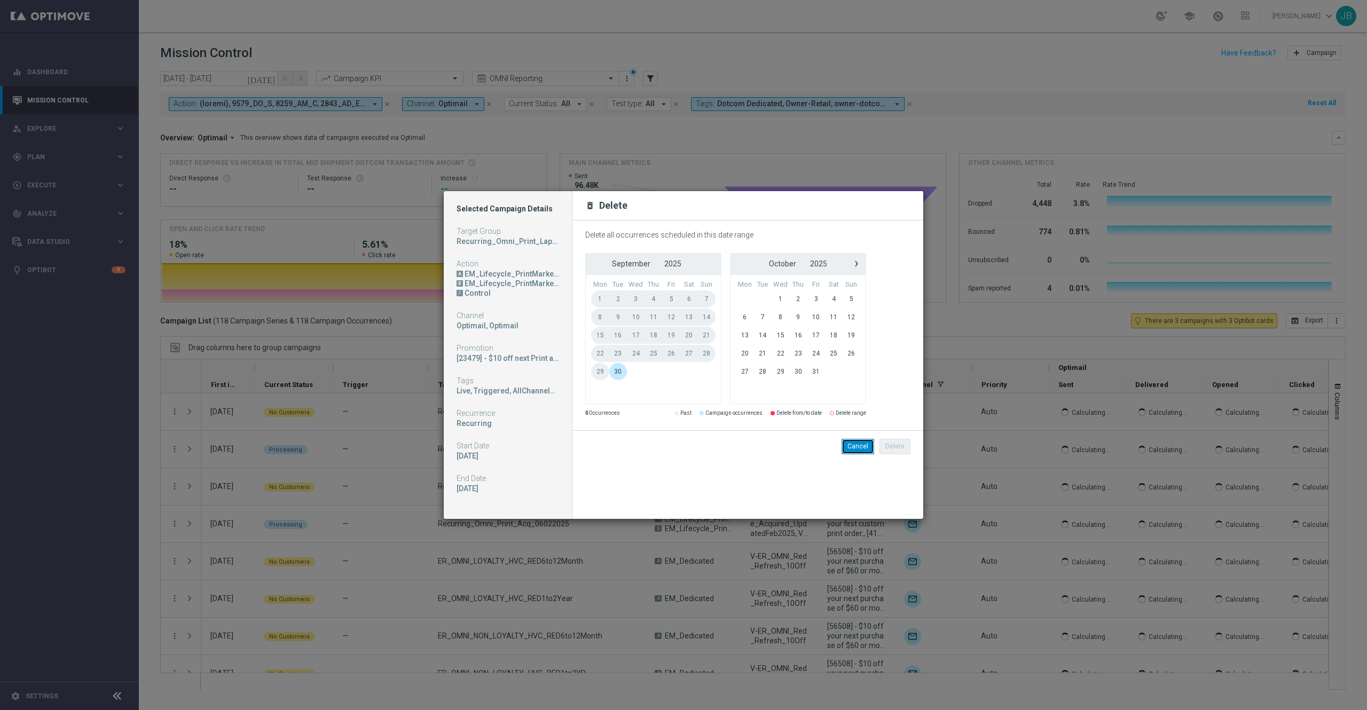
click at [857, 440] on button "Cancel" at bounding box center [857, 446] width 33 height 15
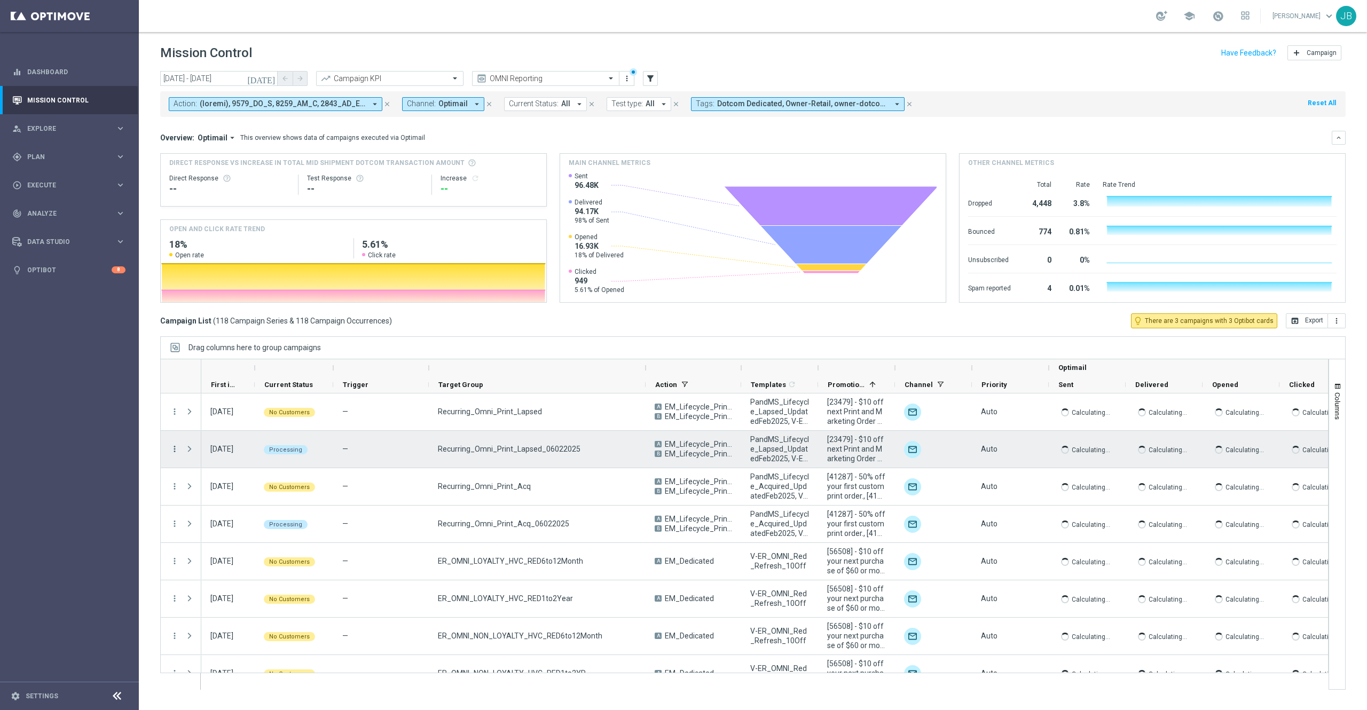
click at [175, 449] on icon "more_vert" at bounding box center [175, 449] width 10 height 10
click at [216, 567] on div "Delete" at bounding box center [245, 565] width 99 height 7
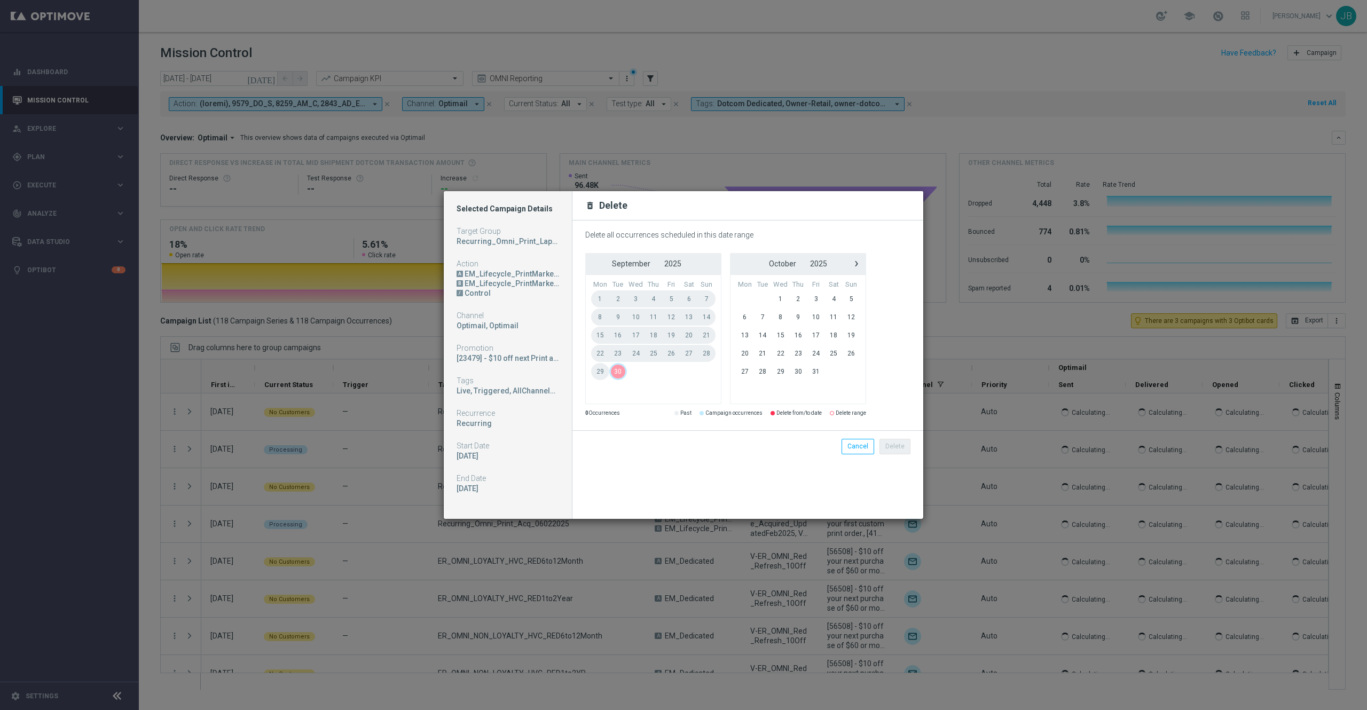
click at [618, 373] on span "30" at bounding box center [618, 371] width 18 height 17
click at [778, 300] on span "1" at bounding box center [780, 298] width 18 height 17
click at [818, 372] on span "31" at bounding box center [816, 371] width 18 height 17
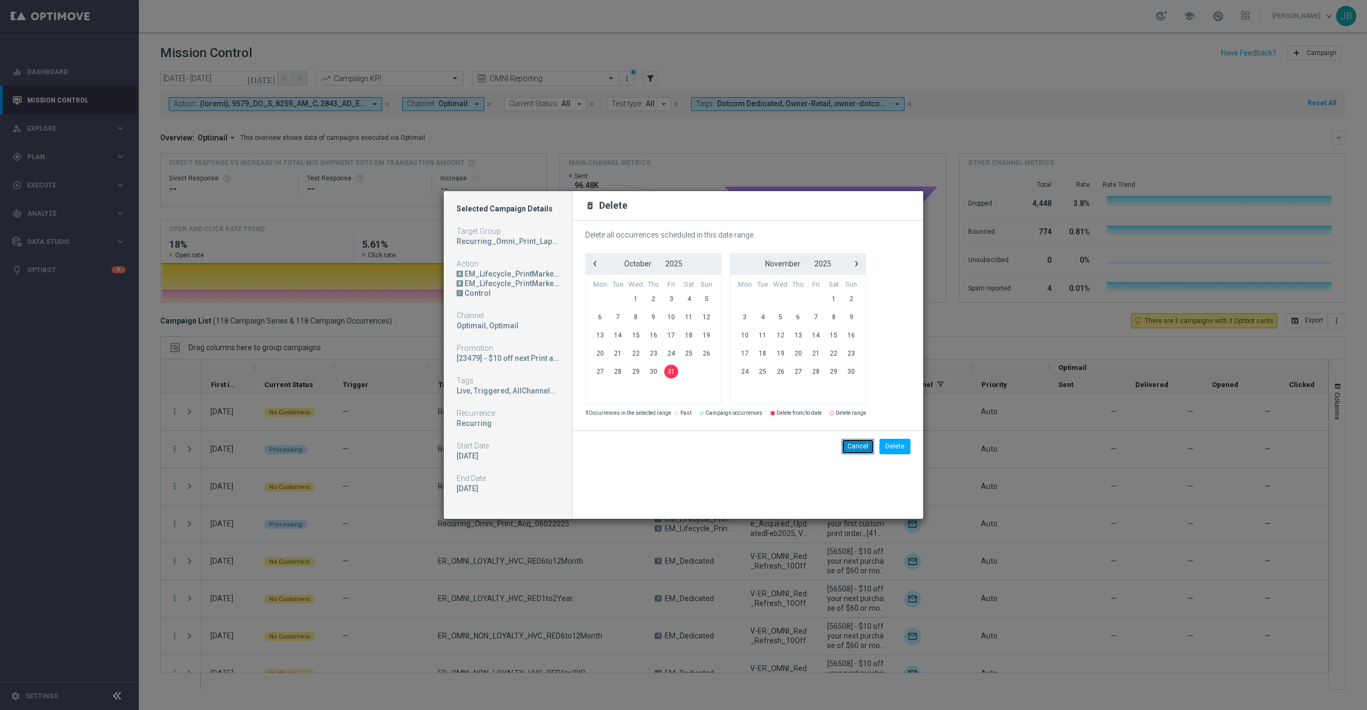
click at [853, 446] on button "Cancel" at bounding box center [857, 446] width 33 height 15
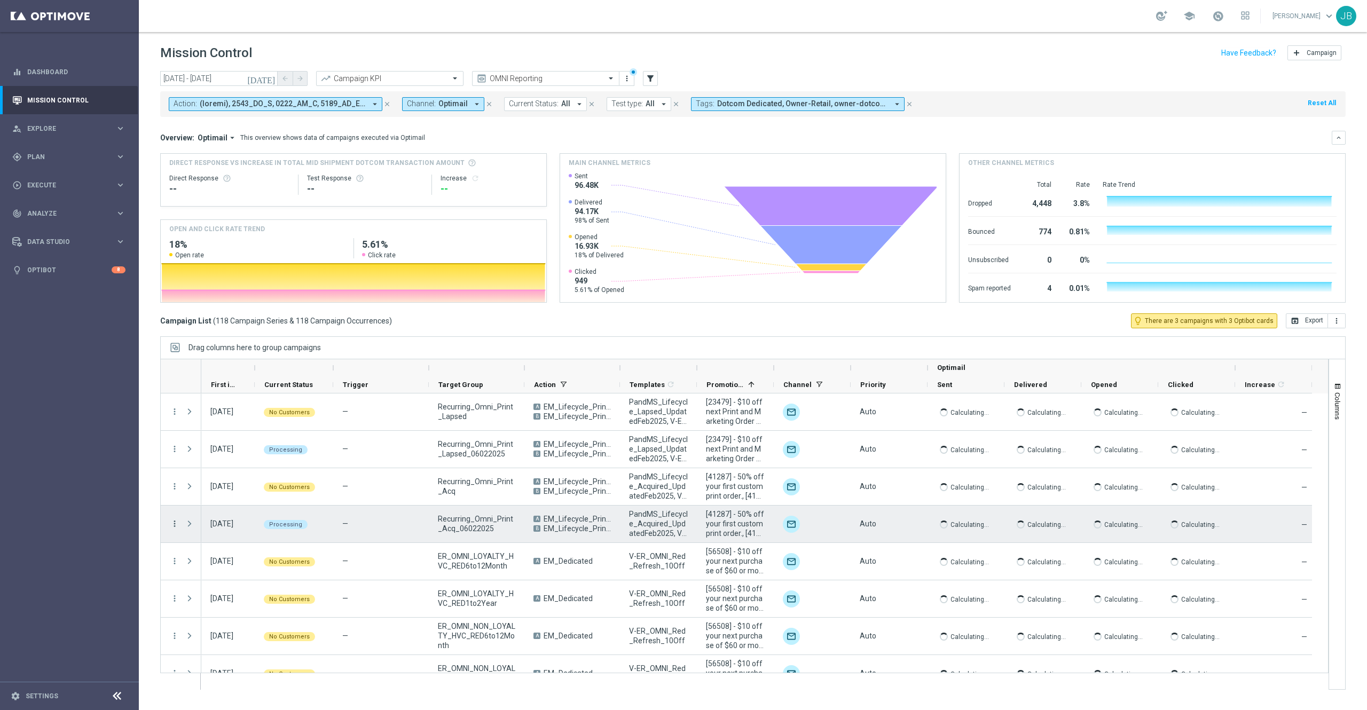
click at [173, 524] on icon "more_vert" at bounding box center [175, 524] width 10 height 10
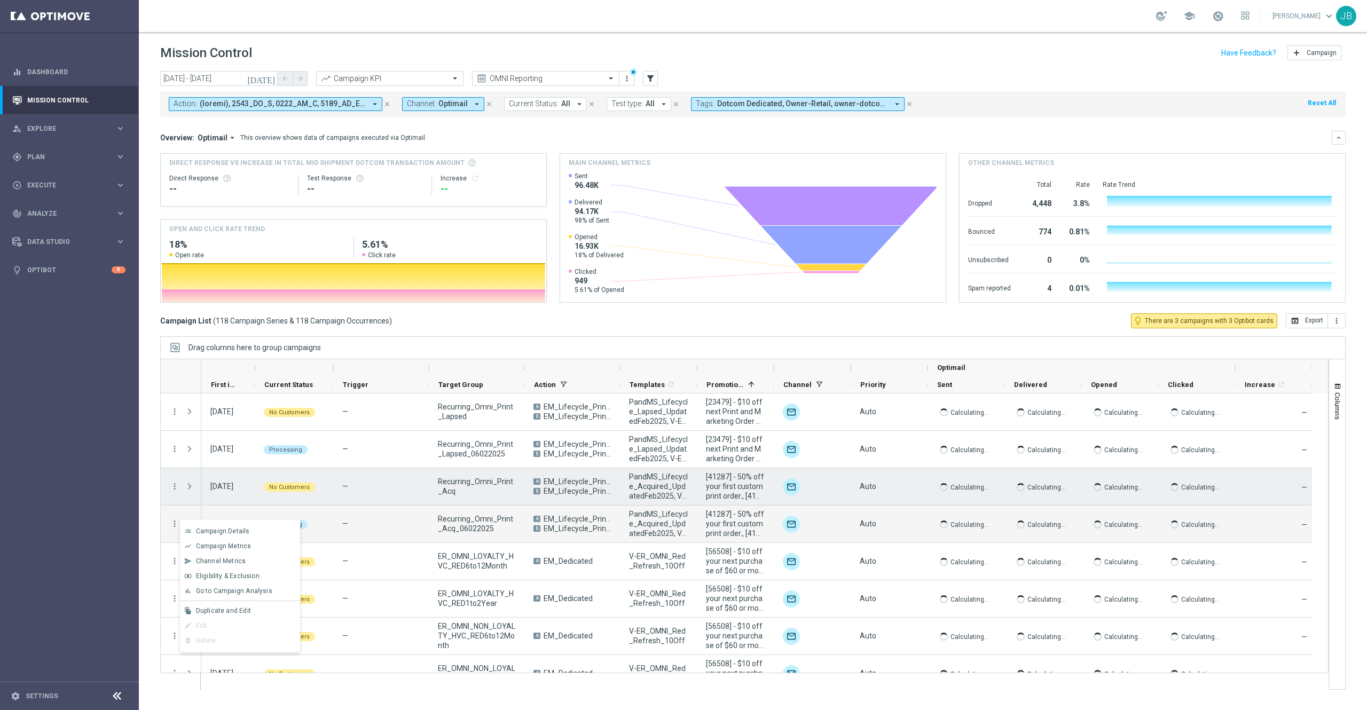
click at [325, 489] on div "No Customers" at bounding box center [294, 486] width 78 height 37
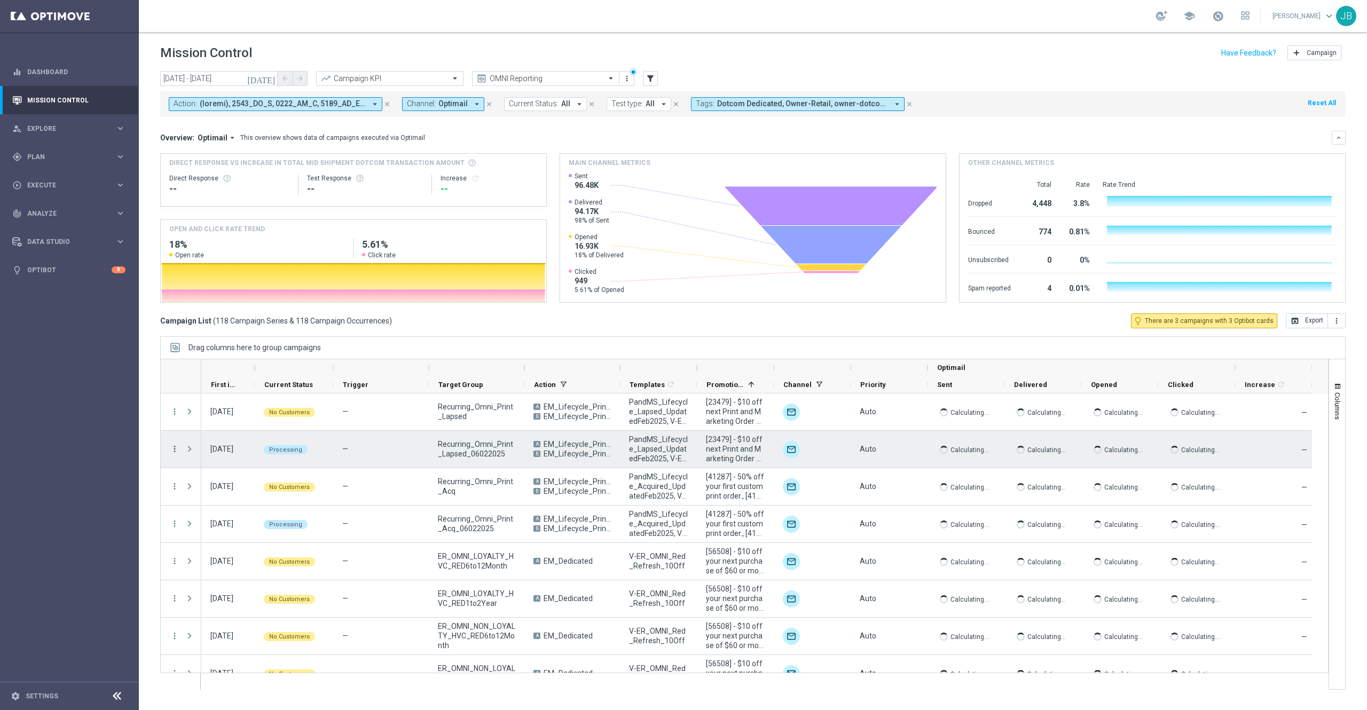
click at [170, 452] on icon "more_vert" at bounding box center [175, 449] width 10 height 10
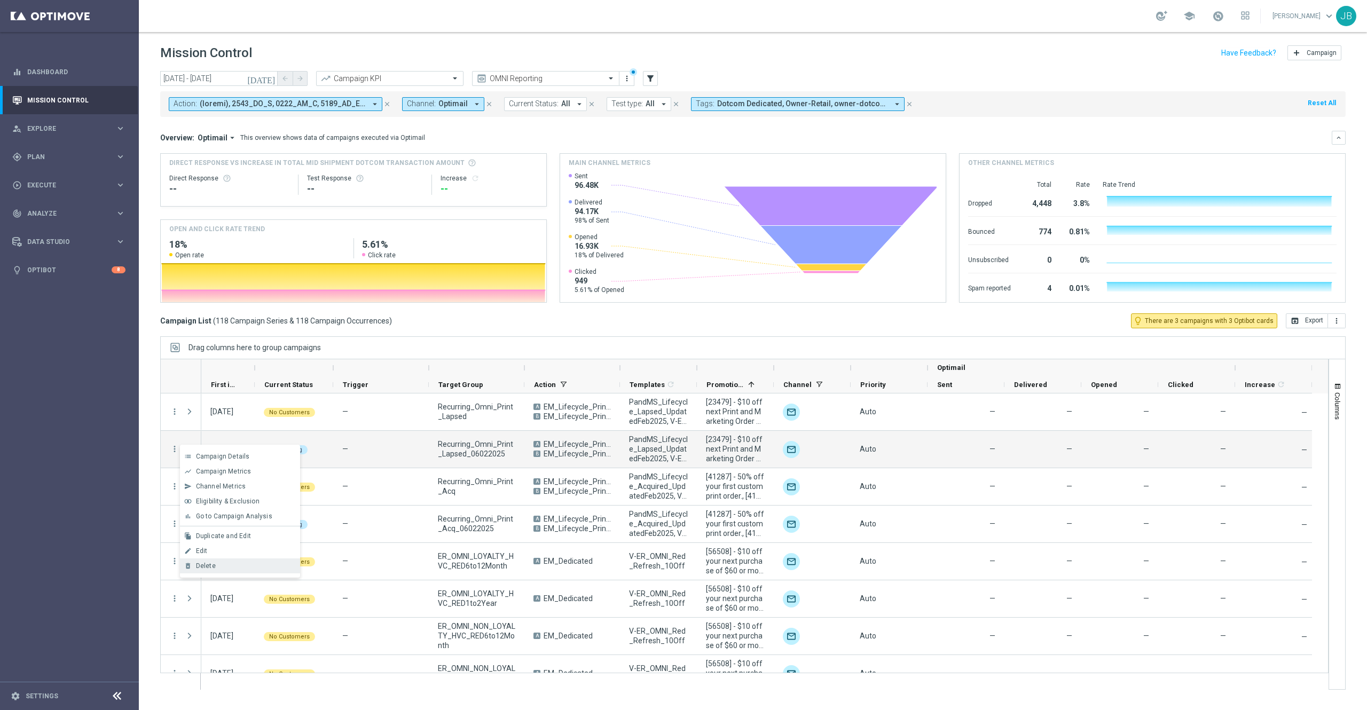
click at [223, 567] on div "Delete" at bounding box center [245, 565] width 99 height 7
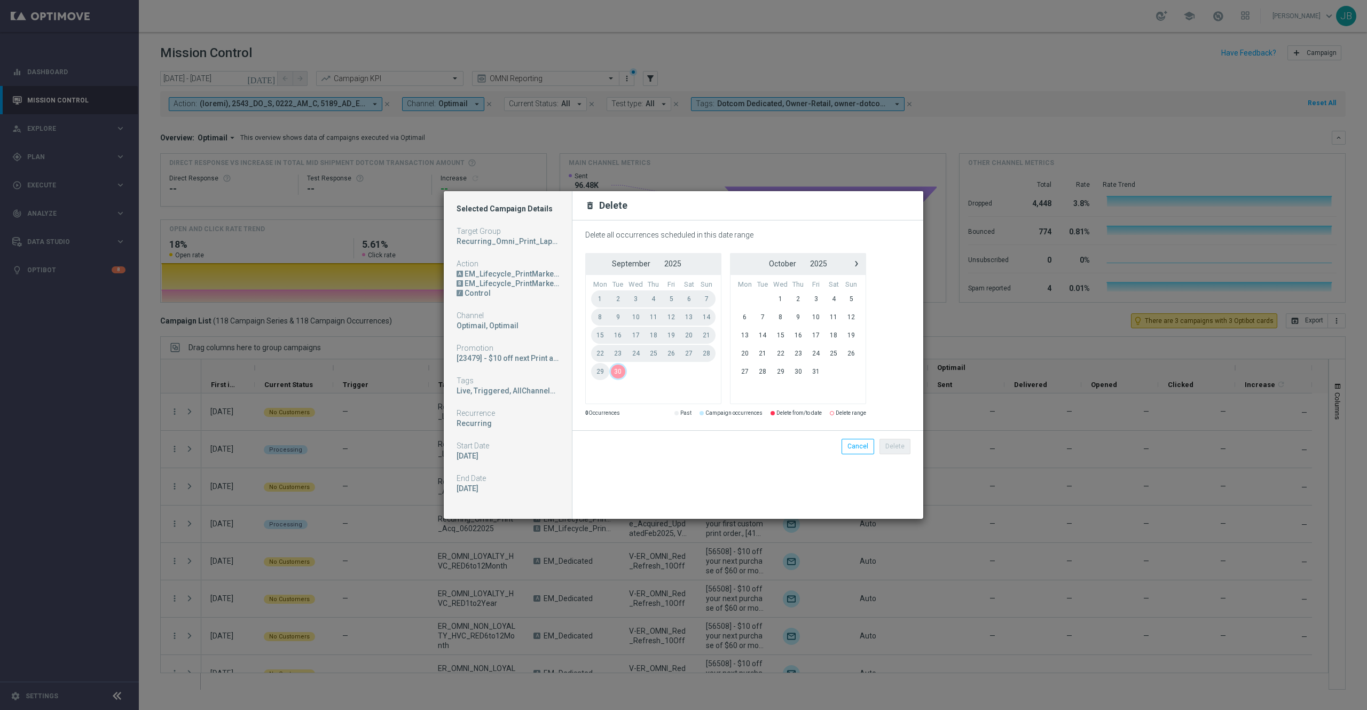
click at [617, 373] on span "30" at bounding box center [618, 371] width 18 height 17
click at [900, 448] on button "Delete" at bounding box center [894, 446] width 31 height 15
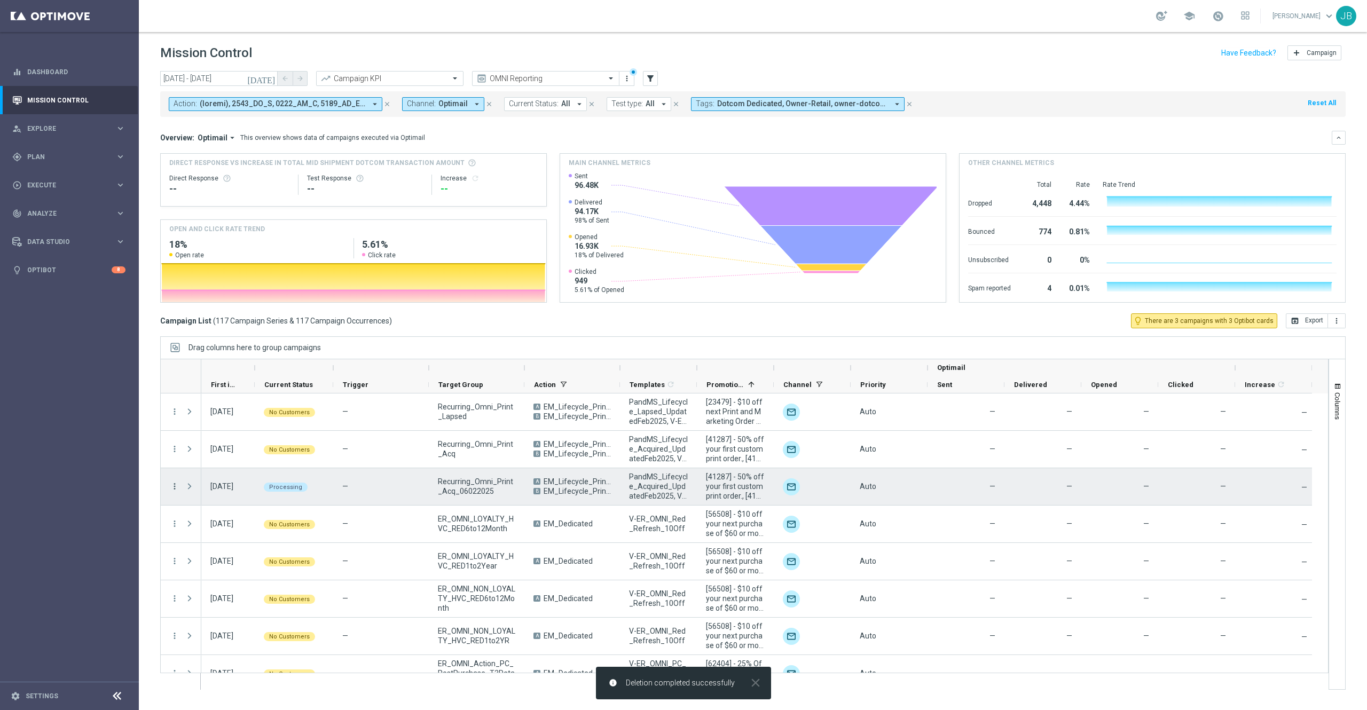
click at [173, 487] on icon "more_vert" at bounding box center [175, 487] width 10 height 10
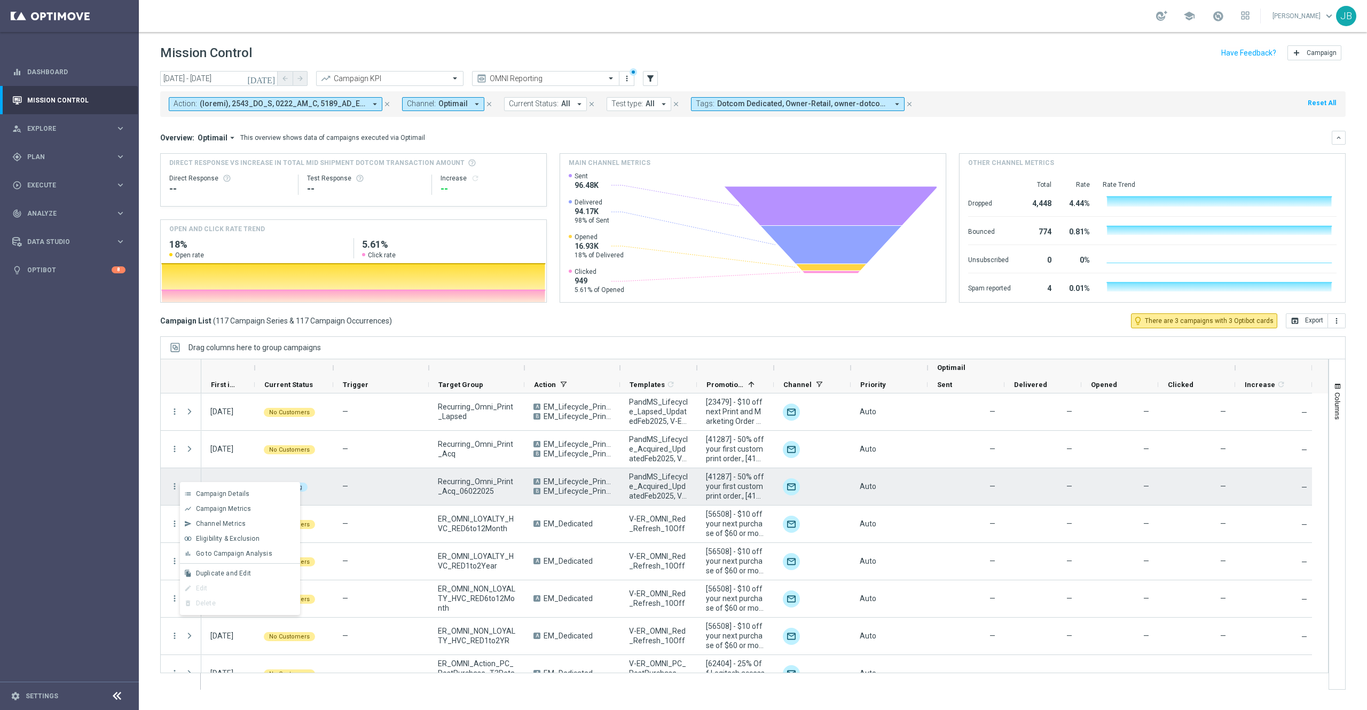
click at [396, 491] on div "—" at bounding box center [381, 486] width 96 height 37
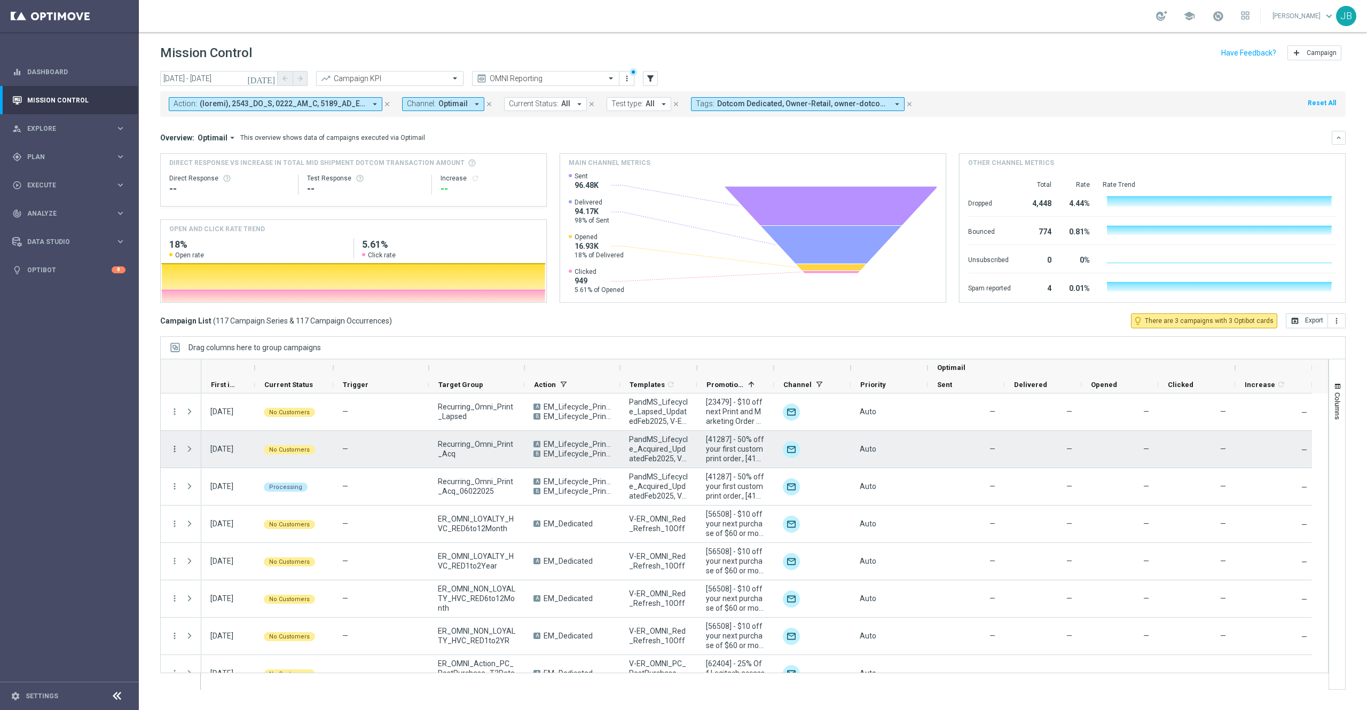
click at [172, 449] on icon "more_vert" at bounding box center [175, 449] width 10 height 10
click at [218, 563] on div "Delete" at bounding box center [245, 565] width 99 height 7
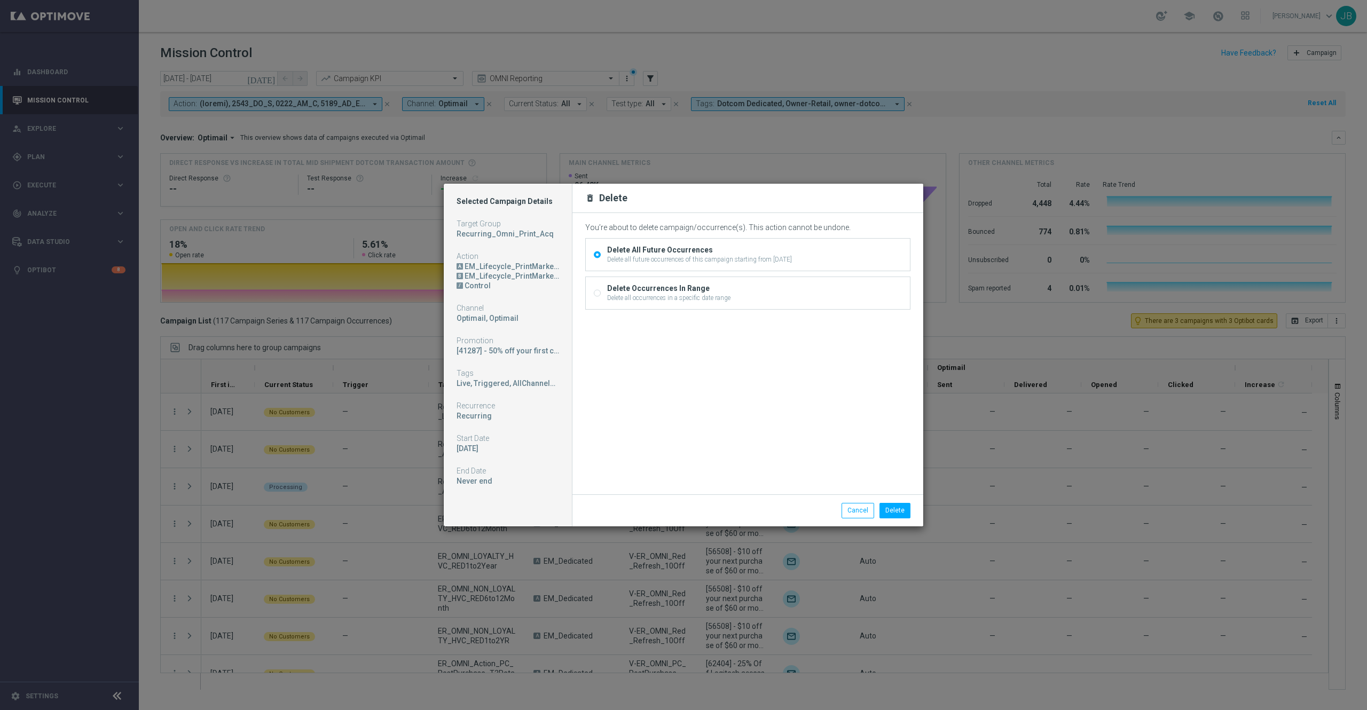
click at [596, 295] on input "Delete Occurrences In Range Delete all occurrences in a specific date range" at bounding box center [597, 294] width 7 height 7
radio input "true"
radio input "false"
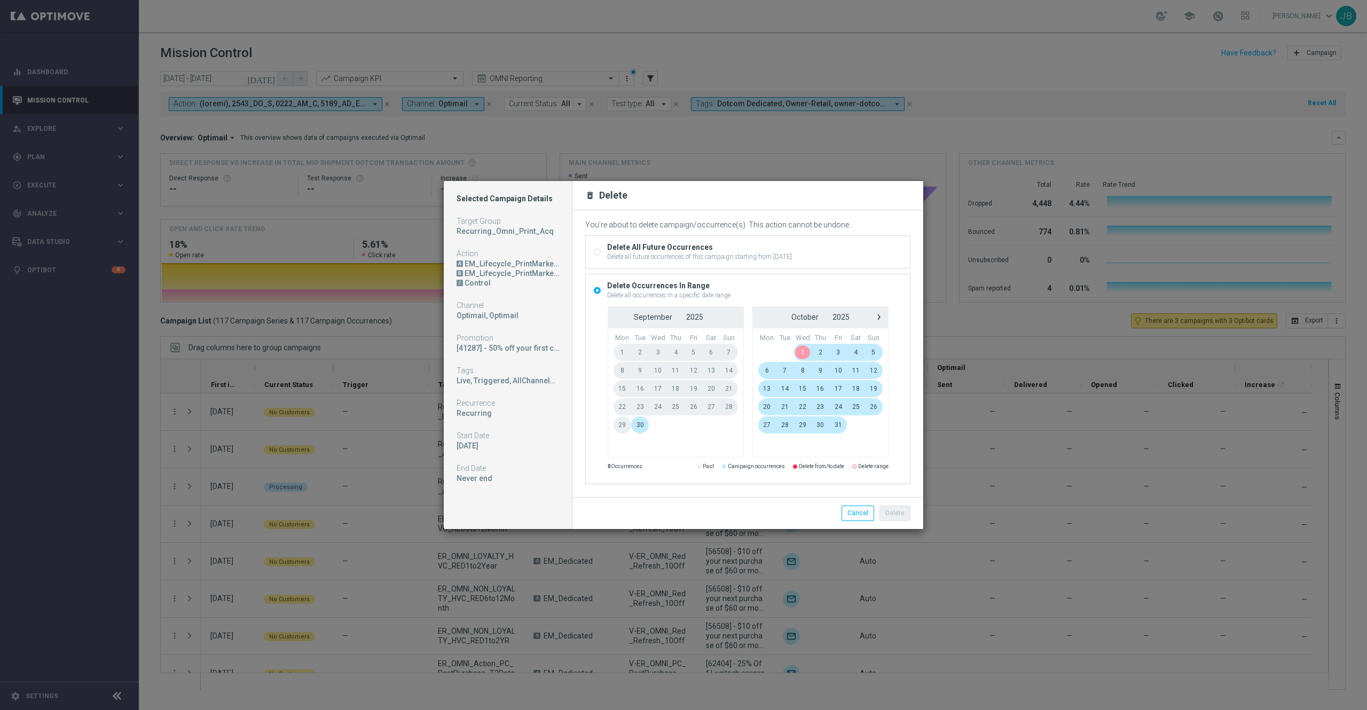
click at [798, 352] on span "1" at bounding box center [802, 352] width 18 height 17
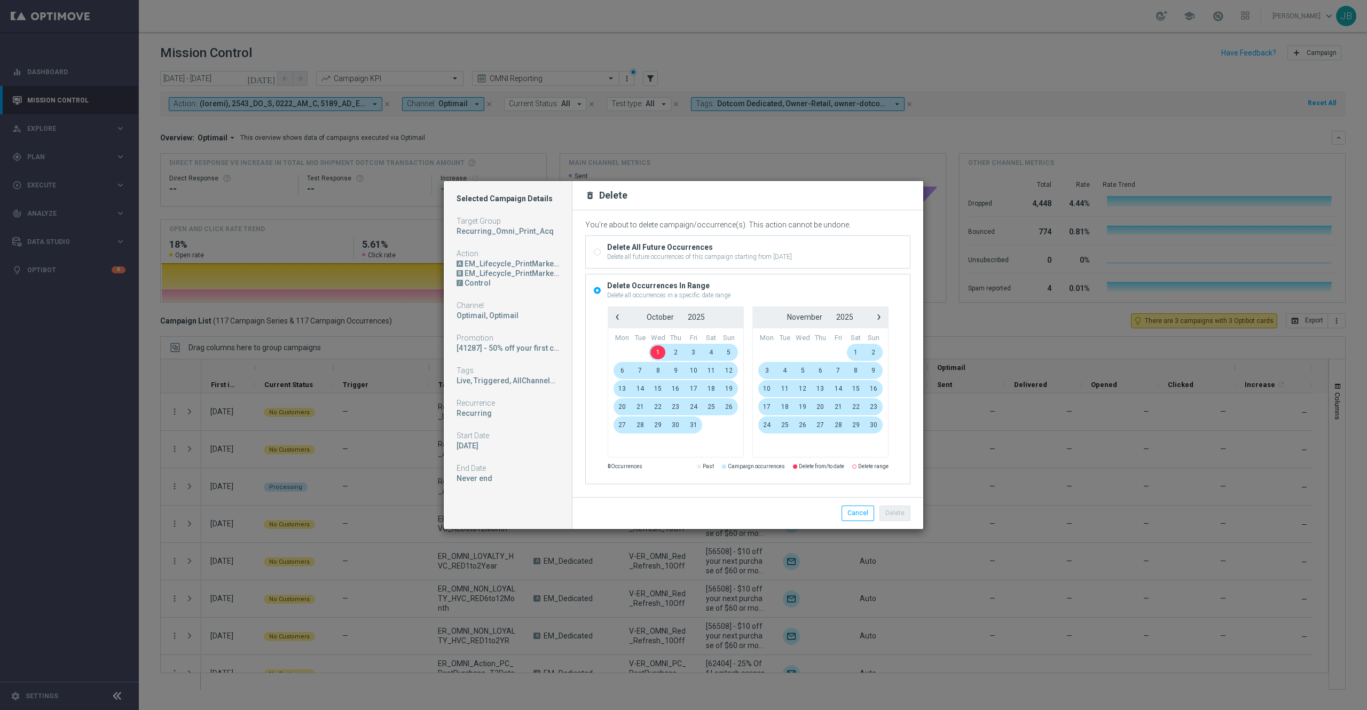
click at [654, 352] on span "1" at bounding box center [658, 352] width 18 height 17
click at [983, 345] on modal-container "Selected Campaign Details Target Group Recurring_Omni_Print_Acq Action A EM_Lif…" at bounding box center [683, 355] width 1367 height 710
click at [864, 514] on button "Cancel" at bounding box center [857, 513] width 33 height 15
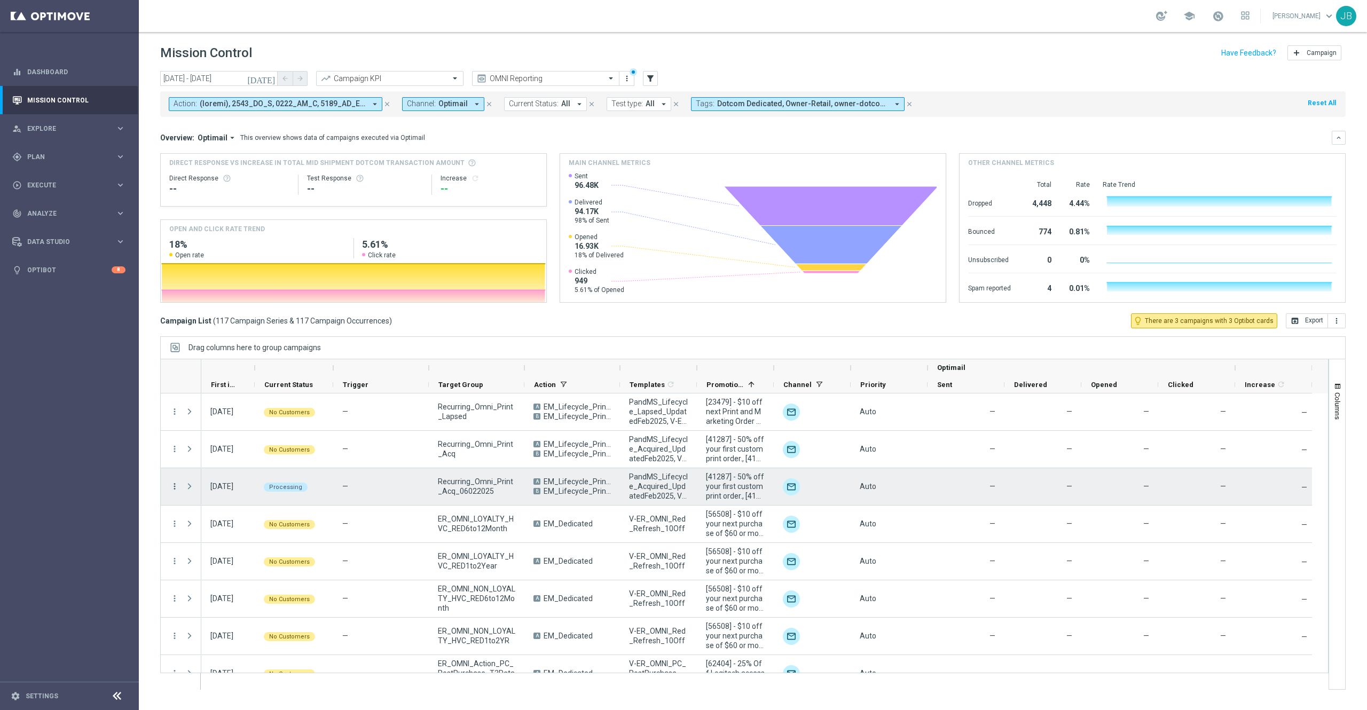
click at [173, 489] on icon "more_vert" at bounding box center [175, 487] width 10 height 10
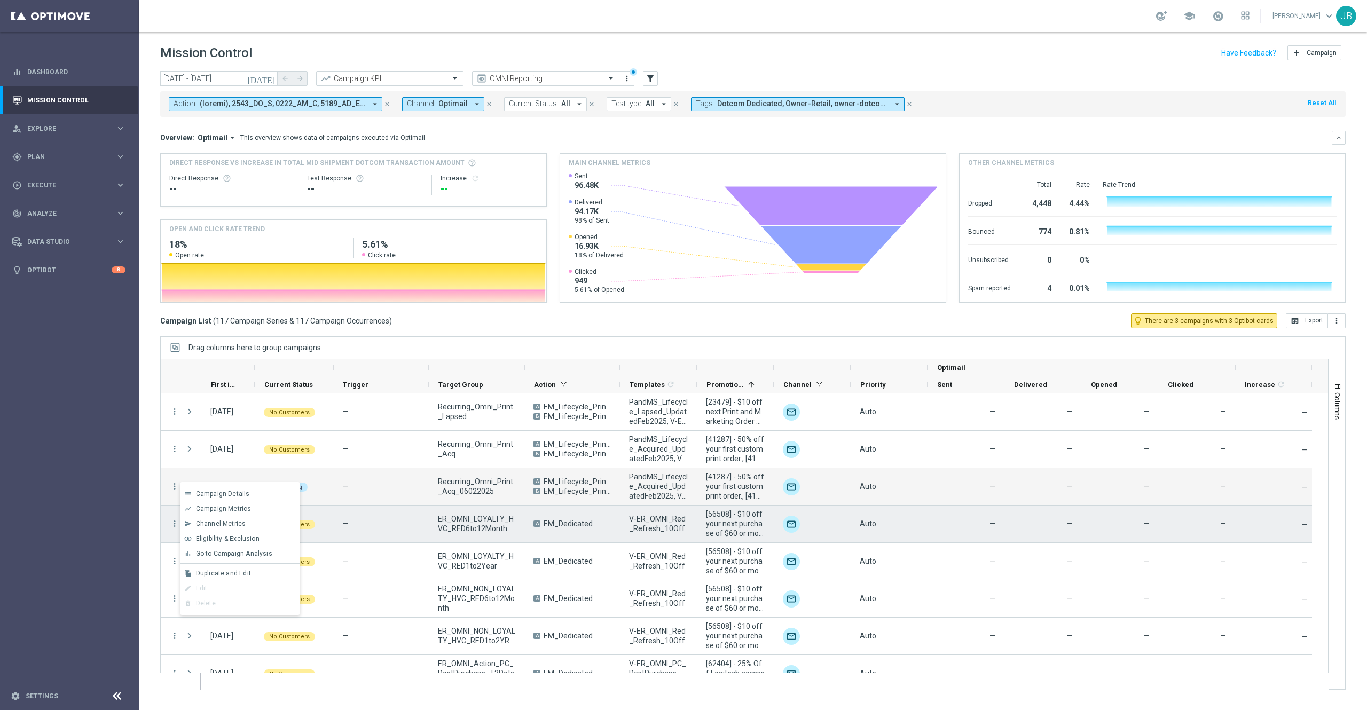
click at [368, 525] on div "—" at bounding box center [381, 524] width 96 height 37
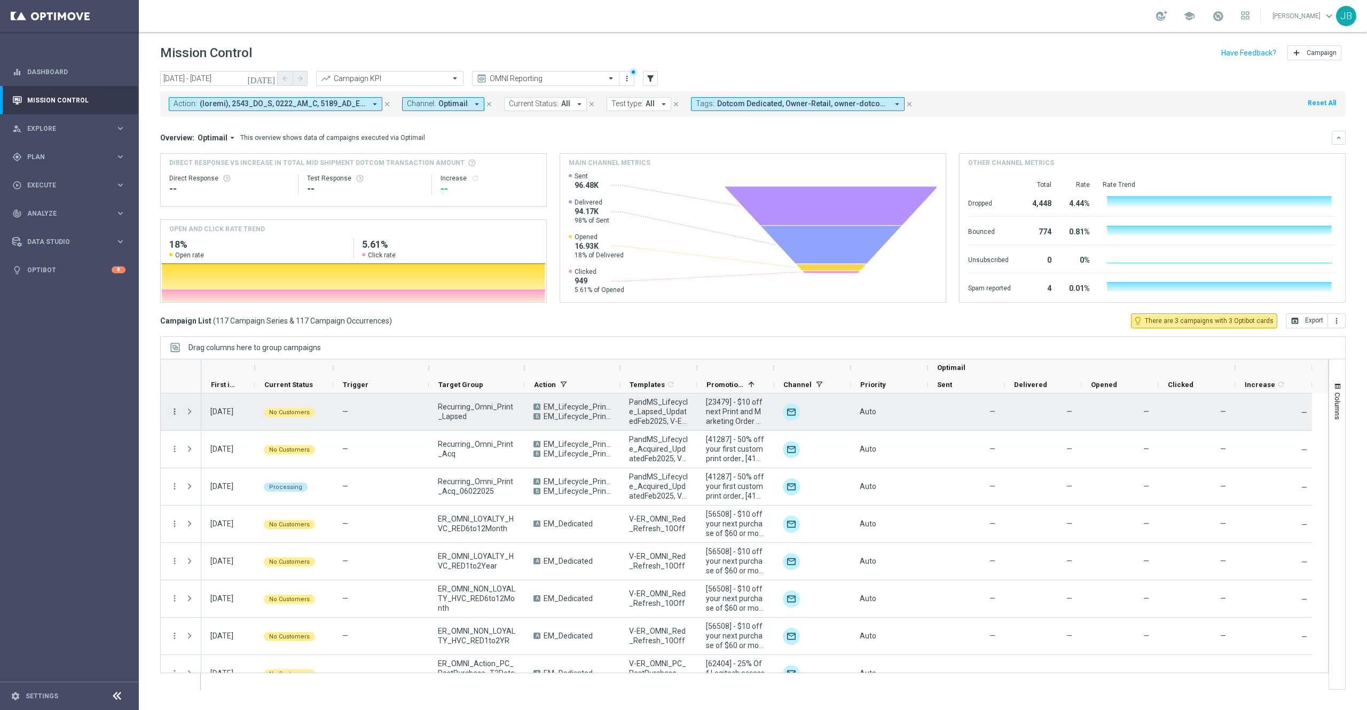
click at [173, 412] on icon "more_vert" at bounding box center [175, 412] width 10 height 10
click at [230, 498] on span "Duplicate and Edit" at bounding box center [223, 498] width 55 height 7
drag, startPoint x: 473, startPoint y: 419, endPoint x: 438, endPoint y: 404, distance: 37.8
click at [438, 404] on span "Recurring_Omni_Print_Lapsed" at bounding box center [476, 411] width 77 height 19
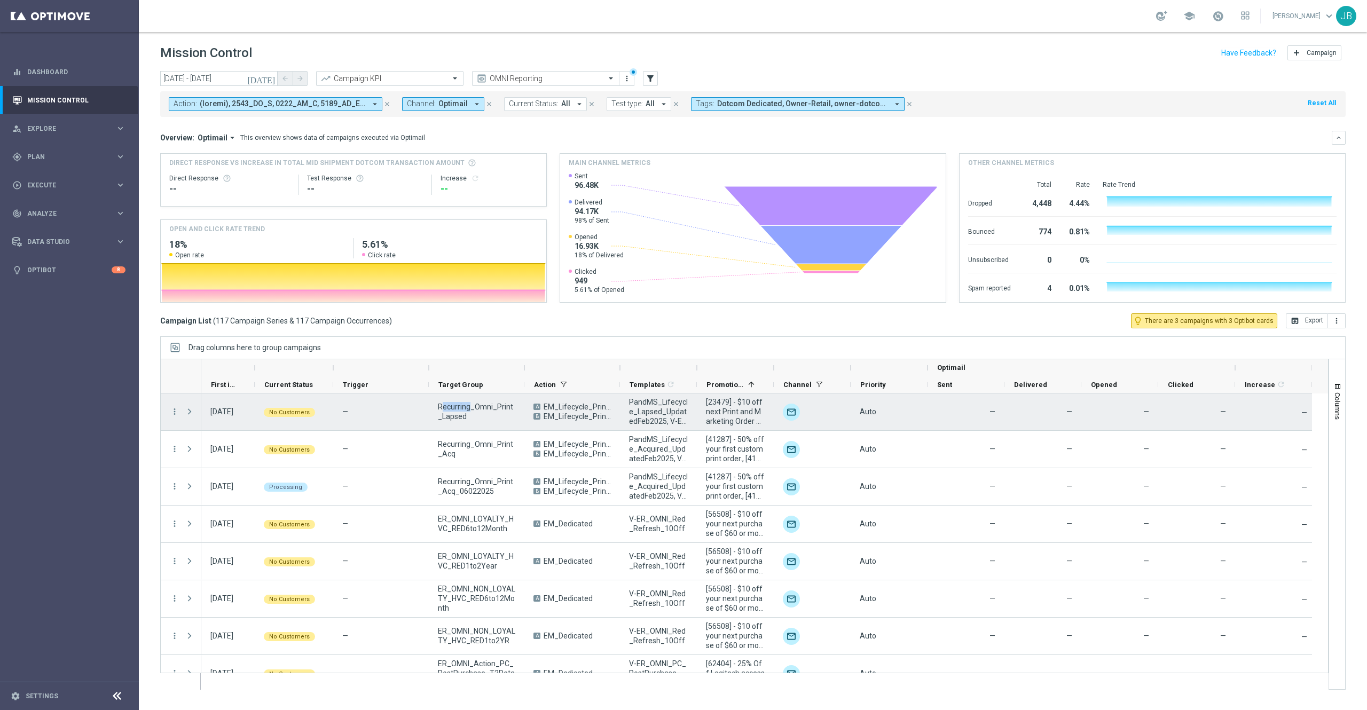
drag, startPoint x: 471, startPoint y: 412, endPoint x: 440, endPoint y: 405, distance: 31.1
click at [440, 405] on span "Recurring_Omni_Print_Lapsed" at bounding box center [476, 411] width 77 height 19
drag, startPoint x: 439, startPoint y: 405, endPoint x: 474, endPoint y: 417, distance: 37.5
click at [474, 417] on span "Recurring_Omni_Print_Lapsed" at bounding box center [476, 411] width 77 height 19
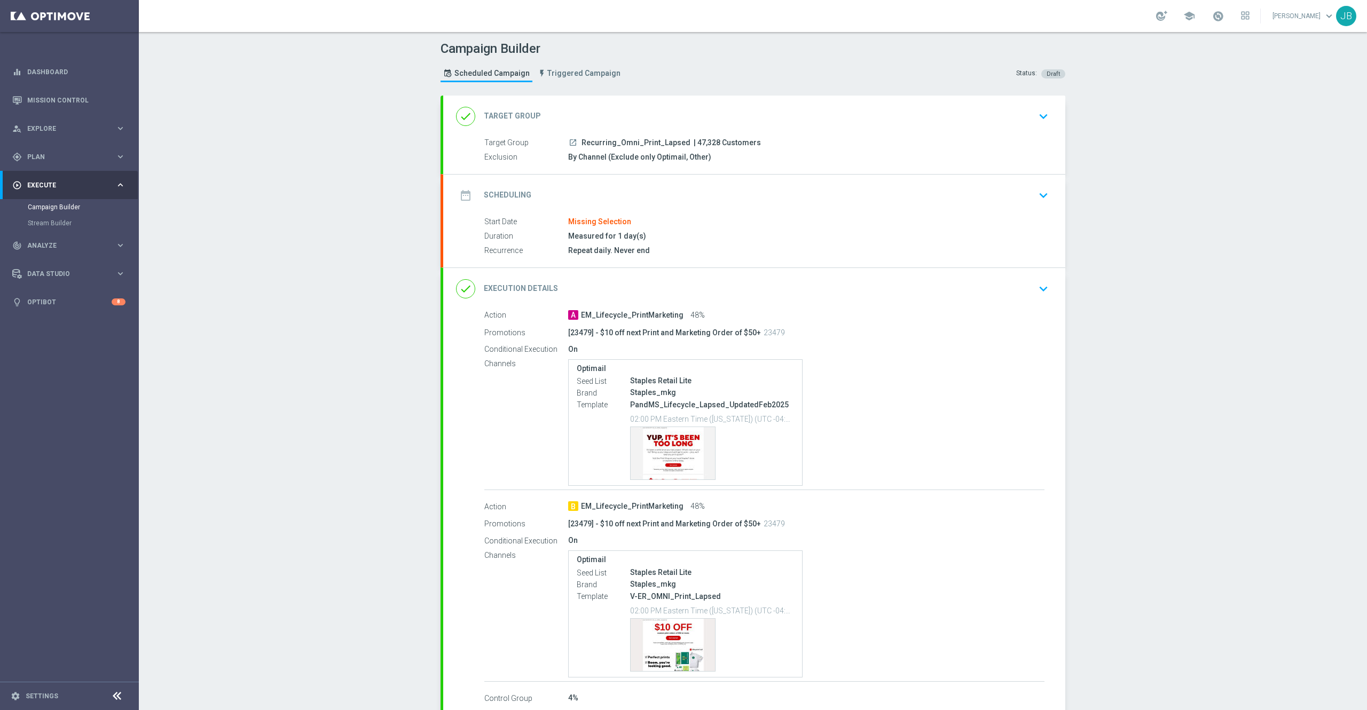
click at [499, 113] on h2 "Target Group" at bounding box center [512, 116] width 57 height 10
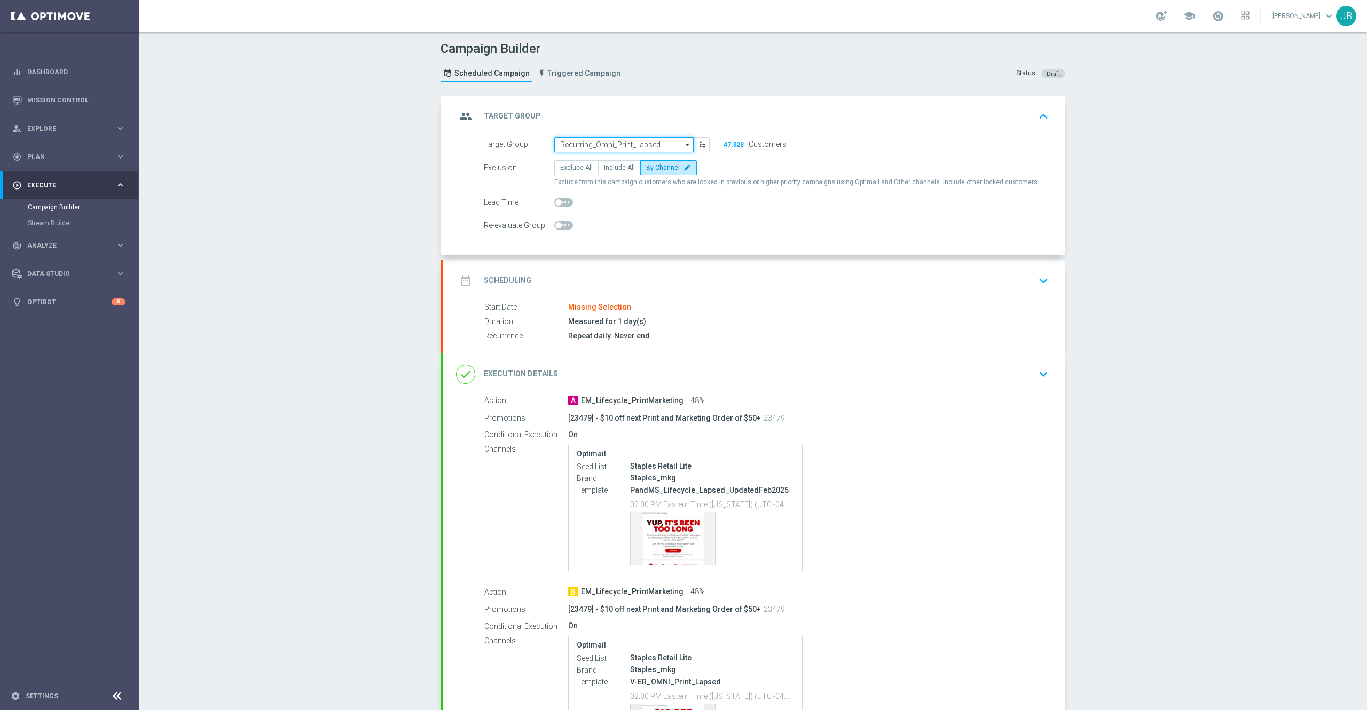
click at [588, 146] on input "Recurring_Omni_Print_Lapsed" at bounding box center [623, 144] width 139 height 15
paste input "Recurring_Omni_Print_Lapsed"
click at [605, 175] on div "Recurring_Omni_Print_Lapsed_06022025" at bounding box center [619, 176] width 120 height 10
type input "Recurring_Omni_Print_Lapsed_06022025"
click at [492, 277] on h2 "Scheduling" at bounding box center [508, 280] width 48 height 10
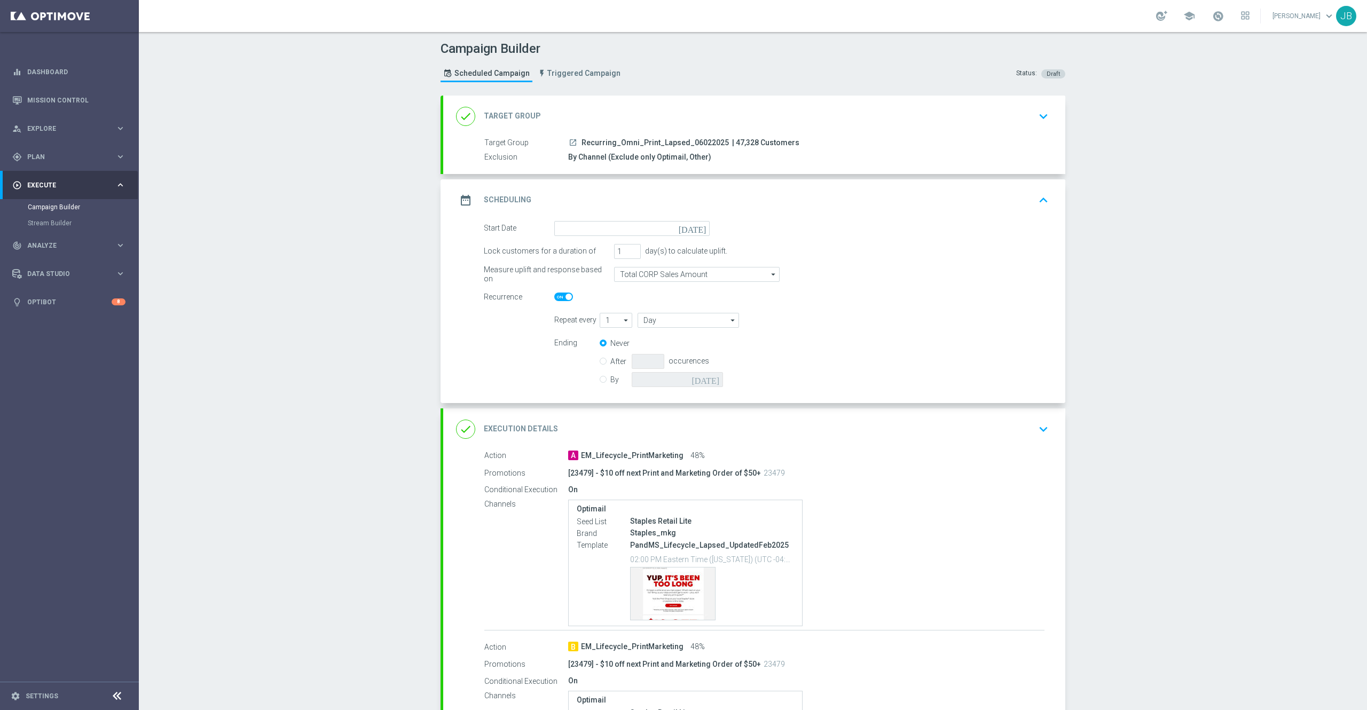
click at [562, 299] on span at bounding box center [563, 297] width 19 height 9
click at [562, 299] on input "checkbox" at bounding box center [563, 297] width 19 height 9
checkbox input "false"
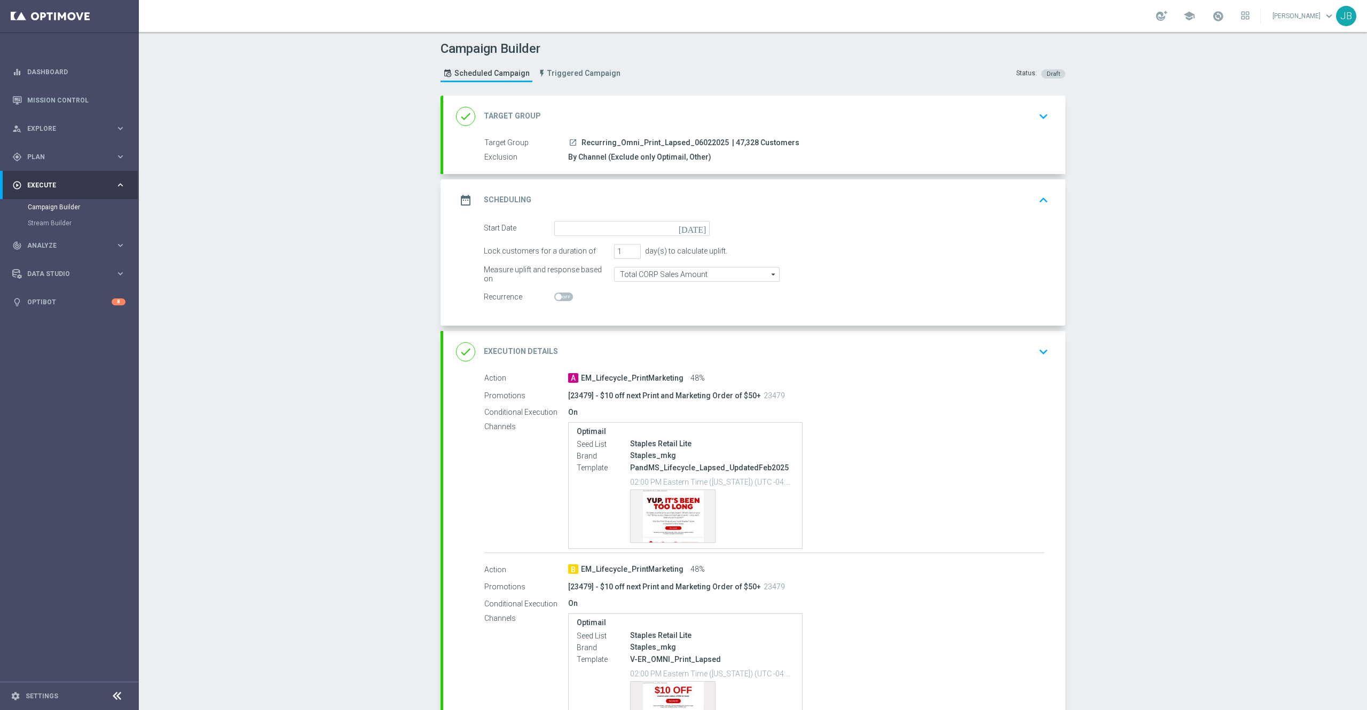
click at [689, 230] on icon "[DATE]" at bounding box center [693, 227] width 31 height 12
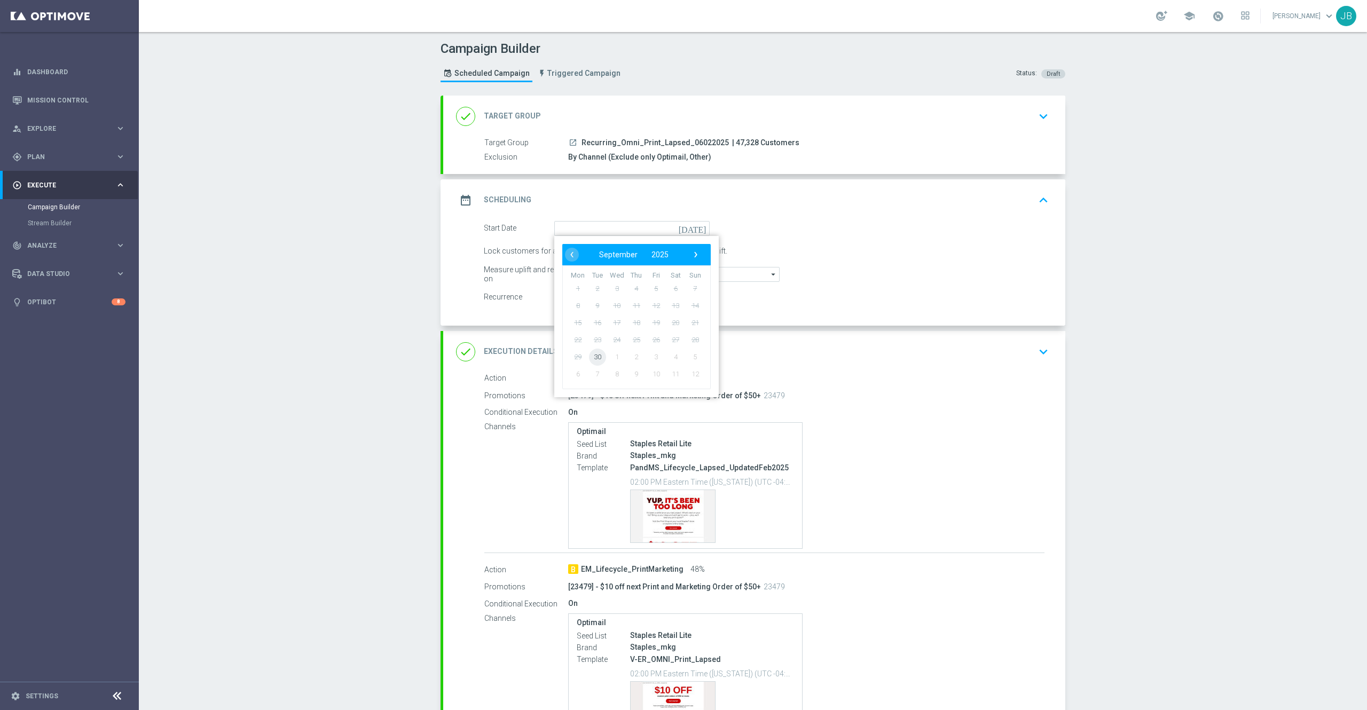
click at [590, 354] on span "30" at bounding box center [597, 356] width 17 height 17
type input "[DATE]"
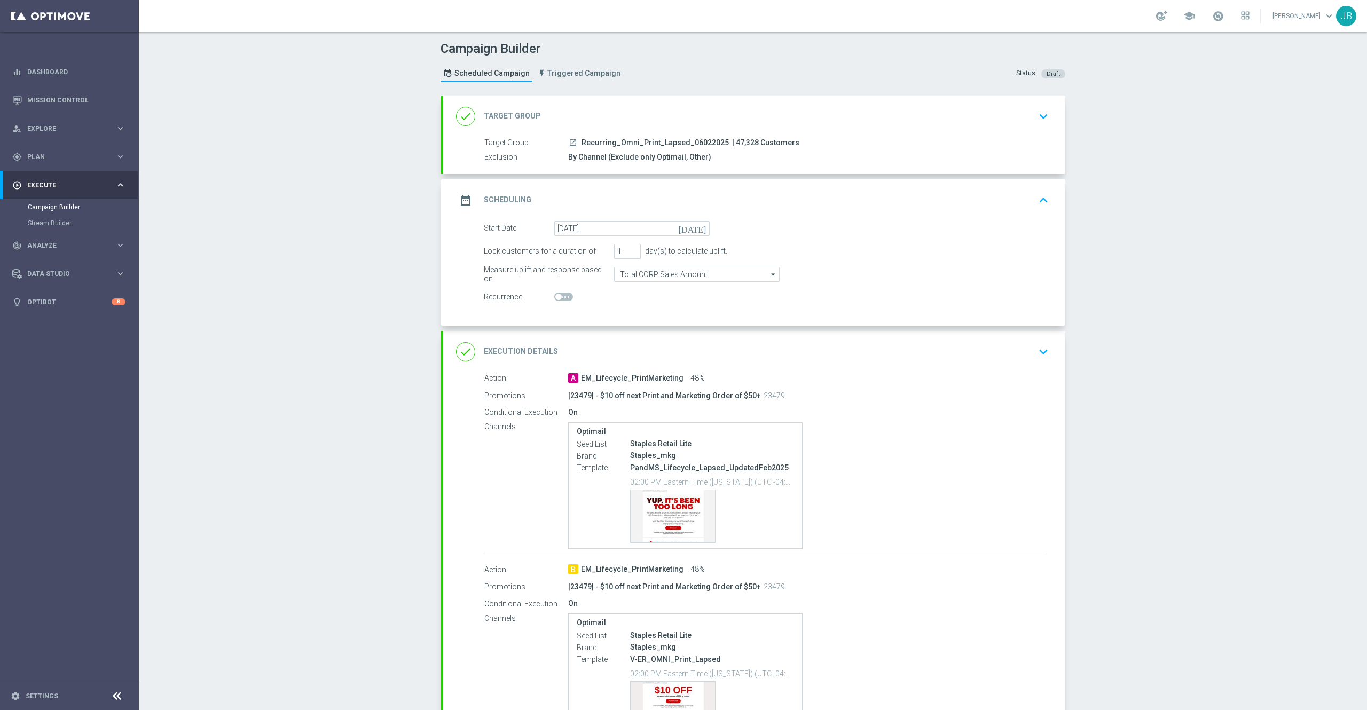
click at [502, 353] on h2 "Execution Details" at bounding box center [521, 351] width 74 height 10
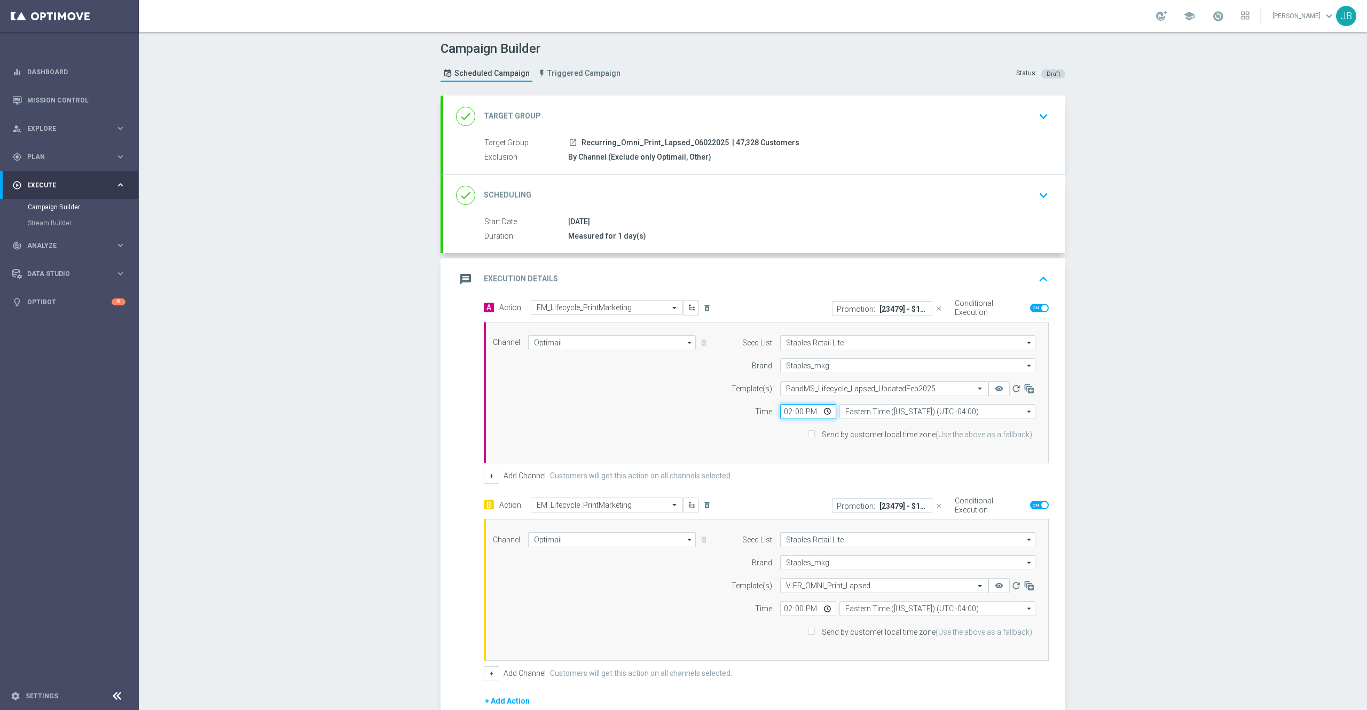
click at [780, 416] on input "14:00" at bounding box center [808, 411] width 56 height 15
type input "18:00"
click at [780, 613] on input "14:00" at bounding box center [808, 608] width 56 height 15
type input "18:00"
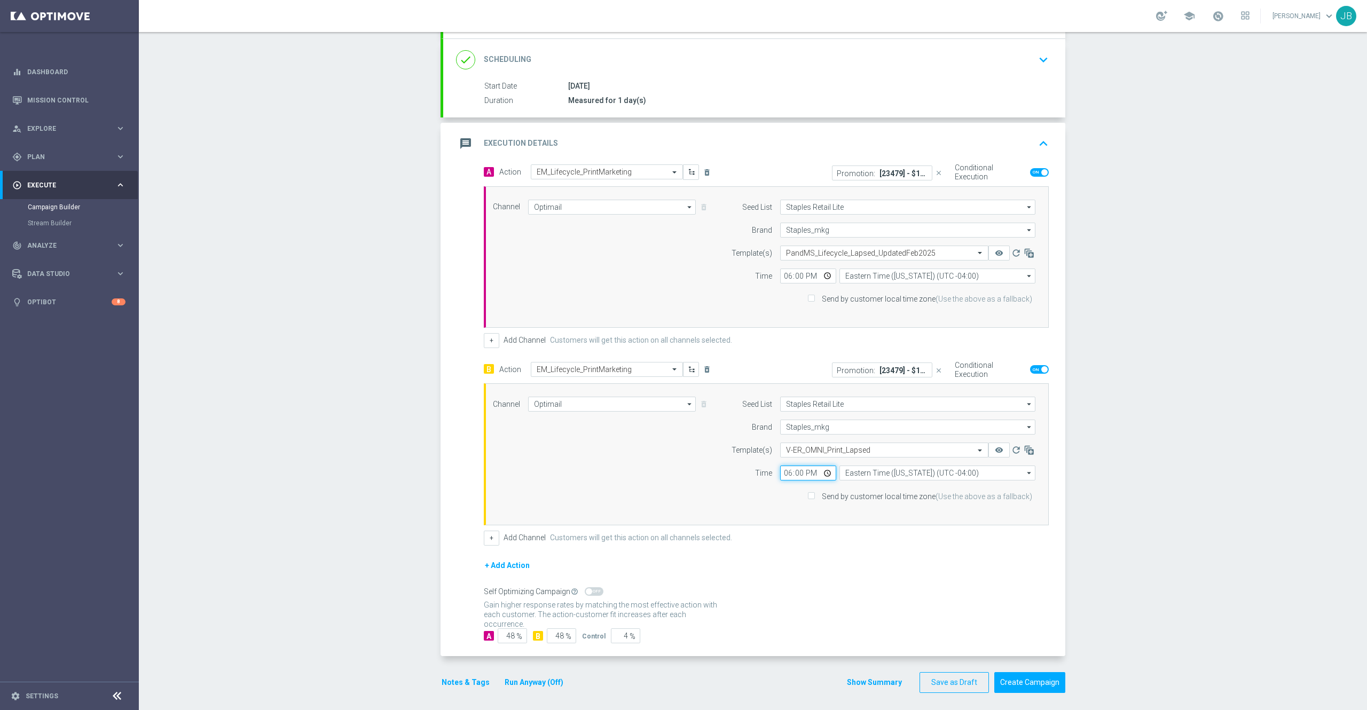
scroll to position [137, 0]
click at [1025, 689] on button "Create Campaign" at bounding box center [1029, 681] width 71 height 21
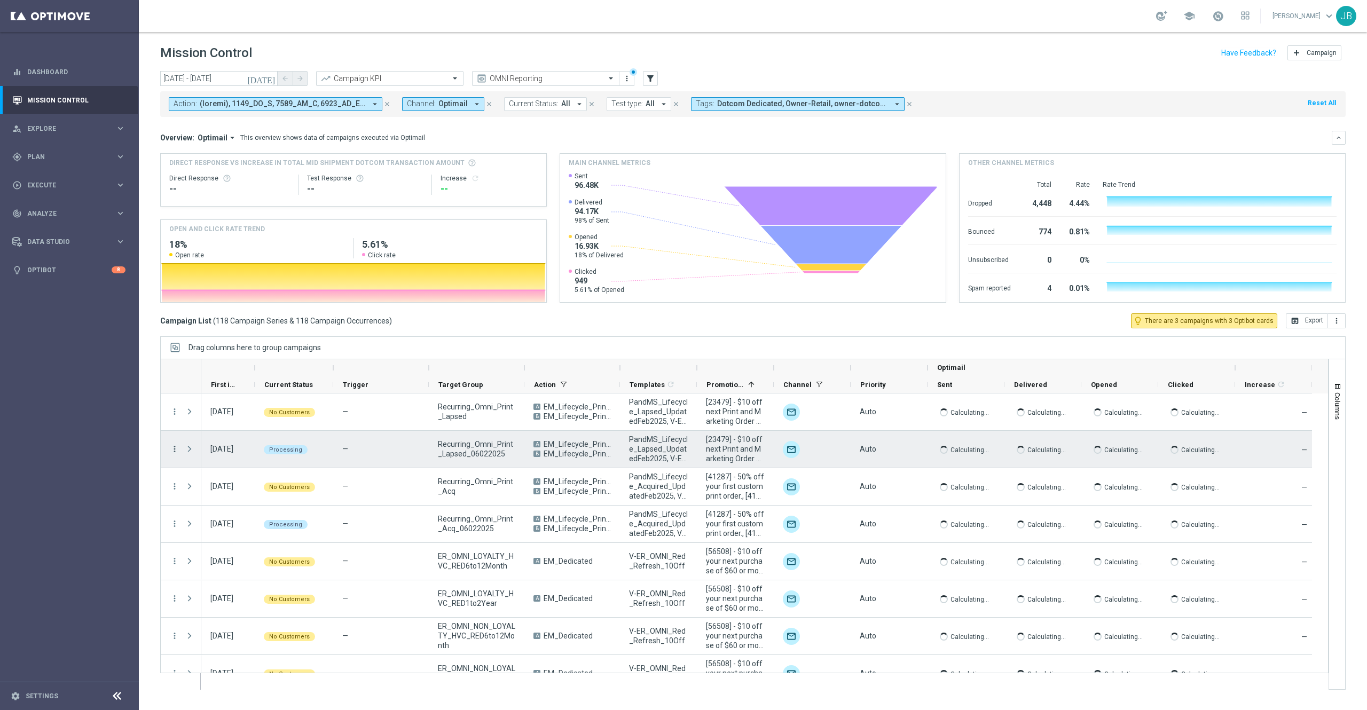
click at [175, 452] on icon "more_vert" at bounding box center [175, 449] width 10 height 10
click at [219, 453] on span "Campaign Details" at bounding box center [223, 456] width 54 height 7
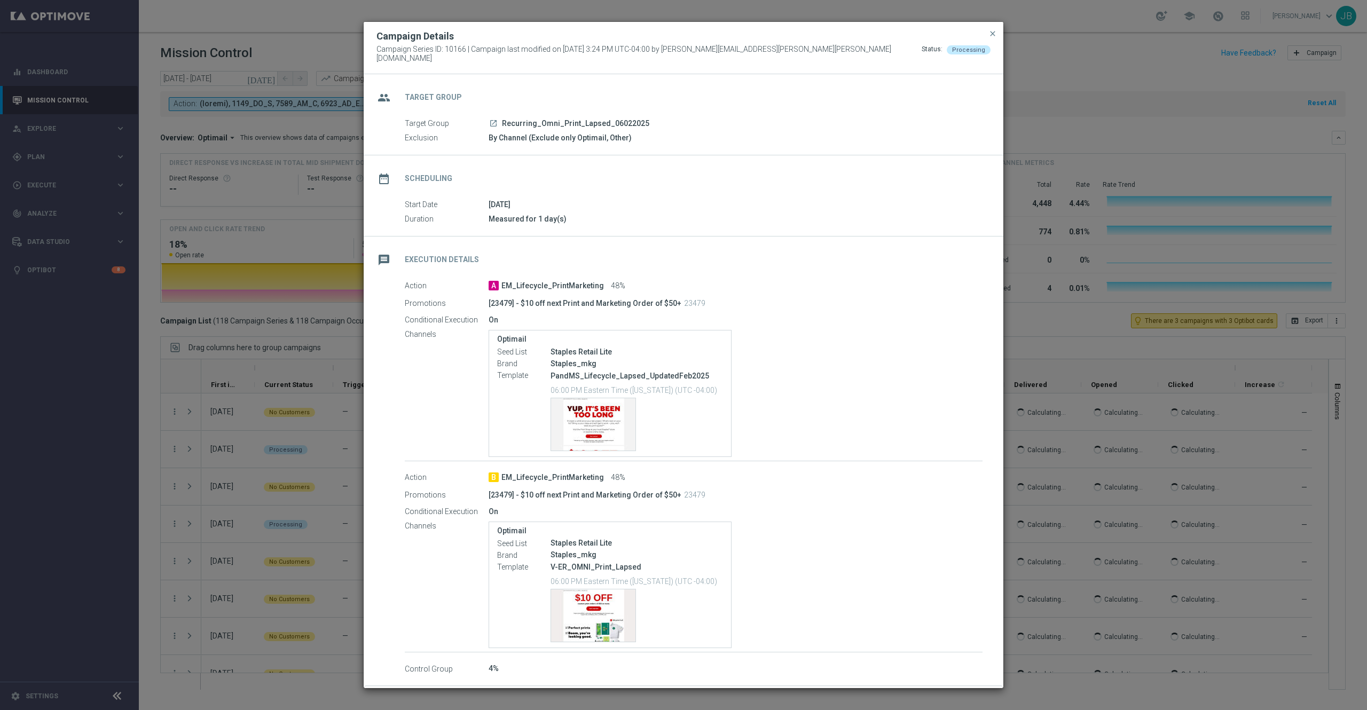
click at [1036, 313] on modal-container "Campaign Details Campaign Series ID: 10166 | Campaign last modified on 30 Sep 2…" at bounding box center [683, 355] width 1367 height 710
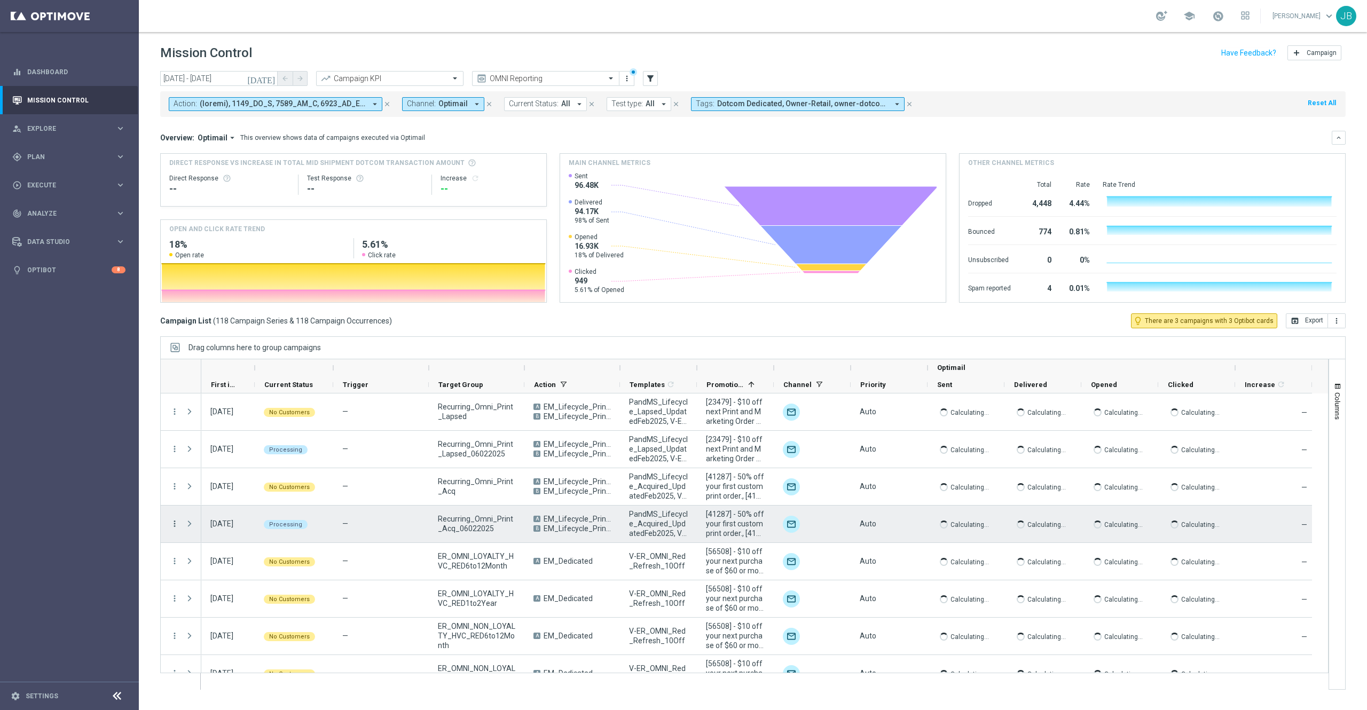
click at [173, 525] on icon "more_vert" at bounding box center [175, 524] width 10 height 10
click at [377, 525] on div "—" at bounding box center [381, 524] width 96 height 37
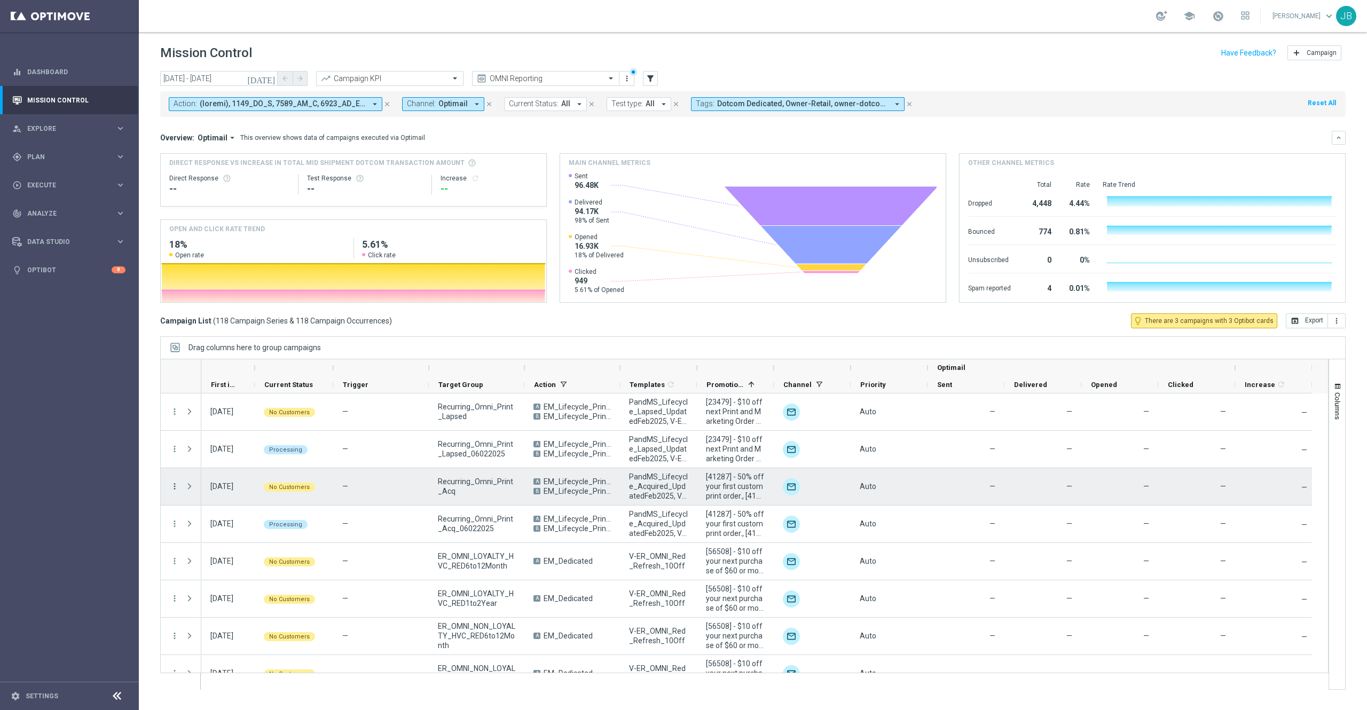
click at [173, 488] on icon "more_vert" at bounding box center [175, 487] width 10 height 10
click at [218, 599] on div "Delete" at bounding box center [245, 602] width 99 height 7
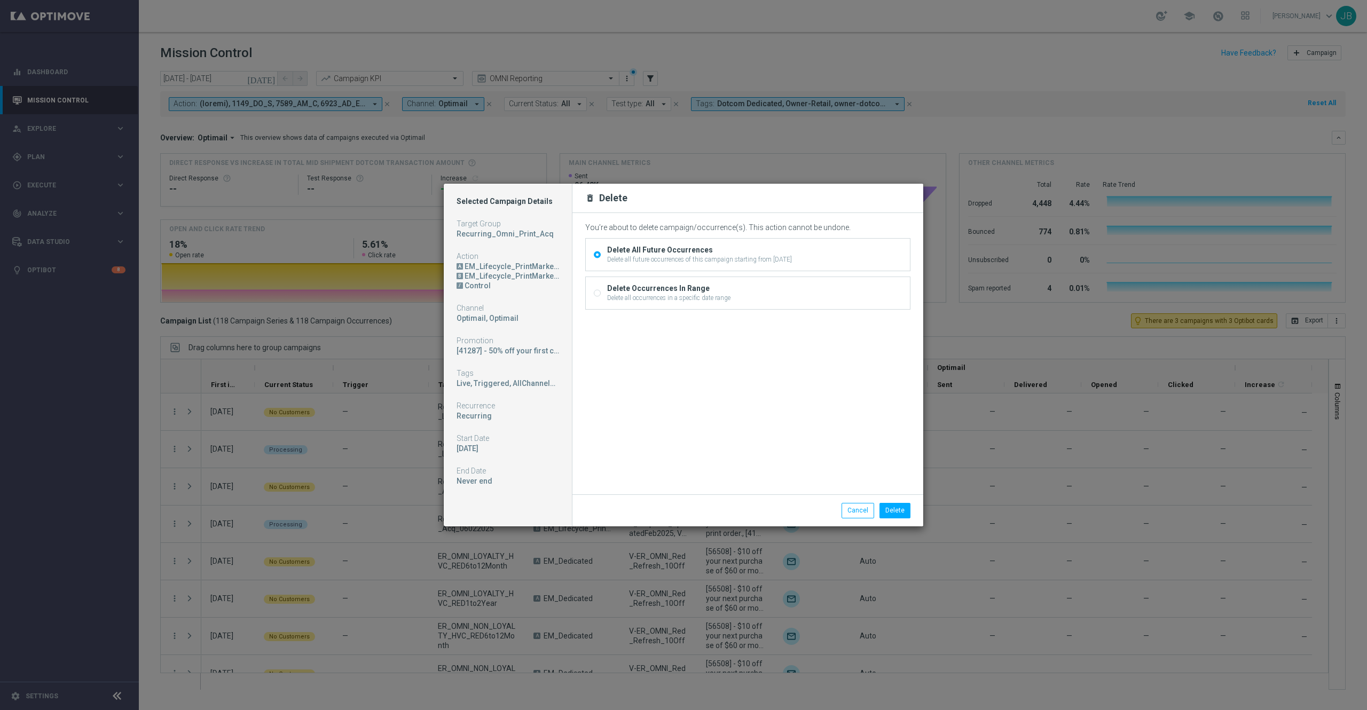
click at [598, 291] on input "Delete Occurrences In Range Delete all occurrences in a specific date range" at bounding box center [597, 294] width 7 height 7
radio input "true"
radio input "false"
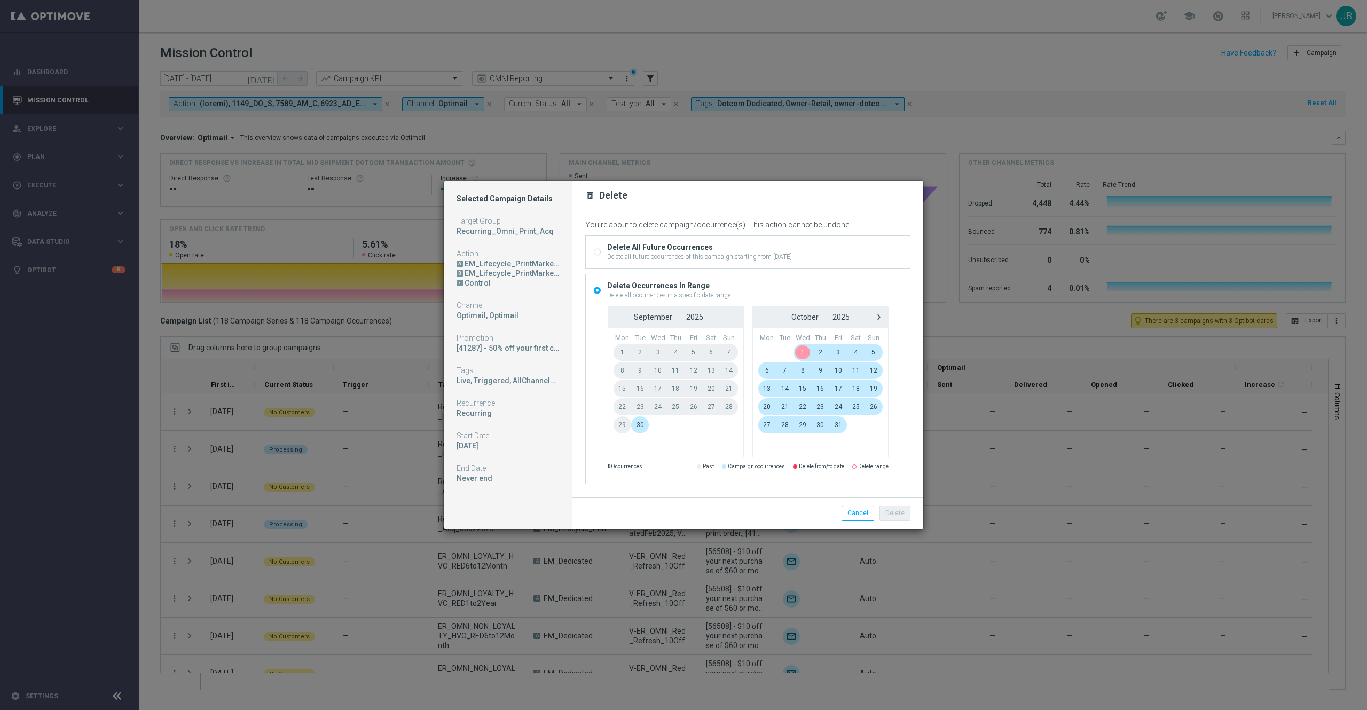
click at [802, 354] on span "1" at bounding box center [802, 352] width 18 height 17
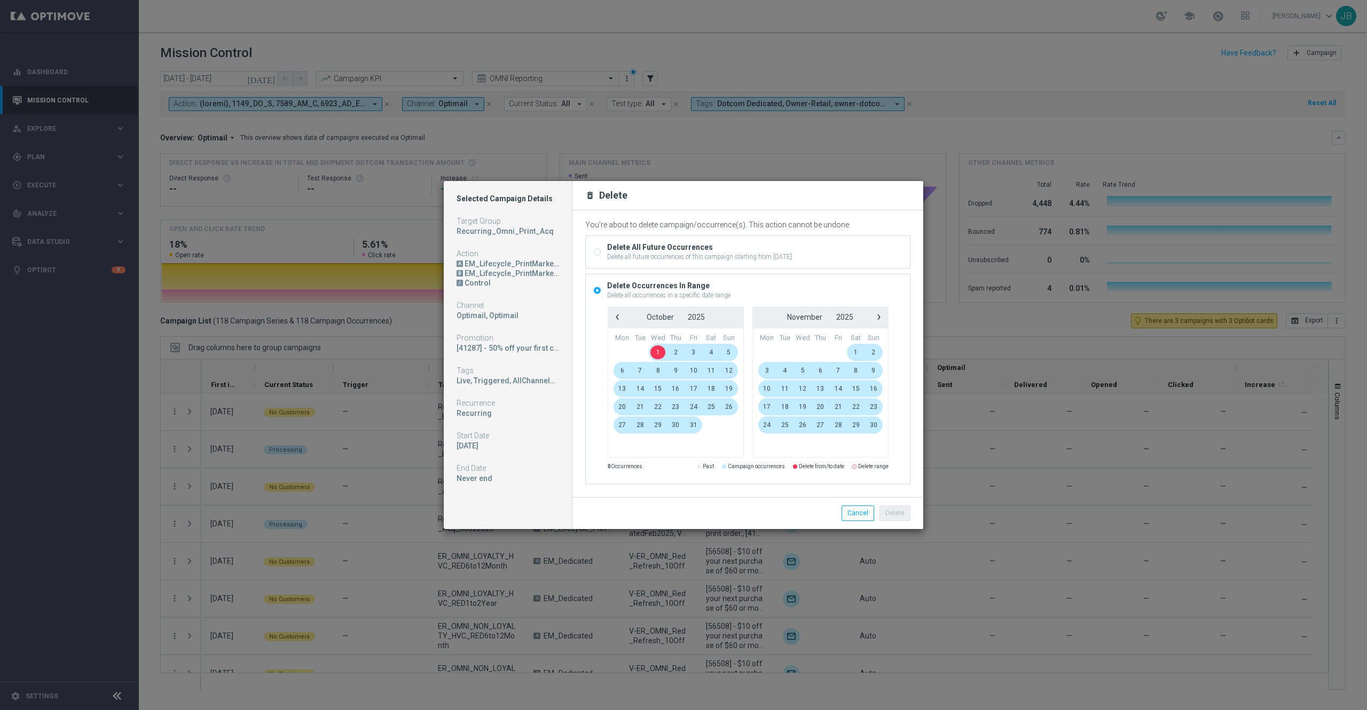
click at [660, 352] on span "1" at bounding box center [658, 352] width 18 height 17
click at [899, 515] on button "Delete" at bounding box center [894, 513] width 31 height 15
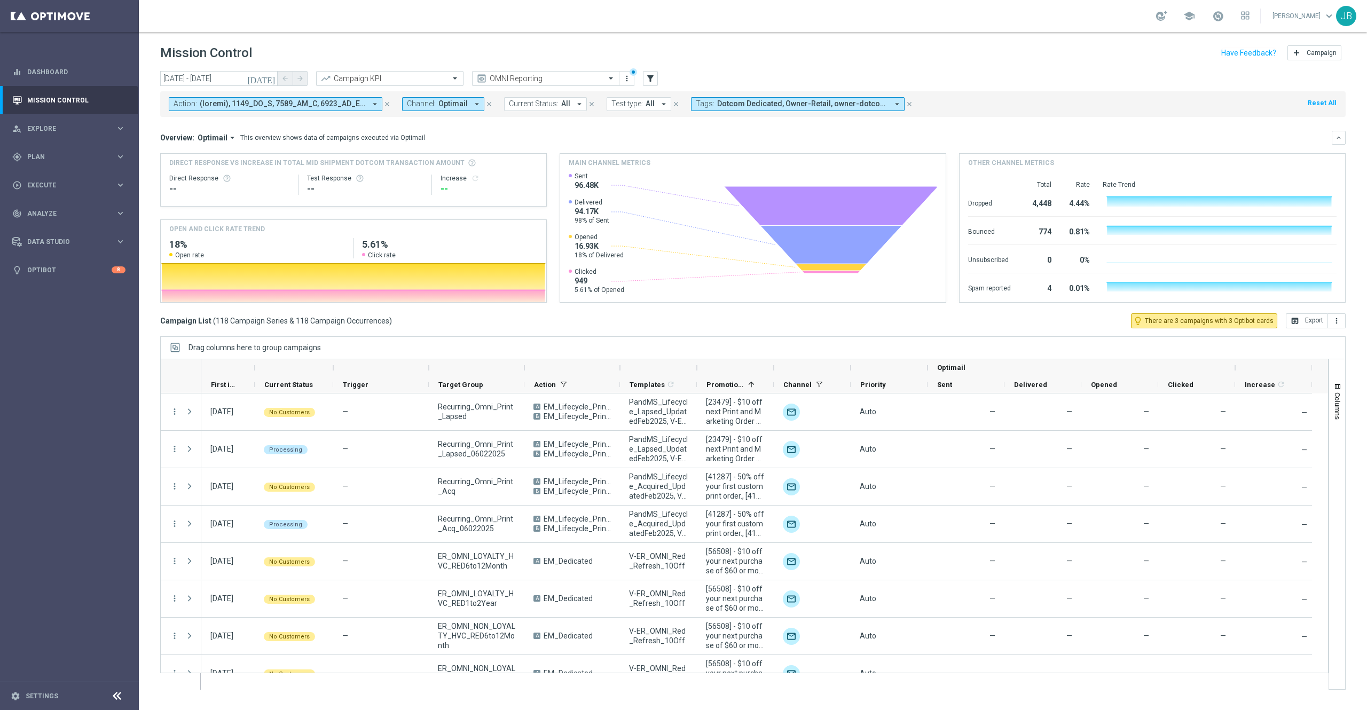
click at [267, 78] on icon "[DATE]" at bounding box center [261, 79] width 29 height 10
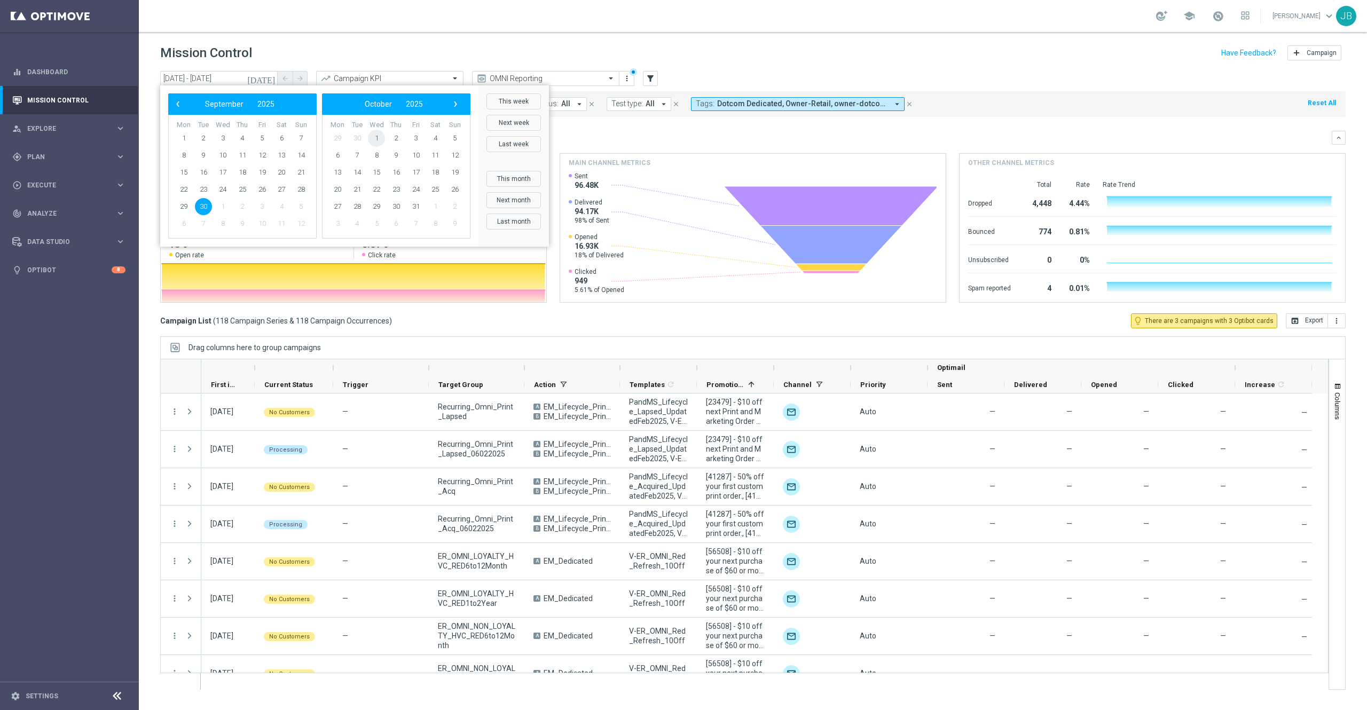
click at [378, 141] on span "1" at bounding box center [376, 138] width 17 height 17
click at [222, 137] on span "1" at bounding box center [222, 138] width 17 height 17
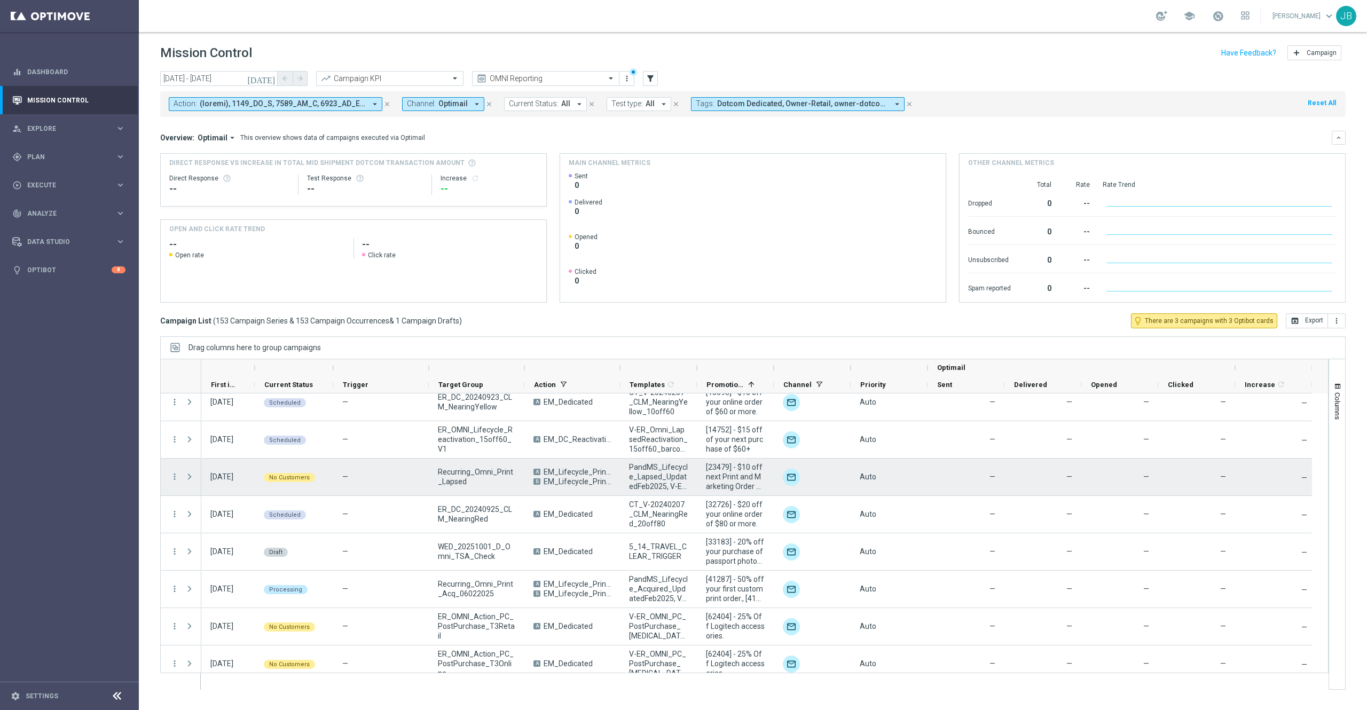
scroll to position [11, 0]
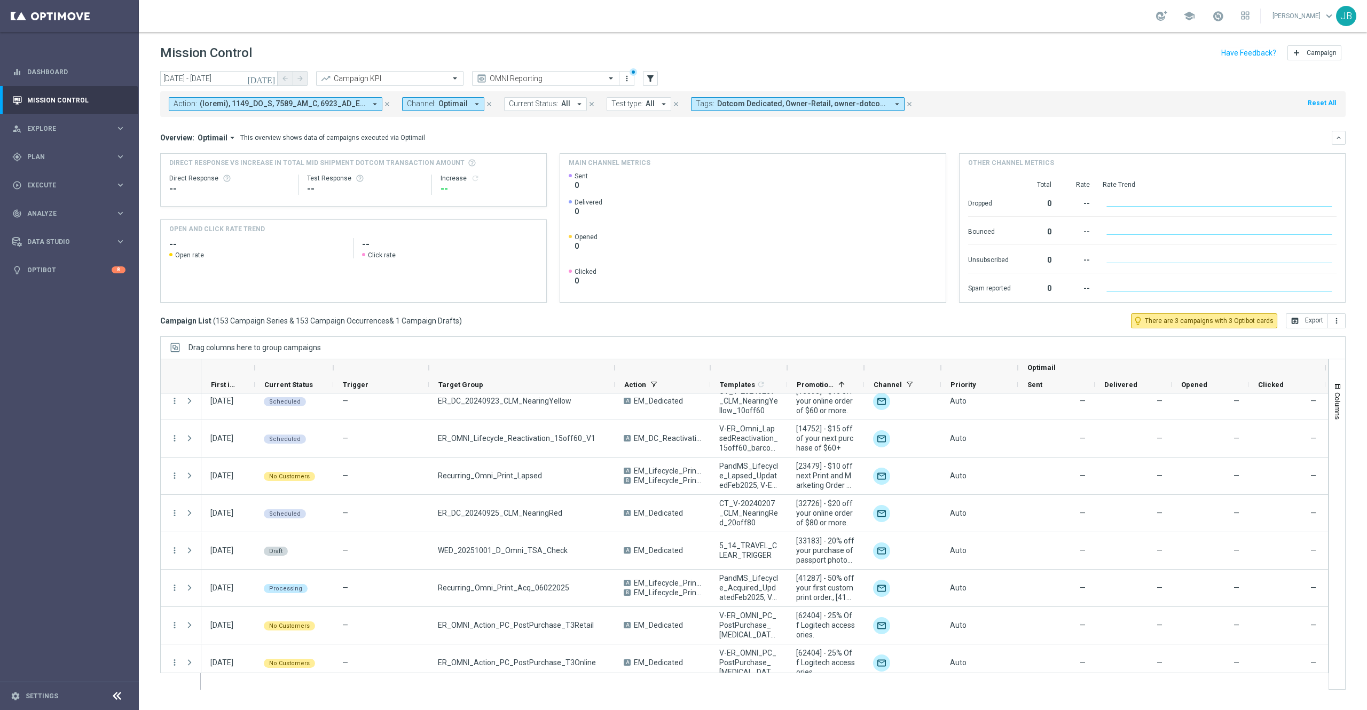
drag, startPoint x: 523, startPoint y: 370, endPoint x: 613, endPoint y: 372, distance: 90.2
click at [613, 372] on div at bounding box center [614, 367] width 4 height 17
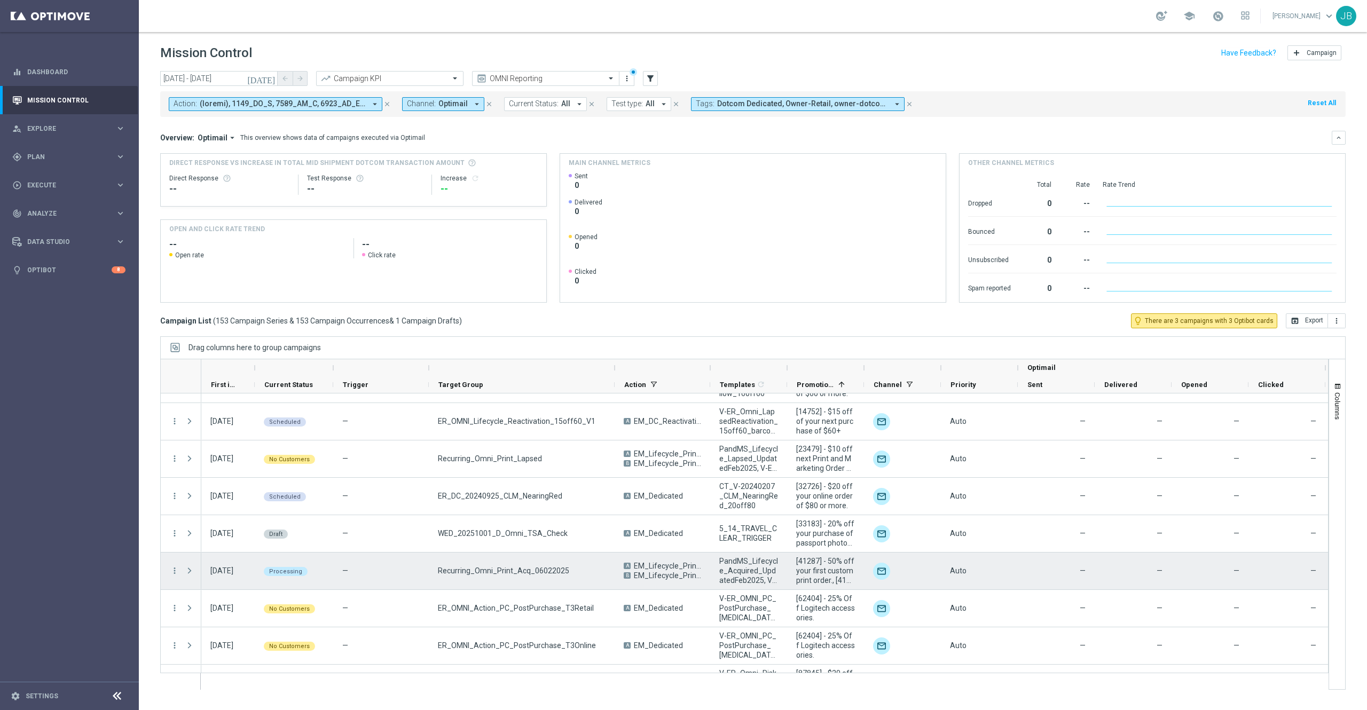
scroll to position [30, 0]
click at [176, 569] on icon "more_vert" at bounding box center [175, 569] width 10 height 10
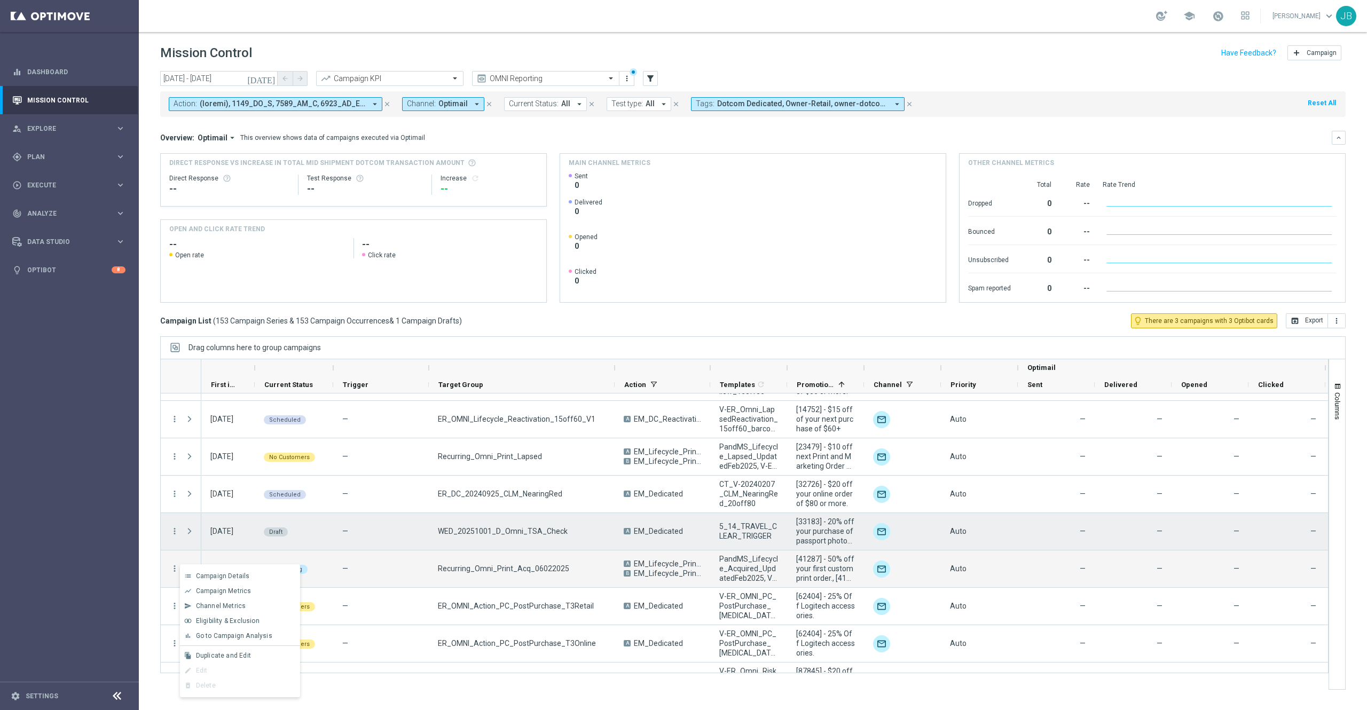
click at [385, 539] on div "—" at bounding box center [381, 531] width 96 height 37
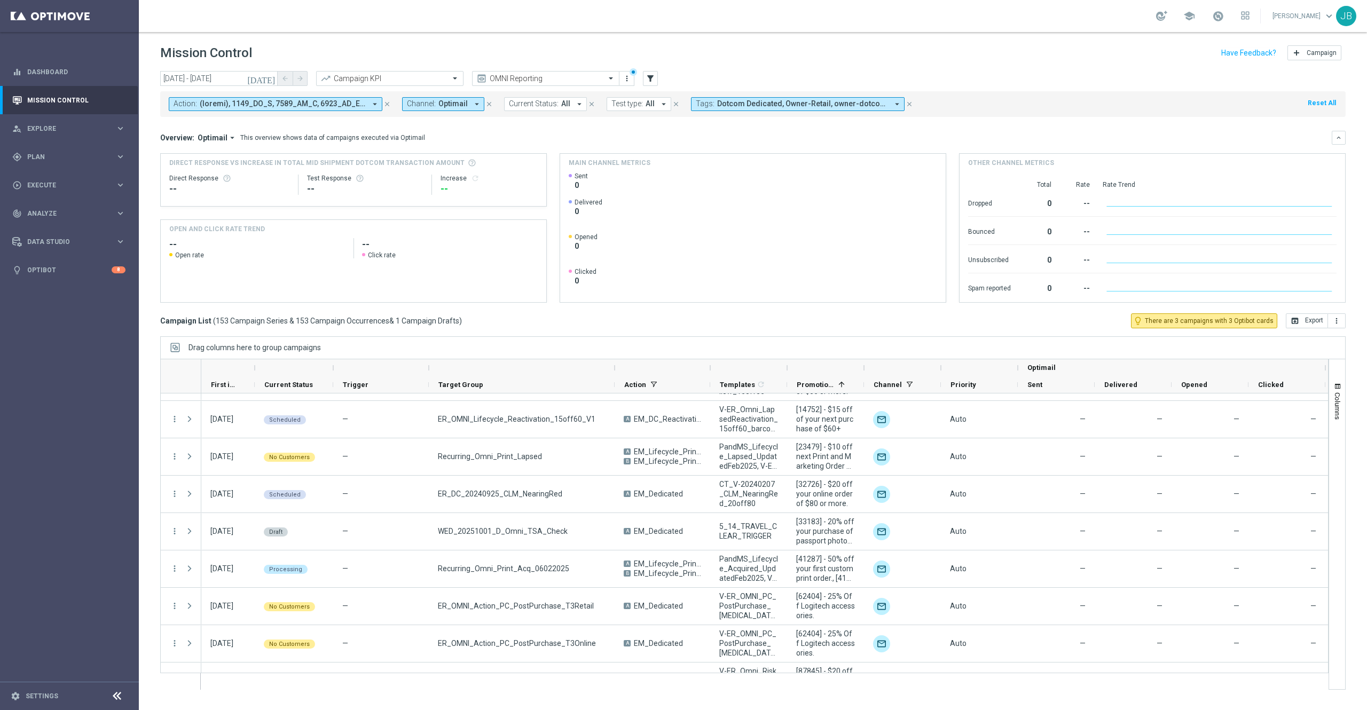
click at [272, 77] on icon "[DATE]" at bounding box center [261, 79] width 29 height 10
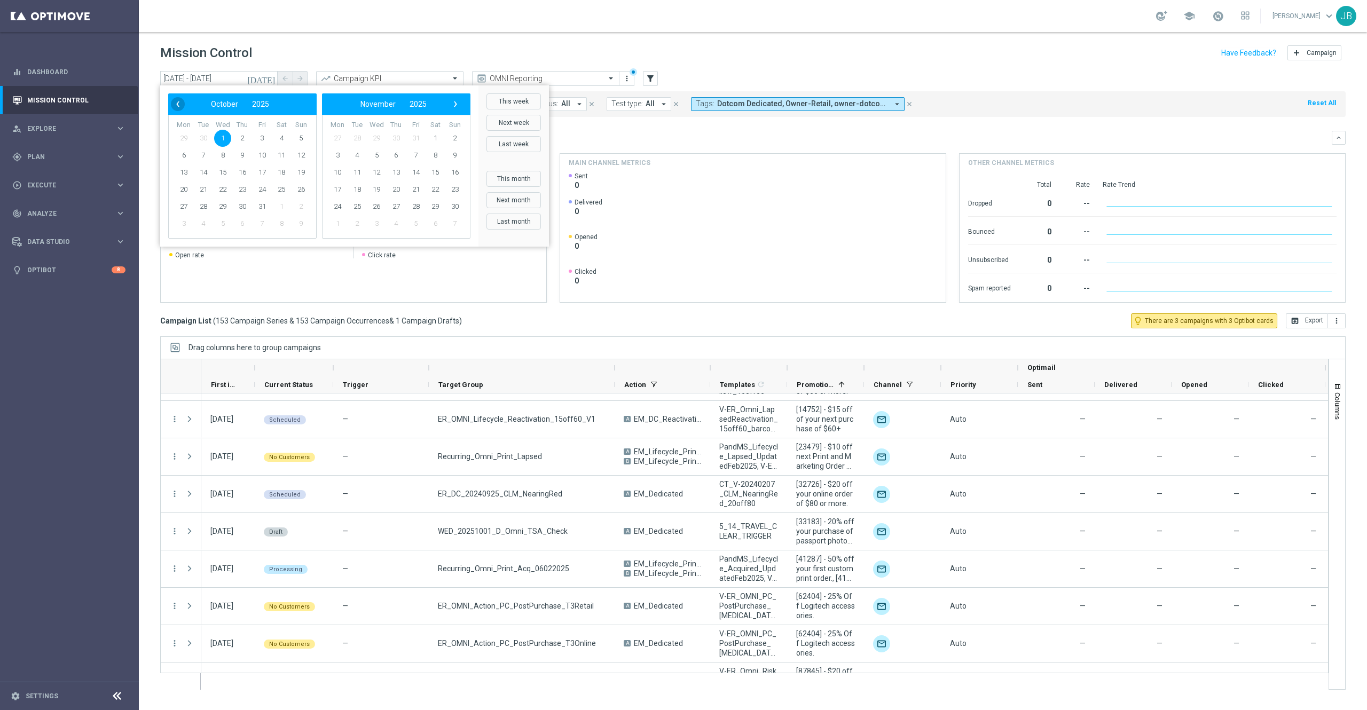
click at [178, 109] on span "‹" at bounding box center [178, 104] width 14 height 14
click at [203, 206] on span "30" at bounding box center [203, 206] width 17 height 17
type input "30 Sep 2025 - 30 Sep 2025"
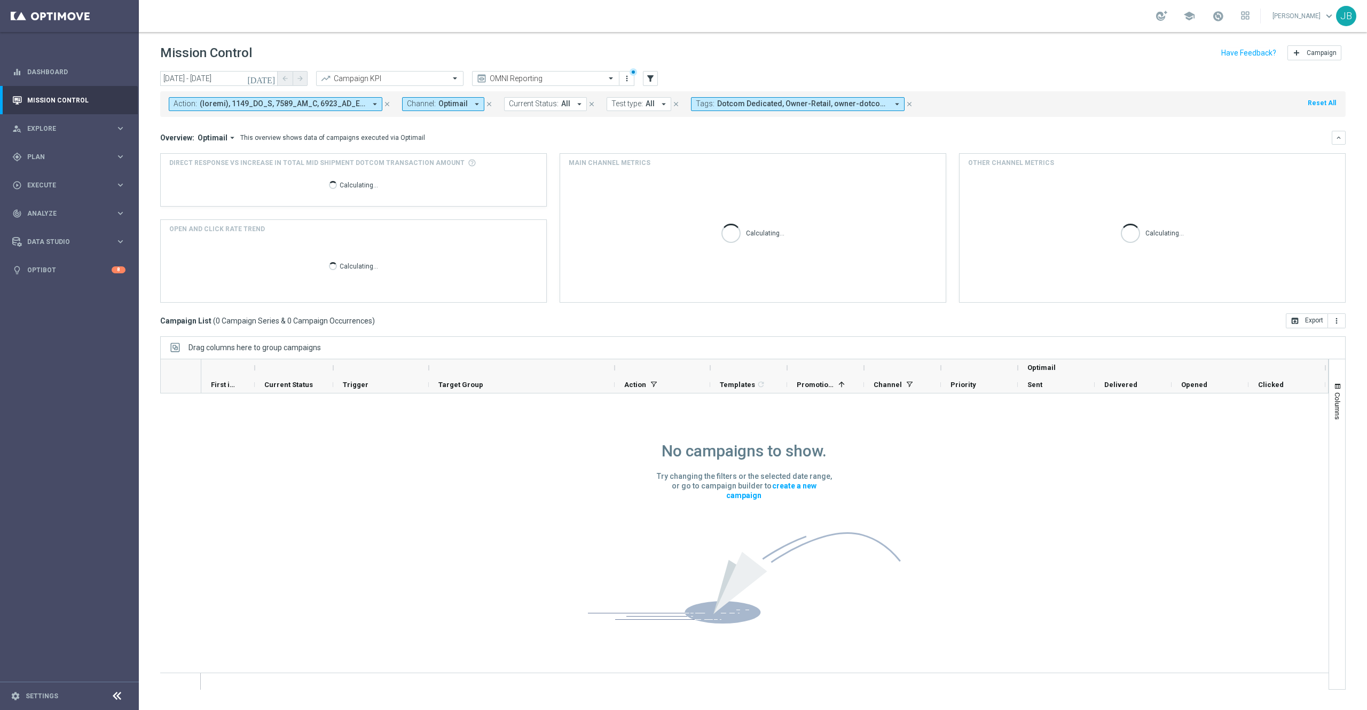
scroll to position [0, 0]
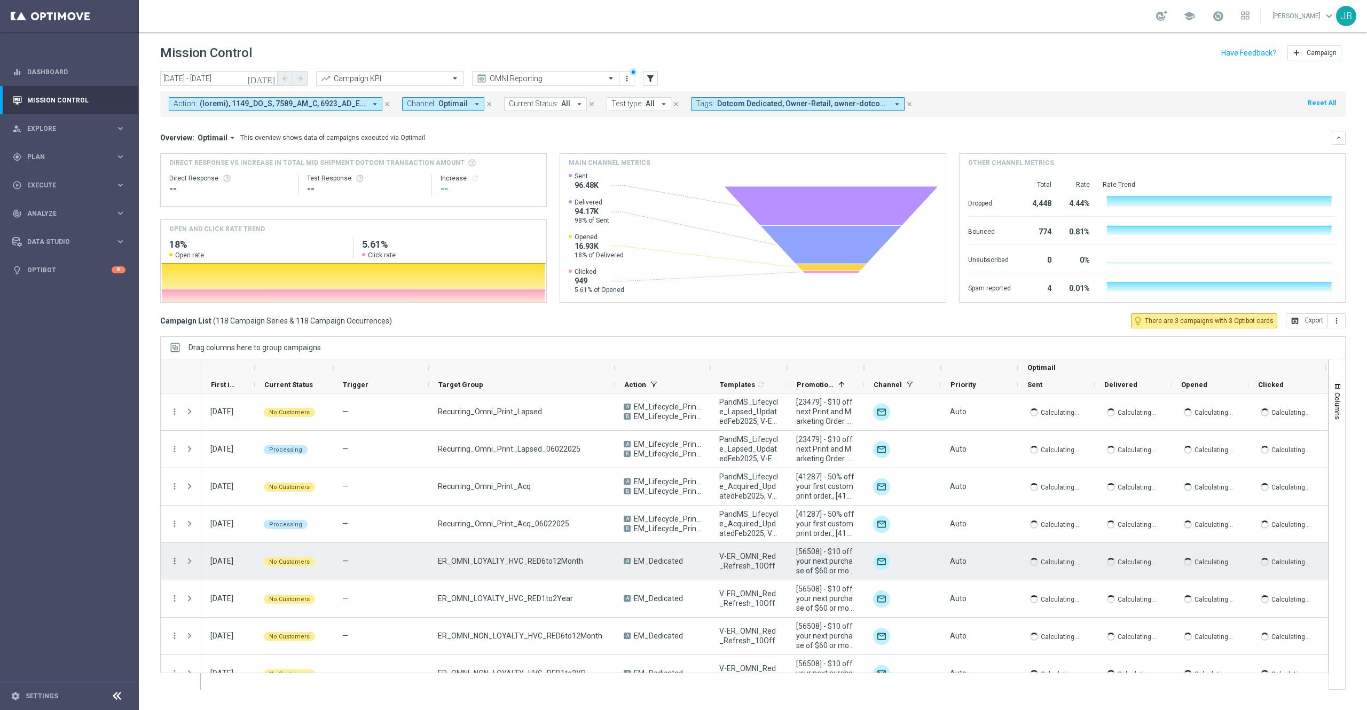
click at [173, 559] on icon "more_vert" at bounding box center [175, 561] width 10 height 10
click at [224, 646] on span "Duplicate and Edit" at bounding box center [223, 647] width 55 height 7
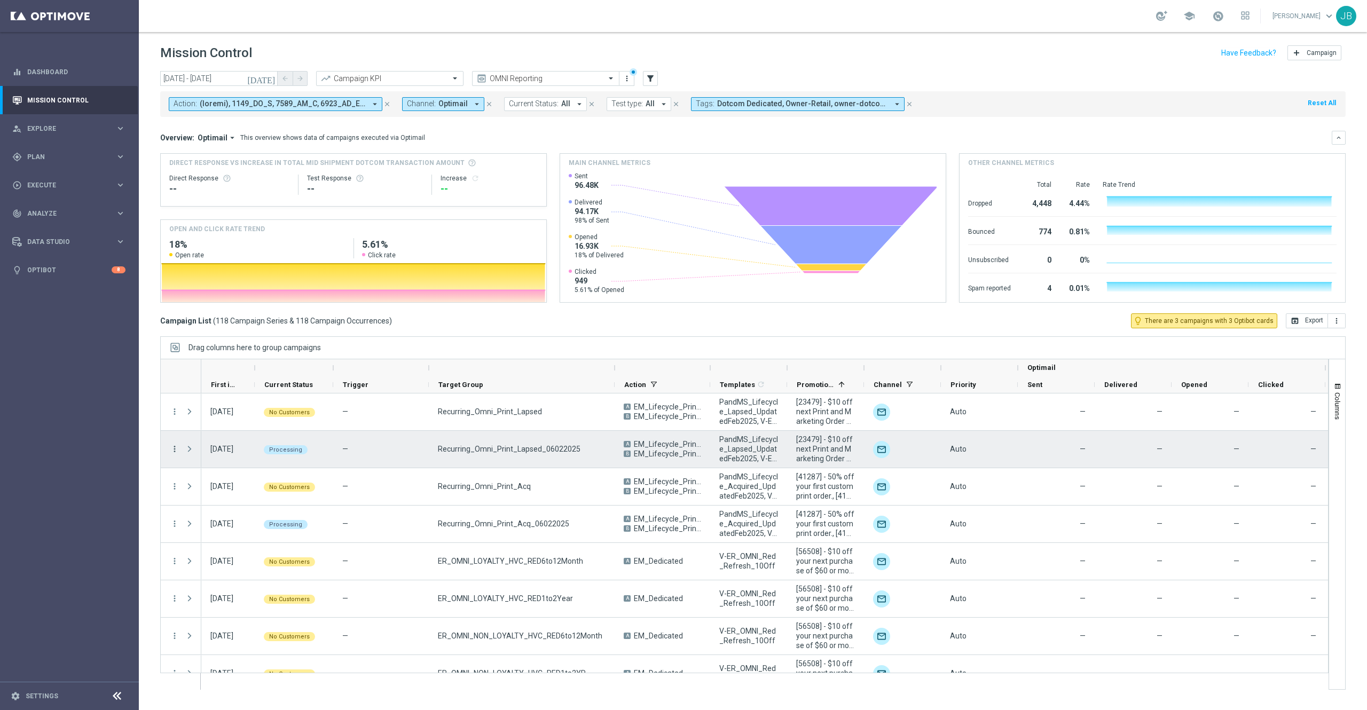
click at [176, 449] on icon "more_vert" at bounding box center [175, 449] width 10 height 10
click at [240, 450] on div "list Campaign Details" at bounding box center [240, 456] width 120 height 15
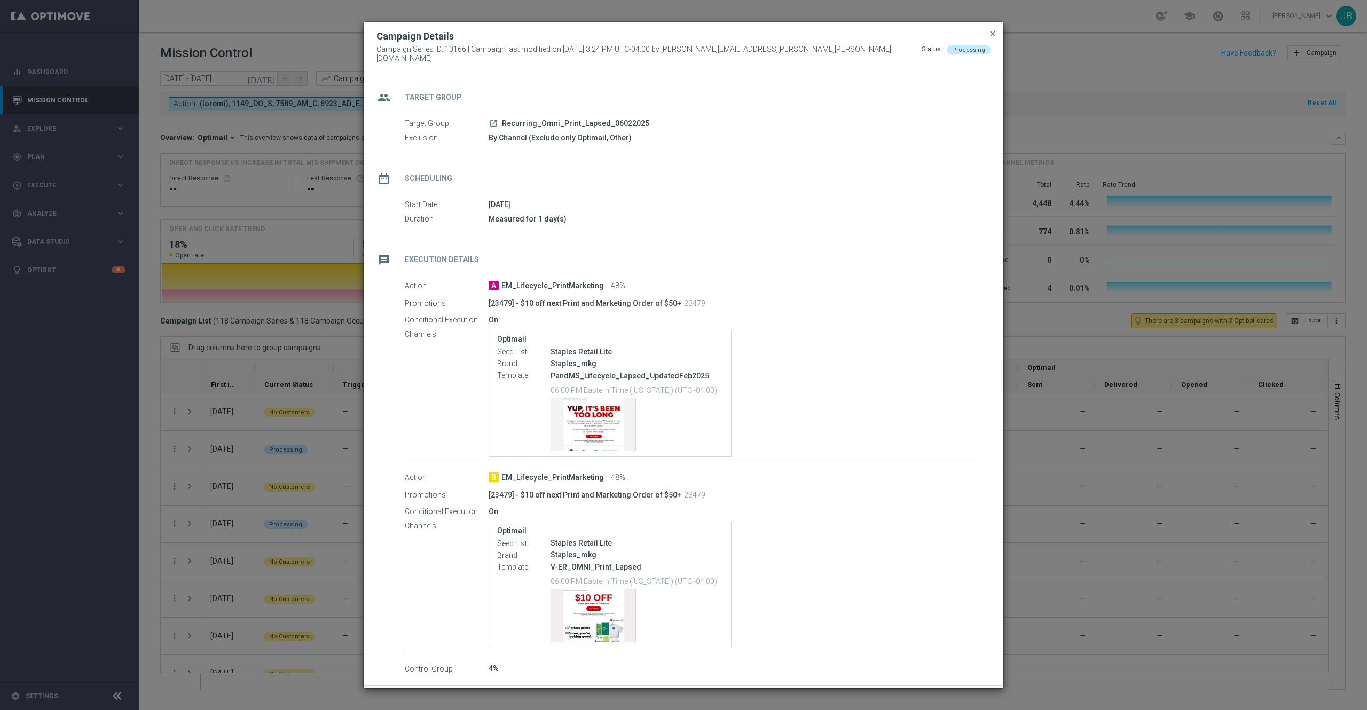
click at [993, 38] on span "close" at bounding box center [992, 33] width 9 height 9
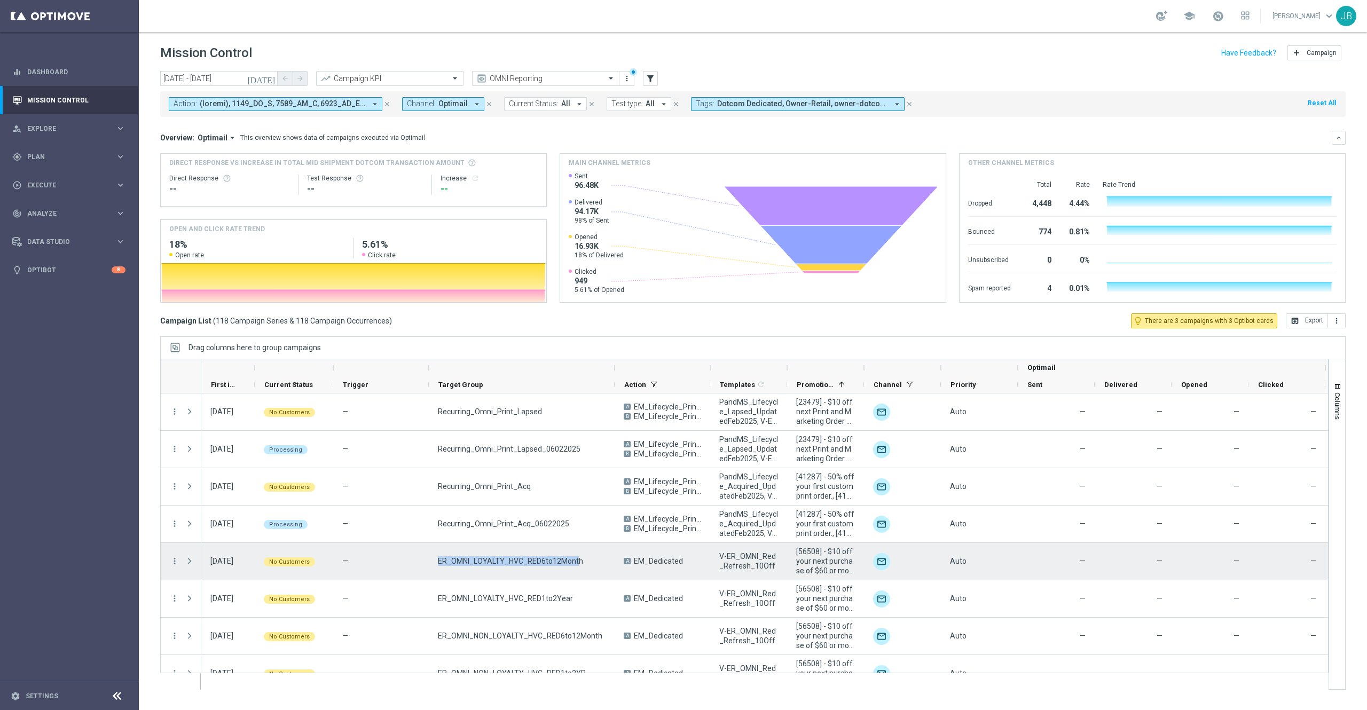
drag, startPoint x: 577, startPoint y: 561, endPoint x: 432, endPoint y: 563, distance: 144.7
click at [432, 563] on div "ER_OMNI_LOYALTY_HVC_RED6to12Month" at bounding box center [522, 561] width 186 height 37
click at [578, 565] on span "ER_OMNI_LOYALTY_HVC_RED6to12Month" at bounding box center [510, 561] width 145 height 10
drag, startPoint x: 581, startPoint y: 561, endPoint x: 439, endPoint y: 563, distance: 142.5
click at [439, 563] on div "ER_OMNI_LOYALTY_HVC_RED6to12Month" at bounding box center [522, 561] width 186 height 37
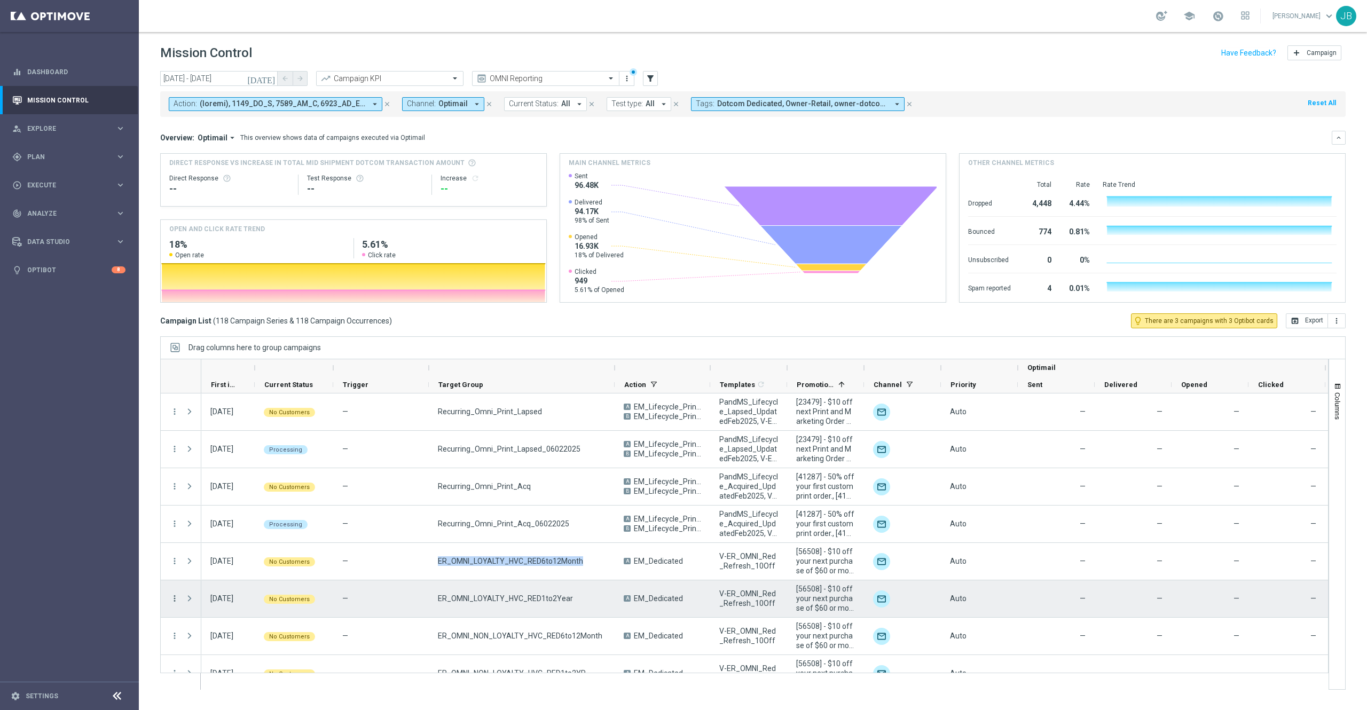
click at [173, 601] on icon "more_vert" at bounding box center [175, 599] width 10 height 10
click at [221, 556] on div "Duplicate and Edit" at bounding box center [245, 552] width 99 height 7
drag, startPoint x: 567, startPoint y: 594, endPoint x: 430, endPoint y: 594, distance: 137.2
click at [430, 594] on div "ER_OMNI_LOYALTY_HVC_RED1to2Year" at bounding box center [522, 598] width 186 height 37
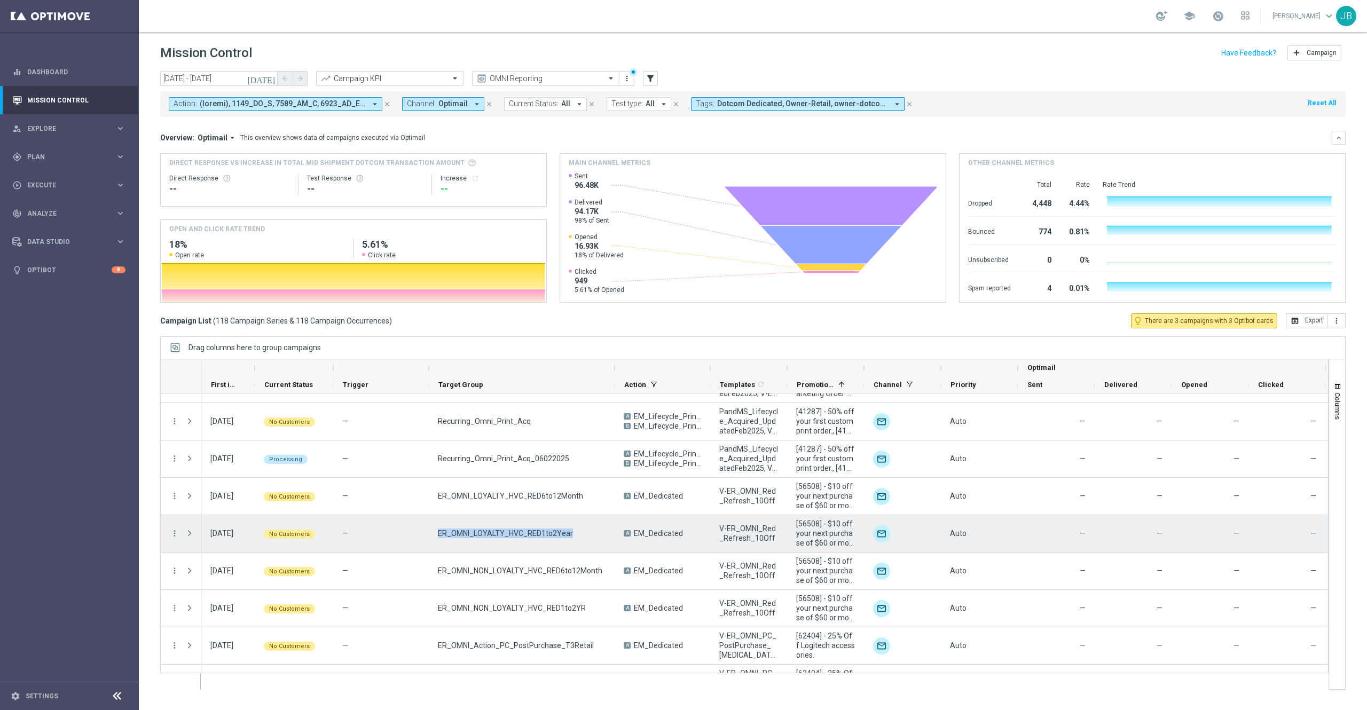
scroll to position [80, 0]
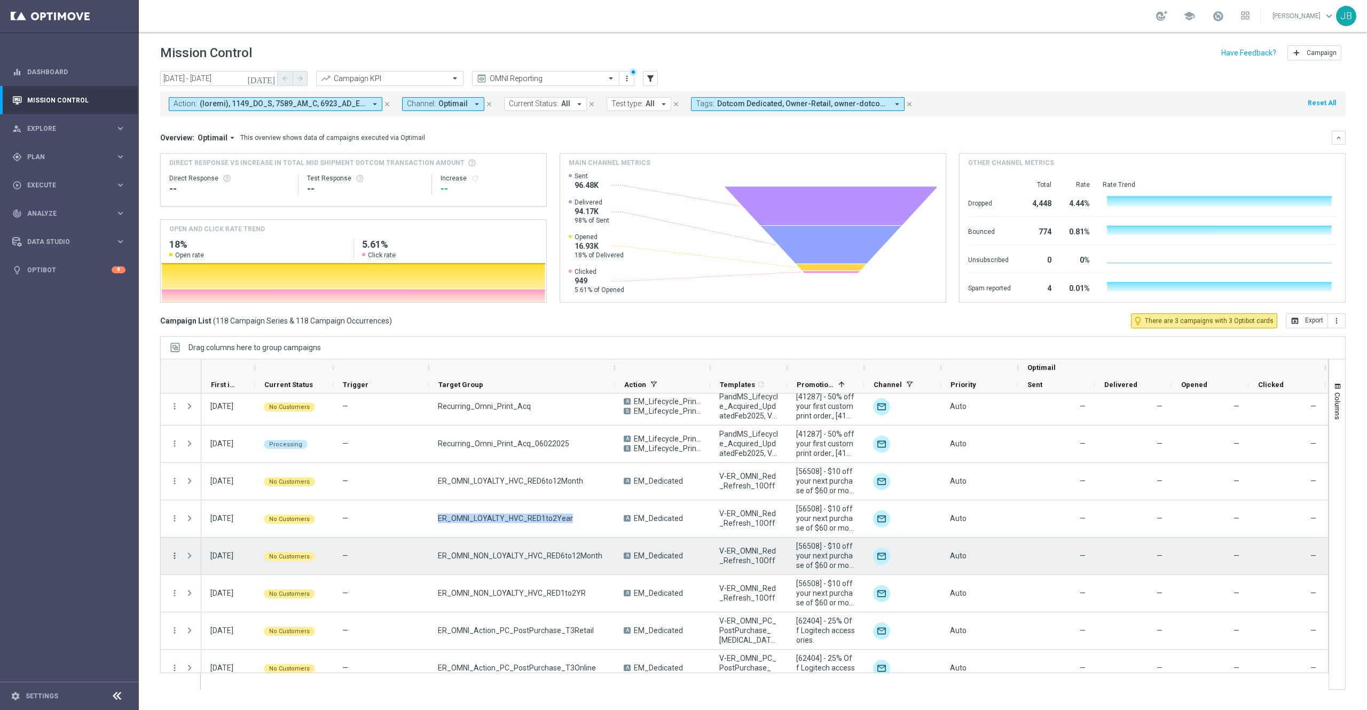
click at [176, 557] on icon "more_vert" at bounding box center [175, 556] width 10 height 10
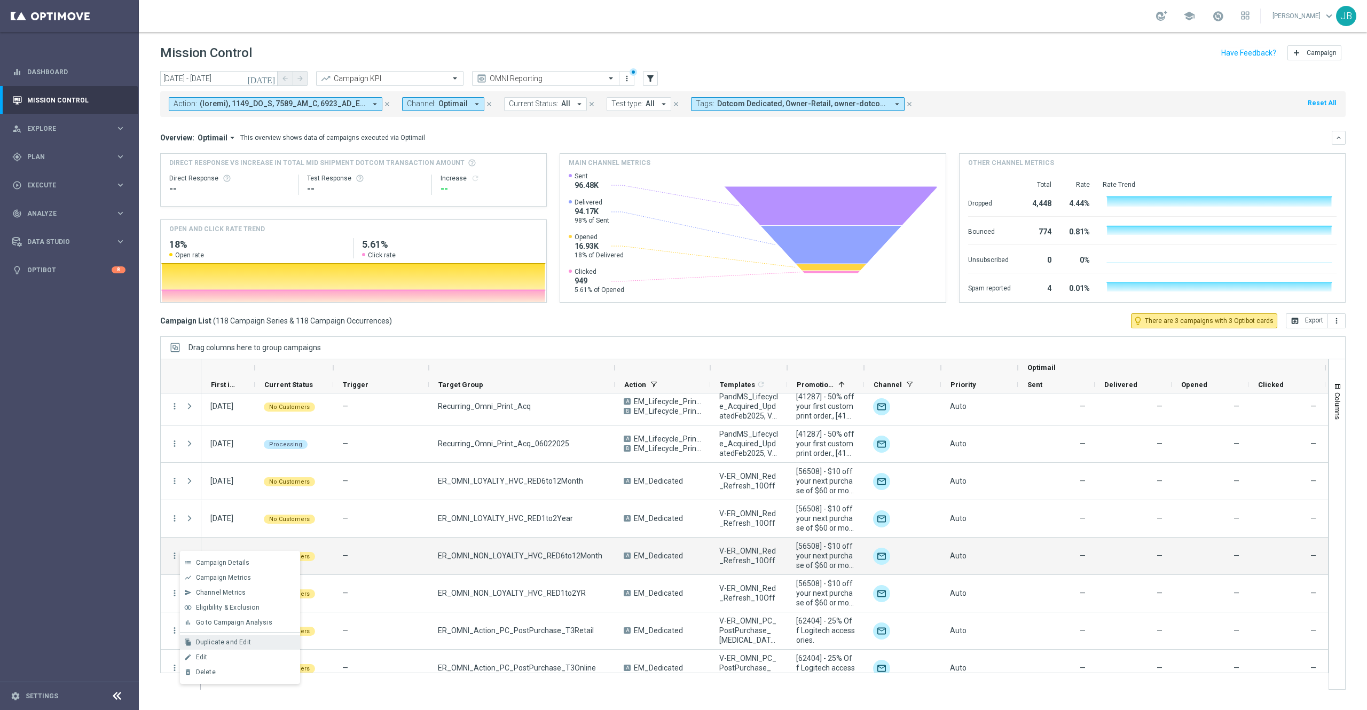
click at [241, 644] on span "Duplicate and Edit" at bounding box center [223, 641] width 55 height 7
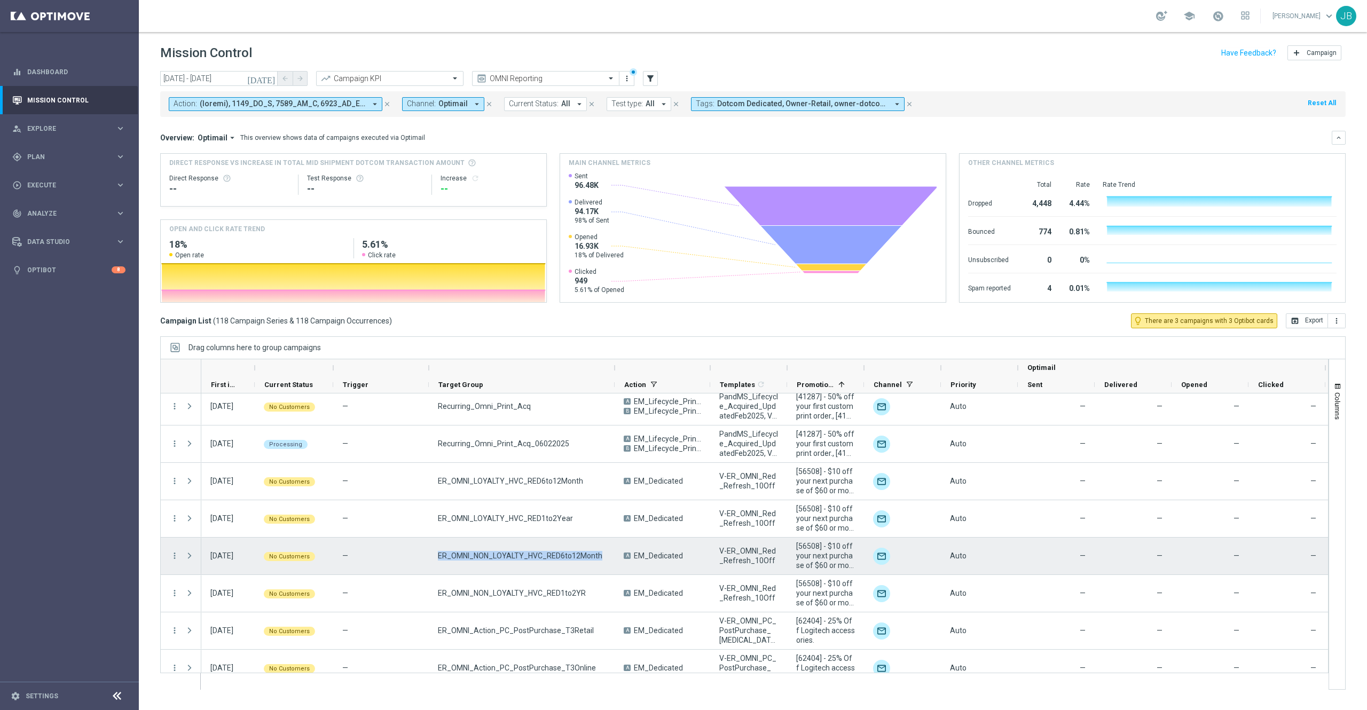
drag, startPoint x: 599, startPoint y: 557, endPoint x: 438, endPoint y: 552, distance: 161.3
click at [438, 552] on div "ER_OMNI_NON_LOYALTY_HVC_RED6to12Month" at bounding box center [522, 556] width 186 height 37
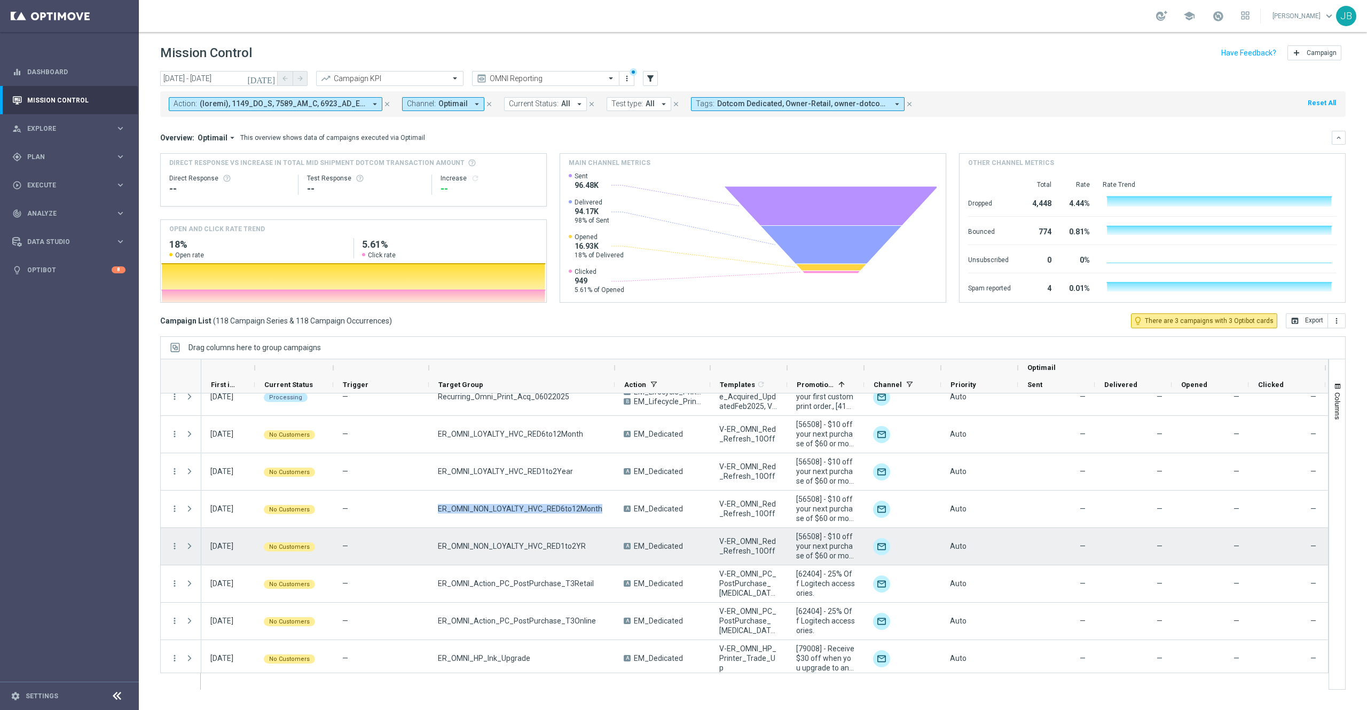
scroll to position [153, 0]
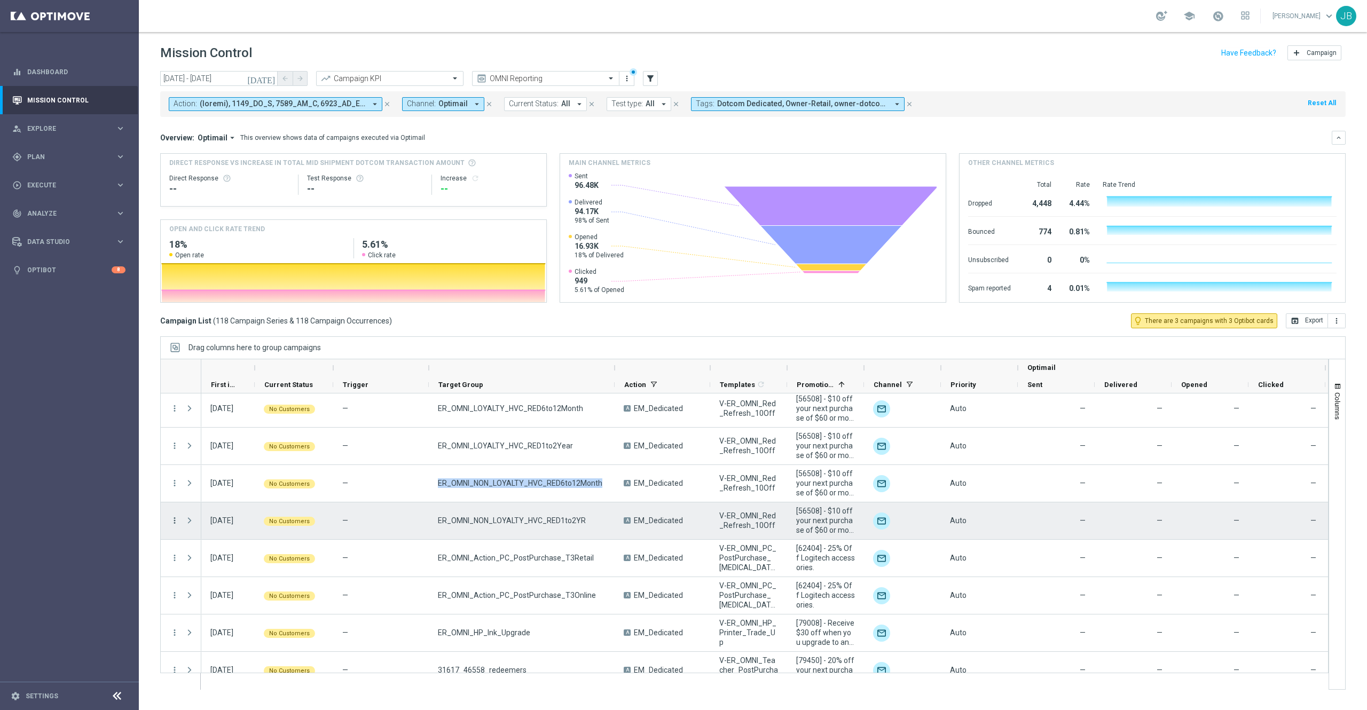
click at [176, 520] on icon "more_vert" at bounding box center [175, 521] width 10 height 10
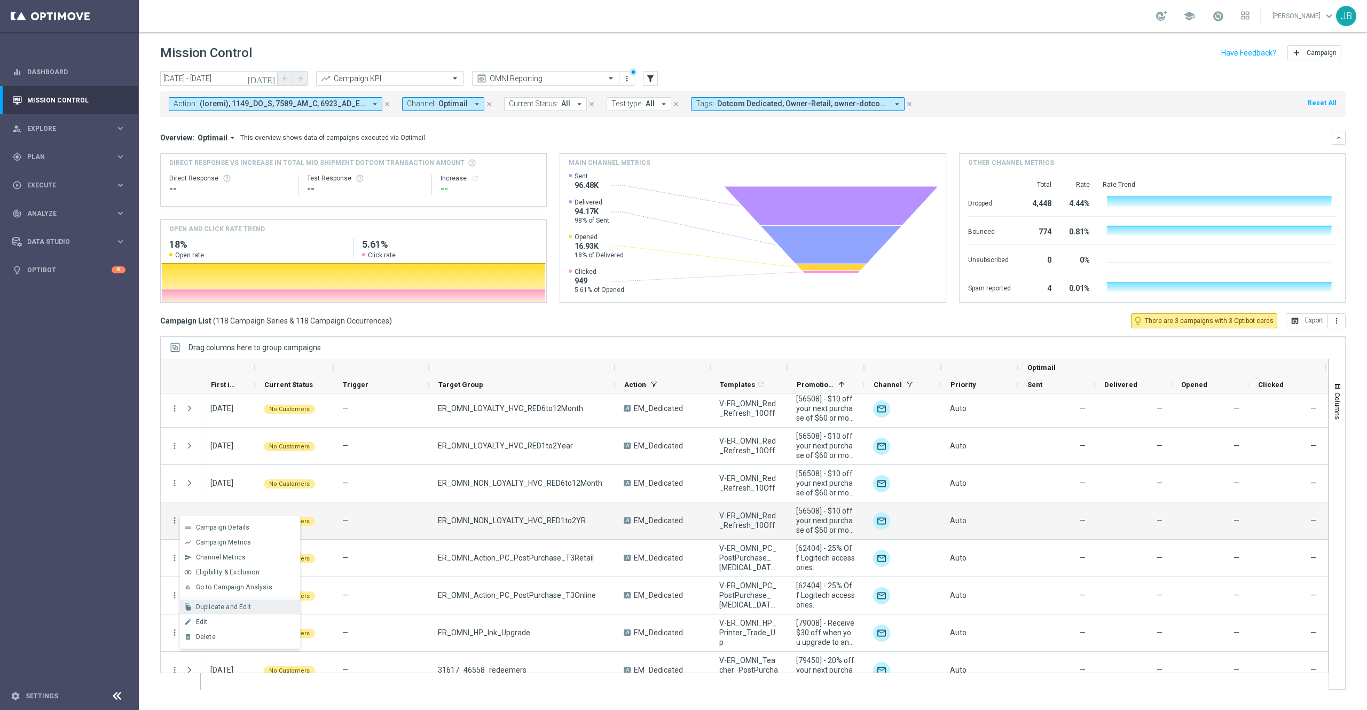
click at [221, 602] on div "file_copy Duplicate and Edit" at bounding box center [240, 606] width 120 height 15
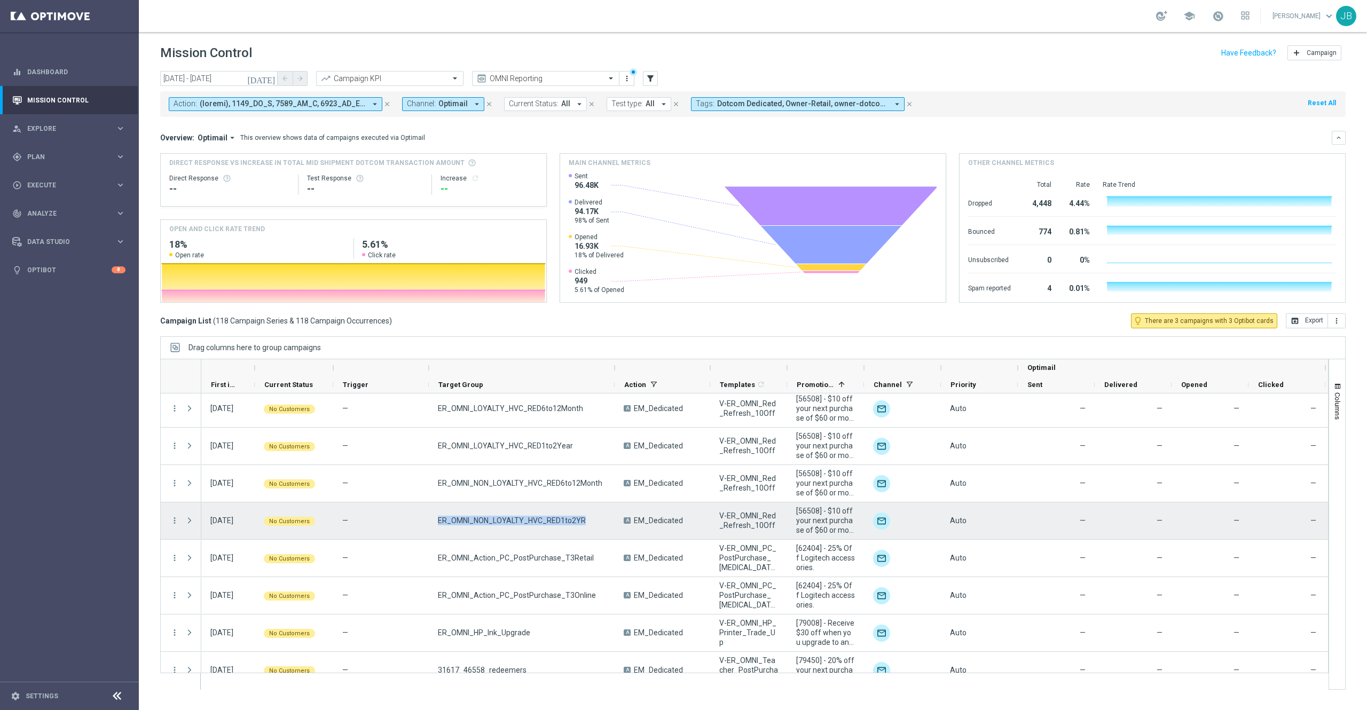
drag, startPoint x: 581, startPoint y: 520, endPoint x: 438, endPoint y: 520, distance: 142.5
click at [438, 520] on div "ER_OMNI_NON_LOYALTY_HVC_RED1to2YR" at bounding box center [522, 520] width 186 height 37
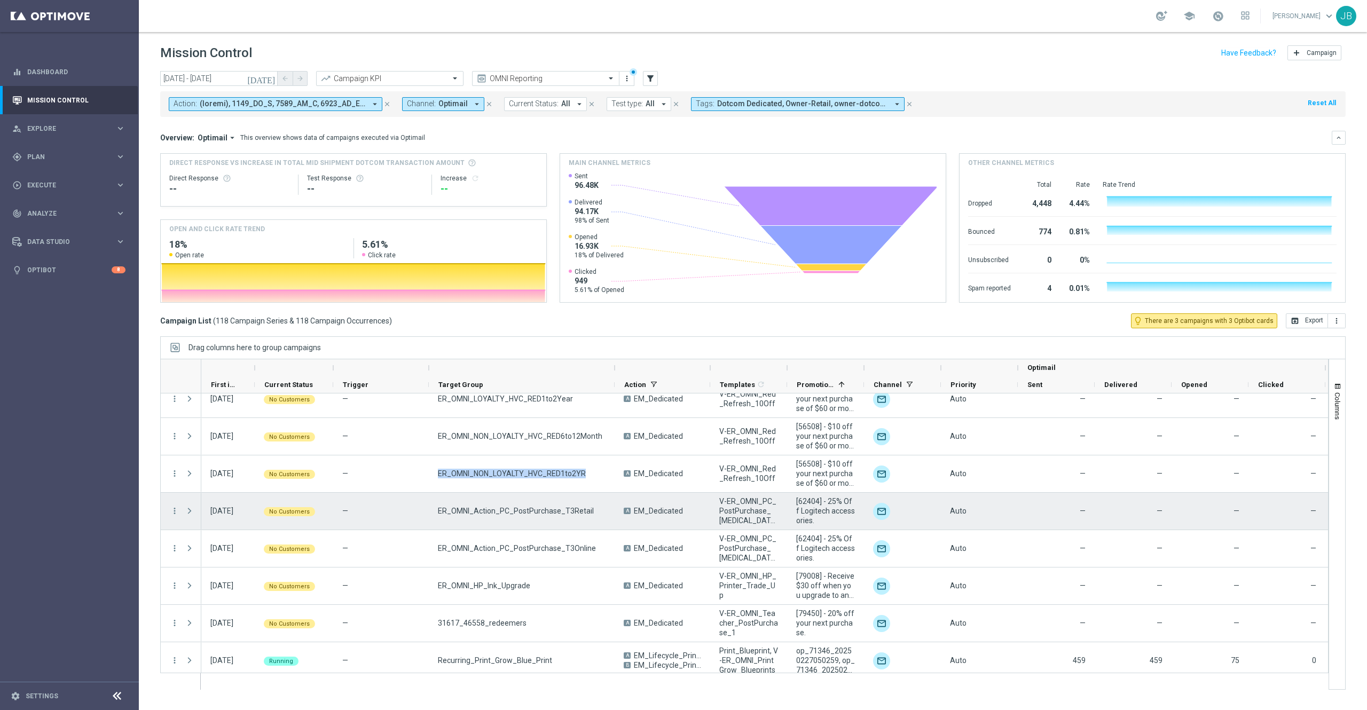
scroll to position [219, 0]
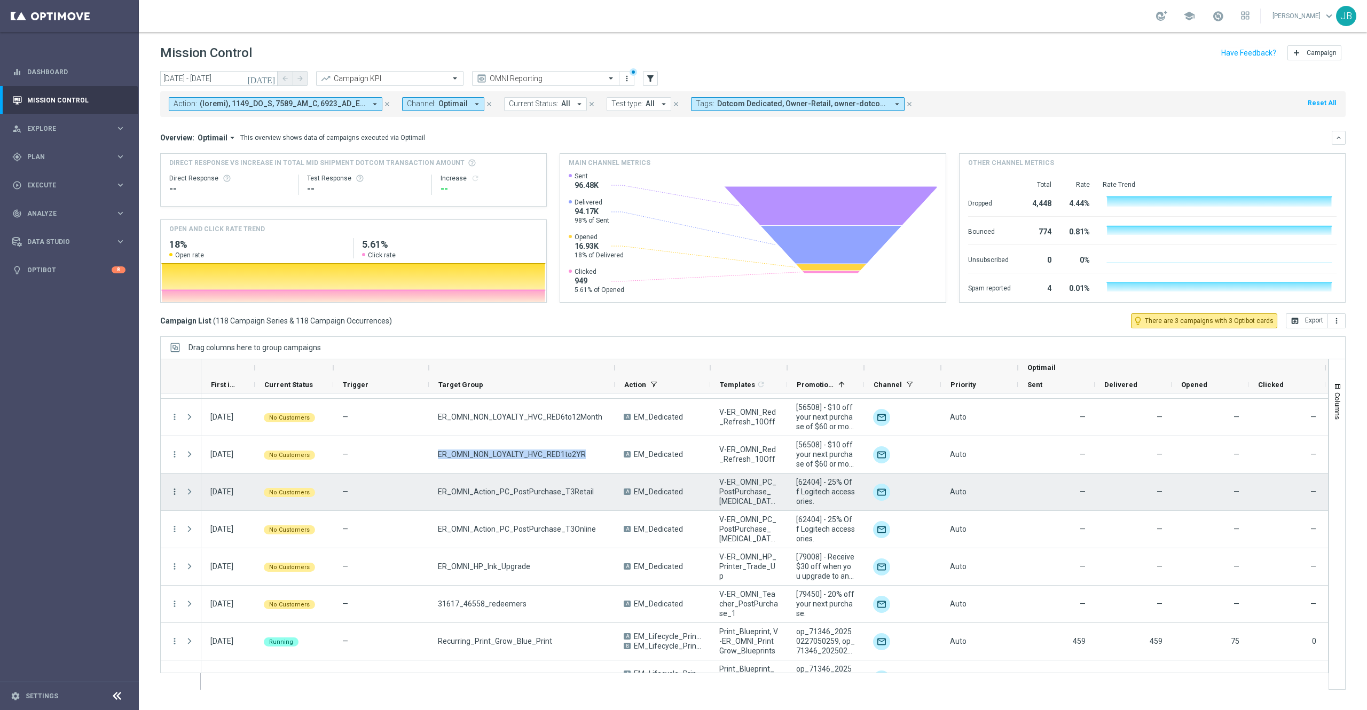
click at [171, 493] on icon "more_vert" at bounding box center [175, 492] width 10 height 10
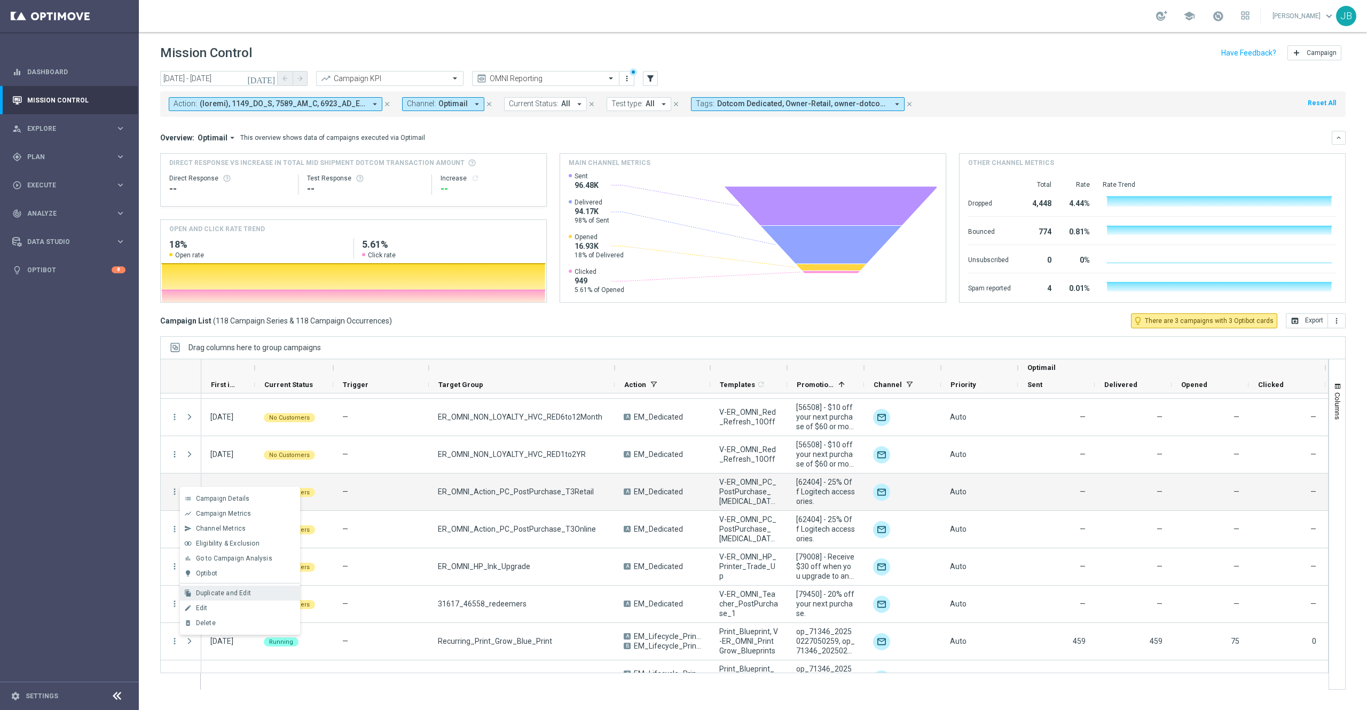
click at [225, 594] on span "Duplicate and Edit" at bounding box center [223, 592] width 55 height 7
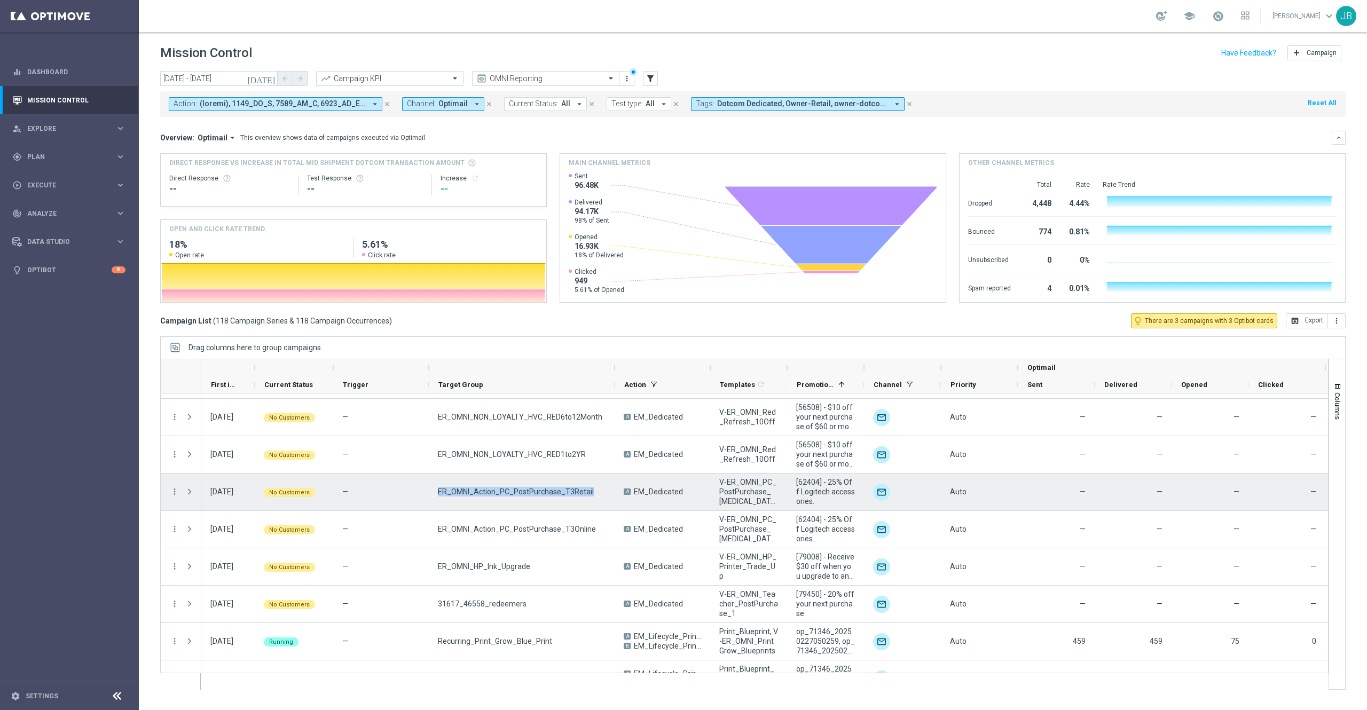
drag, startPoint x: 590, startPoint y: 491, endPoint x: 436, endPoint y: 497, distance: 154.4
click at [436, 497] on div "ER_OMNI_Action_PC_PostPurchase_T3Retail" at bounding box center [522, 491] width 186 height 37
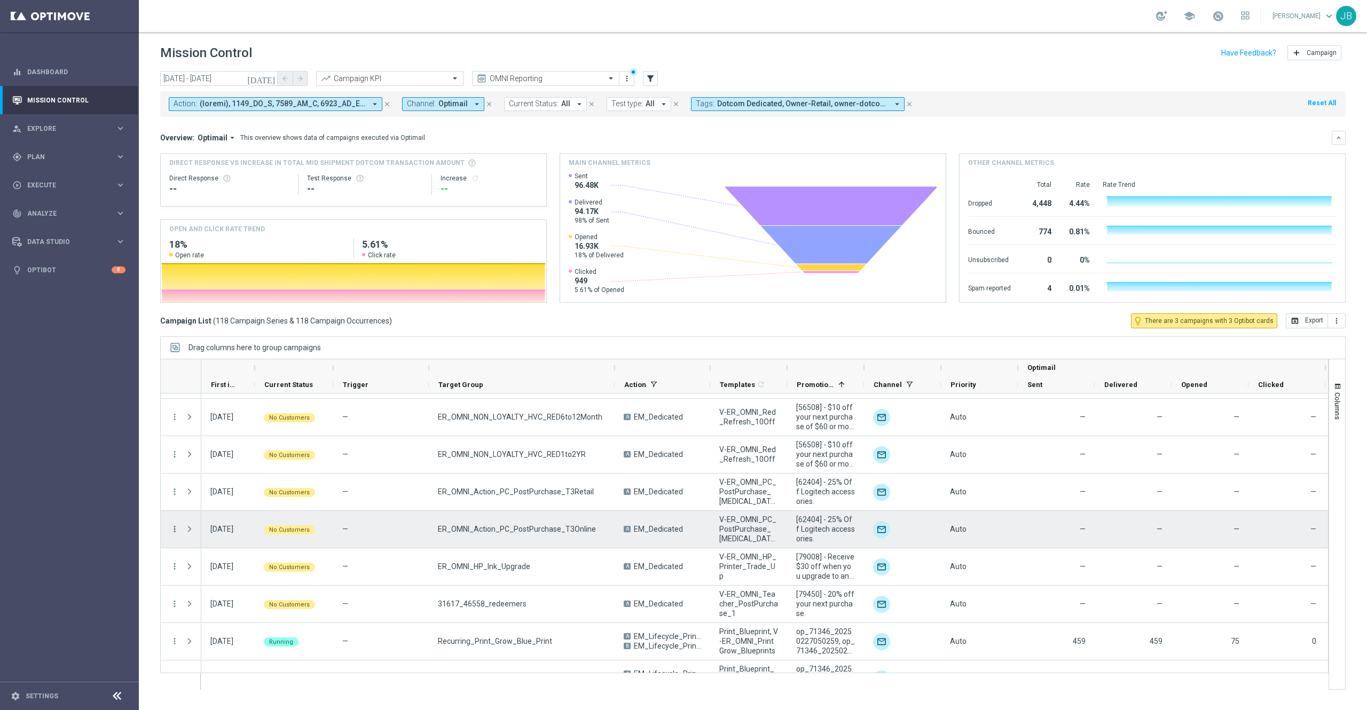
click at [174, 525] on icon "more_vert" at bounding box center [175, 529] width 10 height 10
click at [215, 619] on div "Duplicate and Edit" at bounding box center [245, 615] width 99 height 7
drag, startPoint x: 590, startPoint y: 532, endPoint x: 438, endPoint y: 526, distance: 152.2
click at [438, 526] on div "ER_OMNI_Action_PC_PostPurchase_T3Online" at bounding box center [522, 529] width 186 height 37
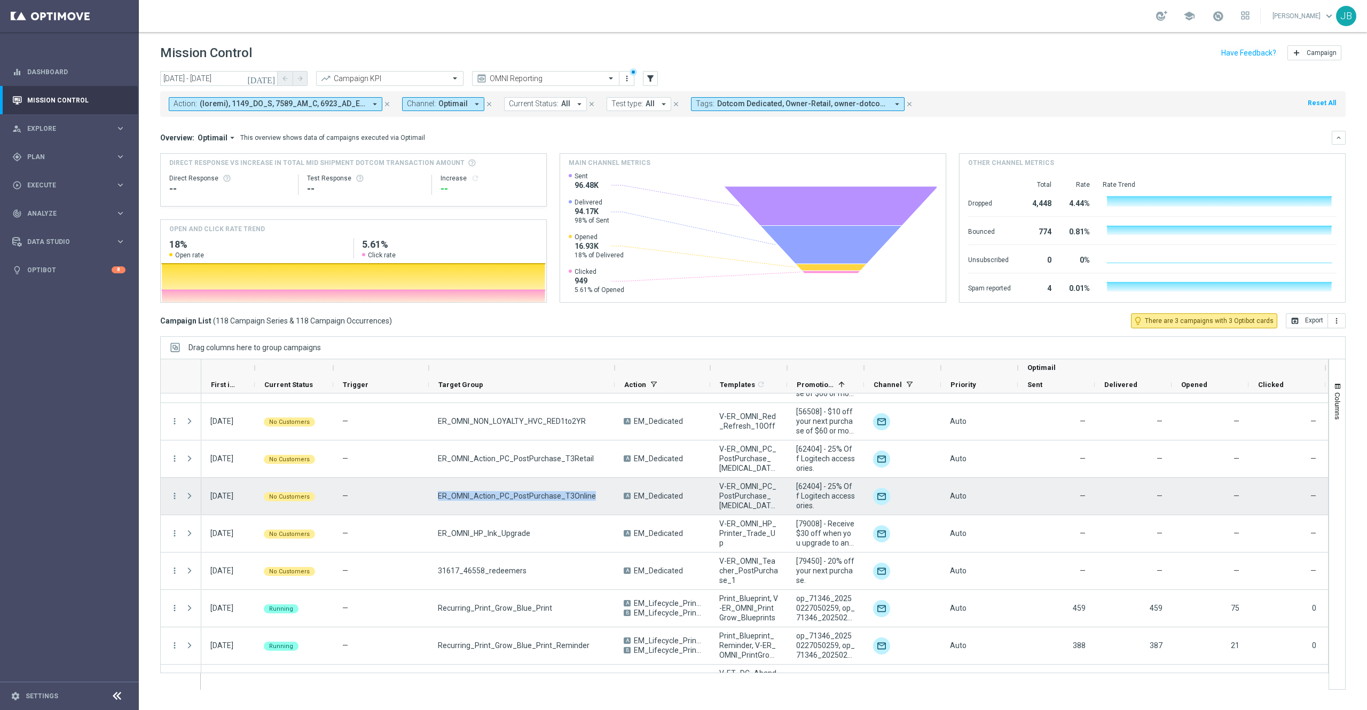
scroll to position [259, 0]
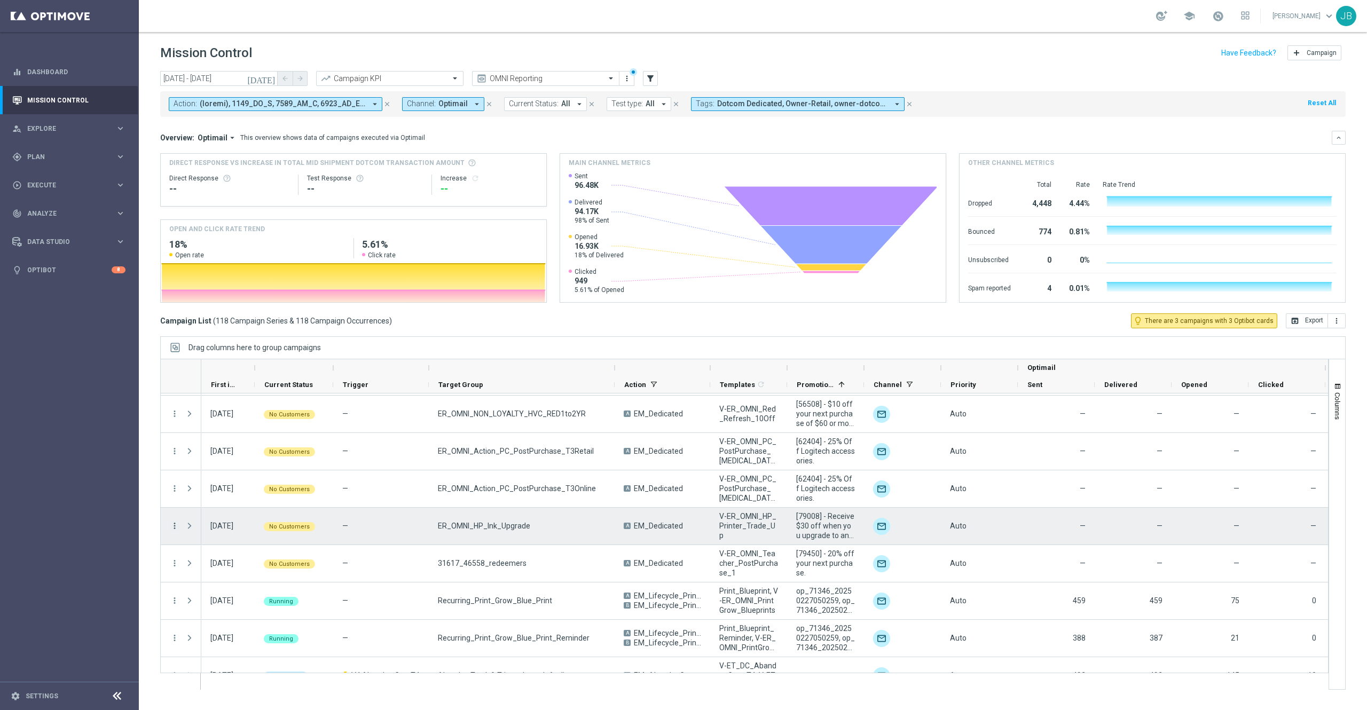
click at [174, 525] on icon "more_vert" at bounding box center [175, 526] width 10 height 10
click at [218, 606] on div "file_copy Duplicate and Edit" at bounding box center [240, 612] width 120 height 15
drag, startPoint x: 530, startPoint y: 524, endPoint x: 428, endPoint y: 523, distance: 102.0
click at [429, 523] on div "ER_OMNI_HP_Ink_Upgrade" at bounding box center [522, 526] width 186 height 37
click at [174, 527] on icon "more_vert" at bounding box center [175, 526] width 10 height 10
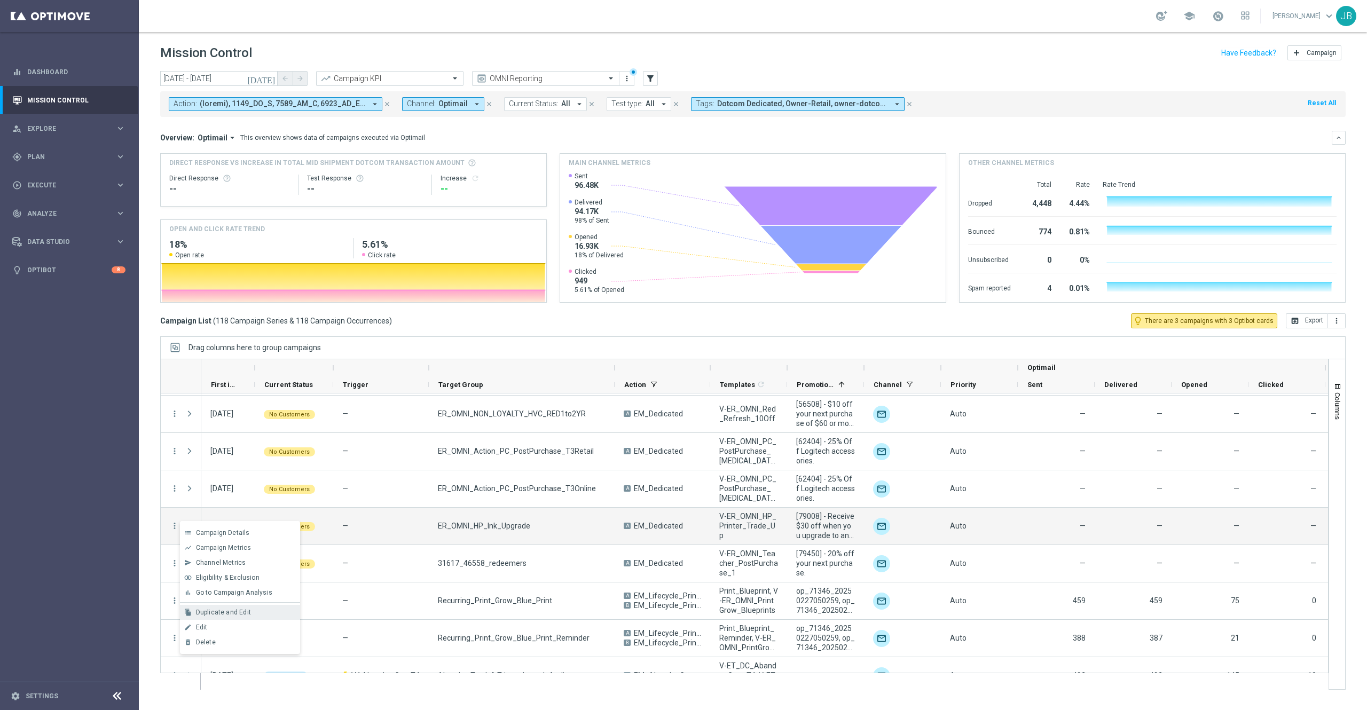
click at [224, 615] on span "Duplicate and Edit" at bounding box center [223, 612] width 55 height 7
click at [175, 529] on icon "more_vert" at bounding box center [175, 526] width 10 height 10
click at [218, 614] on span "Duplicate and Edit" at bounding box center [223, 612] width 55 height 7
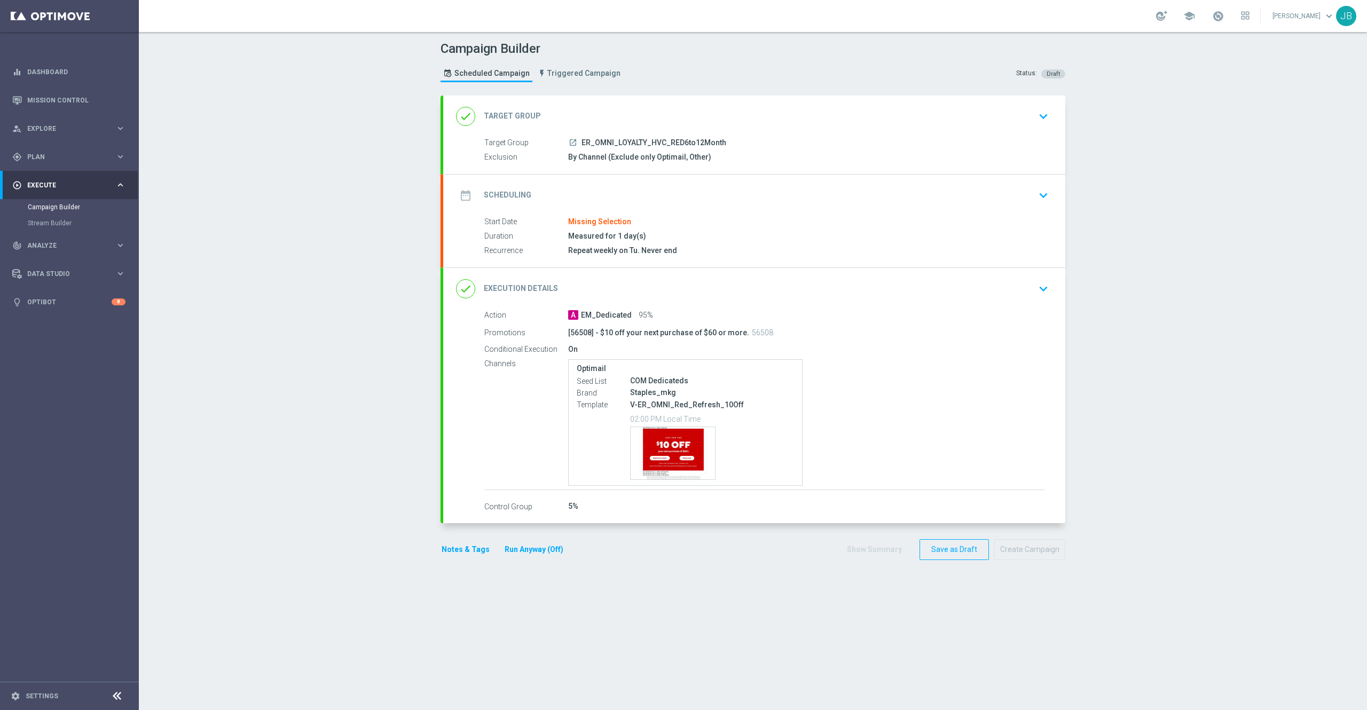
click at [521, 115] on h2 "Target Group" at bounding box center [512, 116] width 57 height 10
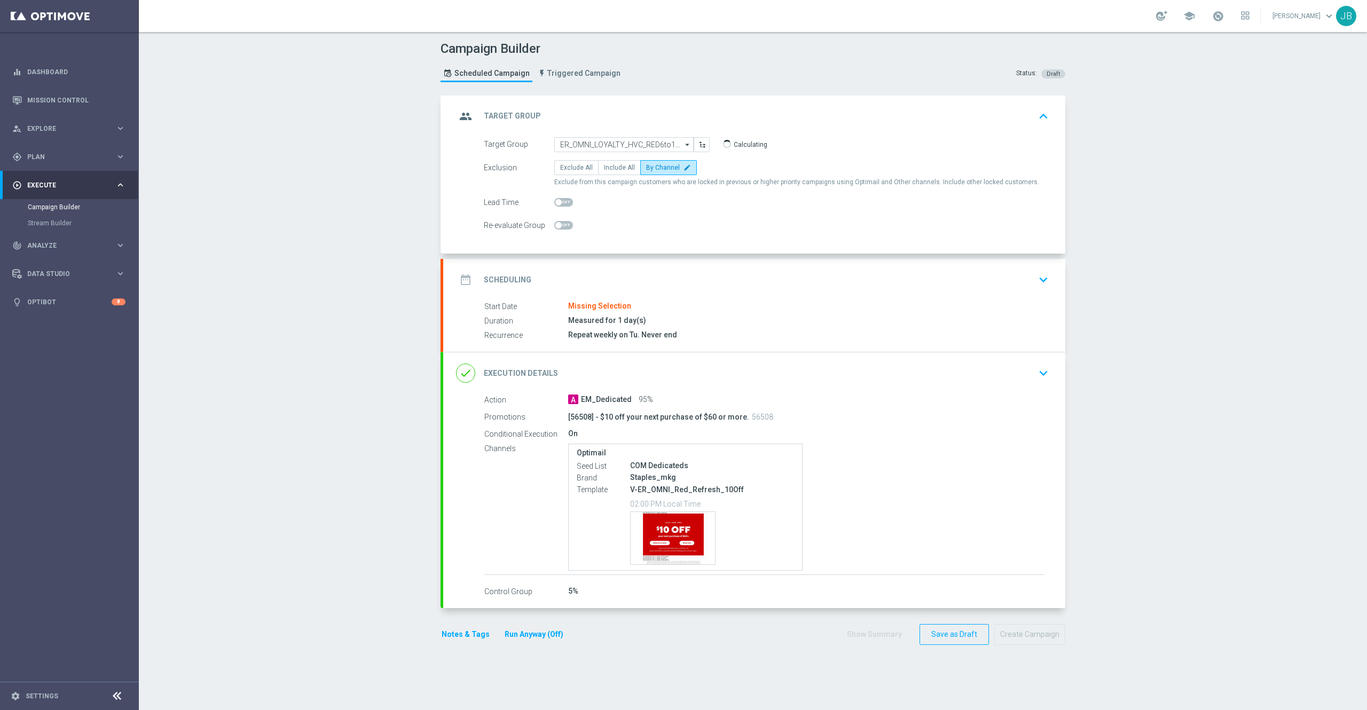
click at [514, 277] on h2 "Scheduling" at bounding box center [508, 280] width 48 height 10
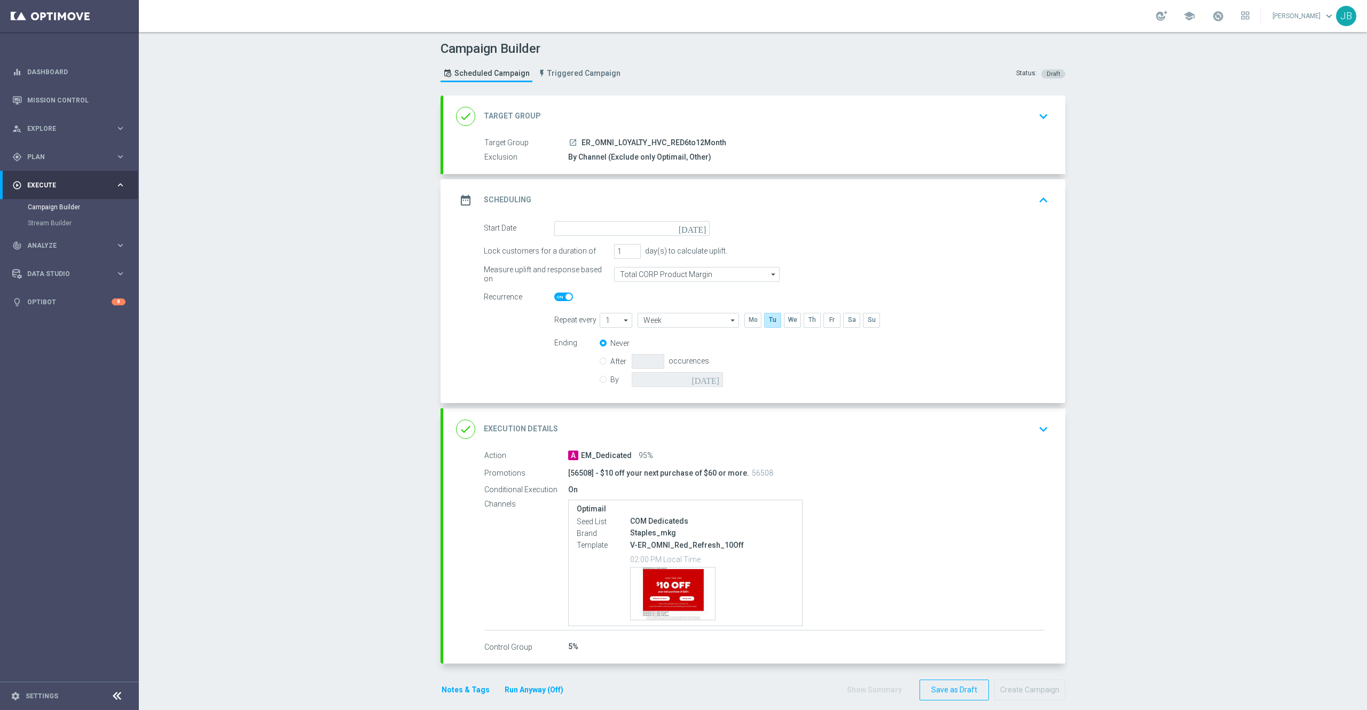
click at [694, 226] on icon "[DATE]" at bounding box center [693, 227] width 31 height 12
click at [590, 360] on span "30" at bounding box center [597, 356] width 17 height 17
type input "[DATE]"
click at [556, 299] on span at bounding box center [563, 297] width 19 height 9
click at [556, 299] on input "checkbox" at bounding box center [563, 297] width 19 height 9
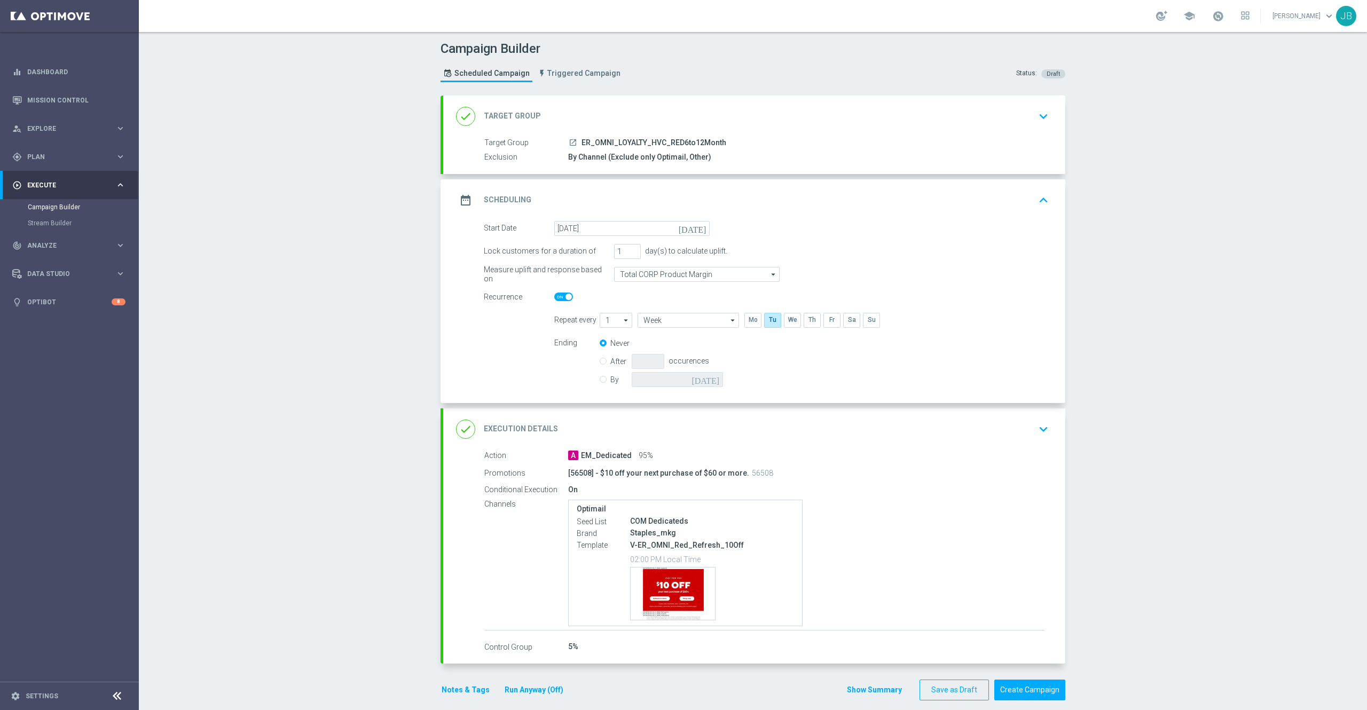
checkbox input "false"
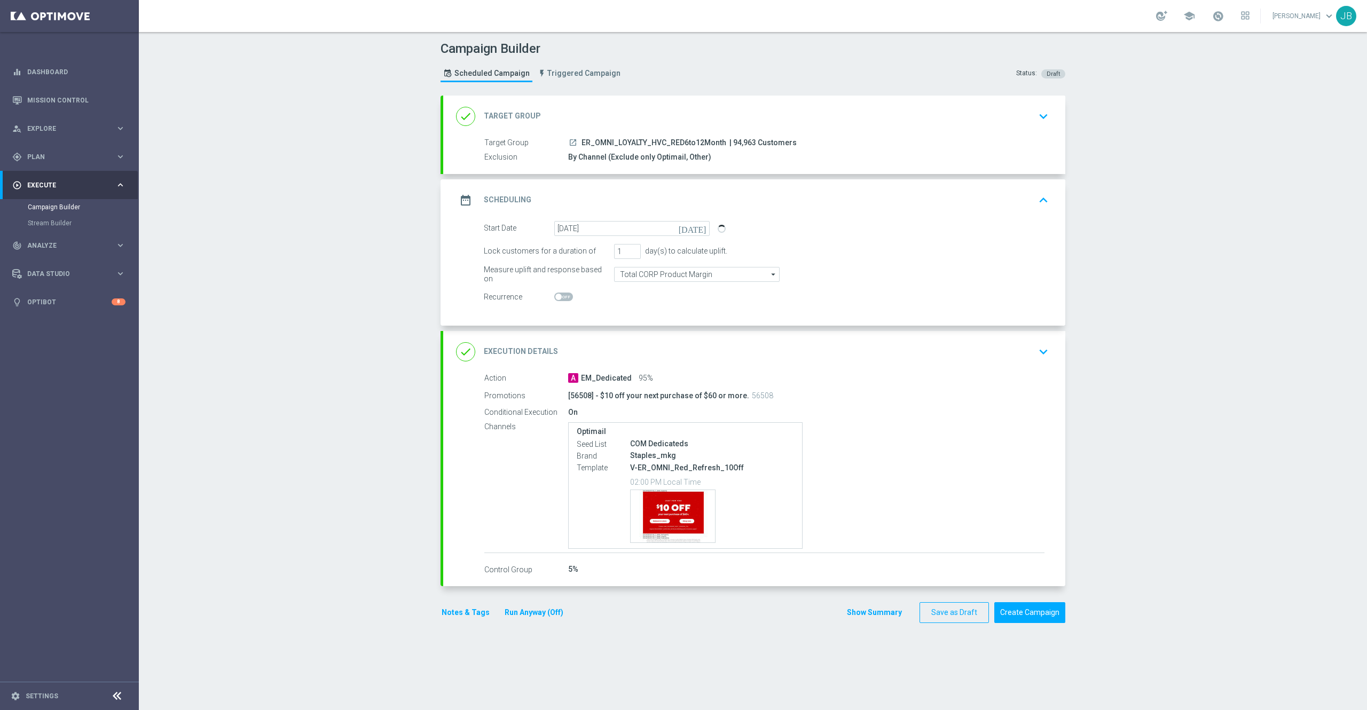
click at [534, 351] on h2 "Execution Details" at bounding box center [521, 351] width 74 height 10
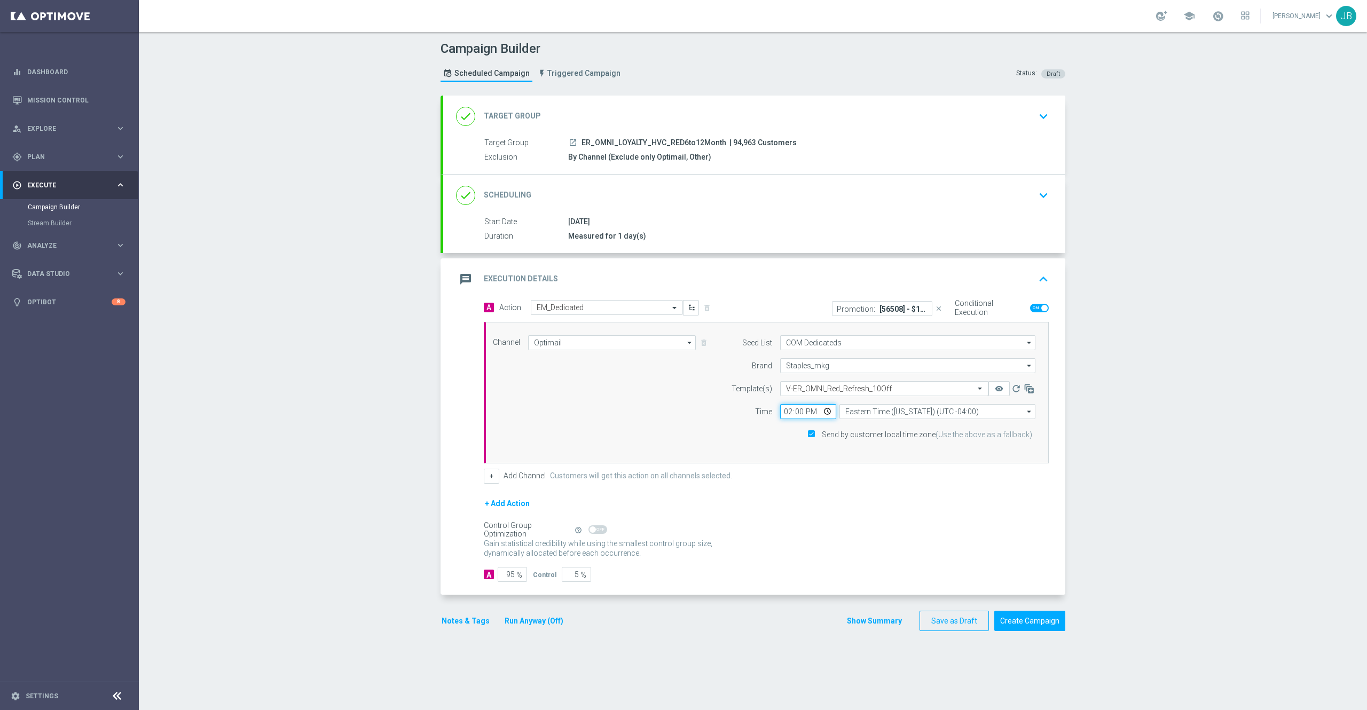
click at [780, 413] on input "14:00" at bounding box center [808, 411] width 56 height 15
type input "18:00"
click at [519, 115] on h2 "Target Group" at bounding box center [512, 116] width 57 height 10
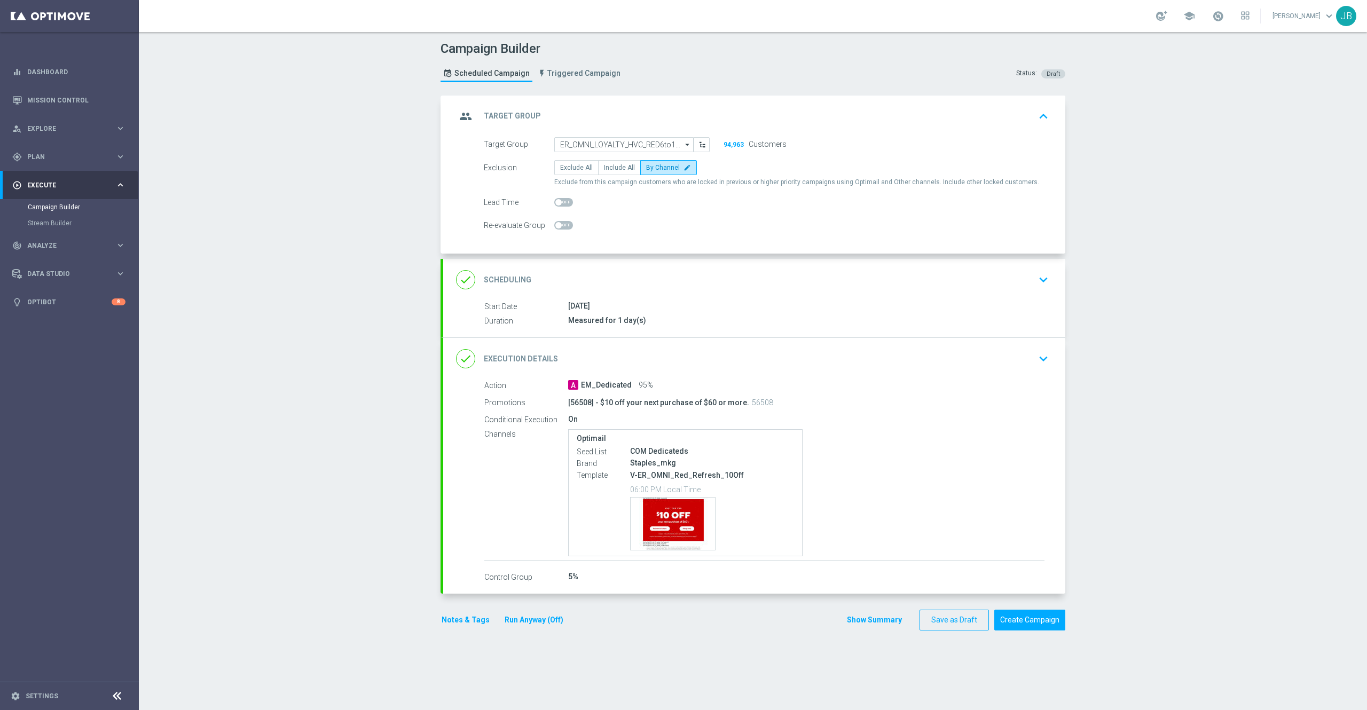
click at [508, 275] on h2 "Scheduling" at bounding box center [508, 280] width 48 height 10
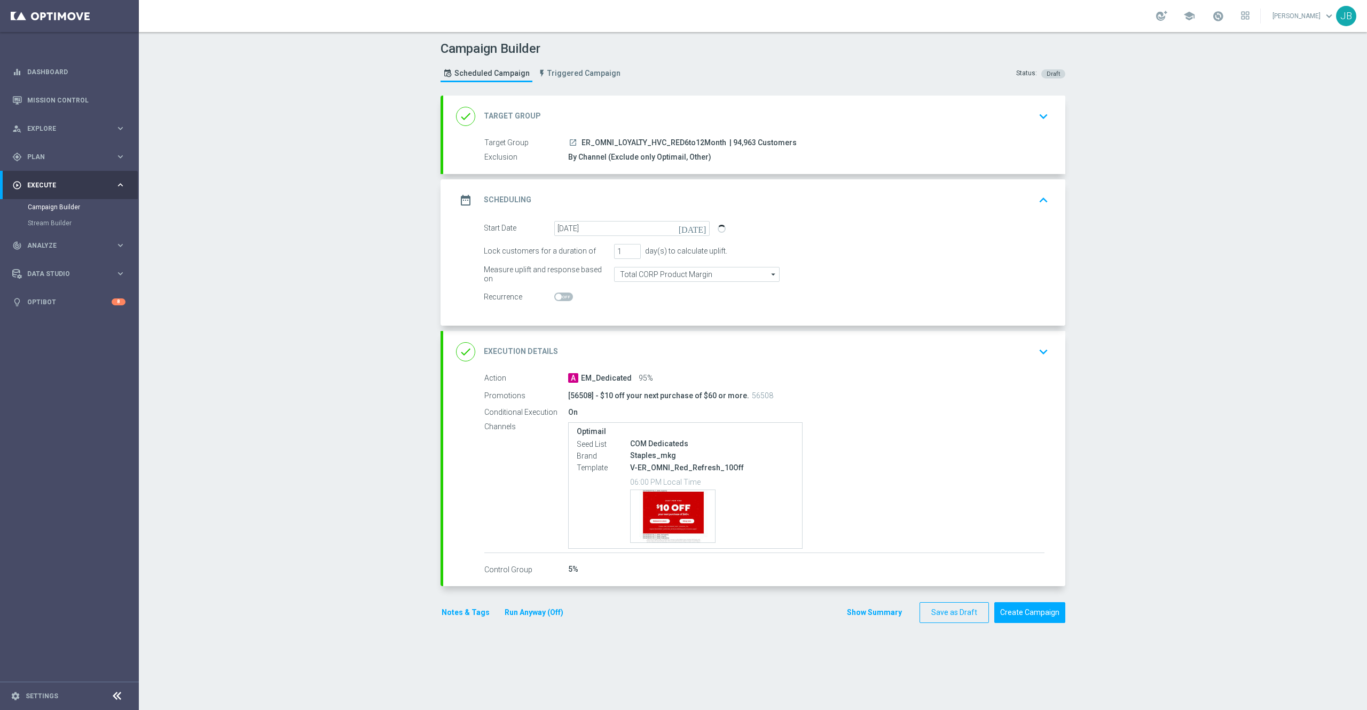
click at [523, 114] on h2 "Target Group" at bounding box center [512, 116] width 57 height 10
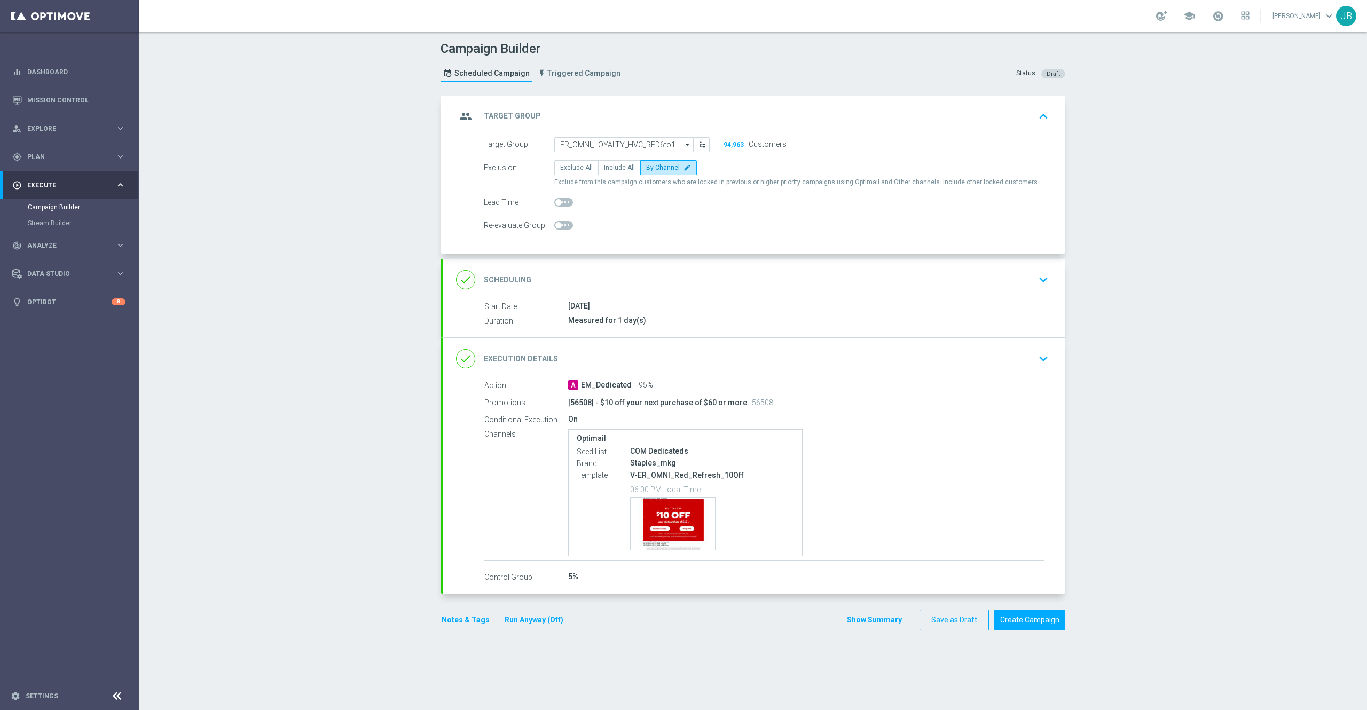
click at [504, 277] on h2 "Scheduling" at bounding box center [508, 280] width 48 height 10
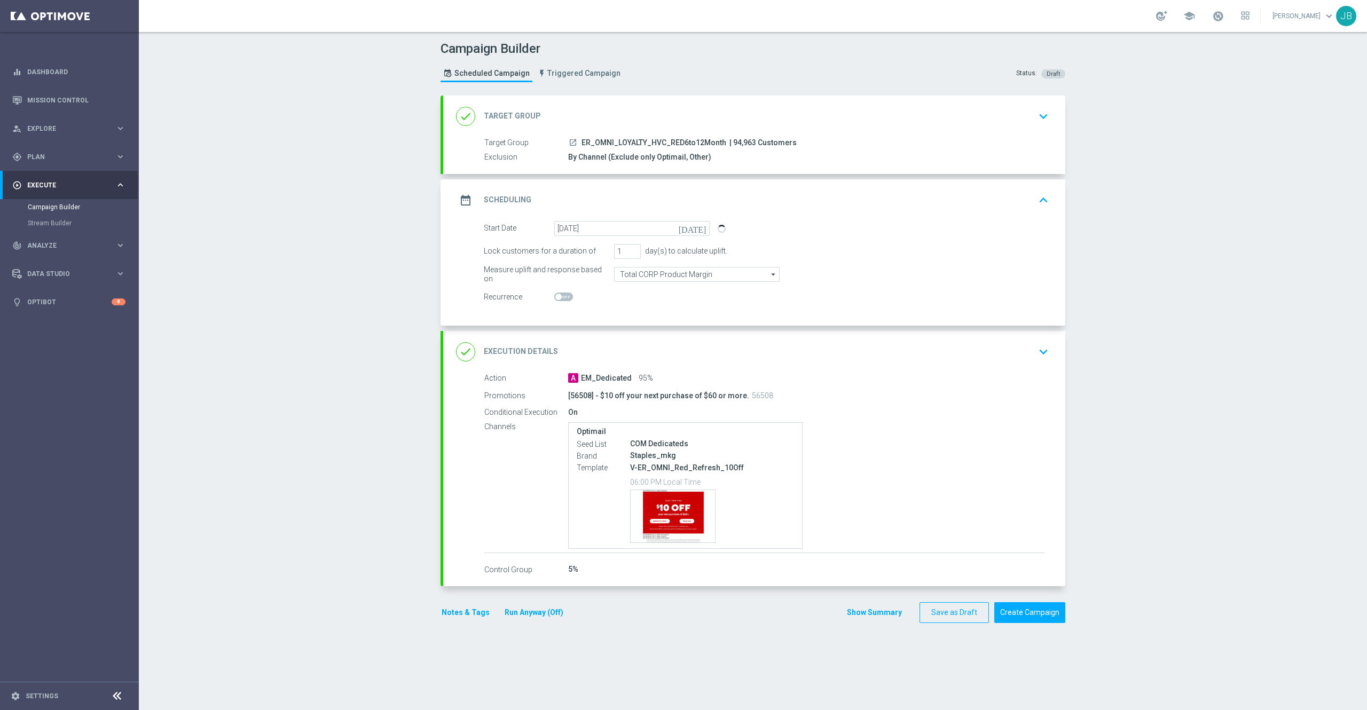
click at [503, 354] on h2 "Execution Details" at bounding box center [521, 351] width 74 height 10
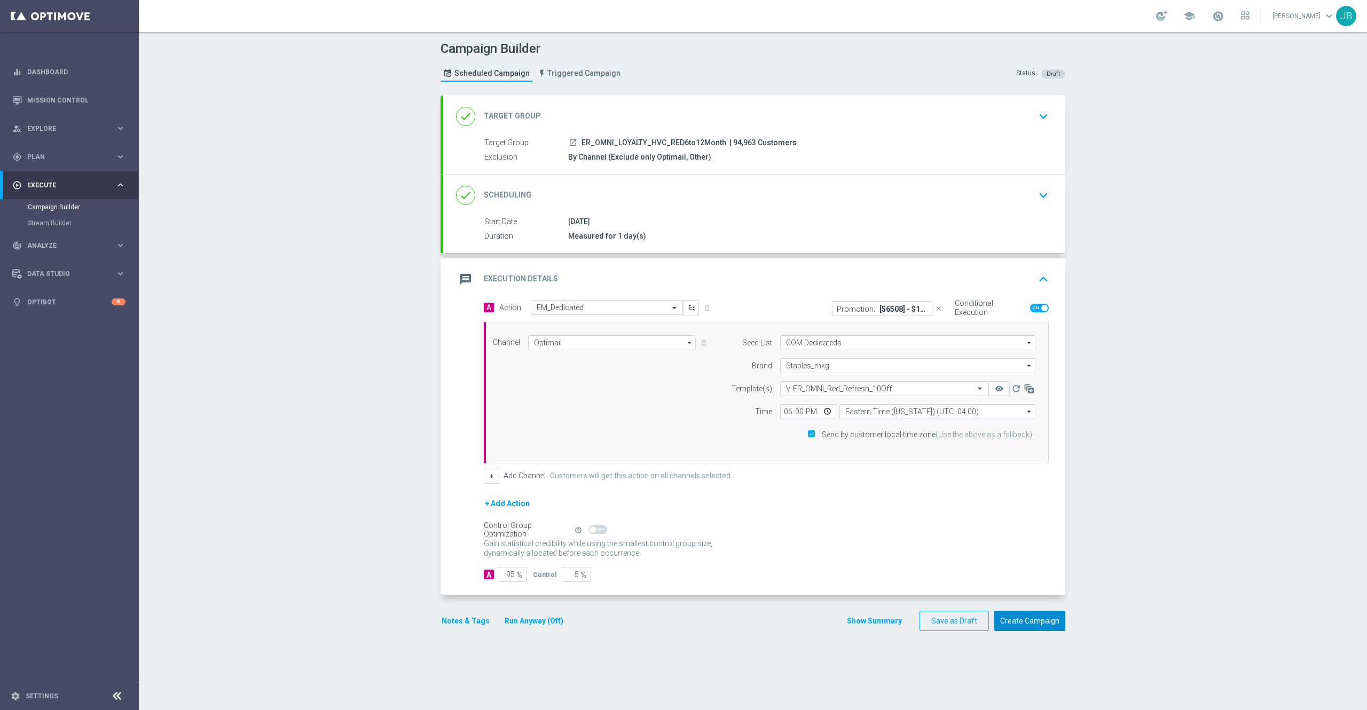
click at [1002, 613] on button "Create Campaign" at bounding box center [1029, 621] width 71 height 21
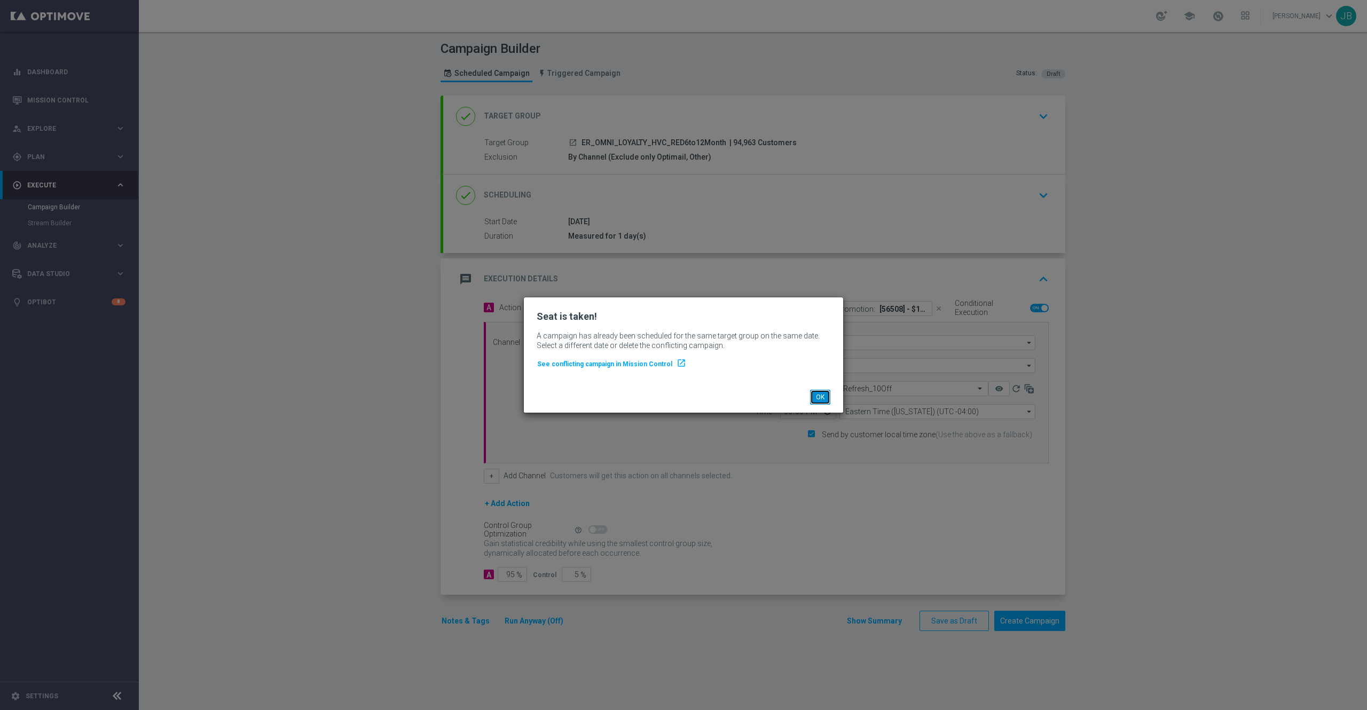
click at [825, 394] on button "OK" at bounding box center [820, 397] width 20 height 15
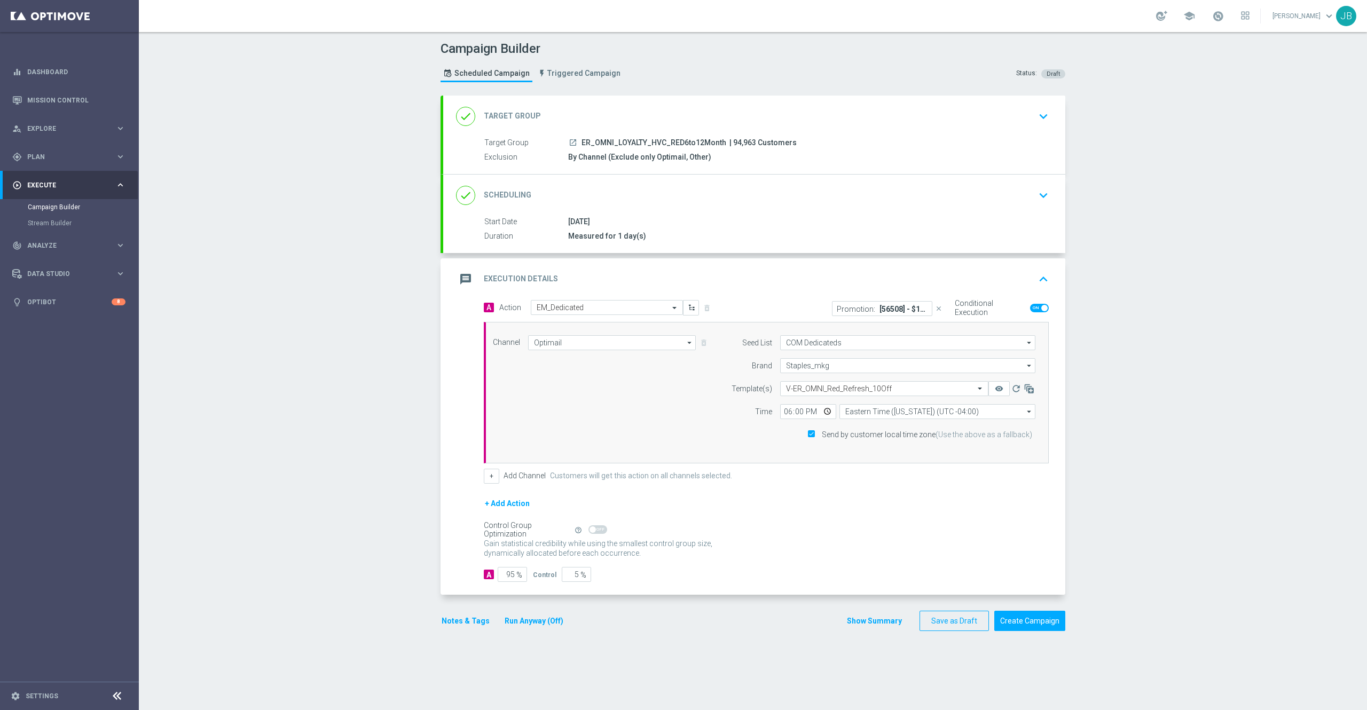
click at [518, 117] on h2 "Target Group" at bounding box center [512, 116] width 57 height 10
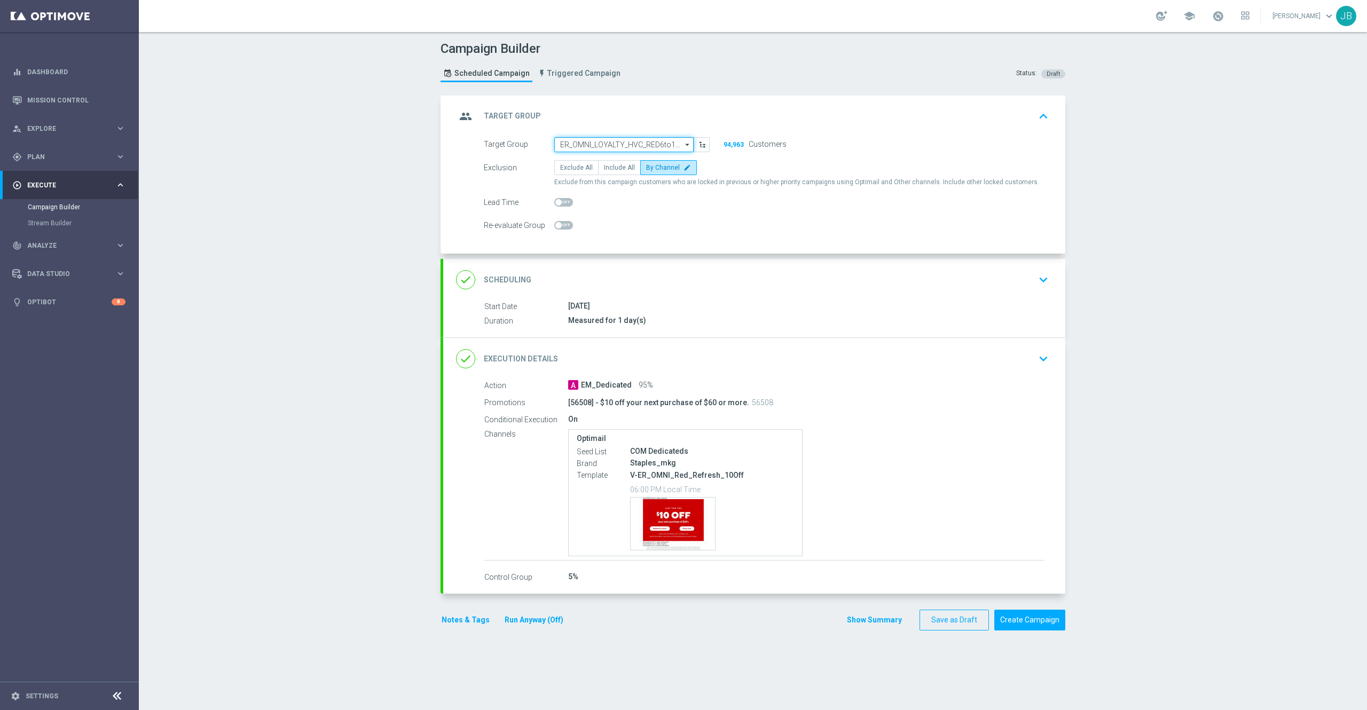
click at [568, 142] on input "ER_OMNI_LOYALTY_HVC_RED6to12Month" at bounding box center [623, 144] width 139 height 15
paste input "ER_OMNI_LOYALTY_HVC_RED6to12Month"
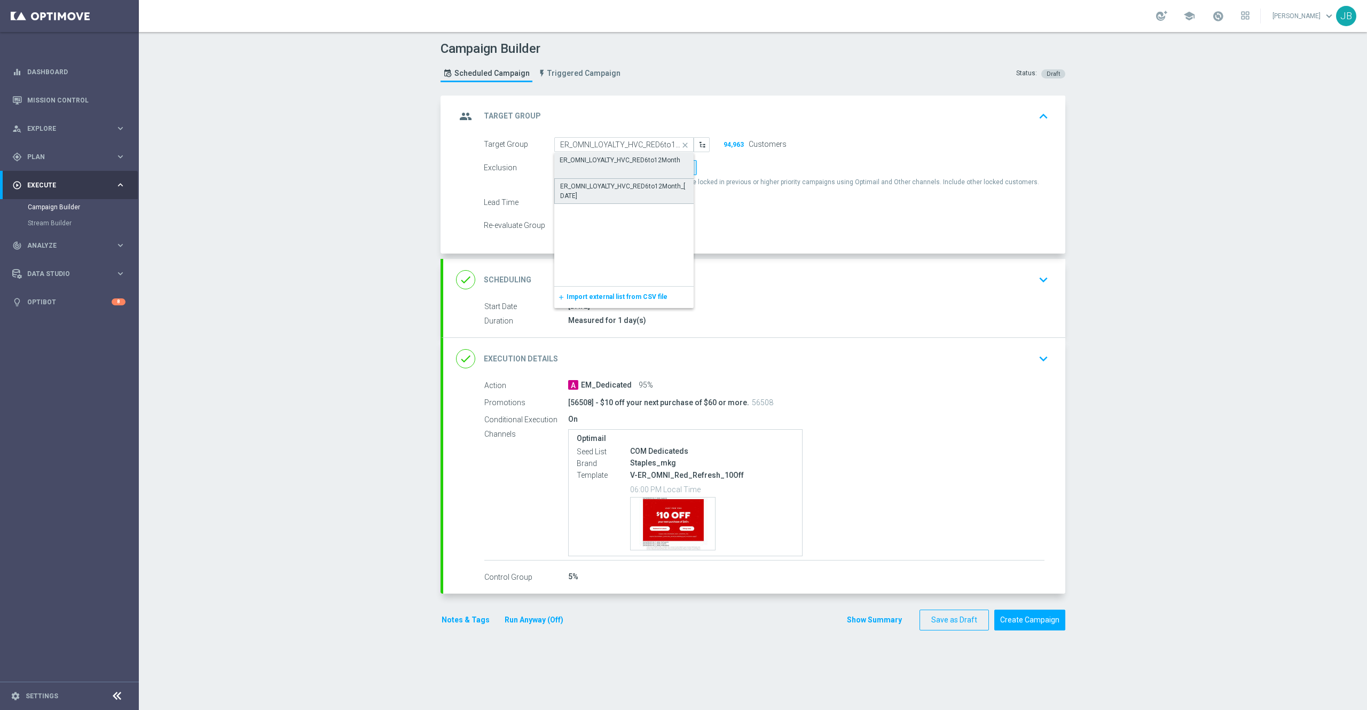
click at [603, 179] on div "ER_OMNI_LOYALTY_HVC_RED6to12Month_[DATE]" at bounding box center [624, 191] width 140 height 26
type input "ER_OMNI_LOYALTY_HVC_RED6to12Month_[DATE]"
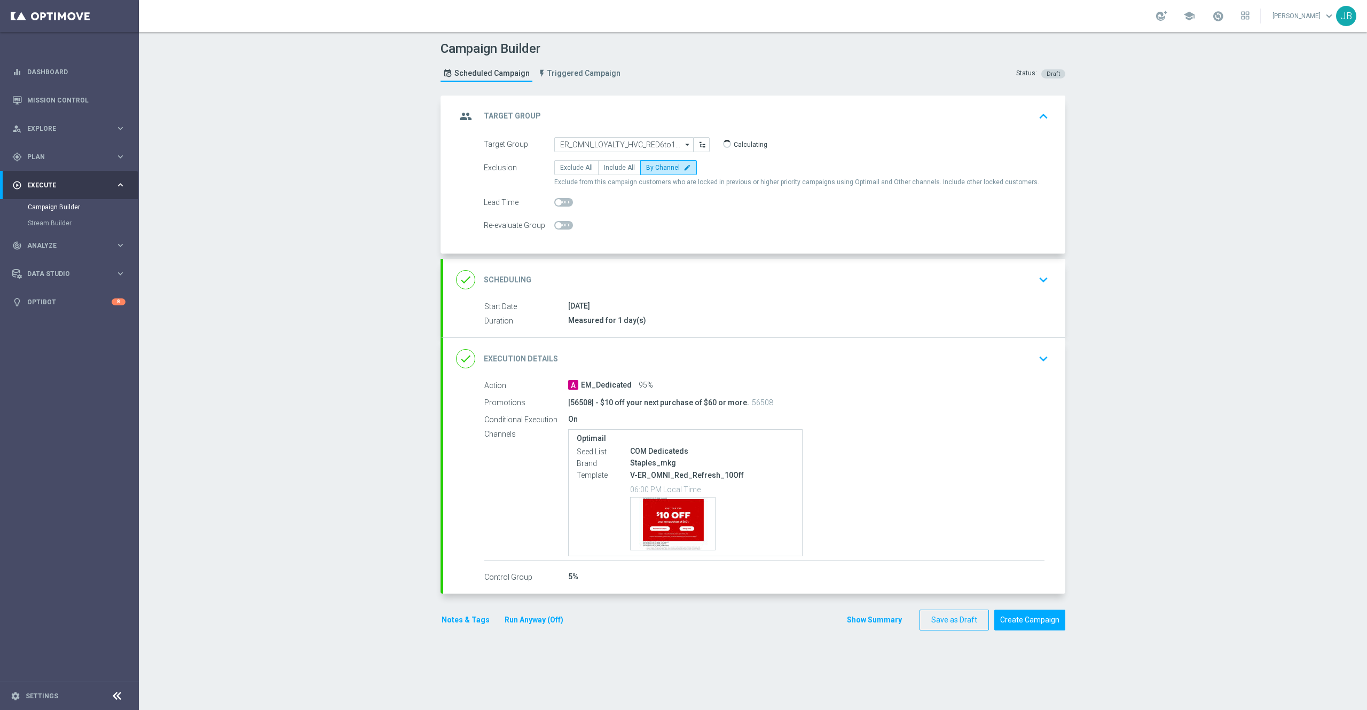
click at [509, 117] on h2 "Target Group" at bounding box center [512, 116] width 57 height 10
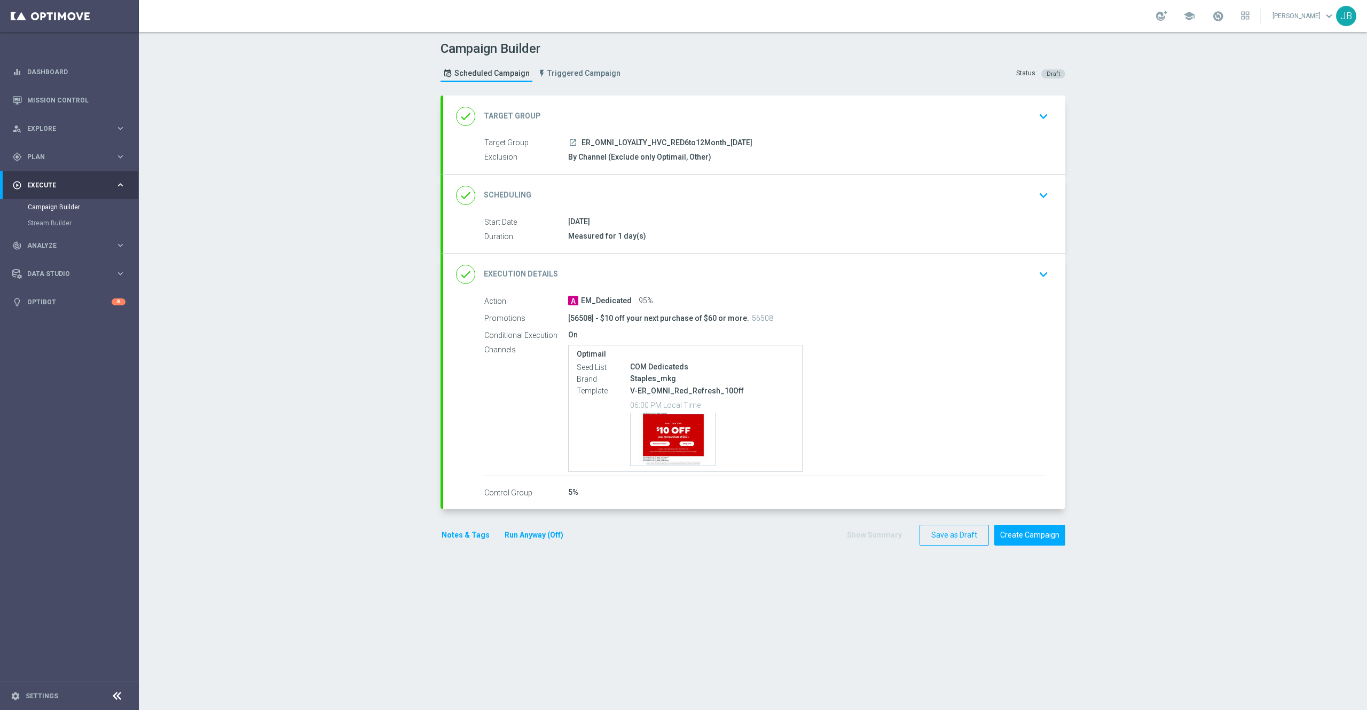
click at [509, 113] on h2 "Target Group" at bounding box center [512, 116] width 57 height 10
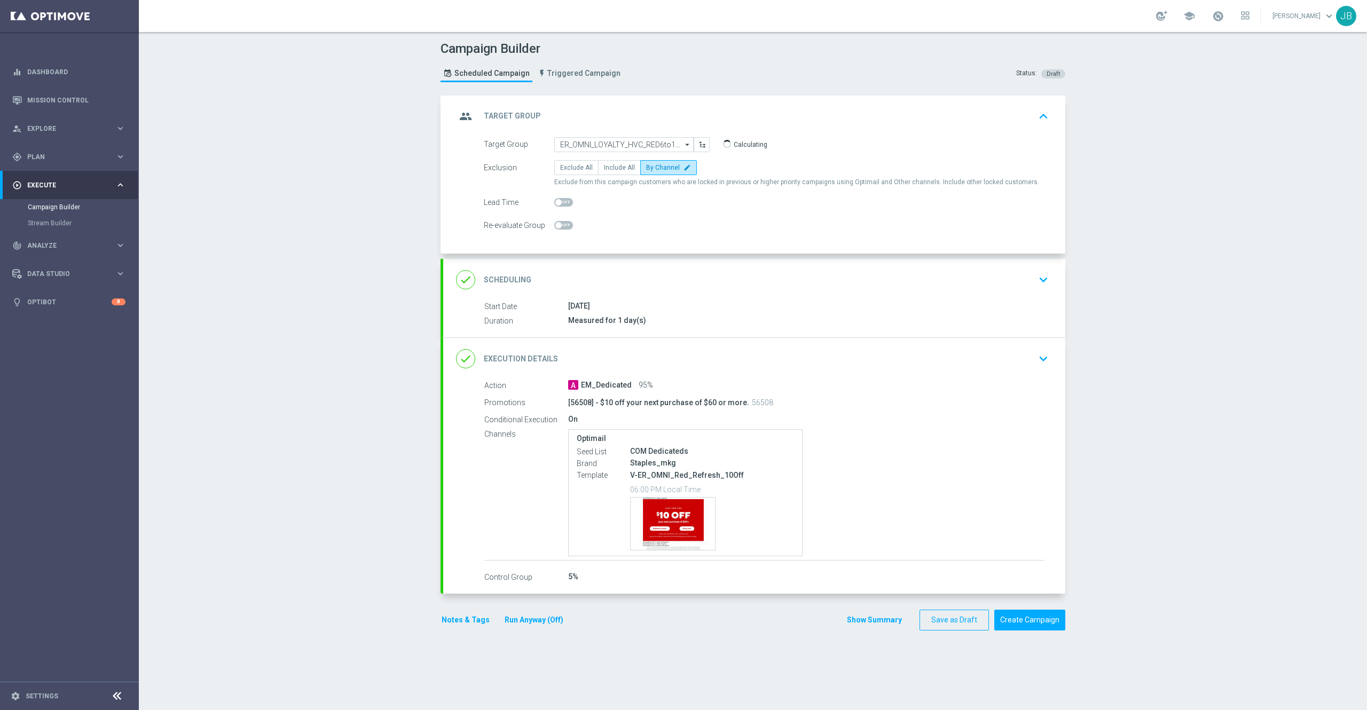
click at [514, 277] on h2 "Scheduling" at bounding box center [508, 280] width 48 height 10
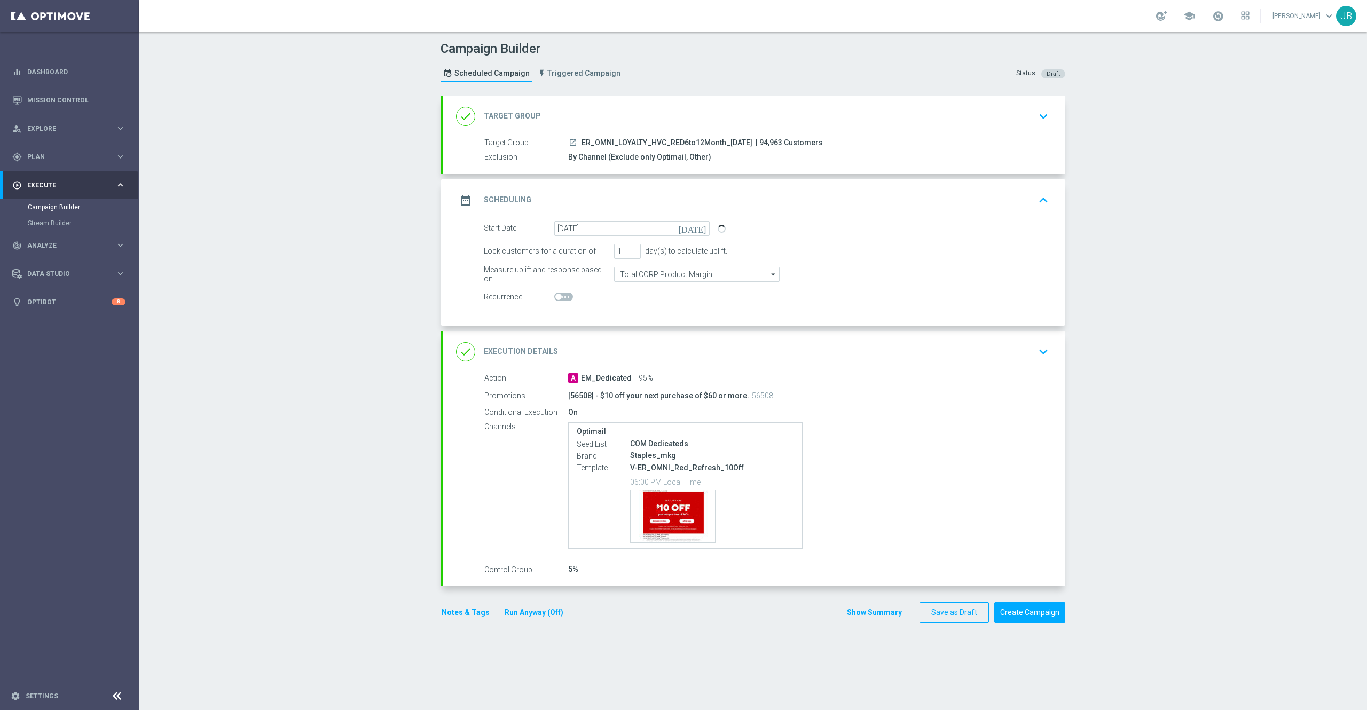
click at [505, 347] on h2 "Execution Details" at bounding box center [521, 351] width 74 height 10
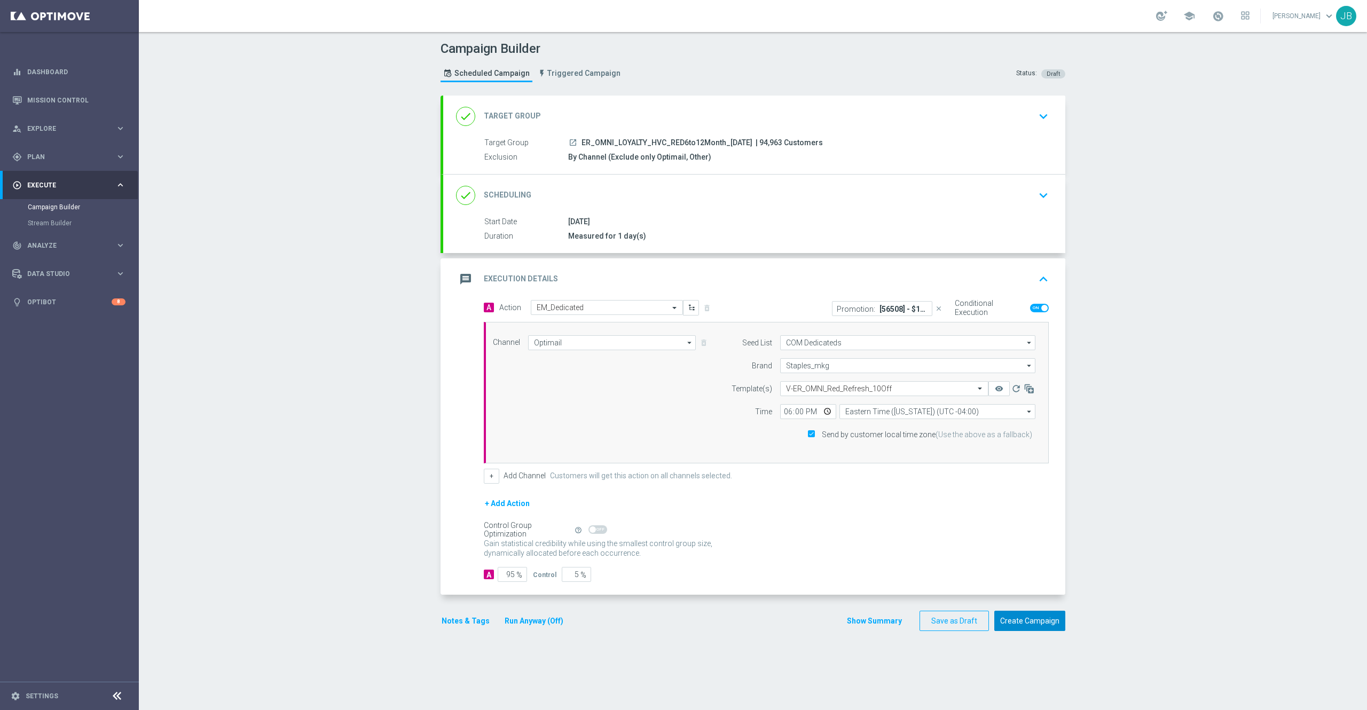
click at [1009, 627] on button "Create Campaign" at bounding box center [1029, 621] width 71 height 21
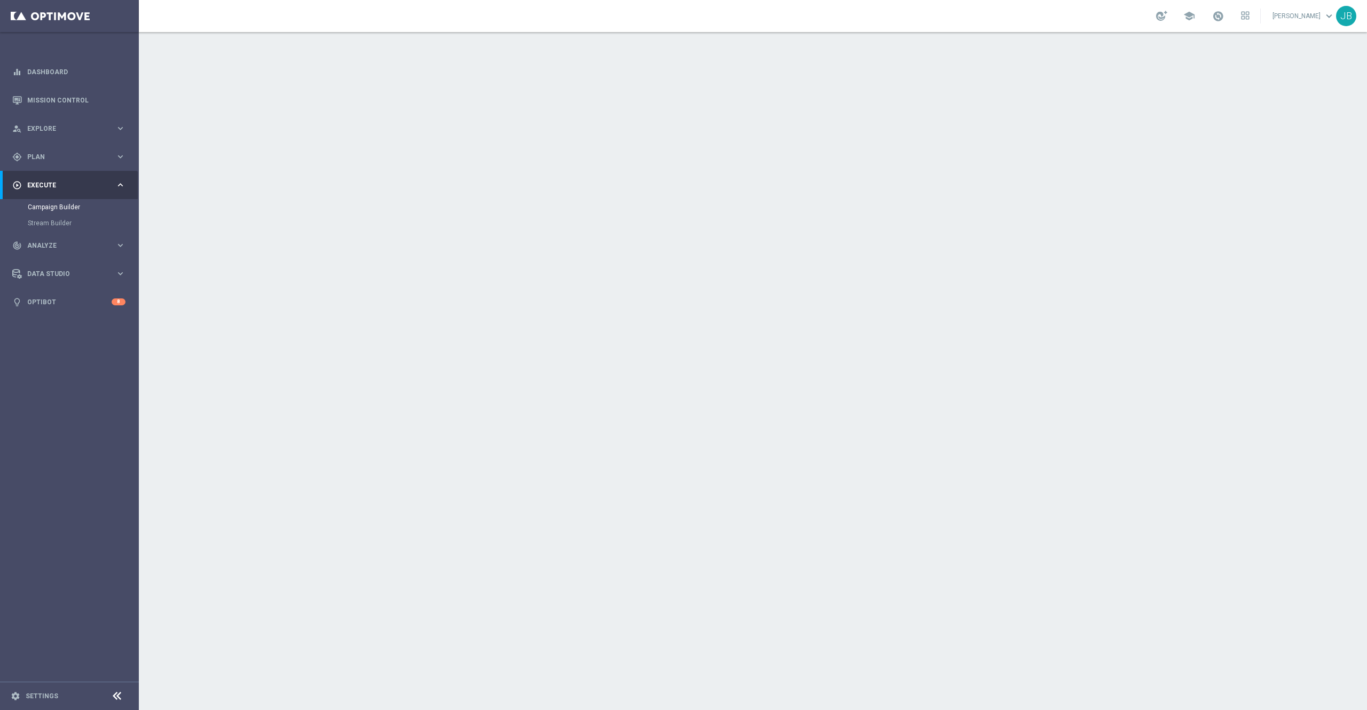
click at [524, 120] on h2 "Target Group" at bounding box center [512, 116] width 57 height 10
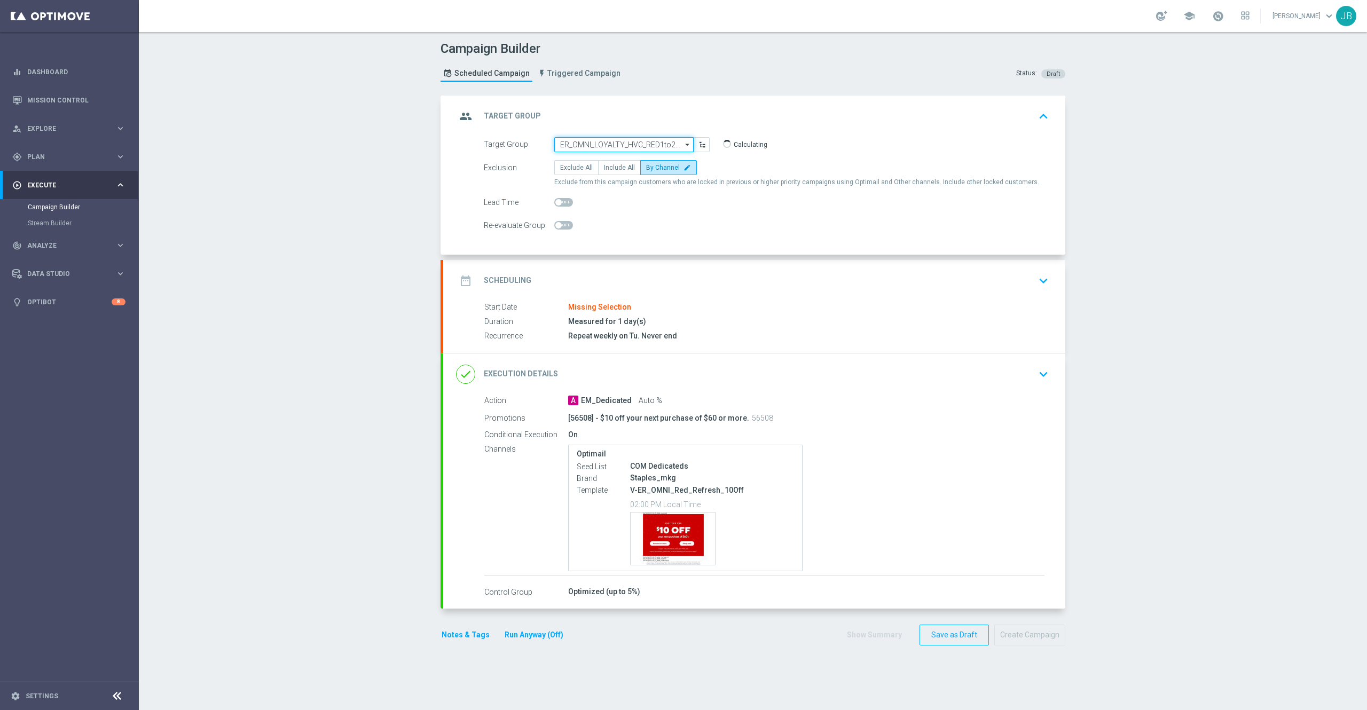
click at [604, 145] on input "ER_OMNI_LOYALTY_HVC_RED1to2Year" at bounding box center [623, 144] width 139 height 15
paste input "ER_OMNI_LOYALTY_HVC_RED1to2Year"
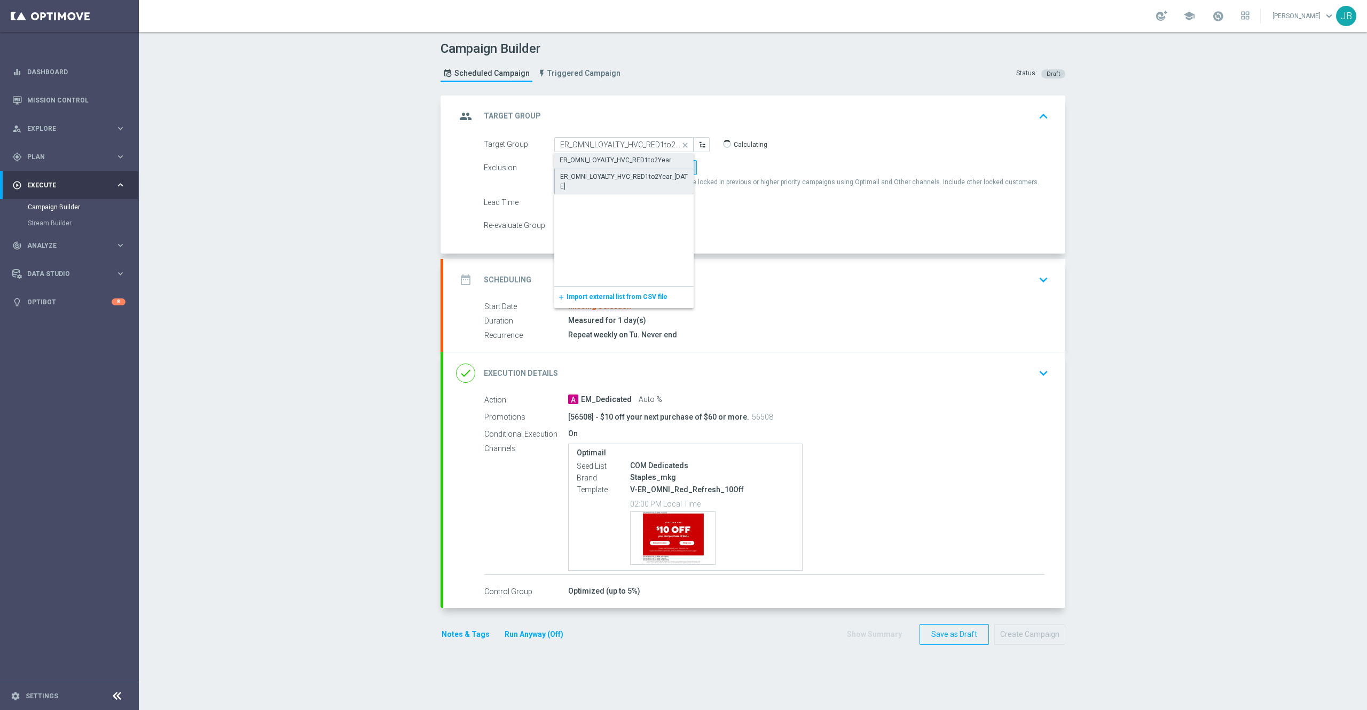
click at [616, 176] on div "ER_OMNI_LOYALTY_HVC_RED1to2Year_[DATE]" at bounding box center [624, 181] width 128 height 19
type input "ER_OMNI_LOYALTY_HVC_RED1to2Year_[DATE]"
click at [492, 278] on h2 "Scheduling" at bounding box center [508, 280] width 48 height 10
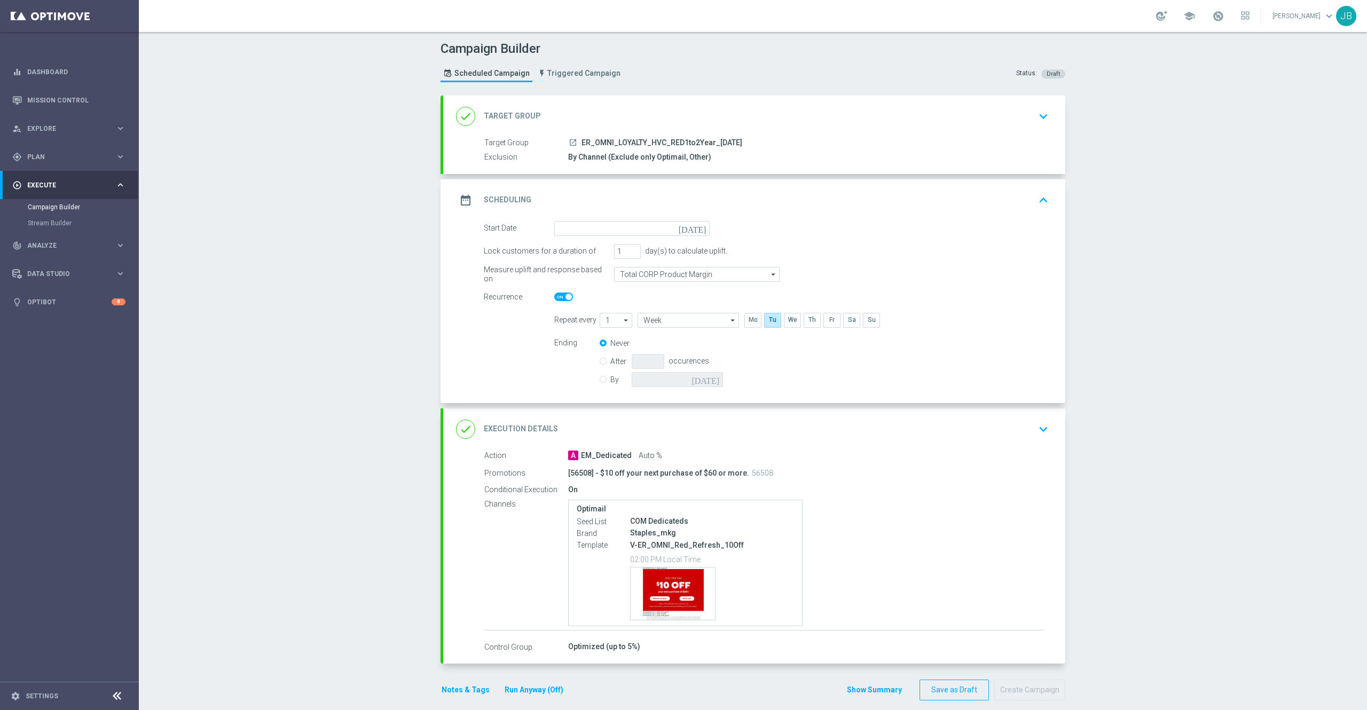
click at [565, 294] on span at bounding box center [568, 297] width 6 height 6
click at [558, 294] on input "checkbox" at bounding box center [563, 297] width 19 height 9
checkbox input "false"
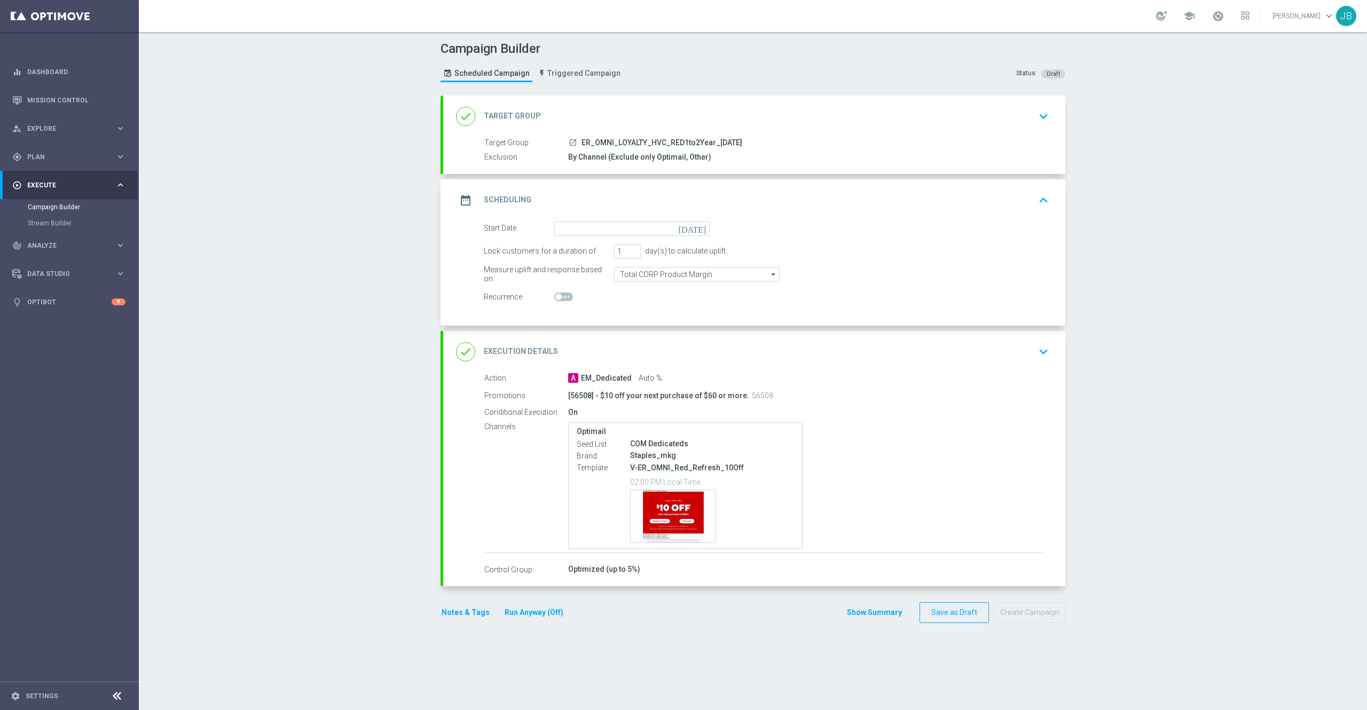
click at [693, 227] on icon "[DATE]" at bounding box center [693, 227] width 31 height 12
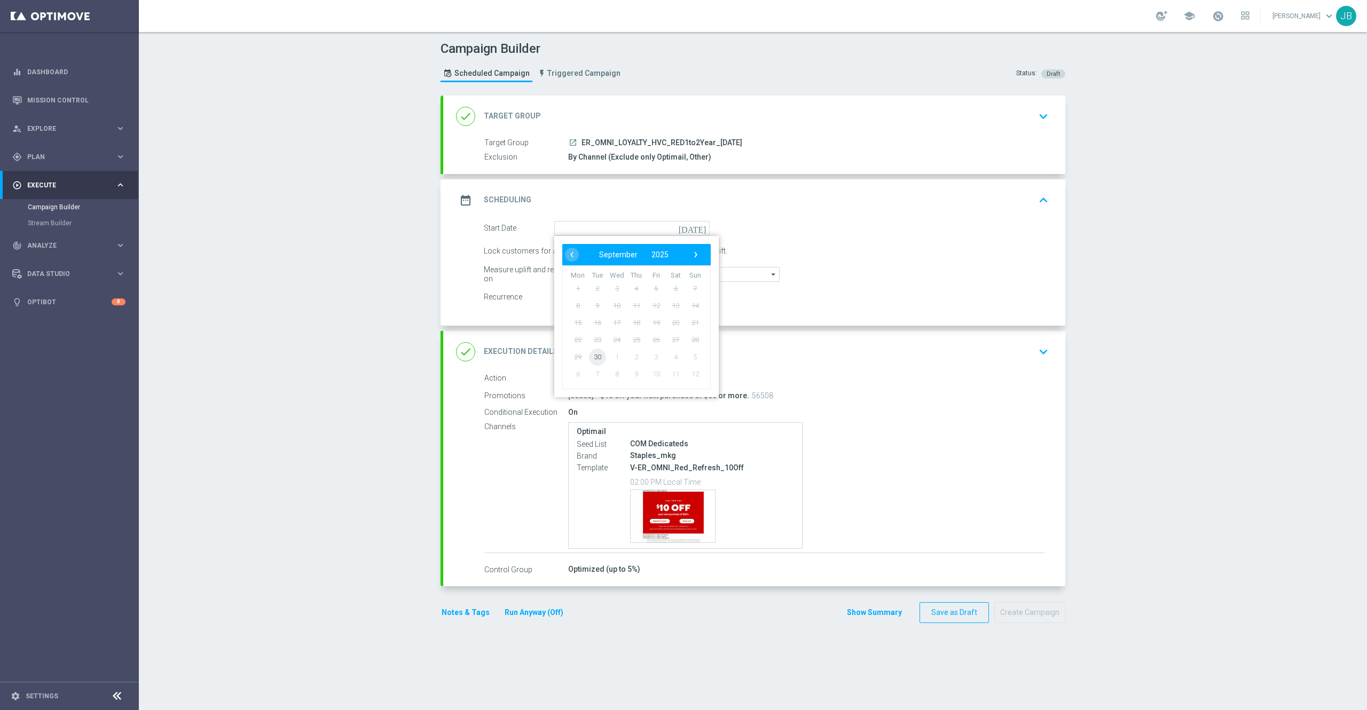
click at [590, 360] on span "30" at bounding box center [597, 356] width 17 height 17
type input "[DATE]"
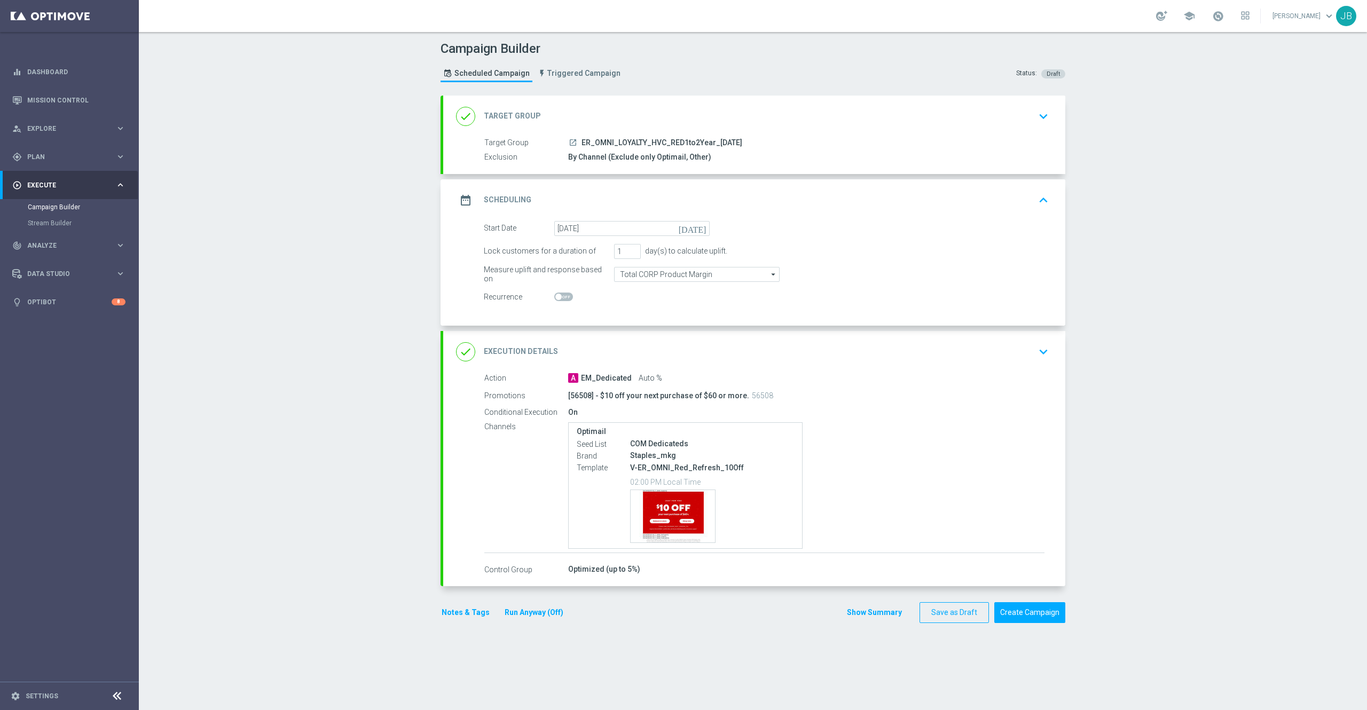
click at [502, 352] on h2 "Execution Details" at bounding box center [521, 351] width 74 height 10
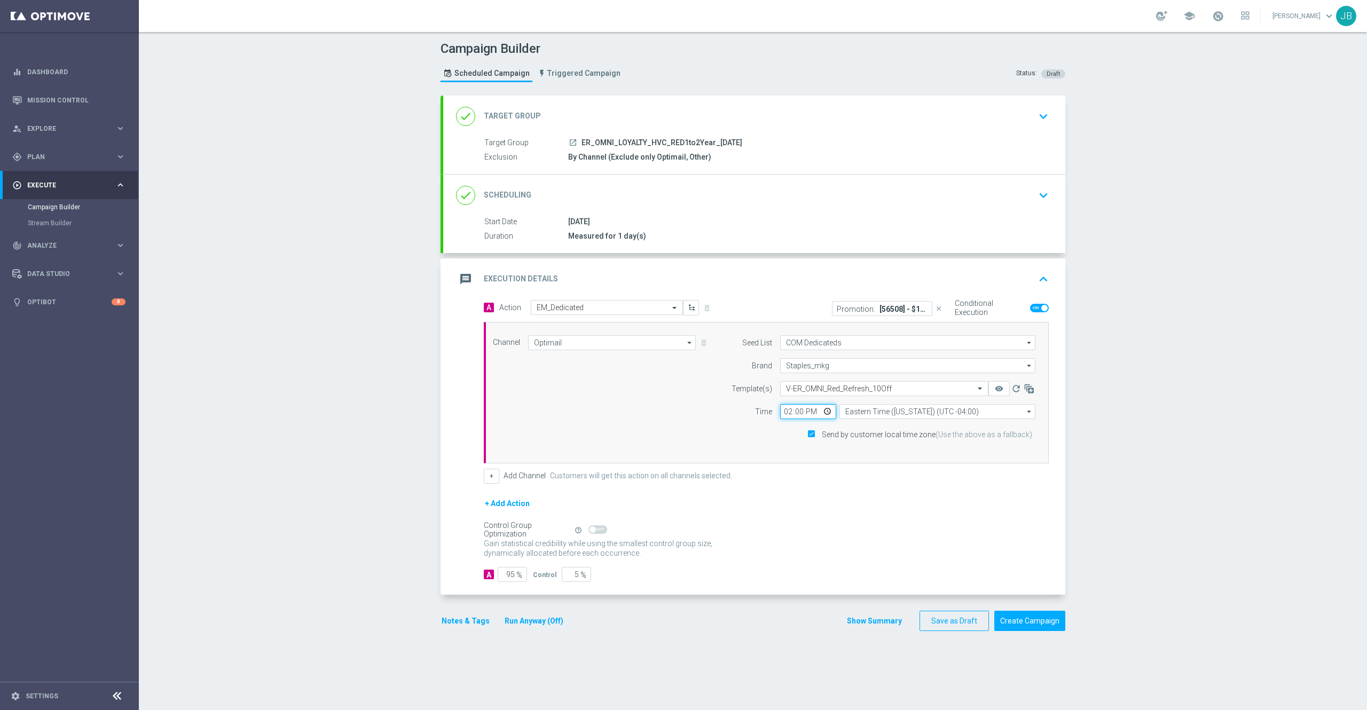
click at [780, 416] on input "14:00" at bounding box center [808, 411] width 56 height 15
type input "18:00"
click at [803, 505] on div "+ Add Action" at bounding box center [766, 510] width 565 height 27
click at [1015, 614] on button "Create Campaign" at bounding box center [1029, 621] width 71 height 21
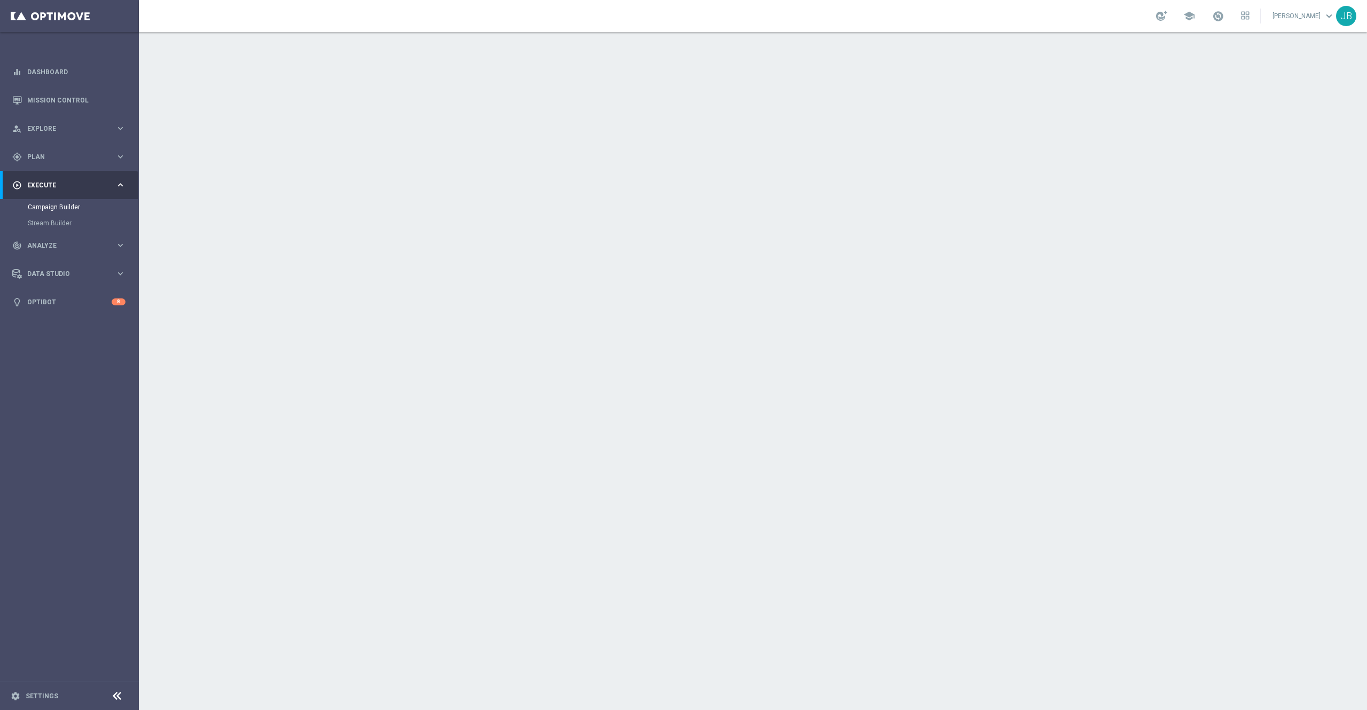
click at [507, 113] on h2 "Target Group" at bounding box center [512, 116] width 57 height 10
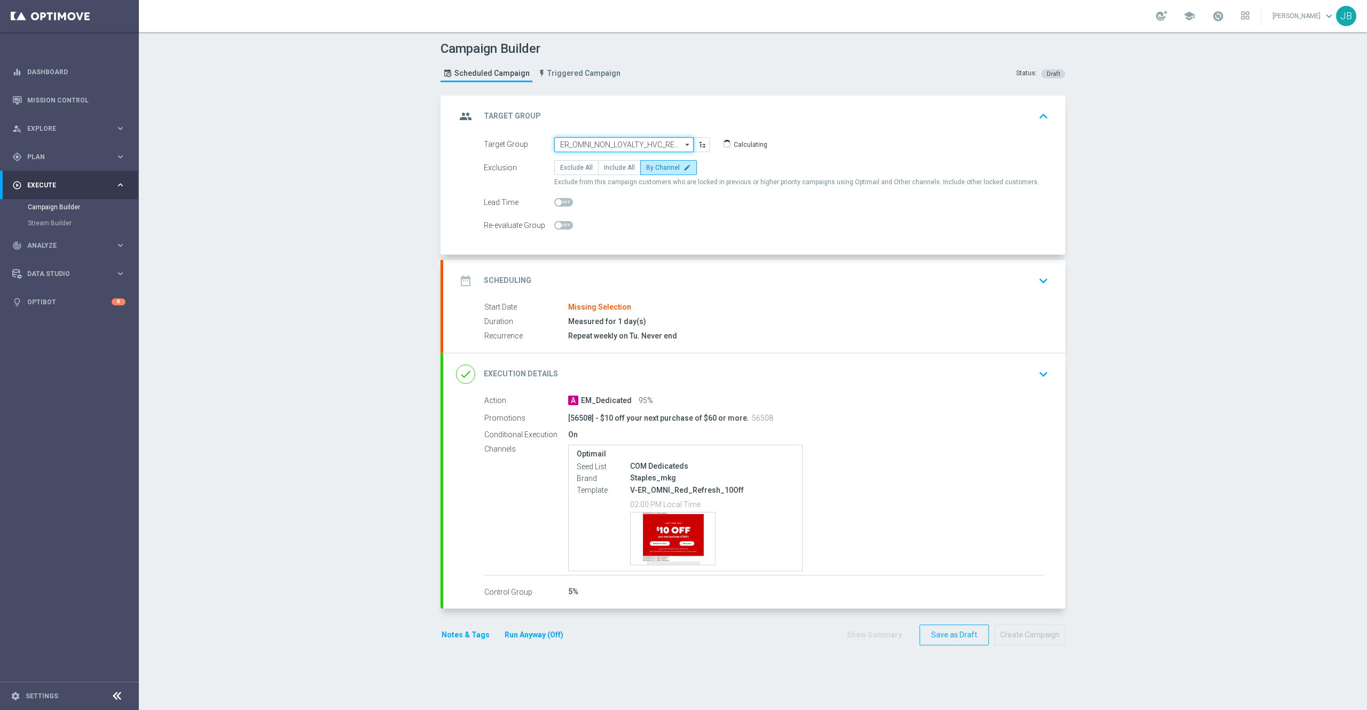
click at [598, 143] on input "ER_OMNI_NON_LOYALTY_HVC_RED6to12Month" at bounding box center [623, 144] width 139 height 15
paste input "ER_OMNI_NON_LOYALTY_HVC_RED6to12Month"
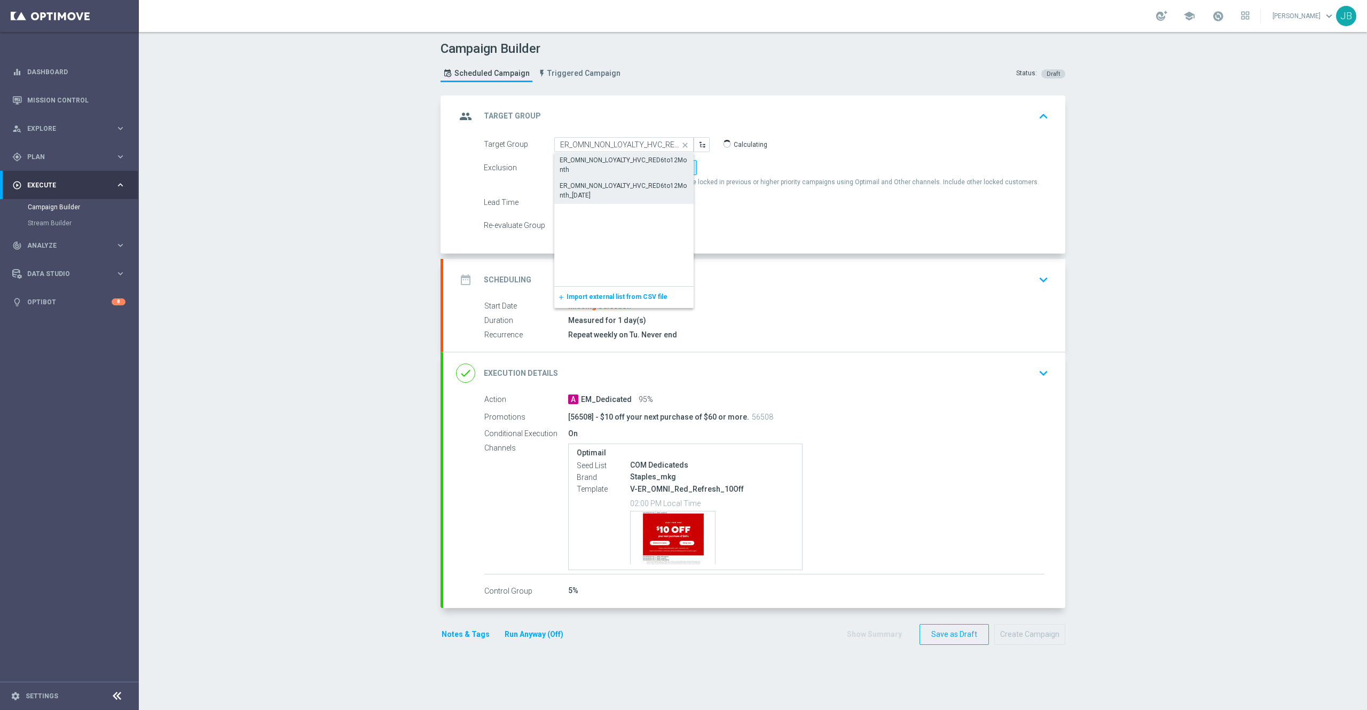
click at [622, 190] on div "ER_OMNI_NON_LOYALTY_HVC_RED6to12Month_[DATE]" at bounding box center [623, 190] width 129 height 19
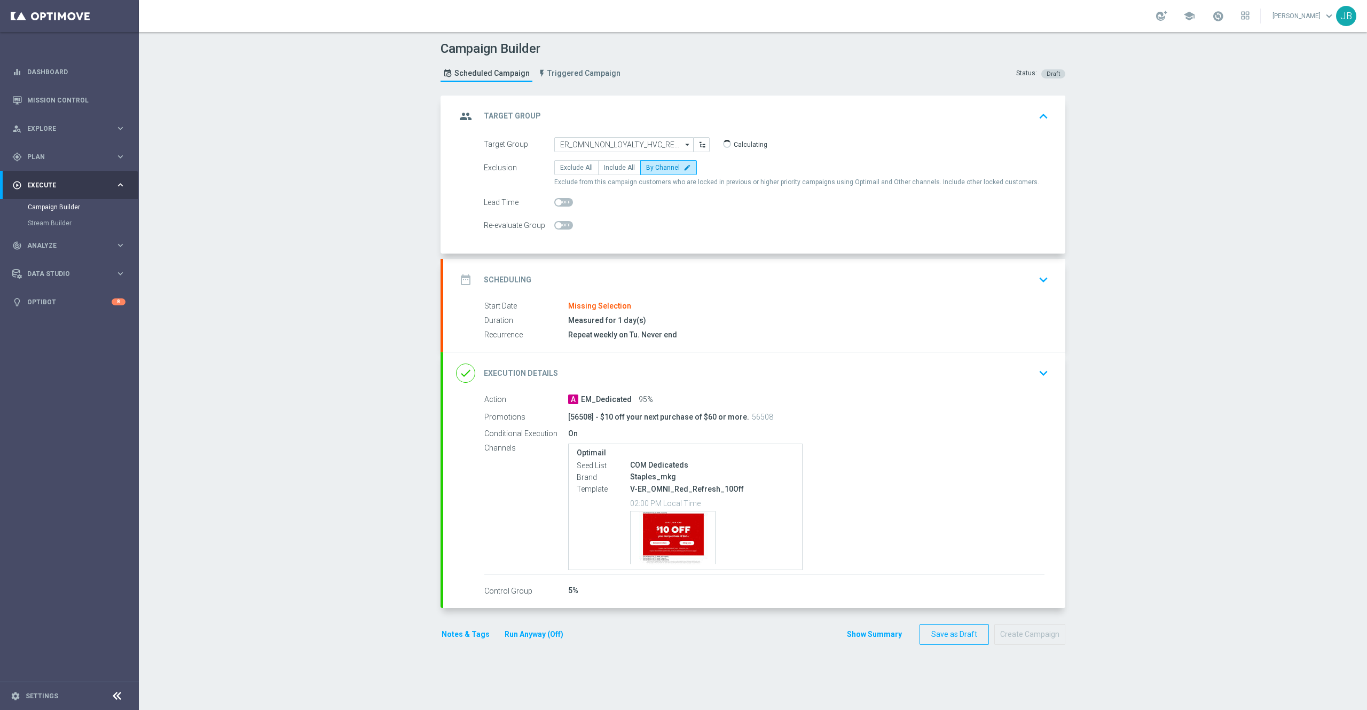
type input "ER_OMNI_NON_LOYALTY_HVC_RED6to12Month_[DATE]"
click at [494, 280] on h2 "Scheduling" at bounding box center [508, 280] width 48 height 10
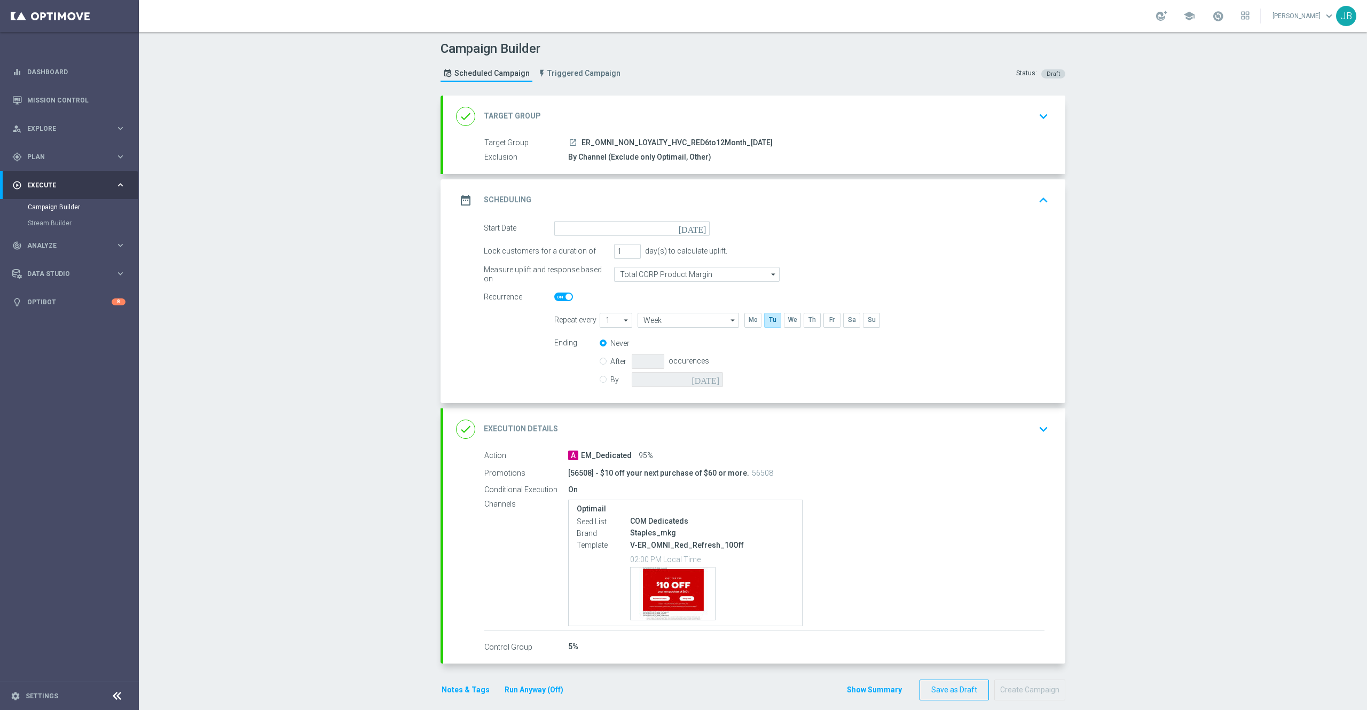
click at [693, 226] on icon "[DATE]" at bounding box center [693, 227] width 31 height 12
click at [589, 358] on span "30" at bounding box center [597, 356] width 17 height 17
type input "[DATE]"
click at [565, 300] on span at bounding box center [568, 297] width 6 height 6
click at [559, 300] on input "checkbox" at bounding box center [563, 297] width 19 height 9
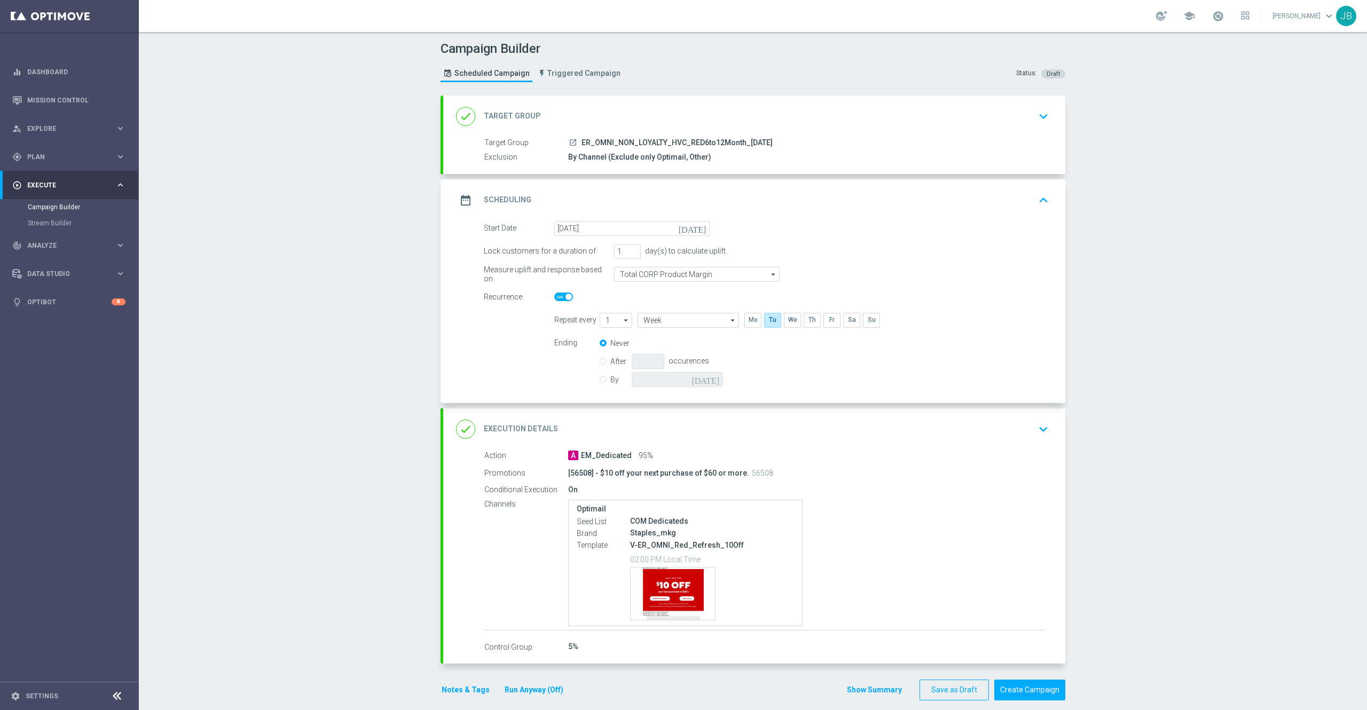
checkbox input "false"
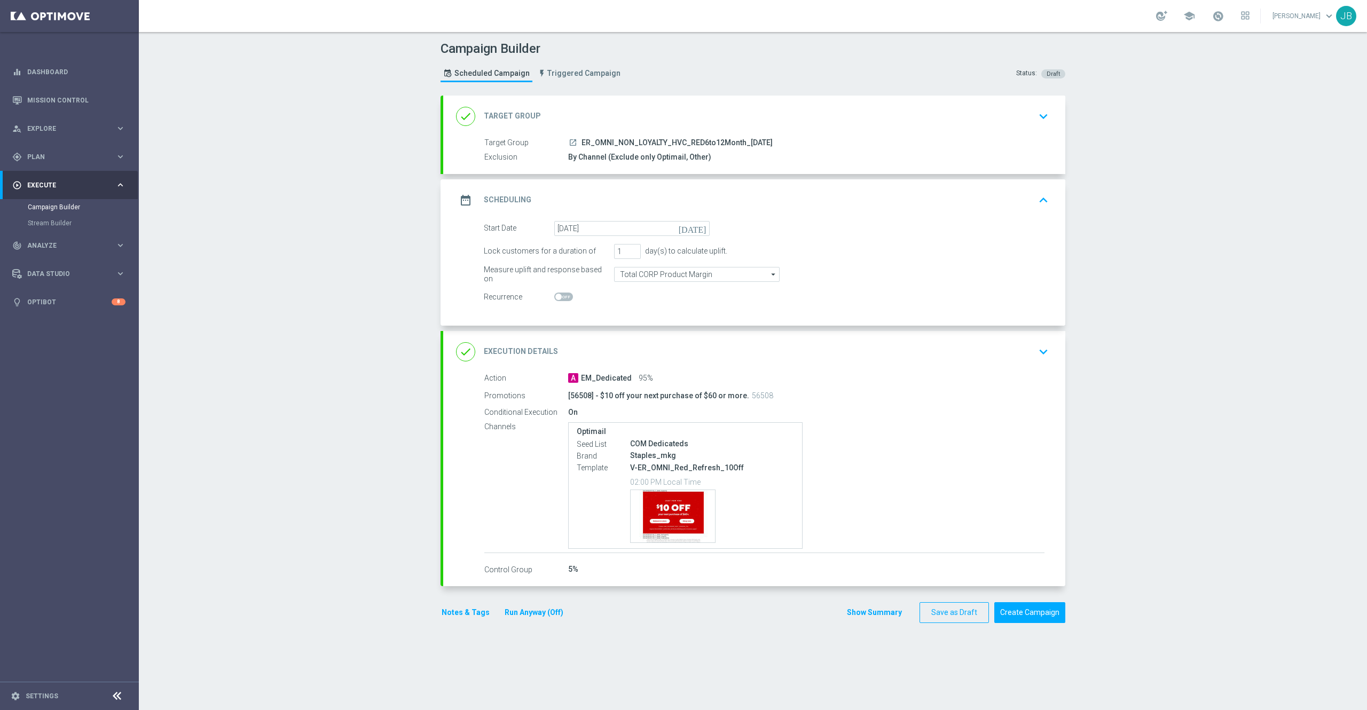
click at [524, 354] on h2 "Execution Details" at bounding box center [521, 351] width 74 height 10
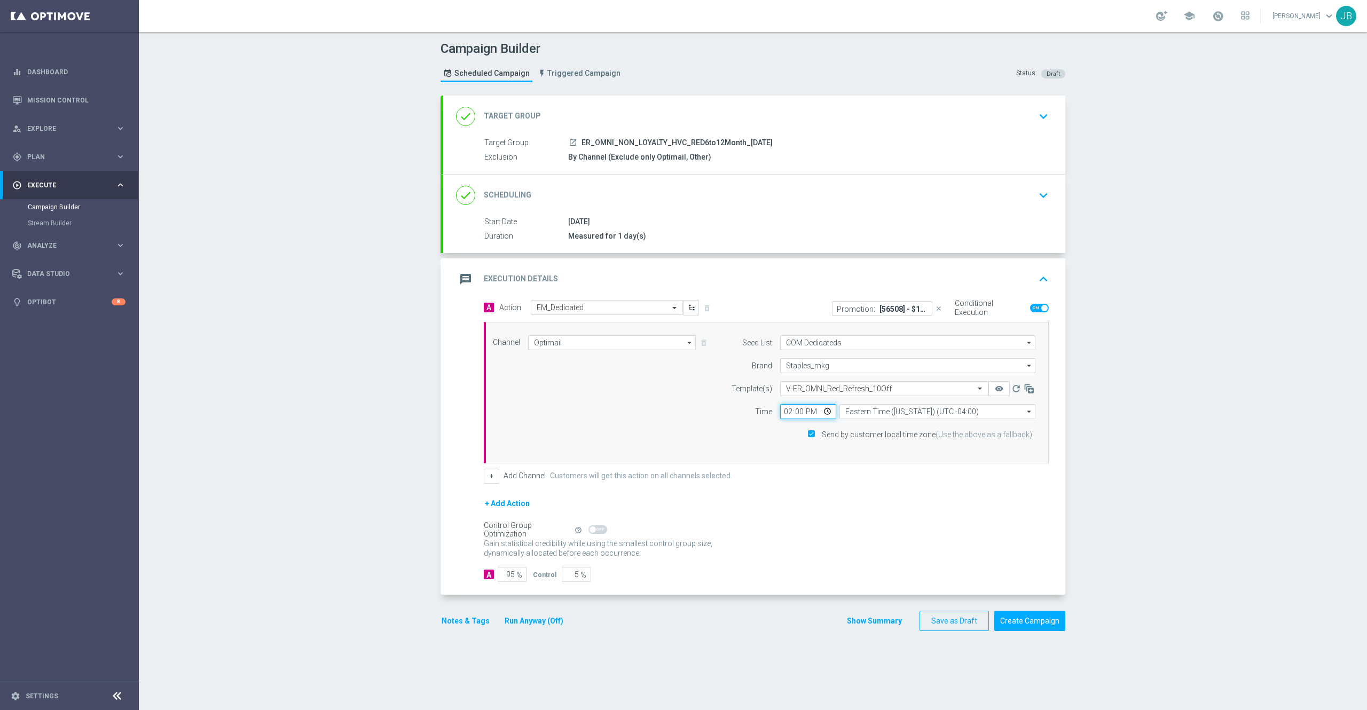
click at [780, 411] on input "14:00" at bounding box center [808, 411] width 56 height 15
type input "18:00"
click at [769, 501] on div "+ Add Action" at bounding box center [766, 510] width 565 height 27
click at [509, 112] on h2 "Target Group" at bounding box center [512, 116] width 57 height 10
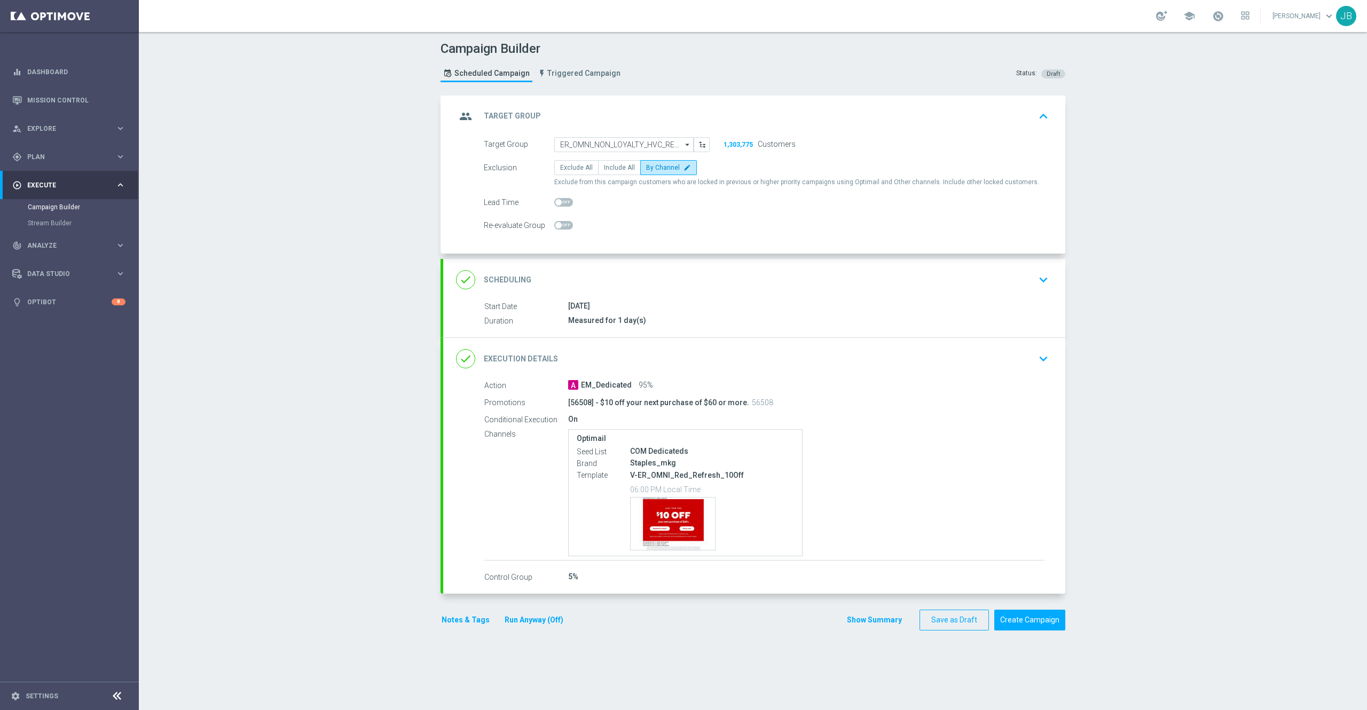
click at [500, 280] on h2 "Scheduling" at bounding box center [508, 280] width 48 height 10
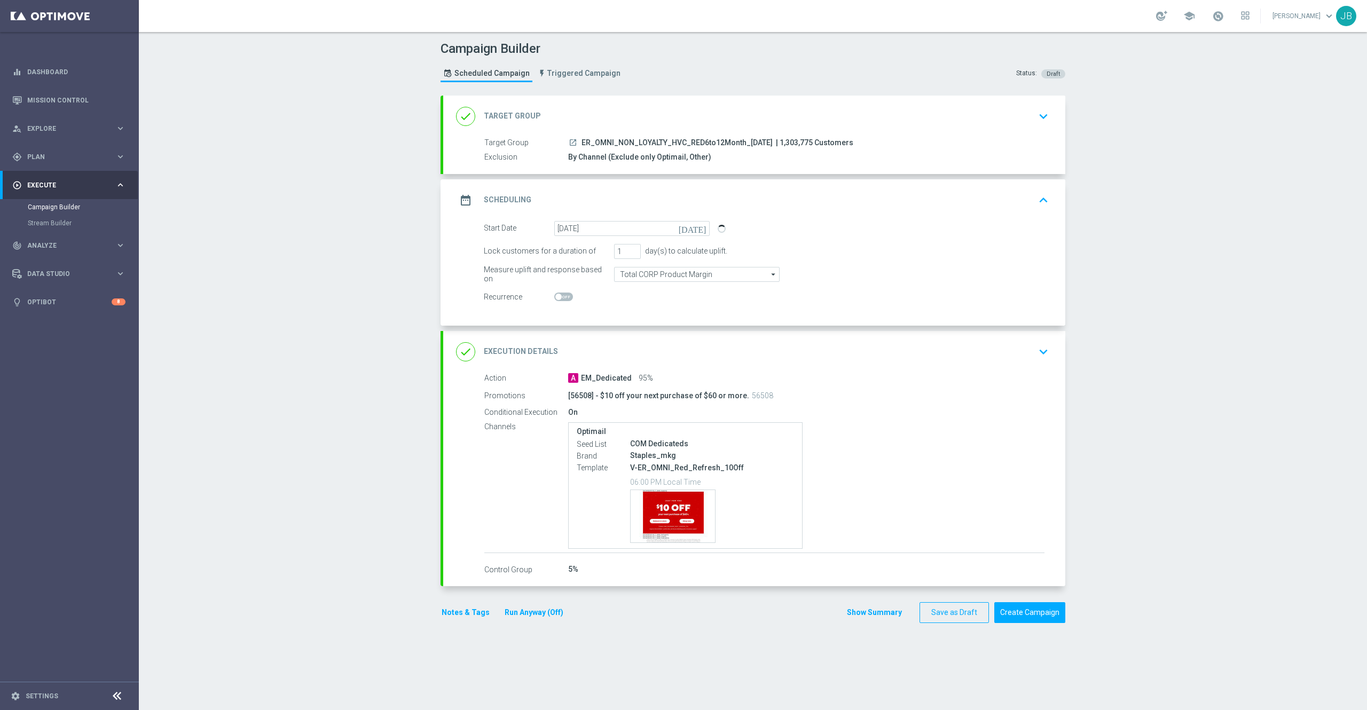
click at [506, 352] on h2 "Execution Details" at bounding box center [521, 351] width 74 height 10
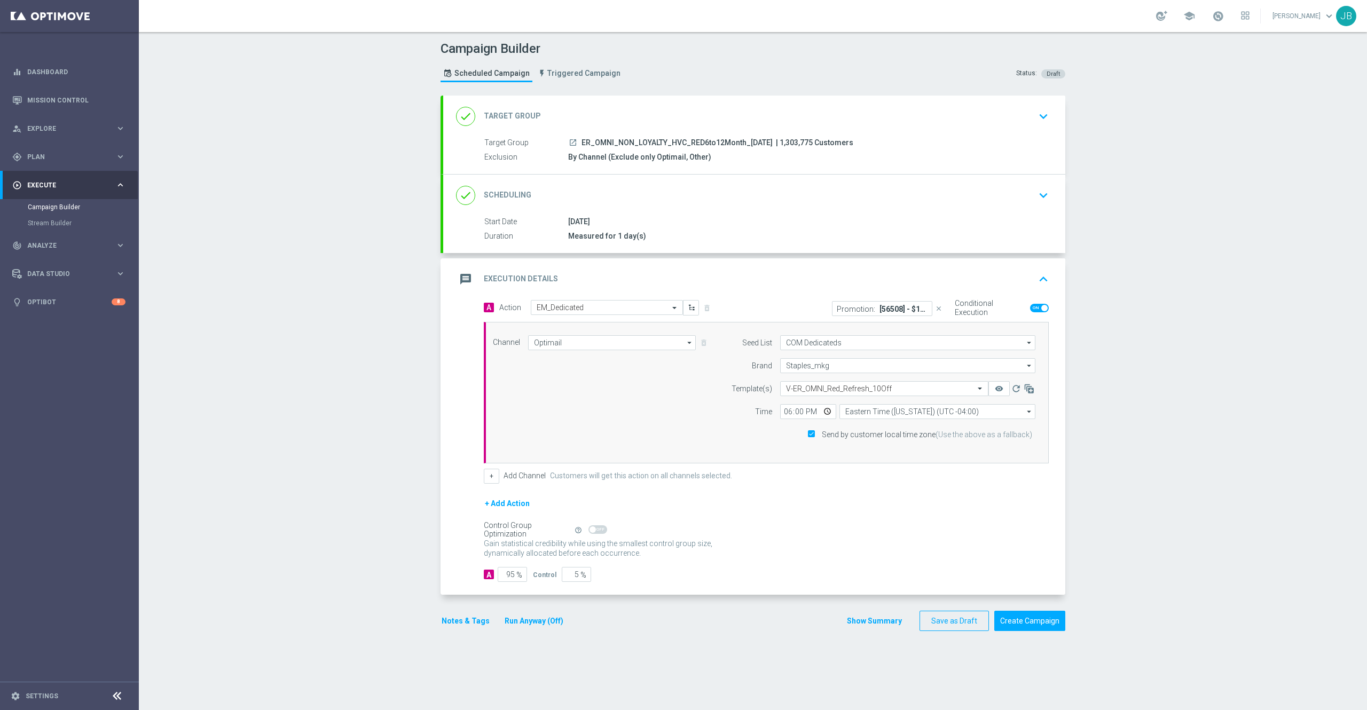
click at [502, 192] on h2 "Scheduling" at bounding box center [508, 195] width 48 height 10
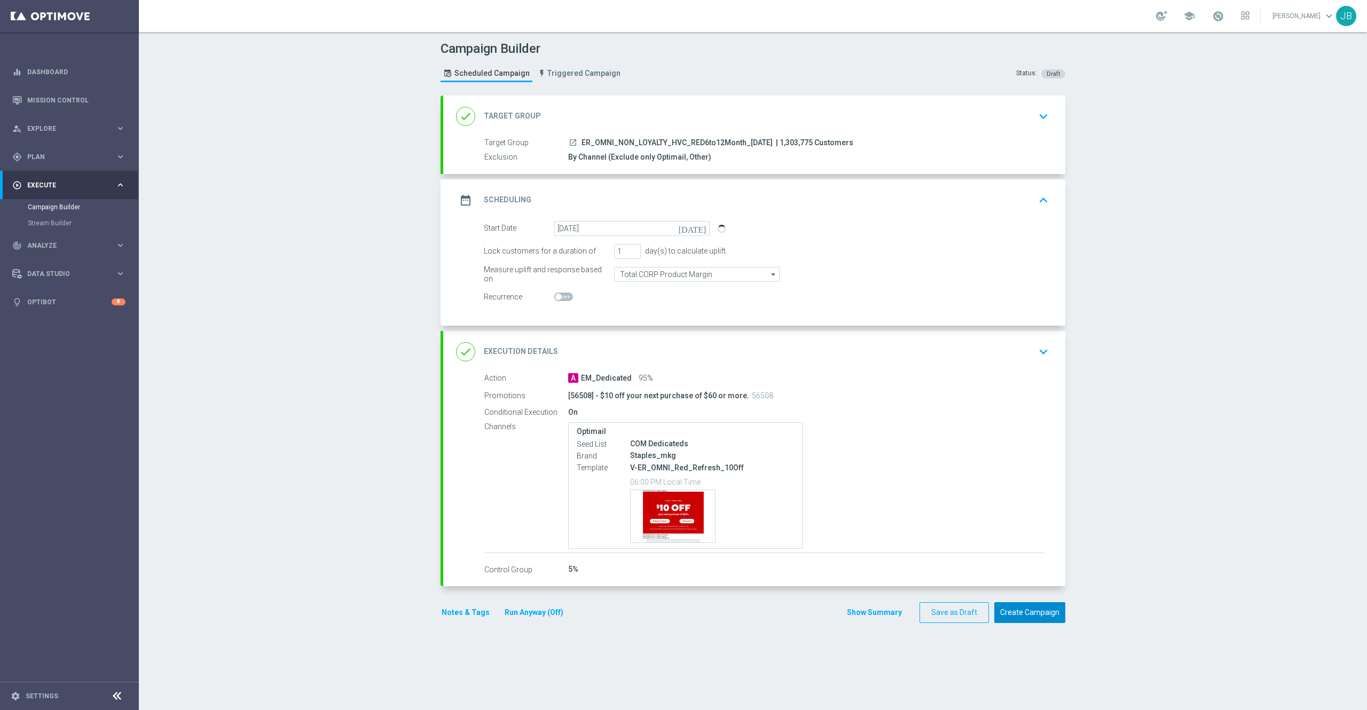
click at [1012, 611] on button "Create Campaign" at bounding box center [1029, 612] width 71 height 21
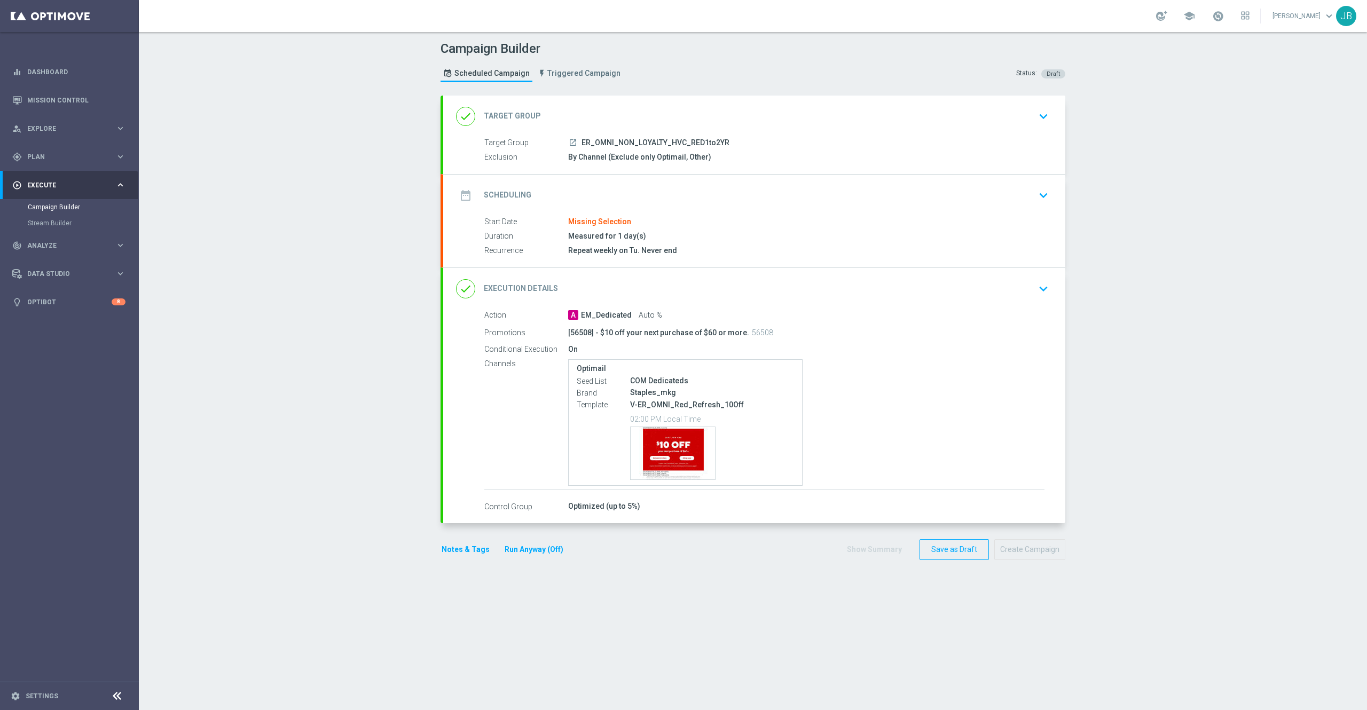
click at [516, 113] on h2 "Target Group" at bounding box center [512, 116] width 57 height 10
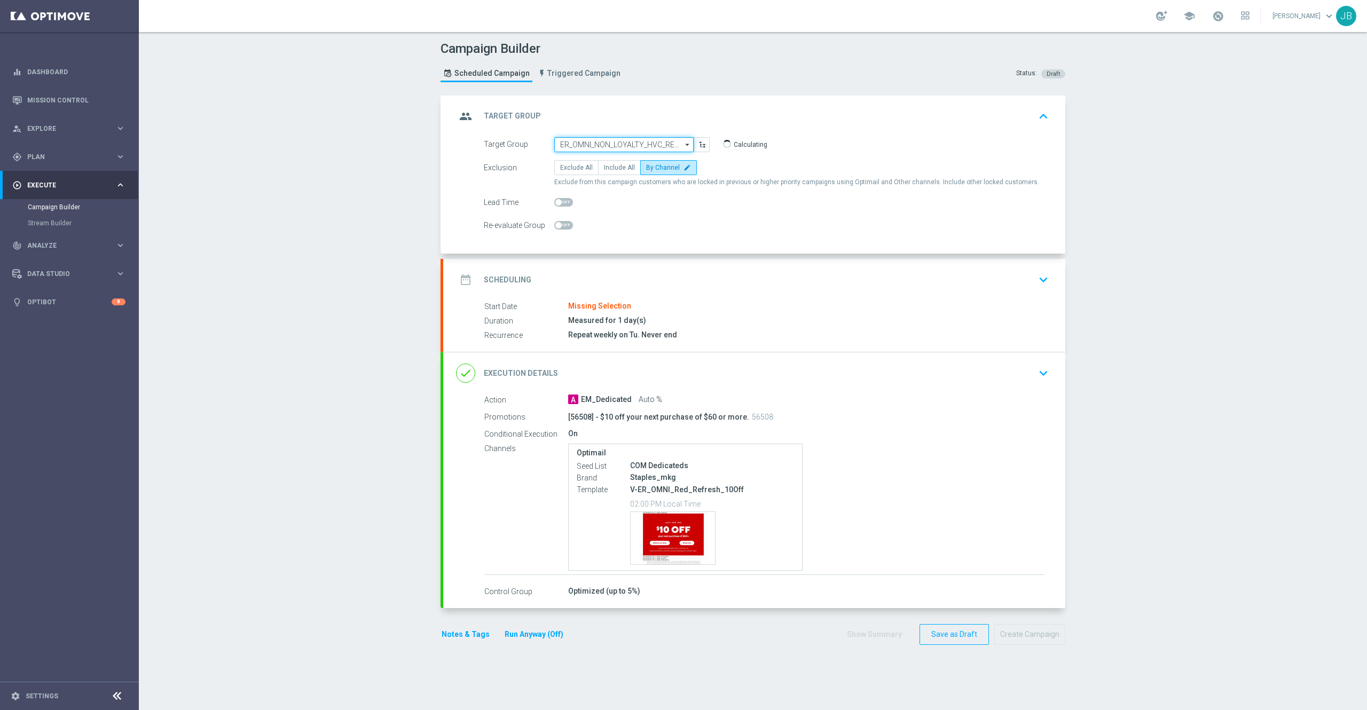
click at [629, 146] on input "ER_OMNI_NON_LOYALTY_HVC_RED1to2YR" at bounding box center [623, 144] width 139 height 15
paste input "ER_OMNI_NON_LOYALTY_HVC_RED1to2YR"
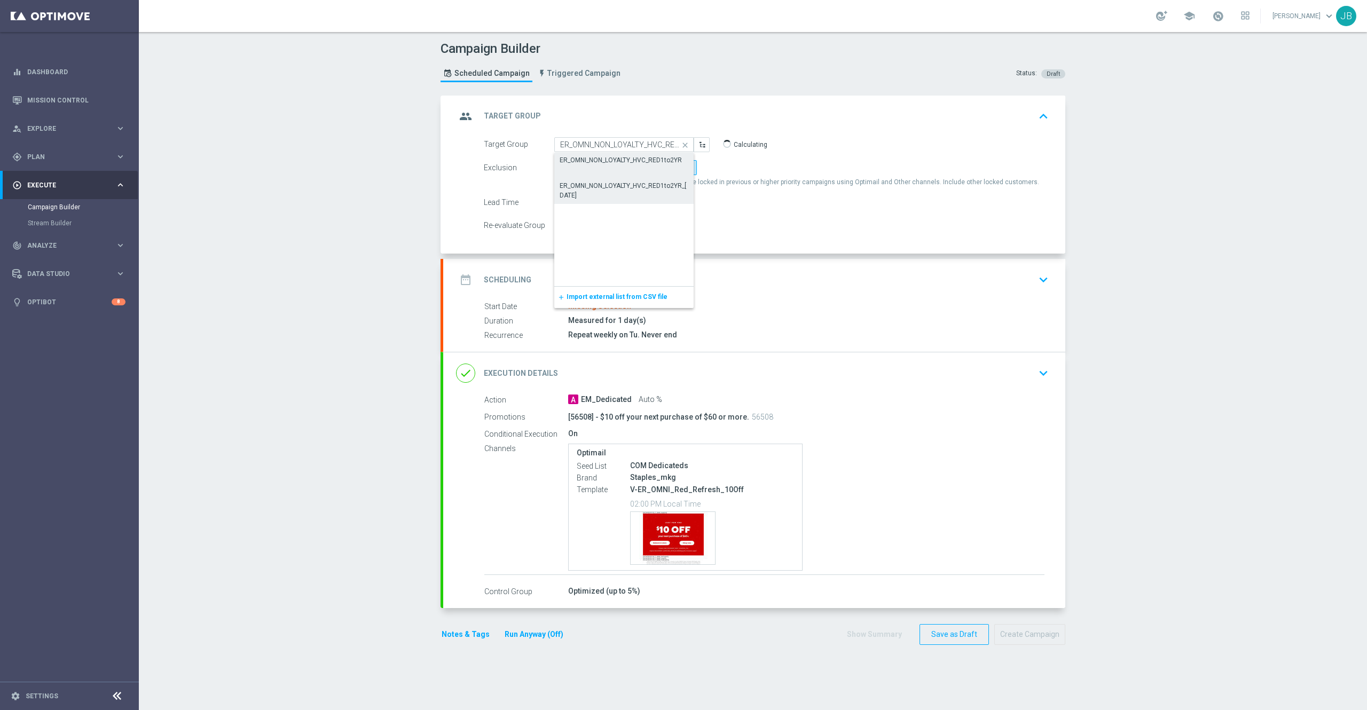
click at [618, 192] on div "ER_OMNI_NON_LOYALTY_HVC_RED1to2YR_[DATE]" at bounding box center [623, 190] width 129 height 19
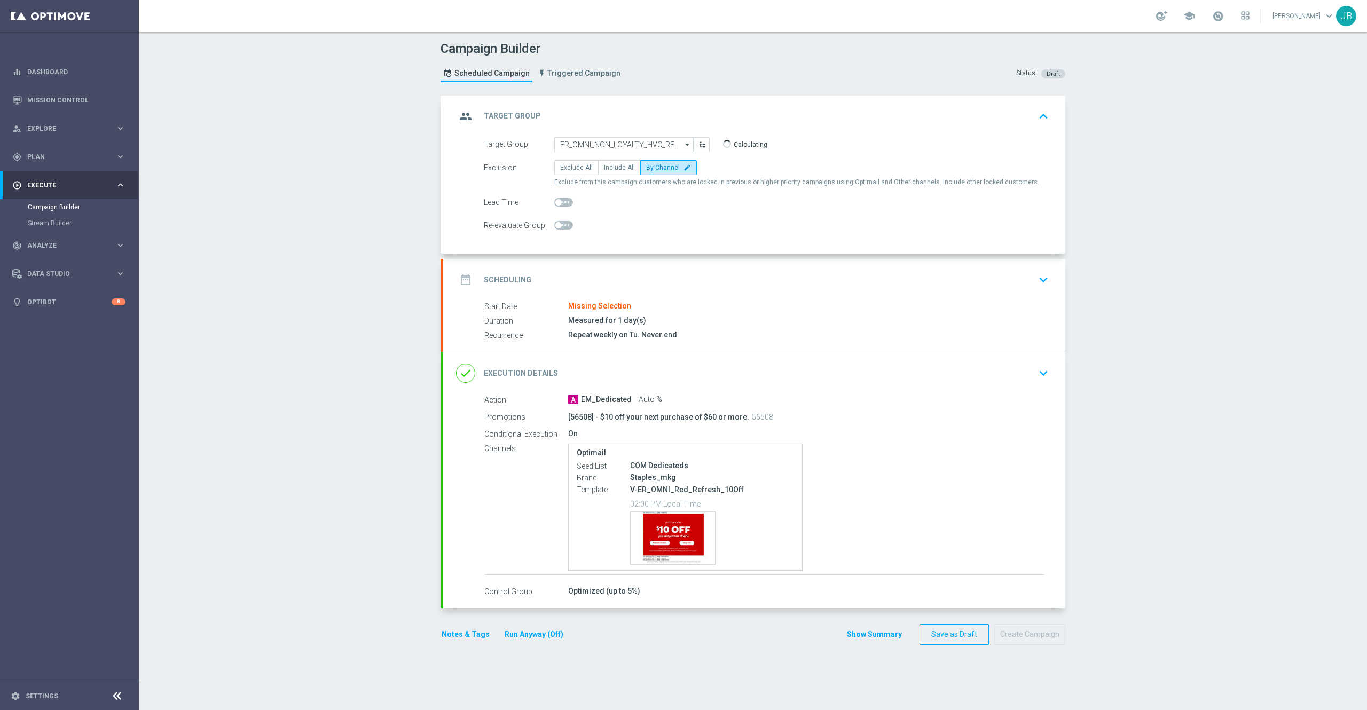
type input "ER_OMNI_NON_LOYALTY_HVC_RED1to2YR_[DATE]"
click at [505, 279] on h2 "Scheduling" at bounding box center [508, 280] width 48 height 10
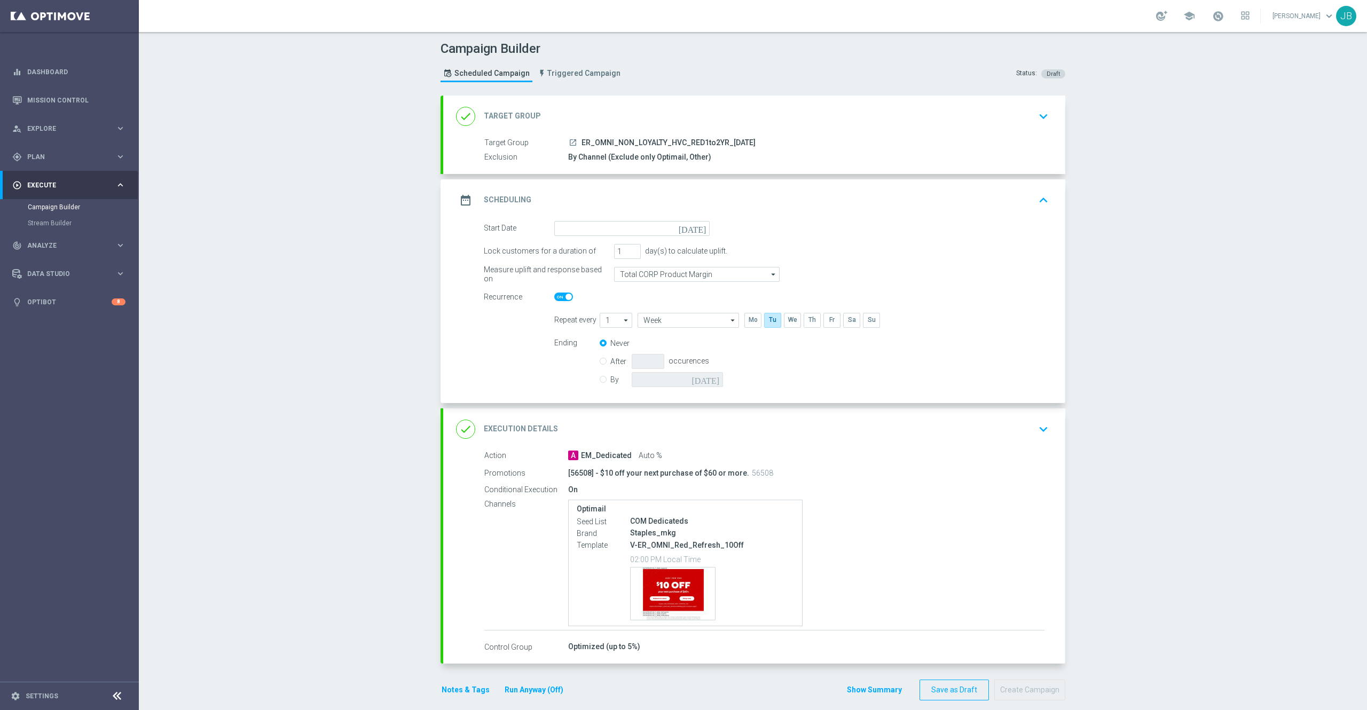
click at [565, 295] on span at bounding box center [568, 297] width 6 height 6
click at [557, 295] on input "checkbox" at bounding box center [563, 297] width 19 height 9
checkbox input "false"
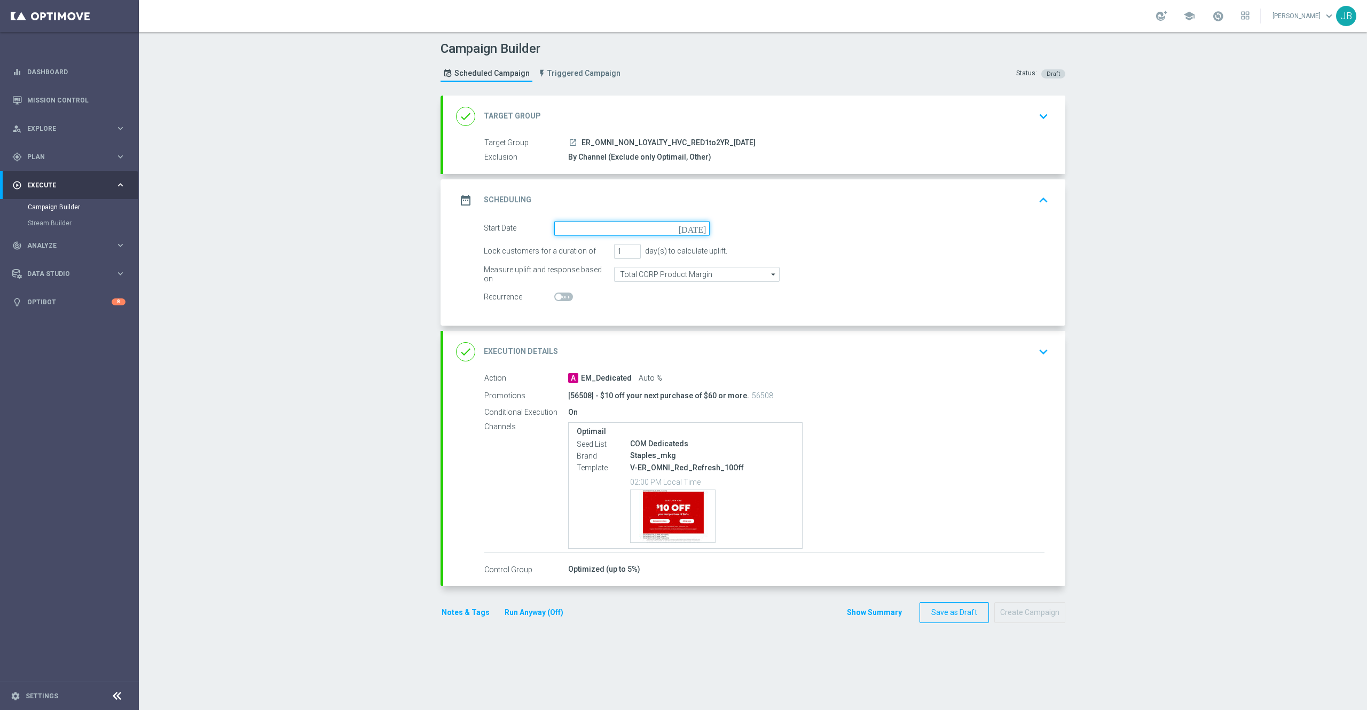
click at [692, 233] on input at bounding box center [631, 228] width 155 height 15
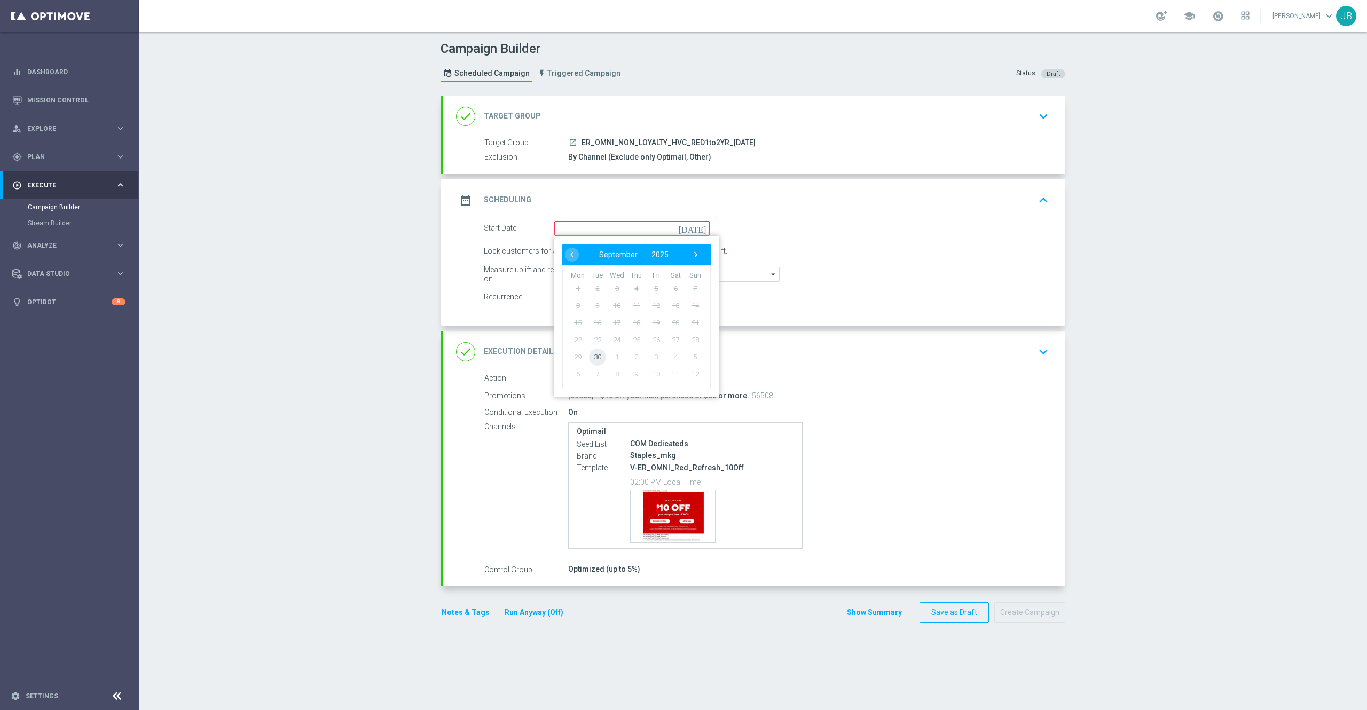
click at [589, 360] on span "30" at bounding box center [597, 356] width 17 height 17
type input "[DATE]"
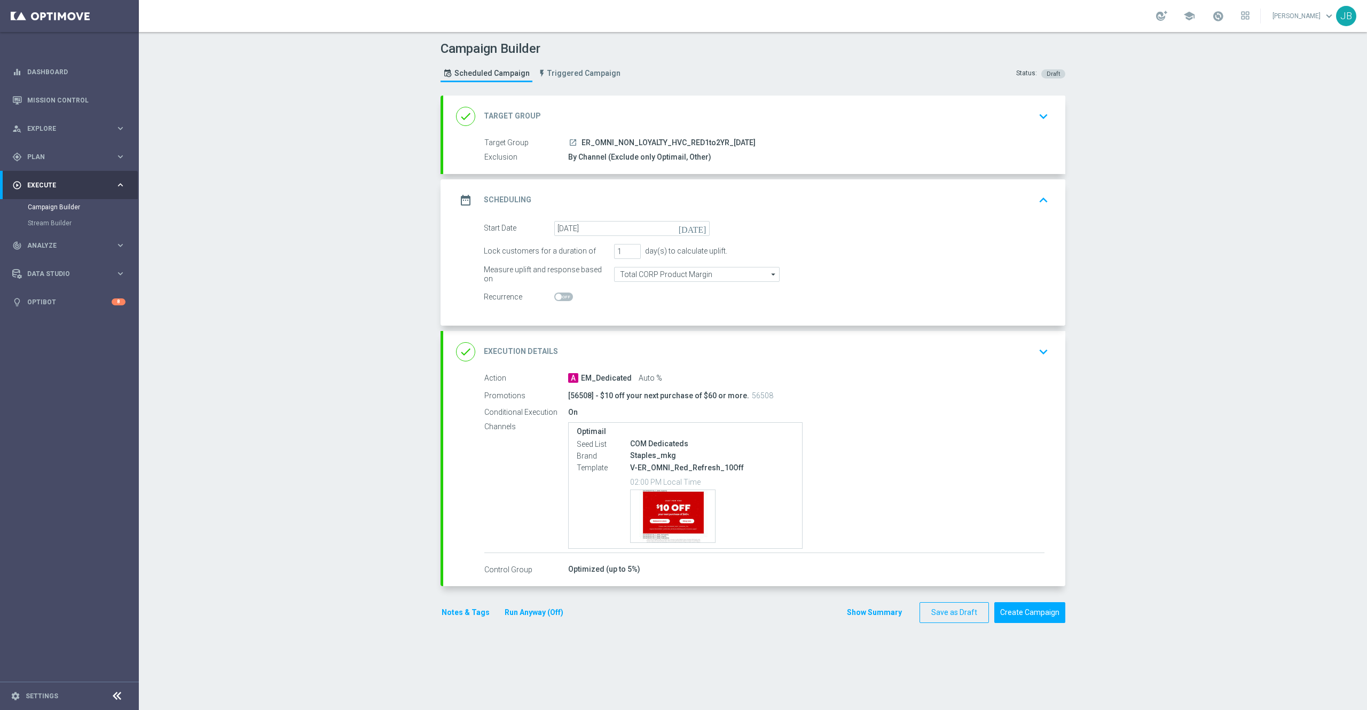
click at [513, 351] on h2 "Execution Details" at bounding box center [521, 351] width 74 height 10
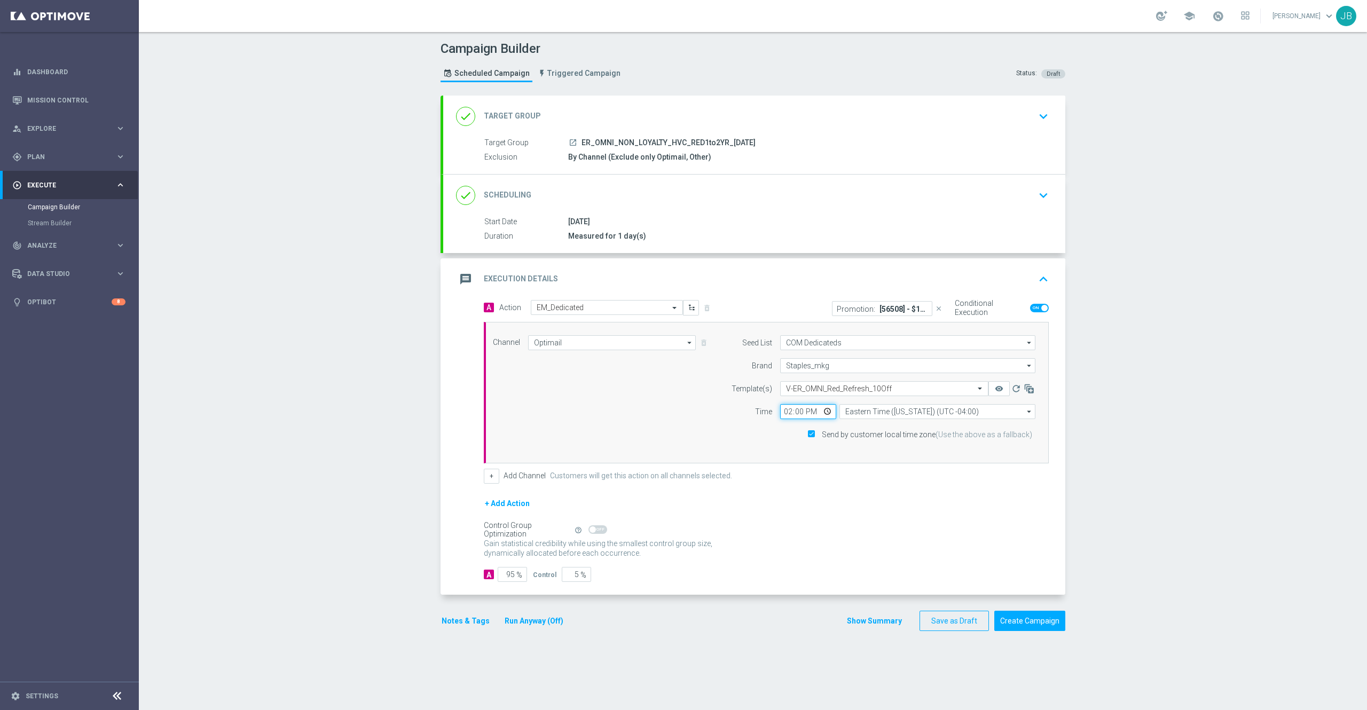
click at [780, 415] on input "14:00" at bounding box center [808, 411] width 56 height 15
type input "18:00"
click at [1005, 622] on button "Create Campaign" at bounding box center [1029, 621] width 71 height 21
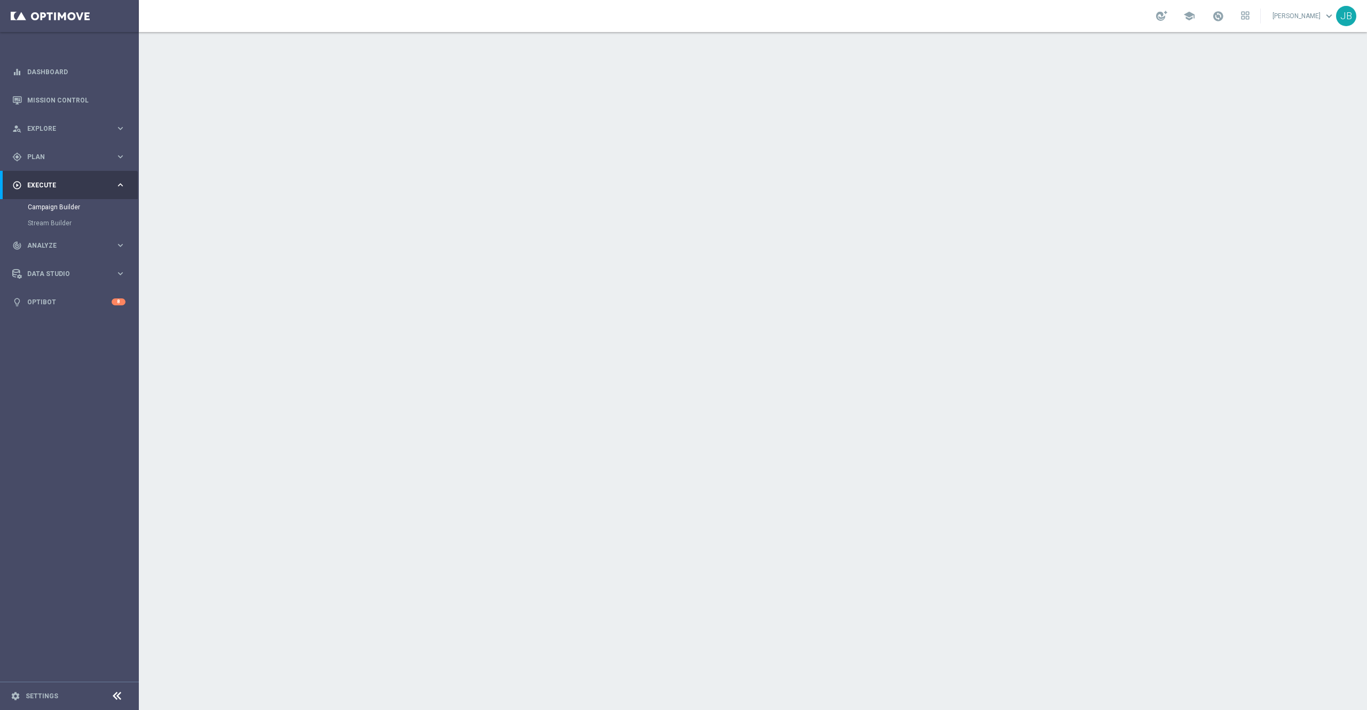
click at [519, 112] on h2 "Target Group" at bounding box center [512, 116] width 57 height 10
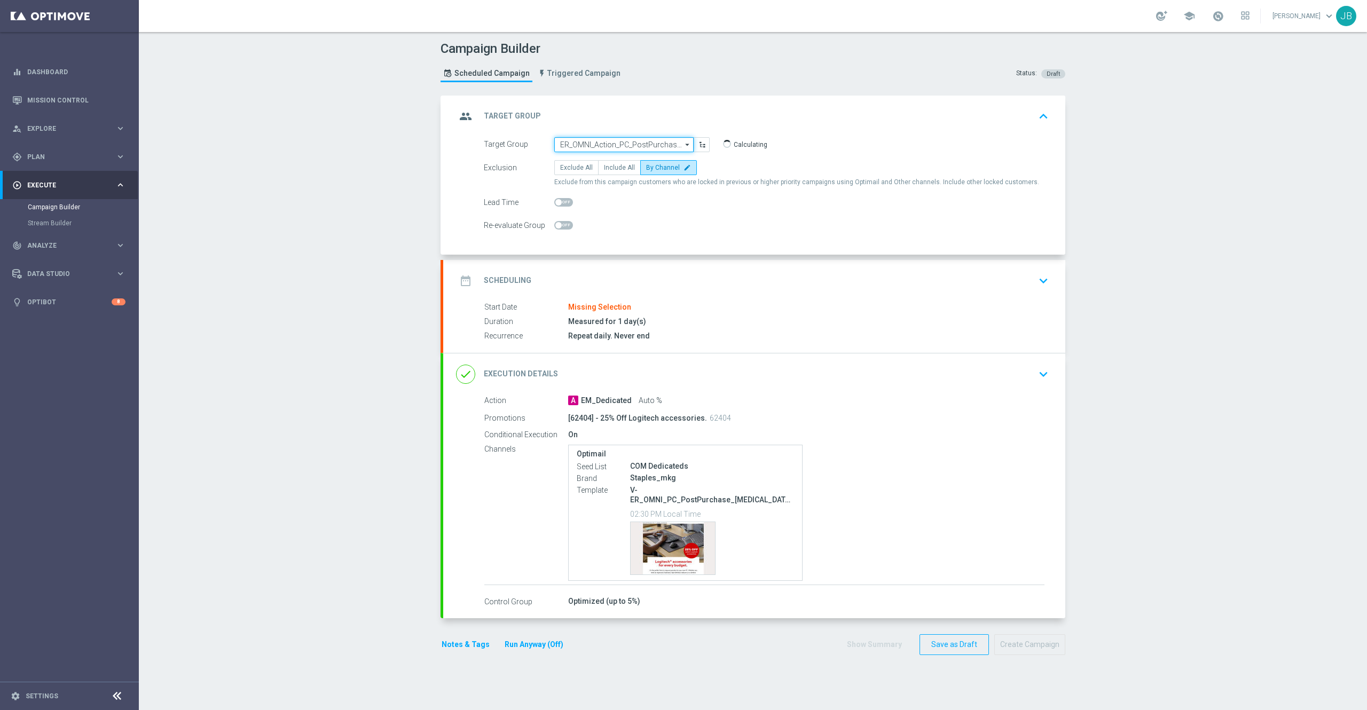
click at [626, 140] on input "ER_OMNI_Action_PC_PostPurchase_T3Retail" at bounding box center [623, 144] width 139 height 15
paste input "ER_OMNI_Action_PC_PostPurchase_T3Retail"
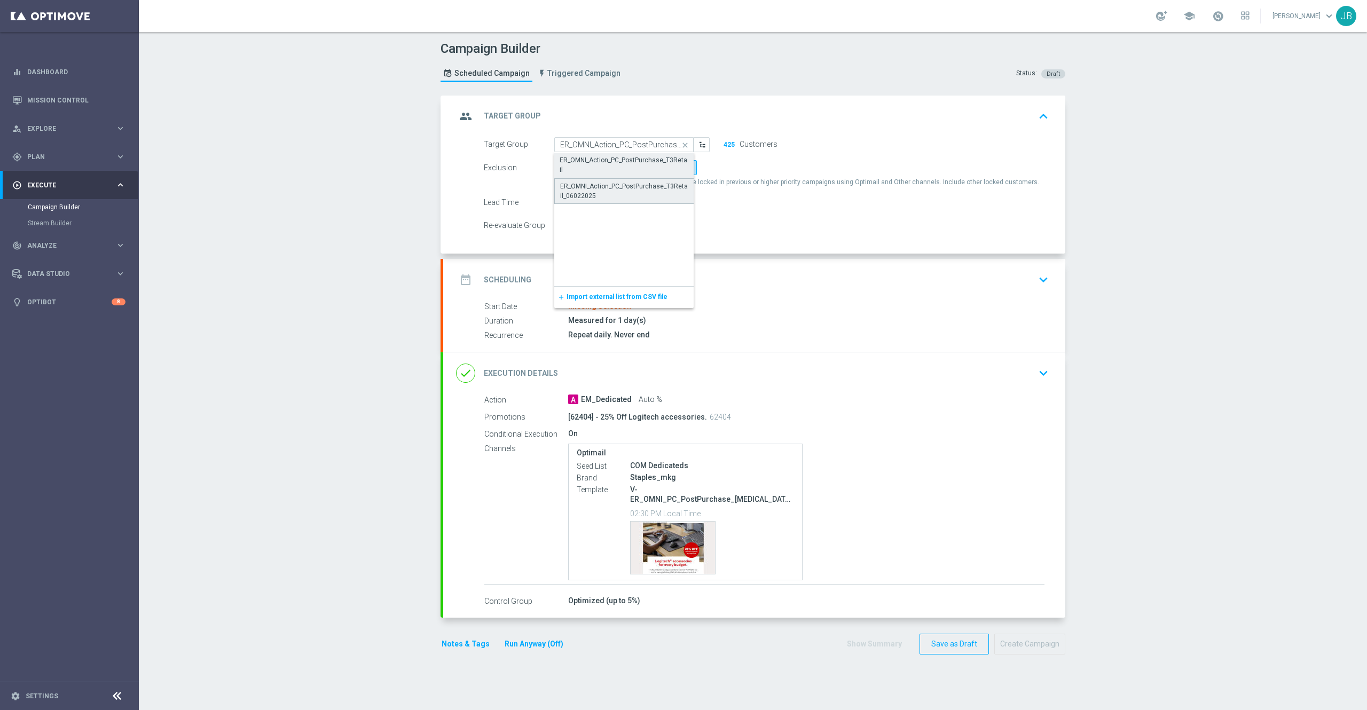
click at [627, 189] on div "ER_OMNI_Action_PC_PostPurchase_T3Retail_06022025" at bounding box center [624, 190] width 128 height 19
type input "ER_OMNI_Action_PC_PostPurchase_T3Retail_06022025"
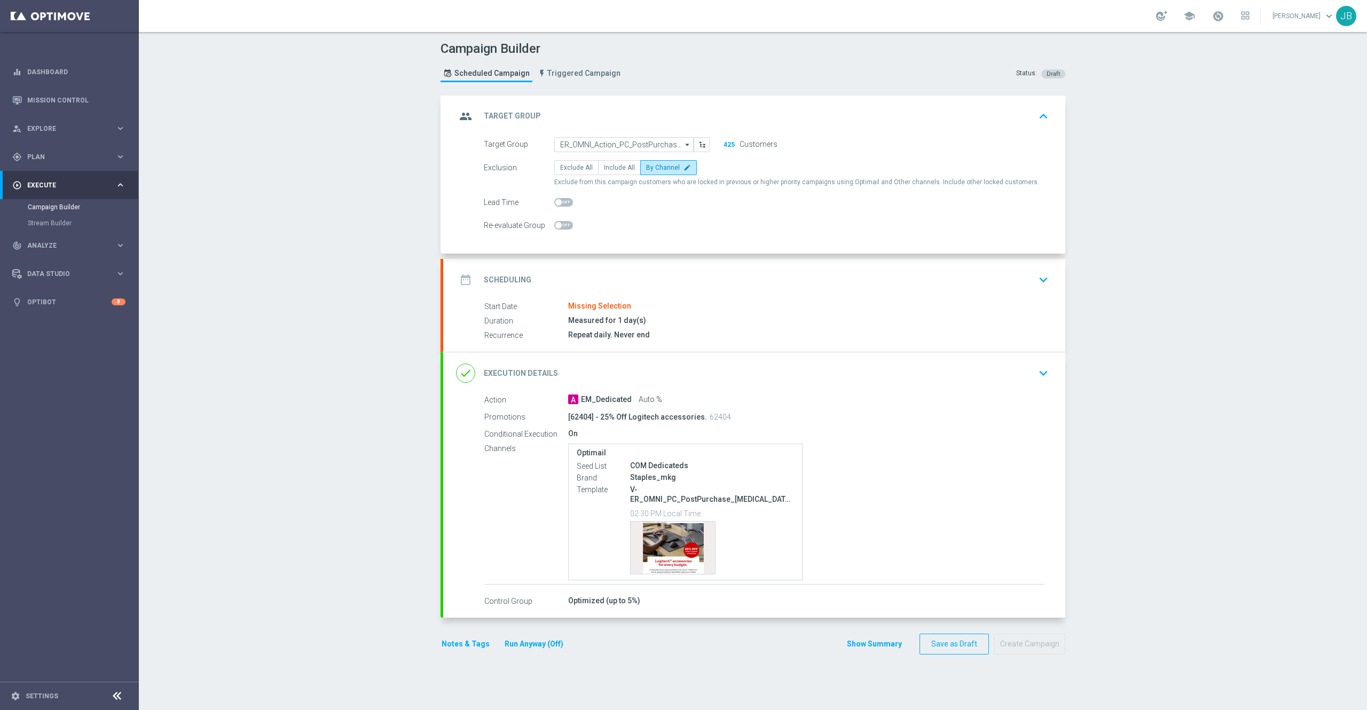
click at [502, 279] on h2 "Scheduling" at bounding box center [508, 280] width 48 height 10
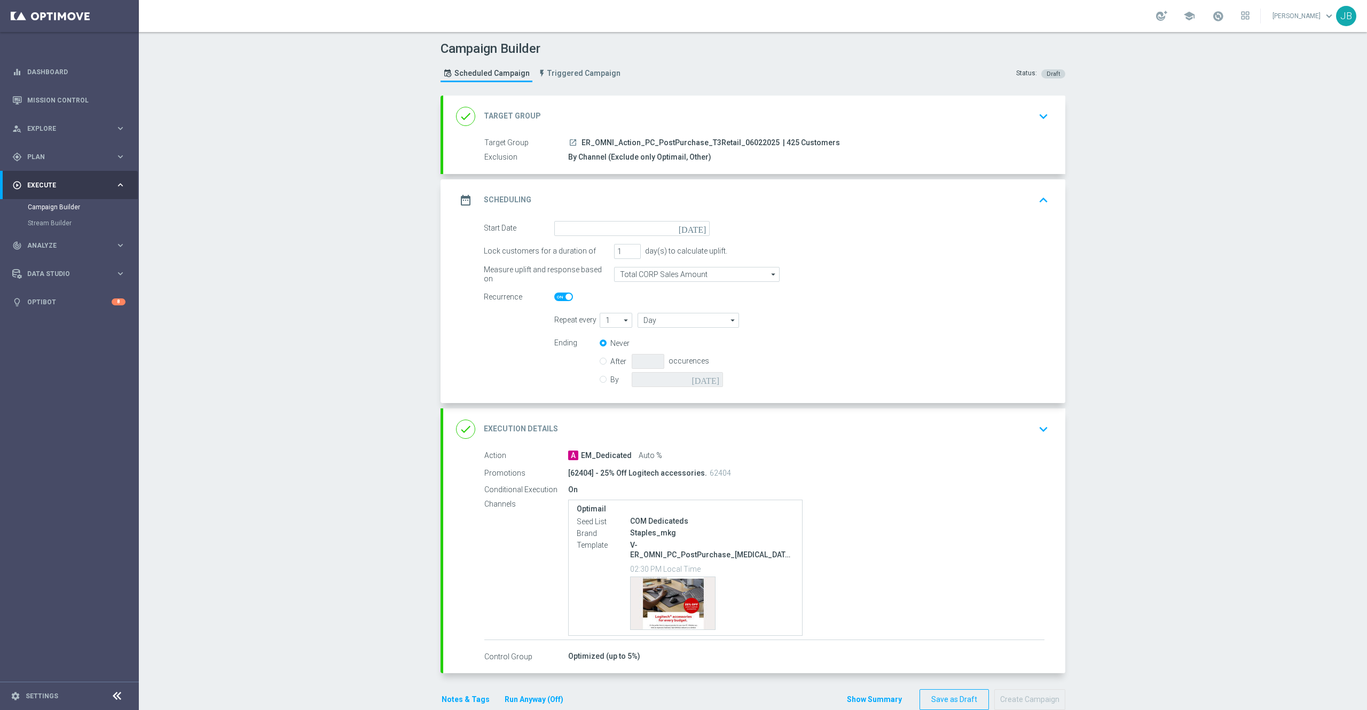
click at [692, 232] on icon "[DATE]" at bounding box center [693, 227] width 31 height 12
click at [589, 354] on span "30" at bounding box center [597, 356] width 17 height 17
type input "[DATE]"
click at [565, 297] on span at bounding box center [568, 297] width 6 height 6
click at [556, 297] on input "checkbox" at bounding box center [563, 297] width 19 height 9
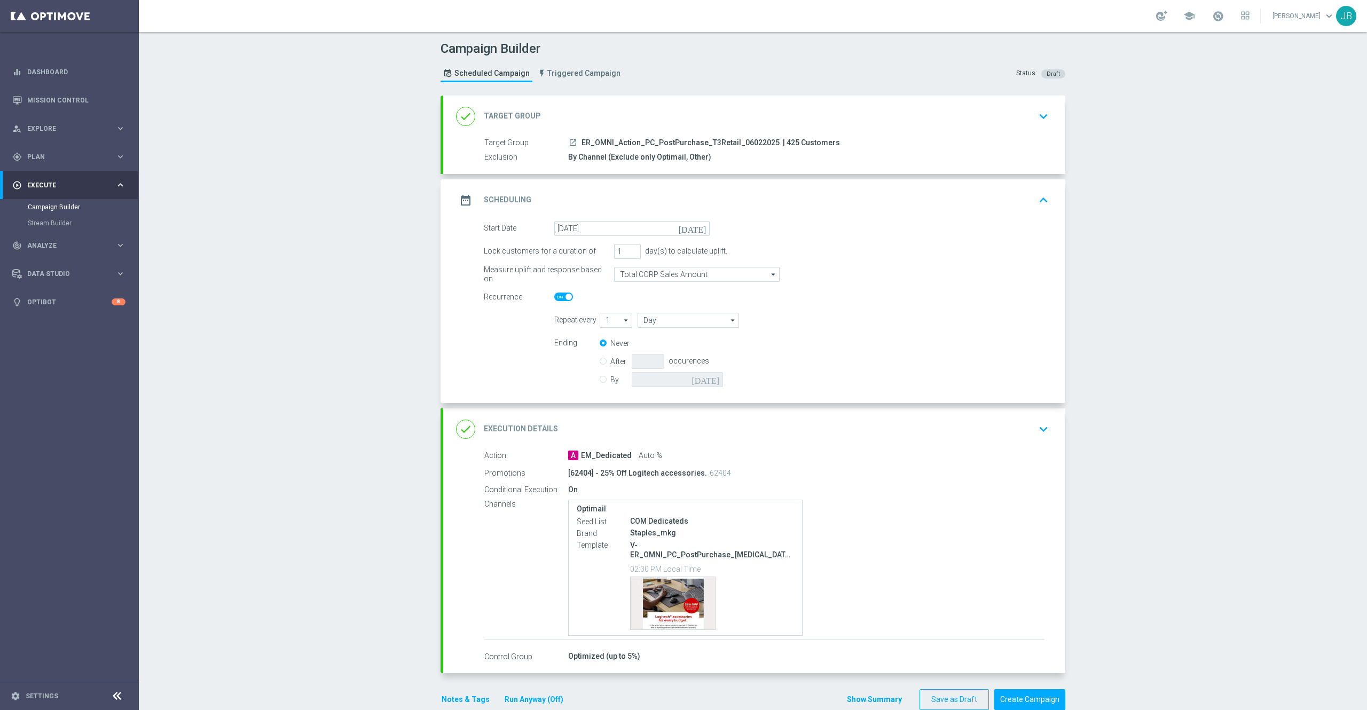
checkbox input "false"
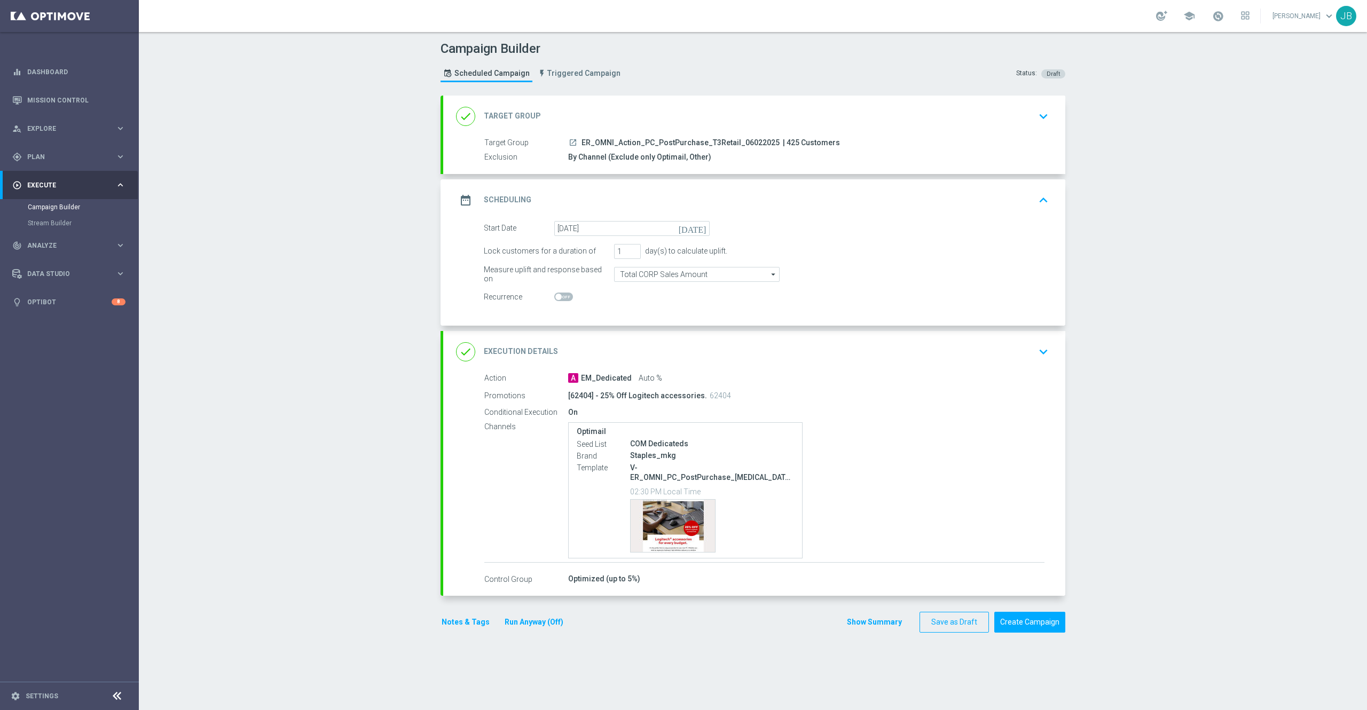
click at [519, 354] on h2 "Execution Details" at bounding box center [521, 351] width 74 height 10
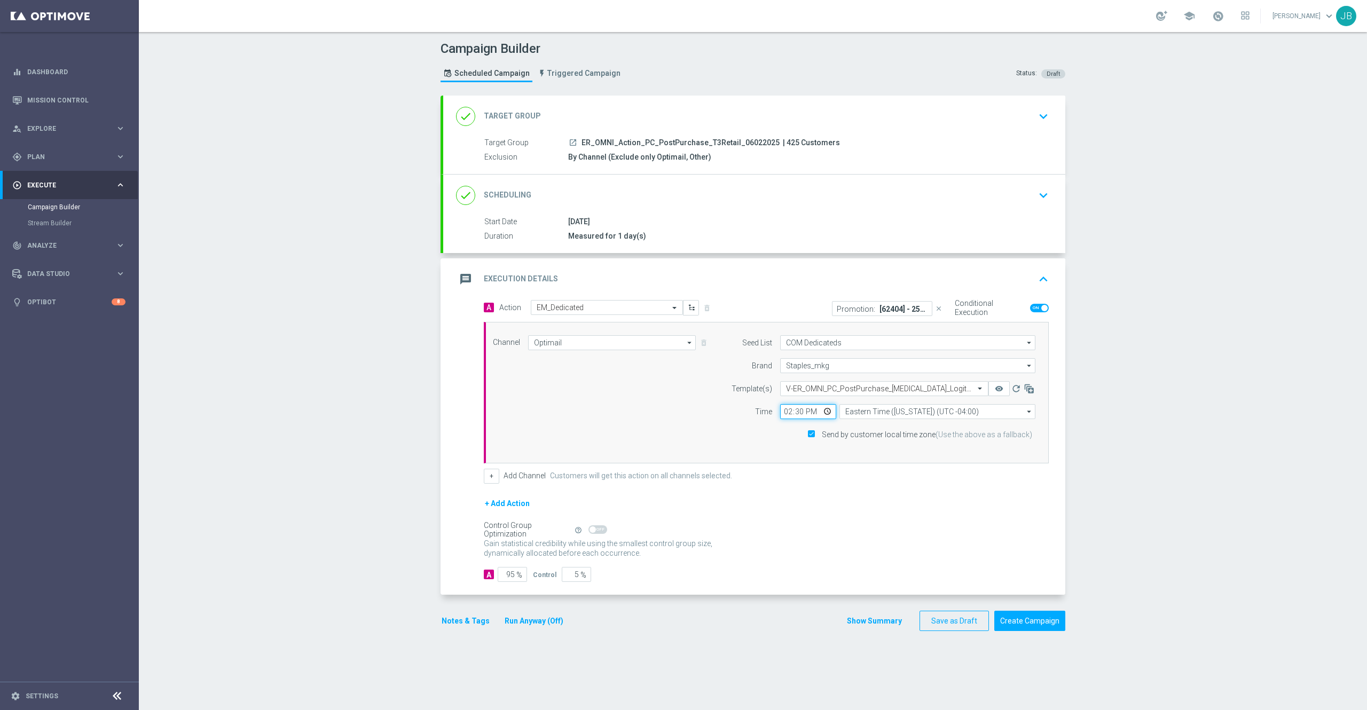
click at [780, 412] on input "14:30" at bounding box center [808, 411] width 56 height 15
click at [793, 413] on input "18:30" at bounding box center [808, 411] width 56 height 15
type input "18:00"
click at [519, 196] on h2 "Scheduling" at bounding box center [508, 195] width 48 height 10
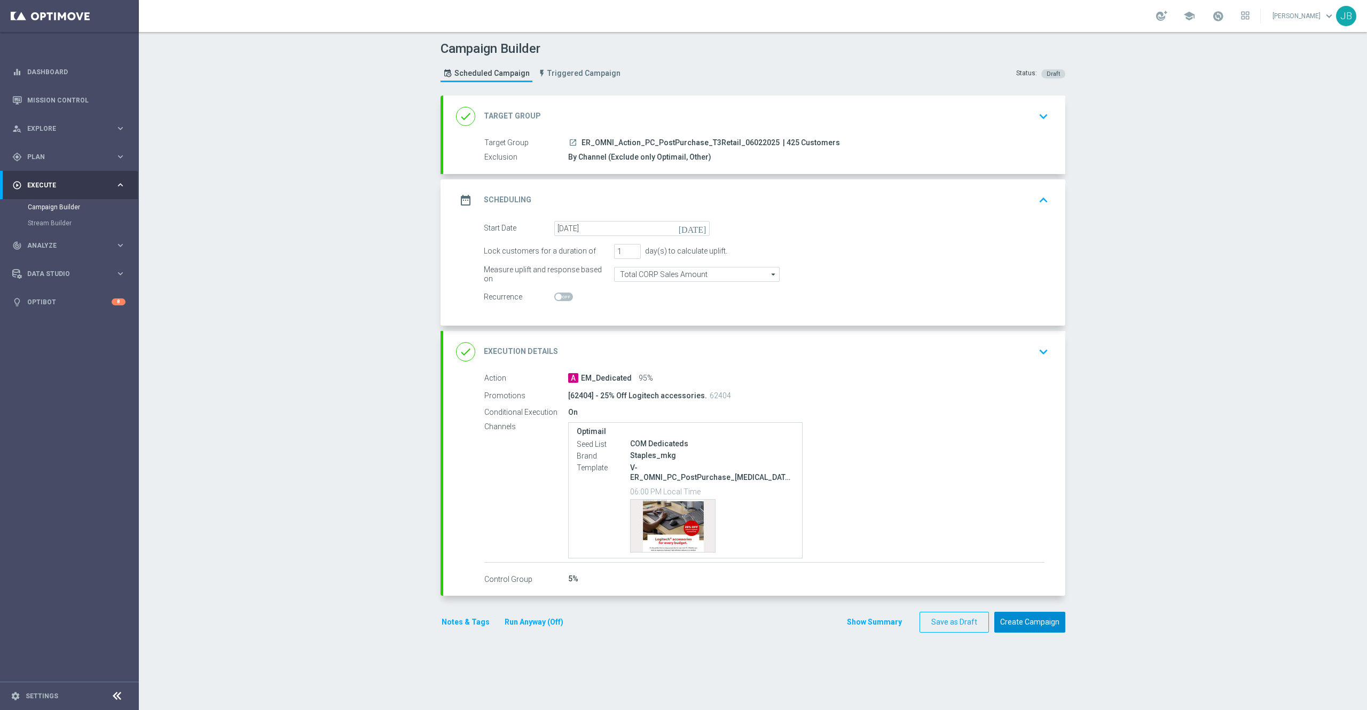
click at [1017, 613] on button "Create Campaign" at bounding box center [1029, 622] width 71 height 21
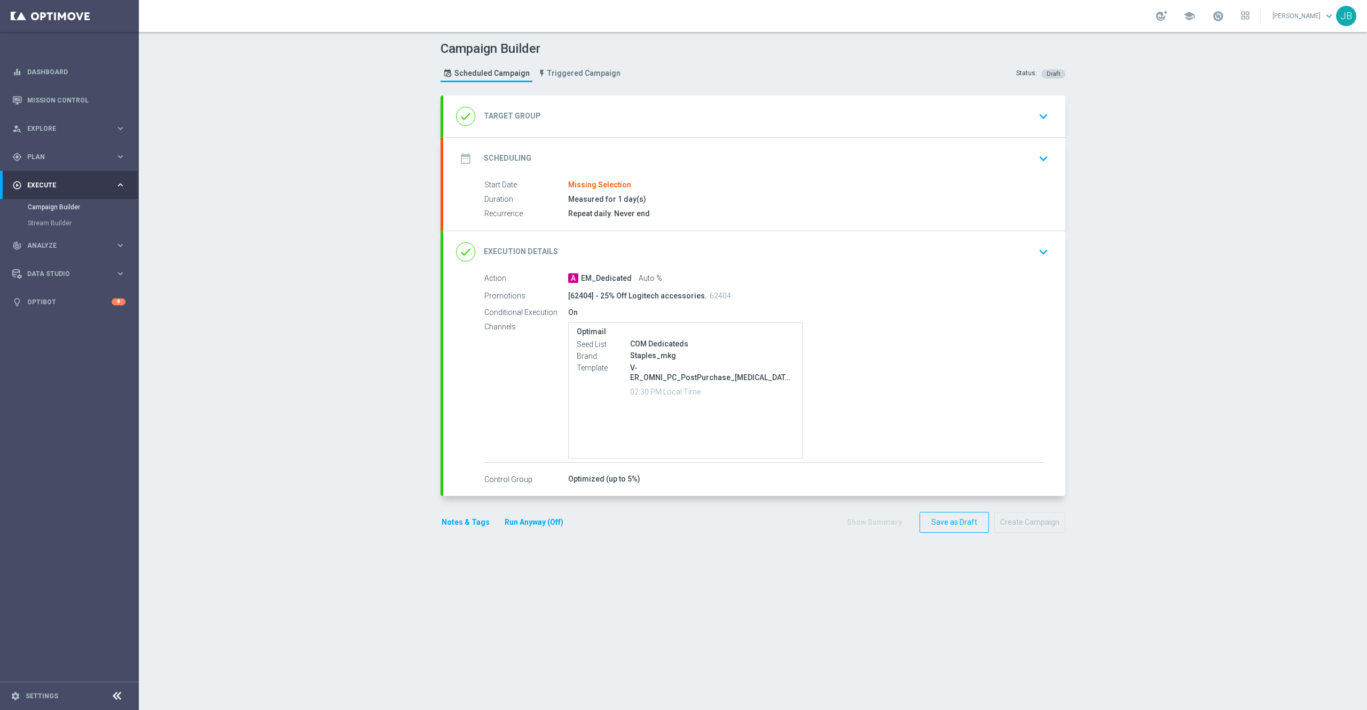
type input "ER_OMNI_Action_PC_PostPurchase_T3Online"
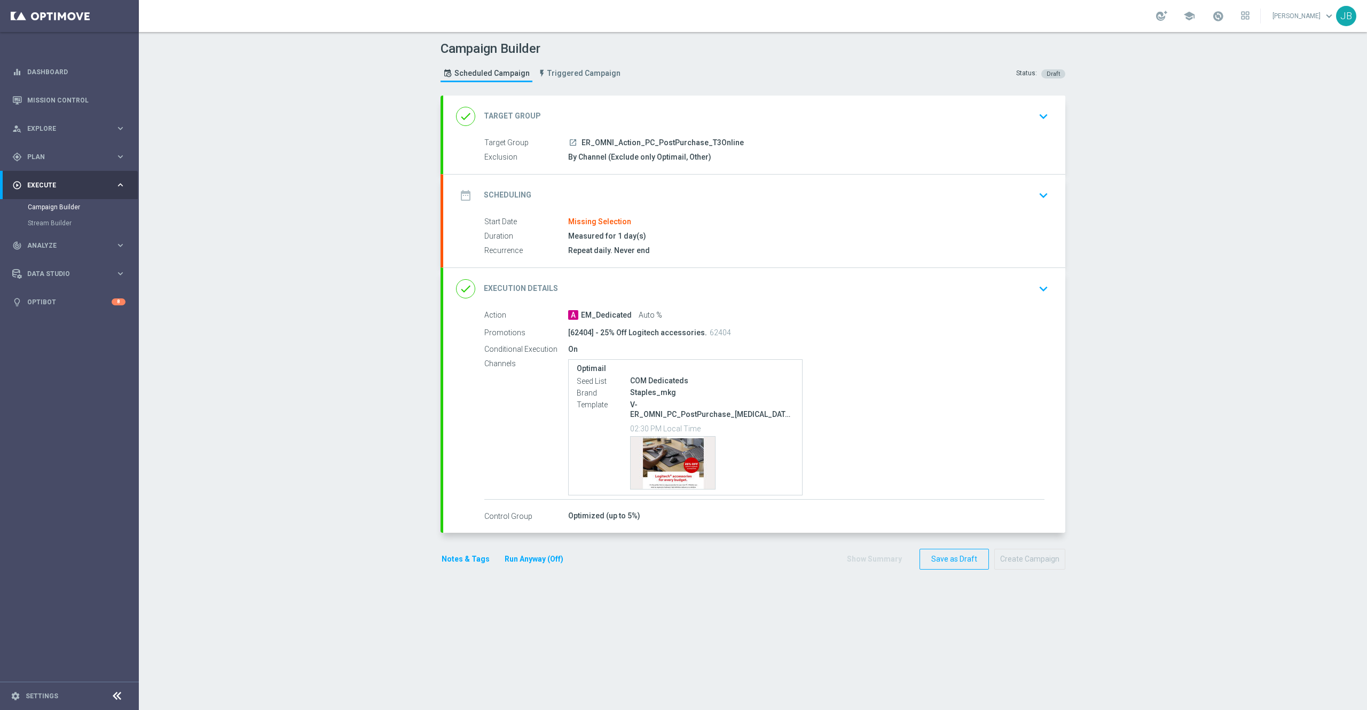
click at [510, 115] on h2 "Target Group" at bounding box center [512, 116] width 57 height 10
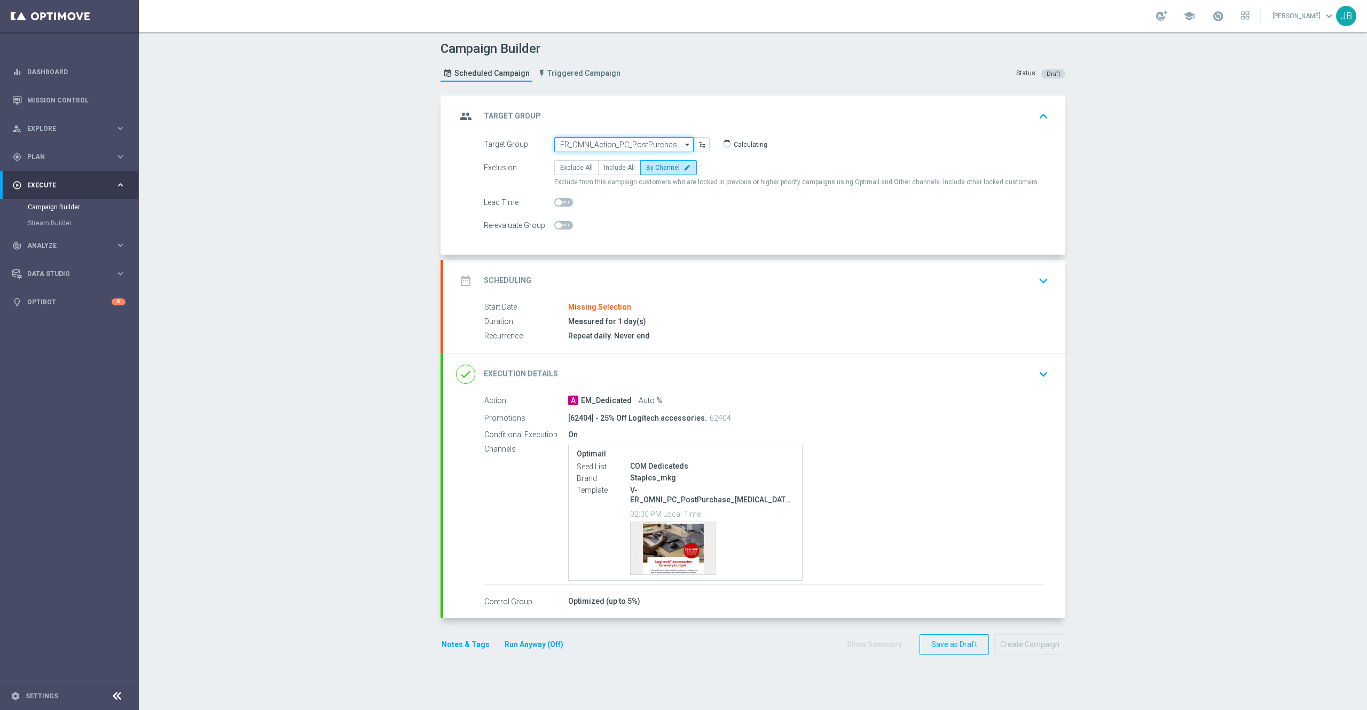
click at [596, 147] on input "ER_OMNI_Action_PC_PostPurchase_T3Online" at bounding box center [623, 144] width 139 height 15
paste input "ER_OMNI_Action_PC_PostPurchase_T3Online"
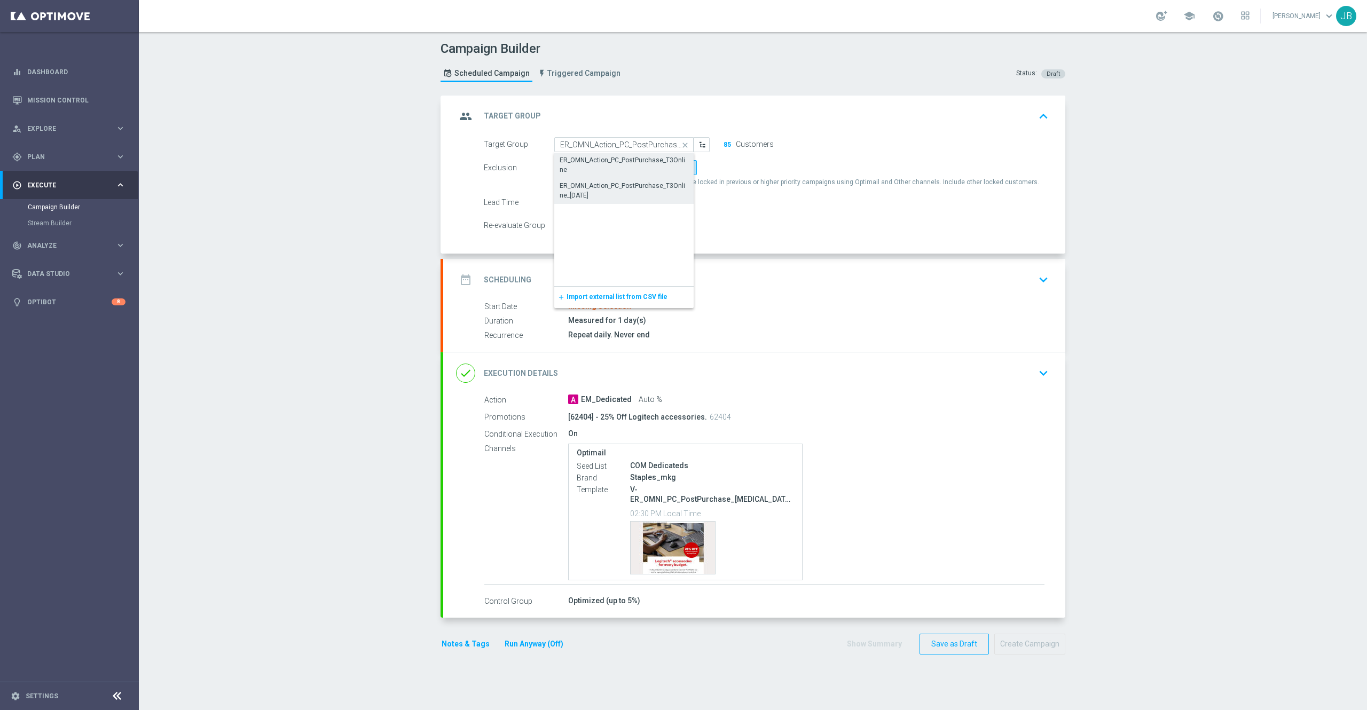
click at [607, 186] on div "ER_OMNI_Action_PC_PostPurchase_T3Online_07.17.25" at bounding box center [623, 190] width 129 height 19
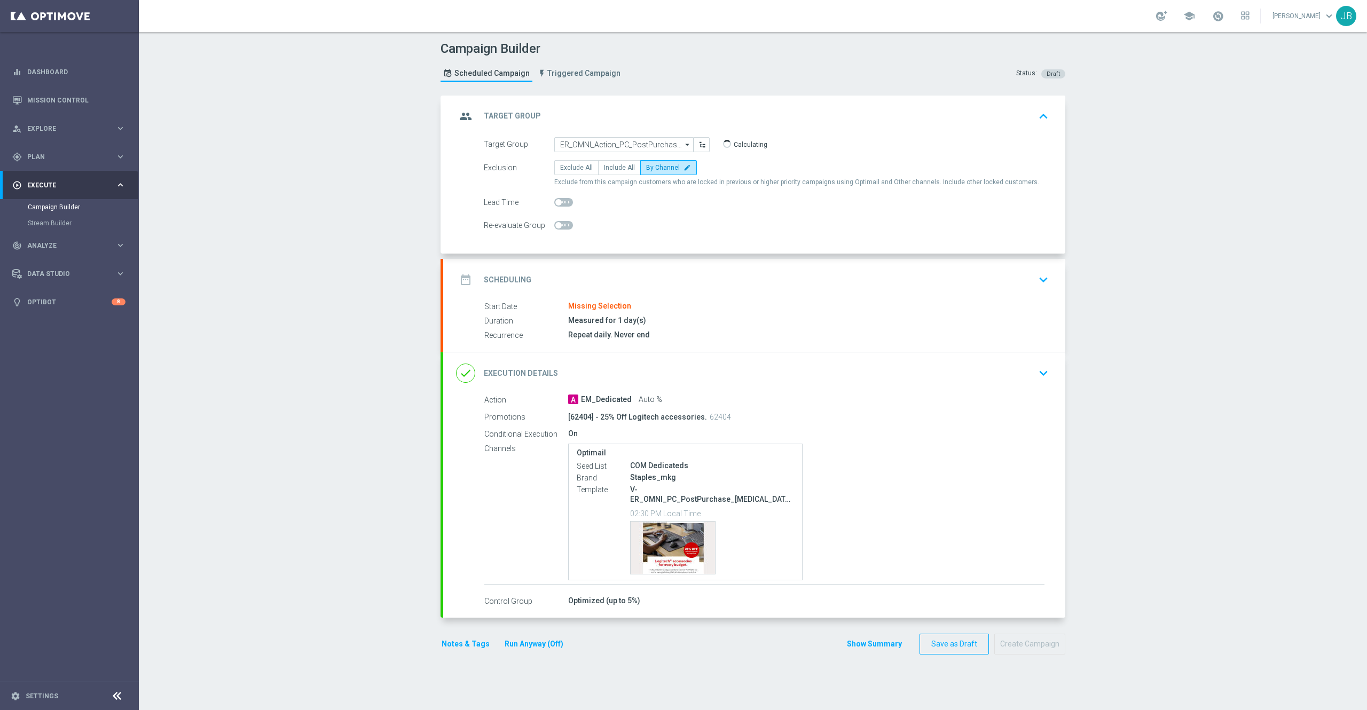
type input "ER_OMNI_Action_PC_PostPurchase_T3Online_07.17.25"
click at [512, 279] on h2 "Scheduling" at bounding box center [508, 280] width 48 height 10
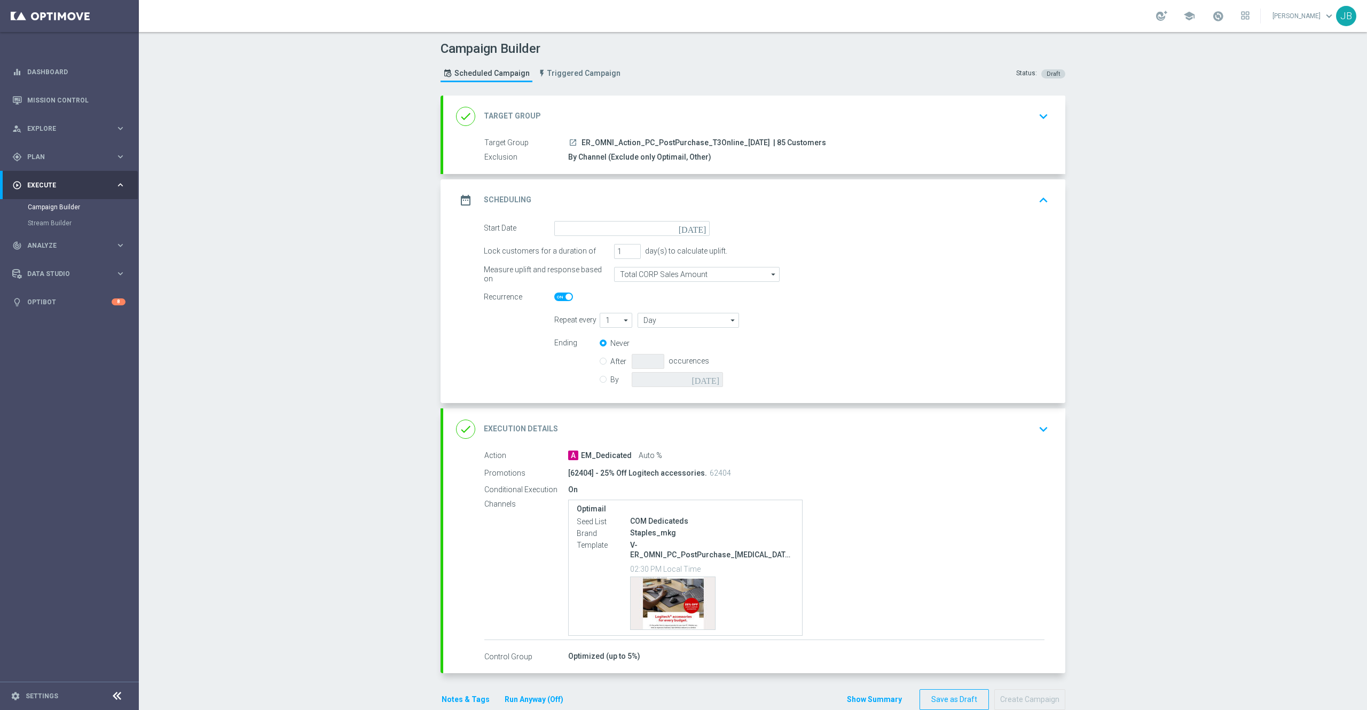
click at [556, 299] on span at bounding box center [563, 297] width 19 height 9
click at [556, 299] on input "checkbox" at bounding box center [563, 297] width 19 height 9
checkbox input "false"
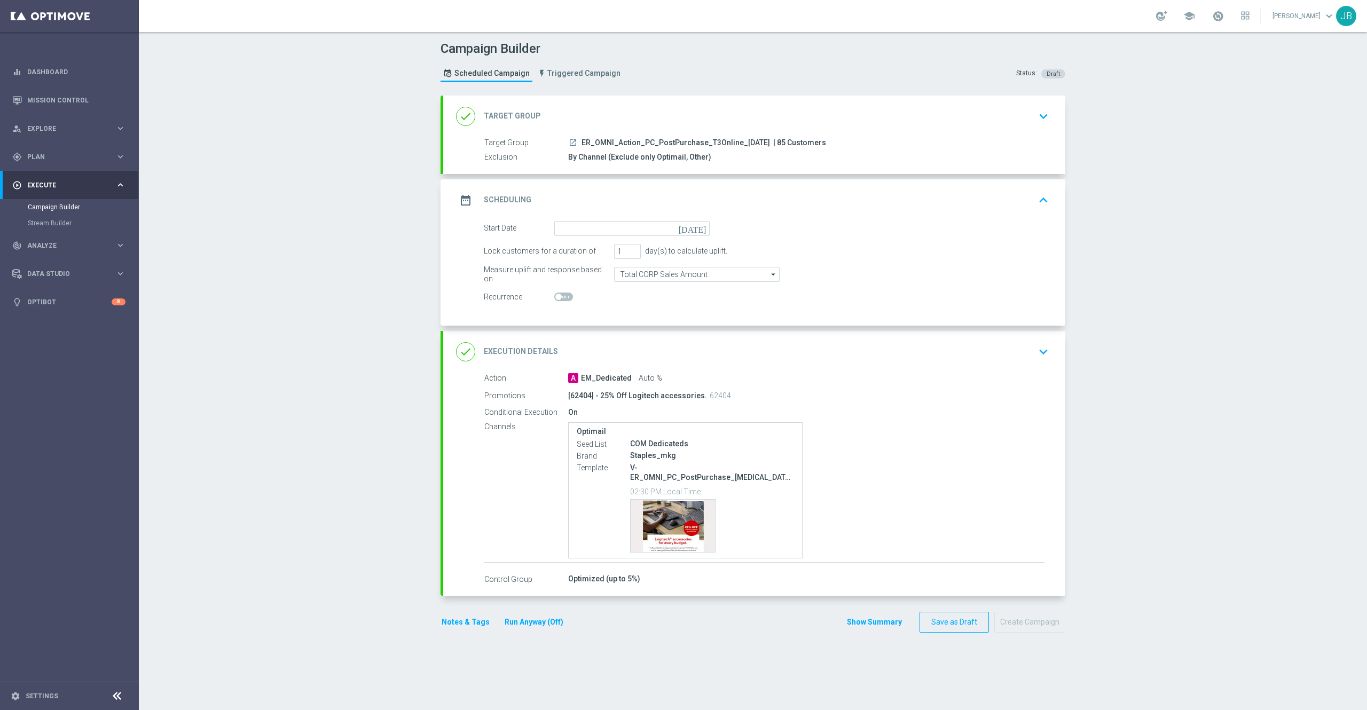
click at [693, 231] on icon "today" at bounding box center [693, 227] width 31 height 12
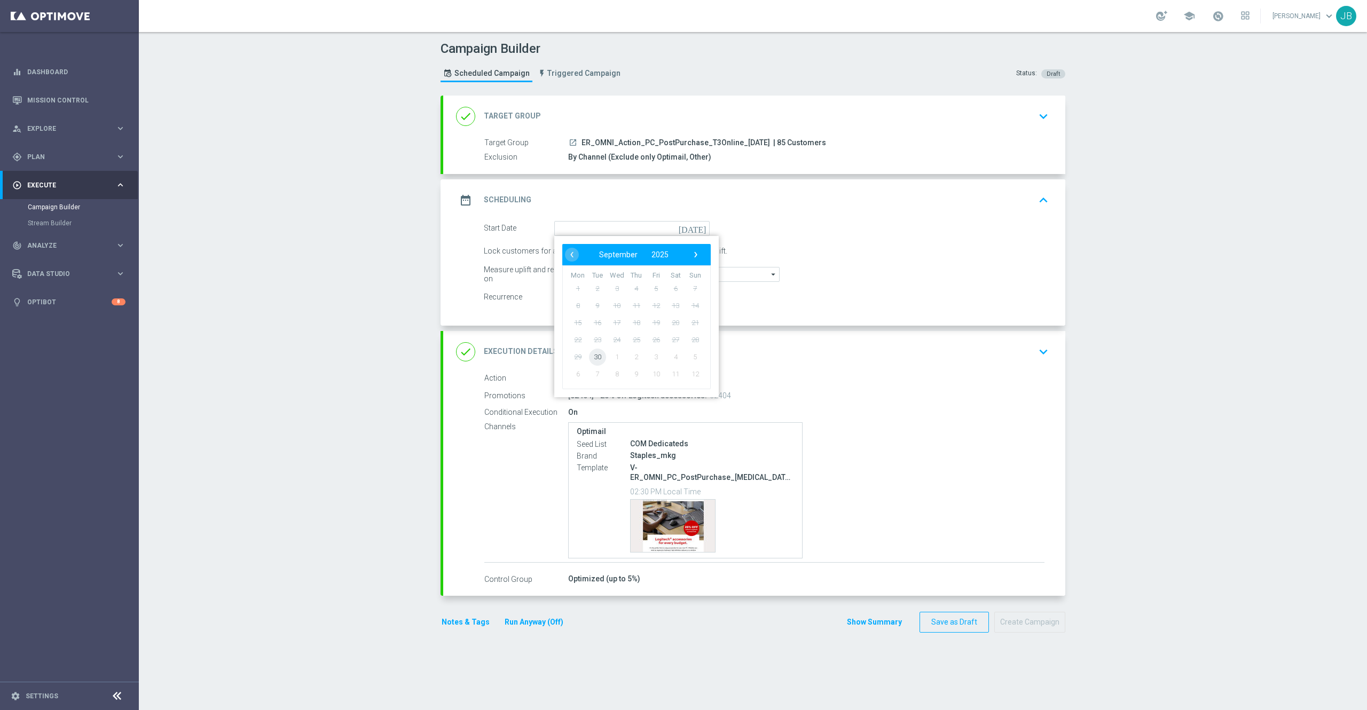
click at [589, 359] on span "30" at bounding box center [597, 356] width 17 height 17
type input "30 Sep 2025"
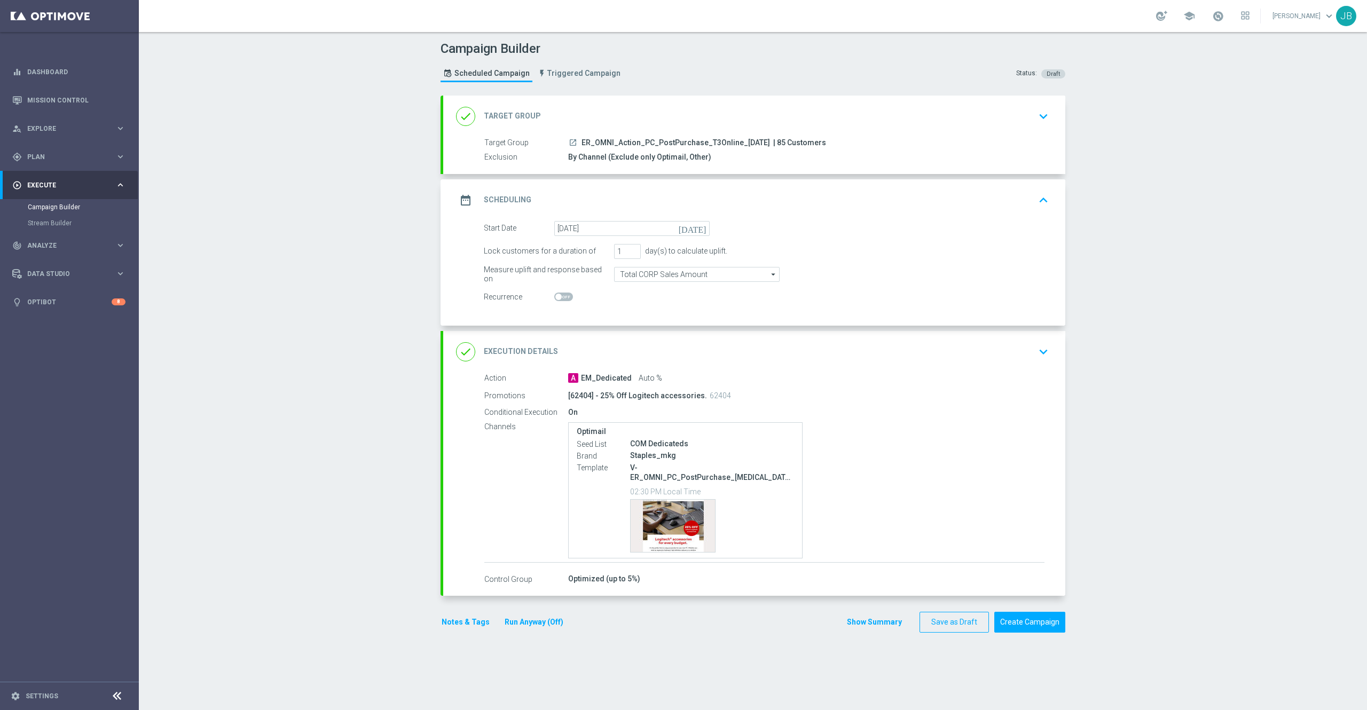
click at [515, 349] on h2 "Execution Details" at bounding box center [521, 351] width 74 height 10
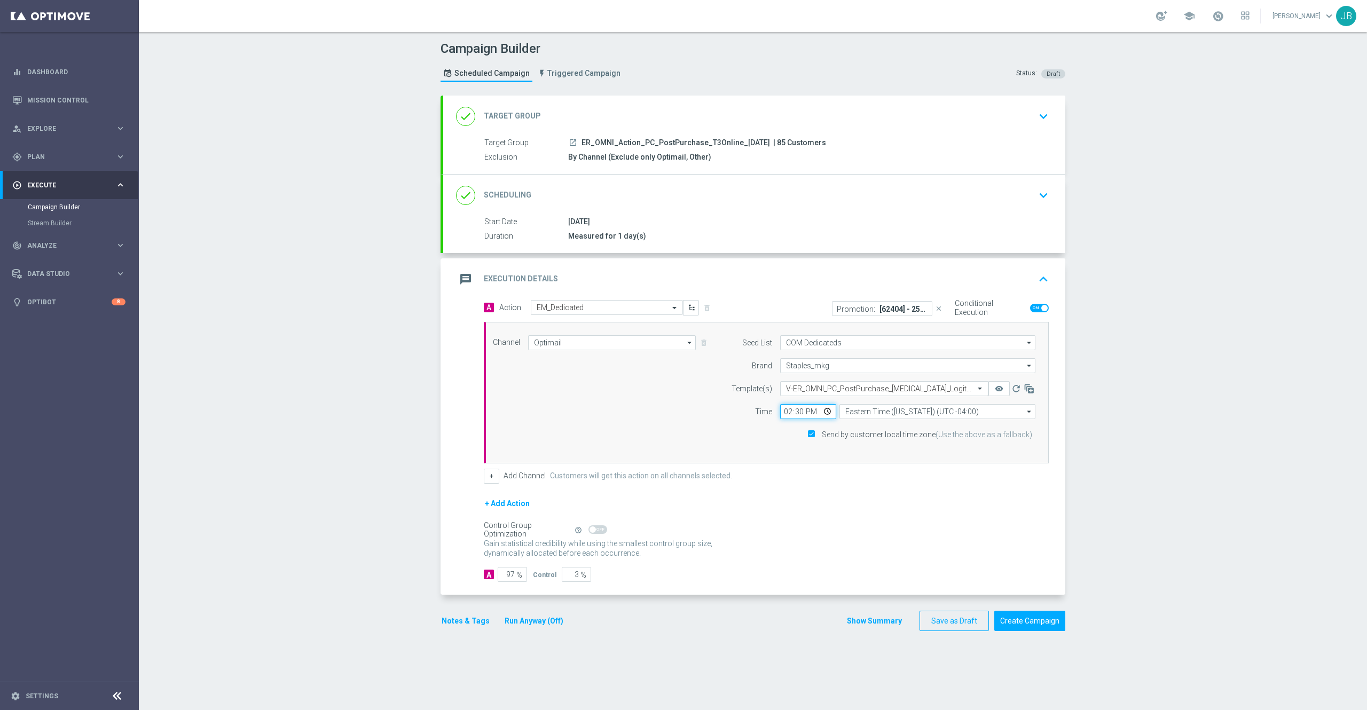
click at [780, 411] on input "14:30" at bounding box center [808, 411] width 56 height 15
type input "18:00"
click at [771, 484] on div "+ Add Channel Customers will get this action on all channels selected." at bounding box center [766, 476] width 565 height 15
click at [517, 111] on h2 "Target Group" at bounding box center [512, 116] width 57 height 10
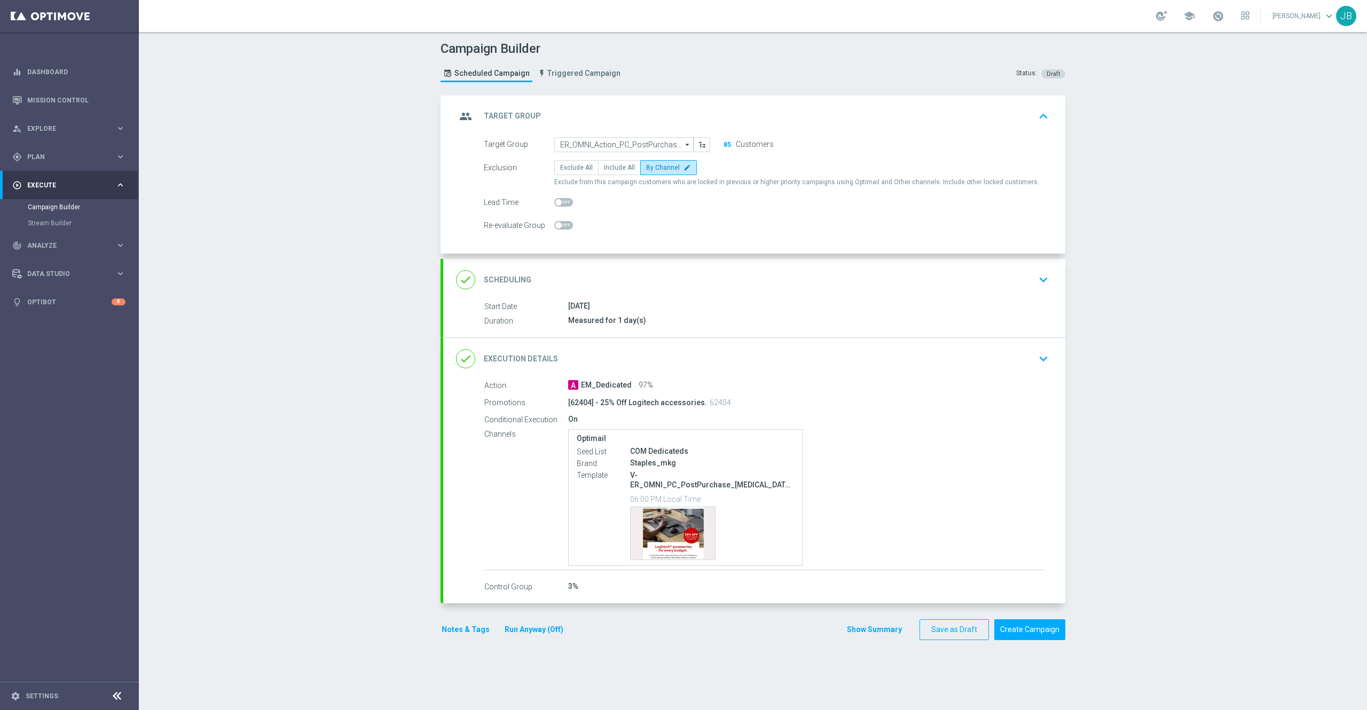
click at [503, 282] on h2 "Scheduling" at bounding box center [508, 280] width 48 height 10
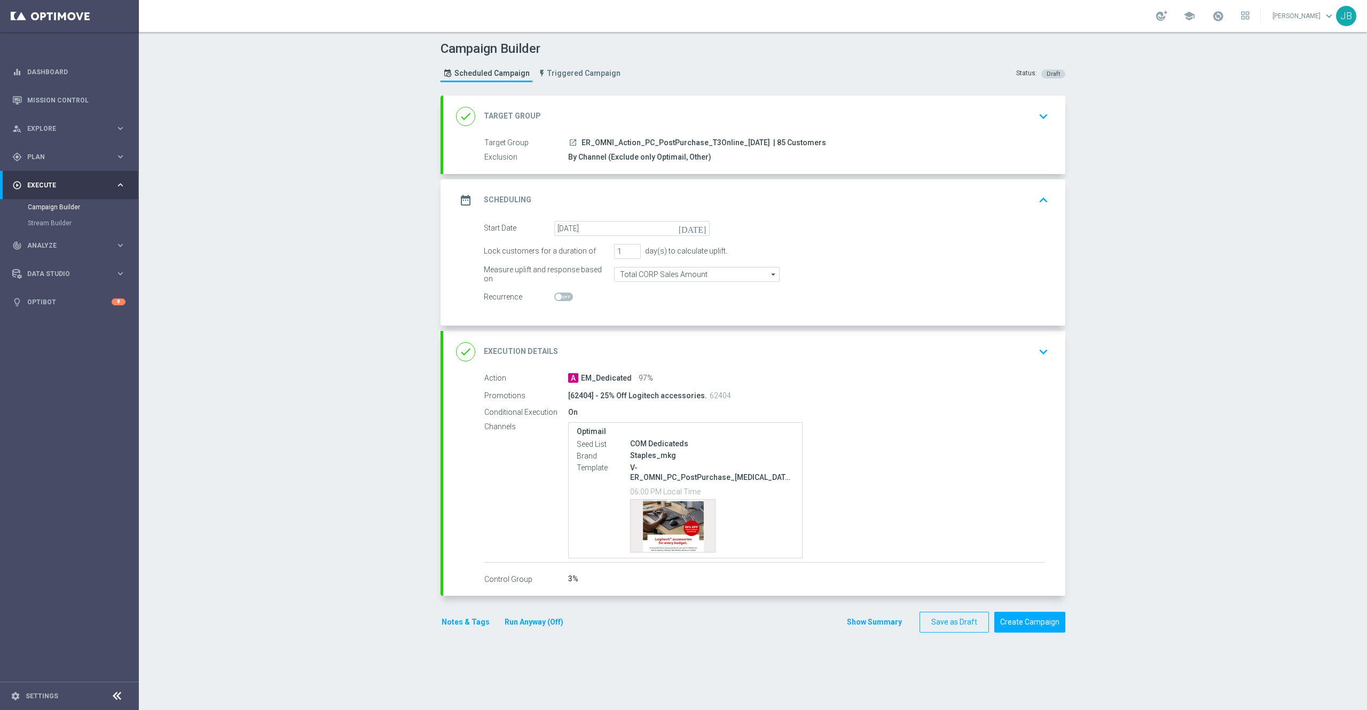
click at [510, 354] on h2 "Execution Details" at bounding box center [521, 351] width 74 height 10
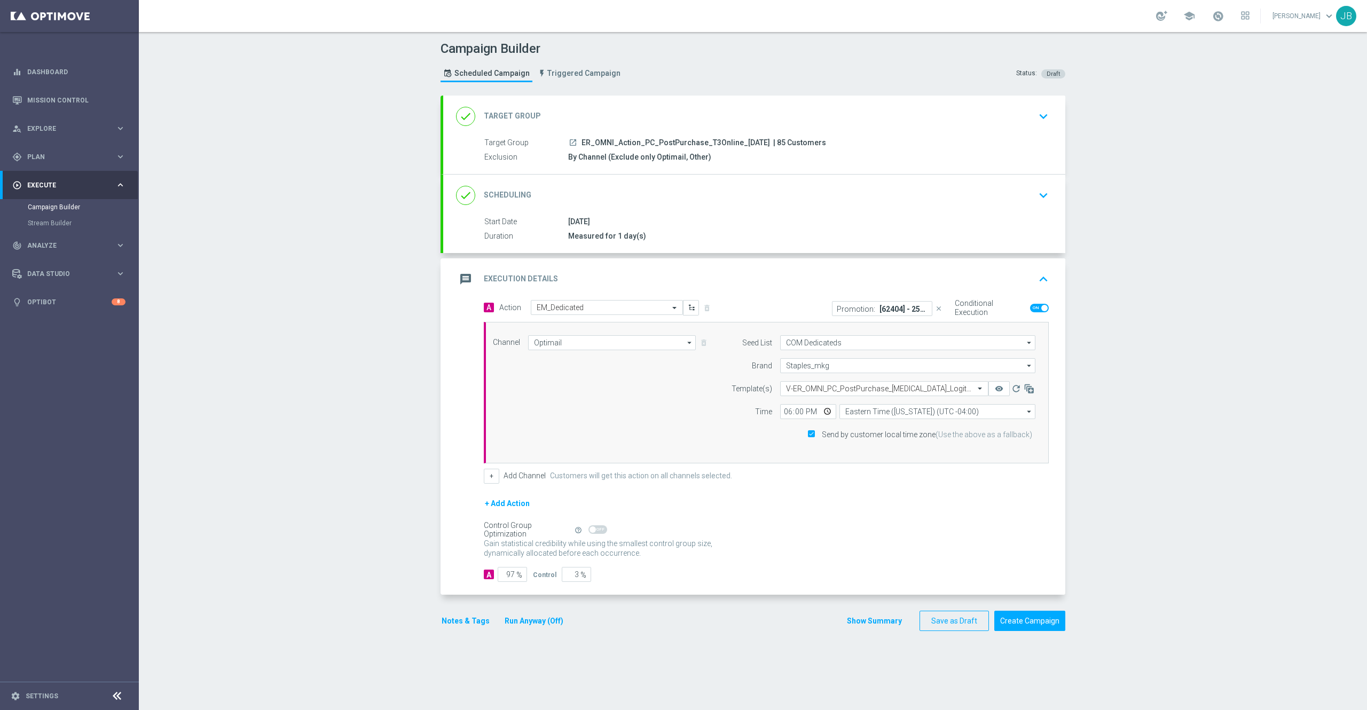
click at [509, 196] on h2 "Scheduling" at bounding box center [508, 195] width 48 height 10
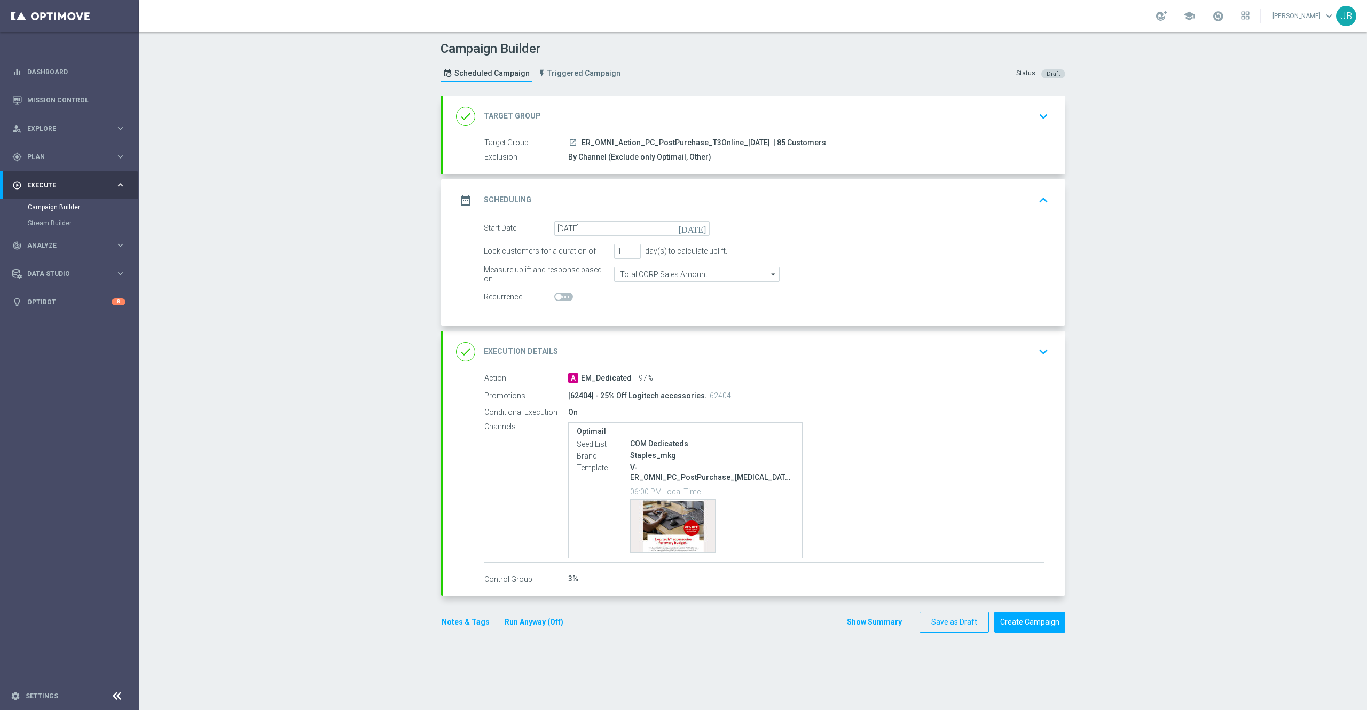
click at [495, 111] on h2 "Target Group" at bounding box center [512, 116] width 57 height 10
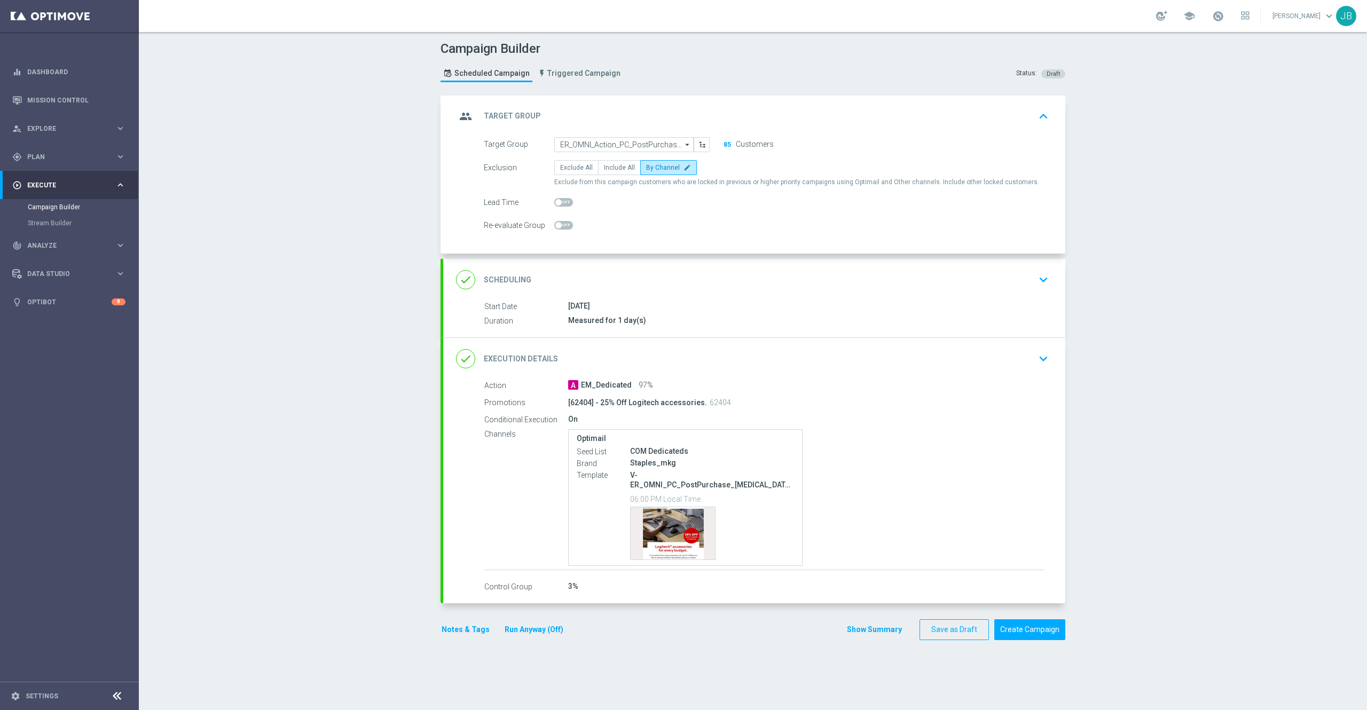
click at [496, 279] on h2 "Scheduling" at bounding box center [508, 280] width 48 height 10
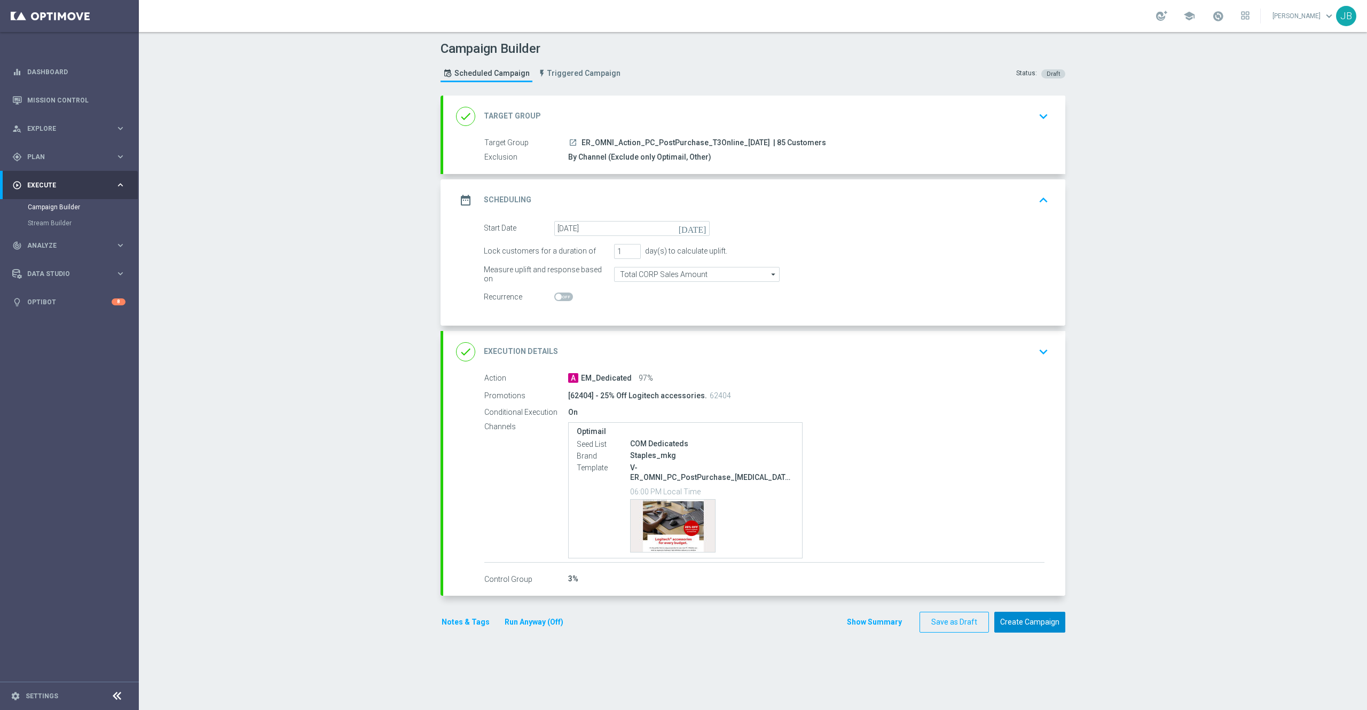
drag, startPoint x: 1022, startPoint y: 615, endPoint x: 998, endPoint y: 508, distance: 110.0
click at [998, 508] on form "done Target Group keyboard_arrow_down Target Group launch ER_OMNI_Action_PC_Pos…" at bounding box center [752, 365] width 625 height 538
click at [1006, 626] on button "Create Campaign" at bounding box center [1029, 622] width 71 height 21
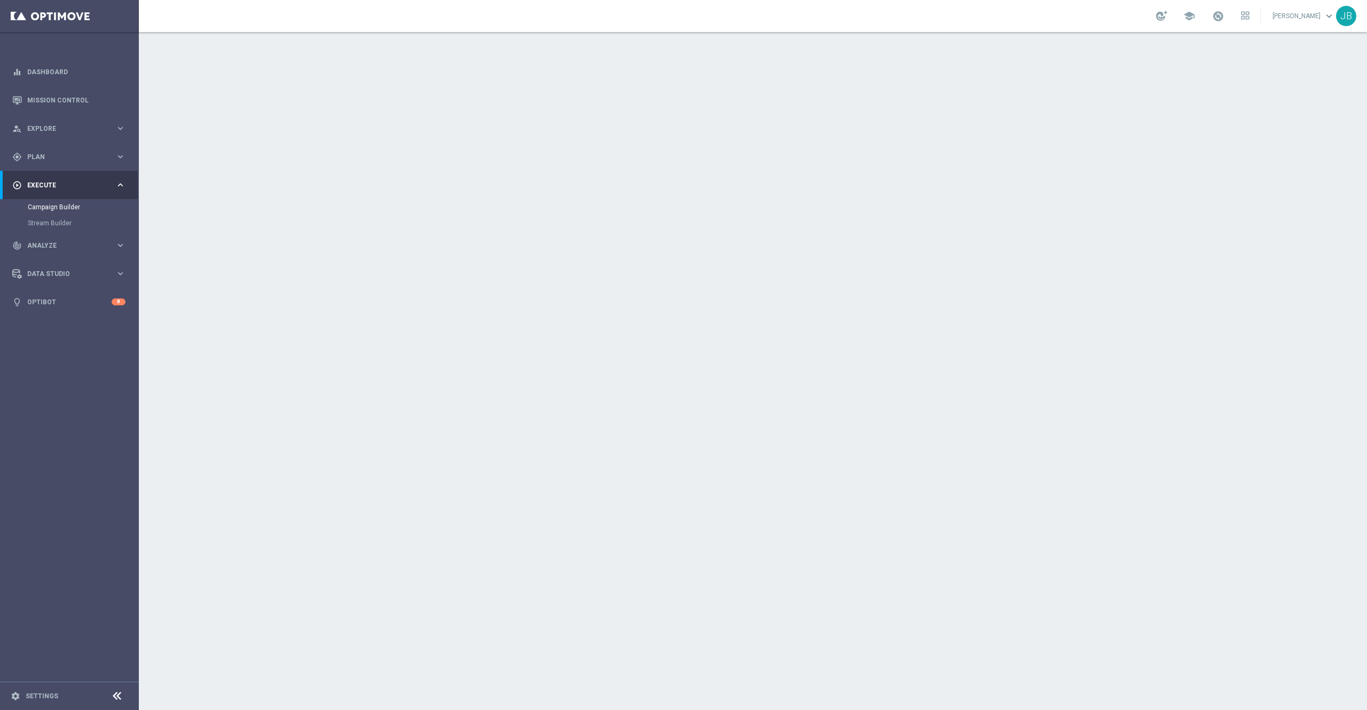
click at [502, 121] on h2 "Target Group" at bounding box center [512, 116] width 57 height 10
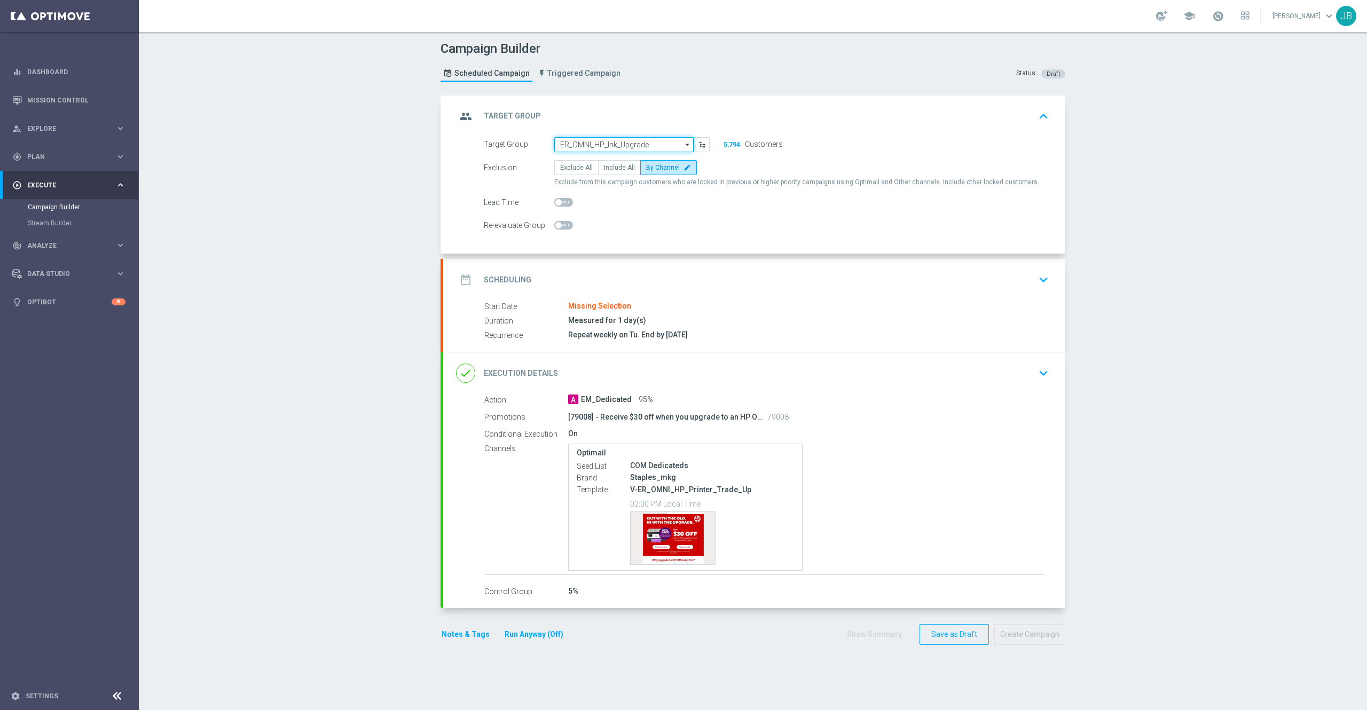
click at [650, 145] on input "ER_OMNI_HP_Ink_Upgrade" at bounding box center [623, 144] width 139 height 15
paste input "ER_OMNI_HP_Ink_Upgrade"
type input "ER_OMNI_HP_Ink_Upgrade"
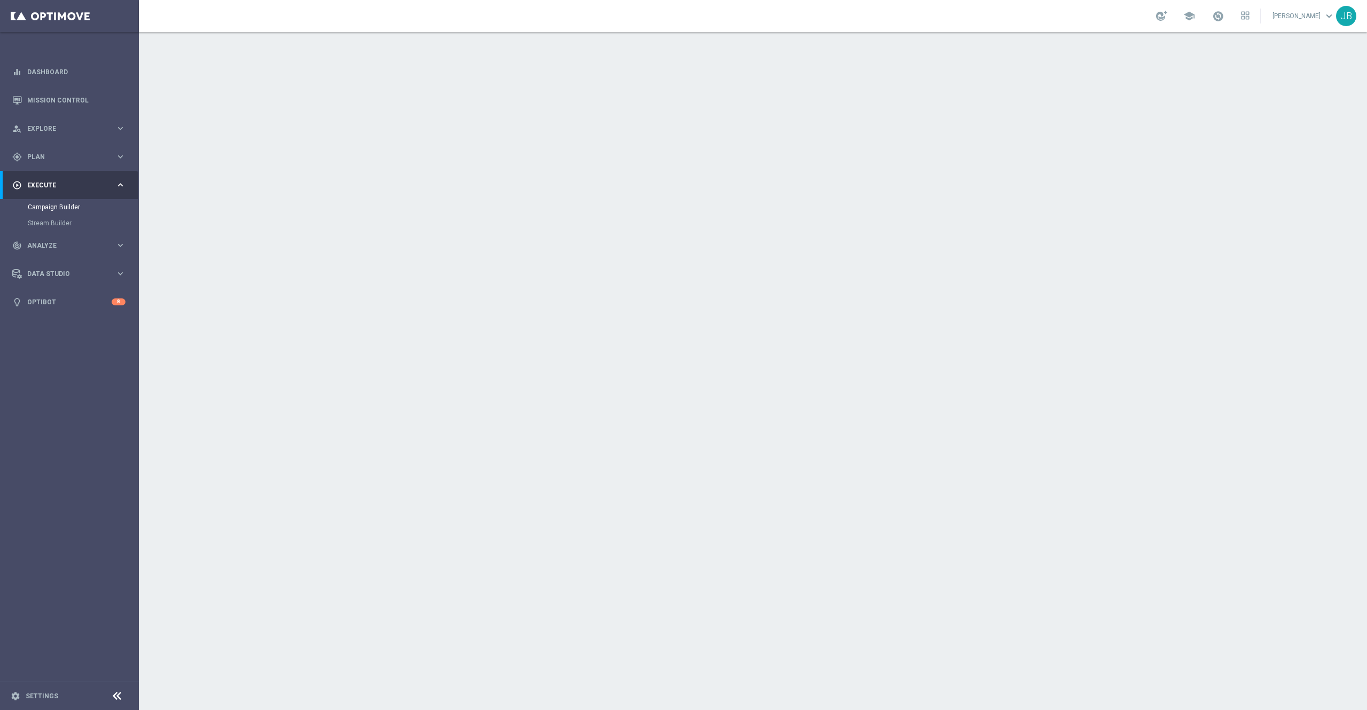
click at [569, 144] on icon "launch" at bounding box center [573, 142] width 9 height 9
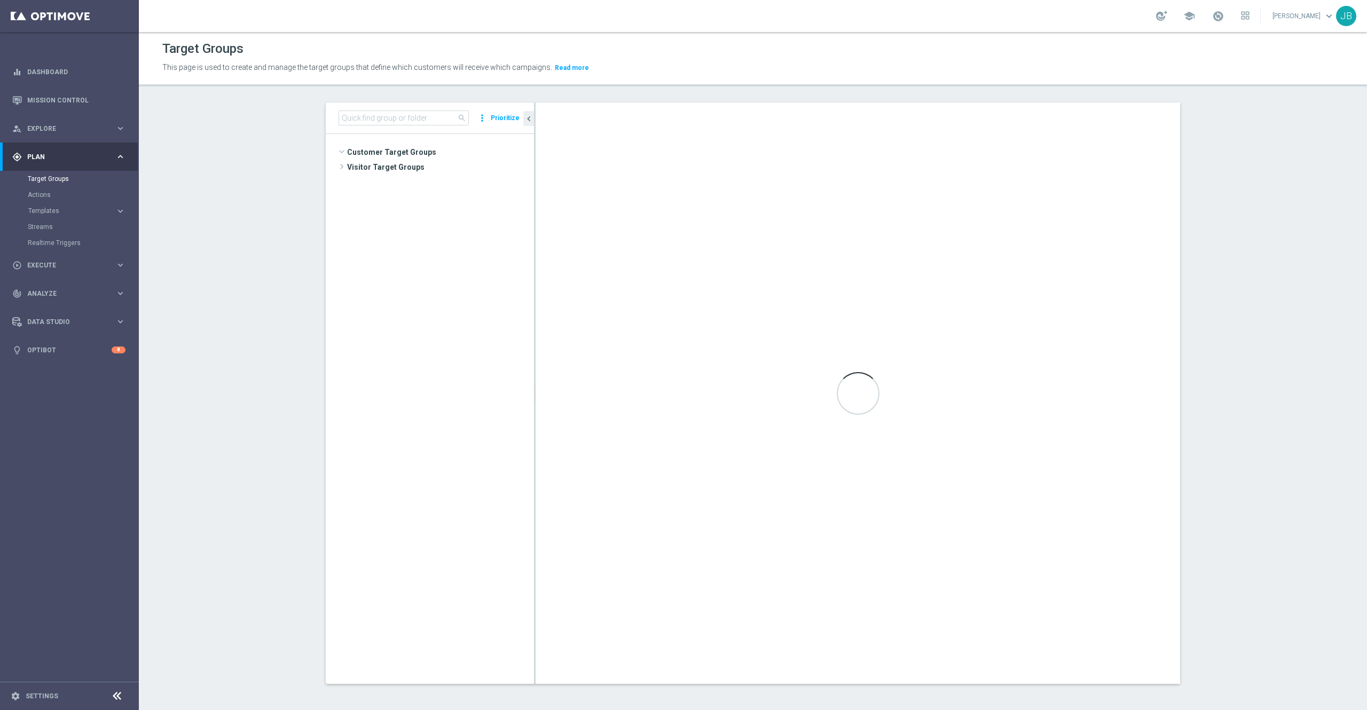
scroll to position [974, 0]
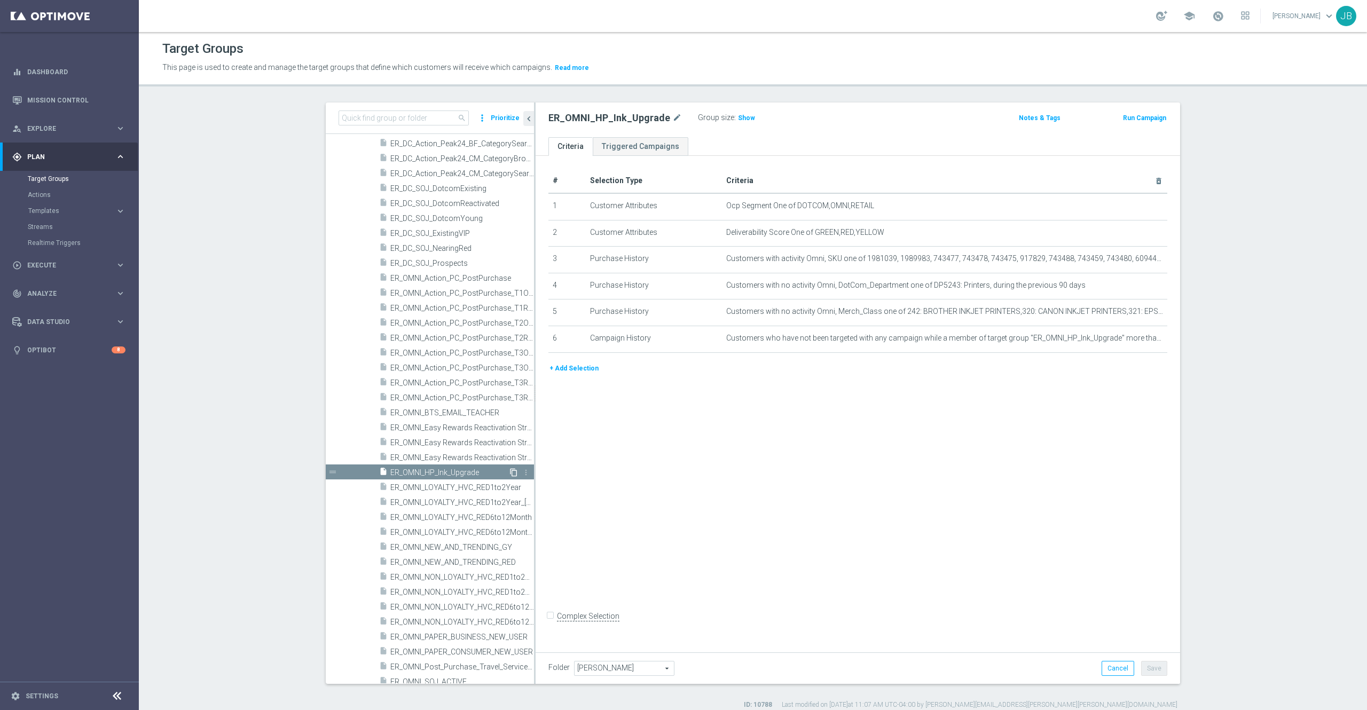
click at [509, 471] on icon "content_copy" at bounding box center [513, 472] width 9 height 9
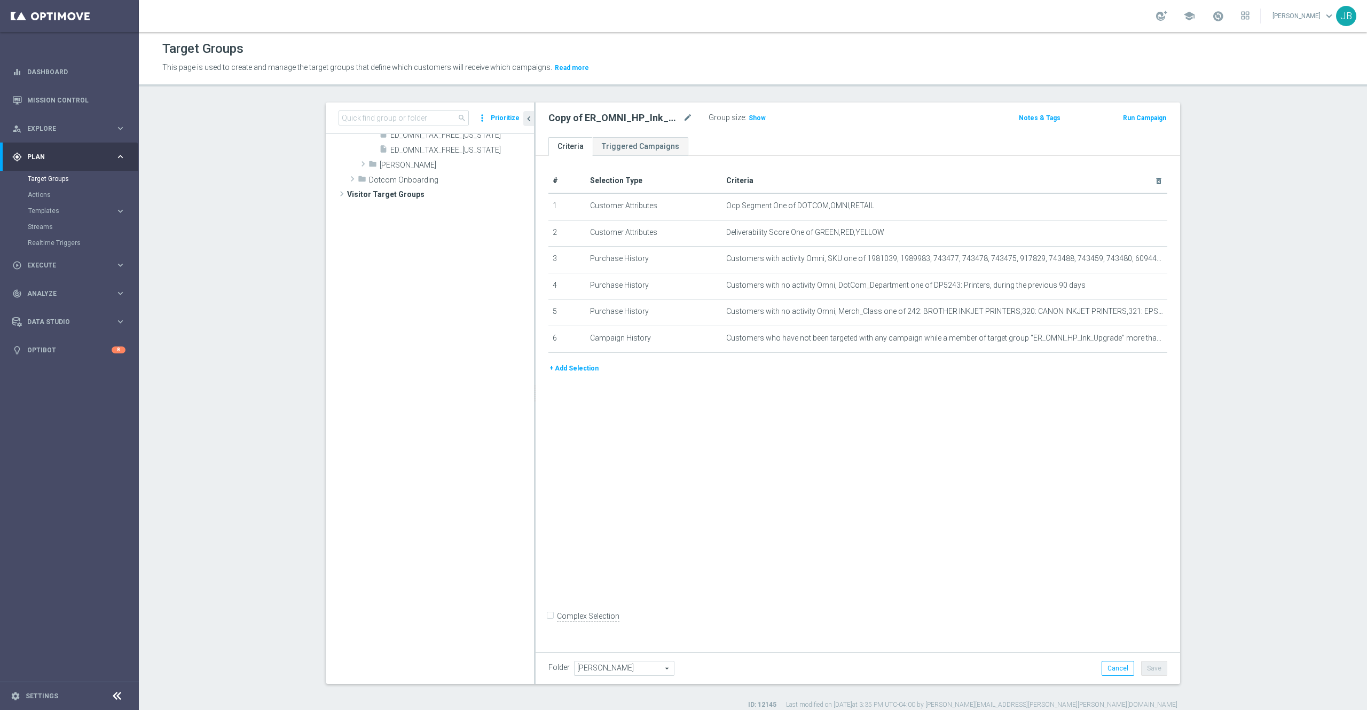
scroll to position [72, 0]
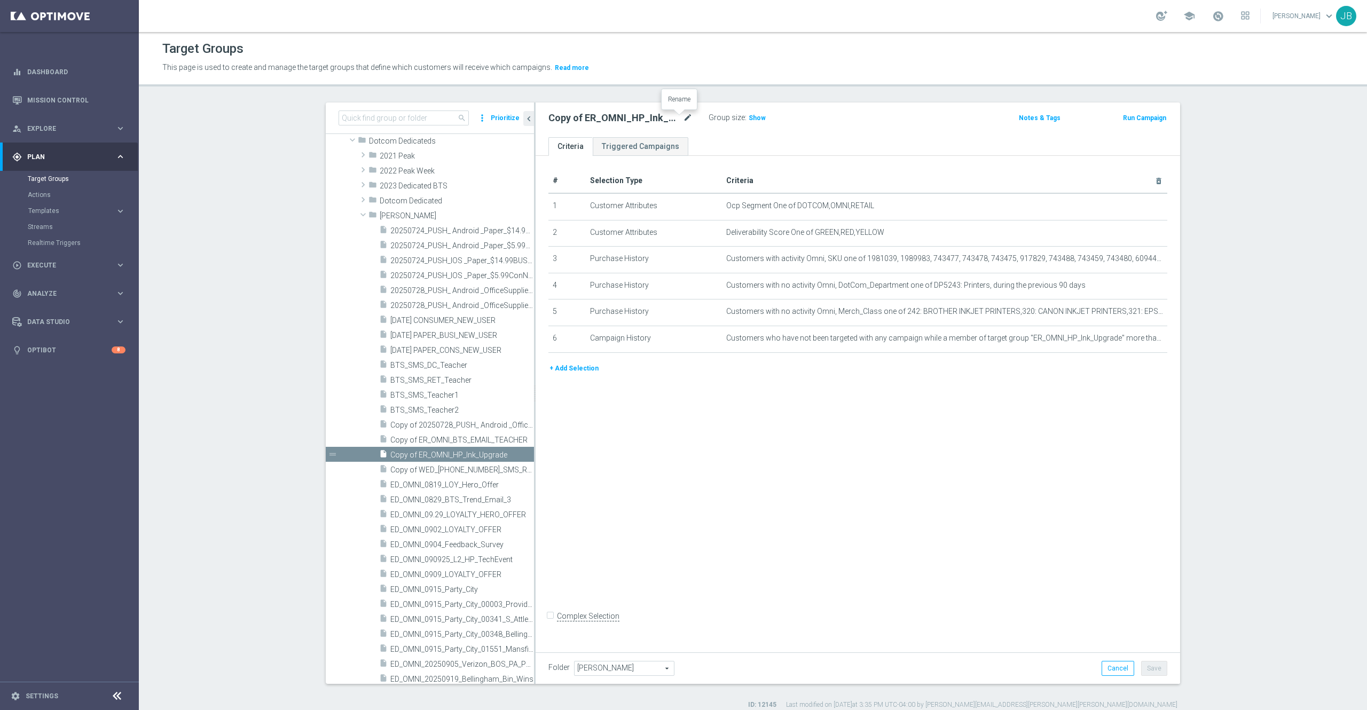
click at [683, 121] on icon "mode_edit" at bounding box center [688, 118] width 10 height 13
click at [569, 119] on input "Copy of ER_OMNI_HP_Ink_Upgrade" at bounding box center [620, 119] width 144 height 15
click at [647, 122] on input "ER_OMNI_HP_Ink_Upgrade" at bounding box center [620, 119] width 144 height 15
type input "ER_OMNI_HP_Ink_Upgrade_9.30"
click at [747, 422] on div "# Selection Type Criteria delete_forever 1 Customer Attributes Ocp Segment One …" at bounding box center [857, 401] width 644 height 491
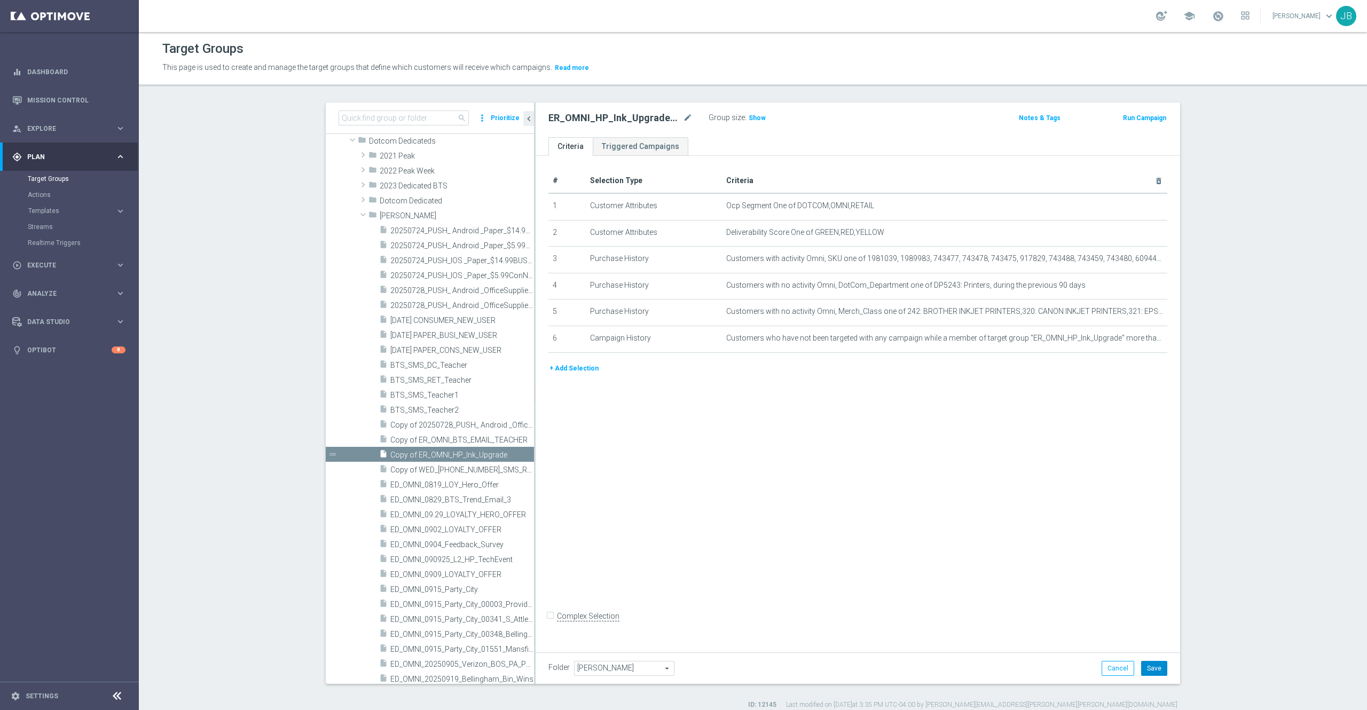
drag, startPoint x: 1147, startPoint y: 668, endPoint x: 963, endPoint y: 531, distance: 229.6
click at [963, 531] on div "ER_OMNI_HP_Ink_Upgrade_9.30 mode_edit Group size : Show Notes & Tags Run Campai…" at bounding box center [857, 392] width 644 height 581
click at [1151, 665] on button "Save" at bounding box center [1154, 668] width 26 height 15
click at [683, 121] on icon "mode_edit" at bounding box center [688, 118] width 10 height 13
click at [650, 117] on input "ER_OMNI_HP_Ink_Upgrade_9.30" at bounding box center [620, 119] width 144 height 15
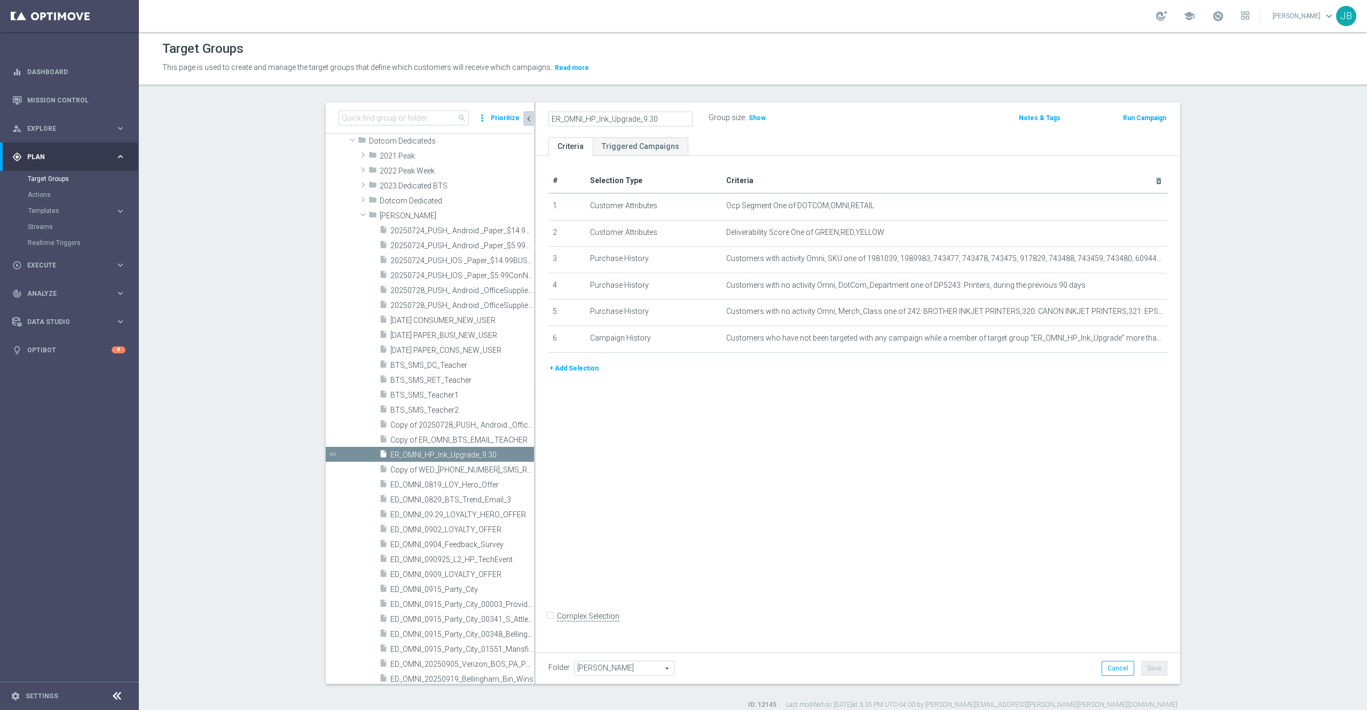
drag, startPoint x: 635, startPoint y: 121, endPoint x: 525, endPoint y: 113, distance: 109.7
click at [525, 113] on as-split "search more_vert Prioritize Customer Target Groups library_add create_new_folder" at bounding box center [753, 392] width 854 height 581
click at [630, 117] on input "ER_OMNI_HP_Ink_Upgrade_9.30" at bounding box center [620, 119] width 144 height 15
drag, startPoint x: 628, startPoint y: 122, endPoint x: 573, endPoint y: 121, distance: 55.0
click at [573, 121] on input "ER_OMNI_HP_Ink_Upgrade_9.30" at bounding box center [620, 119] width 144 height 15
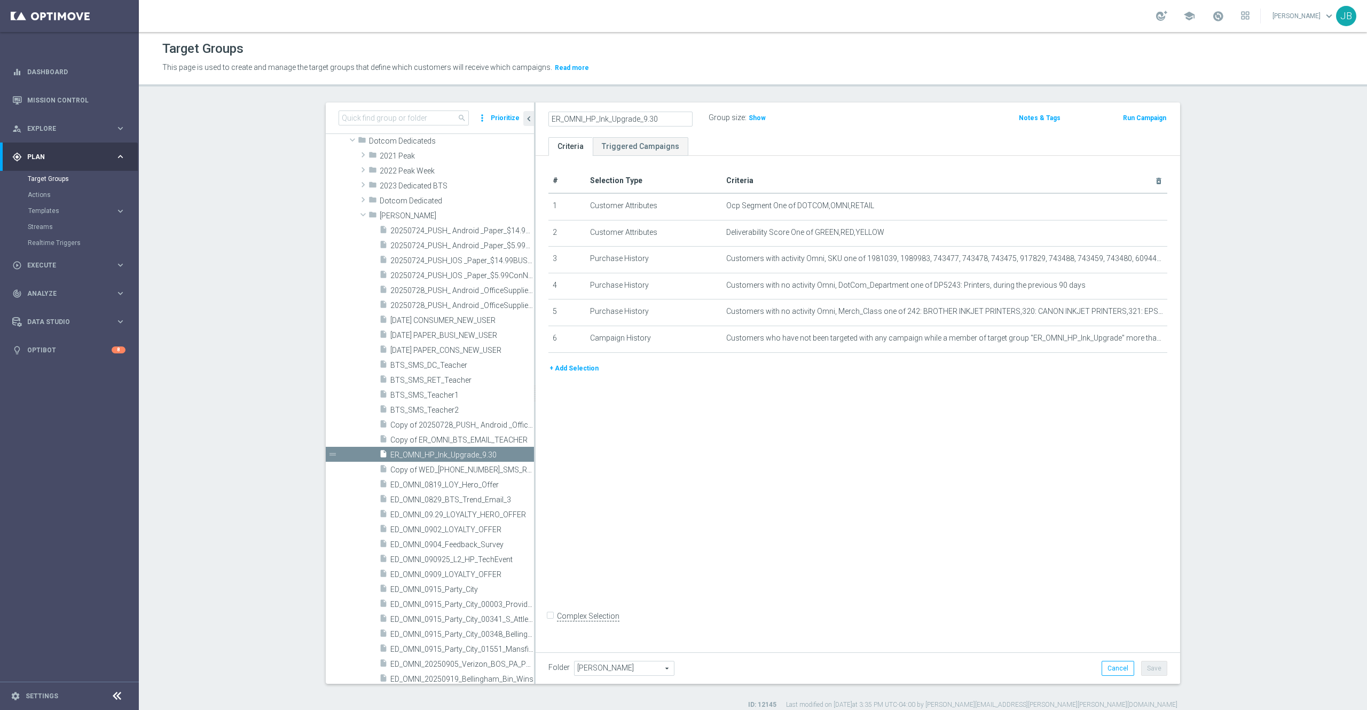
click at [628, 120] on input "ER_OMNI_HP_Ink_Upgrade_9.30" at bounding box center [620, 119] width 144 height 15
drag, startPoint x: 631, startPoint y: 120, endPoint x: 532, endPoint y: 113, distance: 99.5
click at [540, 113] on div "ER_OMNI_HP_Ink_Upgrade_9.30" at bounding box center [620, 119] width 160 height 15
click at [398, 117] on input at bounding box center [403, 117] width 130 height 15
paste input "ER_OMNI_HP_Ink_Upgrade"
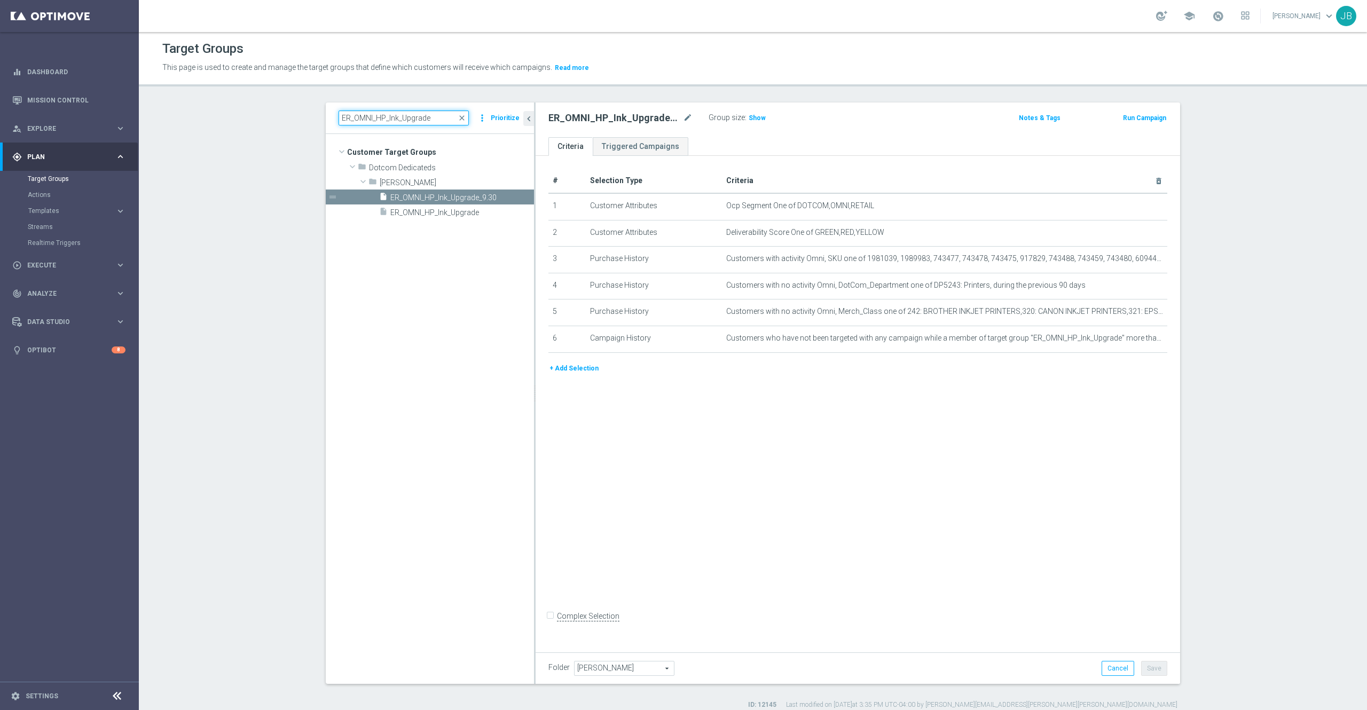
scroll to position [0, 0]
type input "ER_OMNI_HP_Ink_Upgrade"
click at [437, 211] on span "ER_OMNI_HP_Ink_Upgrade" at bounding box center [449, 212] width 118 height 9
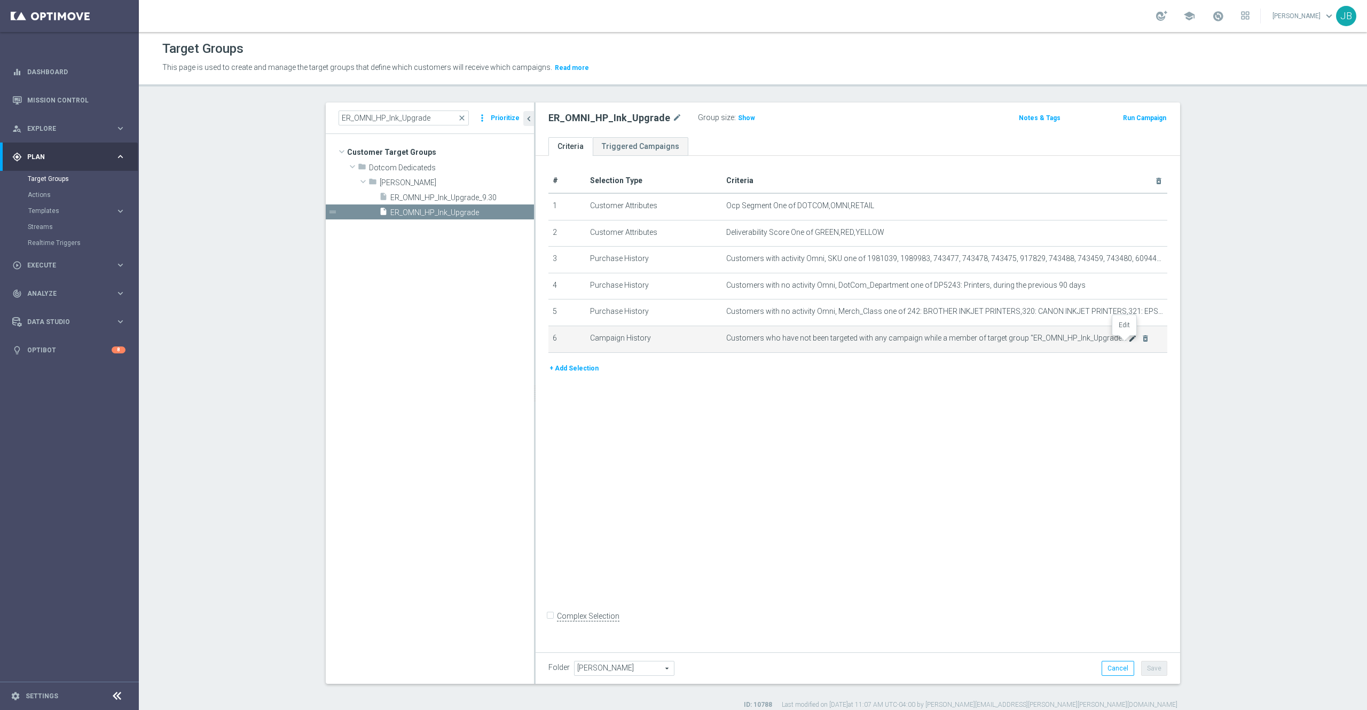
click at [1128, 343] on icon "mode_edit" at bounding box center [1132, 338] width 9 height 9
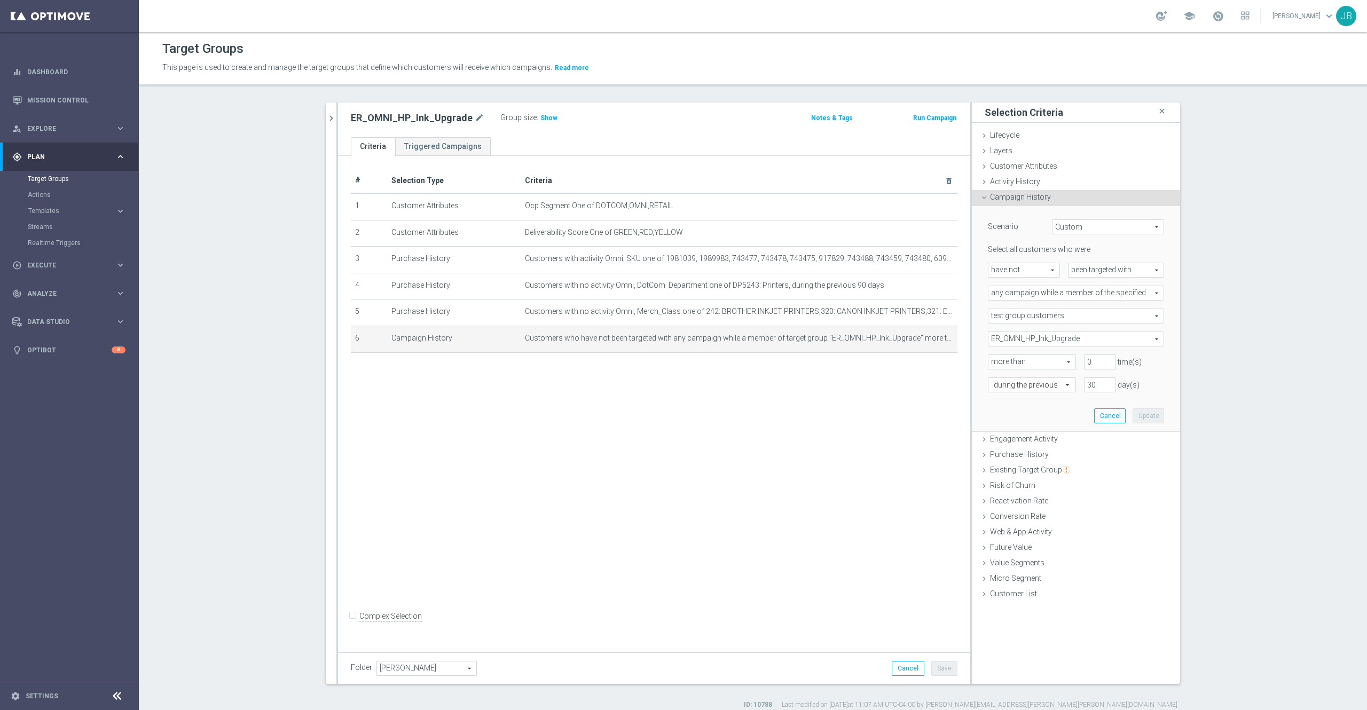
click at [1073, 338] on span "ER_OMNI_HP_Ink_Upgrade" at bounding box center [1075, 339] width 175 height 14
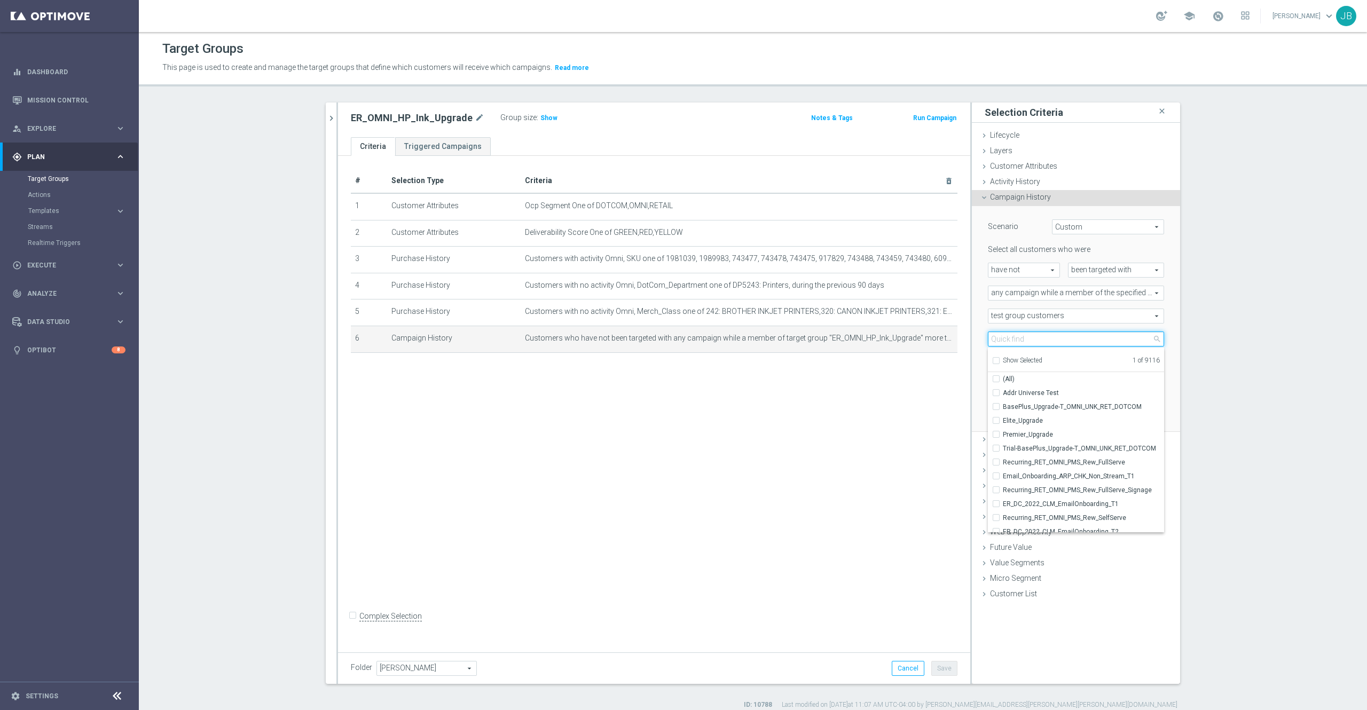
click at [1046, 340] on input "search" at bounding box center [1076, 338] width 176 height 15
paste input "ER_OMNI_HP_Ink_Upgrade"
click at [1046, 340] on input "ER_OMNI_HP_Ink_Upgrade" at bounding box center [1076, 338] width 176 height 15
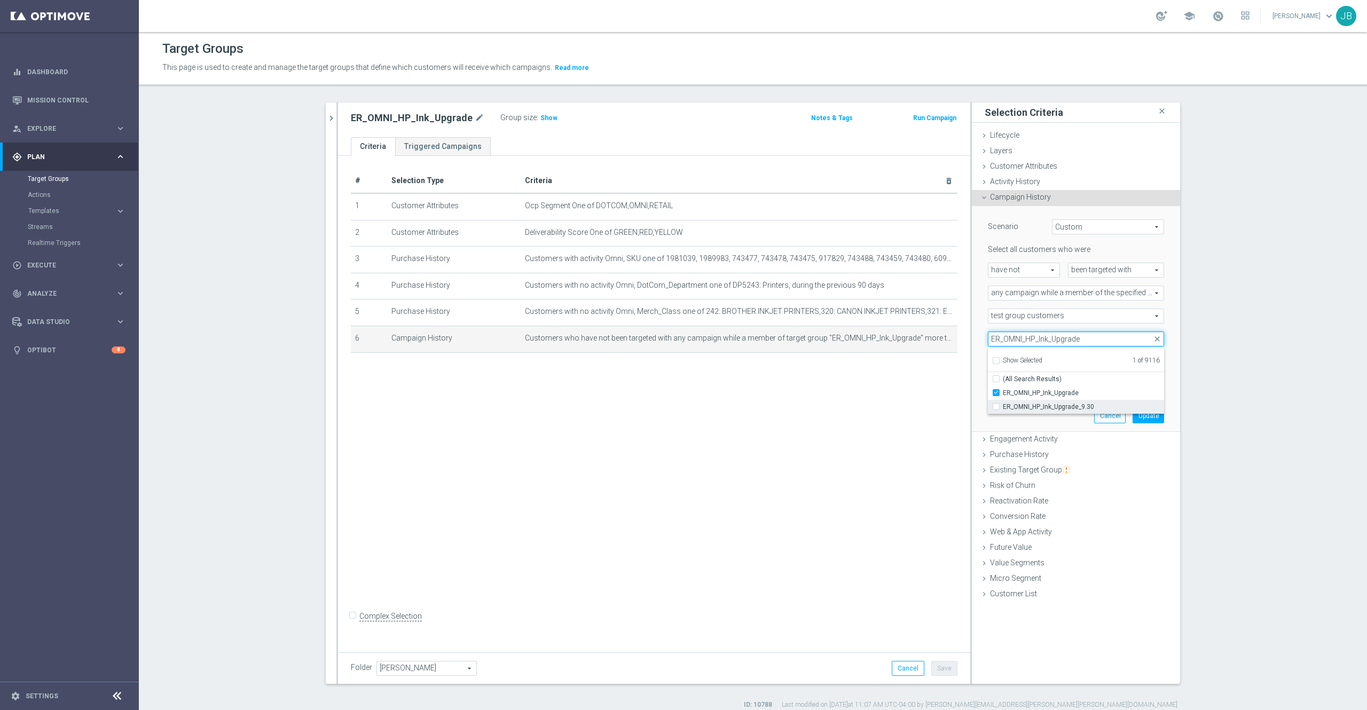
type input "ER_OMNI_HP_Ink_Upgrade"
click at [1036, 407] on span "ER_OMNI_HP_Ink_Upgrade_9.30" at bounding box center [1083, 406] width 161 height 9
click at [1003, 407] on input "ER_OMNI_HP_Ink_Upgrade_9.30" at bounding box center [999, 406] width 7 height 7
checkbox input "true"
type input "Selected 2 of 9116"
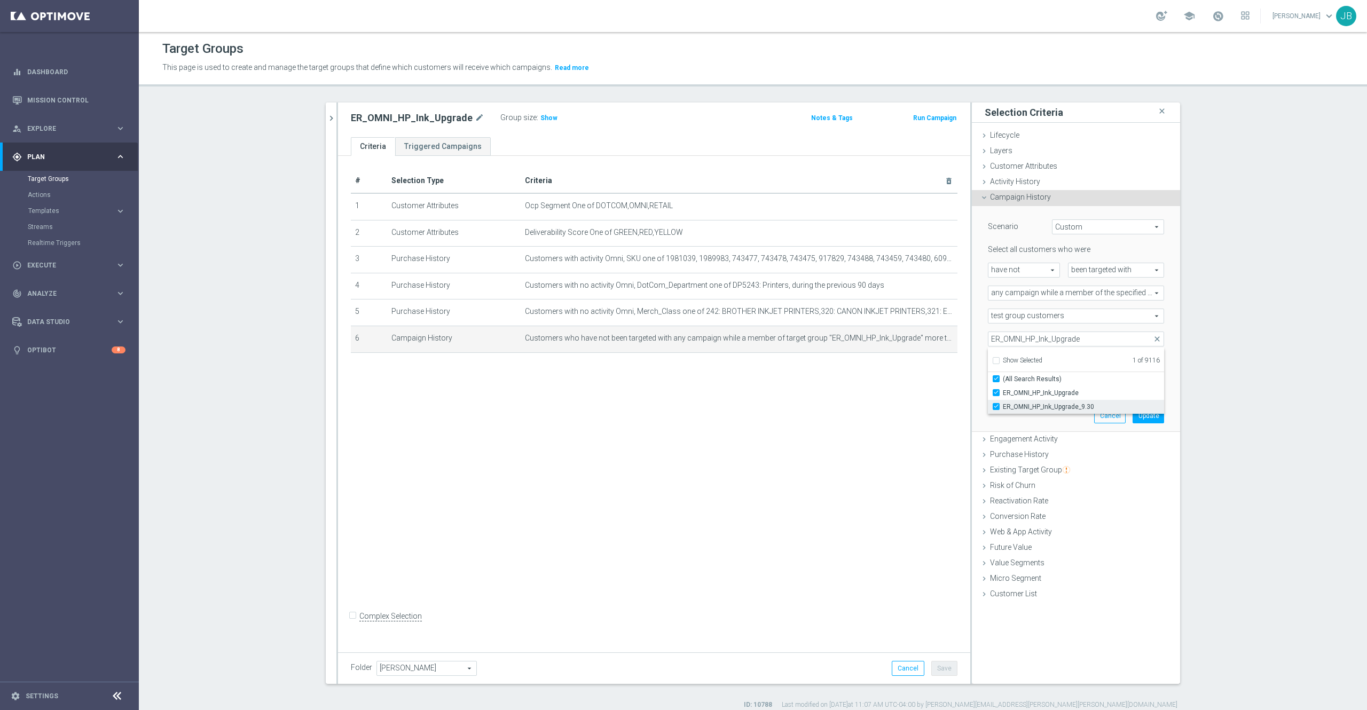
checkbox input "true"
click at [882, 430] on div "# Selection Type Criteria delete_forever 1 Customer Attributes Ocp Segment One …" at bounding box center [654, 401] width 632 height 491
click at [1149, 416] on button "Update" at bounding box center [1147, 415] width 31 height 15
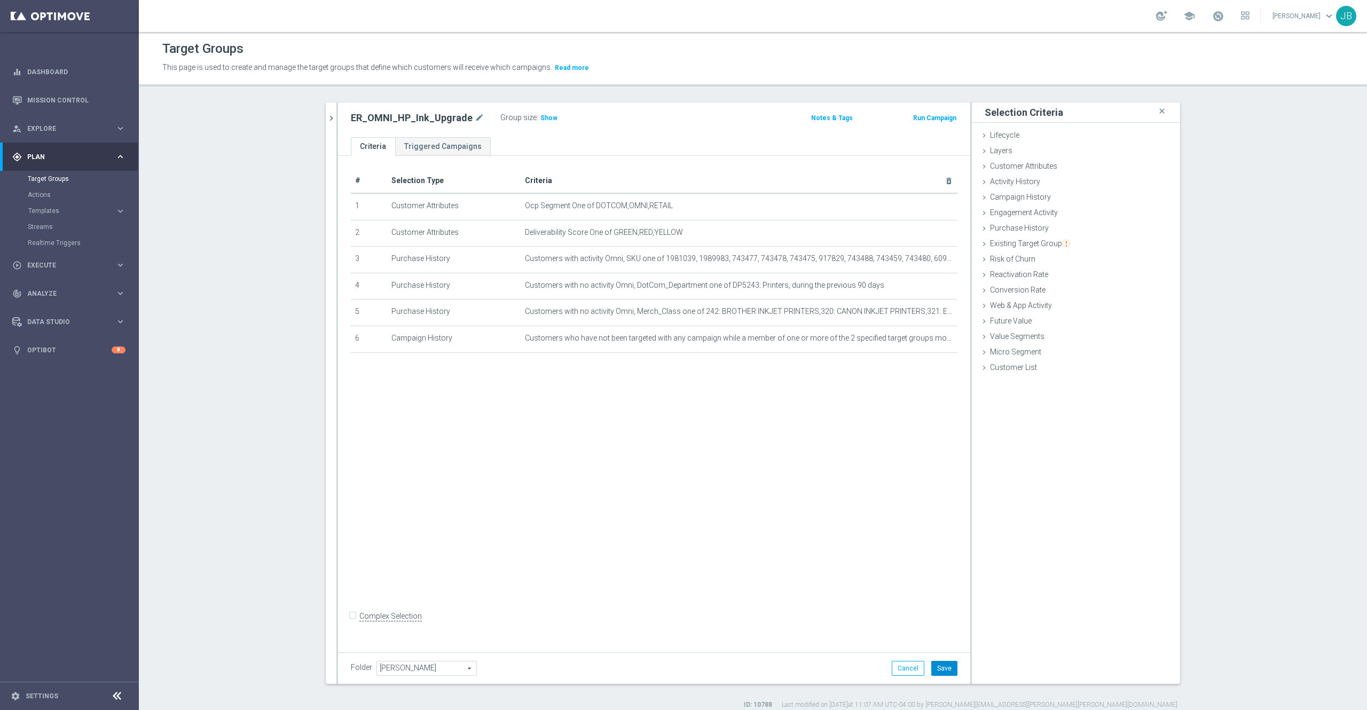
click at [942, 672] on button "Save" at bounding box center [944, 668] width 26 height 15
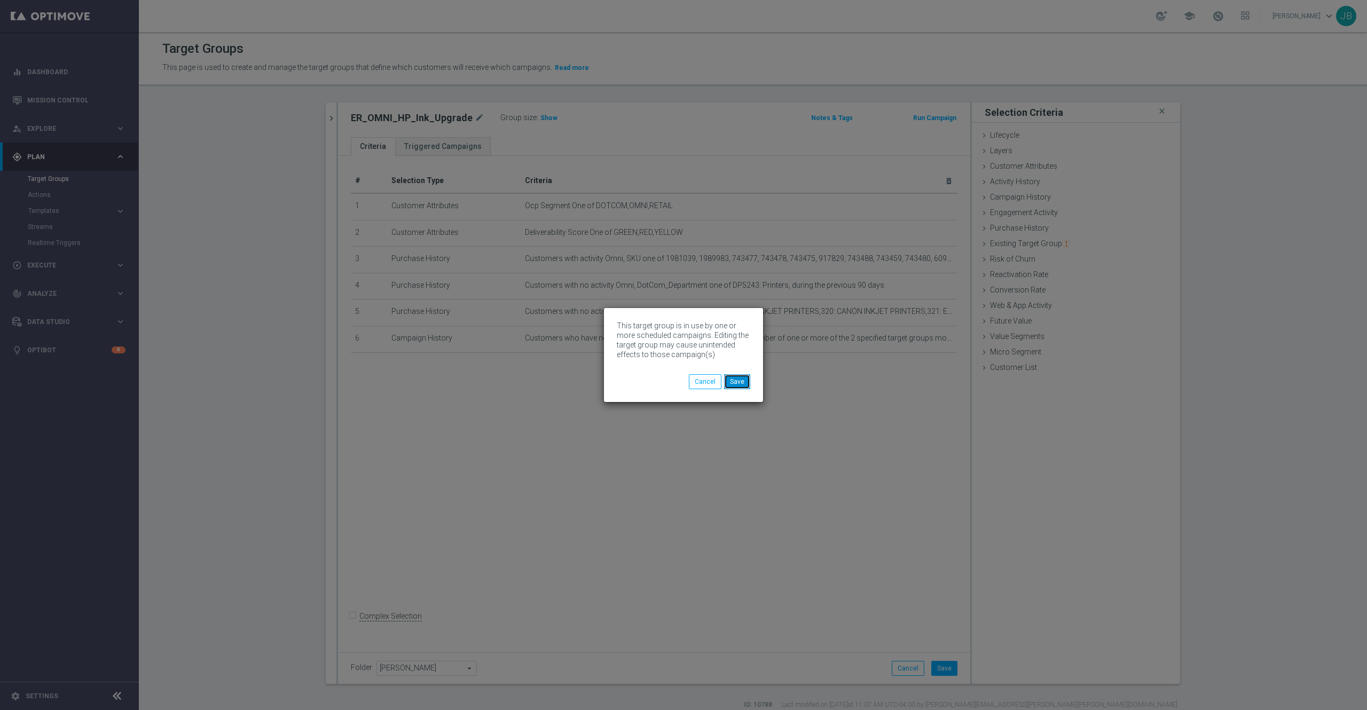
click at [740, 382] on button "Save" at bounding box center [737, 381] width 26 height 15
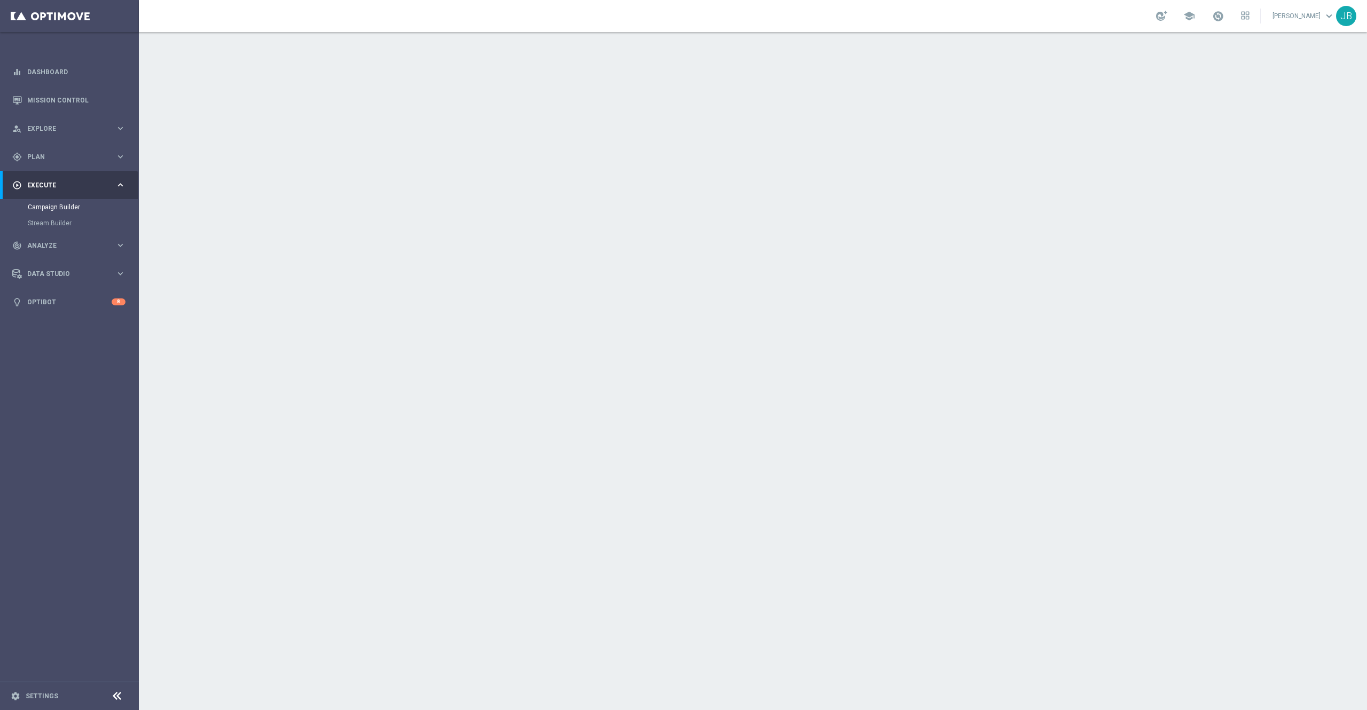
click at [505, 108] on div "done Target Group" at bounding box center [498, 116] width 85 height 19
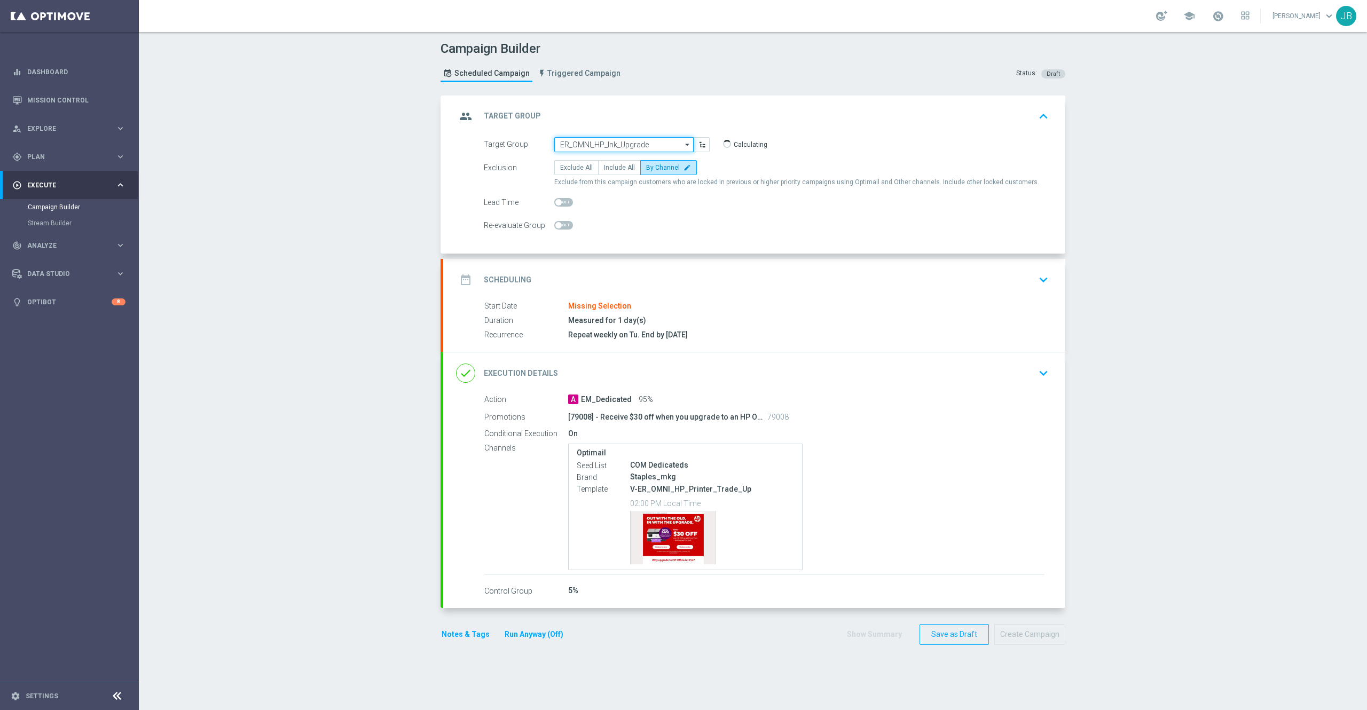
click at [586, 146] on input "ER_OMNI_HP_Ink_Upgrade" at bounding box center [623, 144] width 139 height 15
paste input "ER_OMNI_HP_Ink_Upgrade"
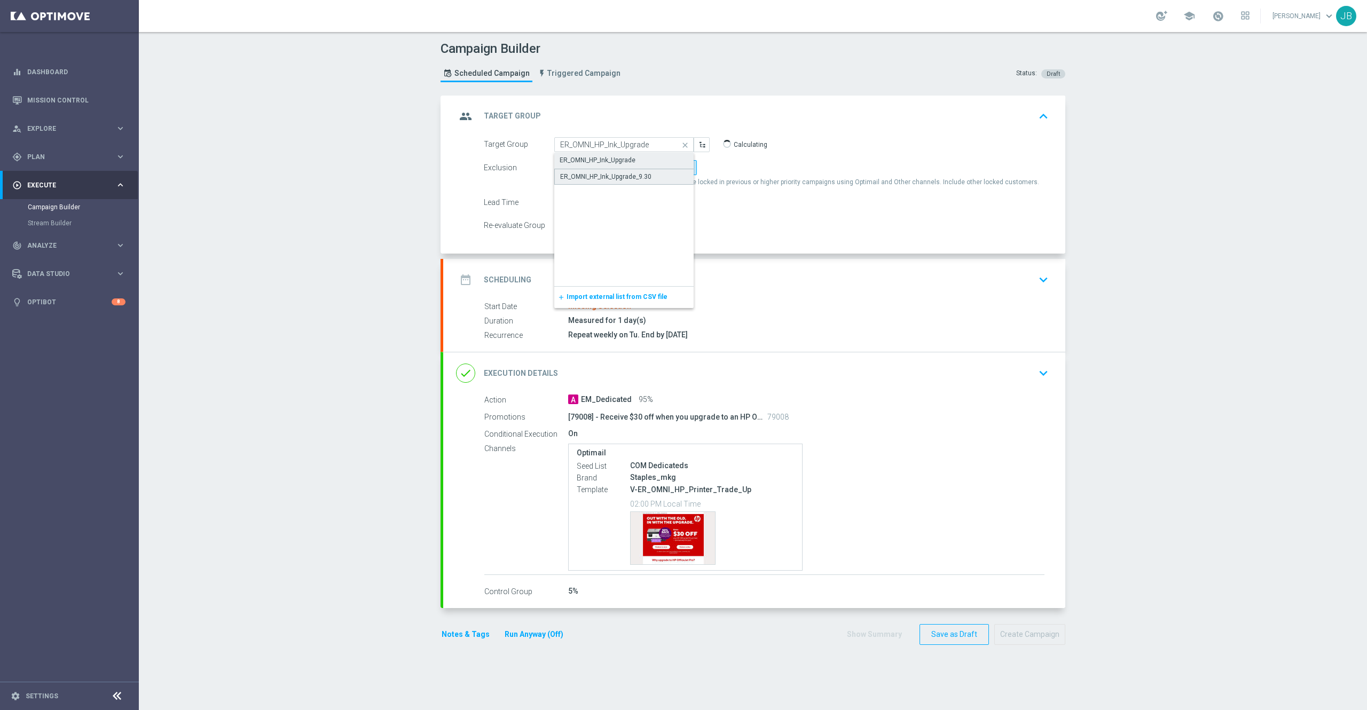
click at [596, 176] on div "ER_OMNI_HP_Ink_Upgrade_9.30" at bounding box center [605, 177] width 91 height 10
type input "ER_OMNI_HP_Ink_Upgrade_9.30"
click at [513, 275] on h2 "Scheduling" at bounding box center [508, 280] width 48 height 10
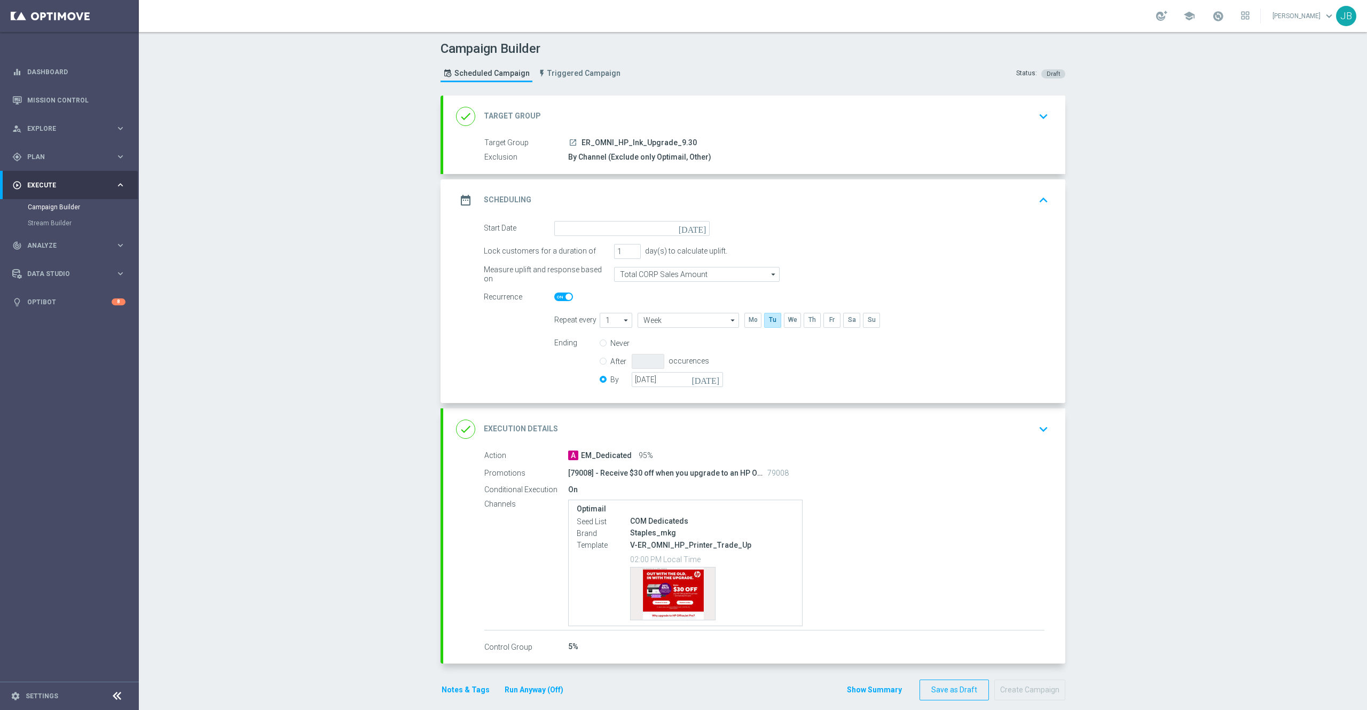
click at [565, 298] on span at bounding box center [568, 297] width 6 height 6
click at [556, 298] on input "checkbox" at bounding box center [563, 297] width 19 height 9
checkbox input "false"
radio input "true"
radio input "false"
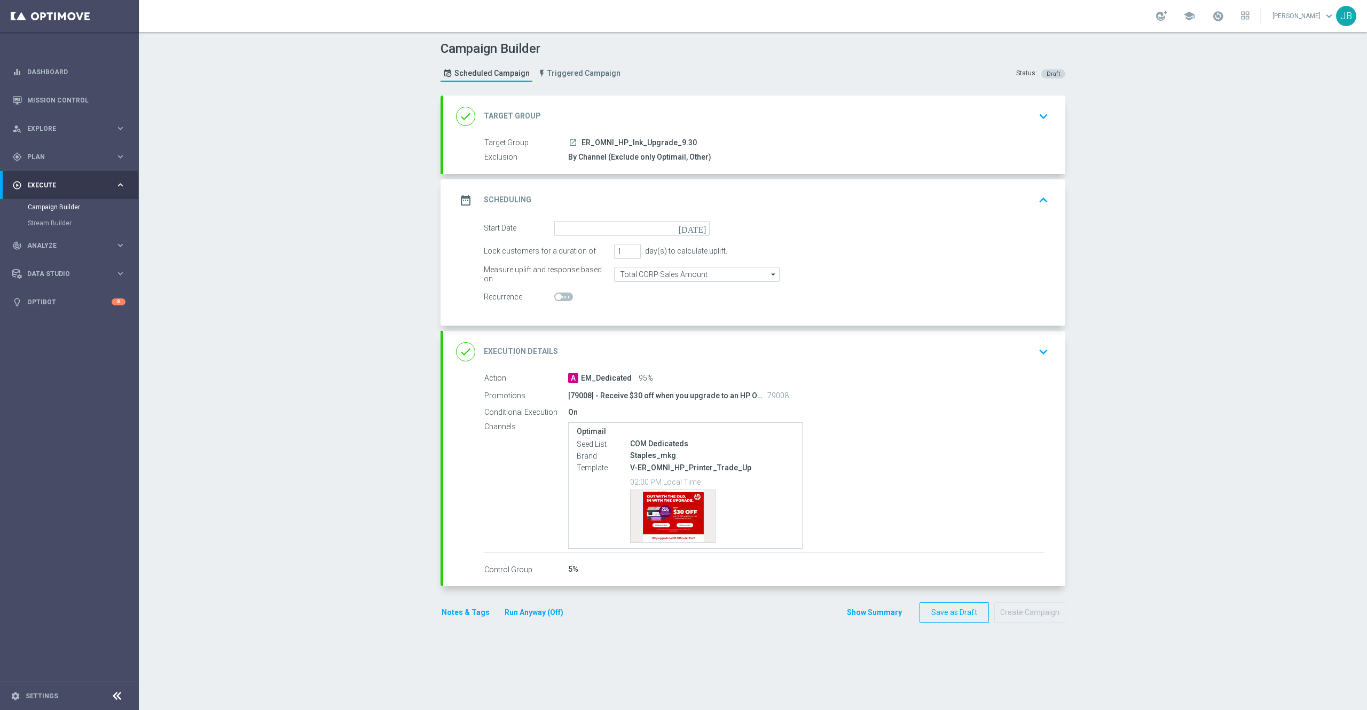
click at [691, 230] on icon "[DATE]" at bounding box center [693, 227] width 31 height 12
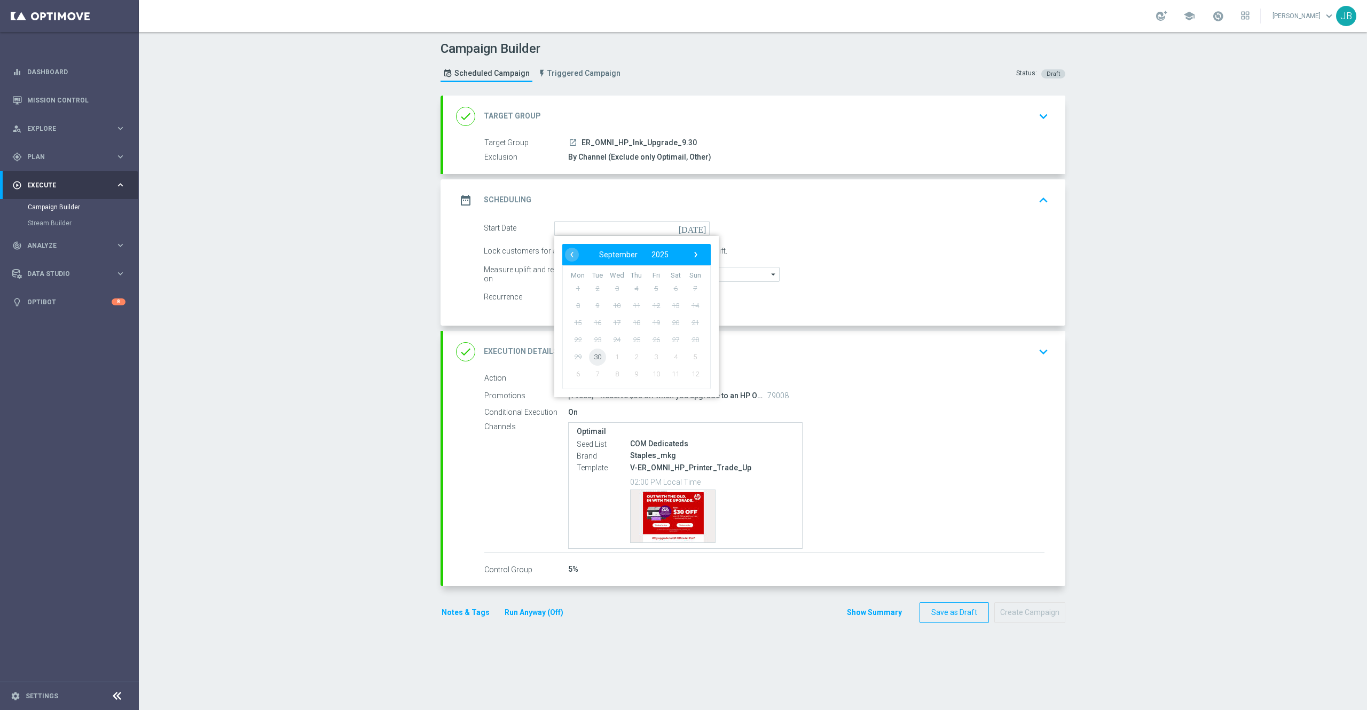
click at [589, 354] on span "30" at bounding box center [597, 356] width 17 height 17
type input "[DATE]"
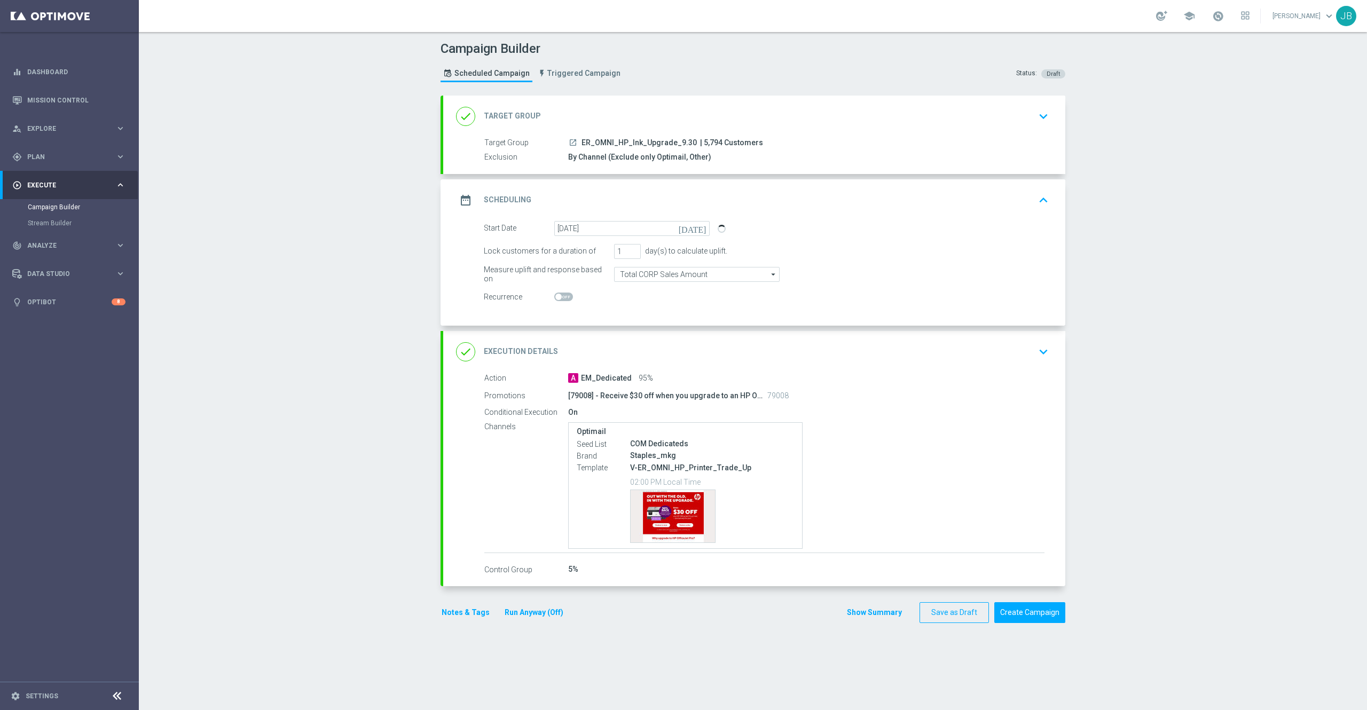
click at [522, 352] on h2 "Execution Details" at bounding box center [521, 351] width 74 height 10
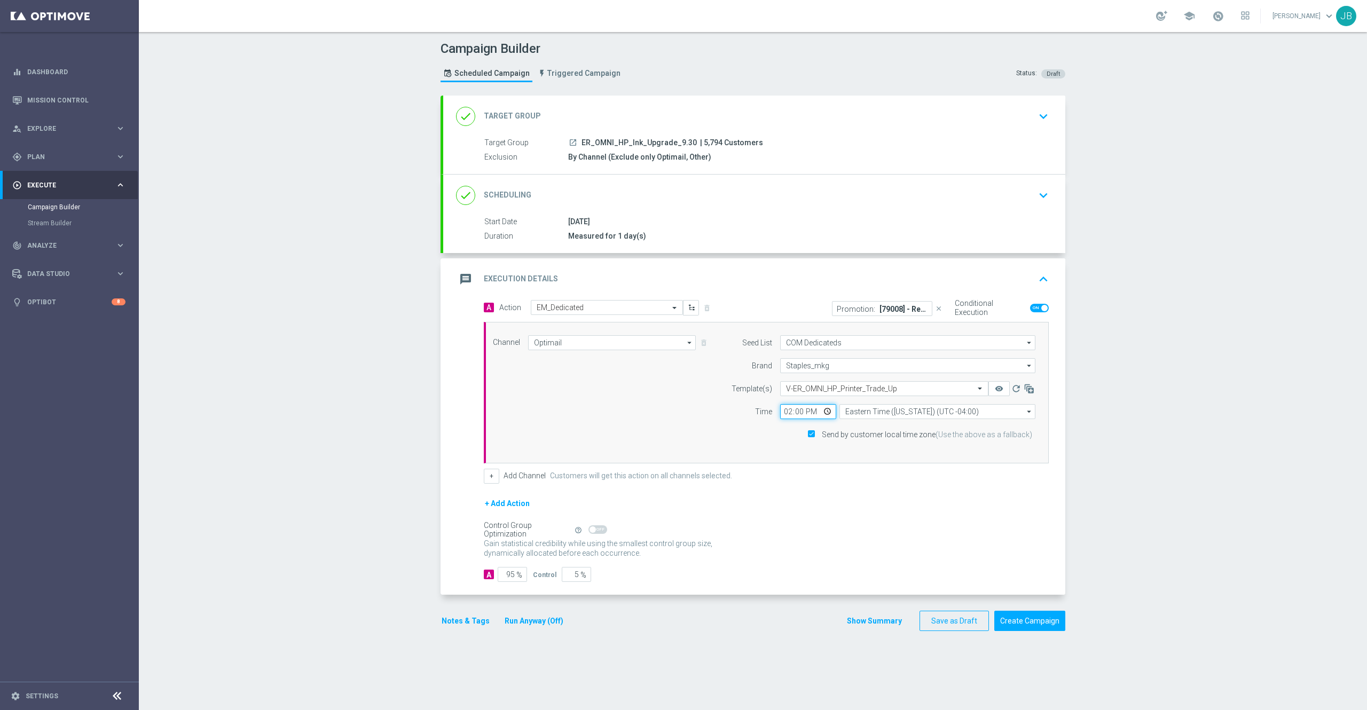
click at [780, 415] on input "14:00" at bounding box center [808, 411] width 56 height 15
type input "18:00"
click at [827, 494] on form "A Action Select action EM_Dedicated delete_forever Promotion: [79008] - Receive…" at bounding box center [766, 441] width 565 height 282
click at [513, 198] on h2 "Scheduling" at bounding box center [508, 195] width 48 height 10
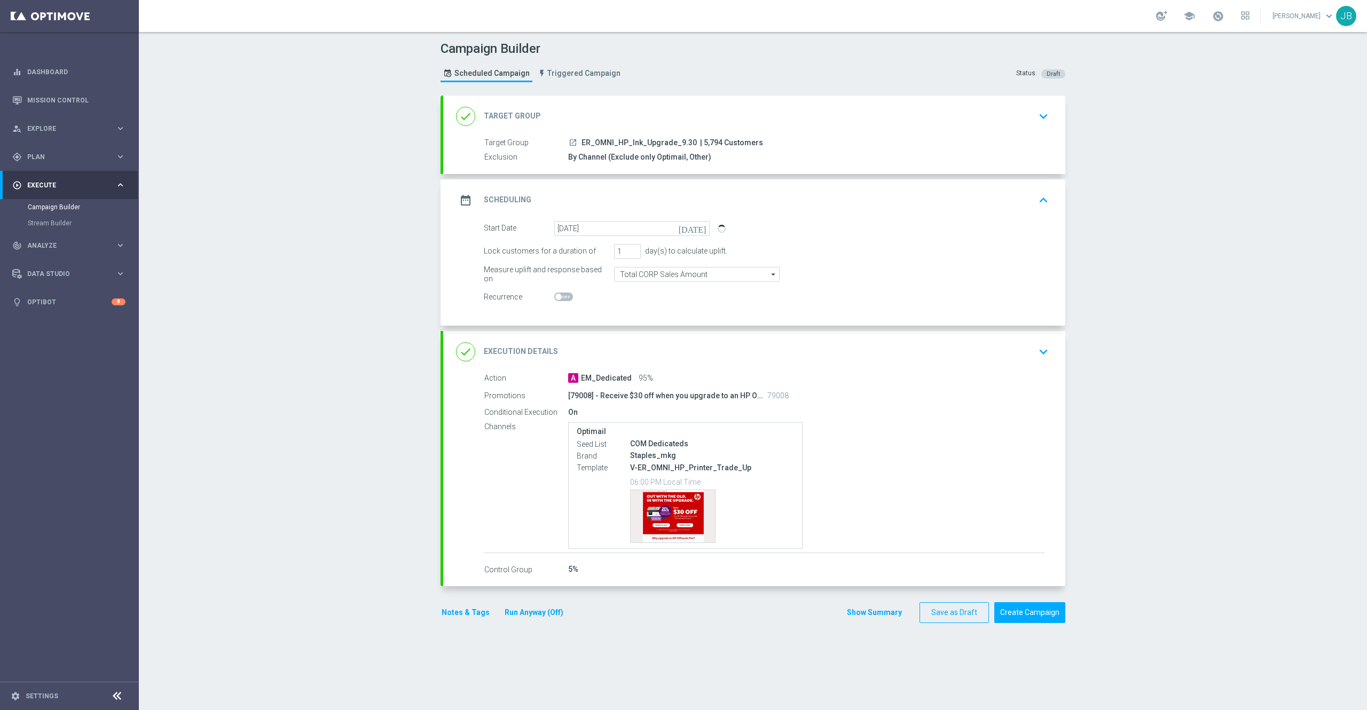
click at [504, 112] on h2 "Target Group" at bounding box center [512, 116] width 57 height 10
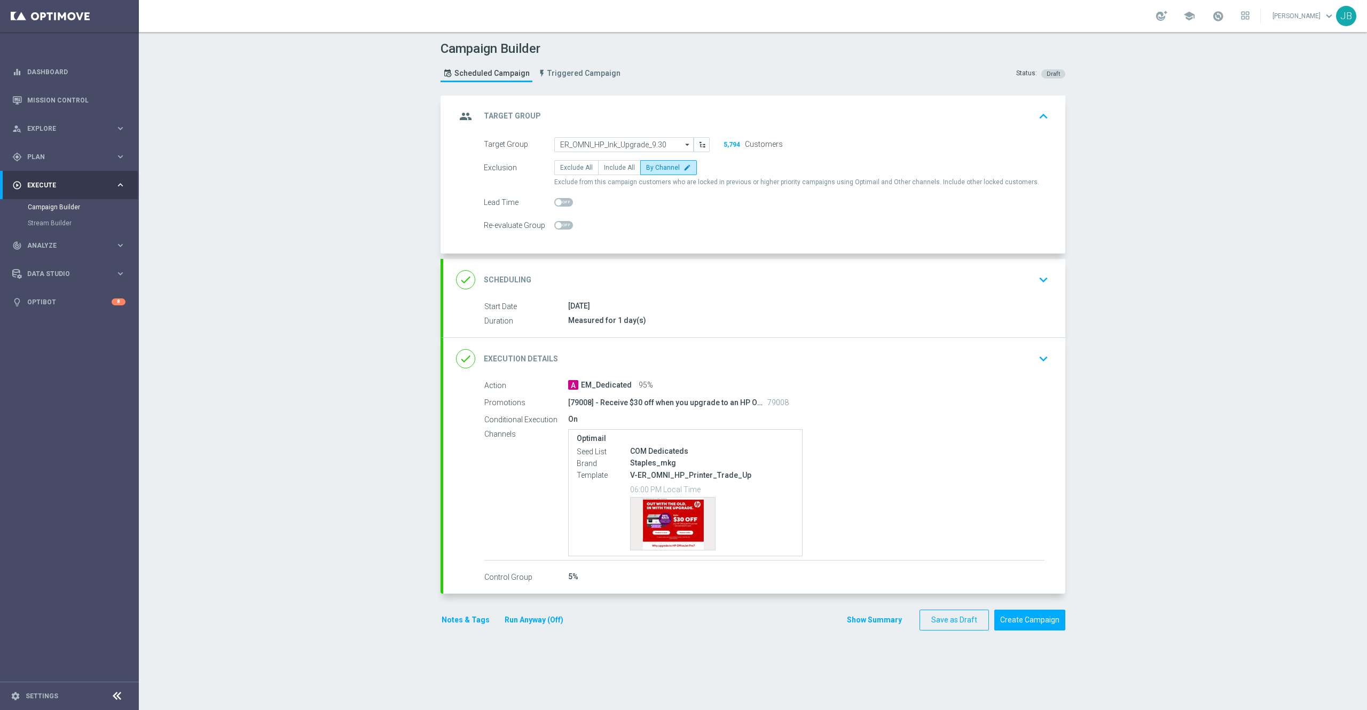
click at [505, 284] on h2 "Scheduling" at bounding box center [508, 280] width 48 height 10
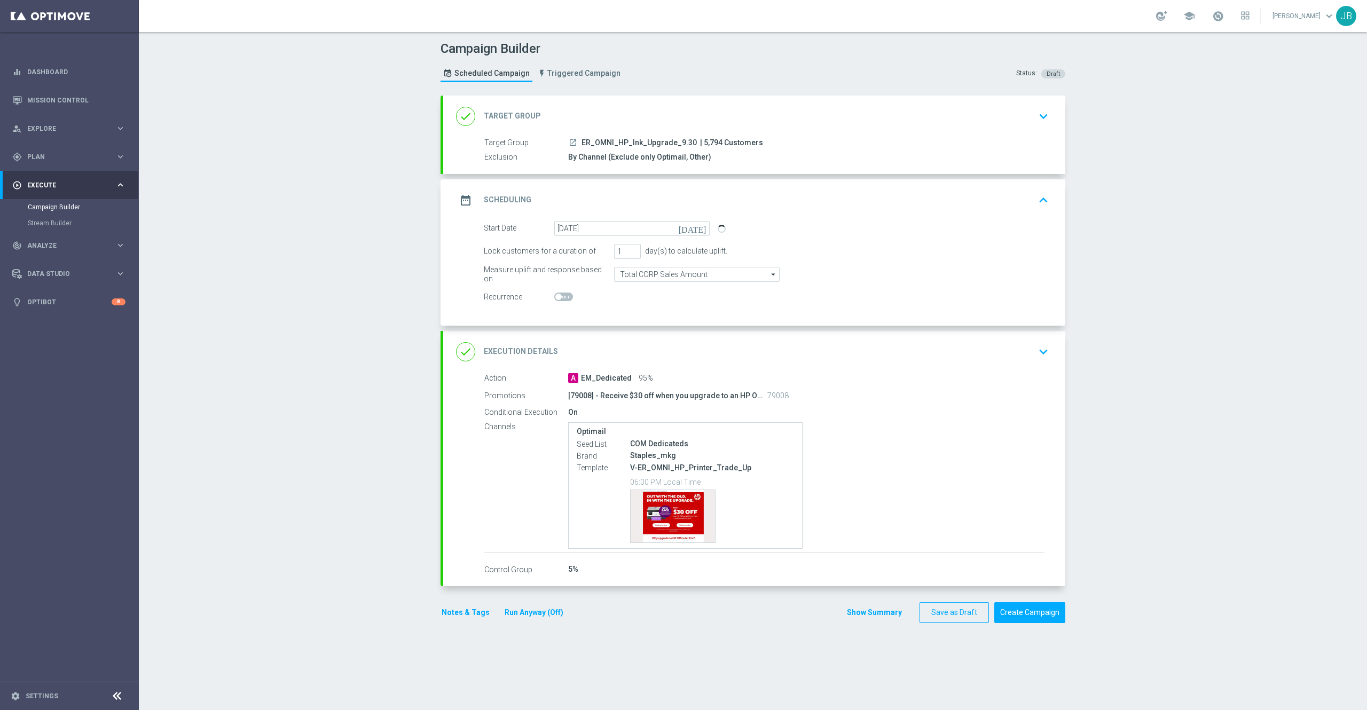
click at [534, 350] on h2 "Execution Details" at bounding box center [521, 351] width 74 height 10
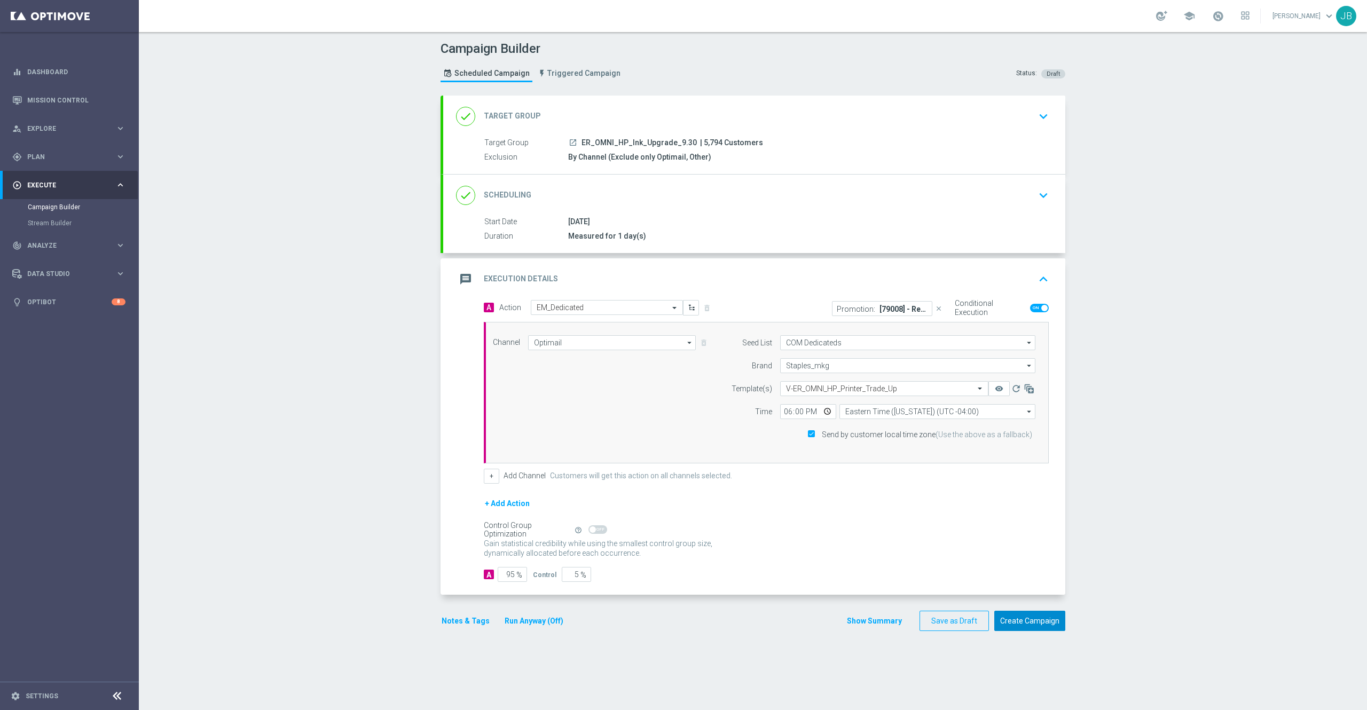
click at [1016, 618] on button "Create Campaign" at bounding box center [1029, 621] width 71 height 21
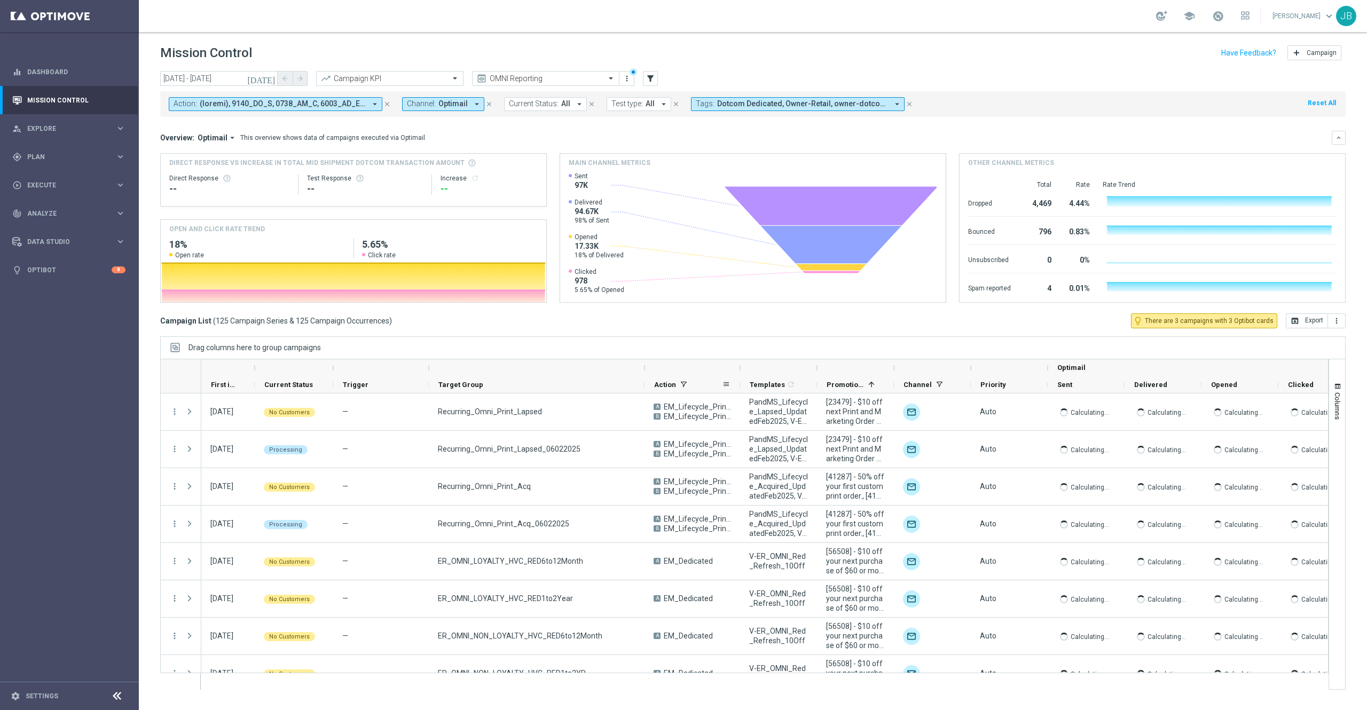
drag, startPoint x: 526, startPoint y: 369, endPoint x: 645, endPoint y: 379, distance: 120.0
click at [645, 379] on div "Optimail First in Range" at bounding box center [816, 376] width 1230 height 34
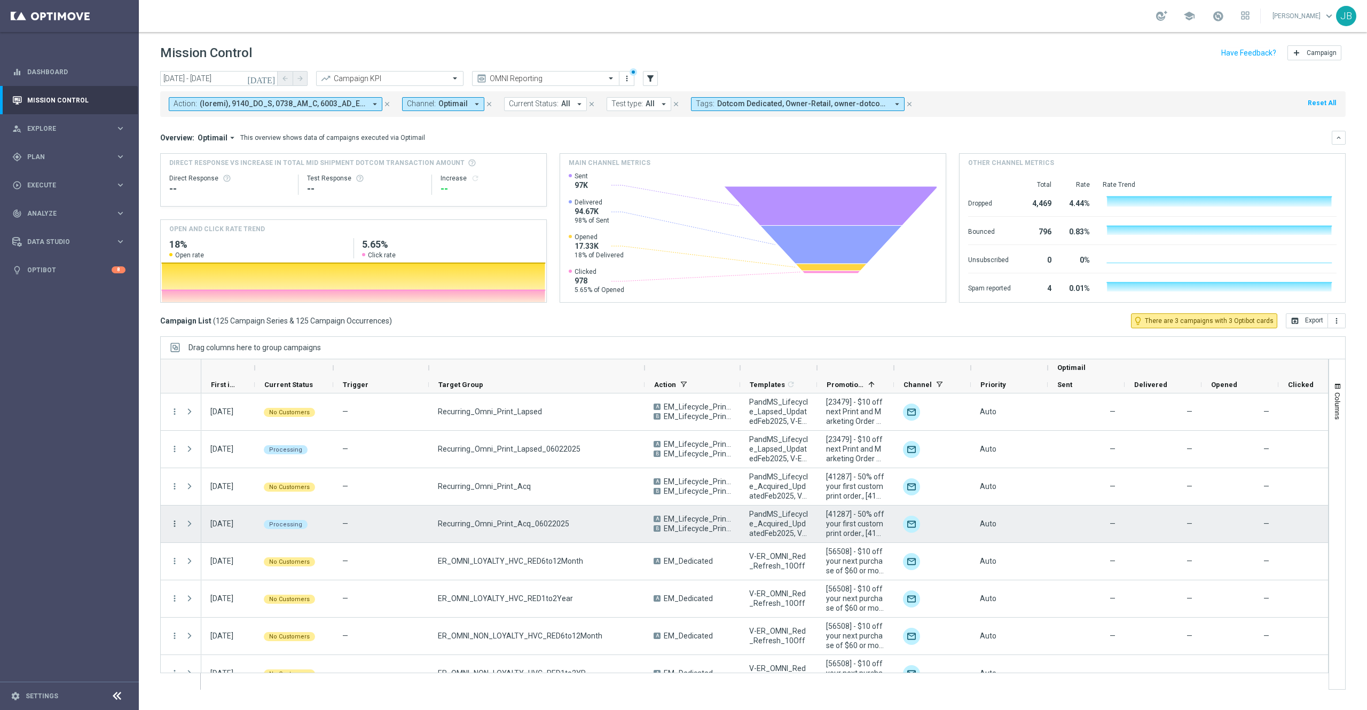
click at [175, 527] on icon "more_vert" at bounding box center [175, 524] width 10 height 10
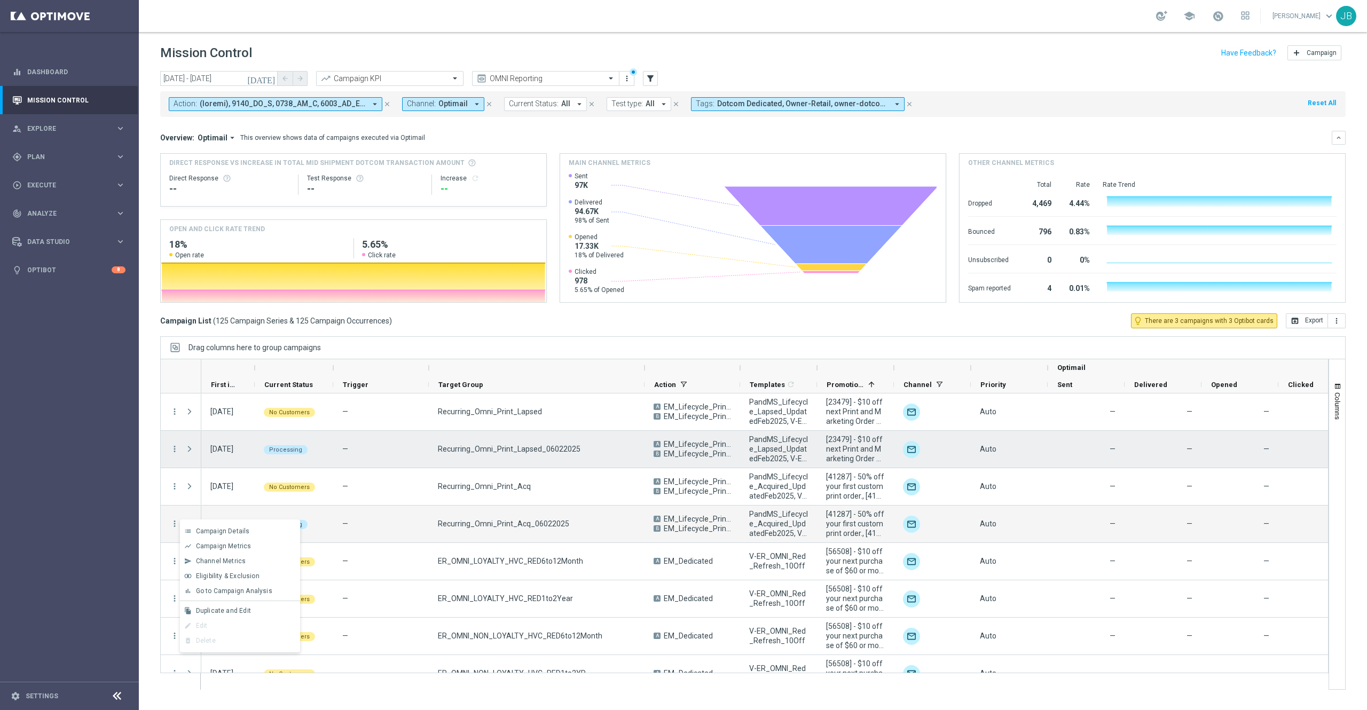
click at [381, 465] on div "—" at bounding box center [381, 449] width 96 height 37
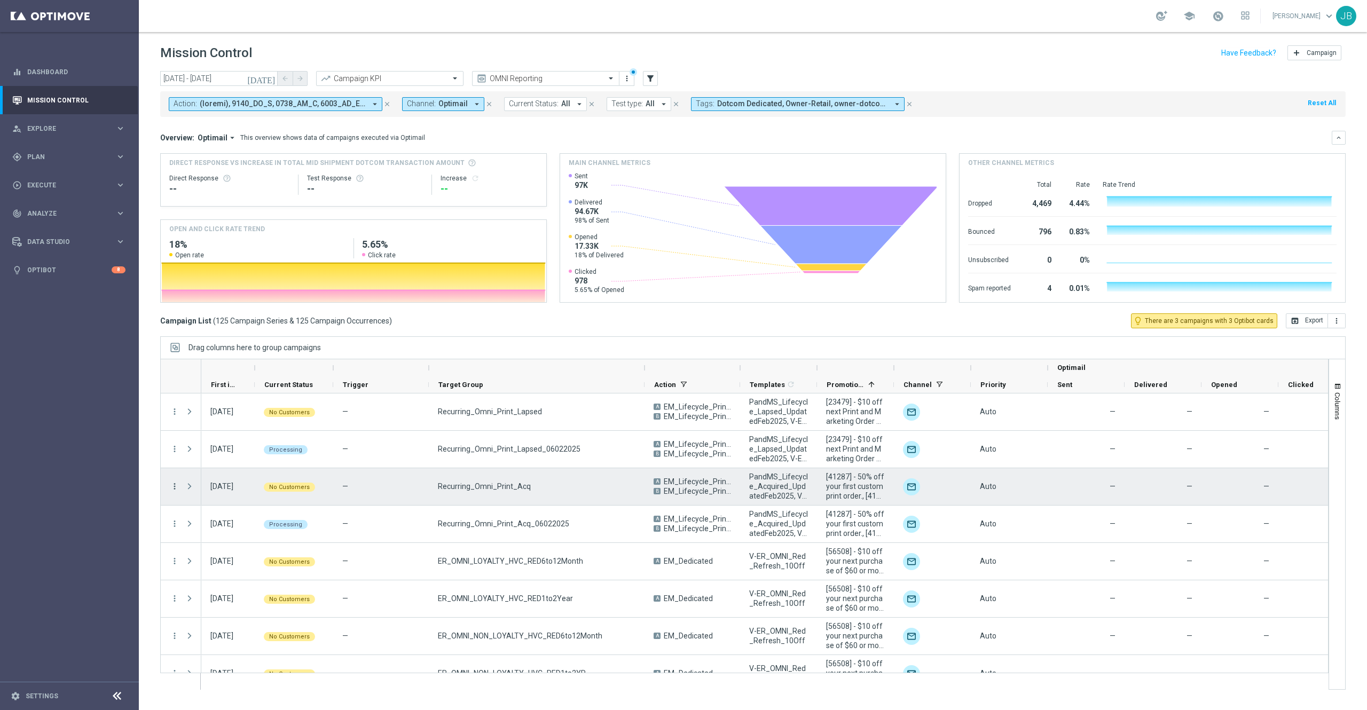
click at [173, 486] on icon "more_vert" at bounding box center [175, 487] width 10 height 10
click at [223, 599] on div "Delete" at bounding box center [245, 602] width 99 height 7
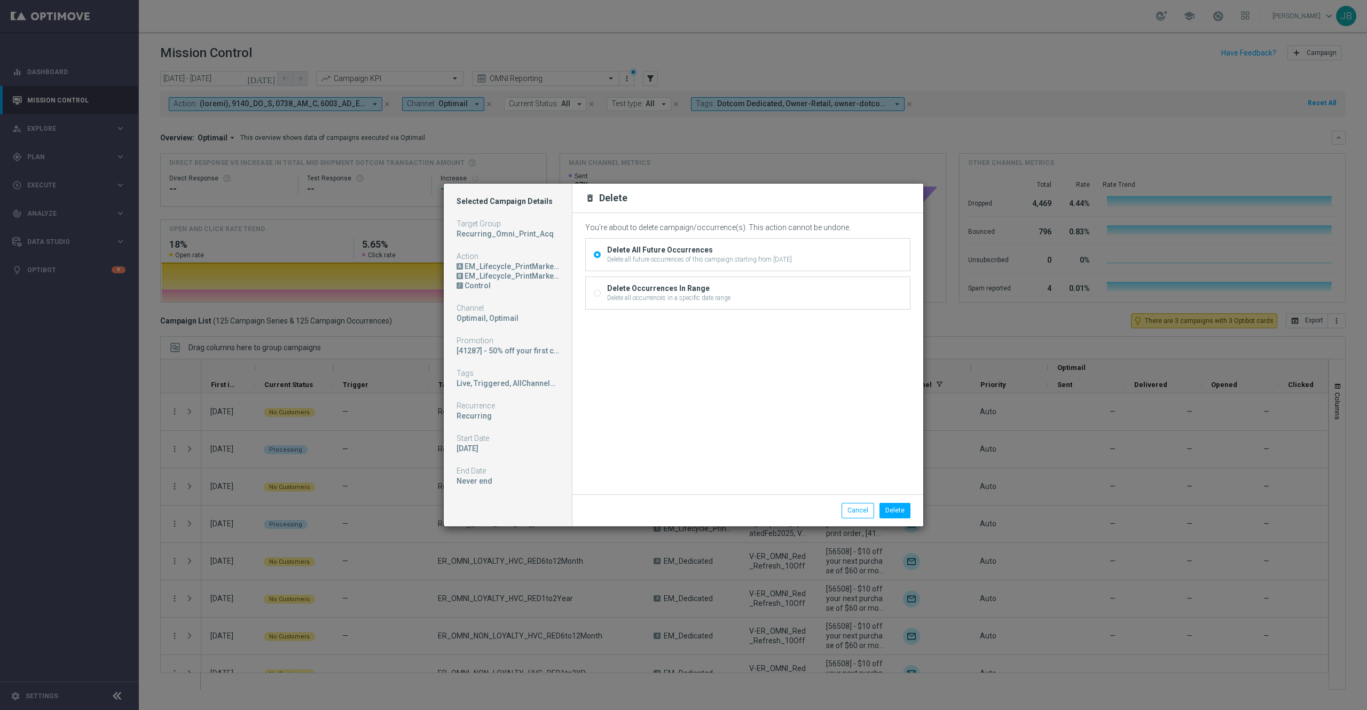
click at [596, 294] on input "Delete Occurrences In Range Delete all occurrences in a specific date range" at bounding box center [597, 294] width 7 height 7
radio input "true"
radio input "false"
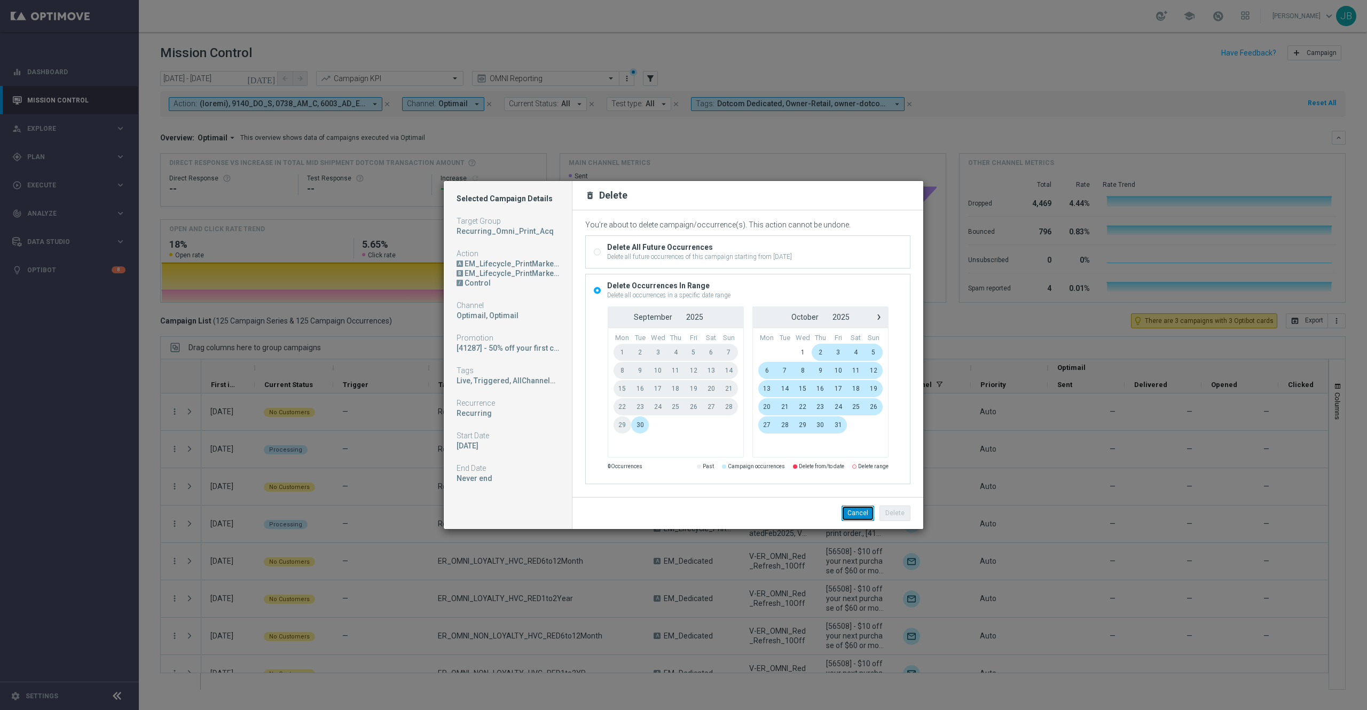
click at [844, 509] on button "Cancel" at bounding box center [857, 513] width 33 height 15
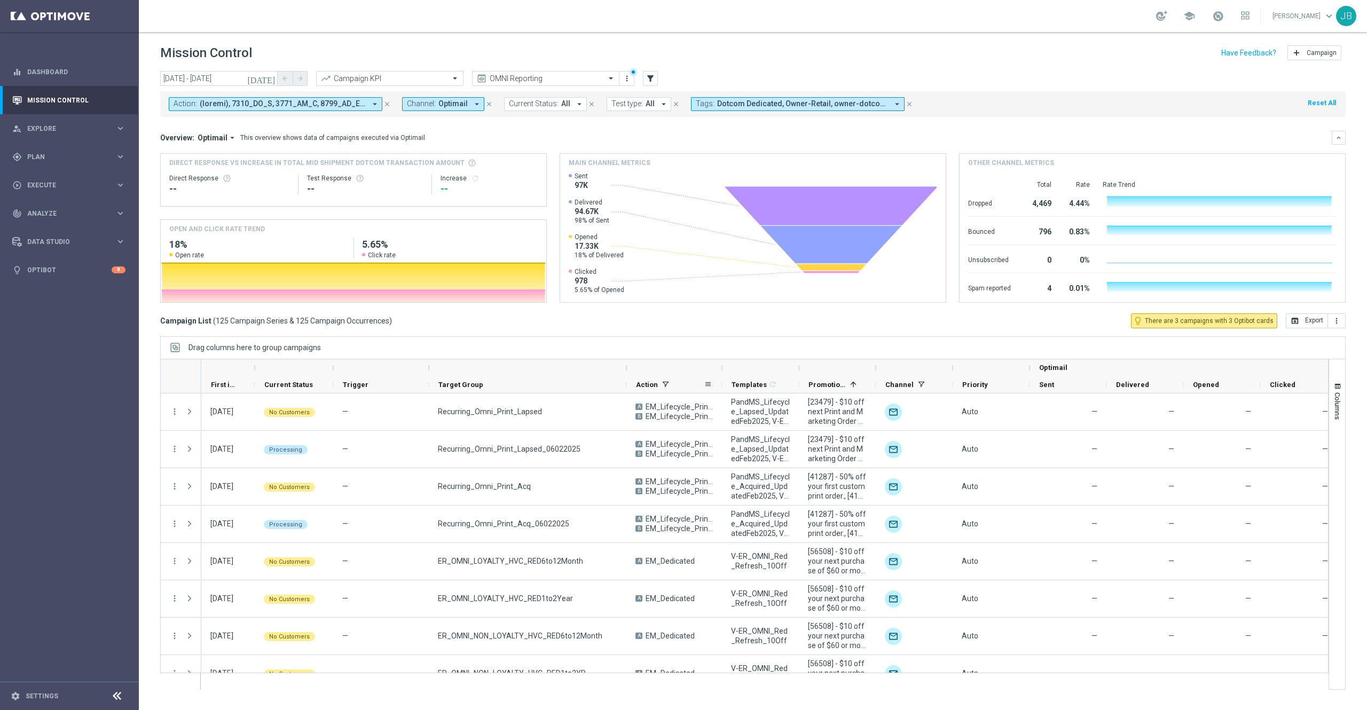
drag, startPoint x: 525, startPoint y: 371, endPoint x: 638, endPoint y: 384, distance: 114.0
click at [638, 384] on div "Optimail First in Range" at bounding box center [807, 376] width 1212 height 34
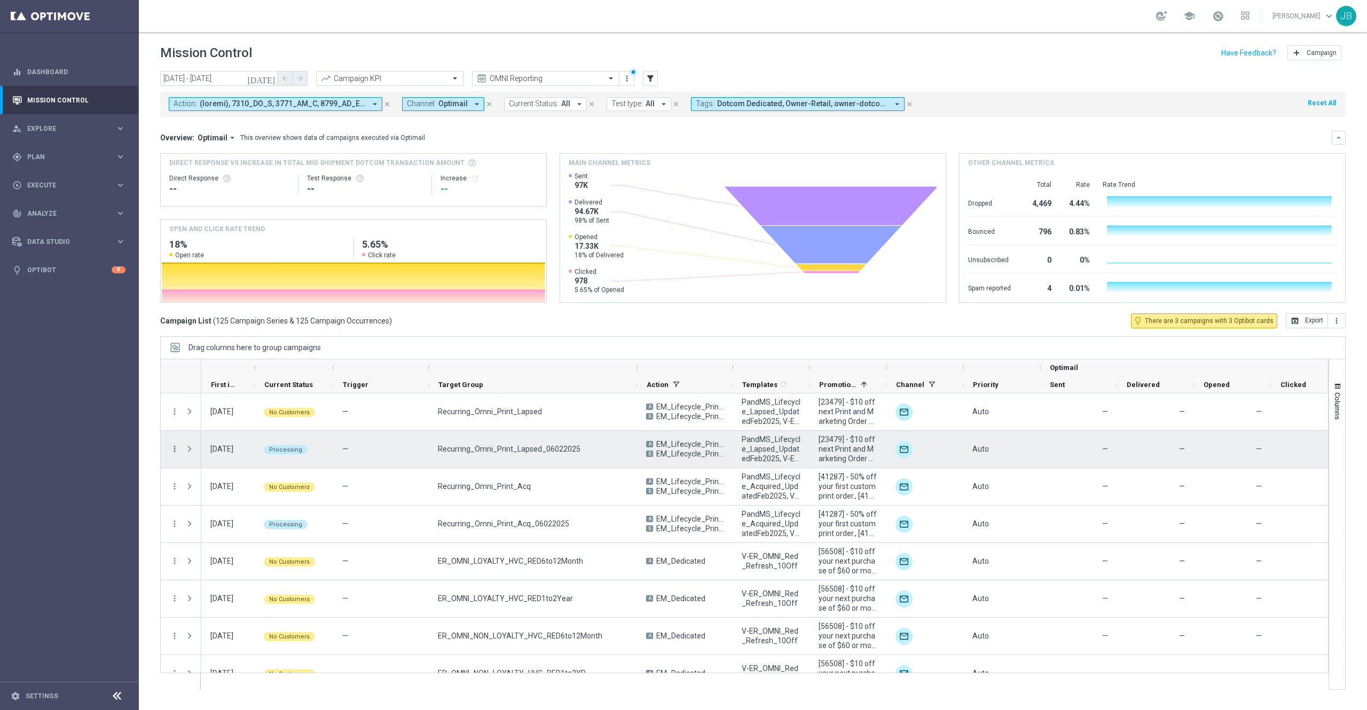
click at [176, 446] on icon "more_vert" at bounding box center [175, 449] width 10 height 10
click at [235, 454] on span "Campaign Details" at bounding box center [223, 456] width 54 height 7
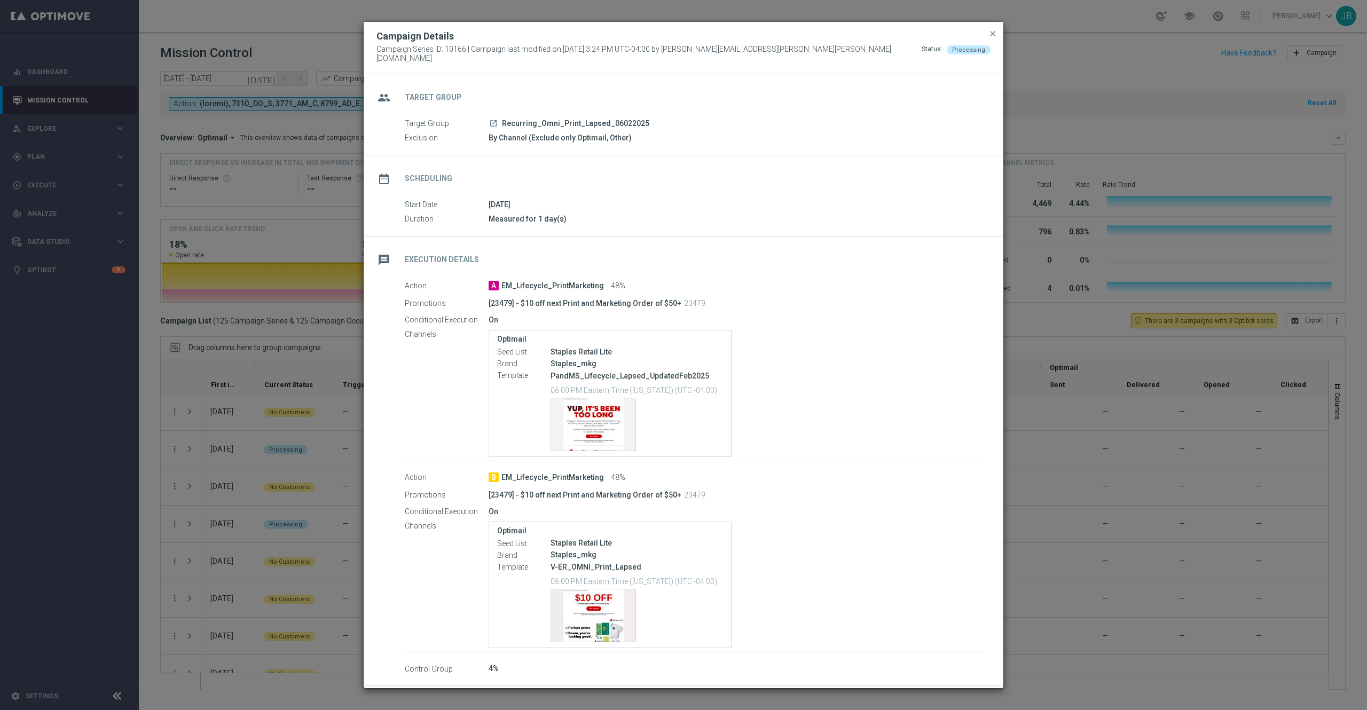
click at [436, 174] on h2 "Scheduling" at bounding box center [429, 178] width 48 height 10
click at [990, 38] on span "close" at bounding box center [992, 33] width 9 height 9
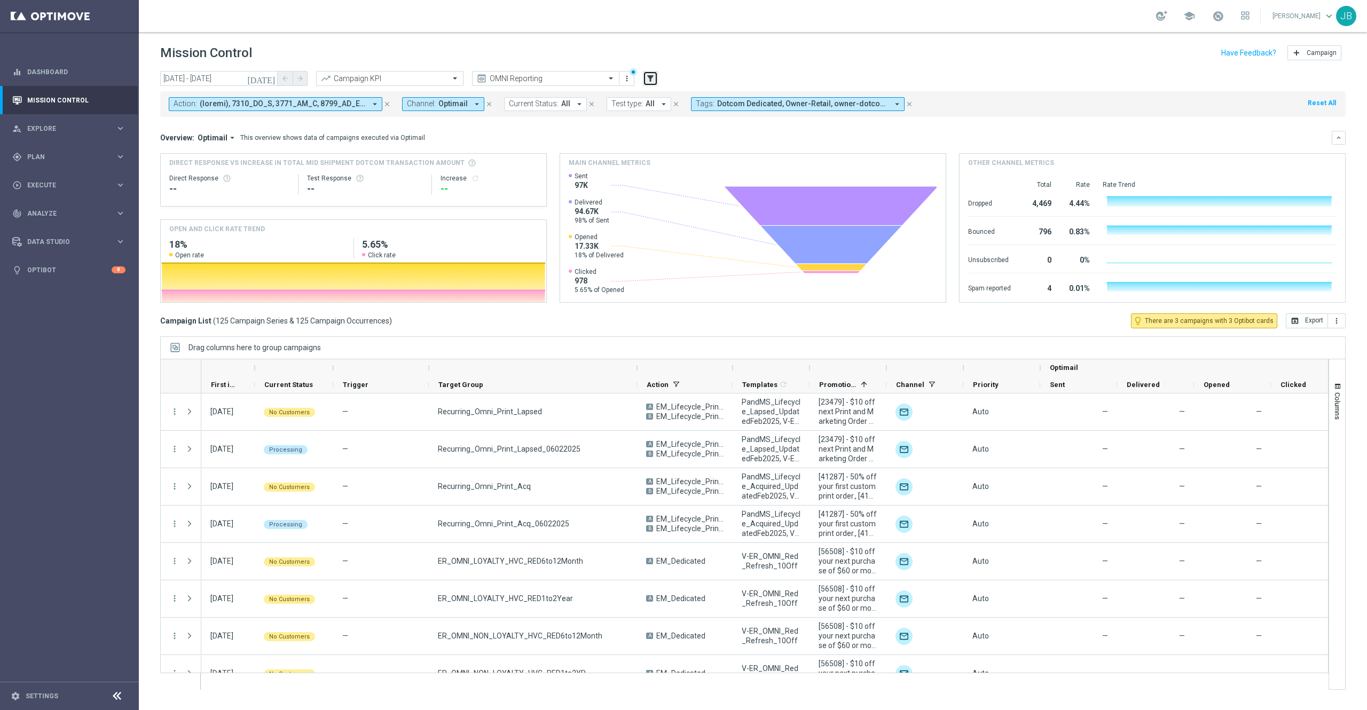
click at [648, 78] on icon "filter_alt" at bounding box center [650, 79] width 10 height 10
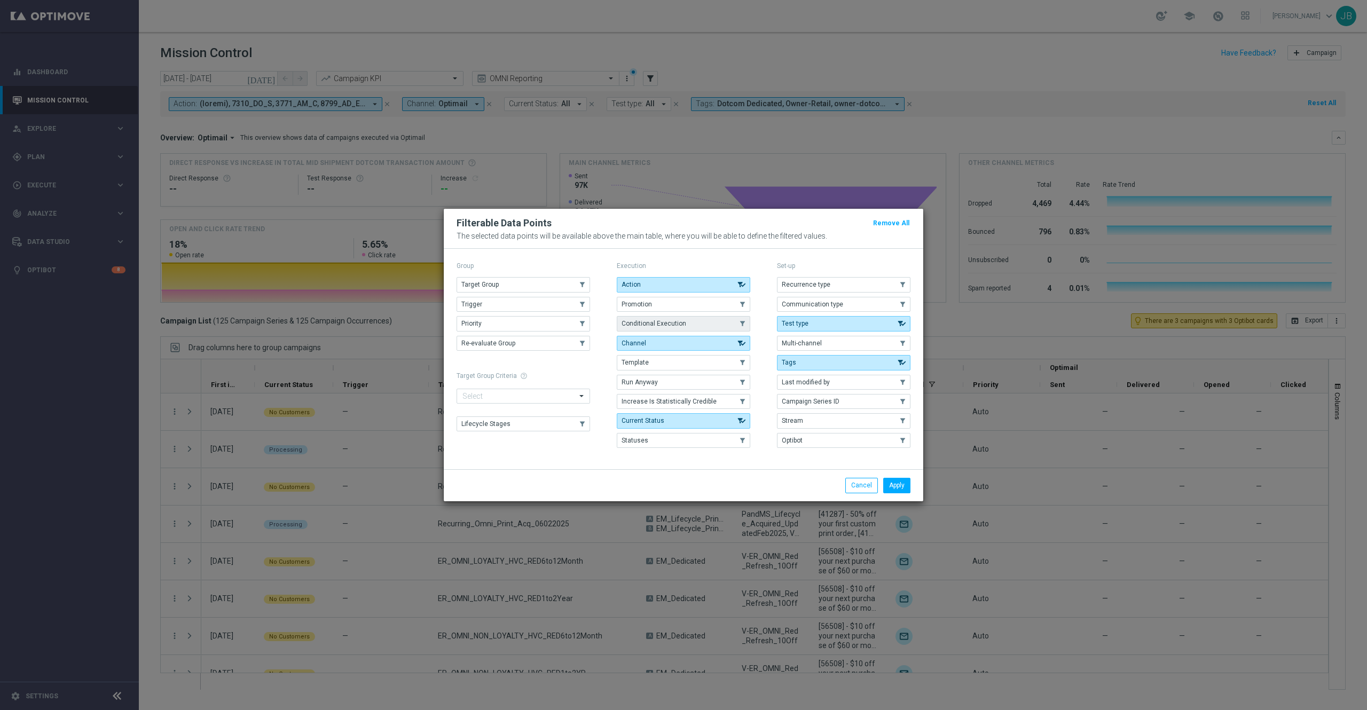
click at [661, 323] on span "Conditional Execution" at bounding box center [653, 323] width 65 height 7
click at [899, 488] on button "Apply" at bounding box center [896, 485] width 27 height 15
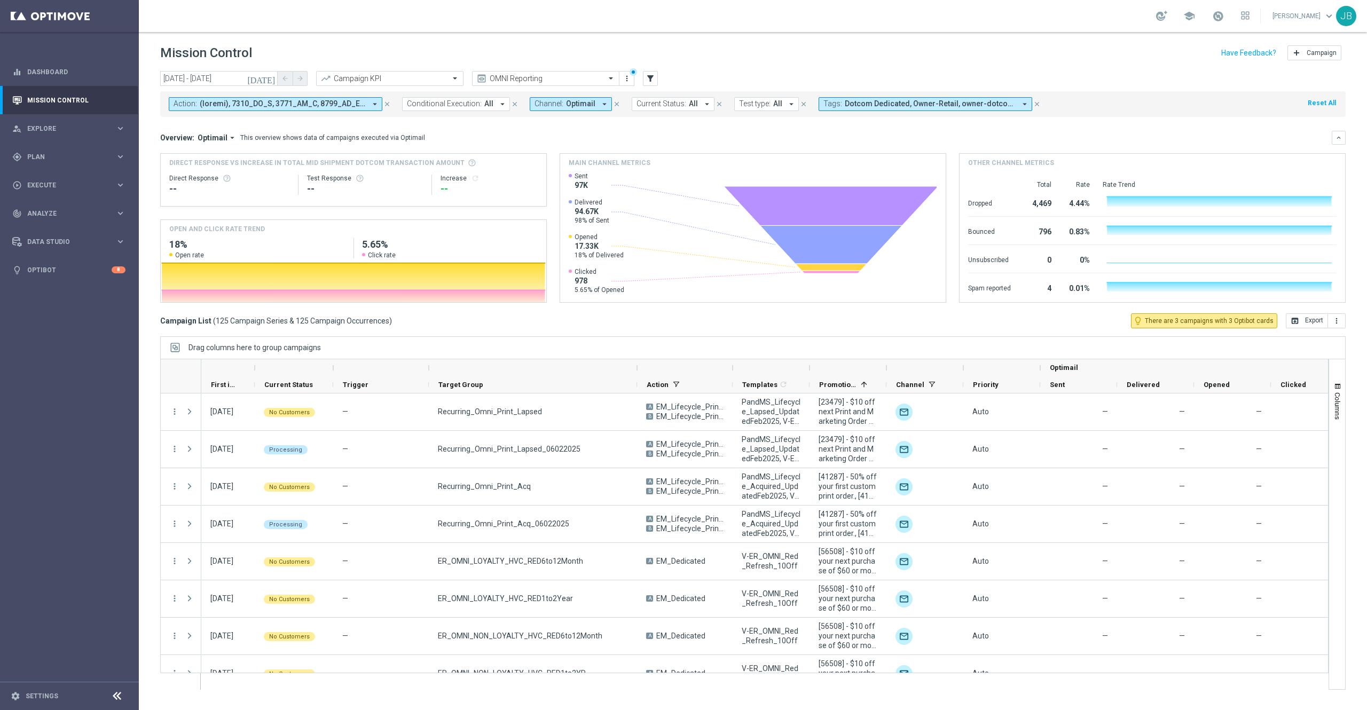
click at [493, 102] on button "Conditional Execution: All arrow_drop_down" at bounding box center [456, 104] width 108 height 14
click at [412, 164] on div "On" at bounding box center [453, 163] width 93 height 17
click at [564, 138] on div "Overview: Optimail arrow_drop_down This overview shows data of campaigns execut…" at bounding box center [745, 138] width 1171 height 10
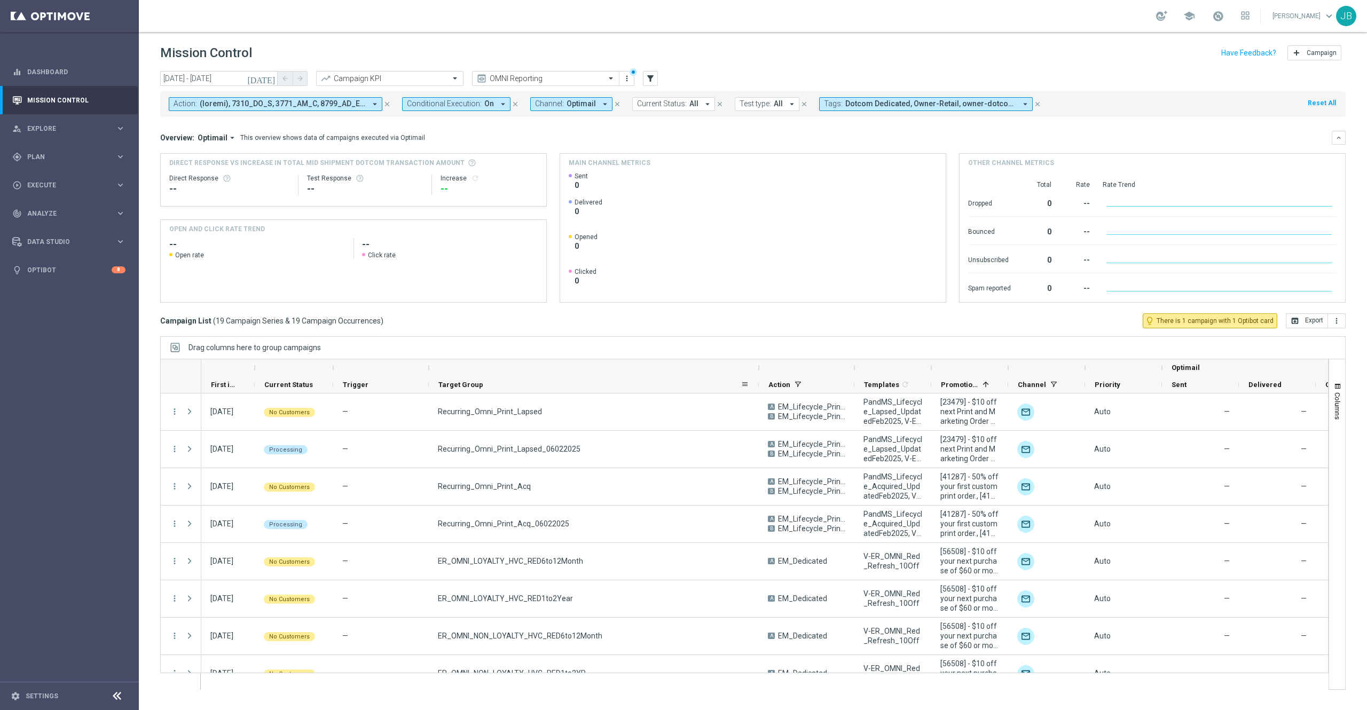
drag, startPoint x: 635, startPoint y: 367, endPoint x: 758, endPoint y: 385, distance: 124.1
click at [758, 385] on div "Optimail First in Range" at bounding box center [873, 376] width 1345 height 34
click at [267, 82] on icon "[DATE]" at bounding box center [261, 79] width 29 height 10
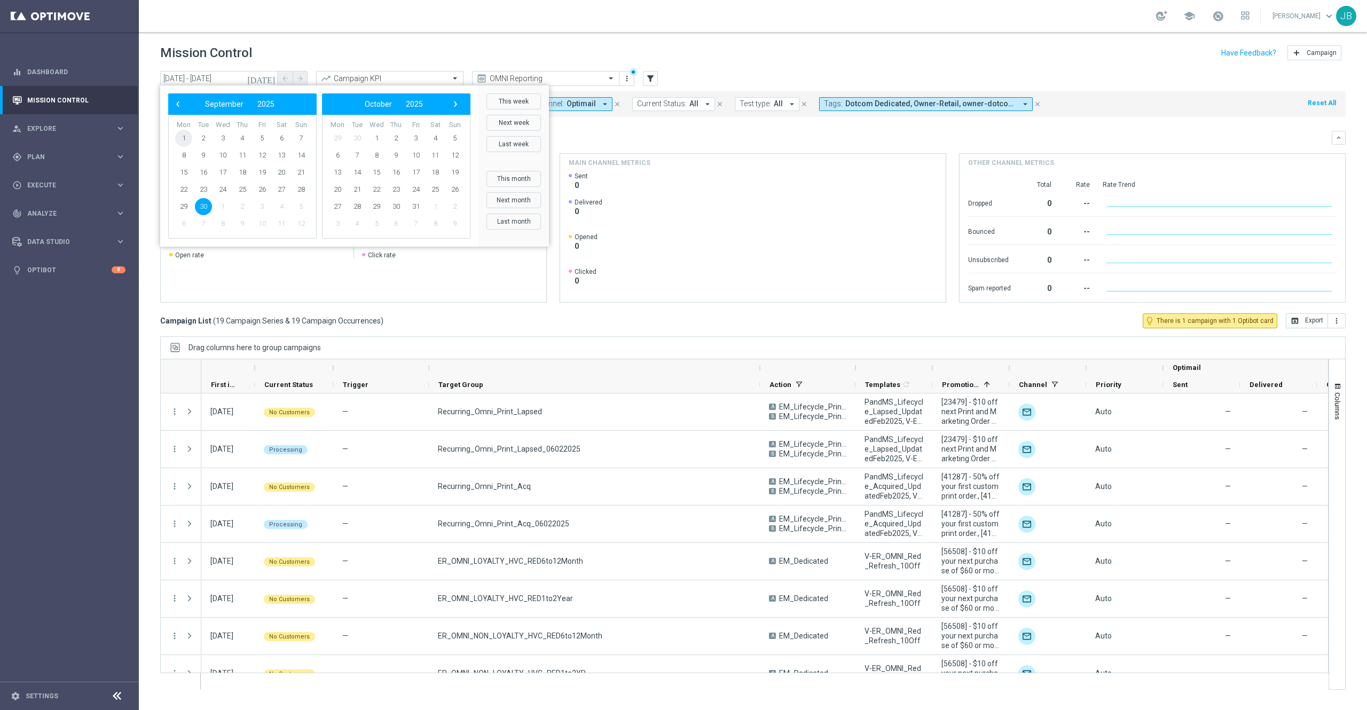
click at [185, 136] on span "1" at bounding box center [183, 138] width 17 height 17
click at [203, 206] on span "30" at bounding box center [203, 206] width 17 height 17
type input "[DATE] - [DATE]"
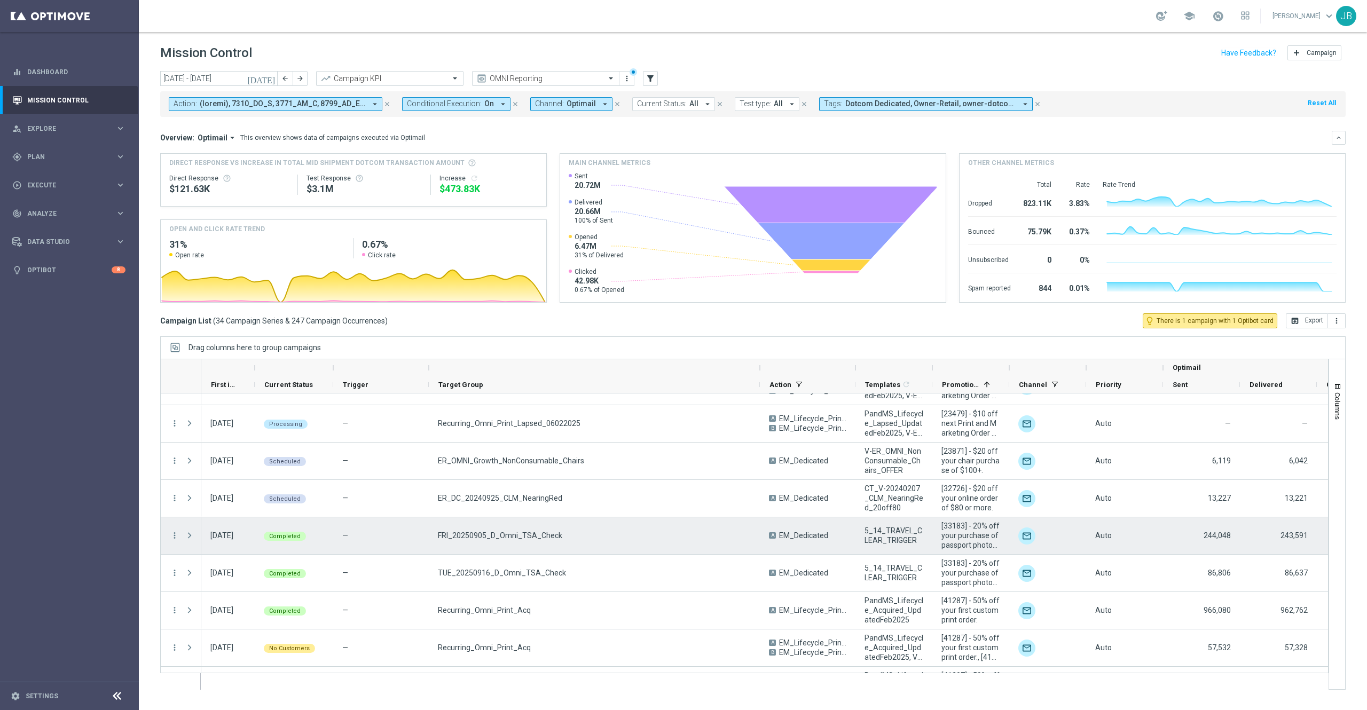
scroll to position [194, 0]
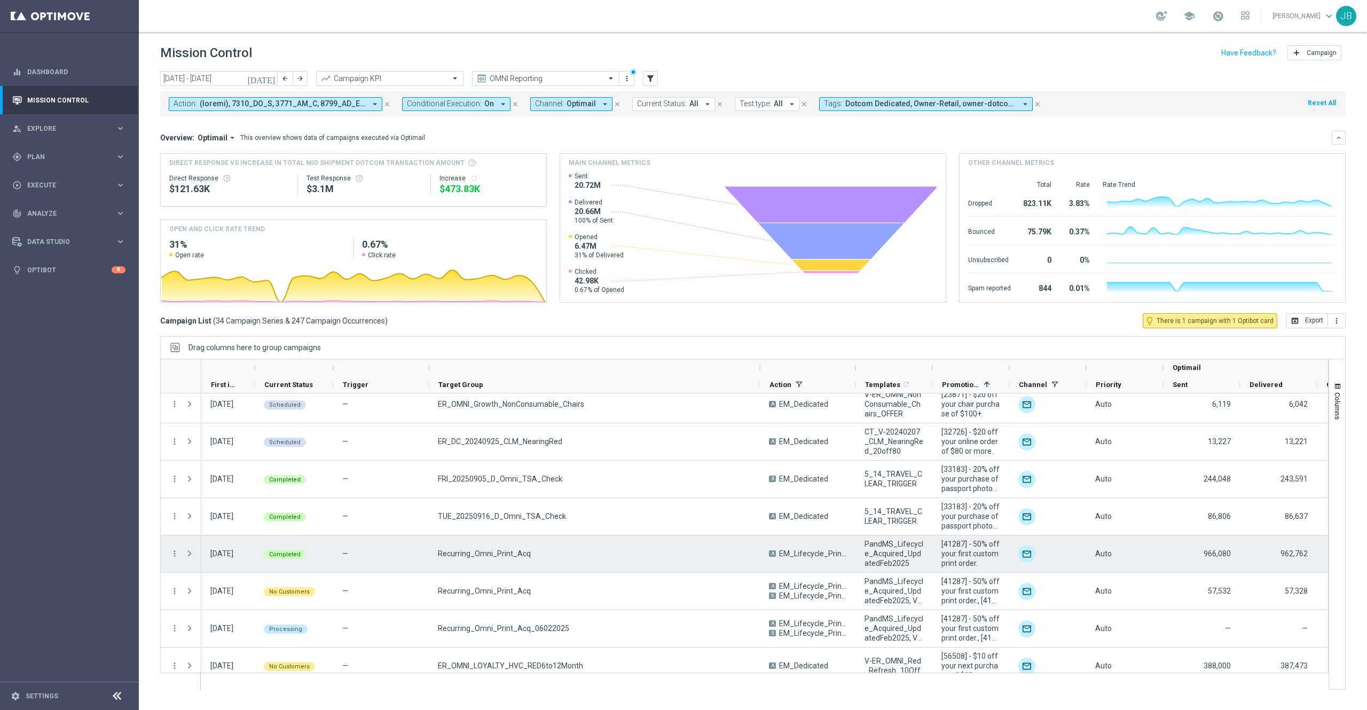
click at [188, 554] on span "Press SPACE to select this row." at bounding box center [190, 553] width 10 height 9
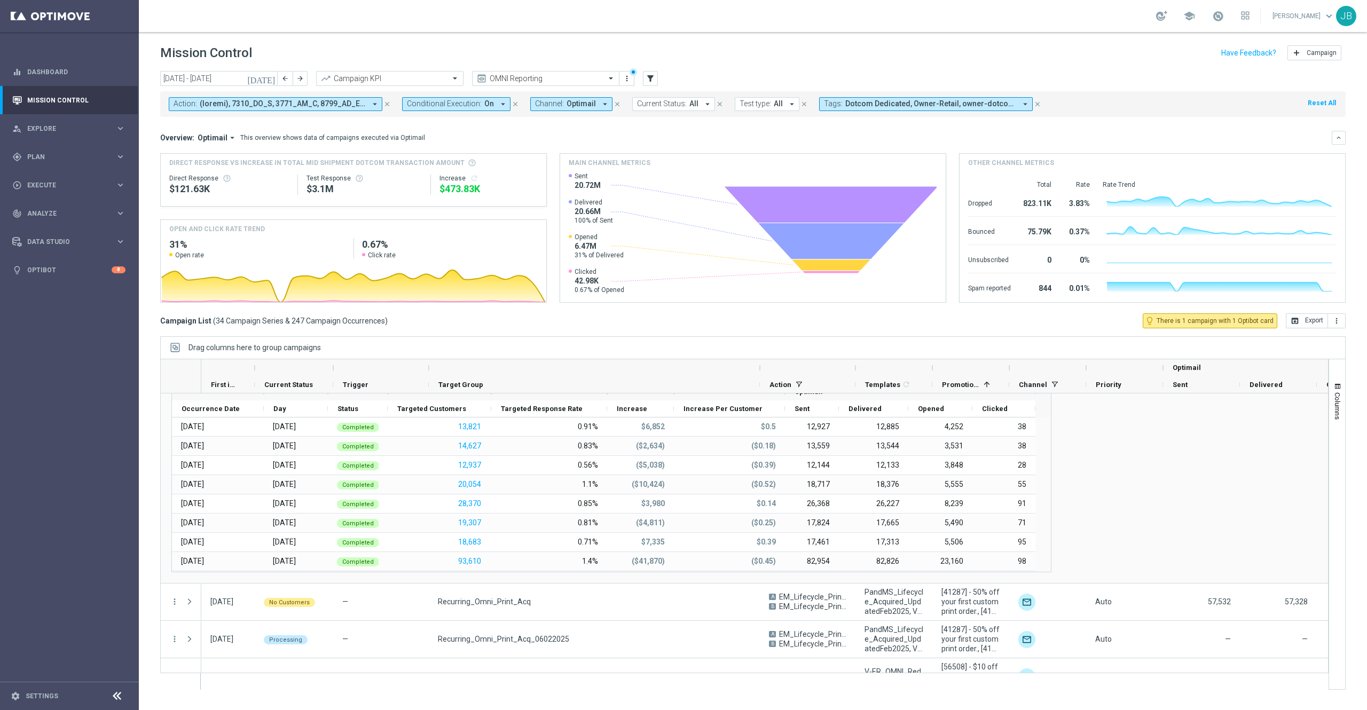
scroll to position [237, 0]
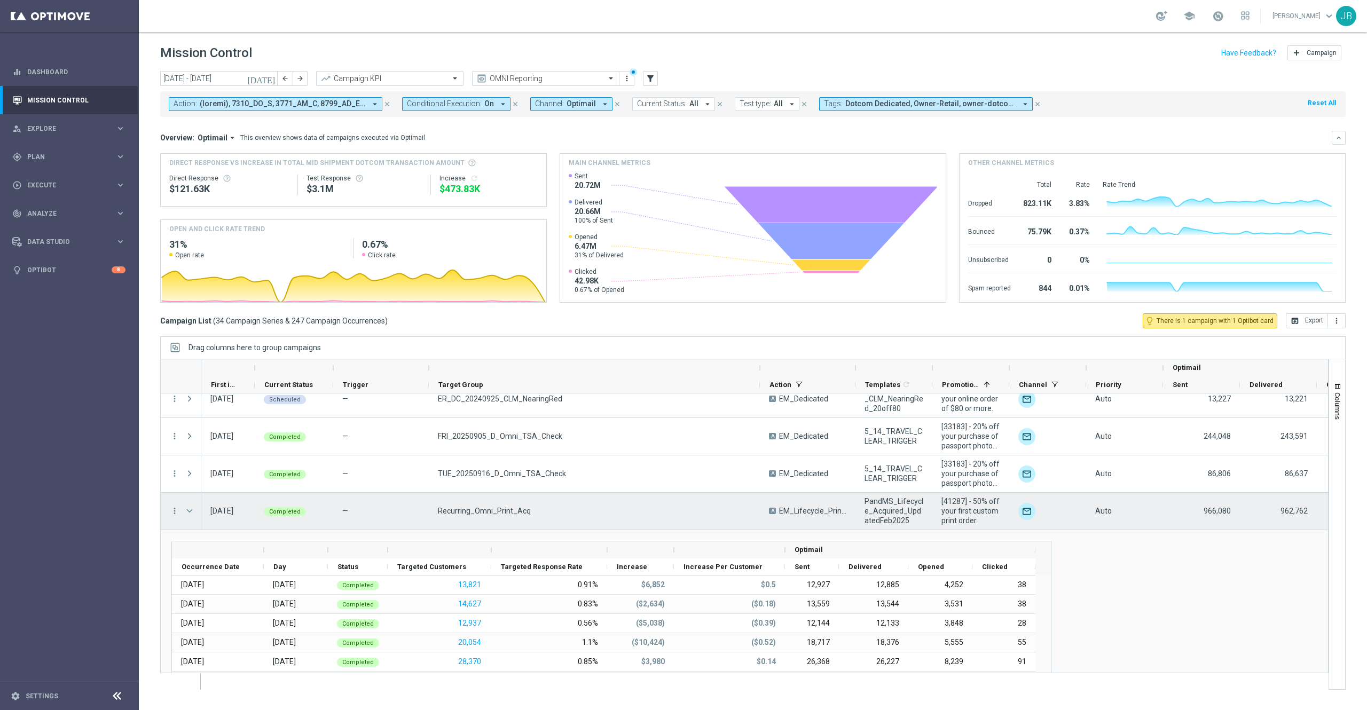
click at [192, 514] on span "Press SPACE to select this row." at bounding box center [190, 511] width 10 height 9
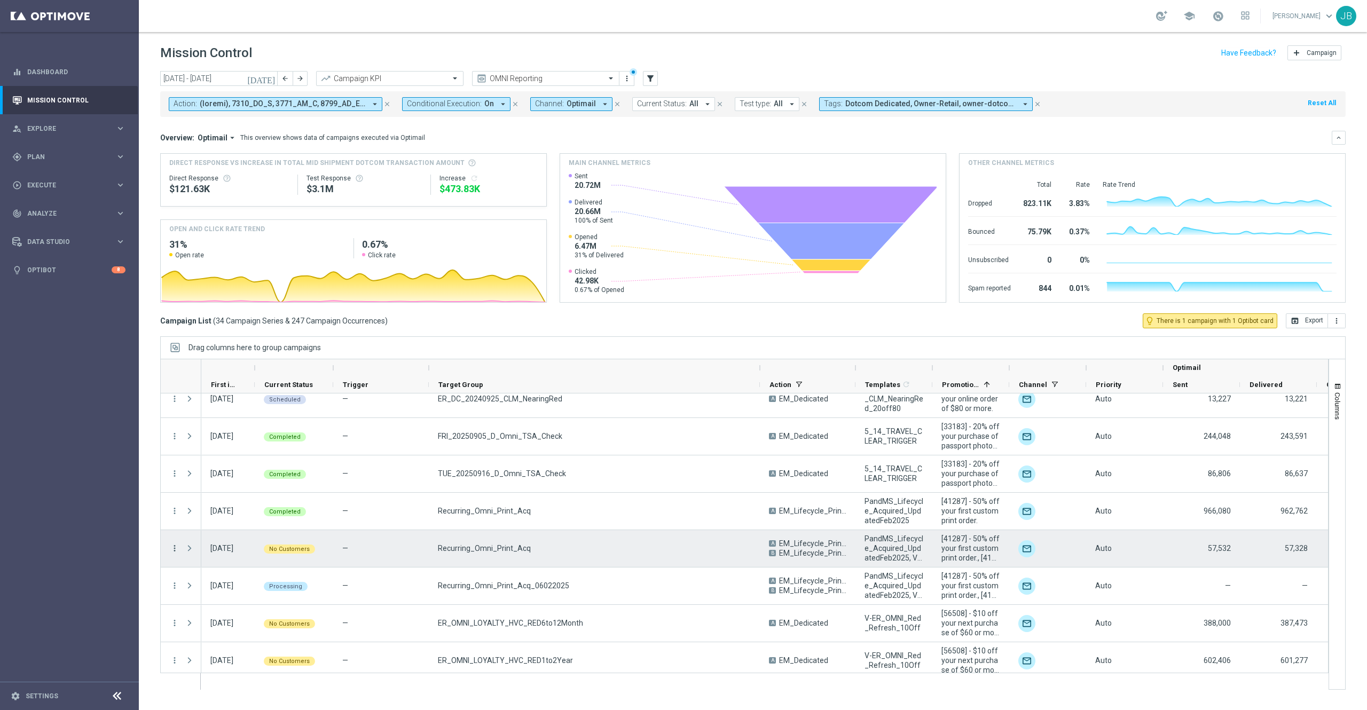
click at [174, 550] on icon "more_vert" at bounding box center [175, 548] width 10 height 10
click at [239, 561] on div "list Campaign Details" at bounding box center [240, 555] width 120 height 15
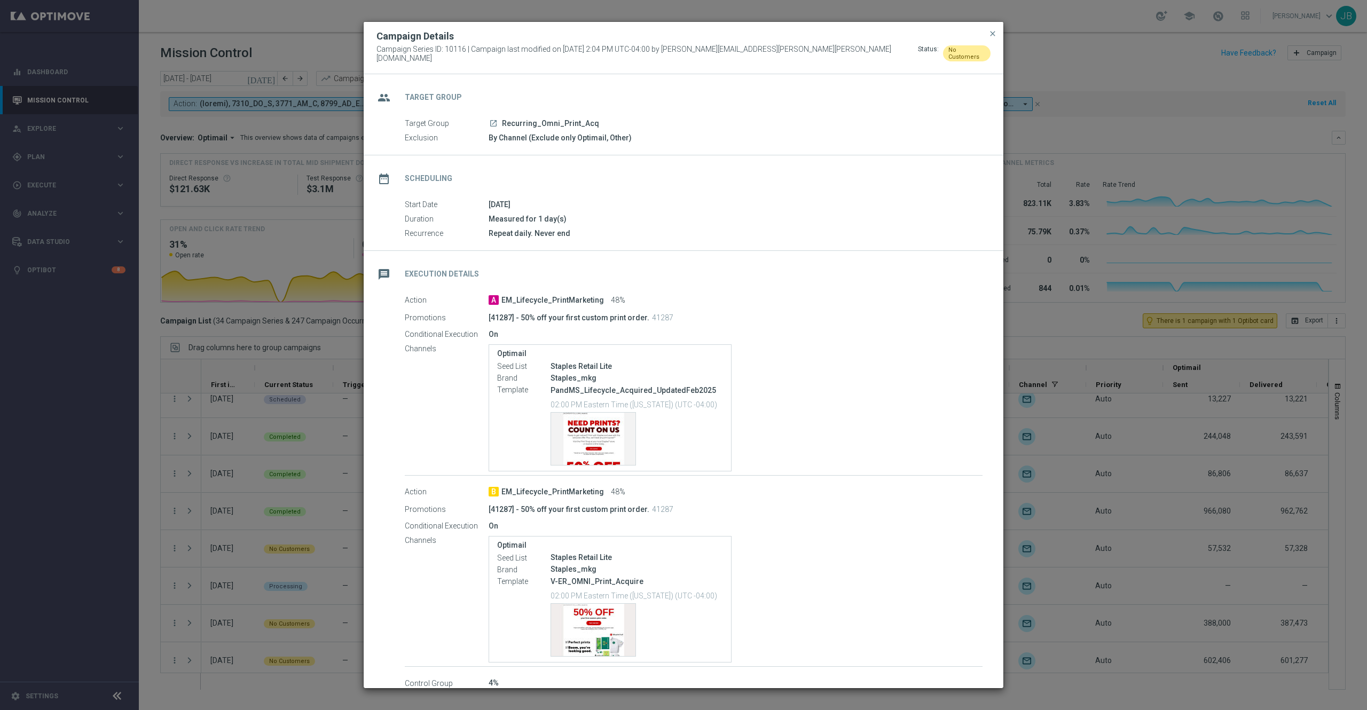
click at [988, 38] on span "close" at bounding box center [992, 33] width 9 height 9
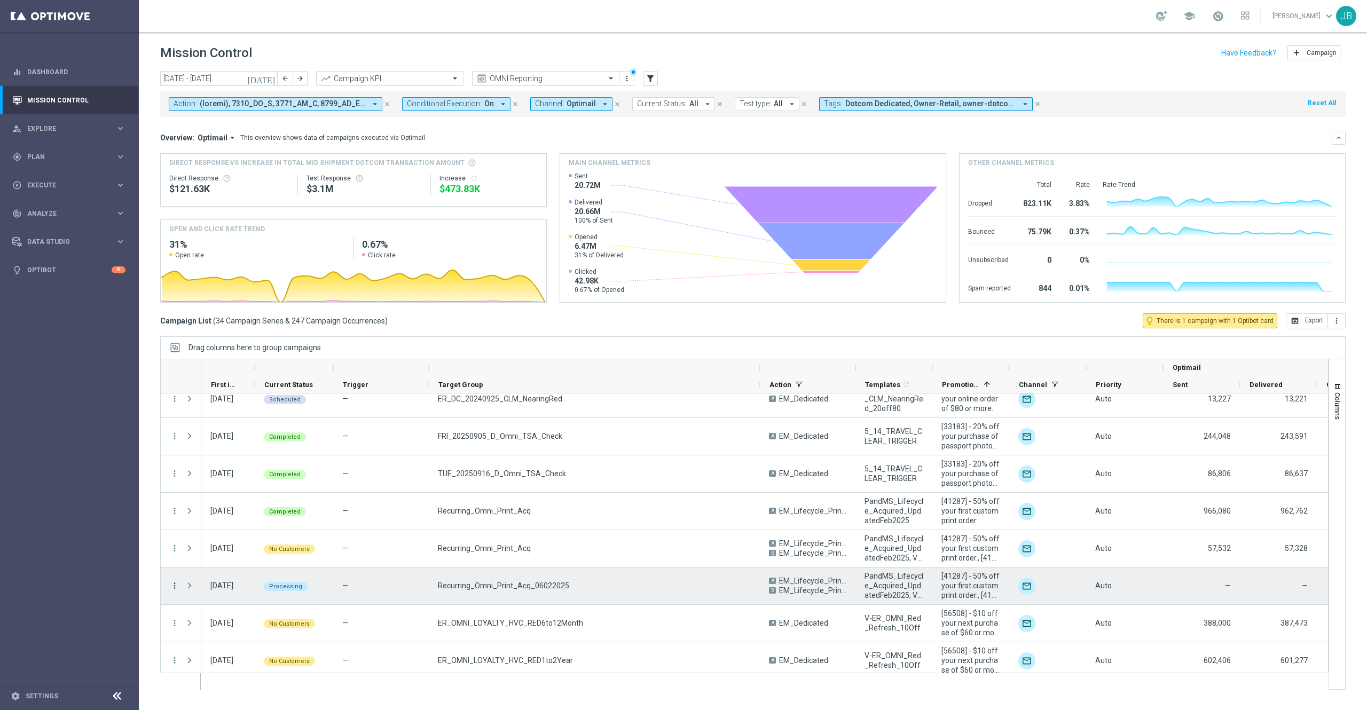
click at [172, 589] on icon "more_vert" at bounding box center [175, 586] width 10 height 10
click at [253, 461] on div "Campaign Details" at bounding box center [245, 459] width 99 height 7
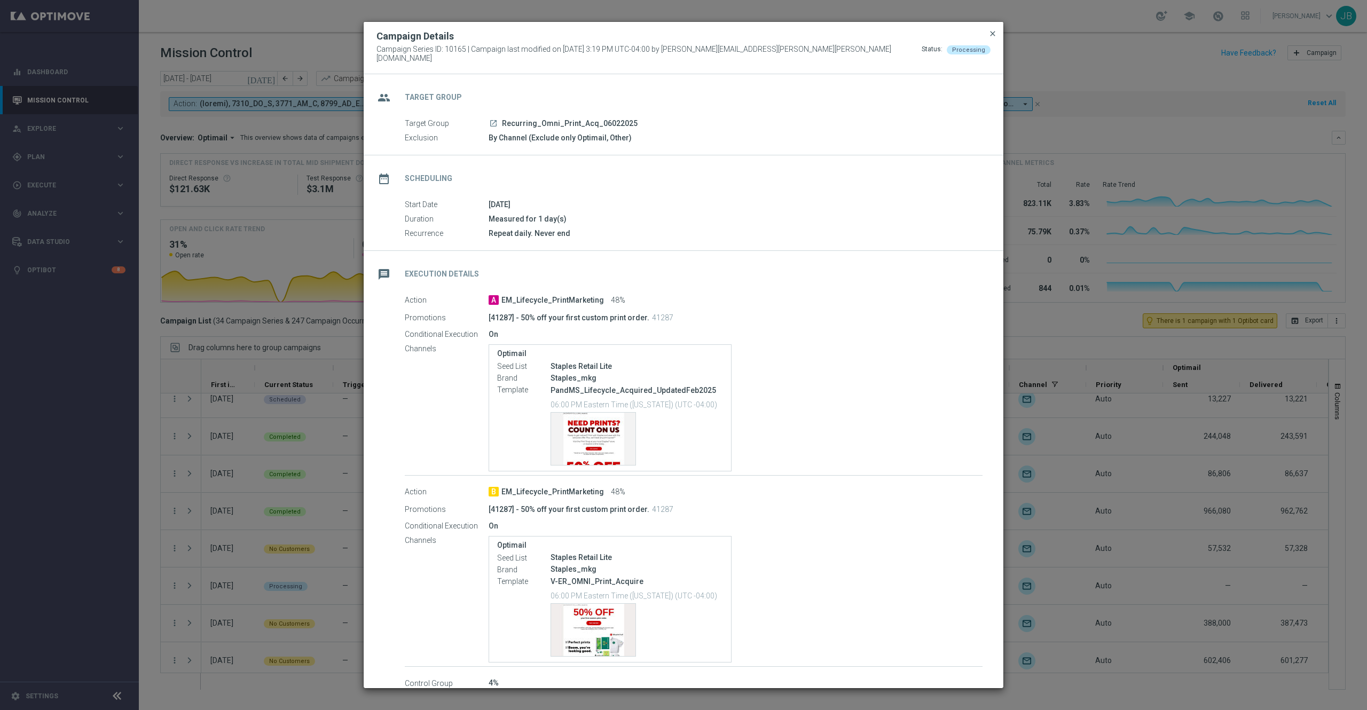
click at [989, 37] on span "close" at bounding box center [992, 33] width 9 height 9
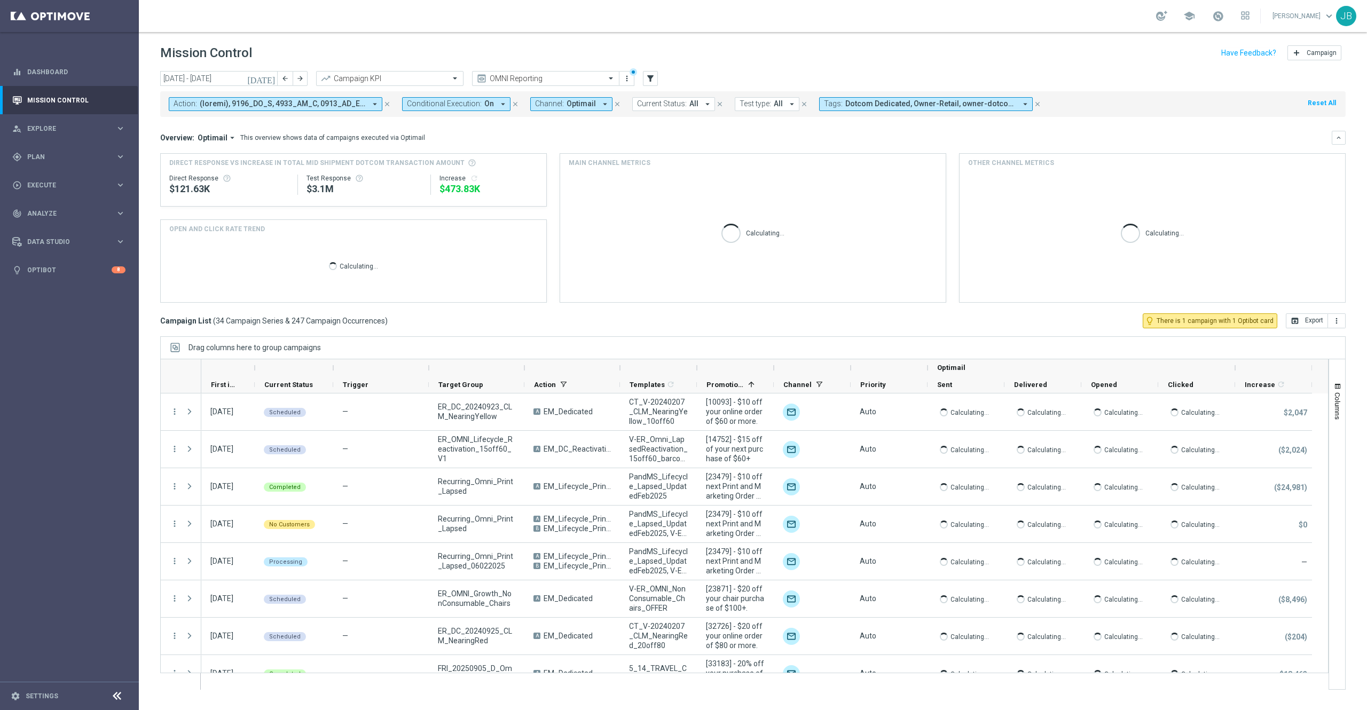
click at [271, 76] on icon "[DATE]" at bounding box center [261, 79] width 29 height 10
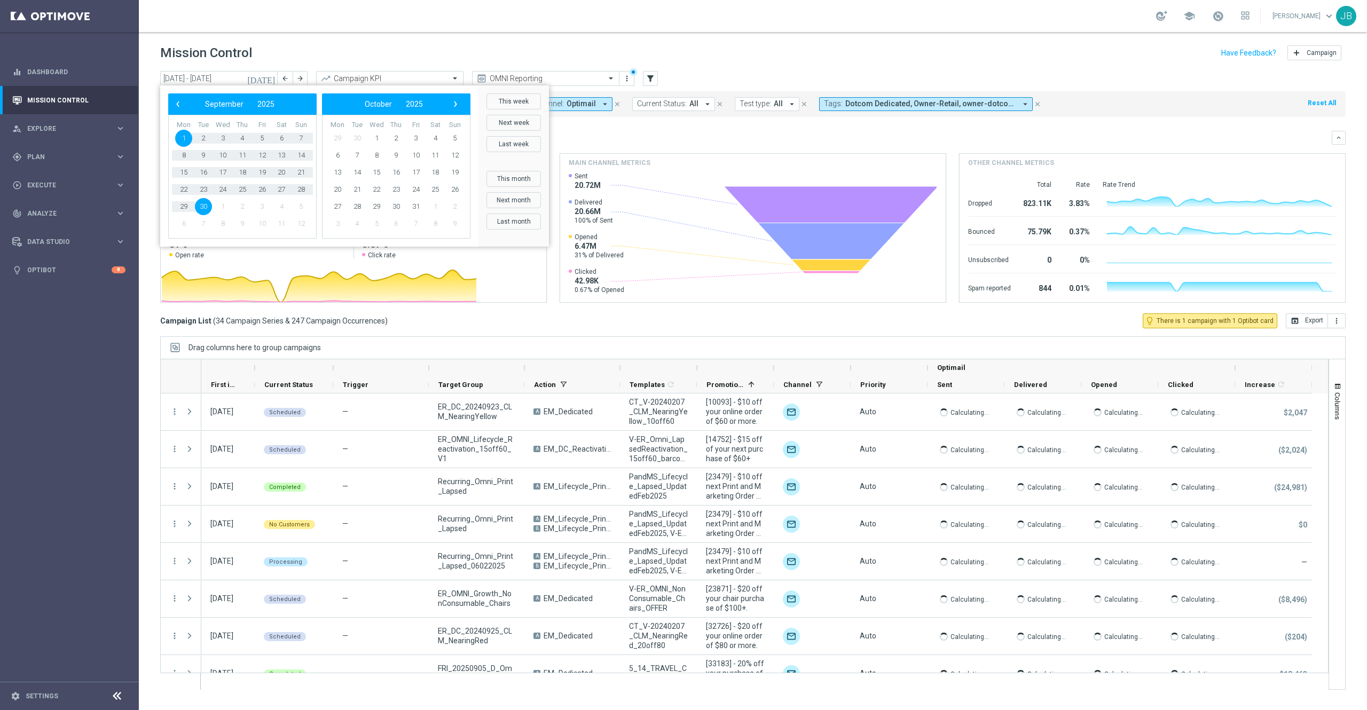
click at [207, 202] on span "30" at bounding box center [203, 206] width 17 height 17
type input "[DATE] - [DATE]"
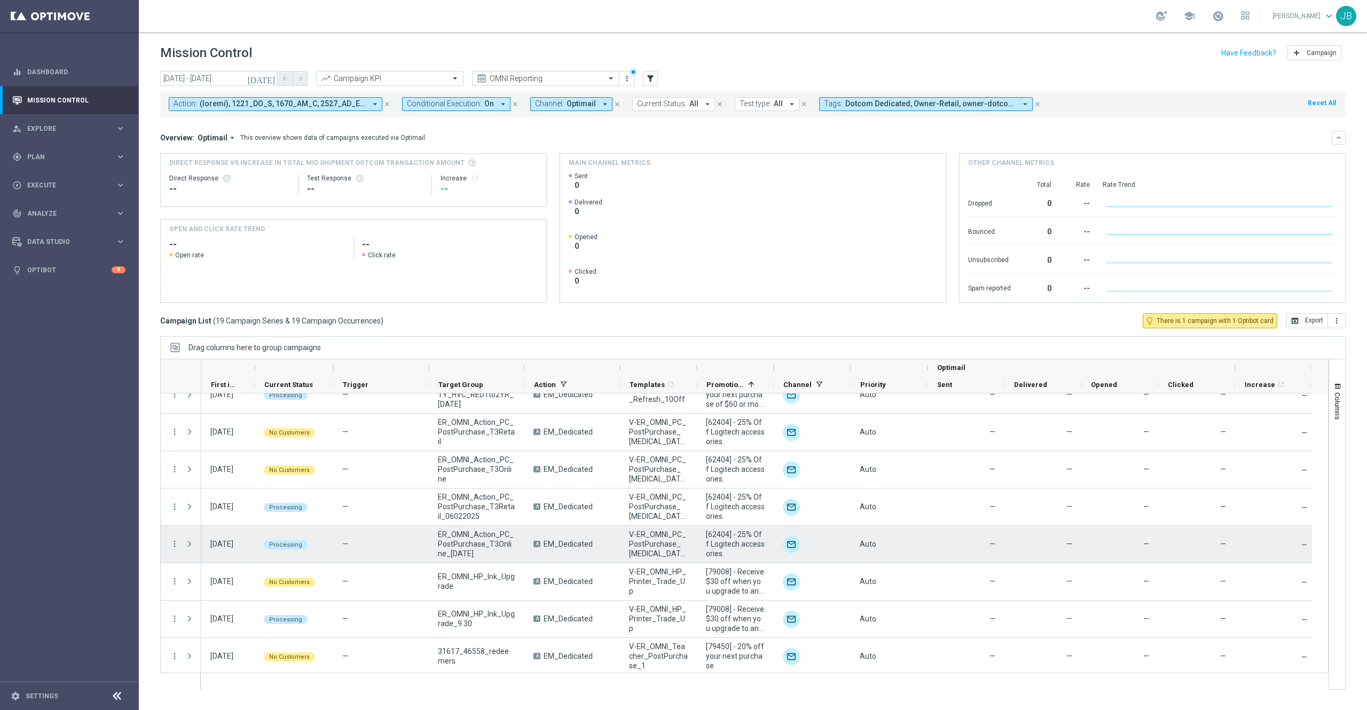
scroll to position [431, 0]
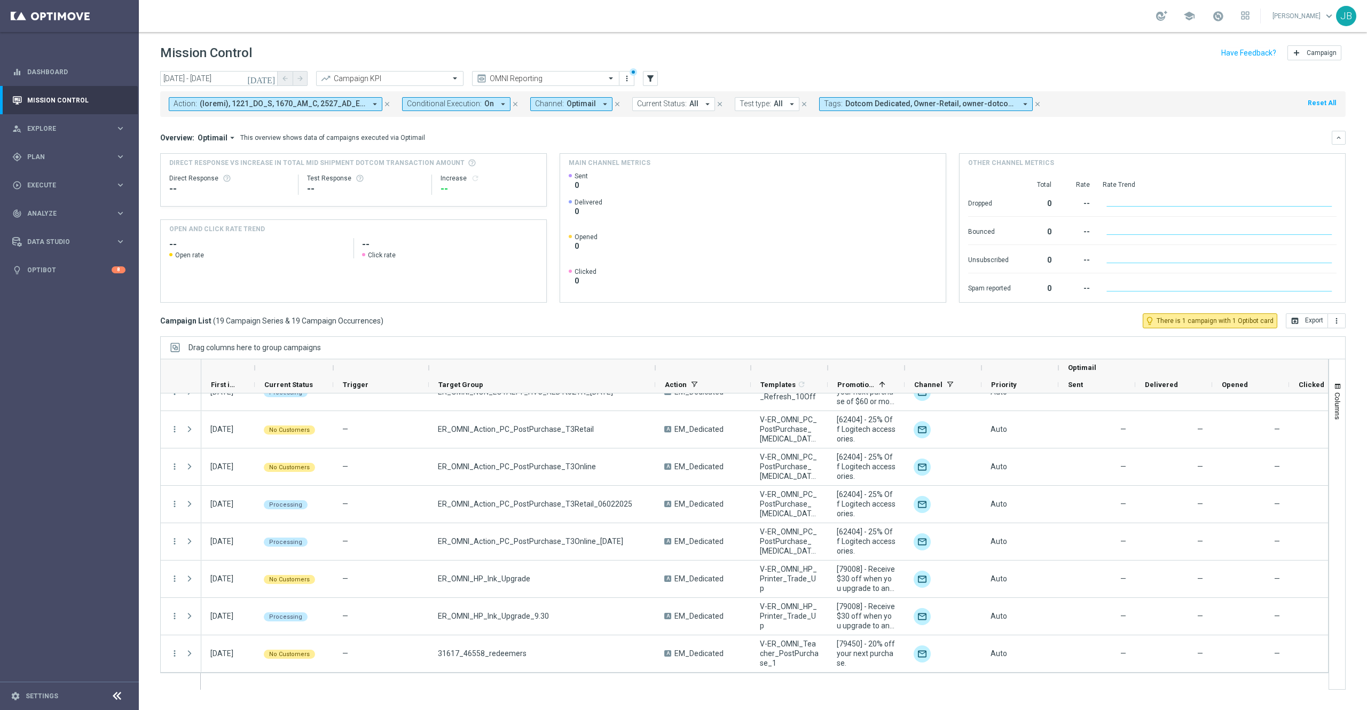
drag, startPoint x: 523, startPoint y: 367, endPoint x: 654, endPoint y: 373, distance: 130.9
click at [654, 373] on div at bounding box center [655, 367] width 4 height 17
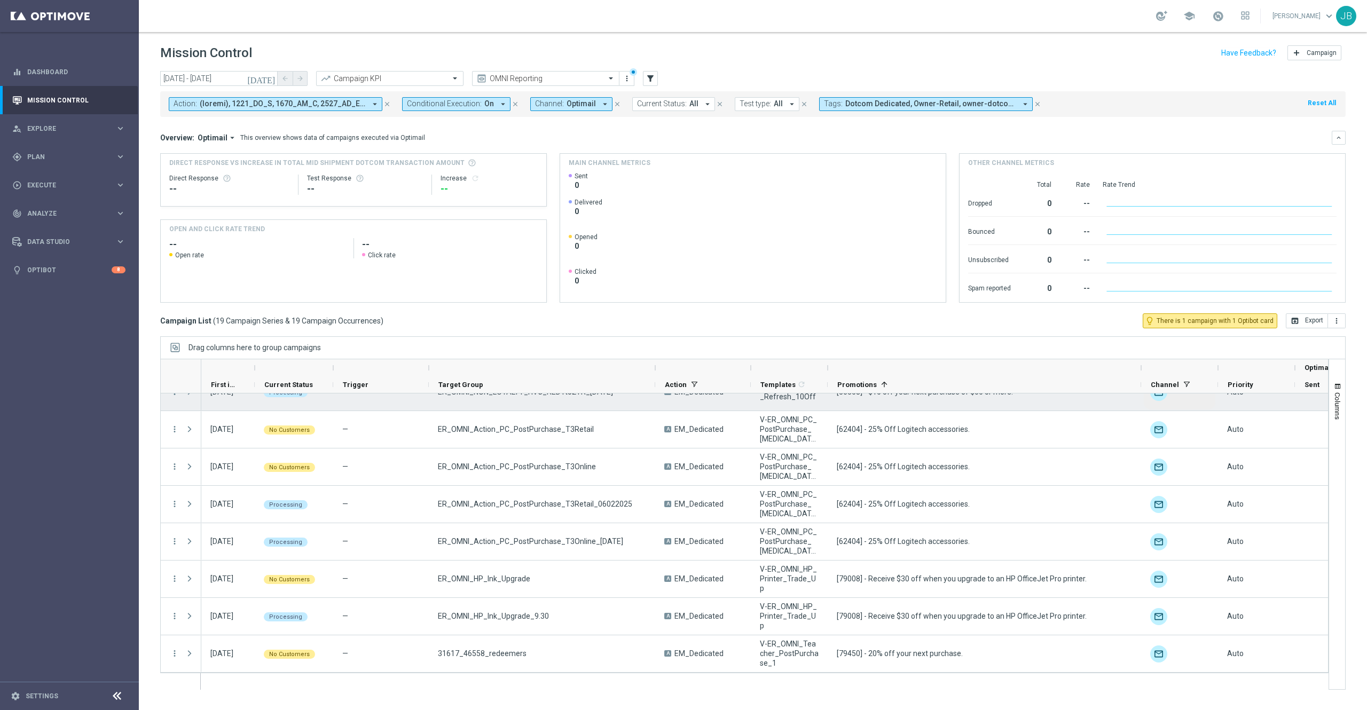
drag, startPoint x: 905, startPoint y: 369, endPoint x: 1142, endPoint y: 399, distance: 239.0
click at [1142, 399] on div at bounding box center [744, 524] width 1168 height 331
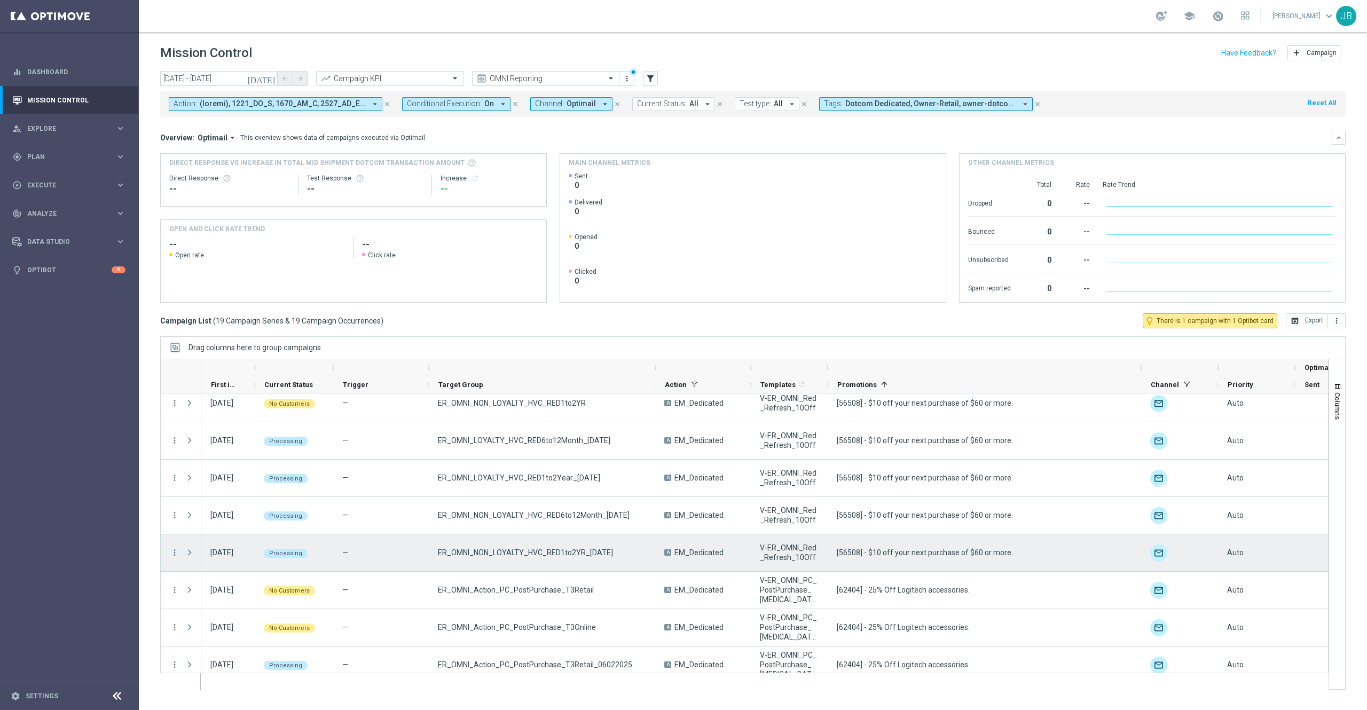
scroll to position [241, 0]
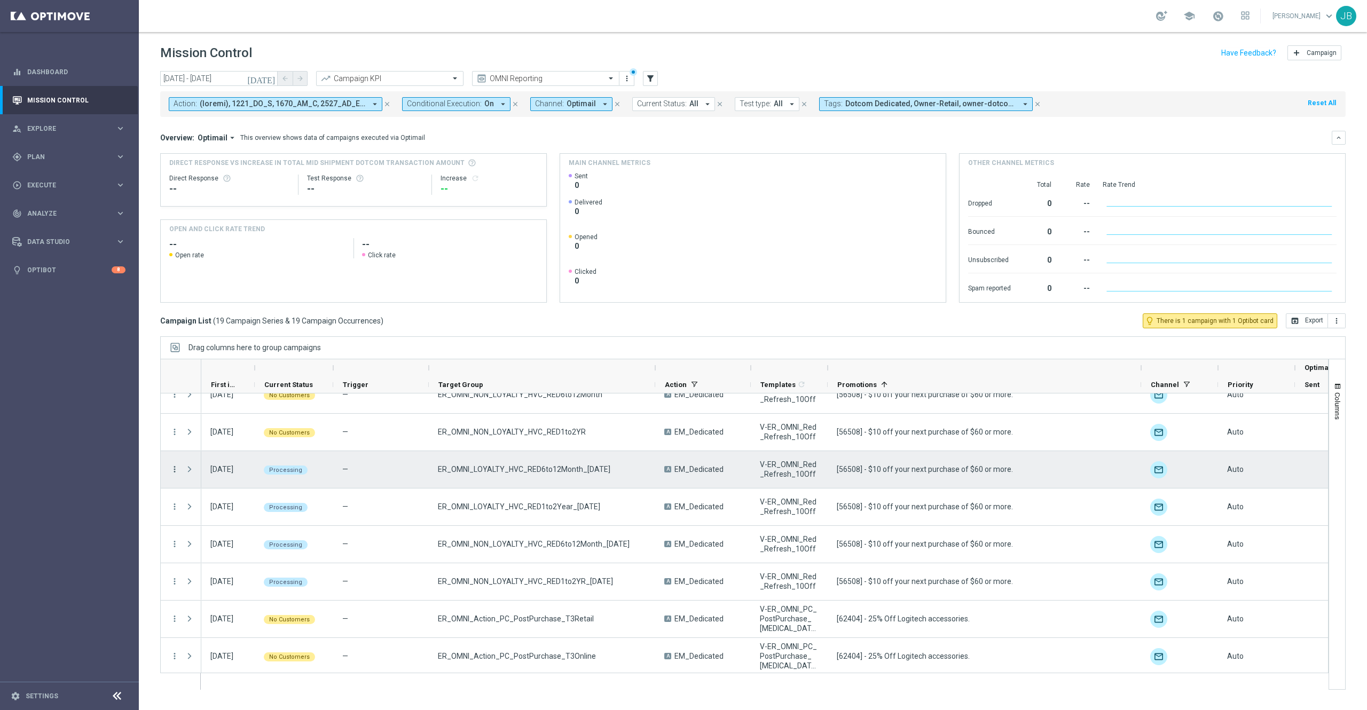
click at [174, 473] on icon "more_vert" at bounding box center [175, 469] width 10 height 10
click at [232, 478] on span "Campaign Details" at bounding box center [223, 476] width 54 height 7
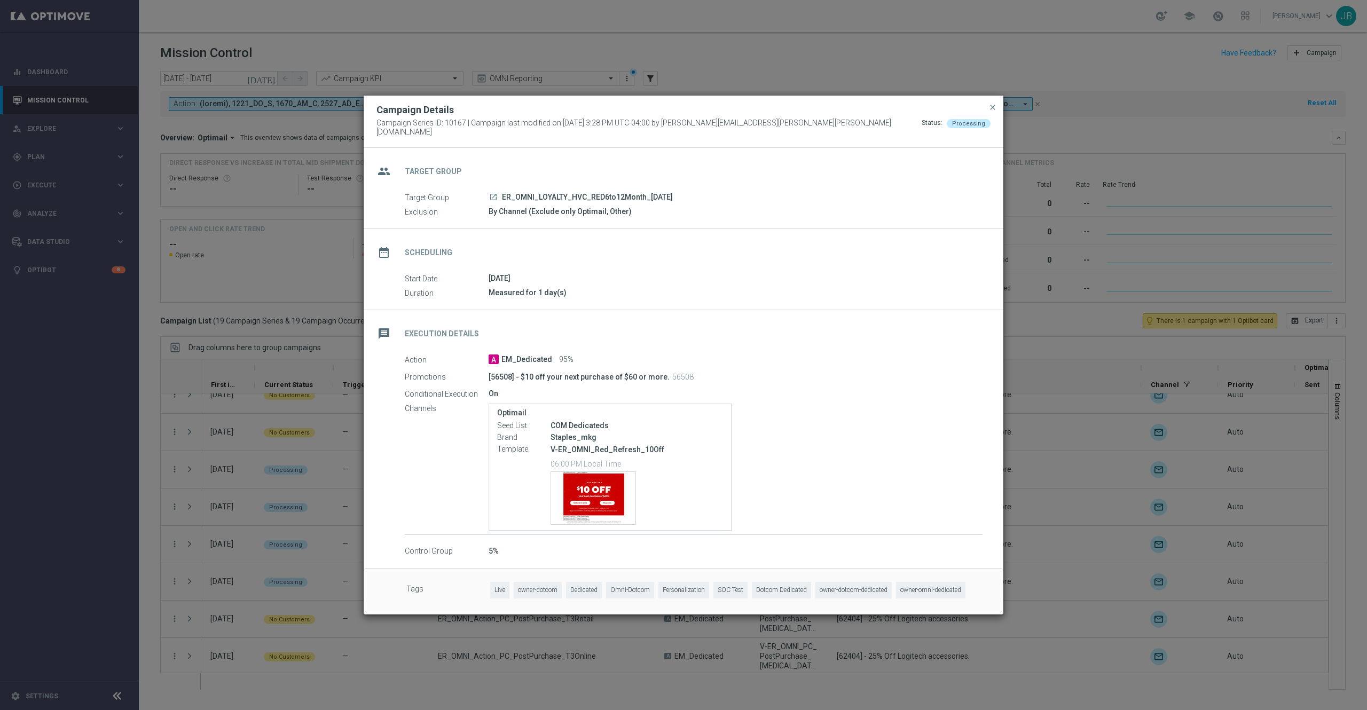
click at [972, 412] on div "Optimail Seed List COM Dedicateds Brand Staples_mkg Template V-ER_OMNI_Red_Refr…" at bounding box center [735, 467] width 494 height 127
click at [992, 467] on div "Action A EM_Dedicated 95% Promotions [56508] - $10 off your next purchase of $6…" at bounding box center [684, 455] width 640 height 203
click at [993, 112] on span "close" at bounding box center [992, 107] width 9 height 9
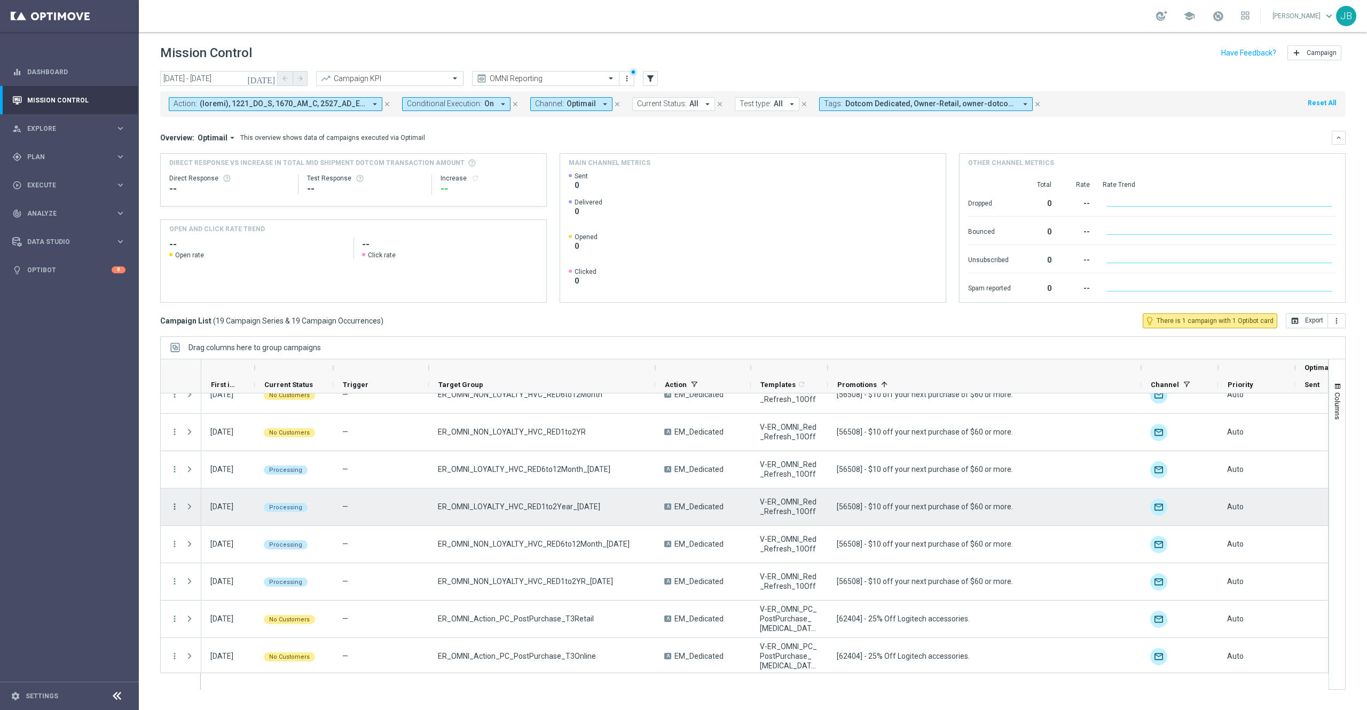
click at [175, 509] on icon "more_vert" at bounding box center [175, 507] width 10 height 10
click at [209, 511] on span "Campaign Details" at bounding box center [223, 513] width 54 height 7
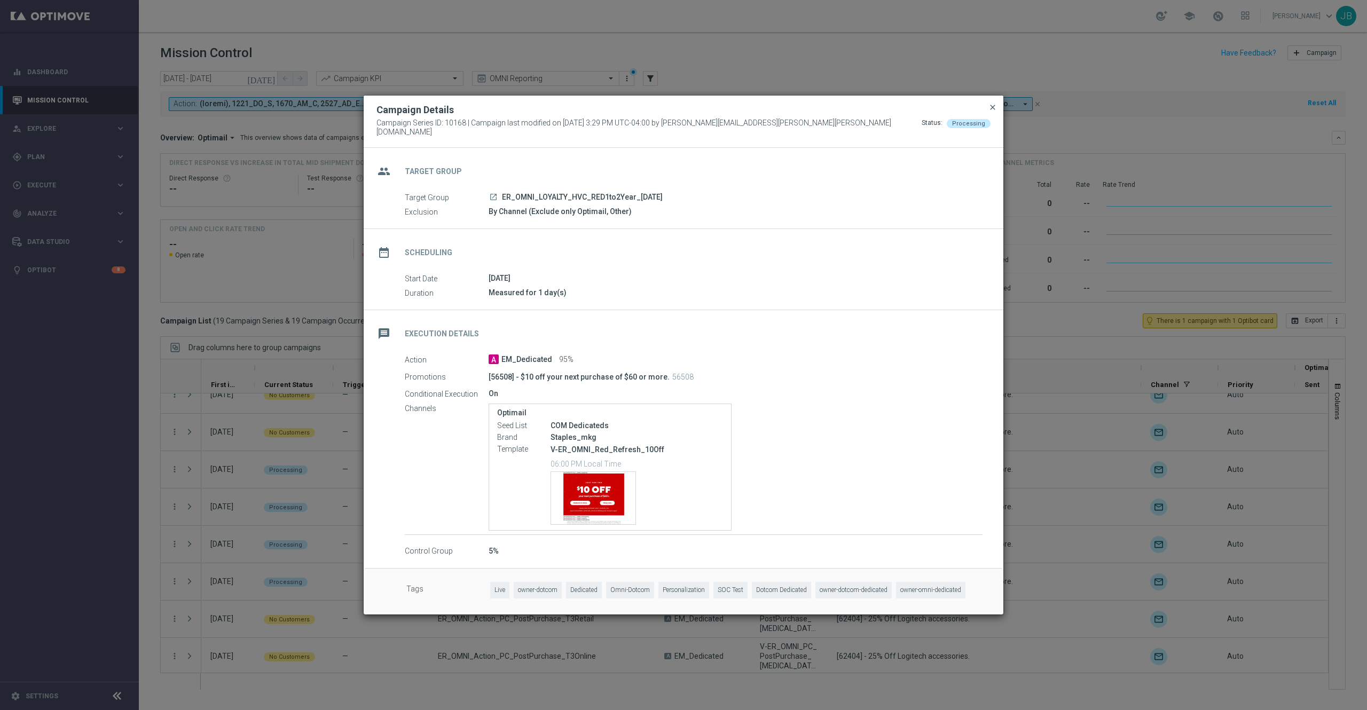
click at [989, 112] on span "close" at bounding box center [992, 107] width 9 height 9
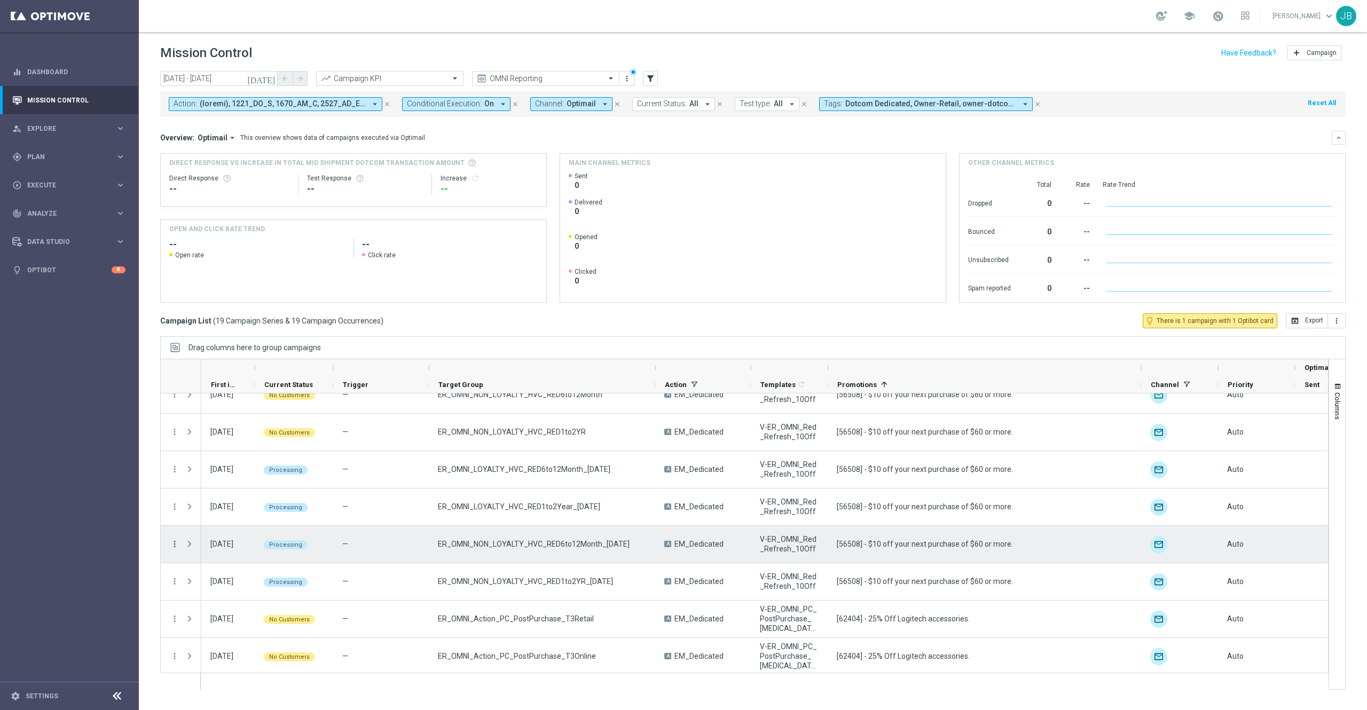
click at [173, 547] on icon "more_vert" at bounding box center [175, 544] width 10 height 10
click at [227, 550] on span "Campaign Details" at bounding box center [223, 551] width 54 height 7
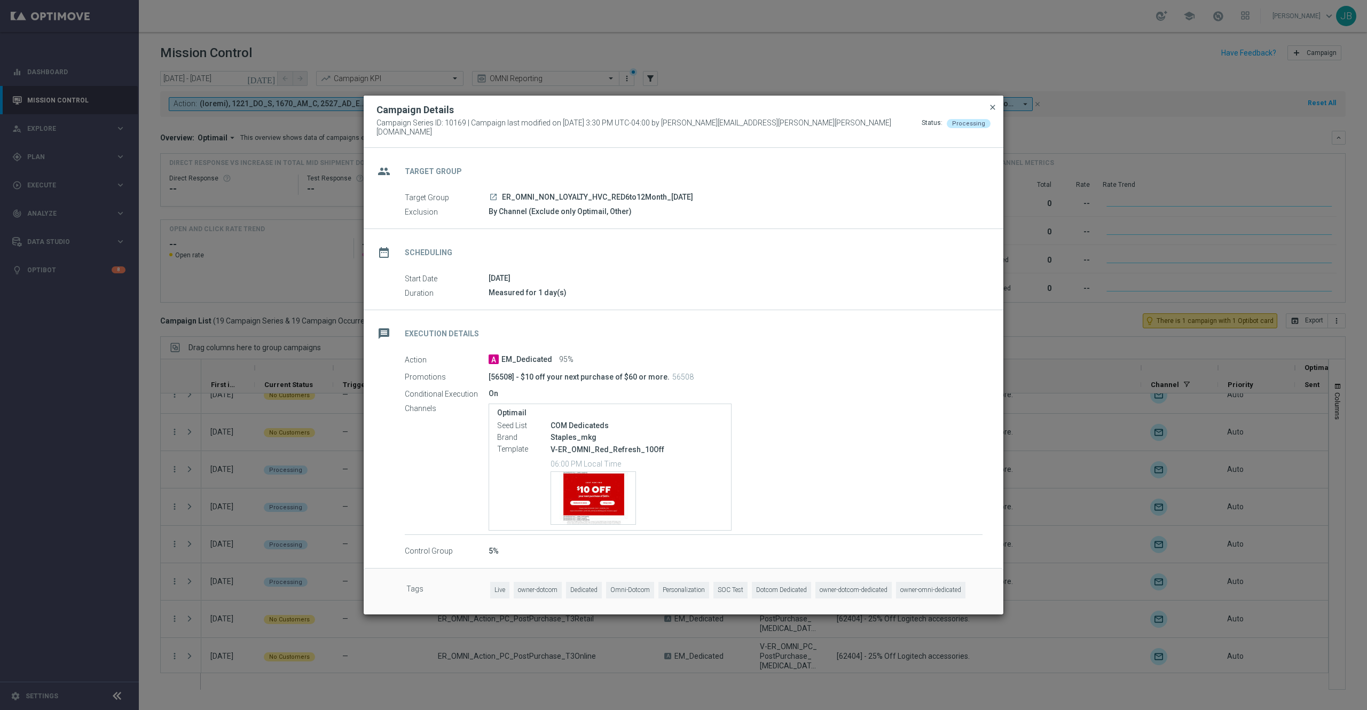
click at [996, 112] on span "close" at bounding box center [992, 107] width 9 height 9
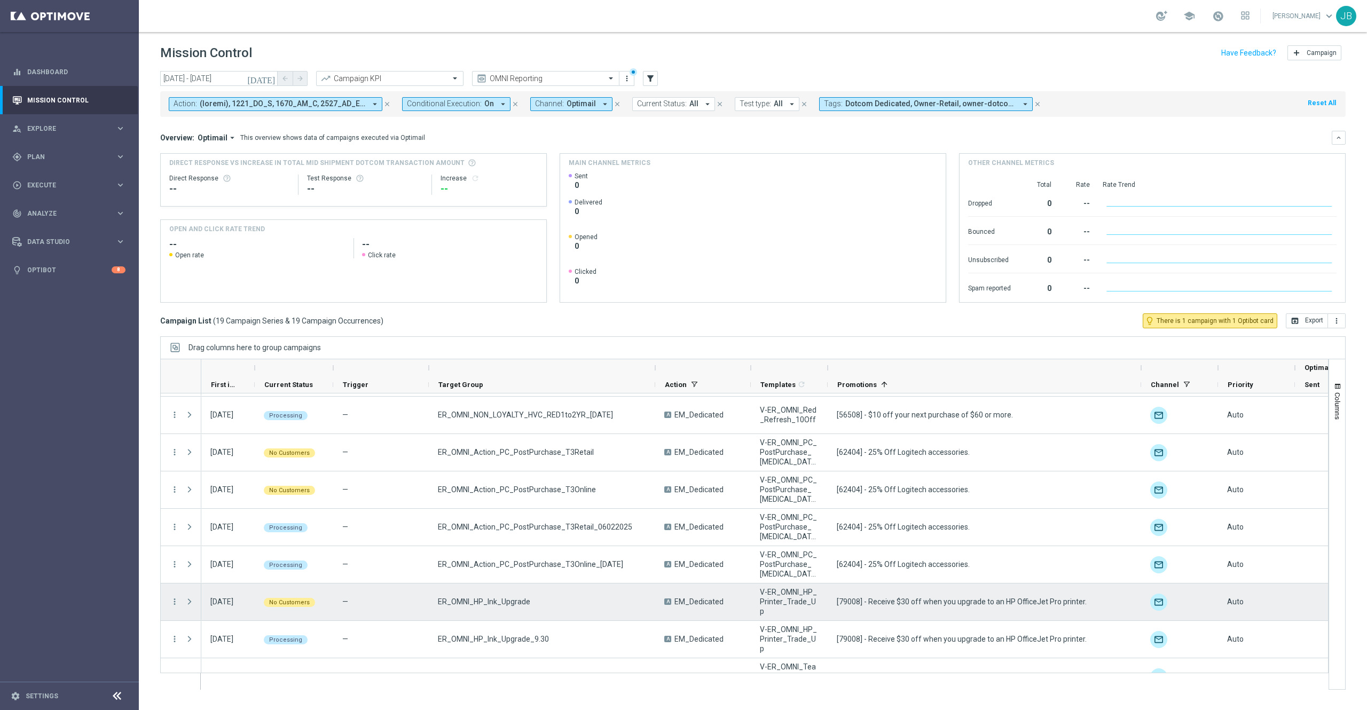
scroll to position [431, 0]
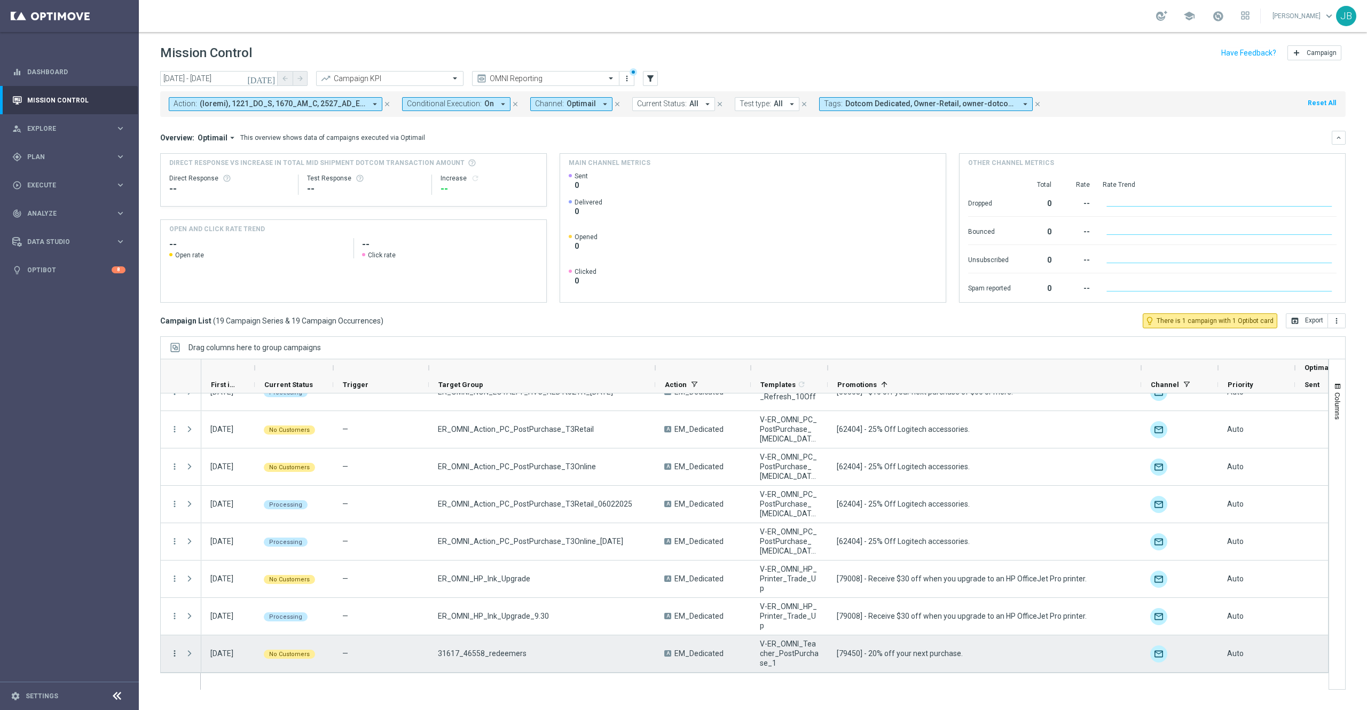
click at [175, 651] on icon "more_vert" at bounding box center [175, 654] width 10 height 10
click at [236, 532] on div "list Campaign Details" at bounding box center [240, 527] width 120 height 15
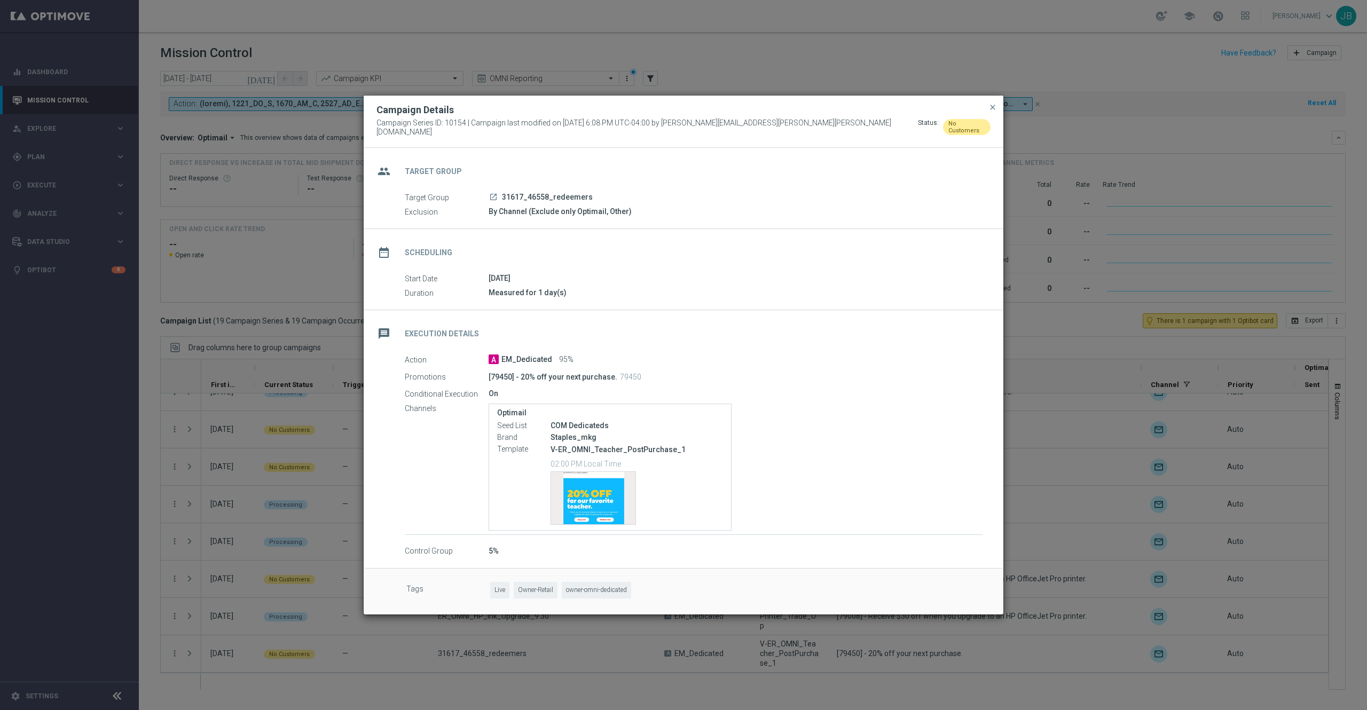
click at [1024, 386] on modal-container "Campaign Details Campaign Series ID: 10154 | Campaign last modified on 29 Sep 2…" at bounding box center [683, 355] width 1367 height 710
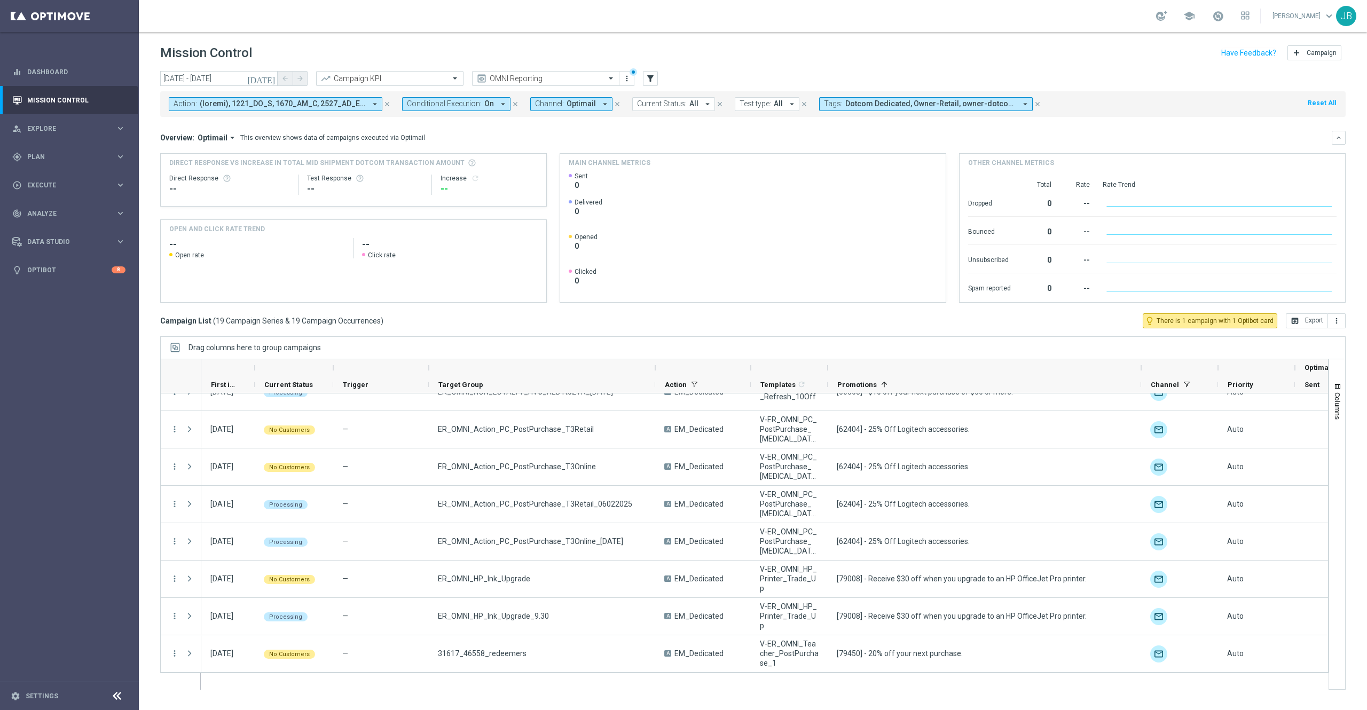
click at [271, 77] on icon "today" at bounding box center [261, 79] width 29 height 10
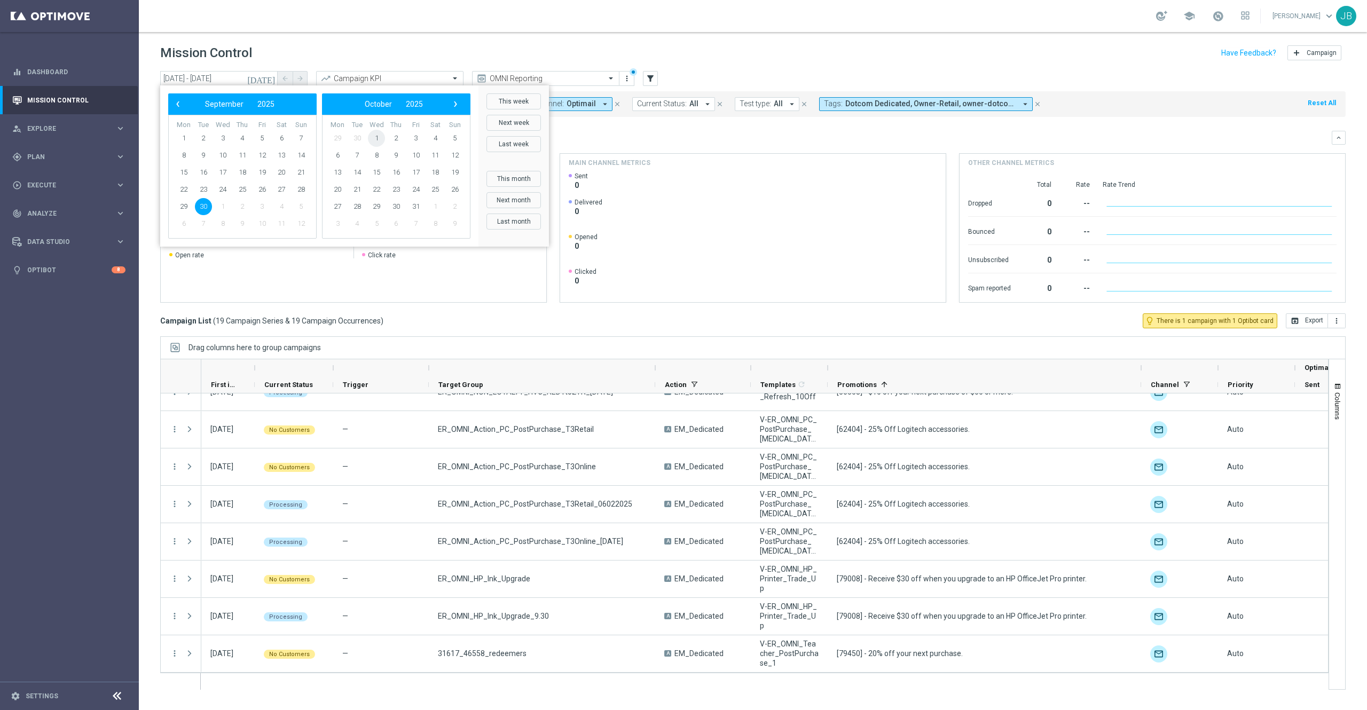
click at [378, 139] on span "1" at bounding box center [376, 138] width 17 height 17
click at [223, 138] on span "1" at bounding box center [222, 138] width 17 height 17
type input "01 Oct 2025 - 01 Oct 2025"
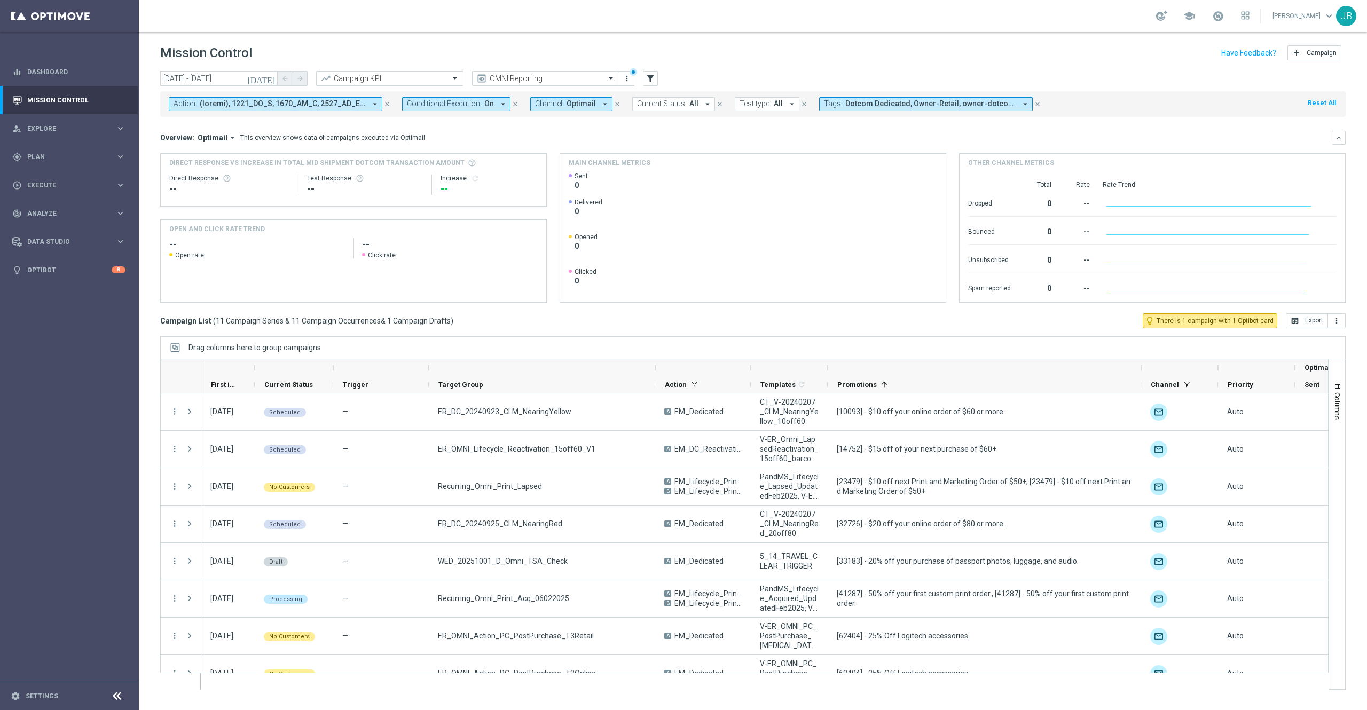
scroll to position [169, 0]
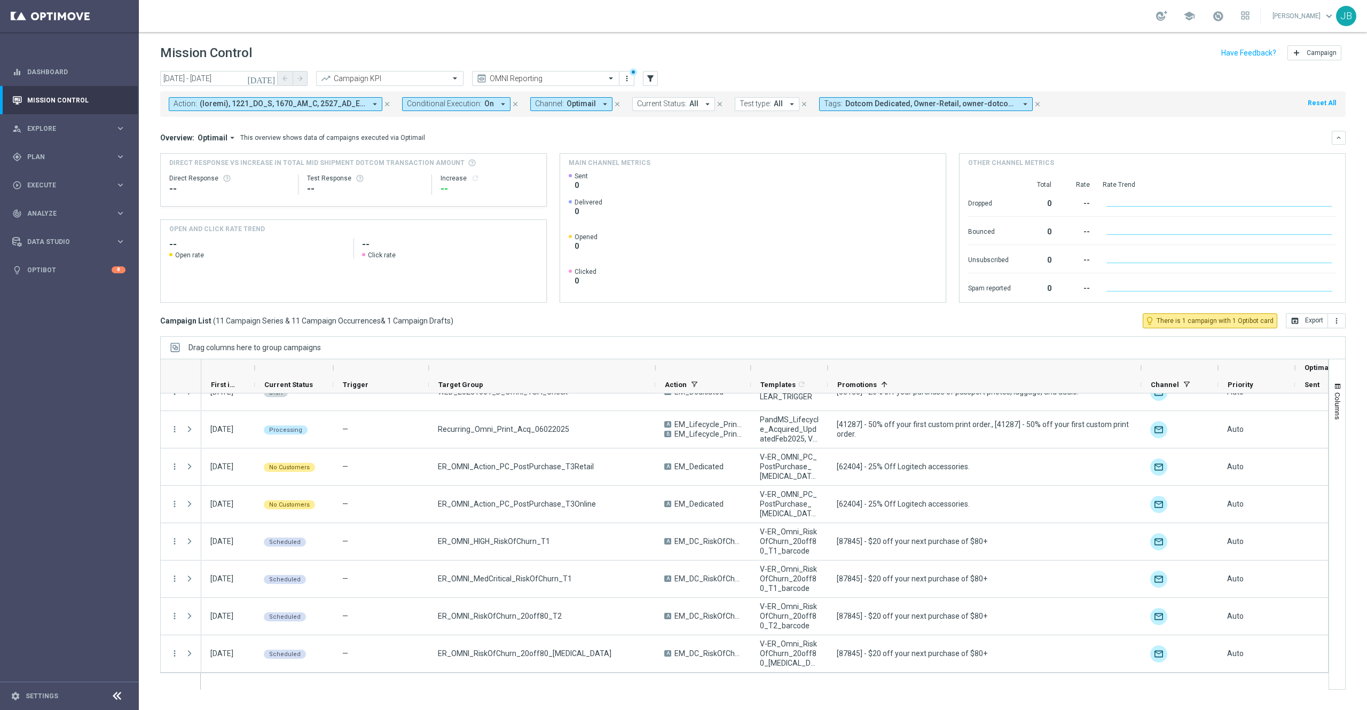
click at [492, 104] on button "Conditional Execution: On arrow_drop_down" at bounding box center [456, 104] width 108 height 14
click at [0, 0] on div "Clear" at bounding box center [0, 0] width 0 height 0
click at [573, 134] on div "Overview: Optimail arrow_drop_down This overview shows data of campaigns execut…" at bounding box center [745, 138] width 1171 height 10
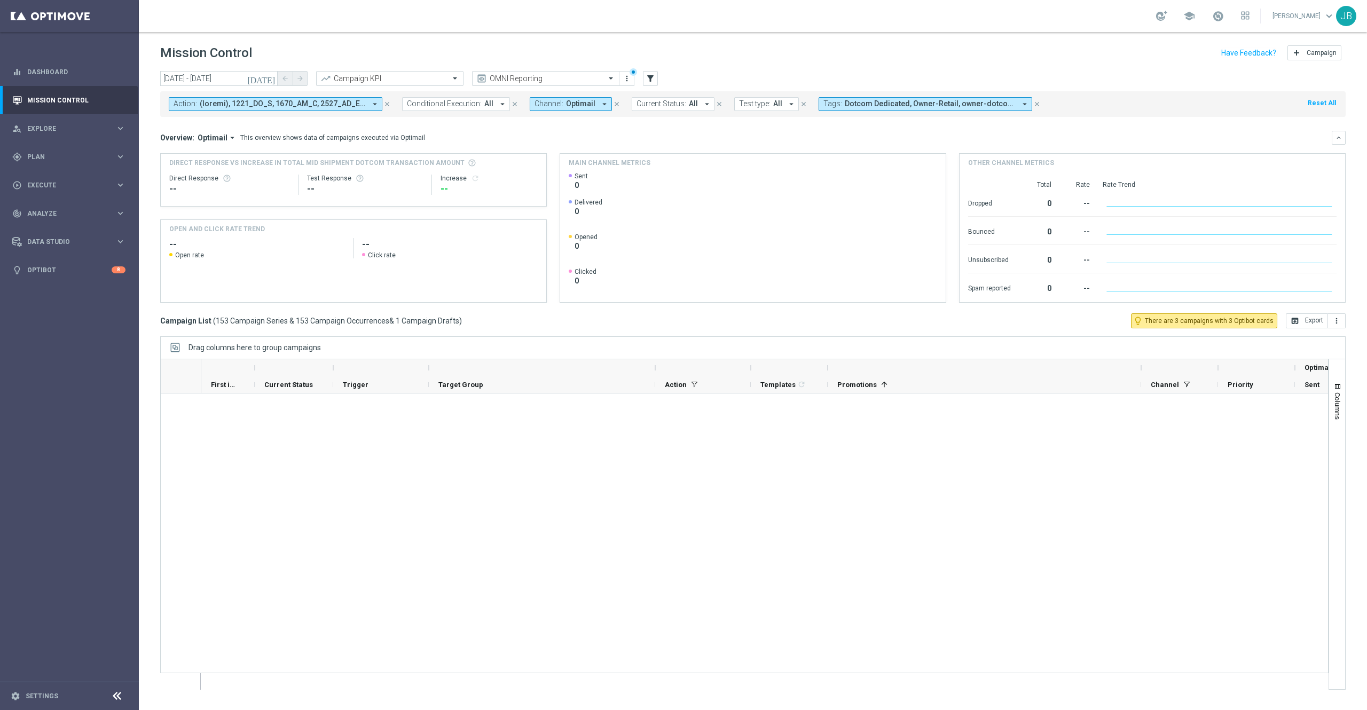
scroll to position [5475, 0]
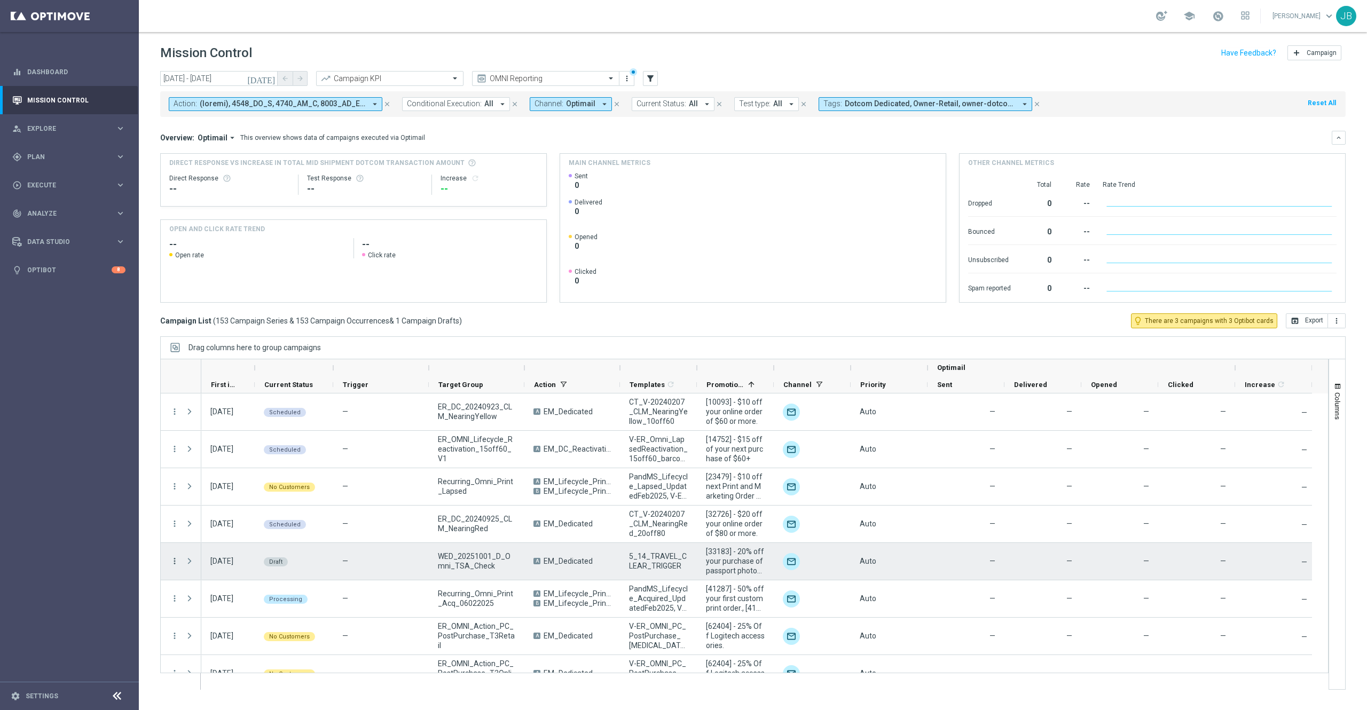
click at [176, 563] on icon "more_vert" at bounding box center [175, 561] width 10 height 10
click at [217, 603] on div "Edit" at bounding box center [245, 602] width 99 height 7
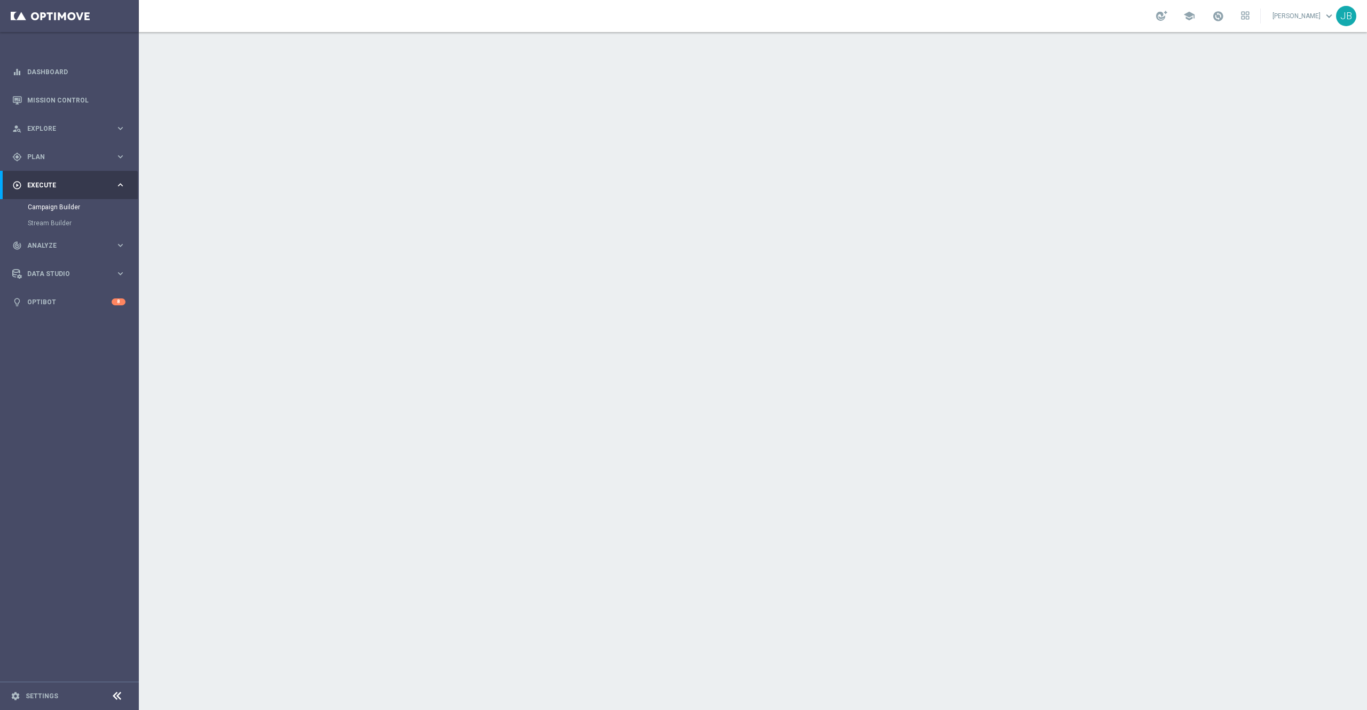
click at [509, 117] on h2 "Target Group" at bounding box center [512, 116] width 57 height 10
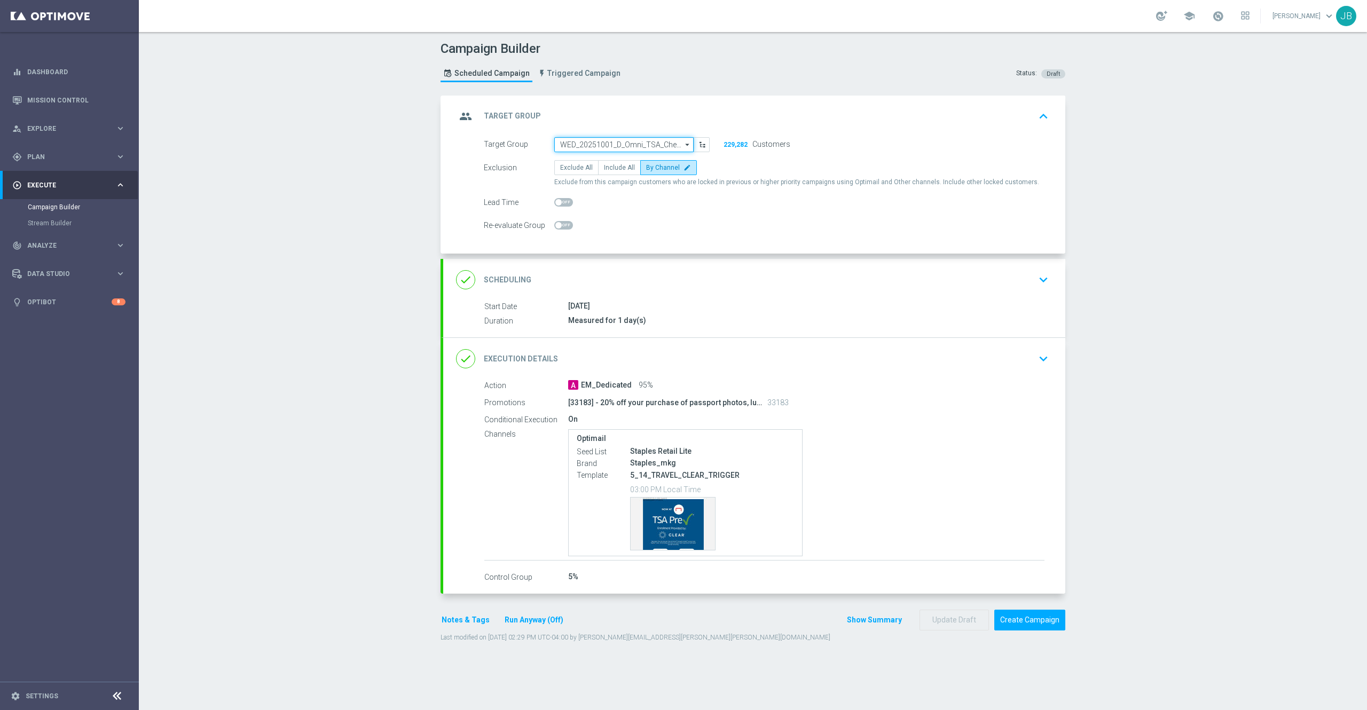
click at [586, 145] on input "WED_20251001_D_Omni_TSA_Check" at bounding box center [623, 144] width 139 height 15
click at [811, 211] on form "Target Group WED_20251001_D_Omni_TSA_Check search Show Selected 0 of NaN BasePl…" at bounding box center [766, 185] width 565 height 96
type input "WED_20251001_D_Omni_TSA_Check"
click at [513, 274] on div "done Scheduling" at bounding box center [493, 279] width 75 height 19
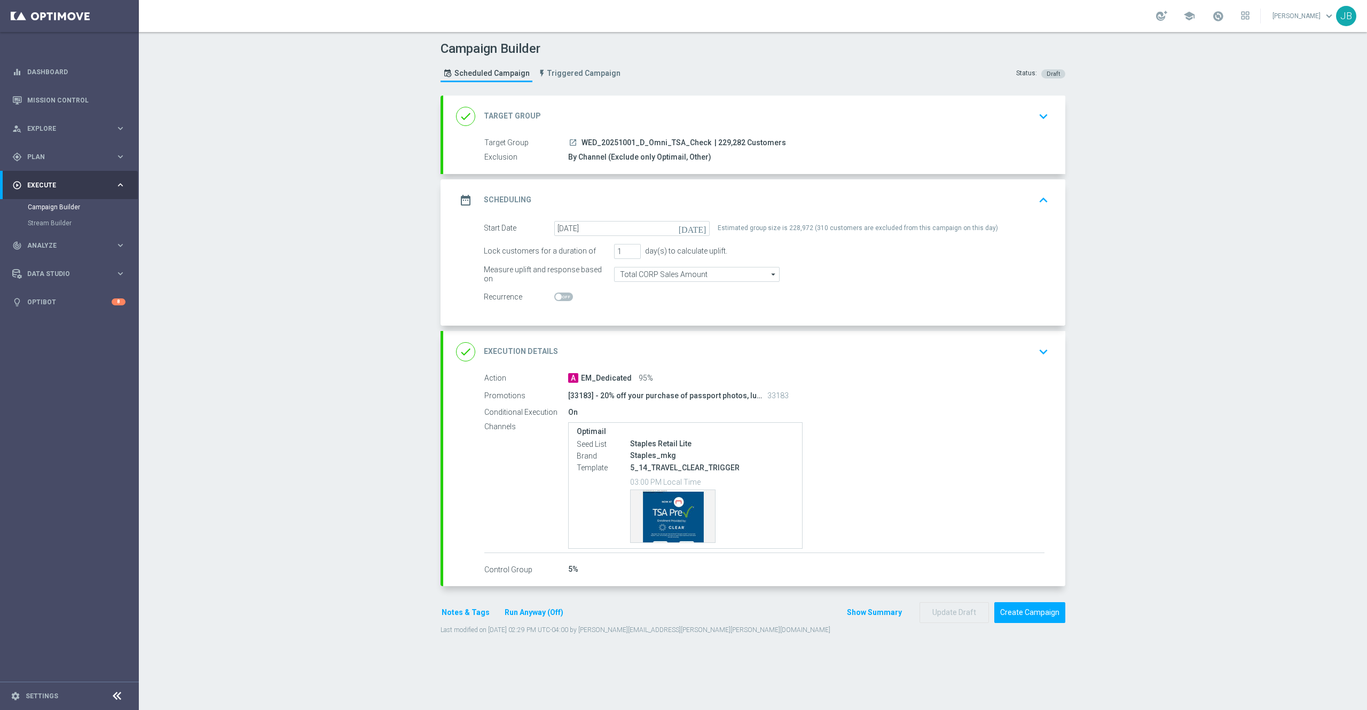
click at [509, 116] on h2 "Target Group" at bounding box center [512, 116] width 57 height 10
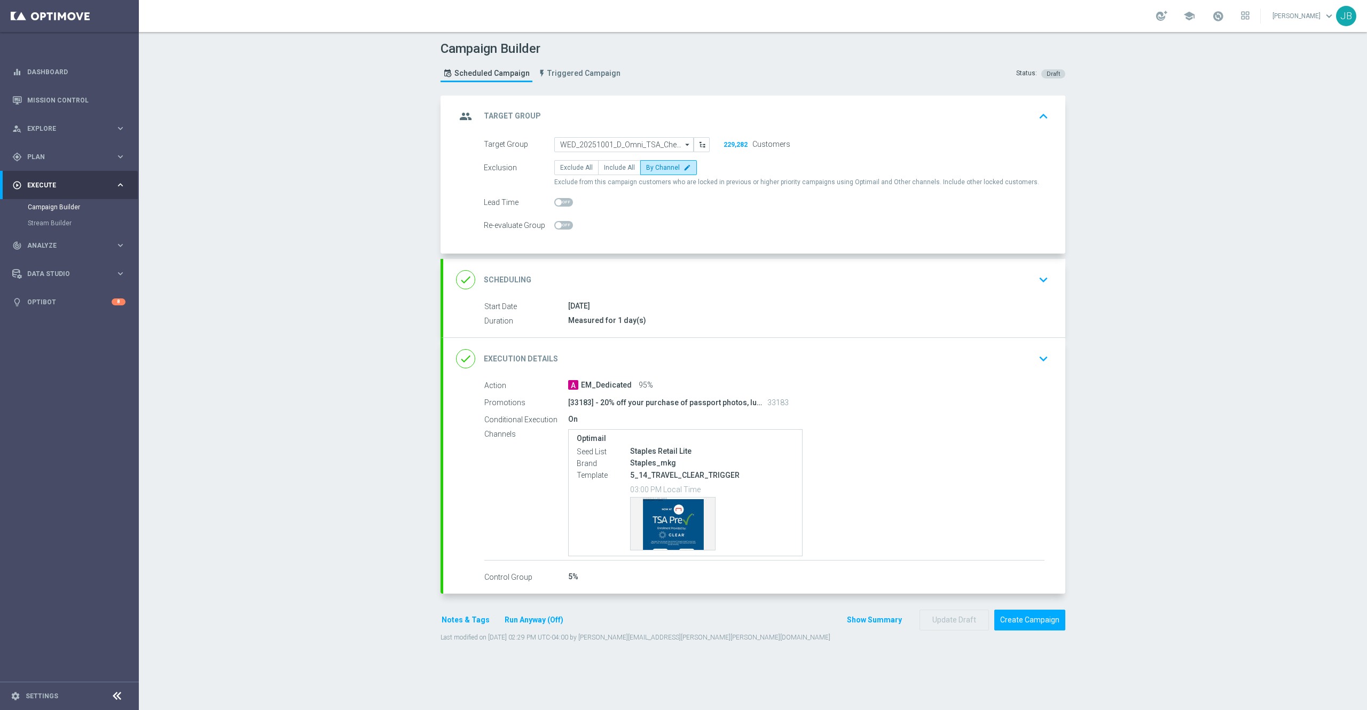
click at [501, 281] on h2 "Scheduling" at bounding box center [508, 280] width 48 height 10
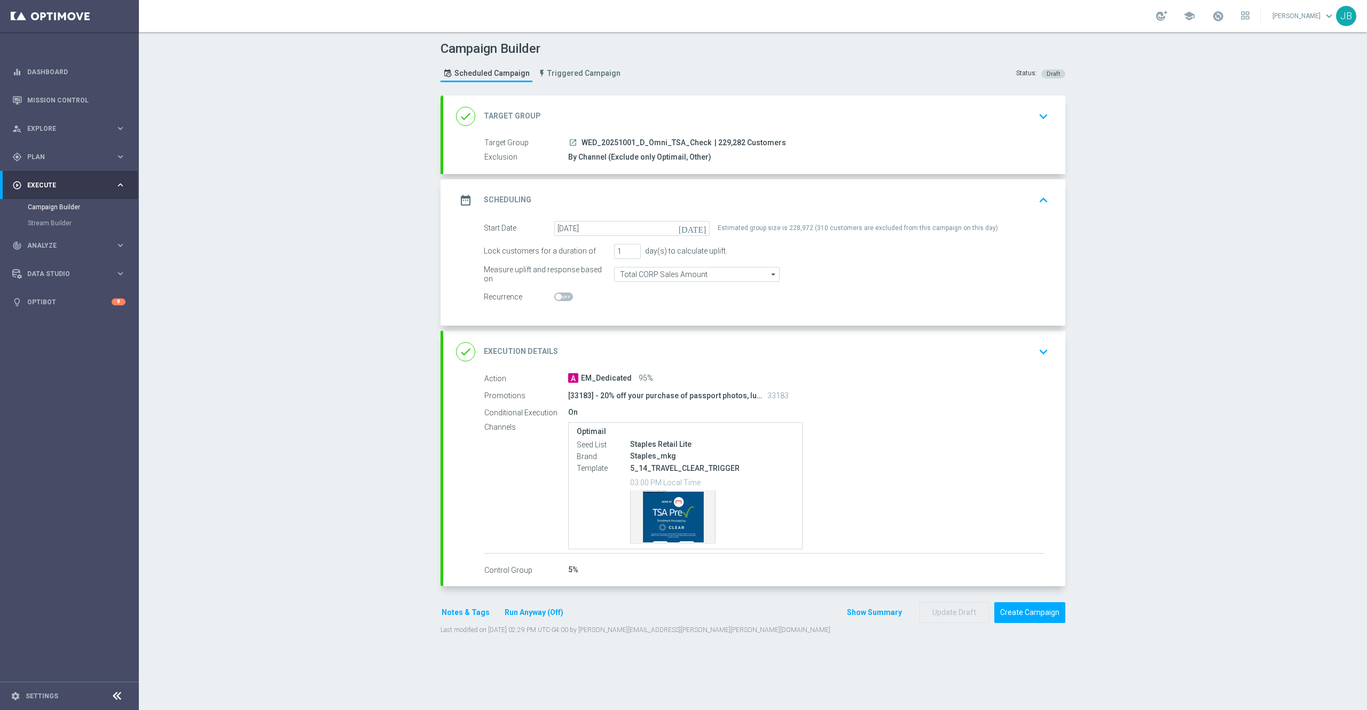
click at [502, 352] on h2 "Execution Details" at bounding box center [521, 351] width 74 height 10
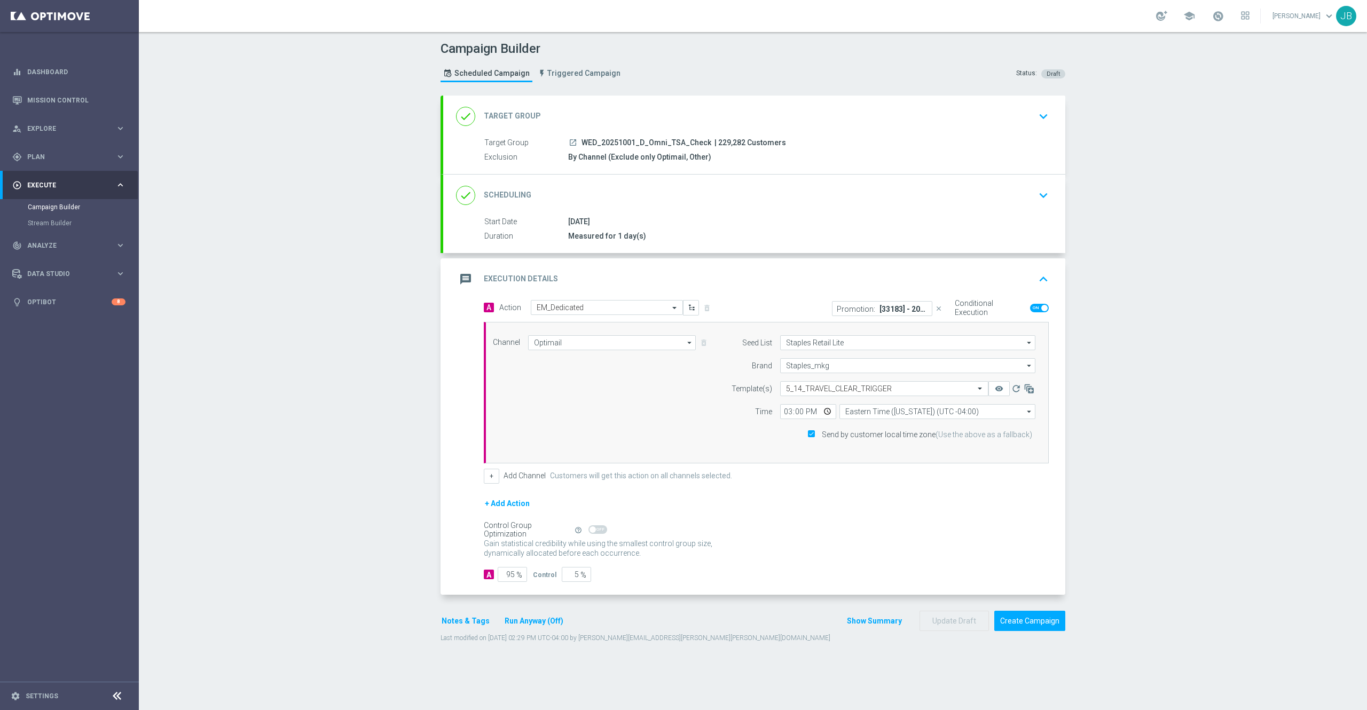
click at [517, 117] on h2 "Target Group" at bounding box center [512, 116] width 57 height 10
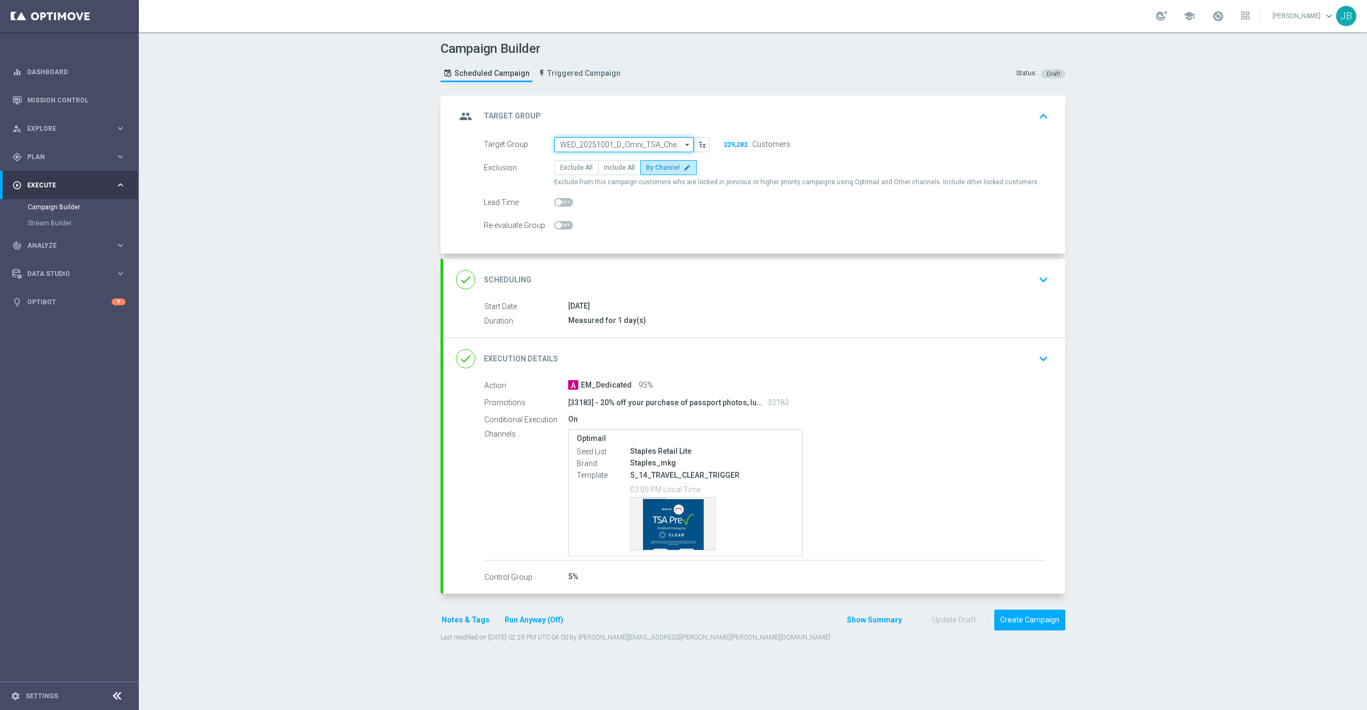
click at [653, 145] on input "WED_20251001_D_Omni_TSA_Check" at bounding box center [623, 144] width 139 height 15
click at [796, 185] on span "Exclude from this campaign customers who are locked in previous or higher prior…" at bounding box center [796, 182] width 485 height 9
type input "WED_20251001_D_Omni_TSA_Check"
click at [496, 275] on h2 "Scheduling" at bounding box center [508, 280] width 48 height 10
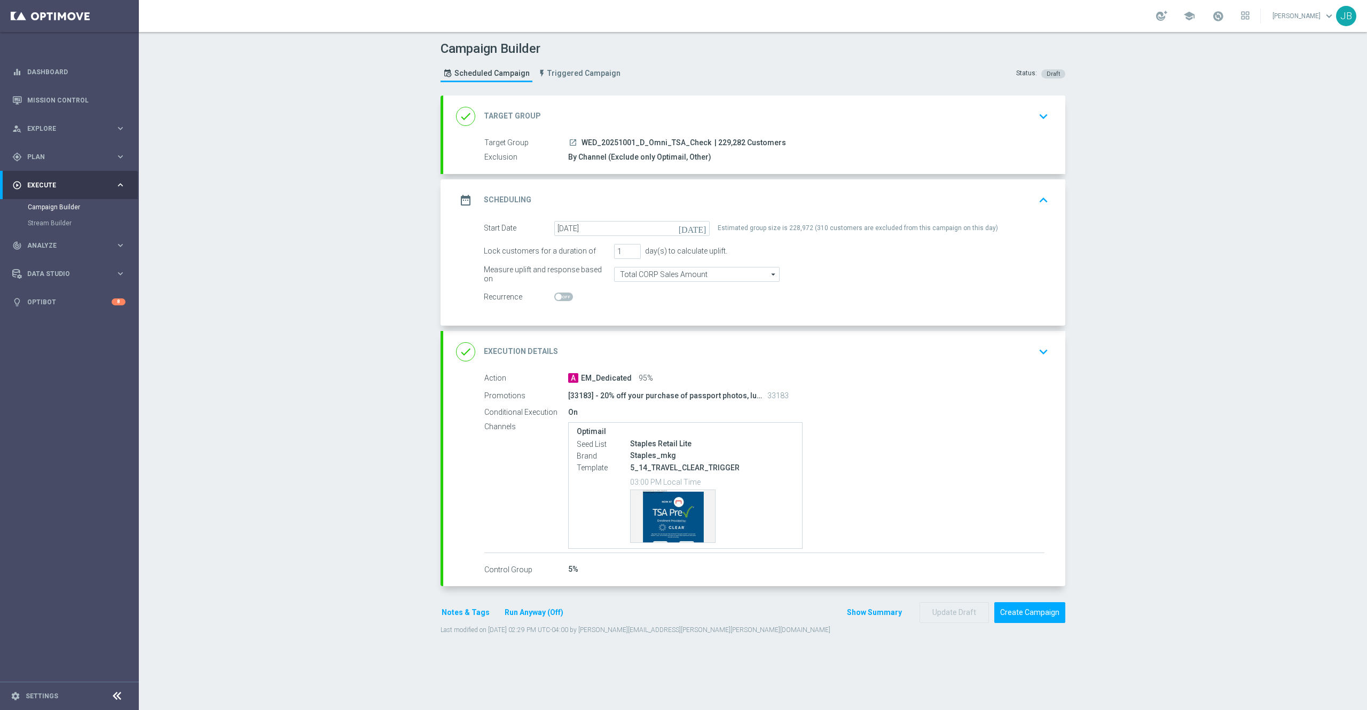
click at [516, 353] on h2 "Execution Details" at bounding box center [521, 351] width 74 height 10
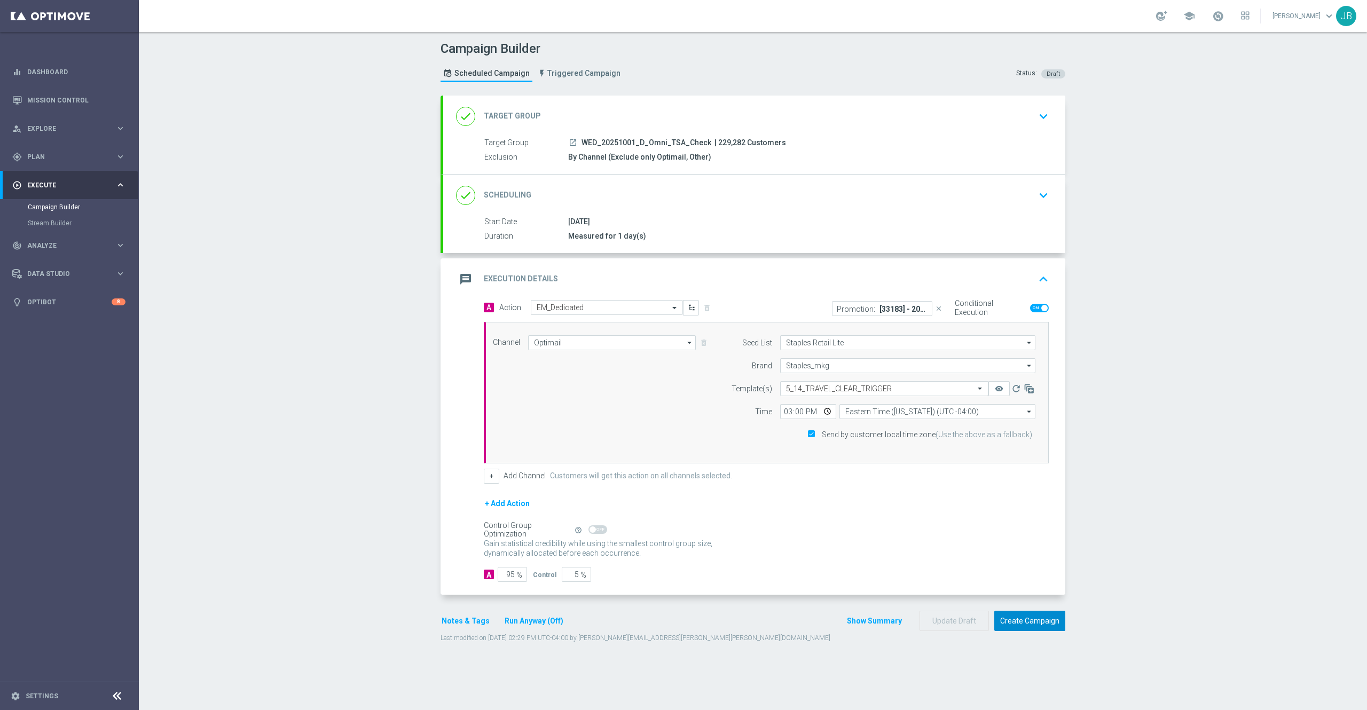
drag, startPoint x: 1014, startPoint y: 625, endPoint x: 984, endPoint y: 558, distance: 72.6
click at [984, 558] on form "done Target Group keyboard_arrow_down Target Group launch WED_20251001_D_Omni_T…" at bounding box center [752, 370] width 625 height 548
click at [1013, 619] on button "Create Campaign" at bounding box center [1029, 621] width 71 height 21
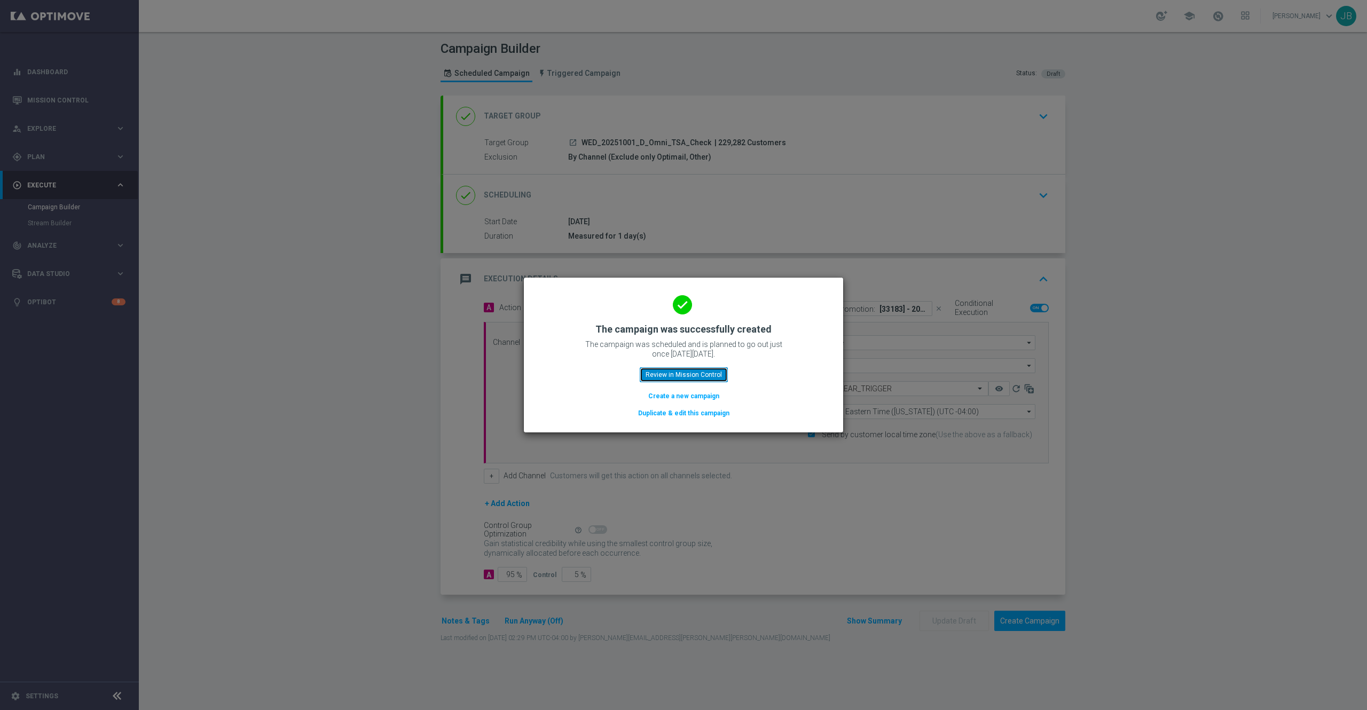
click at [694, 378] on button "Review in Mission Control" at bounding box center [684, 374] width 88 height 15
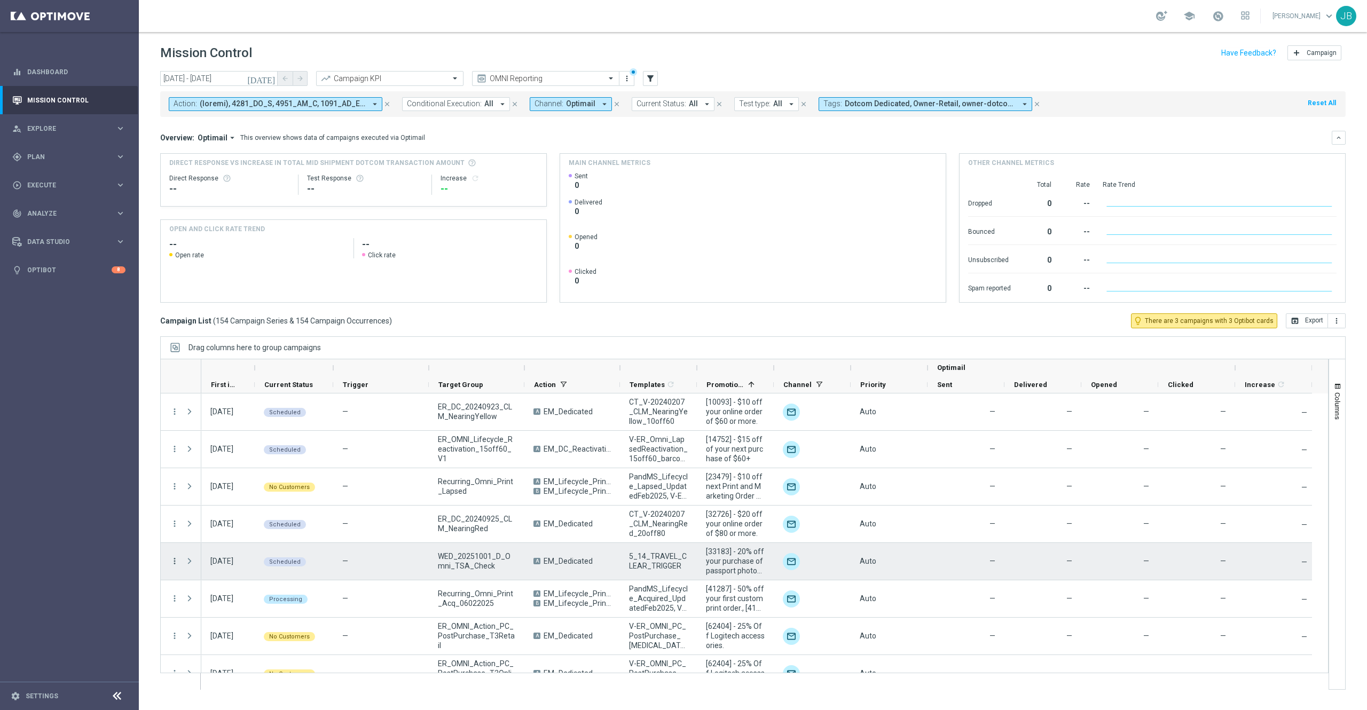
click at [175, 563] on icon "more_vert" at bounding box center [175, 561] width 10 height 10
click at [233, 565] on span "Campaign Details" at bounding box center [223, 568] width 54 height 7
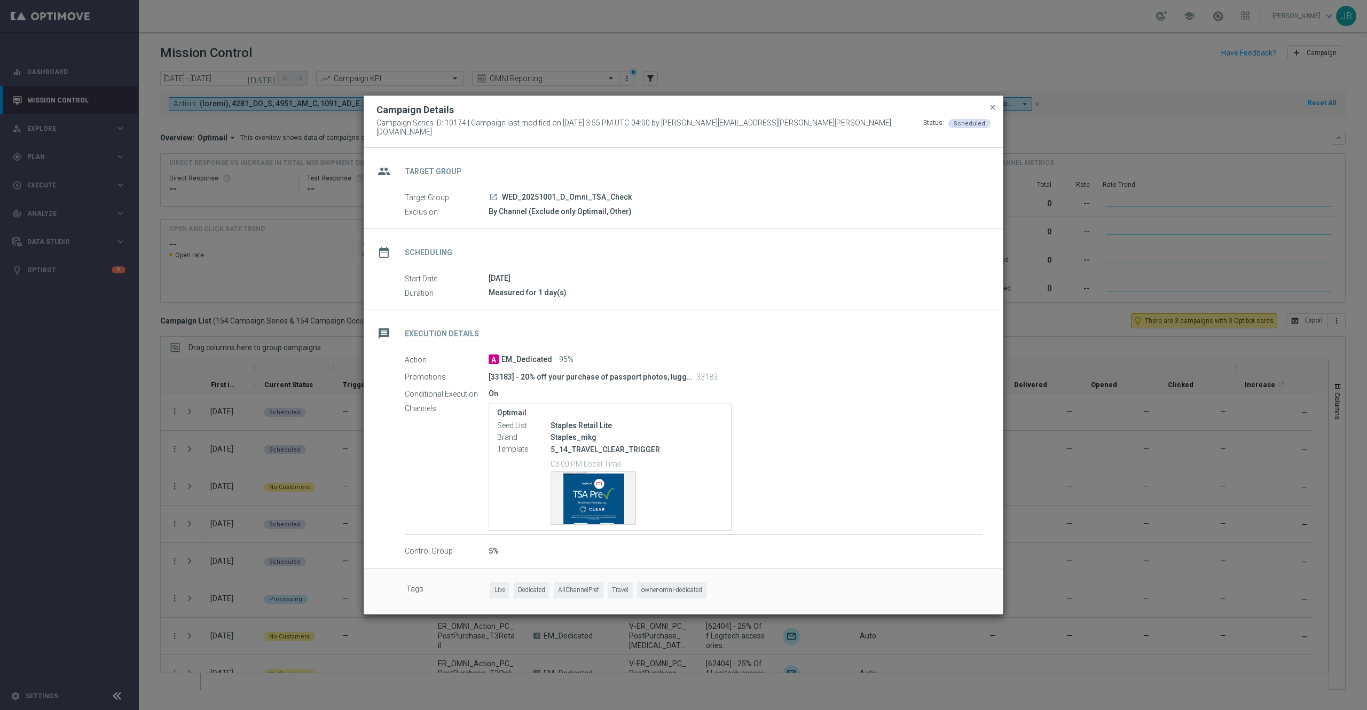
click at [494, 193] on icon "launch" at bounding box center [493, 197] width 9 height 9
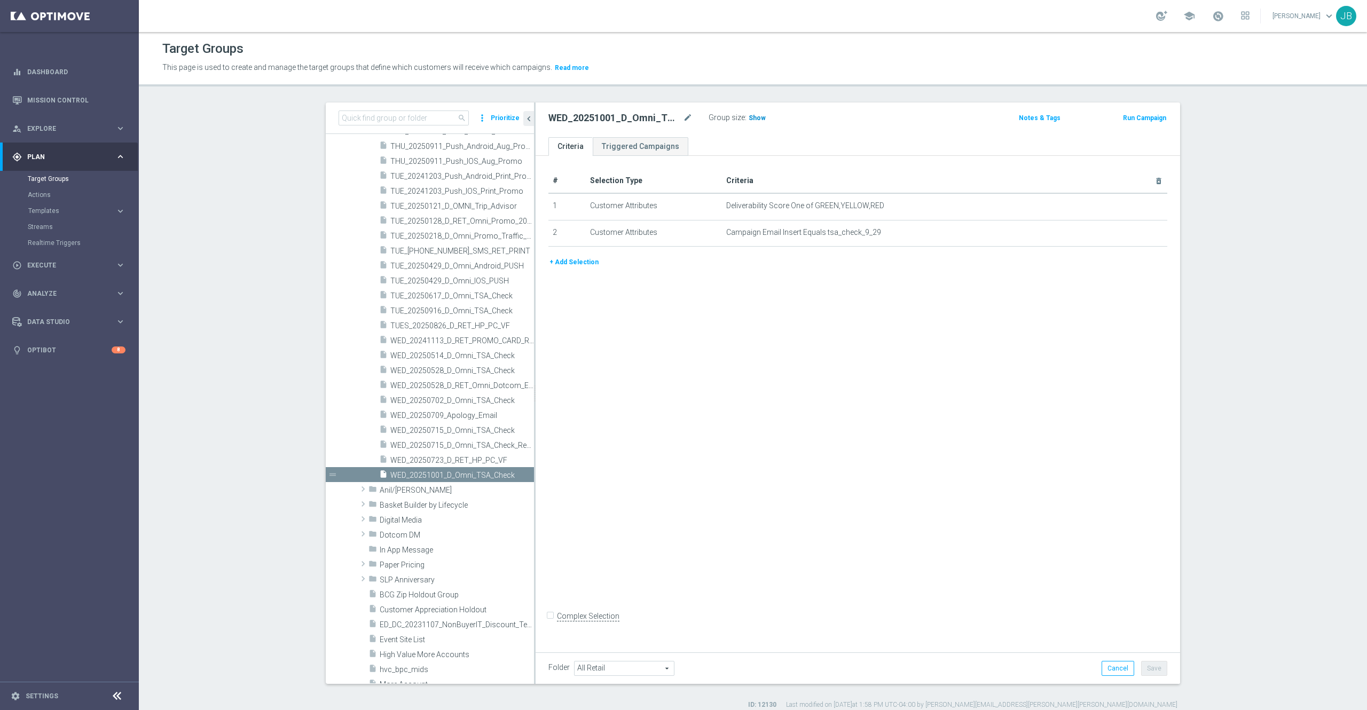
click at [749, 120] on span "Show" at bounding box center [756, 117] width 17 height 7
